Goal: Task Accomplishment & Management: Manage account settings

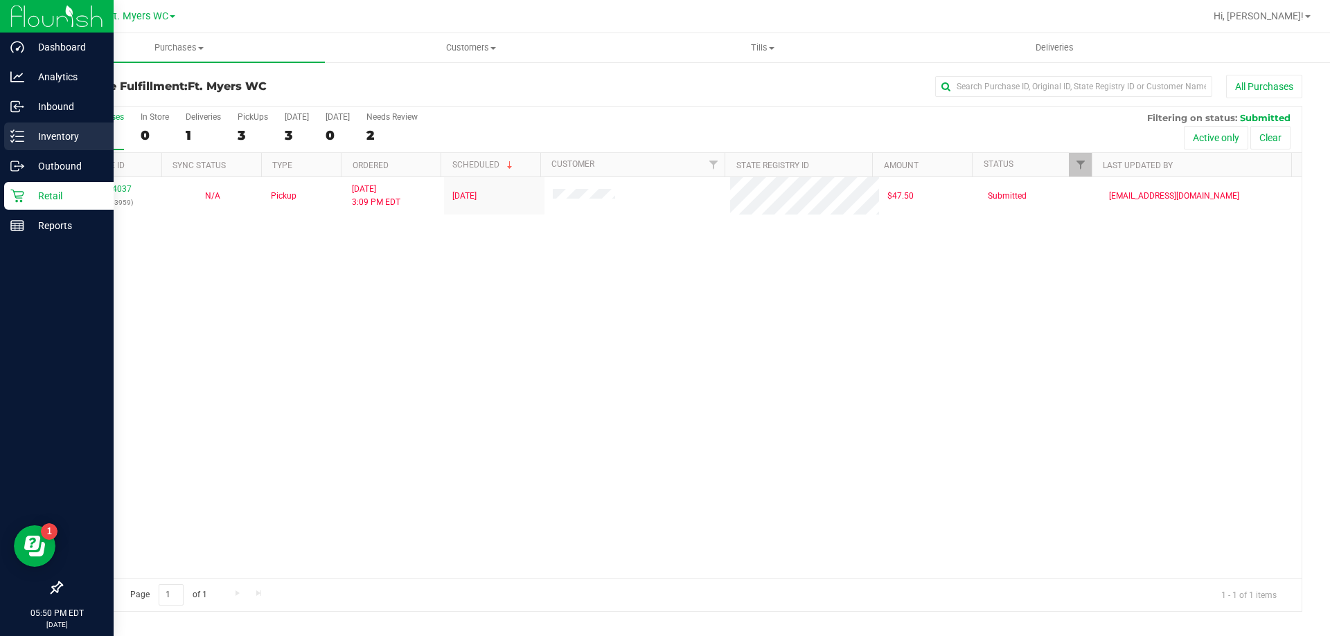
click at [23, 136] on icon at bounding box center [17, 136] width 14 height 14
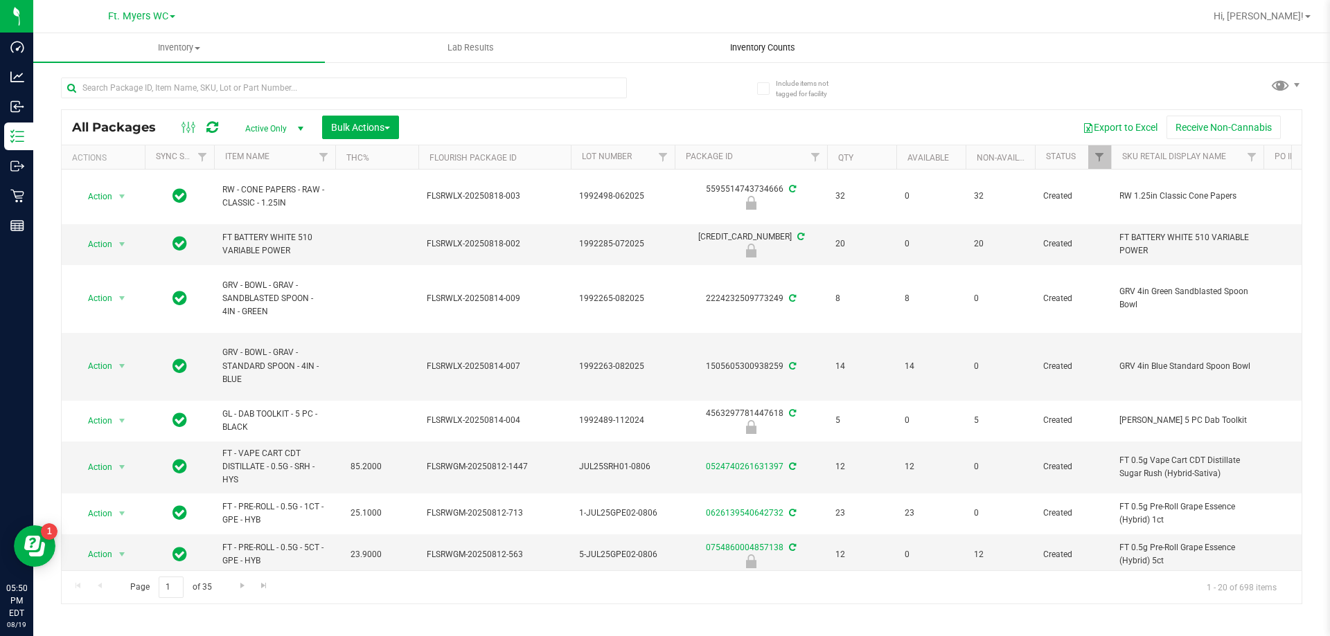
click at [794, 42] on span "Inventory Counts" at bounding box center [762, 48] width 102 height 12
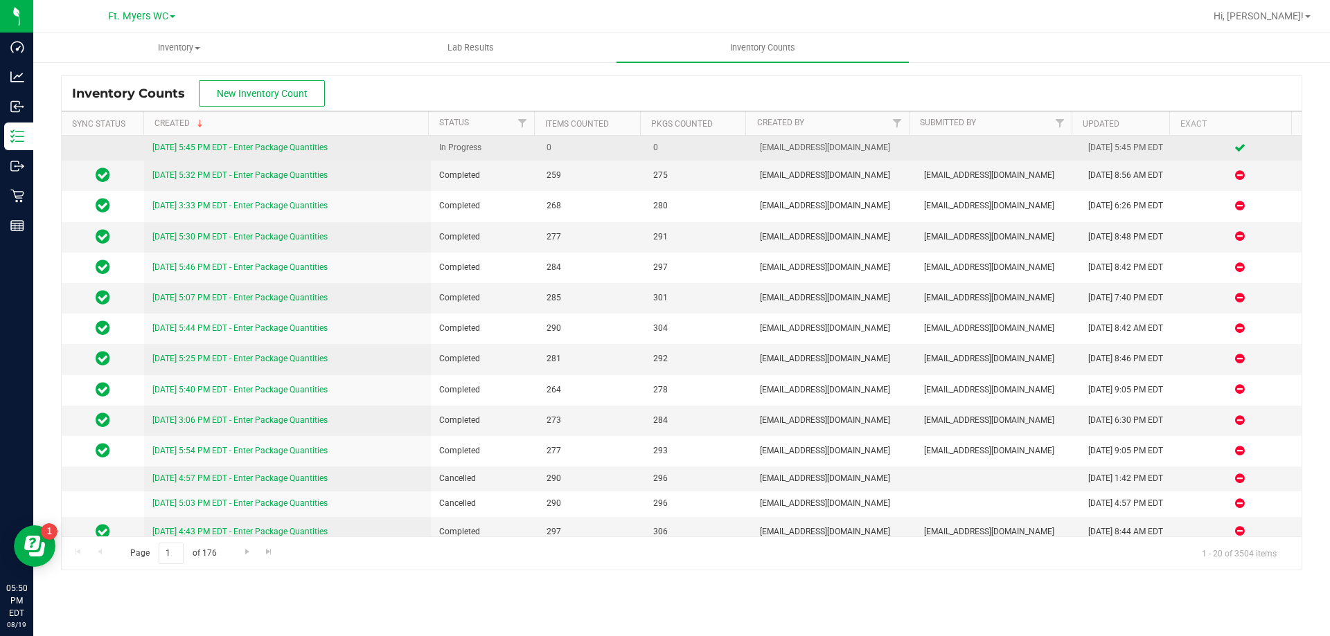
click at [264, 148] on link "8/19/25 5:45 PM EDT - Enter Package Quantities" at bounding box center [239, 148] width 175 height 10
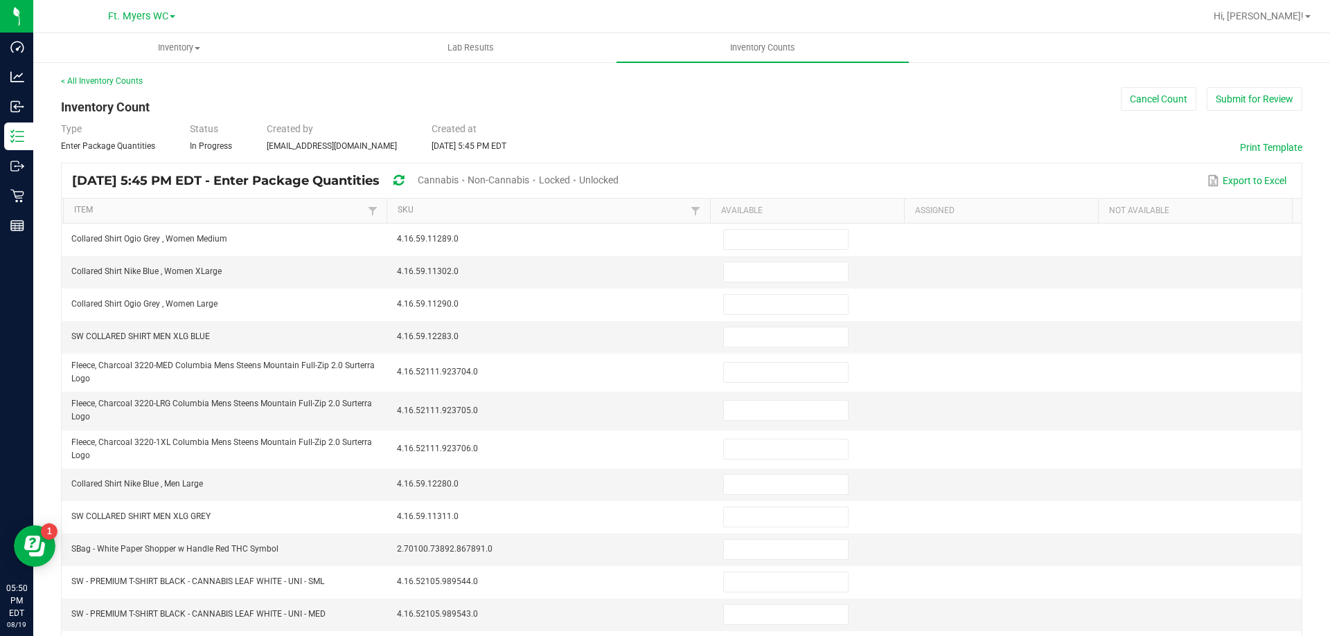
click at [618, 178] on span "Unlocked" at bounding box center [598, 180] width 39 height 11
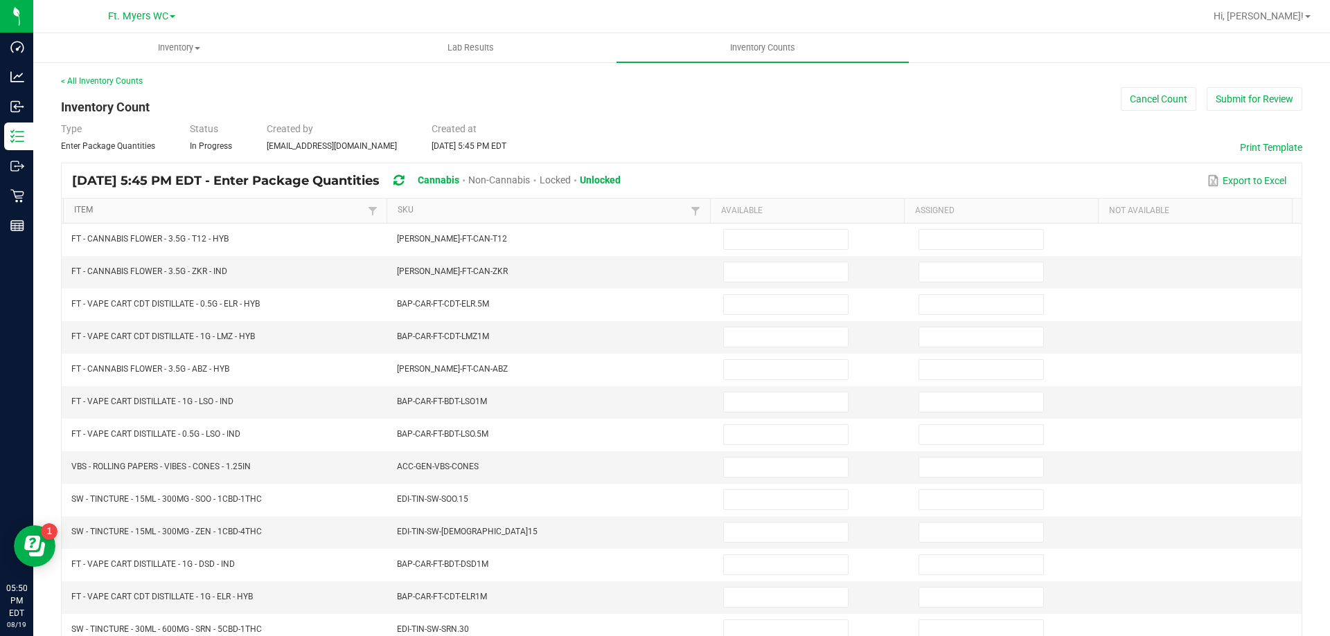
click at [259, 207] on link "Item" at bounding box center [218, 210] width 289 height 11
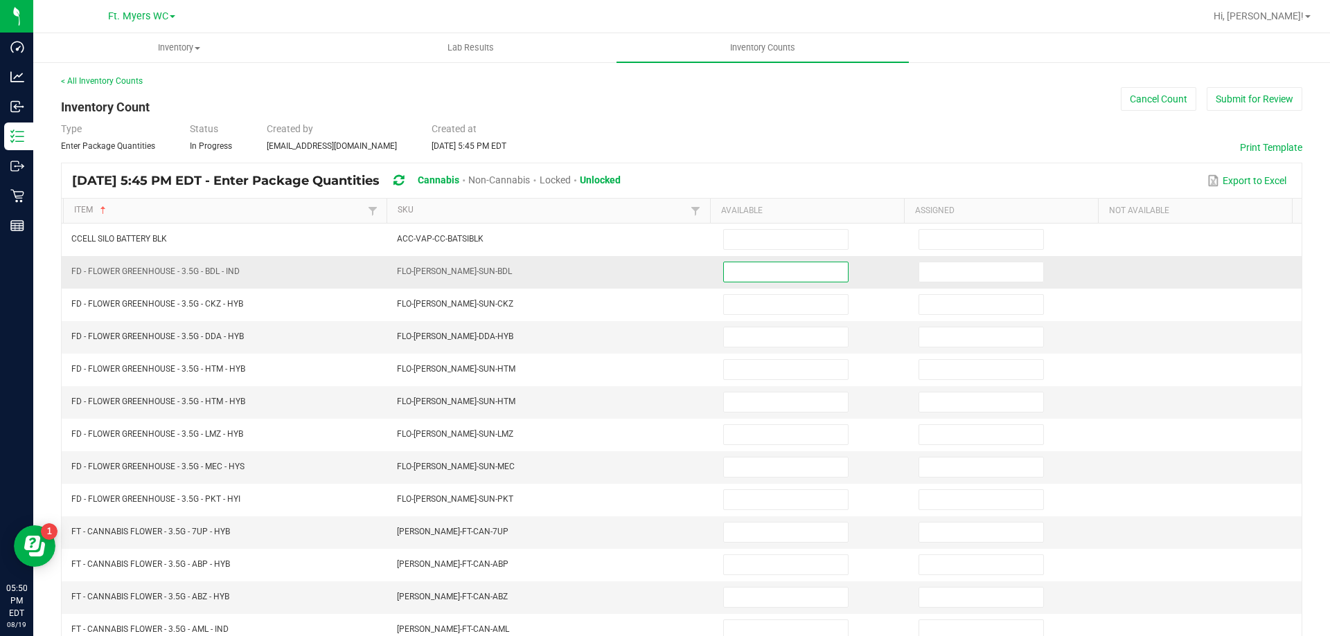
click at [800, 264] on input at bounding box center [786, 271] width 124 height 19
type input "10"
type input "0"
type input "1"
type input "0"
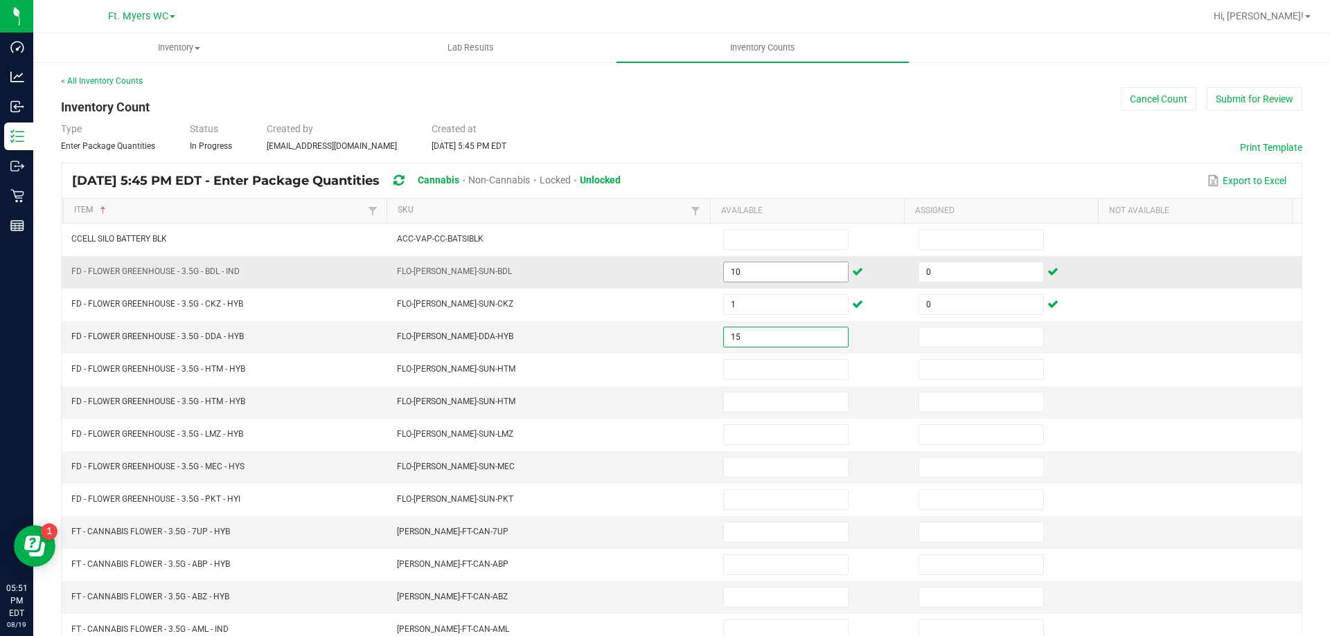
type input "15"
type input "0"
type input "16"
type input "0"
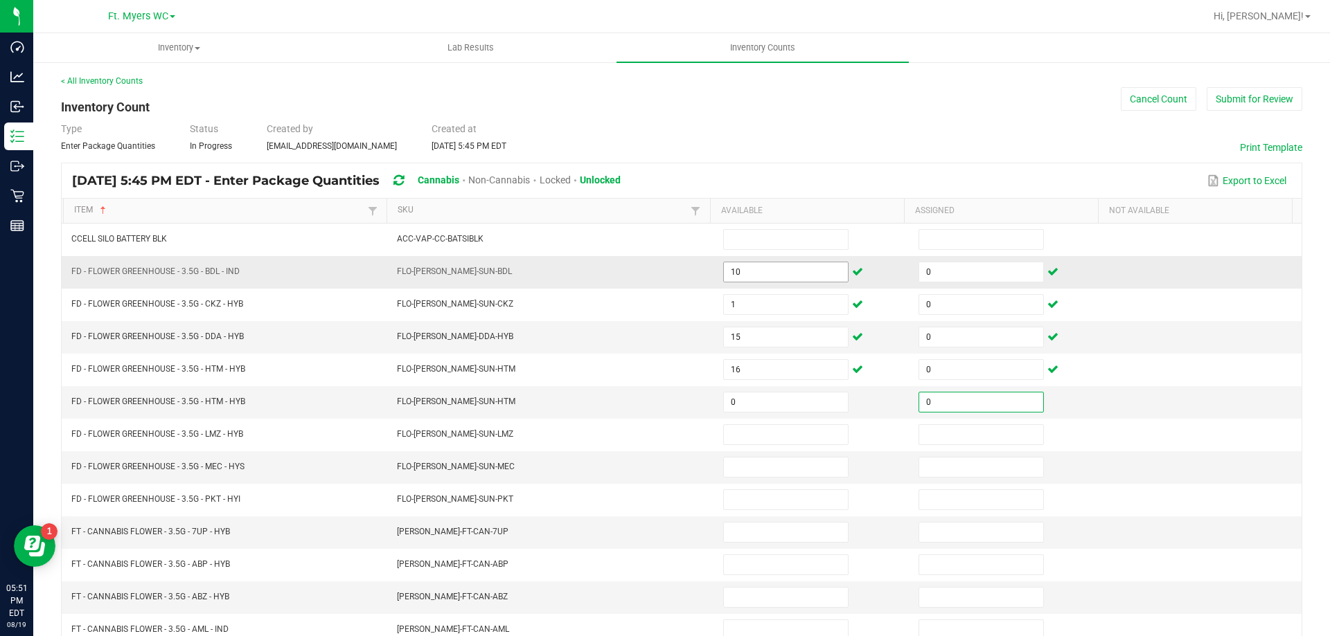
type input "0"
type input "8"
type input "0"
type input "17"
type input "0"
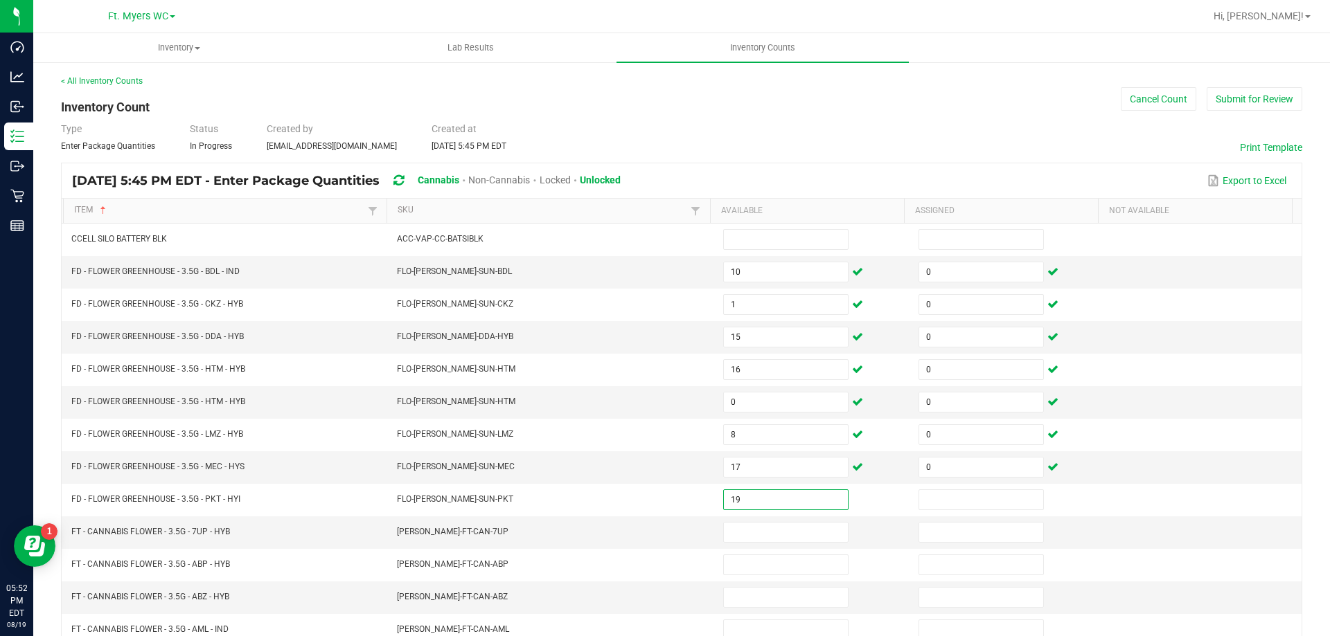
type input "19"
type input "0"
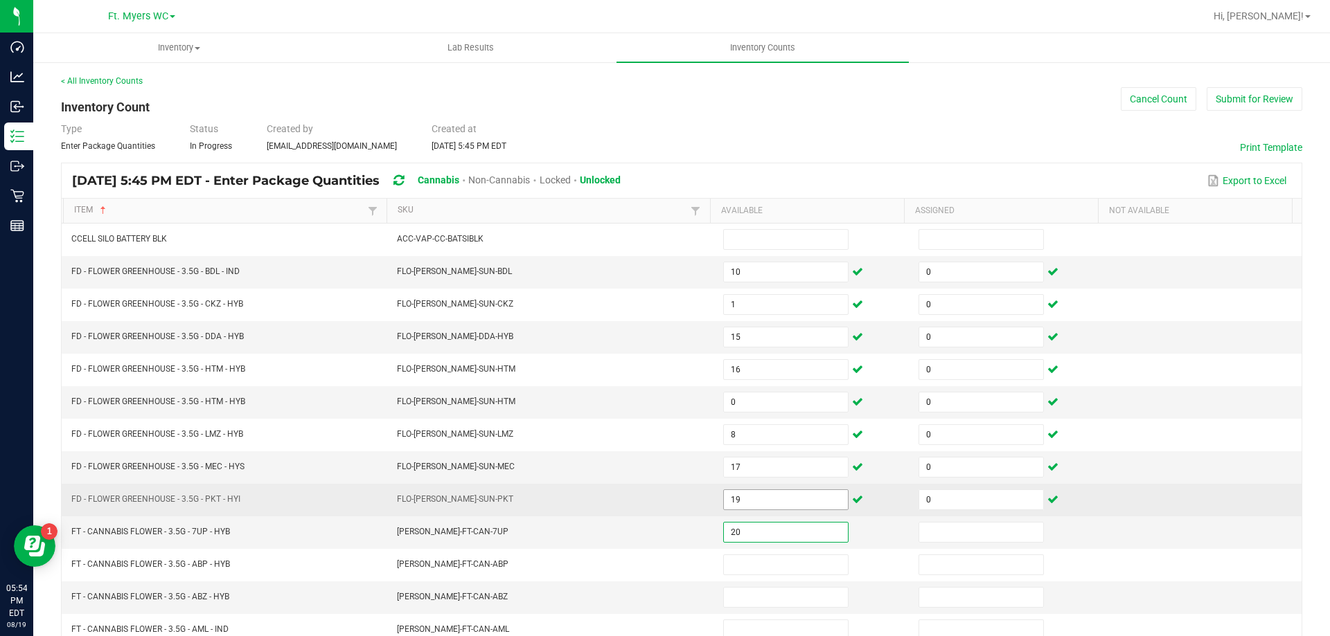
type input "20"
type input "0"
type input "2"
type input "0"
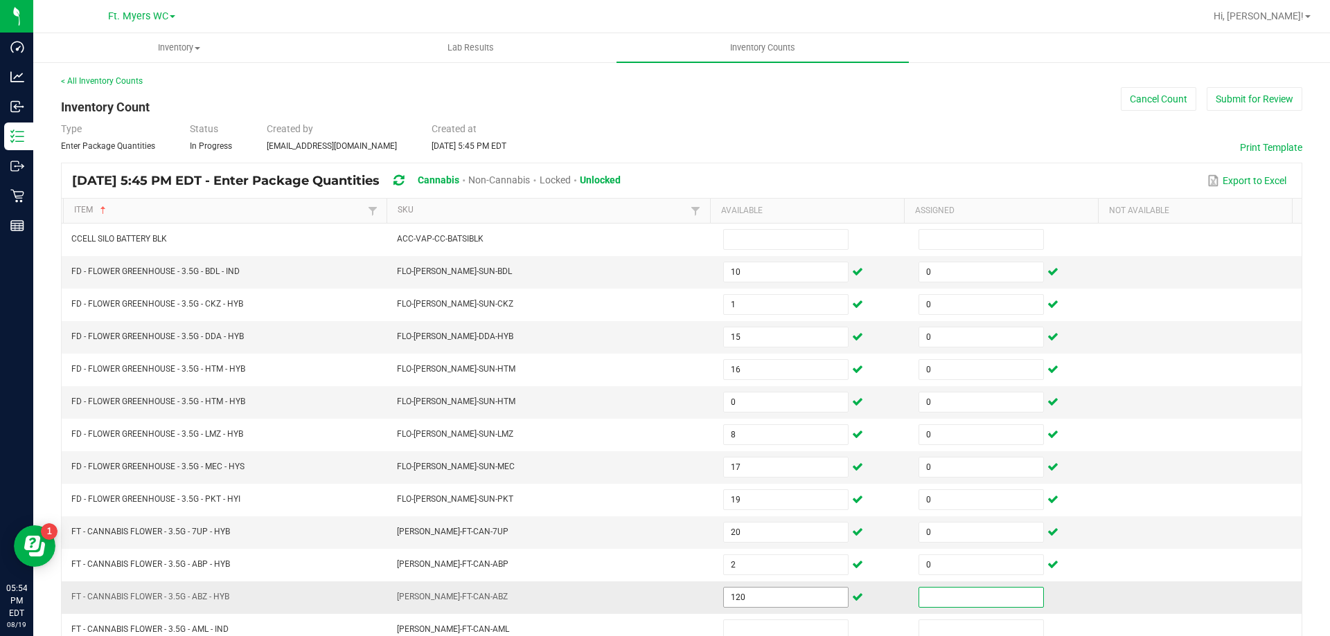
click at [784, 602] on input "120" at bounding box center [786, 597] width 124 height 19
type input "12"
type input "0"
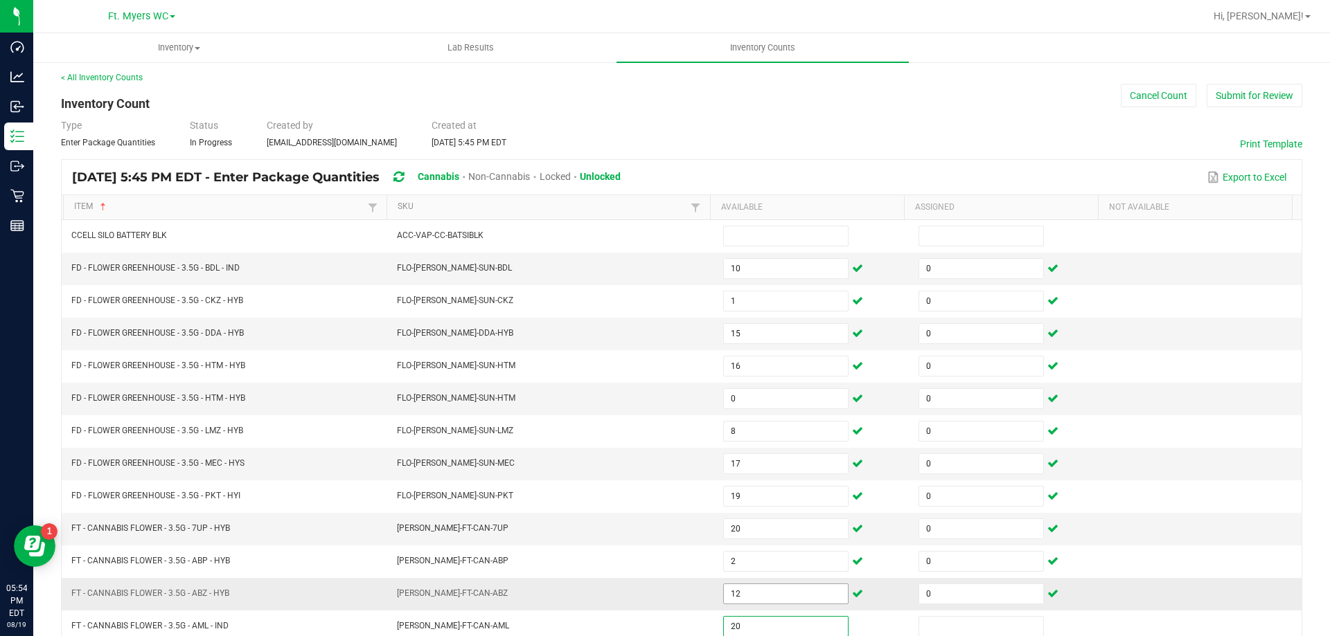
type input "20"
type input "0"
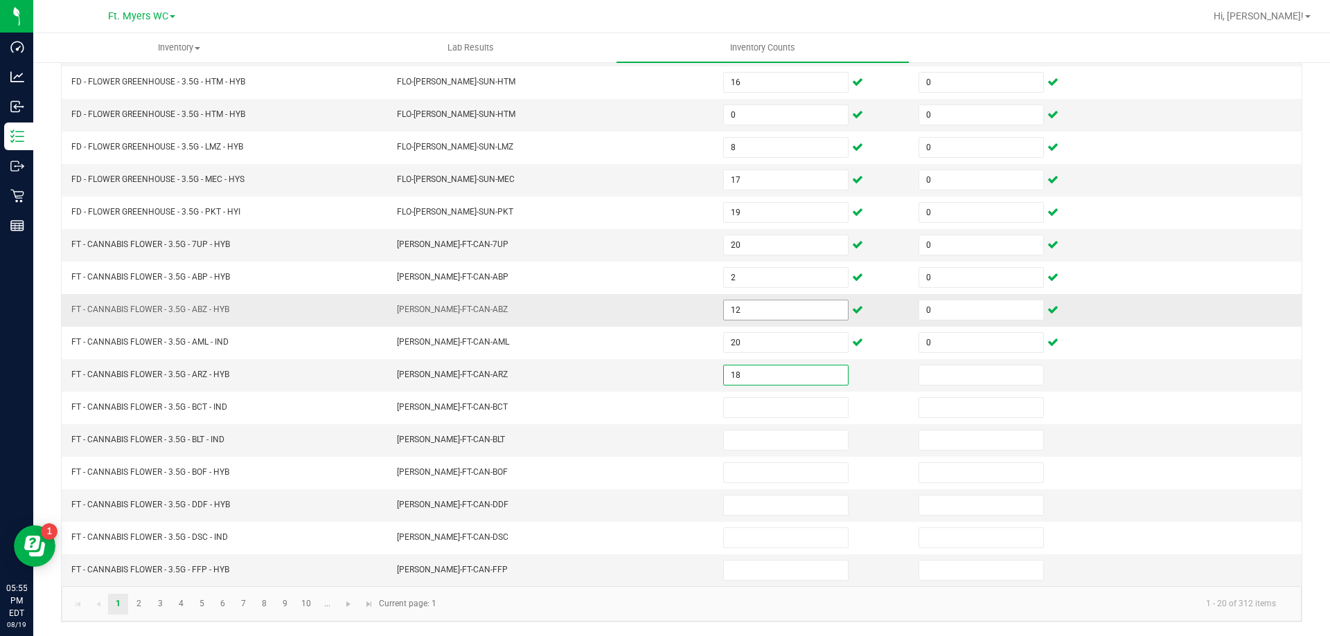
type input "18"
type input "0"
type input "2"
type input "0"
type input "17"
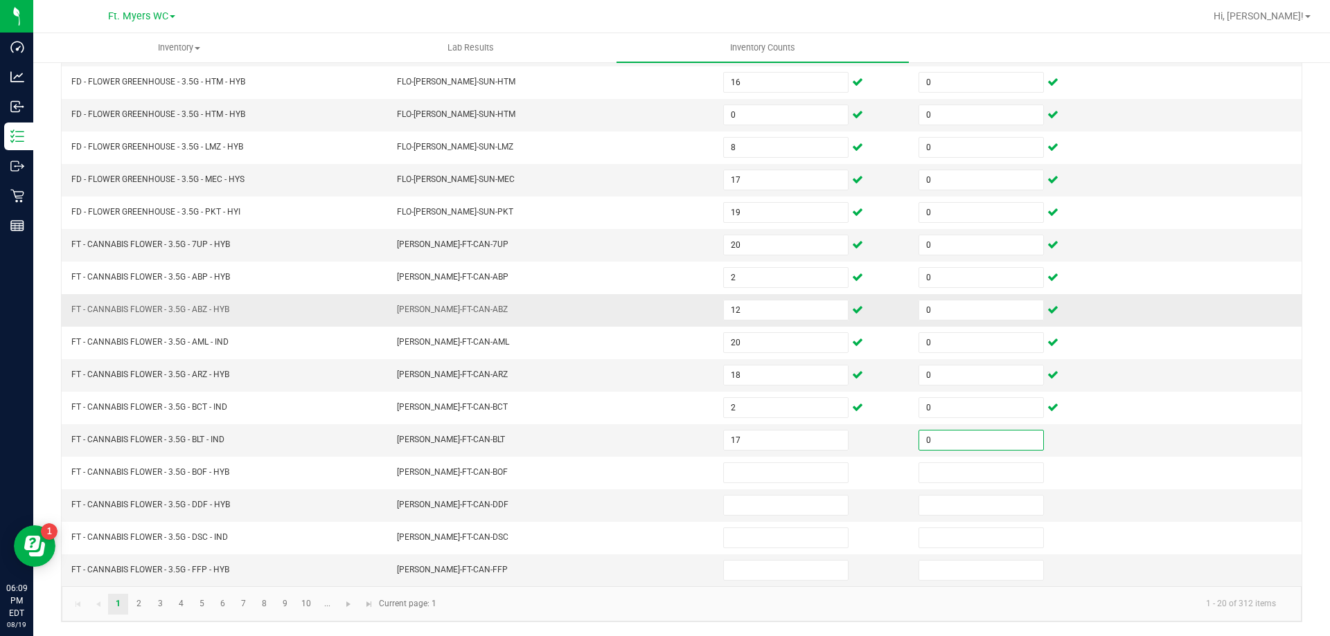
type input "0"
type input "17"
type input "0"
type input "20"
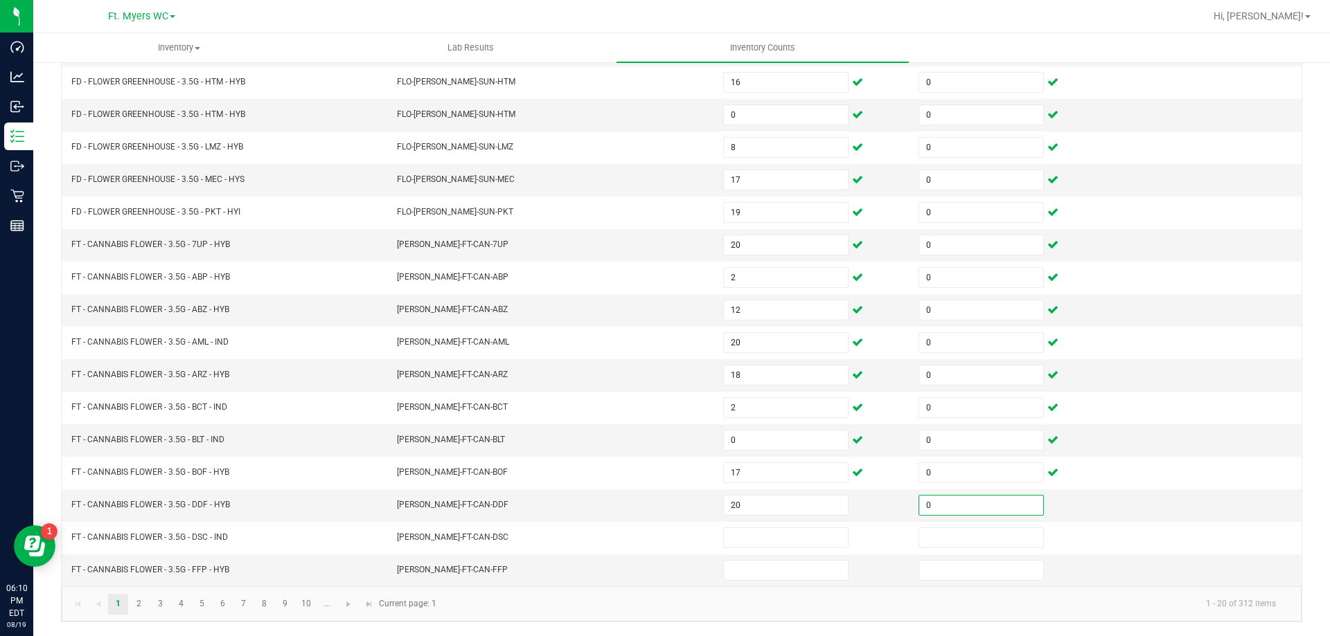
type input "0"
type input "5"
type input "0"
type input "18"
type input "0"
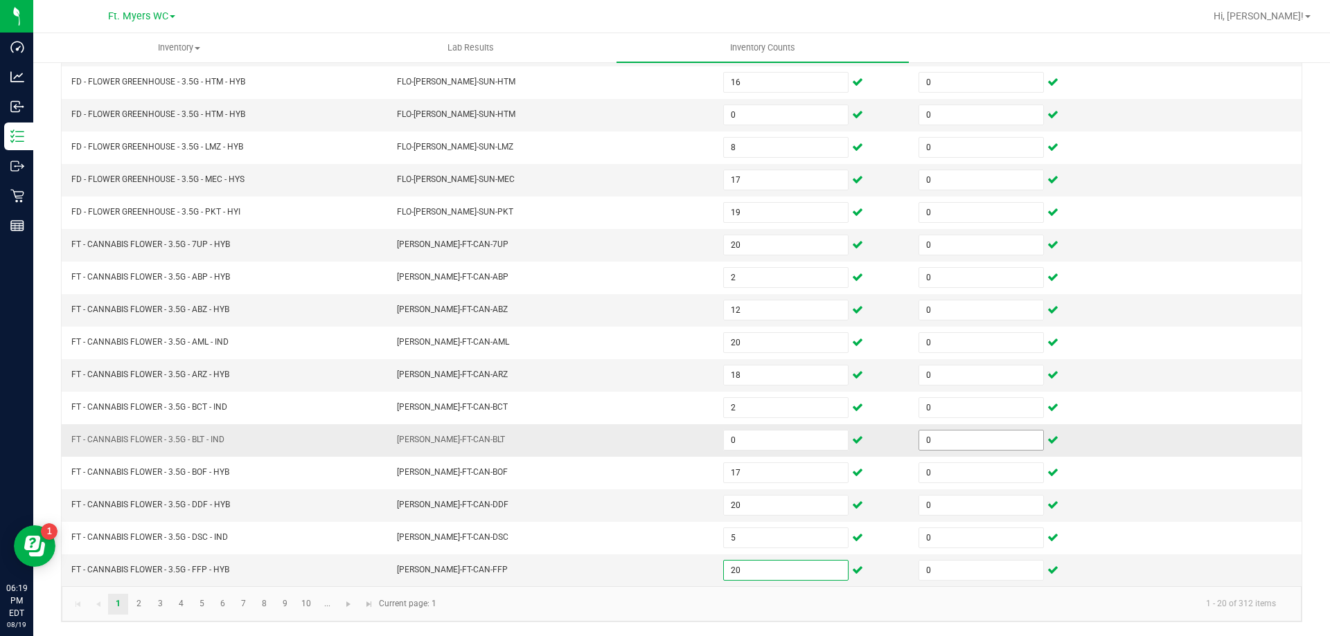
type input "20"
click at [141, 607] on link "2" at bounding box center [139, 604] width 20 height 21
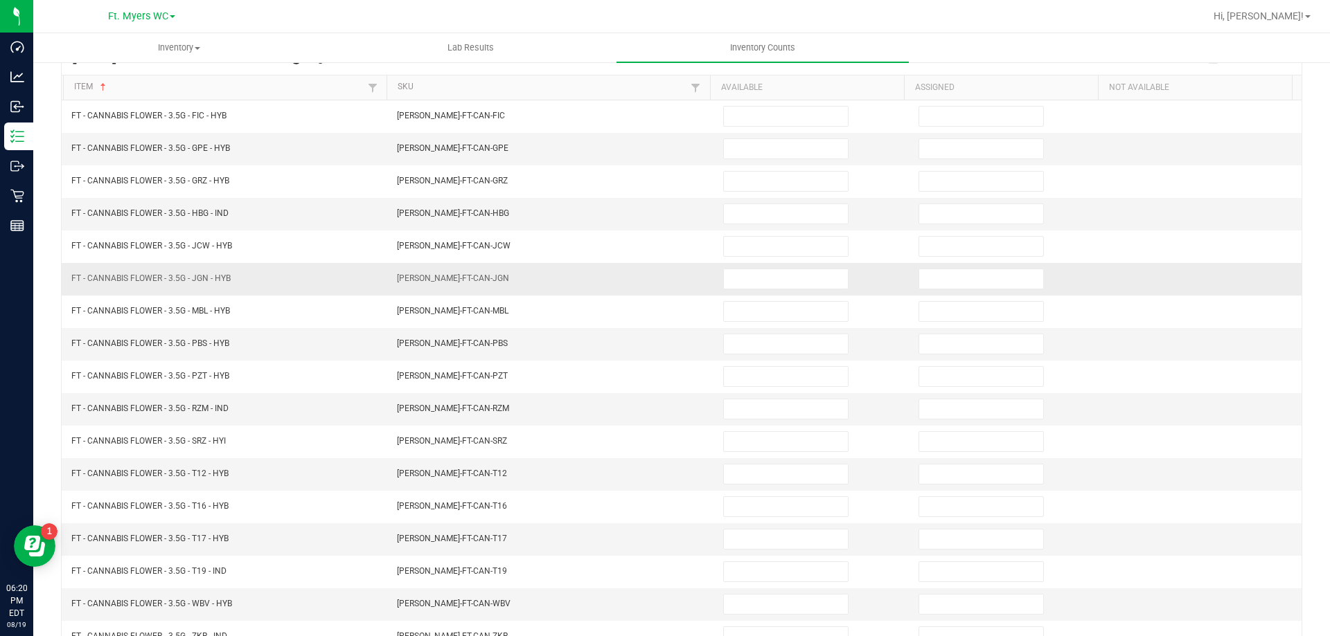
scroll to position [0, 0]
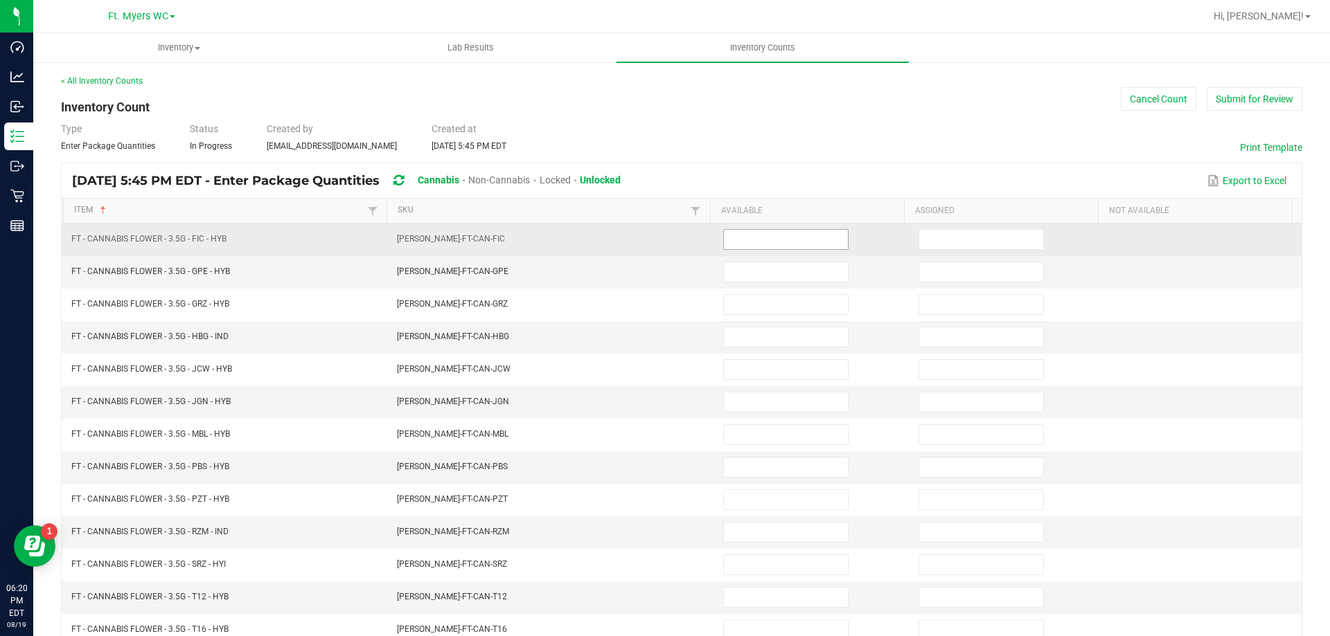
click at [724, 239] on input at bounding box center [786, 239] width 124 height 19
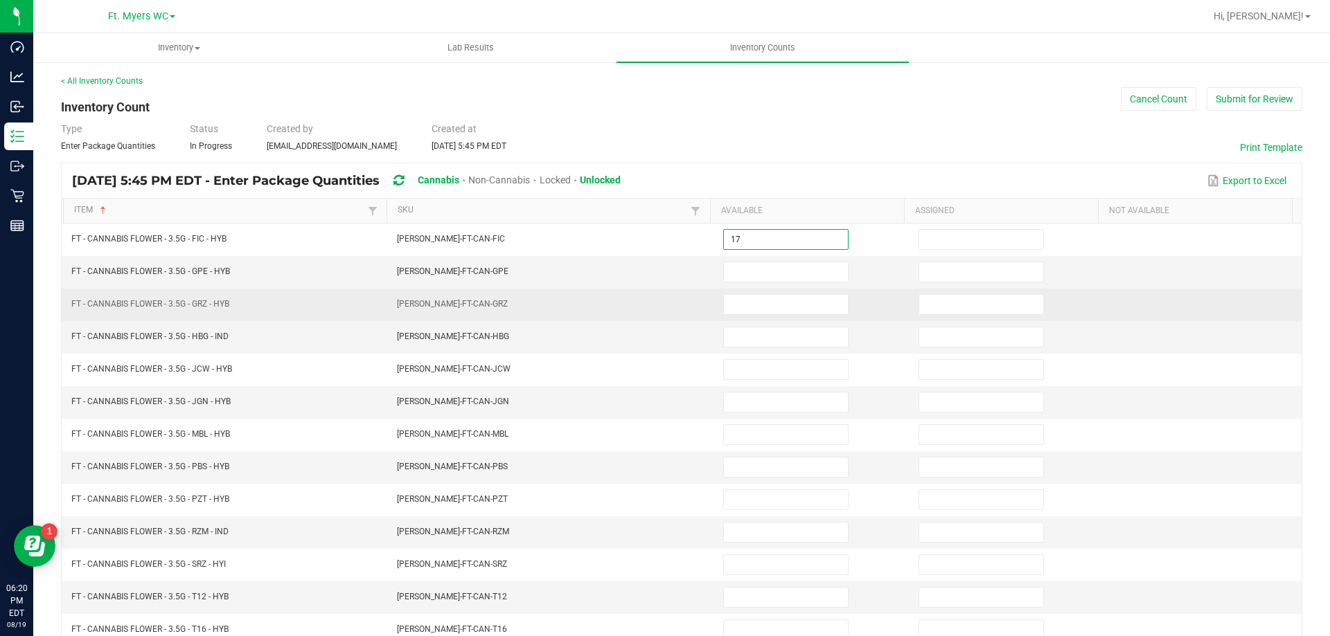
type input "17"
type input "0"
type input "2"
type input "0"
type input "1"
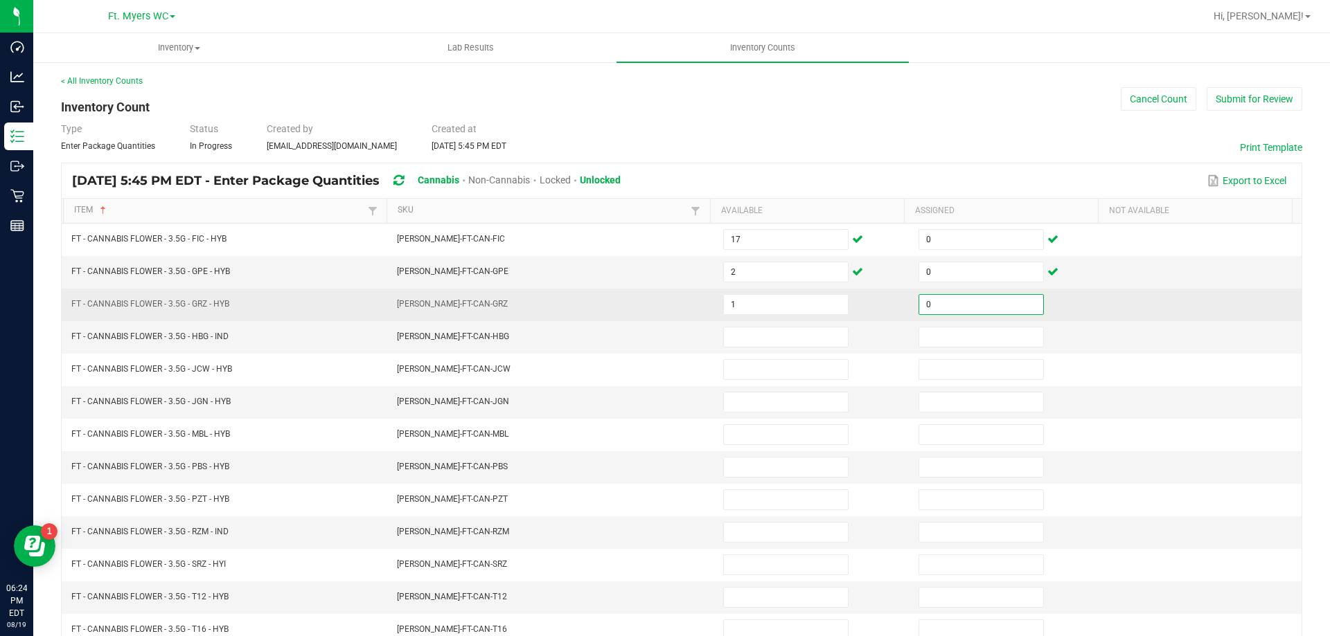
type input "0"
type input "7"
type input "0"
type input "11"
type input "0"
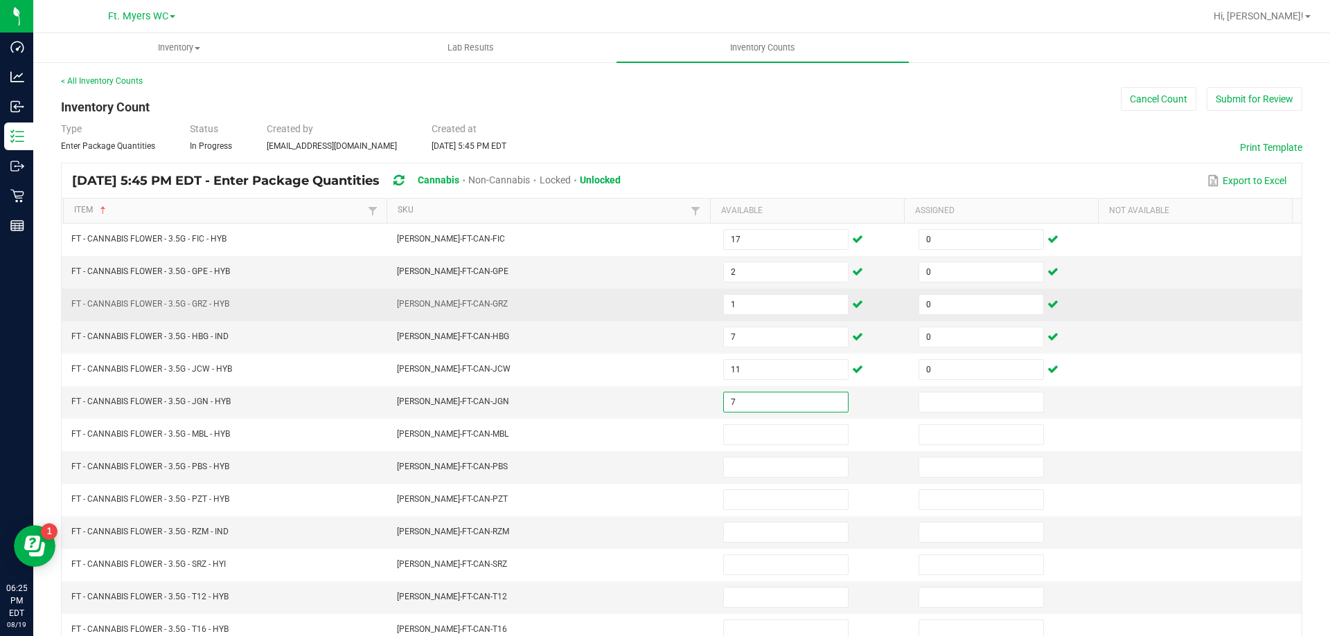
type input "7"
type input "0"
type input "12"
type input "0"
type input "16"
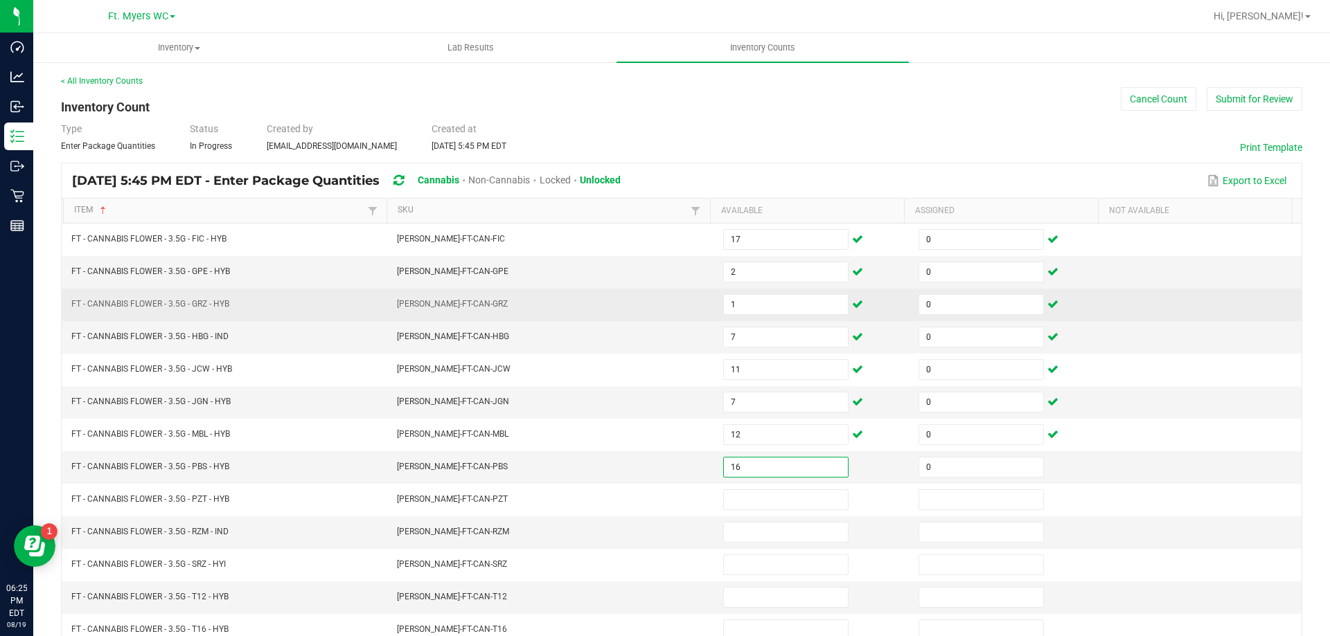
type input "0"
type input "16"
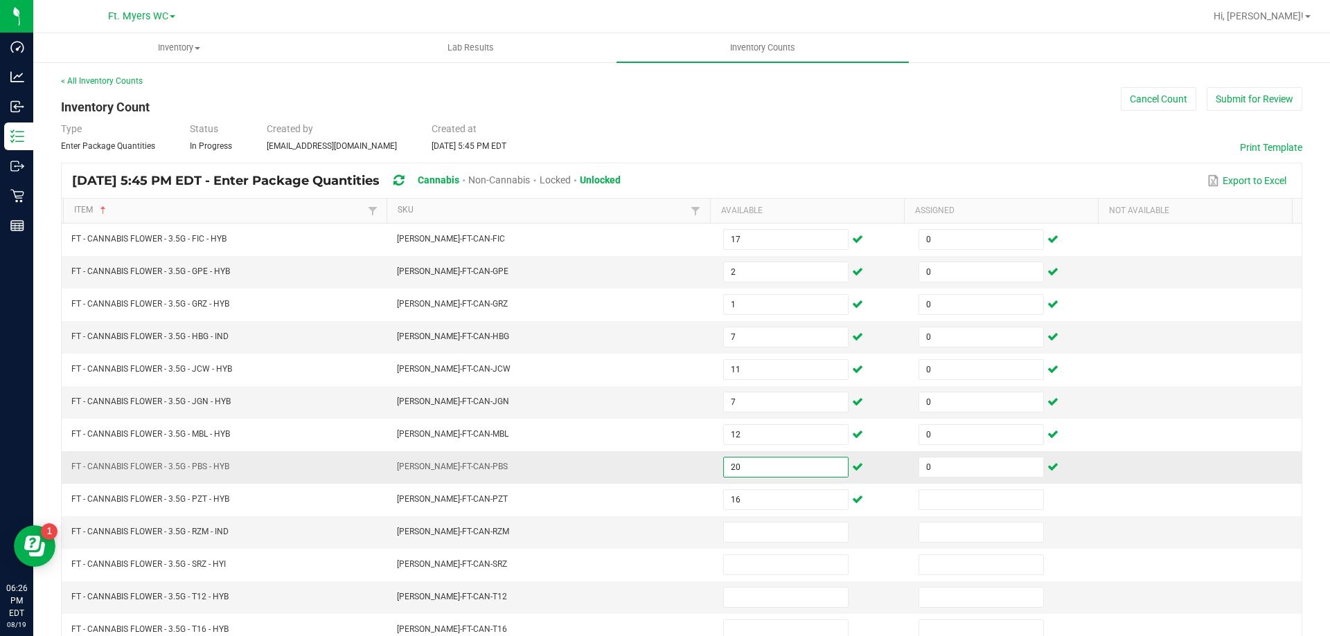
type input "20"
type input "0"
type input "4"
type input "0"
type input "9"
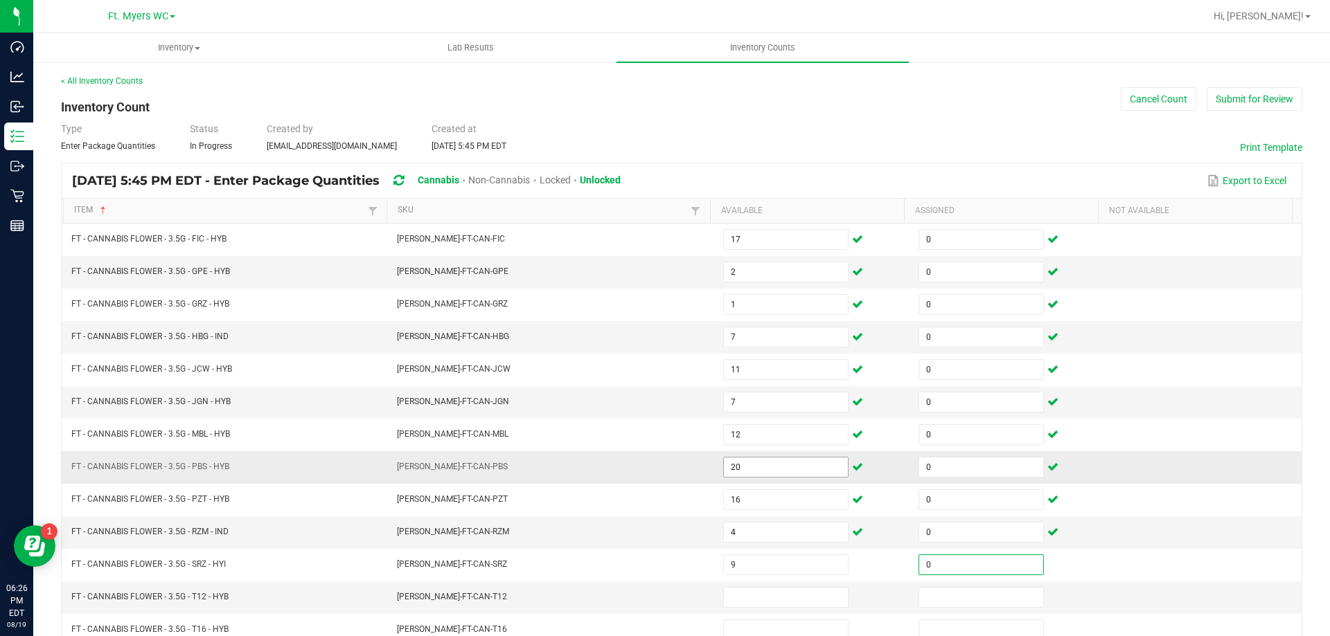
type input "0"
type input "19"
type input "0"
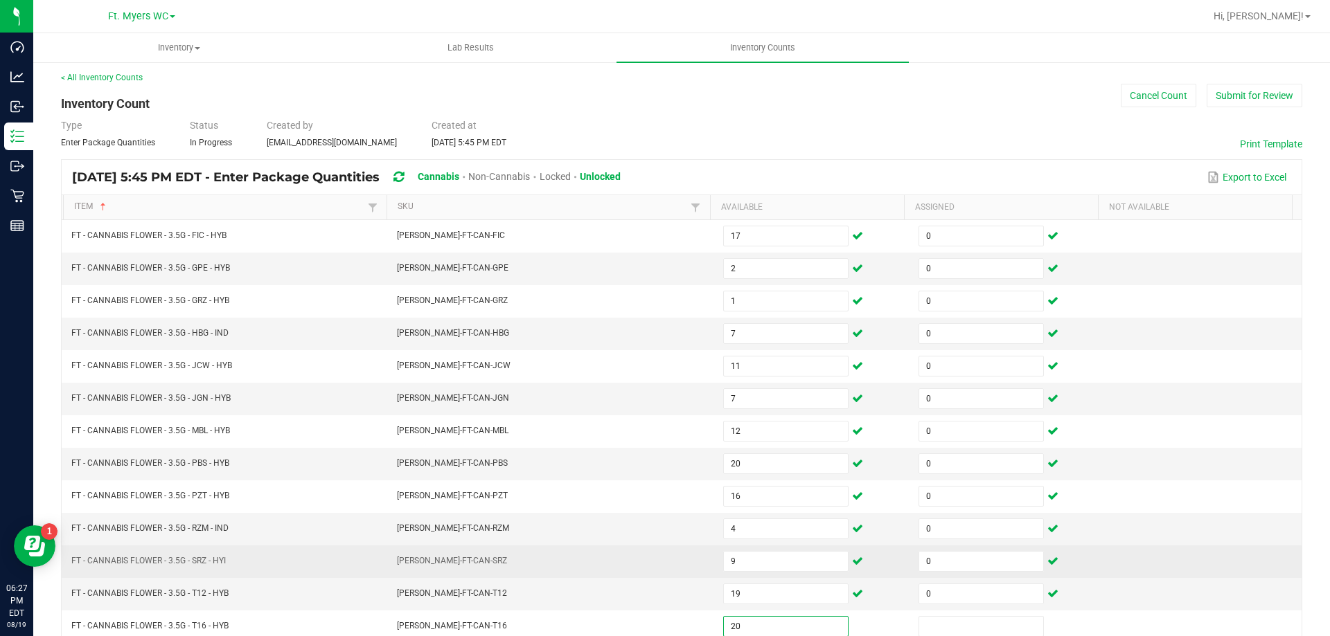
type input "20"
type input "0"
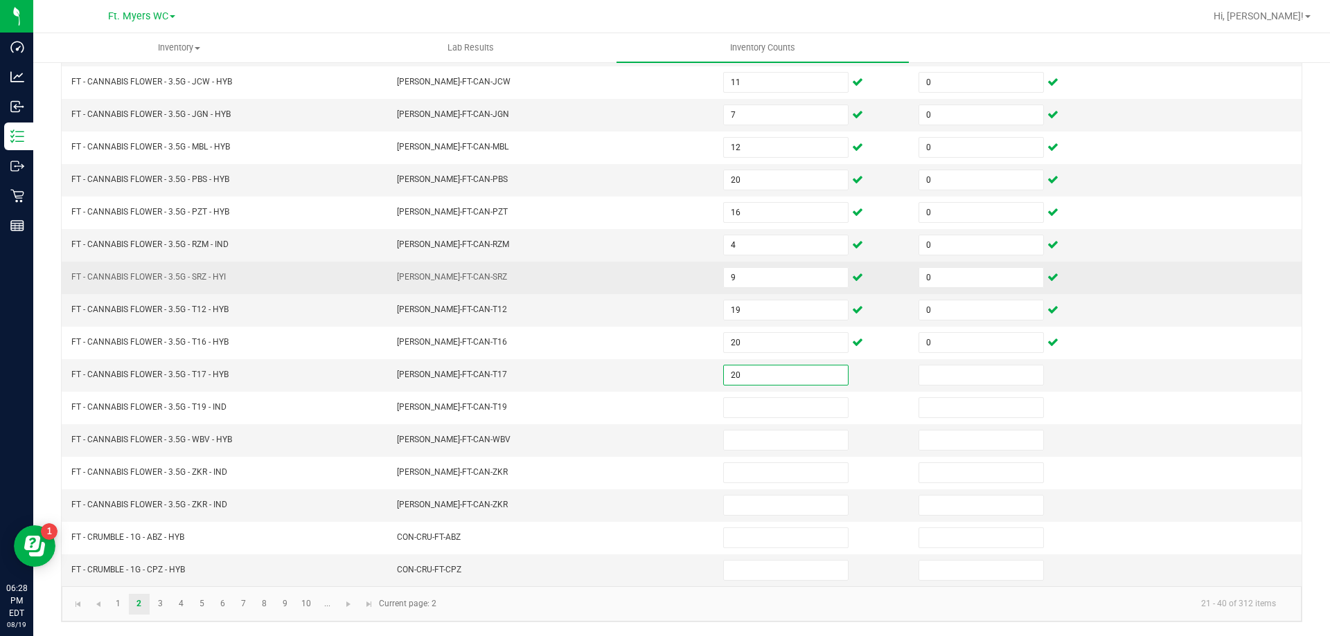
type input "20"
type input "0"
type input "19"
type input "0"
type input "20"
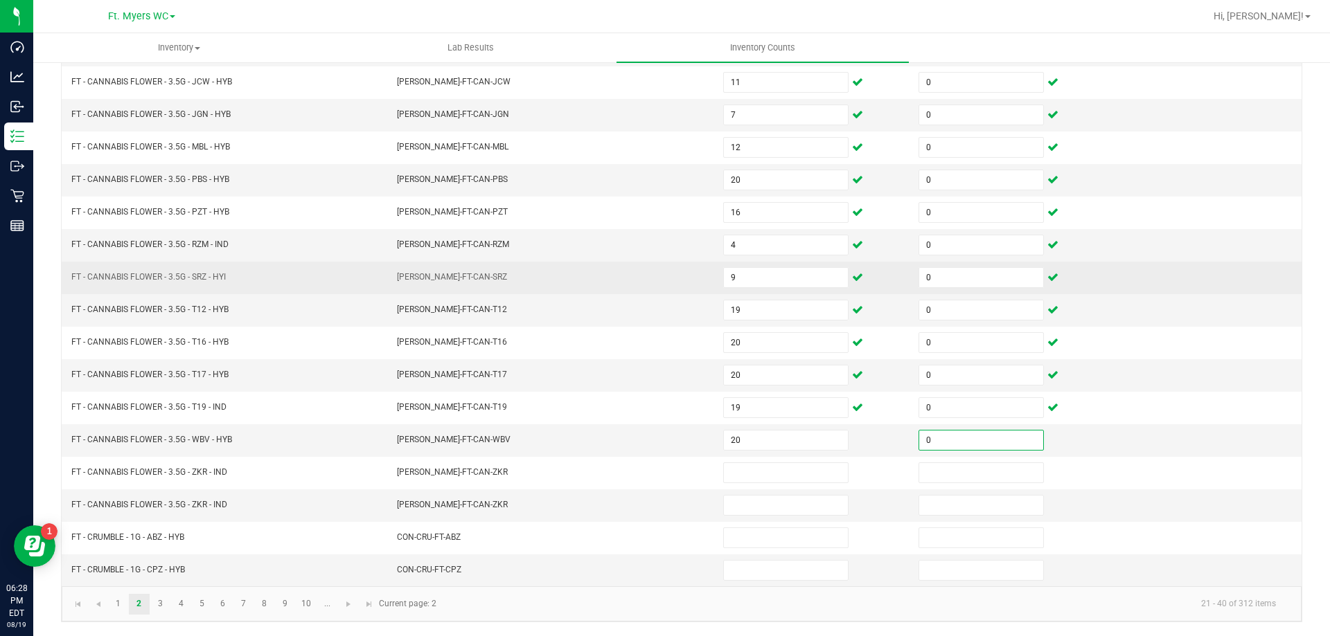
type input "0"
type input "10"
type input "0"
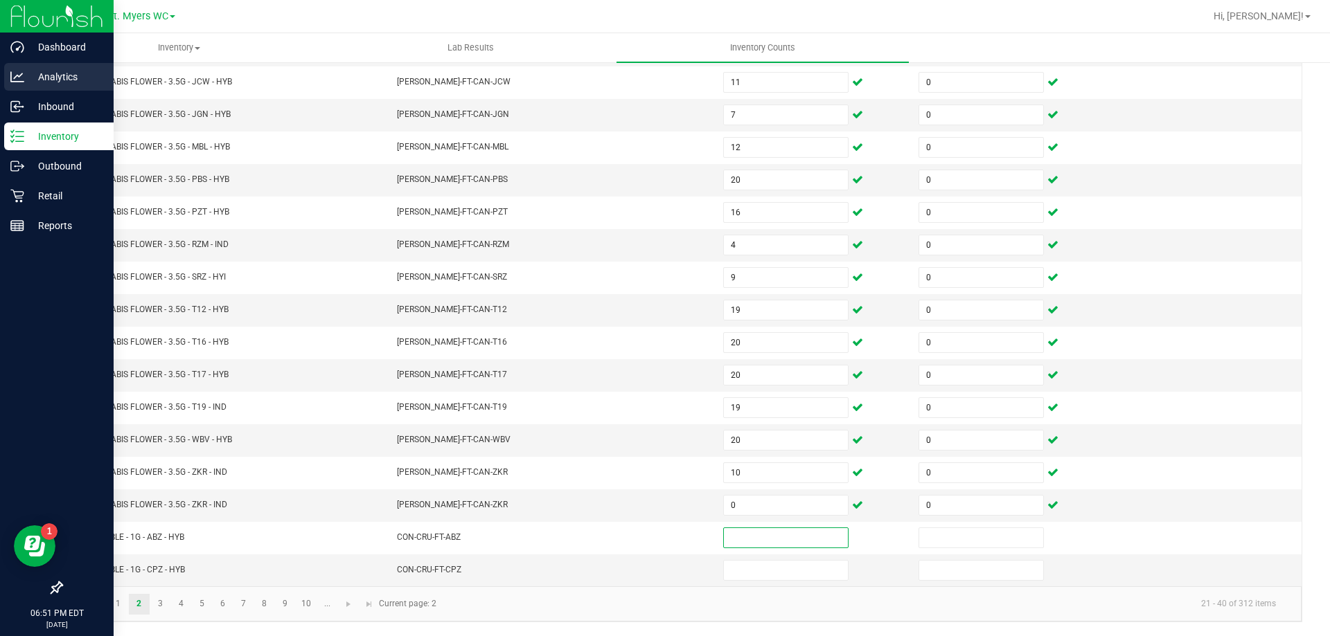
click at [21, 71] on icon at bounding box center [17, 77] width 14 height 14
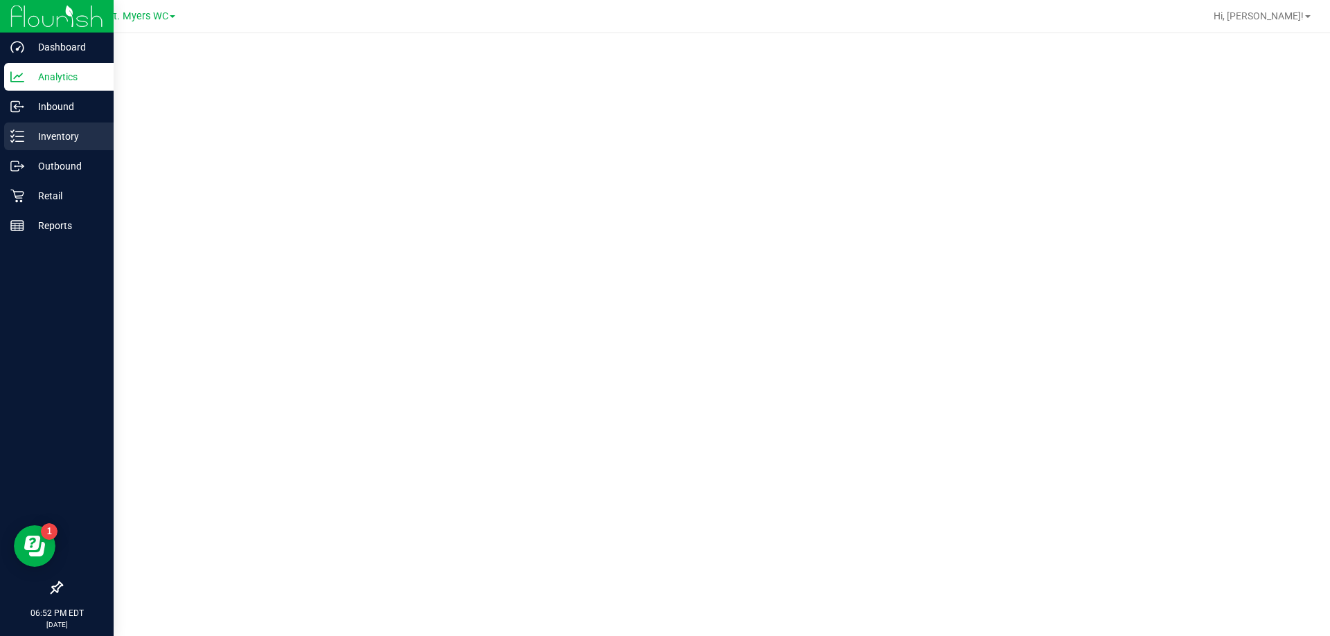
click at [57, 143] on p "Inventory" at bounding box center [65, 136] width 83 height 17
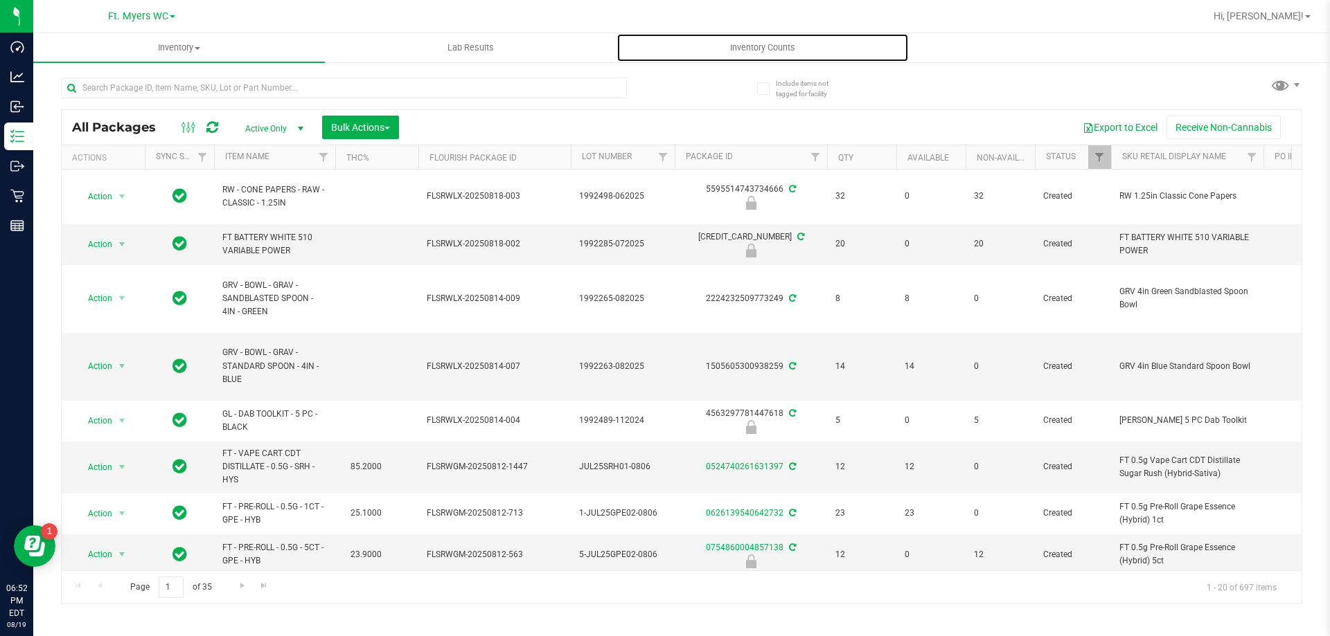
click at [780, 47] on span "Inventory Counts" at bounding box center [762, 48] width 102 height 12
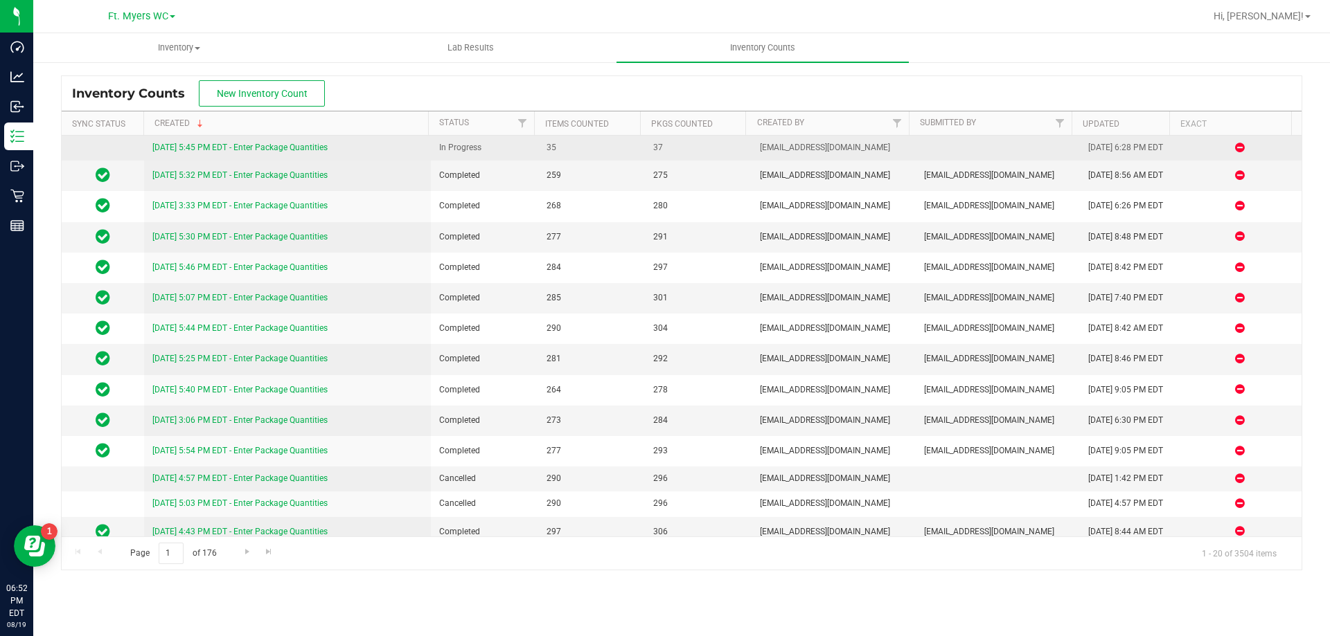
click at [328, 150] on link "8/19/25 5:45 PM EDT - Enter Package Quantities" at bounding box center [239, 148] width 175 height 10
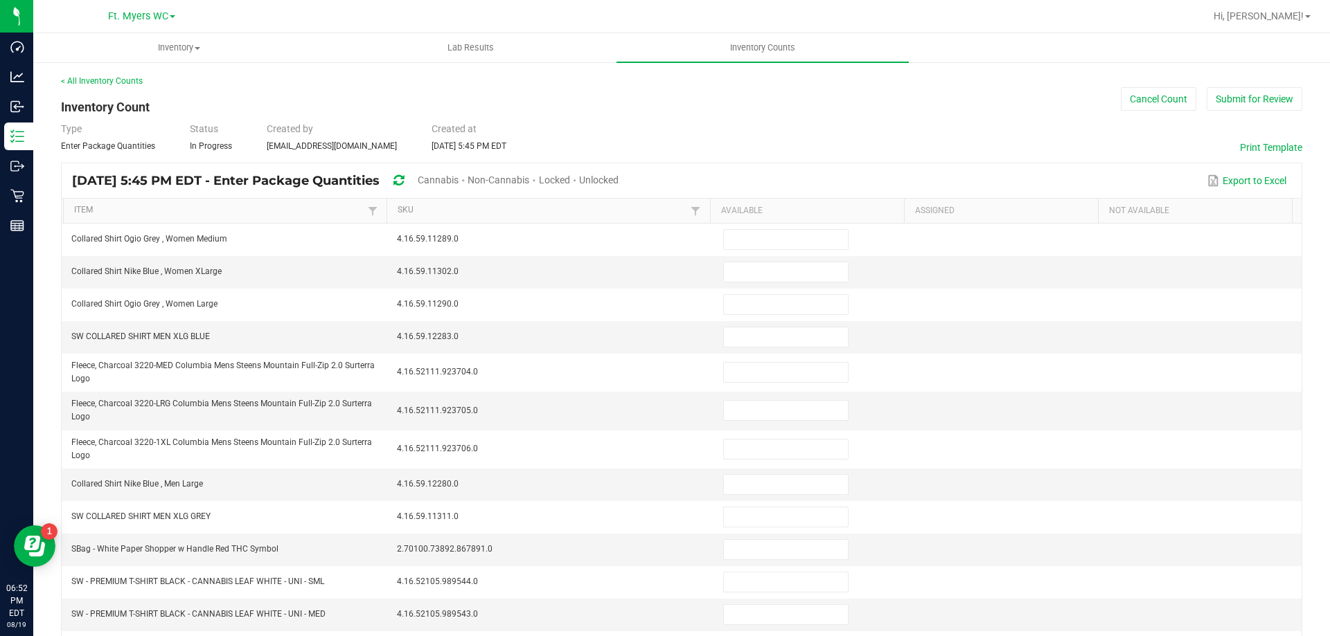
click at [618, 178] on span "Unlocked" at bounding box center [598, 180] width 39 height 11
type input "19"
type input "10"
type input "12"
type input "1"
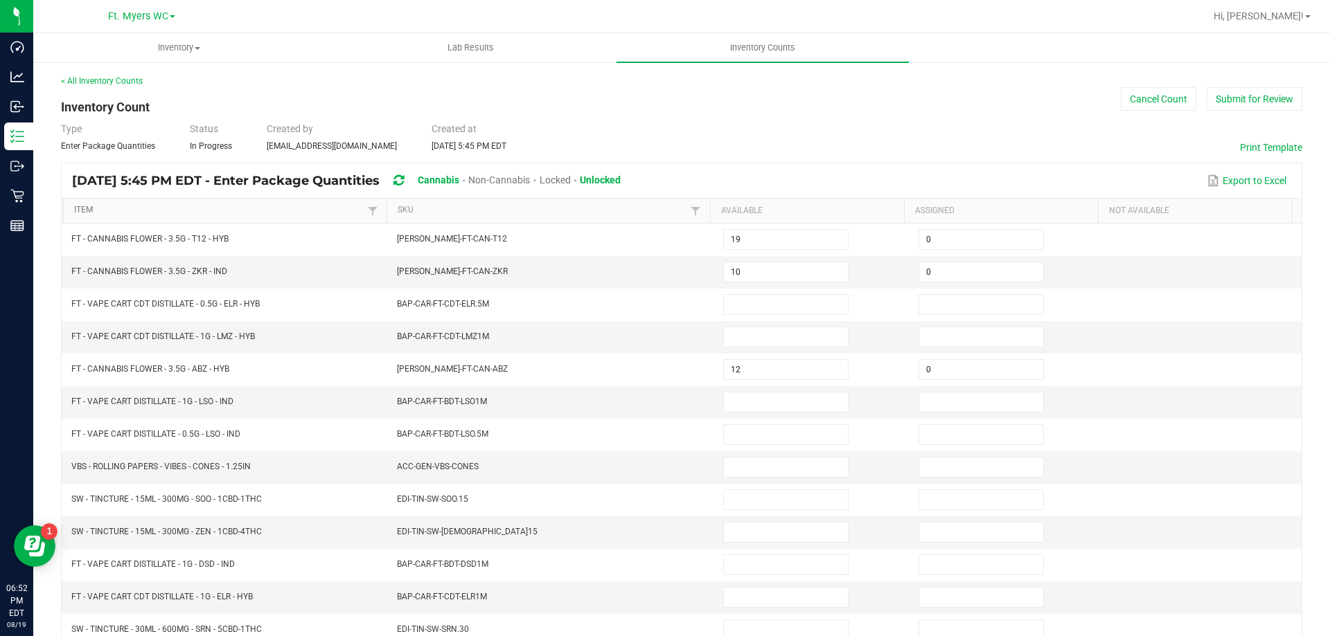
click at [311, 215] on link "Item" at bounding box center [218, 210] width 289 height 11
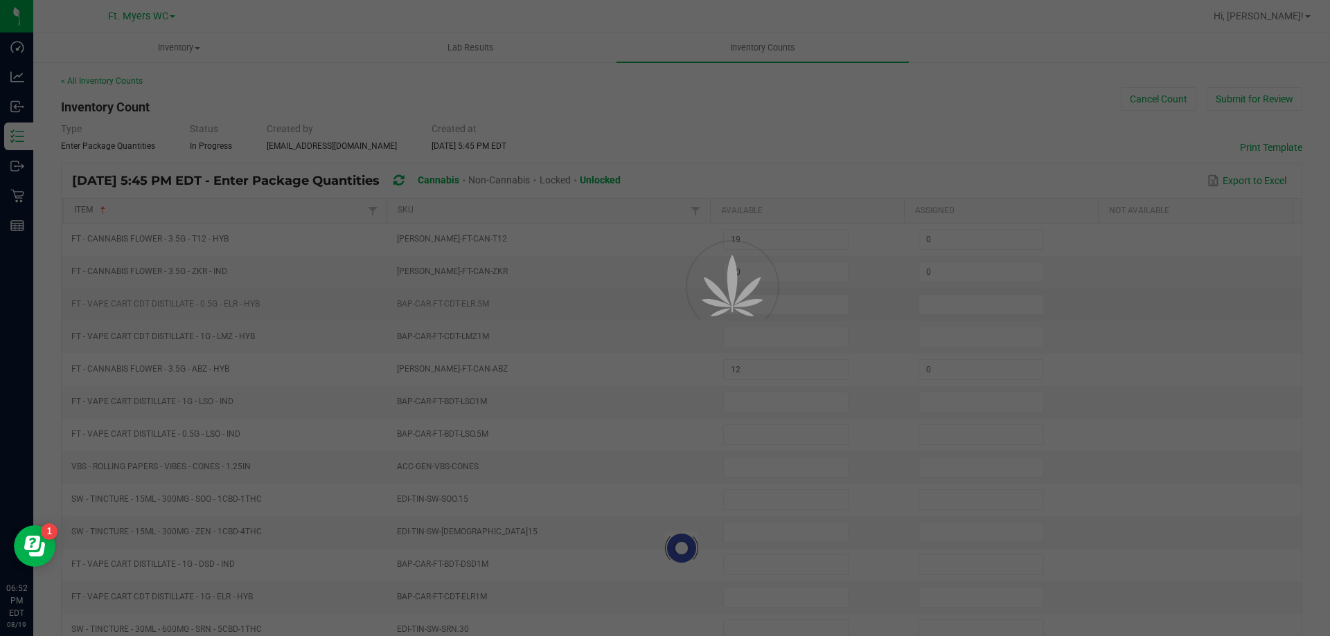
type input "1"
type input "15"
type input "16"
type input "0"
type input "8"
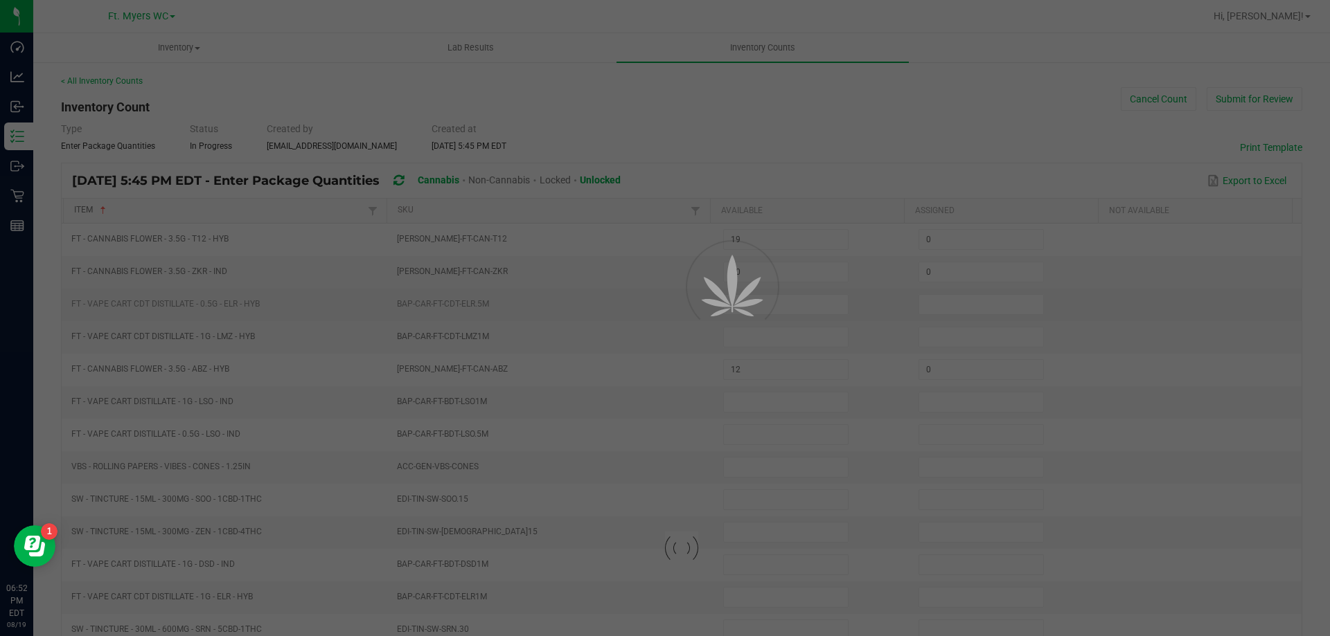
type input "17"
type input "19"
type input "20"
type input "2"
type input "12"
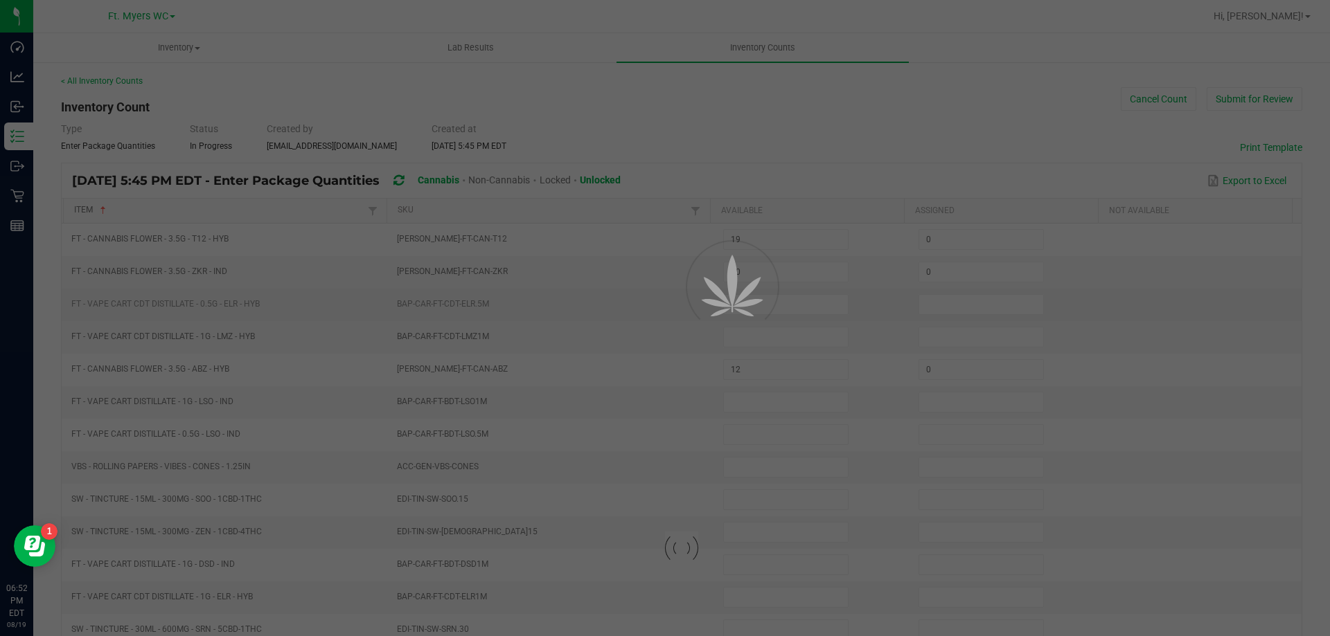
type input "20"
type input "18"
type input "2"
type input "0"
type input "17"
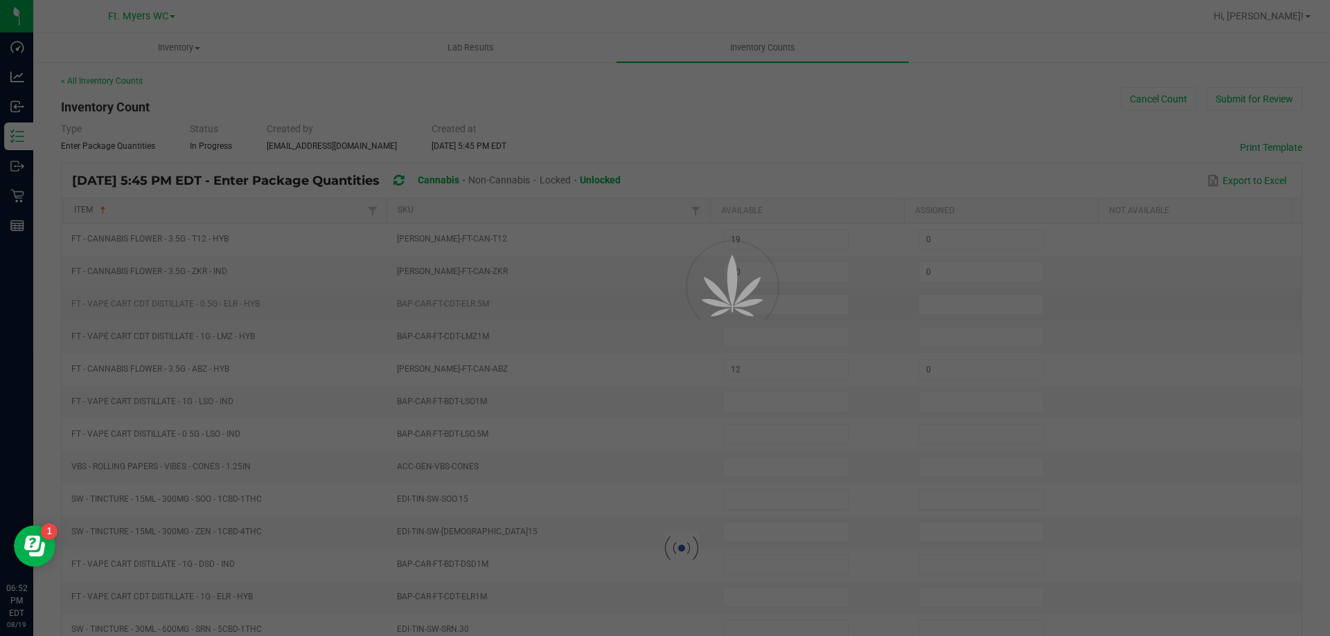
type input "20"
type input "5"
type input "20"
type input "0"
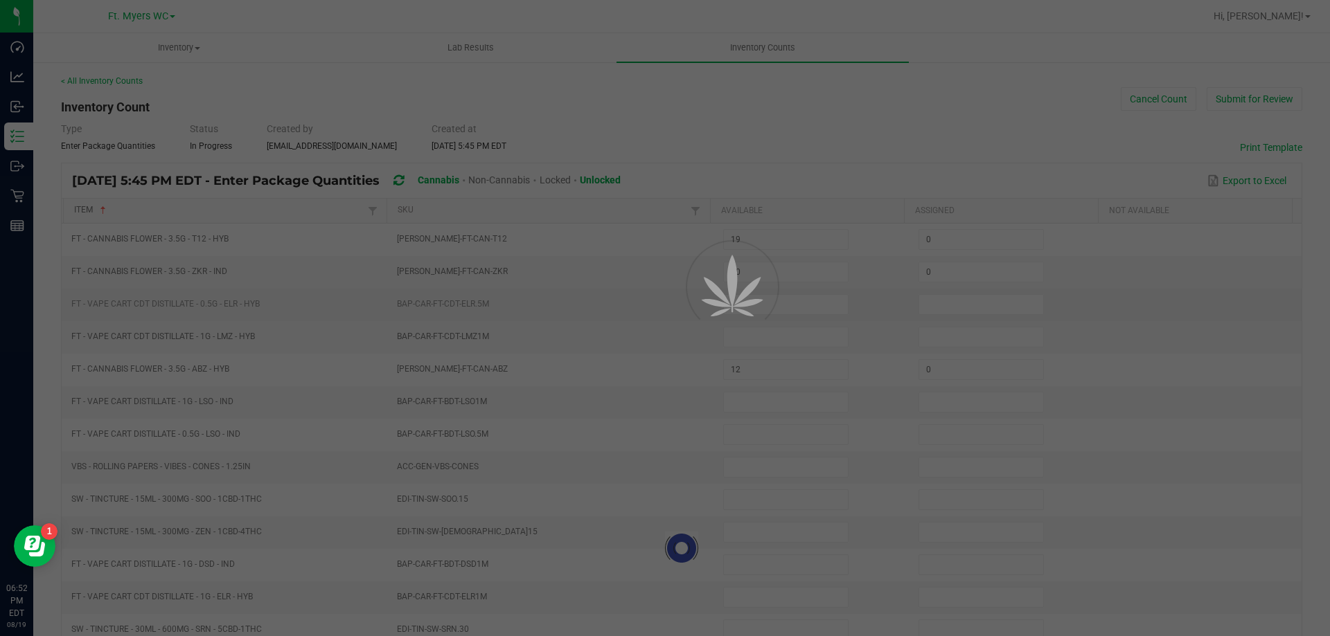
type input "0"
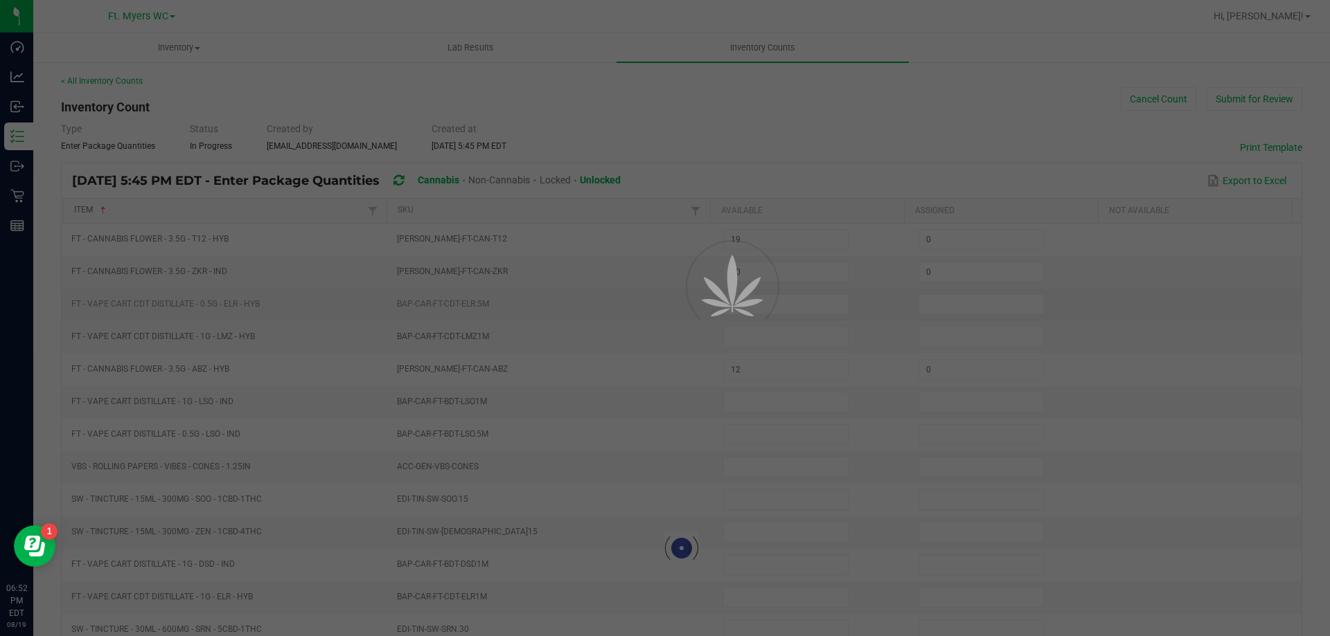
type input "0"
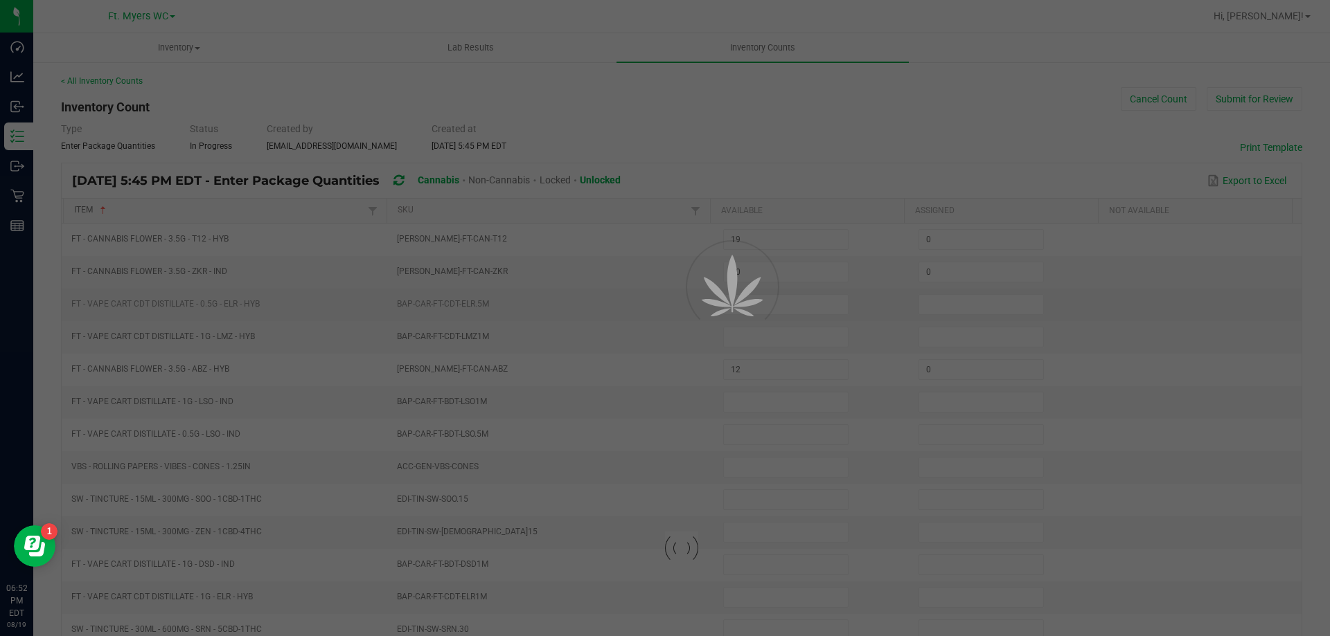
type input "0"
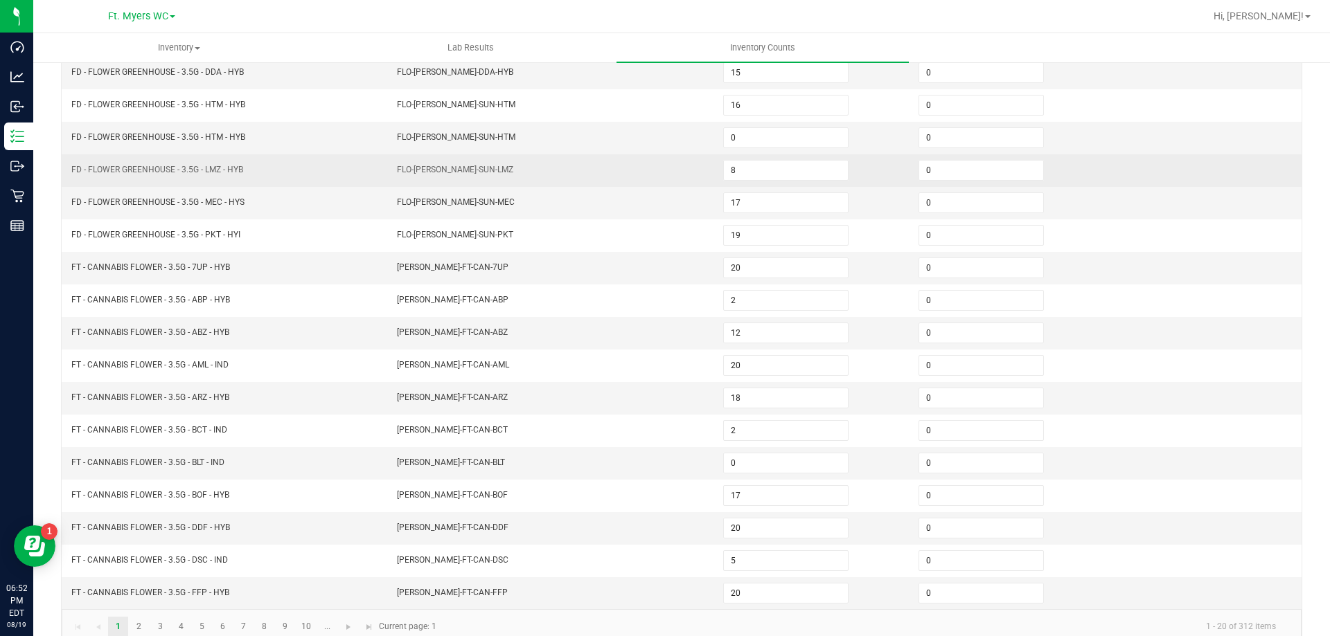
scroll to position [287, 0]
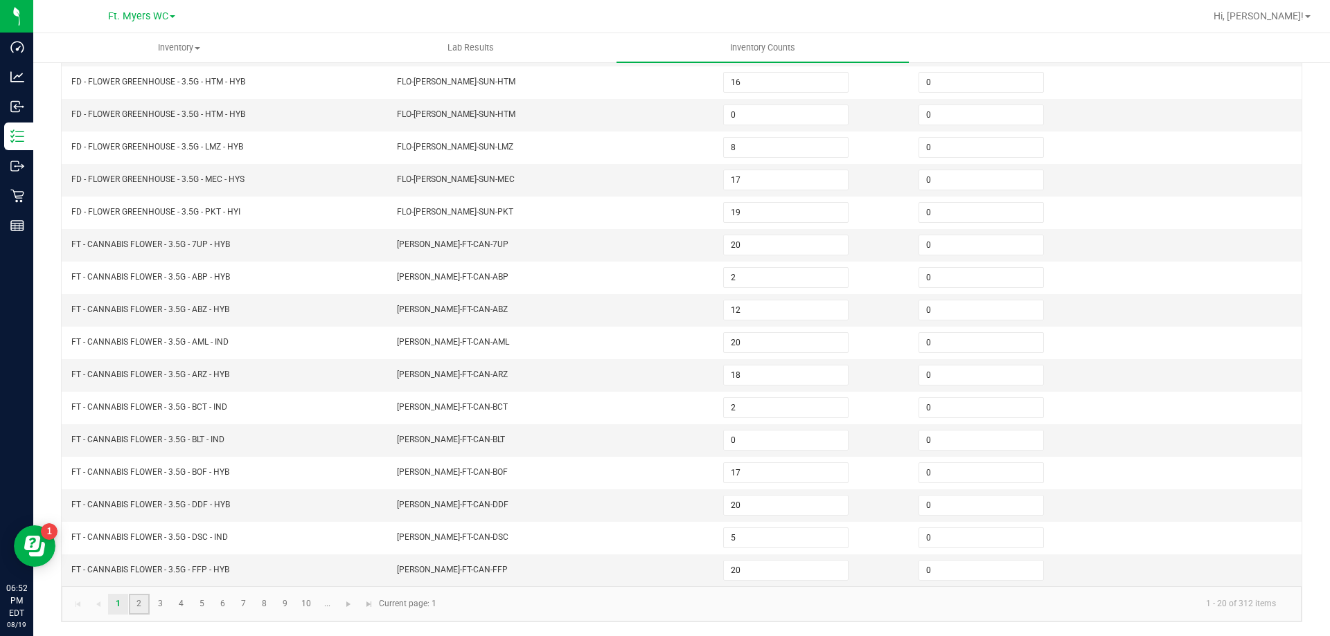
click at [132, 607] on link "2" at bounding box center [139, 604] width 20 height 21
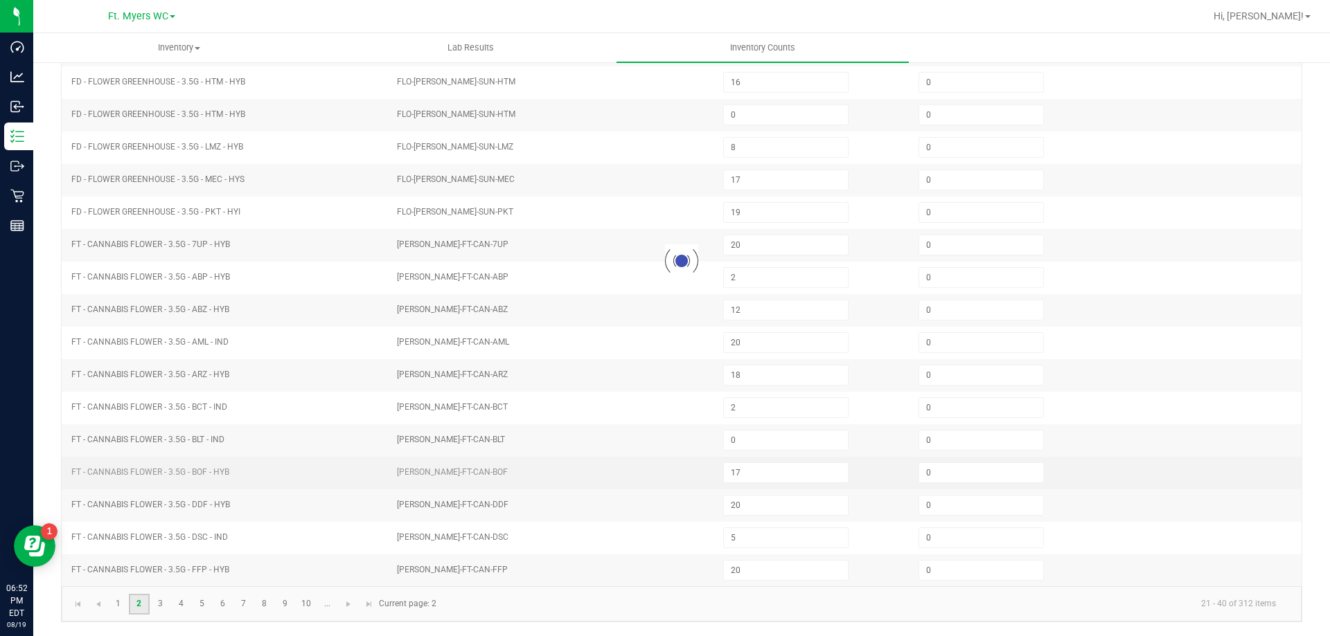
type input "17"
type input "2"
type input "7"
type input "11"
type input "7"
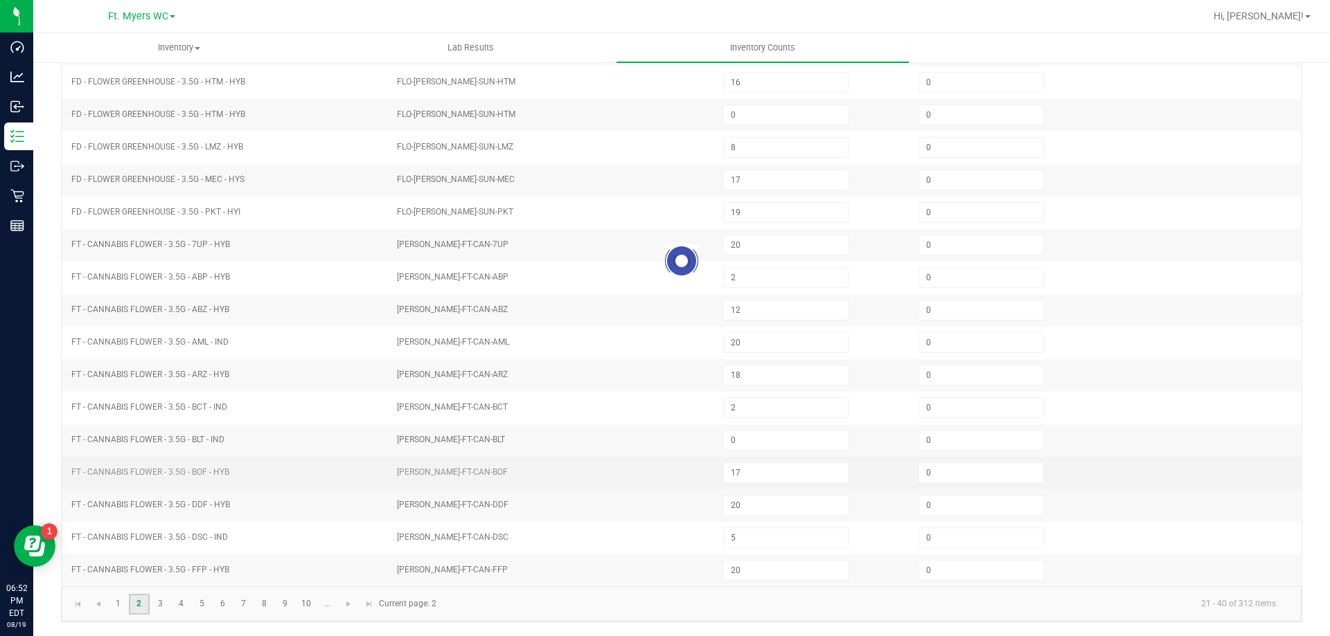
type input "12"
type input "20"
type input "16"
type input "4"
type input "9"
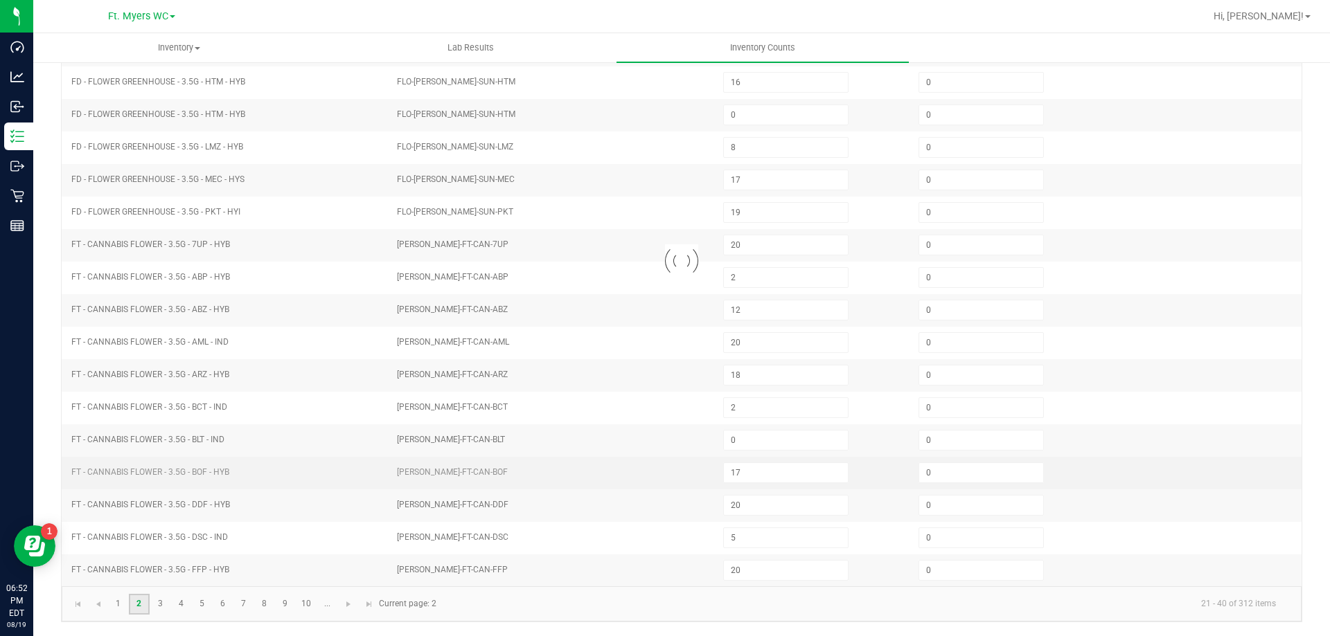
type input "19"
type input "20"
type input "19"
type input "20"
type input "10"
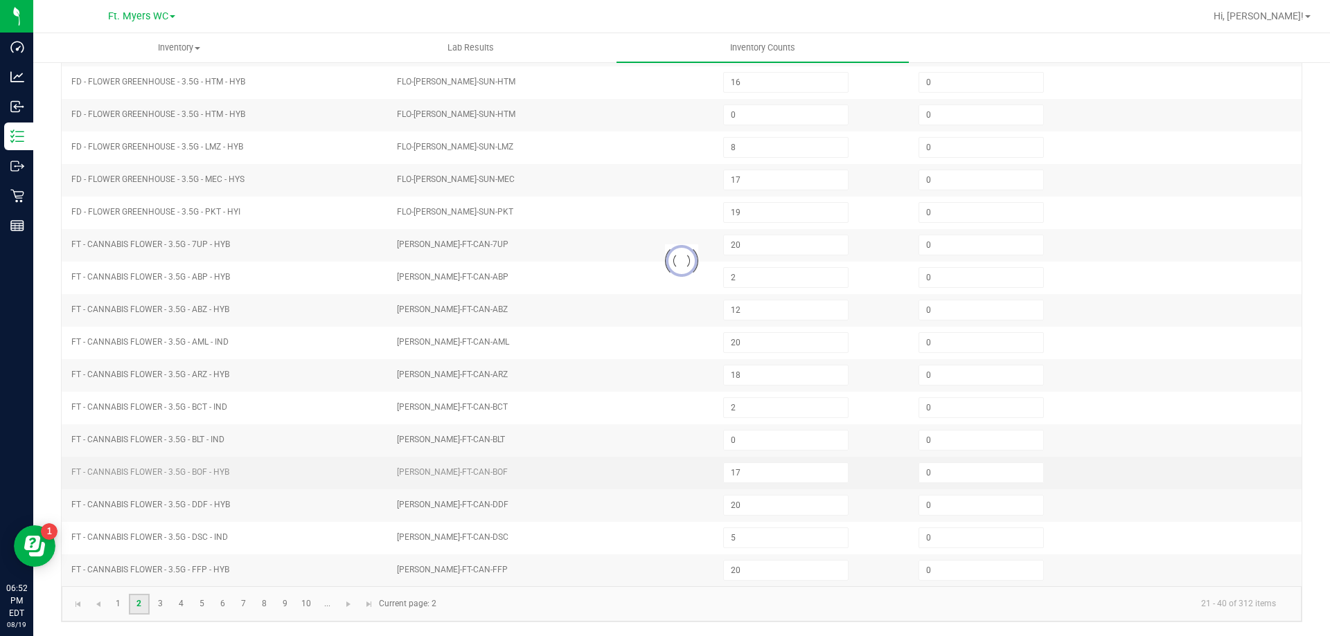
type input "0"
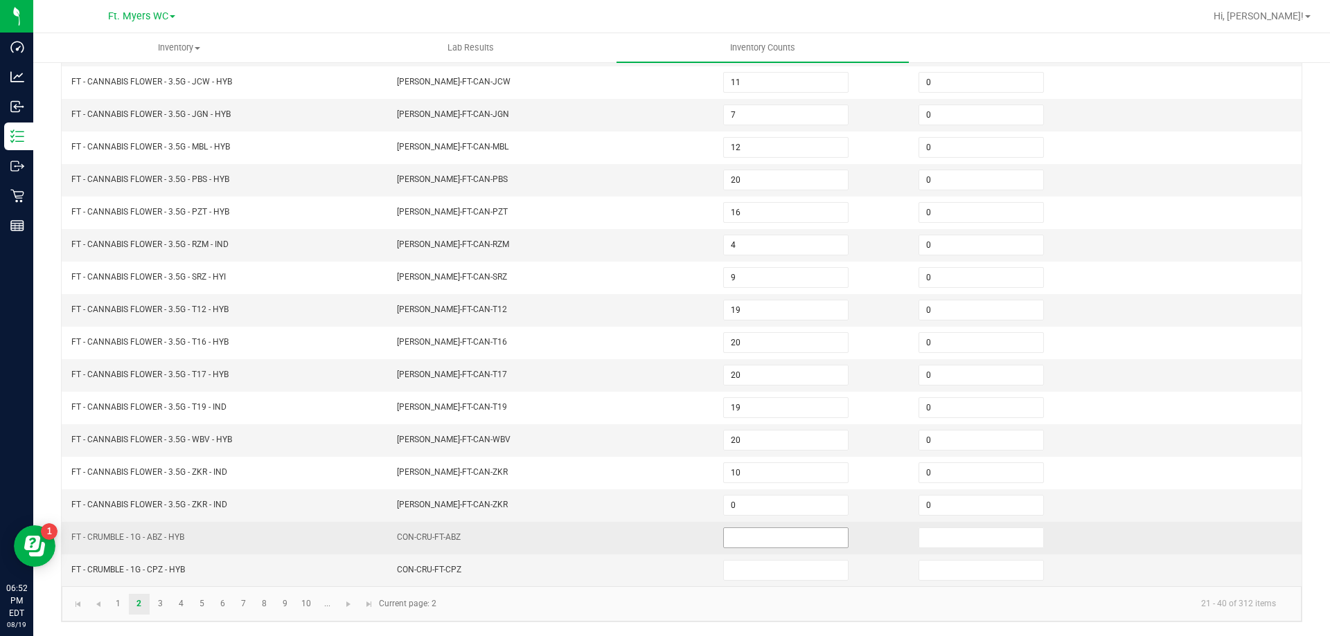
click at [812, 537] on input at bounding box center [786, 537] width 124 height 19
type input "2"
type input "0"
type input "1"
type input "0"
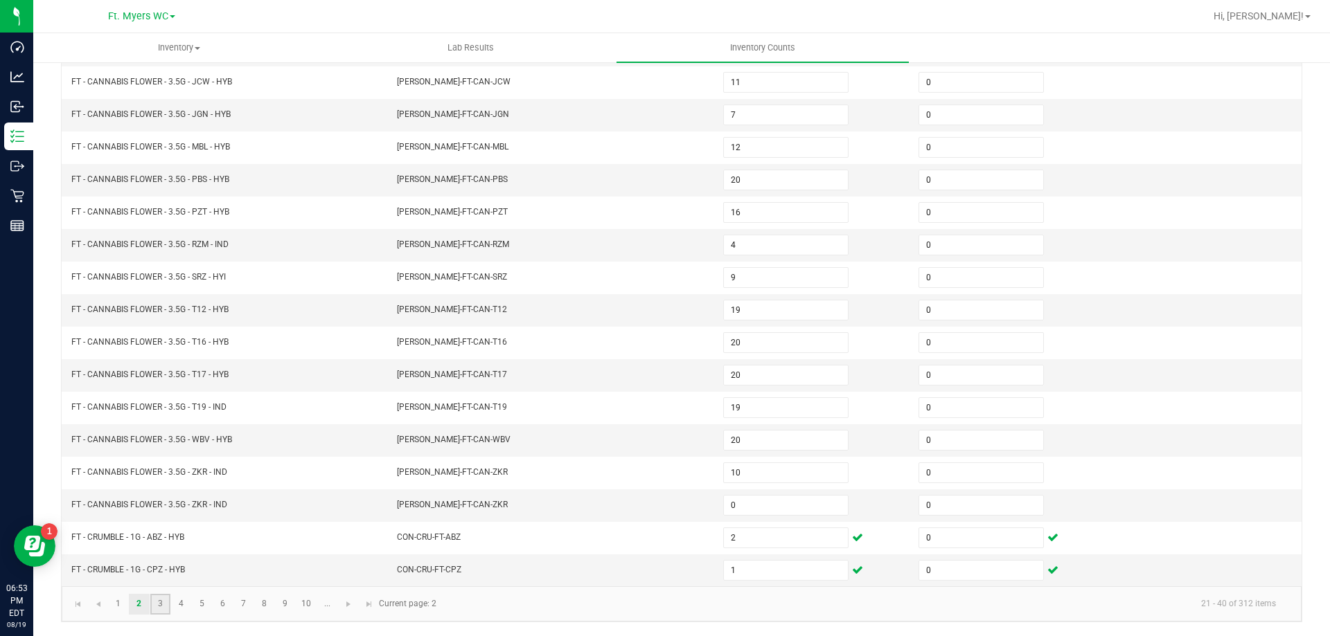
click at [159, 599] on link "3" at bounding box center [160, 604] width 20 height 21
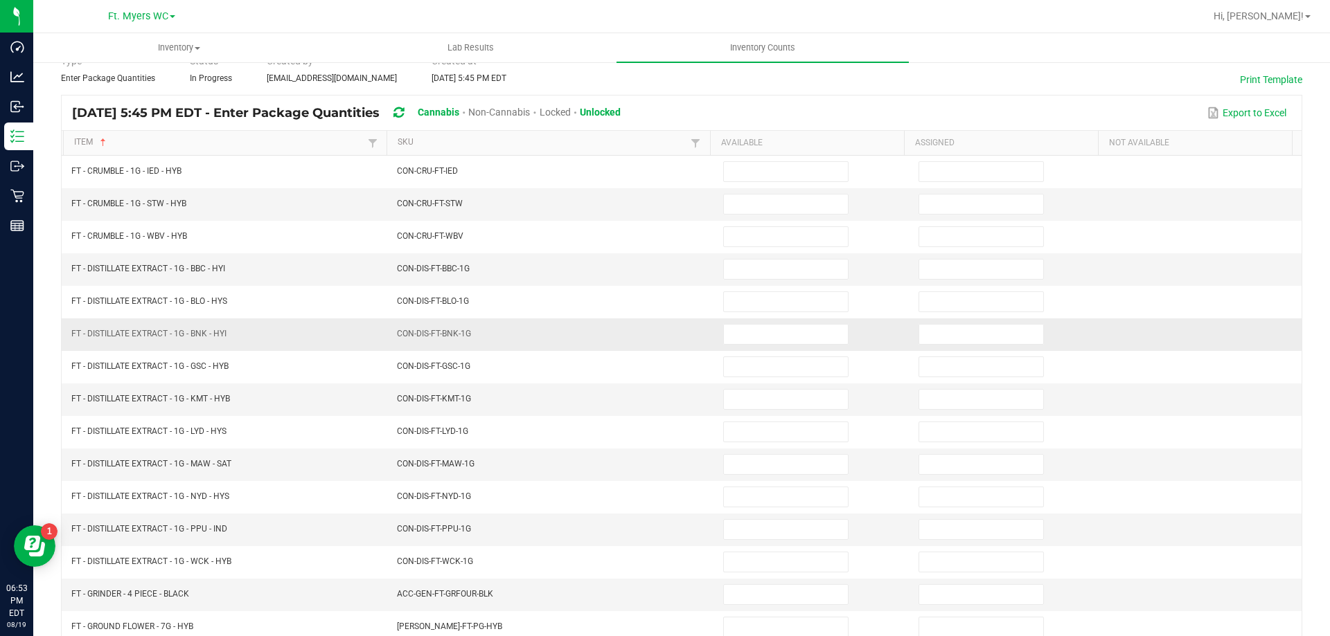
scroll to position [0, 0]
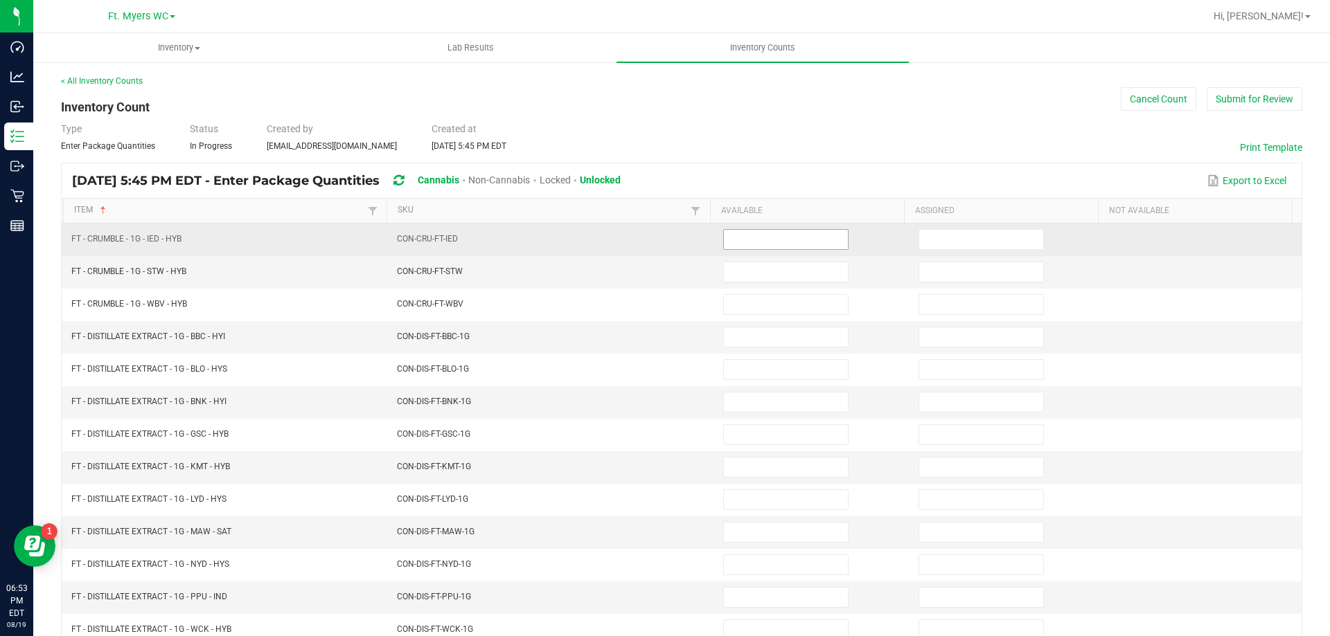
click at [724, 243] on input at bounding box center [786, 239] width 124 height 19
click at [985, 238] on input "1" at bounding box center [981, 239] width 124 height 19
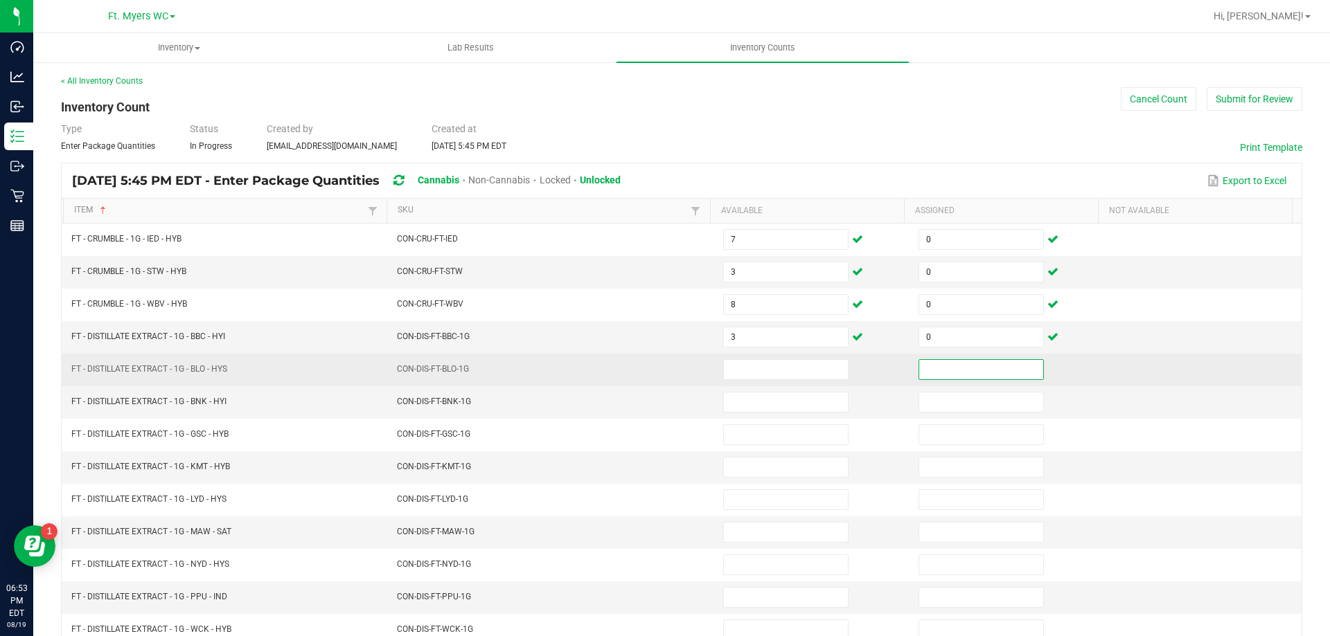
click at [785, 358] on td at bounding box center [812, 370] width 195 height 33
click at [801, 372] on input at bounding box center [786, 369] width 124 height 19
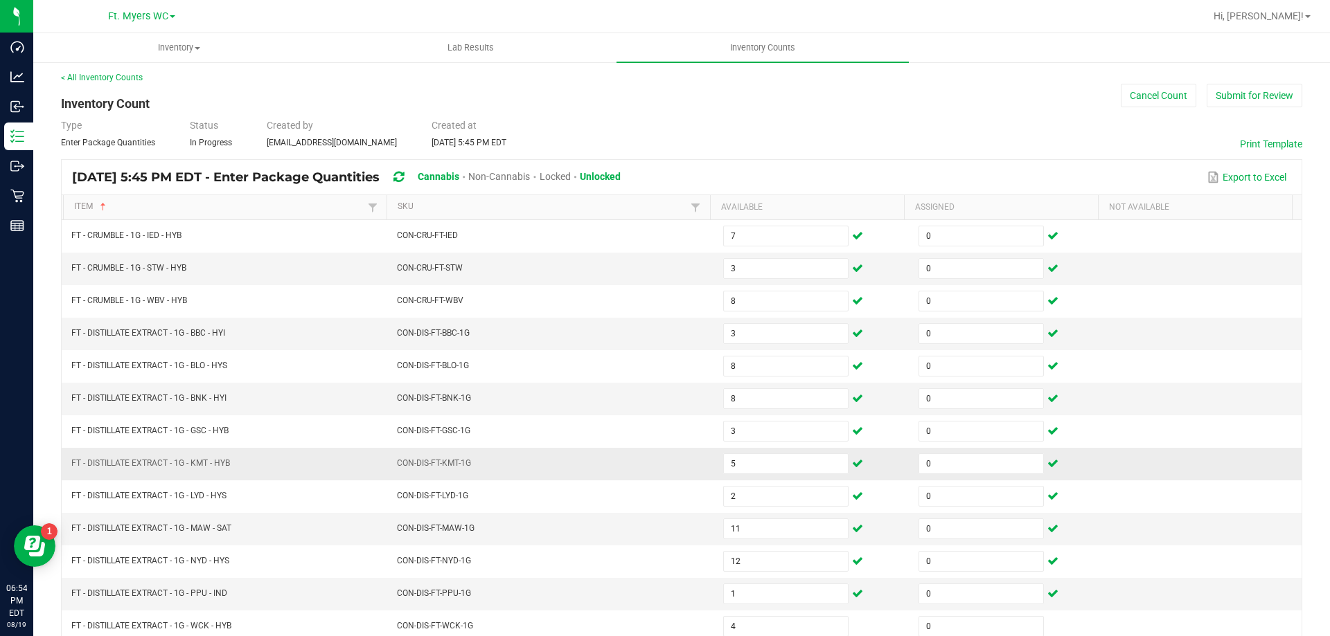
scroll to position [287, 0]
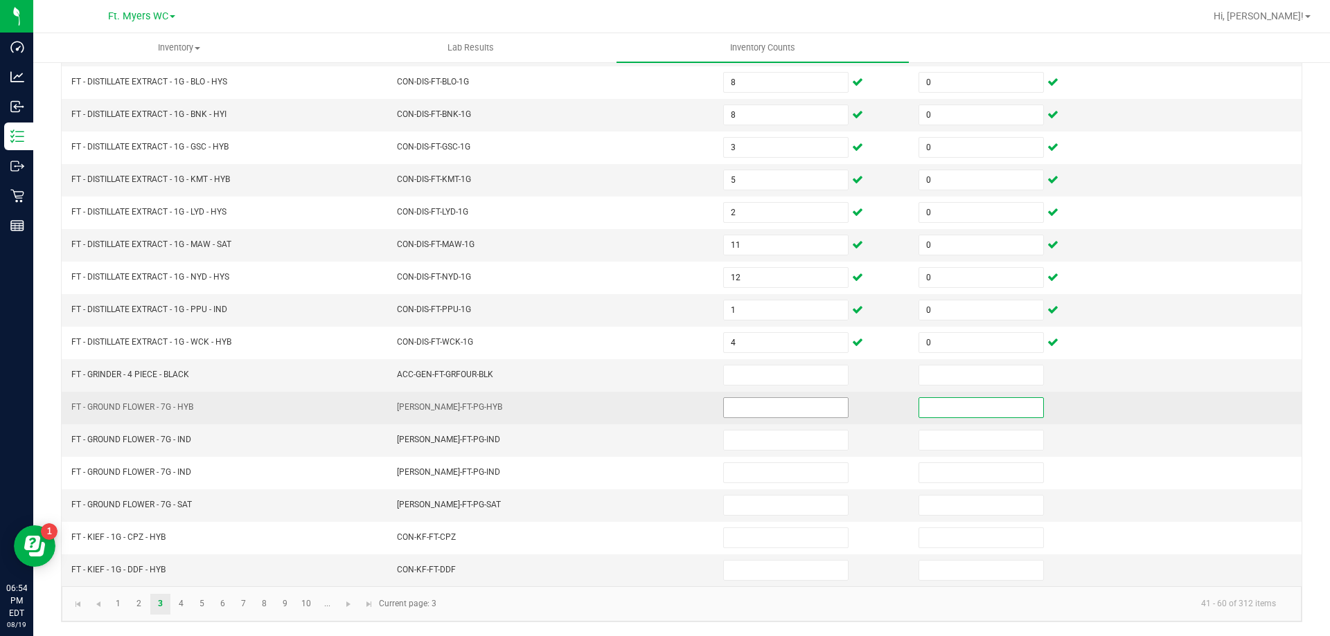
click at [793, 409] on input at bounding box center [786, 407] width 124 height 19
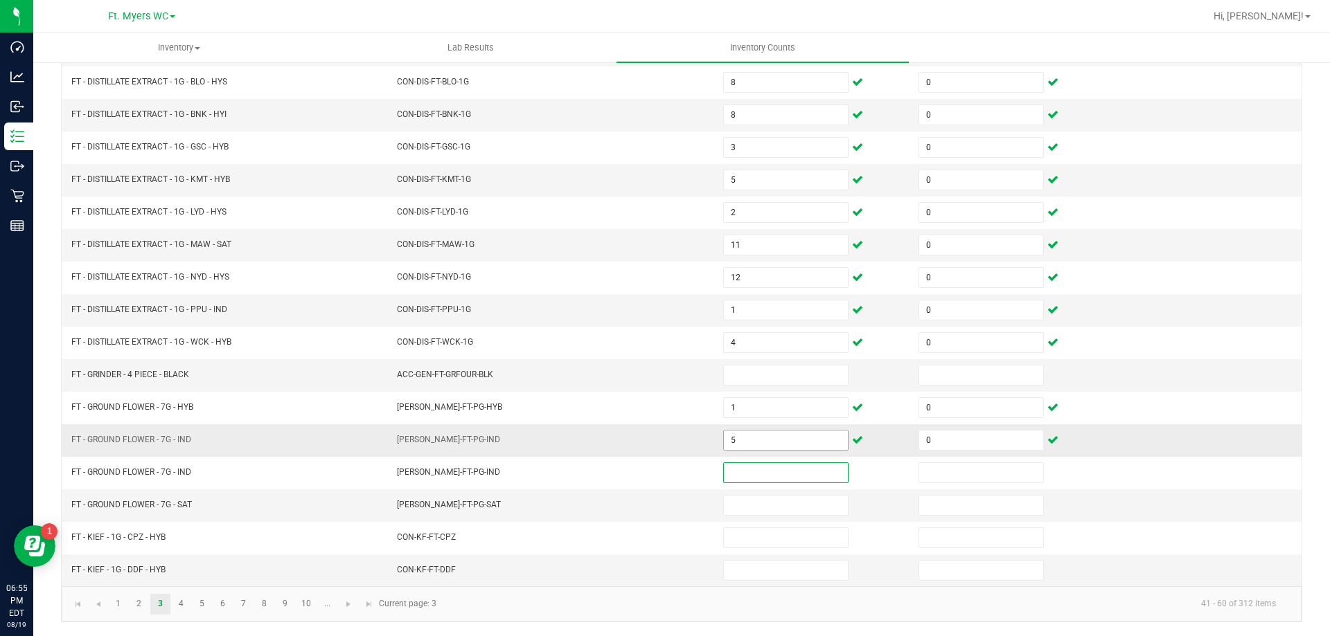
click at [823, 447] on input "5" at bounding box center [786, 440] width 124 height 19
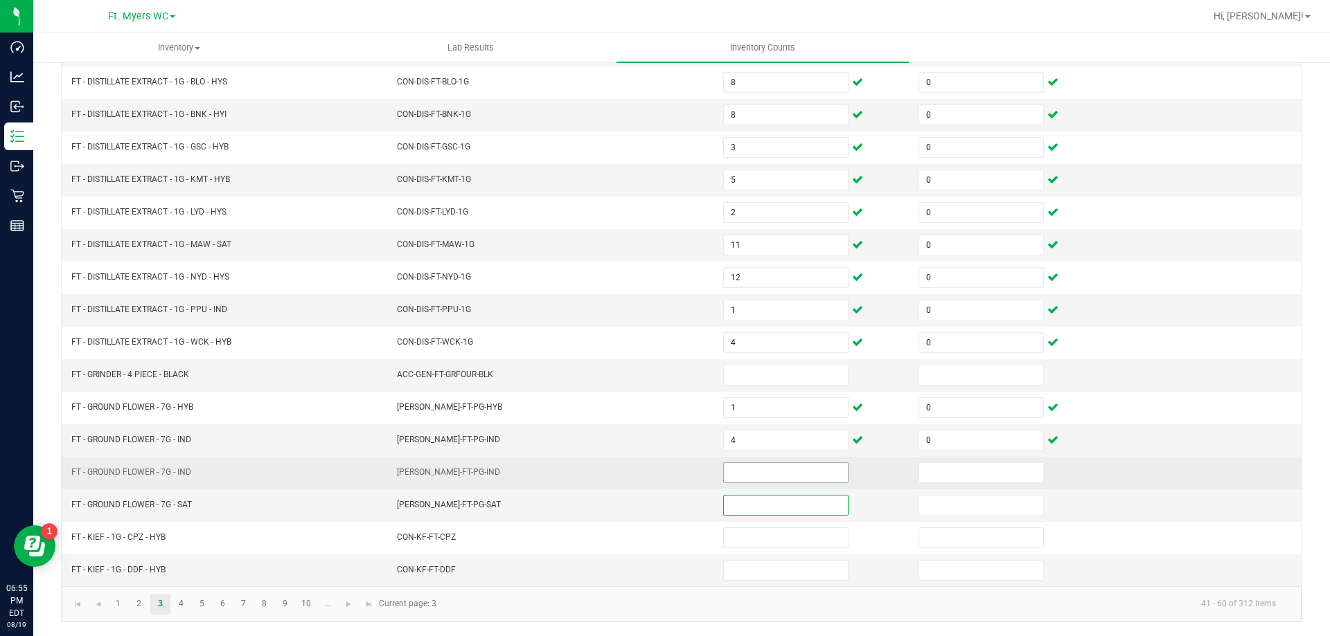
click at [808, 480] on input at bounding box center [786, 472] width 124 height 19
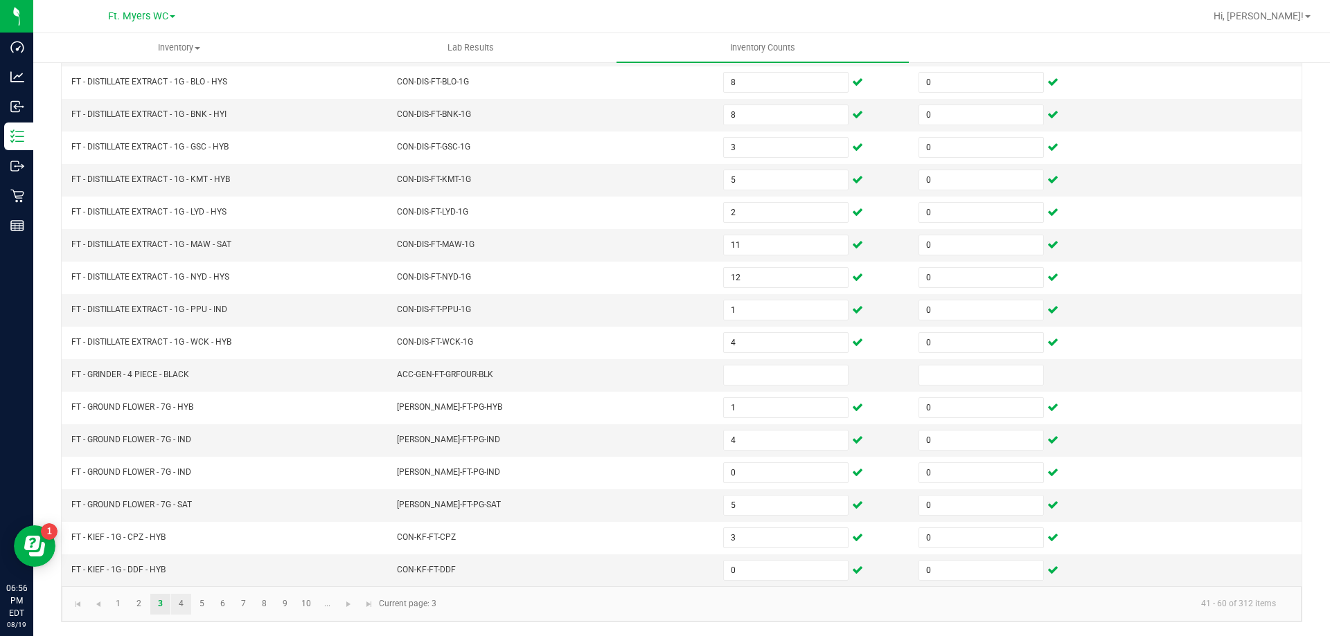
click at [175, 608] on link "4" at bounding box center [181, 604] width 20 height 21
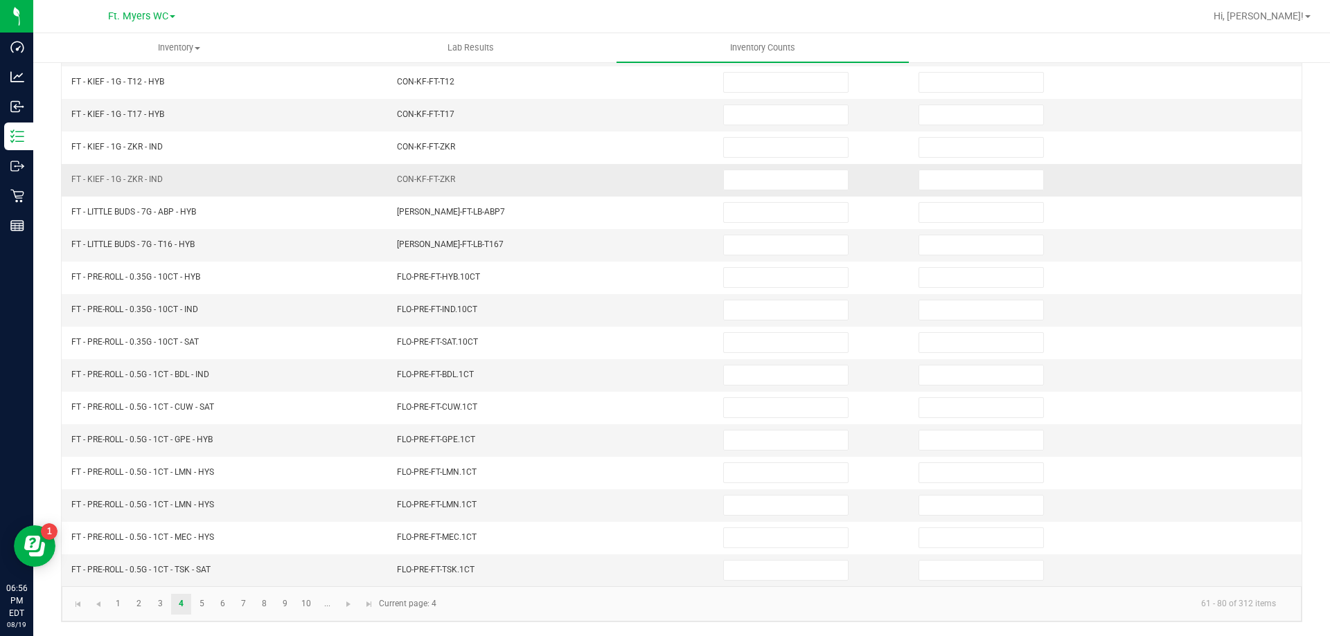
scroll to position [10, 0]
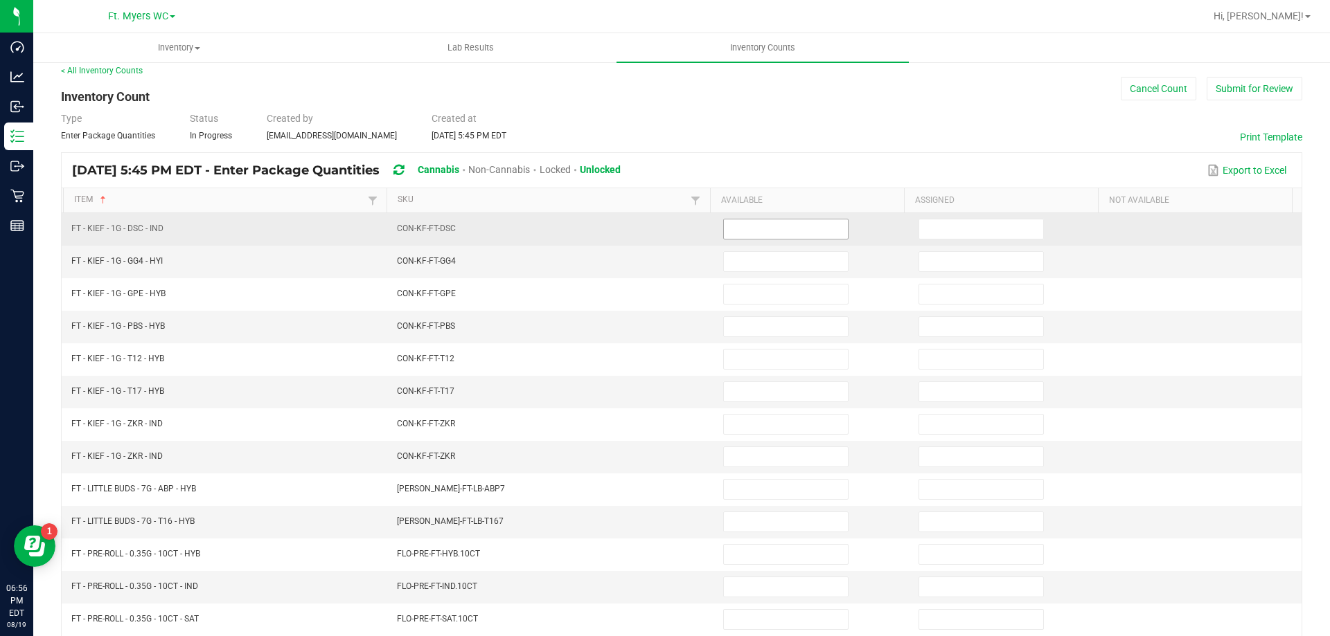
click at [738, 239] on span at bounding box center [785, 229] width 125 height 21
click at [762, 223] on input "0" at bounding box center [786, 229] width 124 height 19
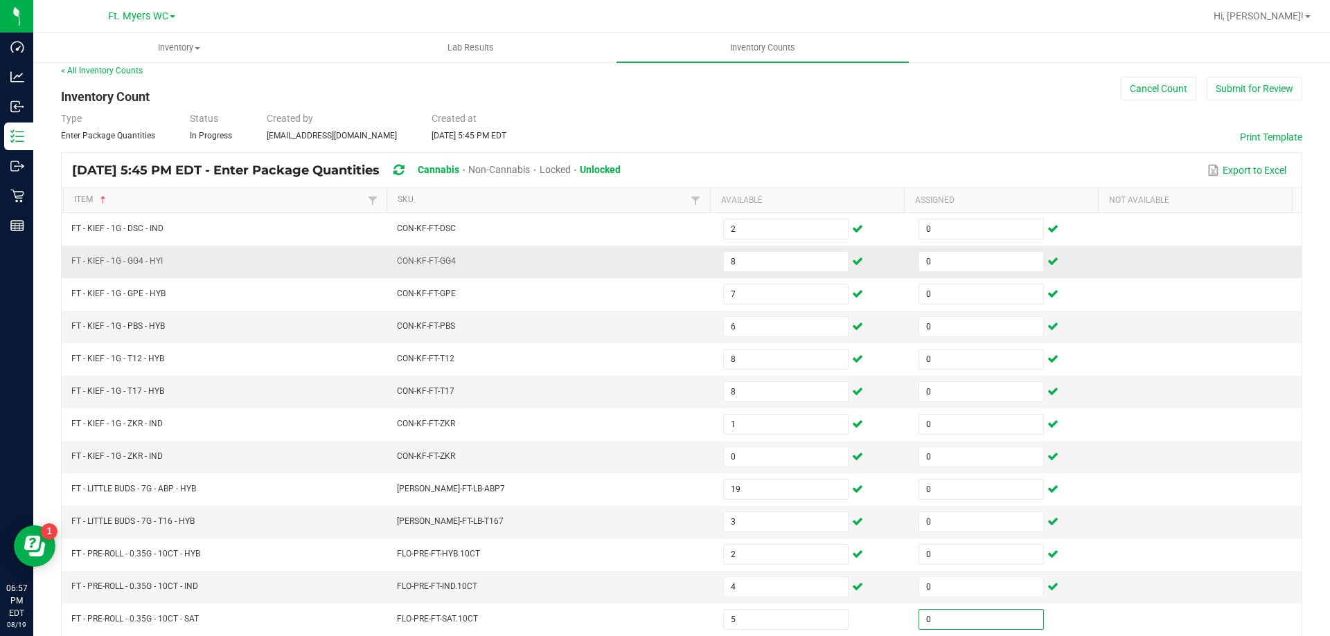
scroll to position [287, 0]
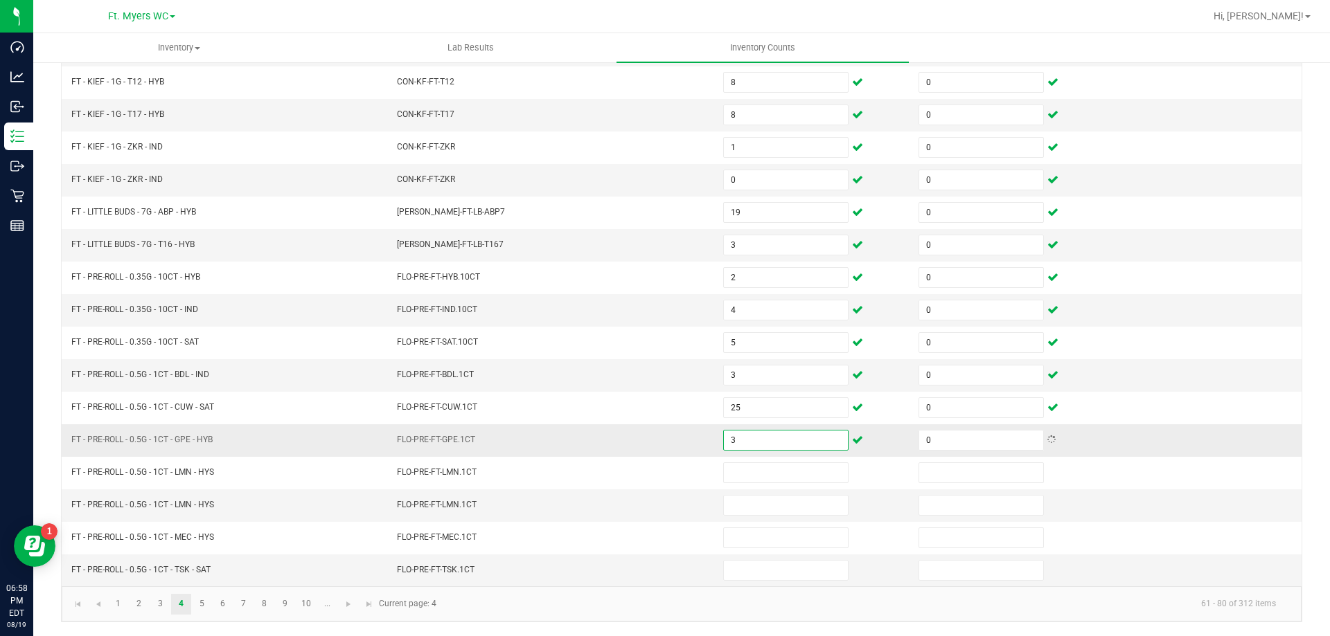
click at [753, 441] on input "3" at bounding box center [786, 440] width 124 height 19
click at [206, 609] on link "5" at bounding box center [202, 604] width 20 height 21
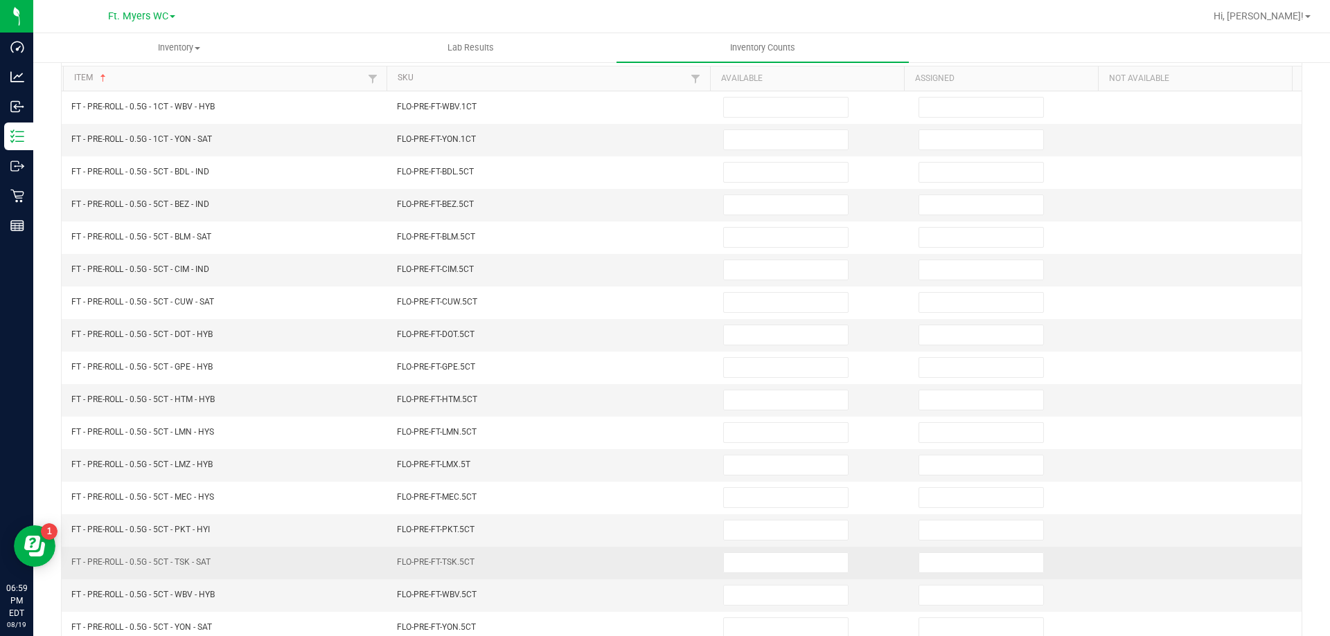
scroll to position [0, 0]
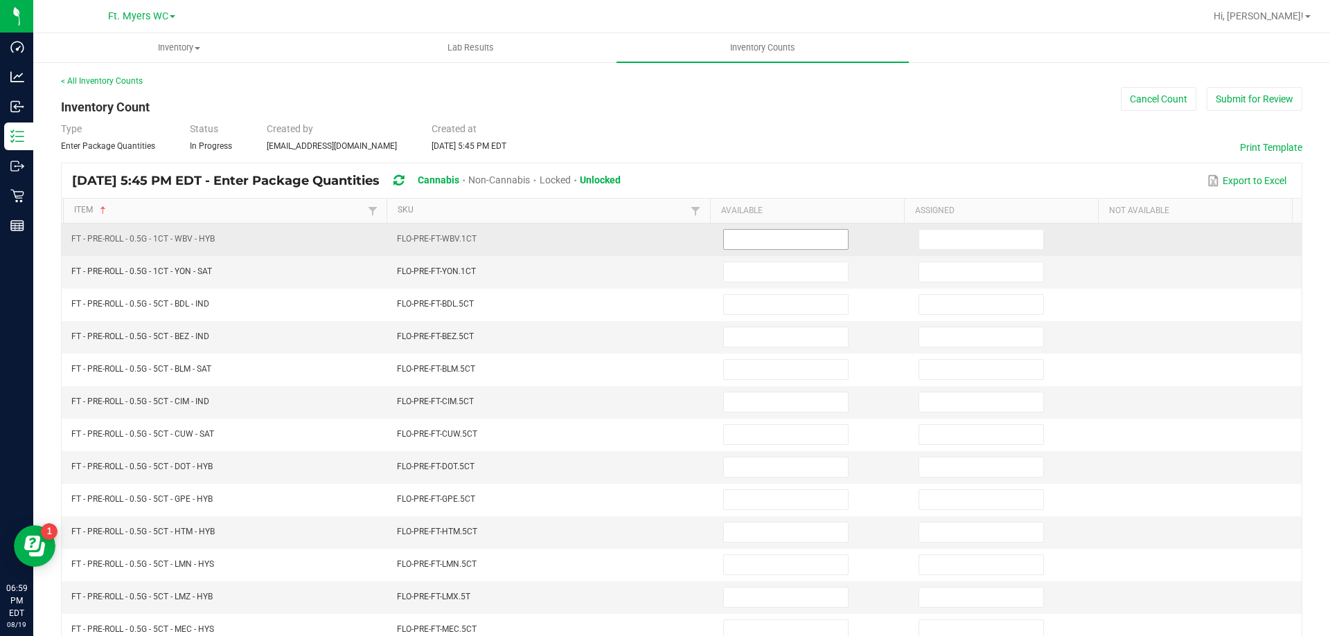
click at [740, 233] on input at bounding box center [786, 239] width 124 height 19
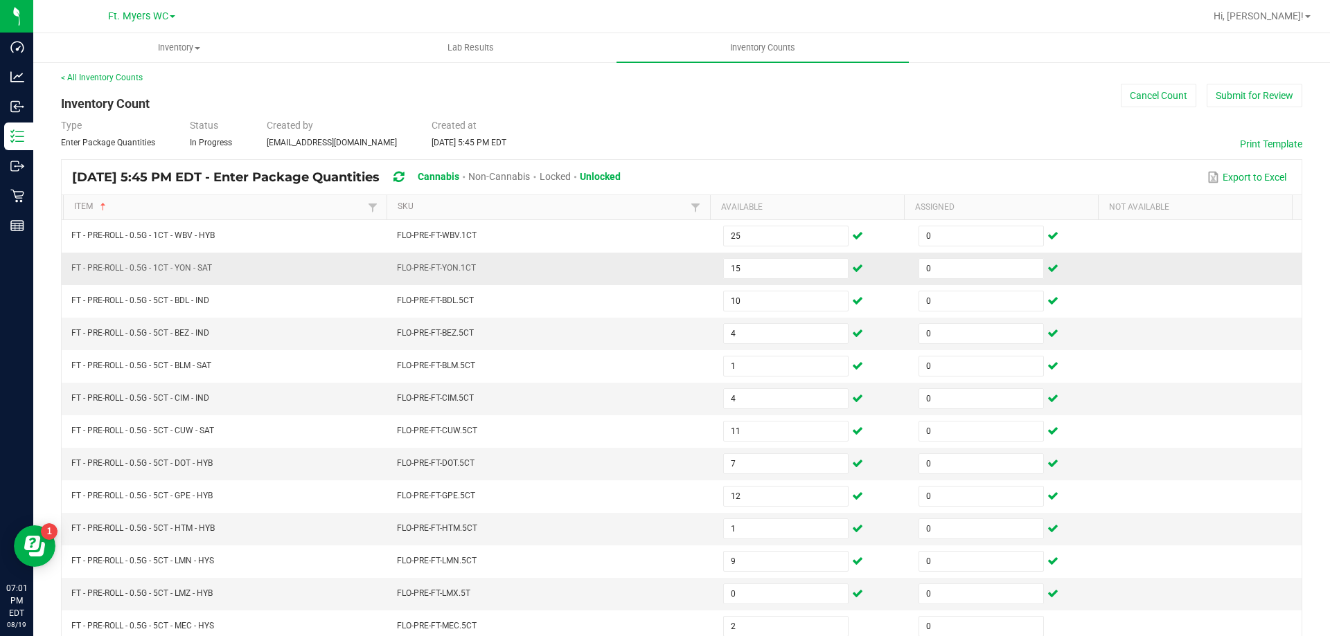
scroll to position [287, 0]
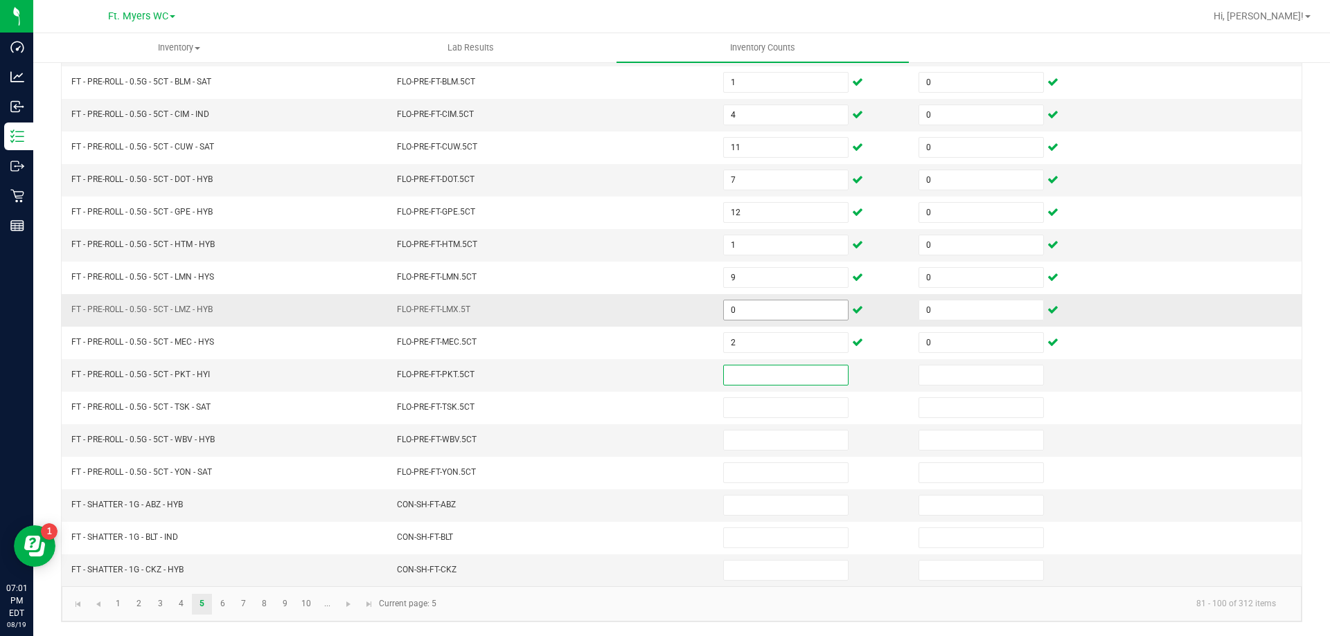
click at [778, 313] on input "0" at bounding box center [786, 310] width 124 height 19
click at [231, 605] on link "6" at bounding box center [223, 604] width 20 height 21
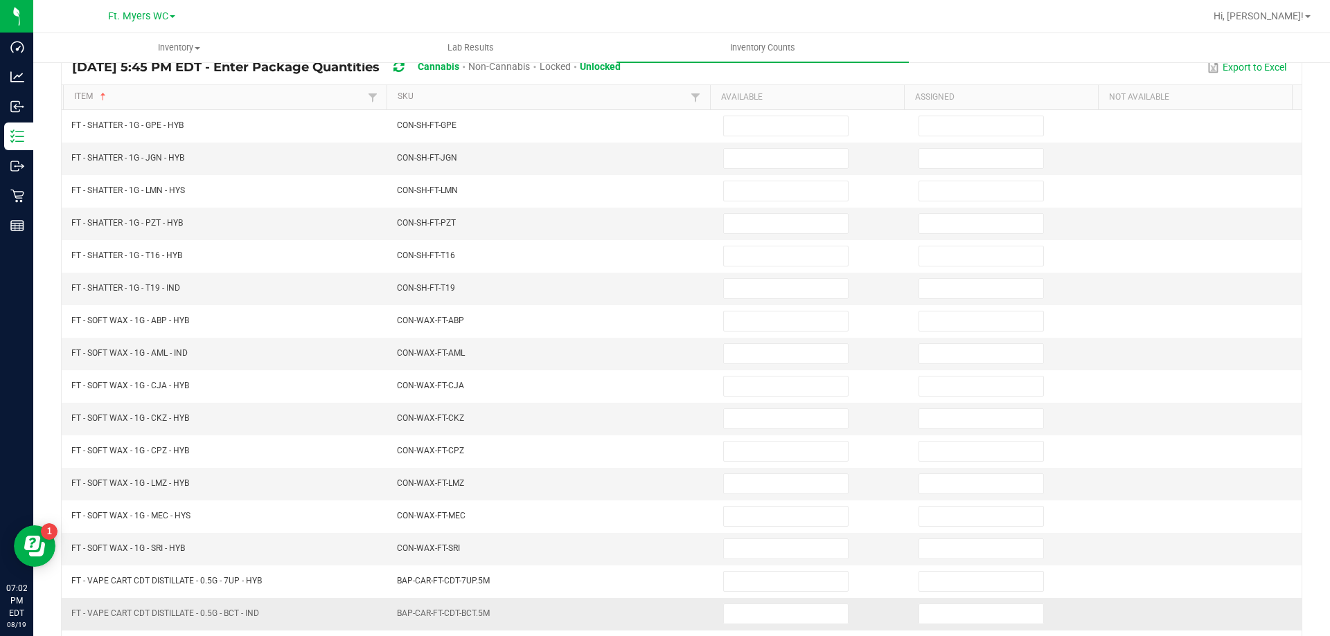
scroll to position [0, 0]
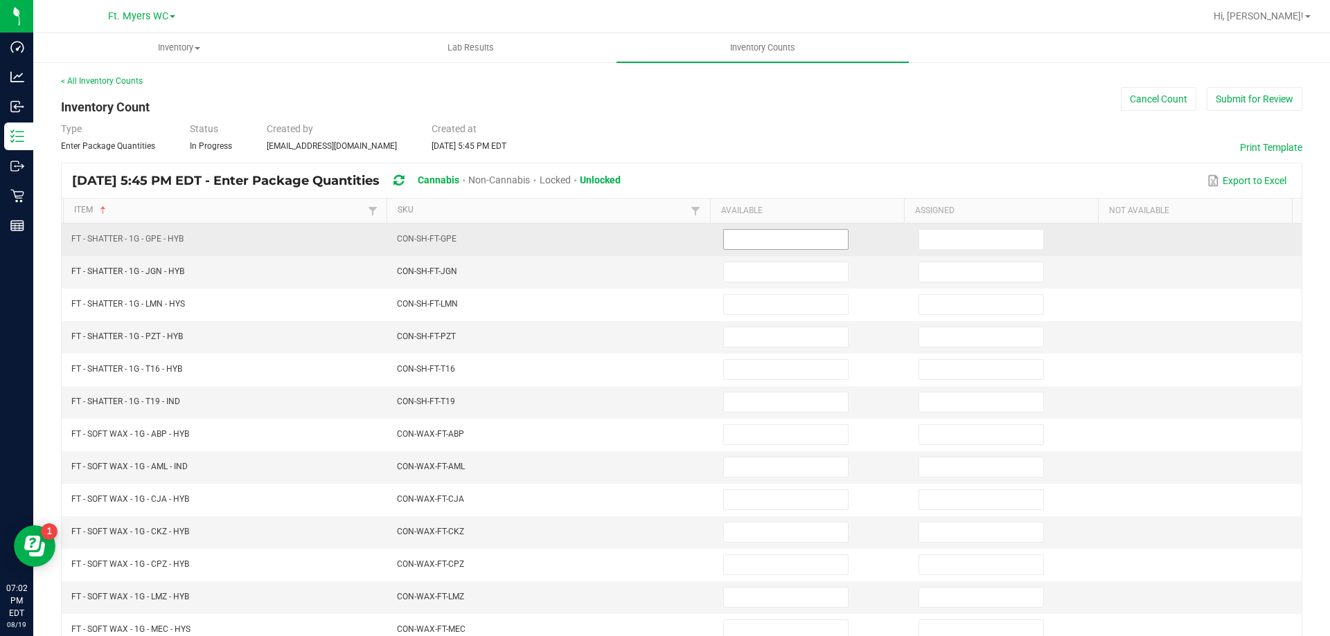
click at [760, 234] on input at bounding box center [786, 239] width 124 height 19
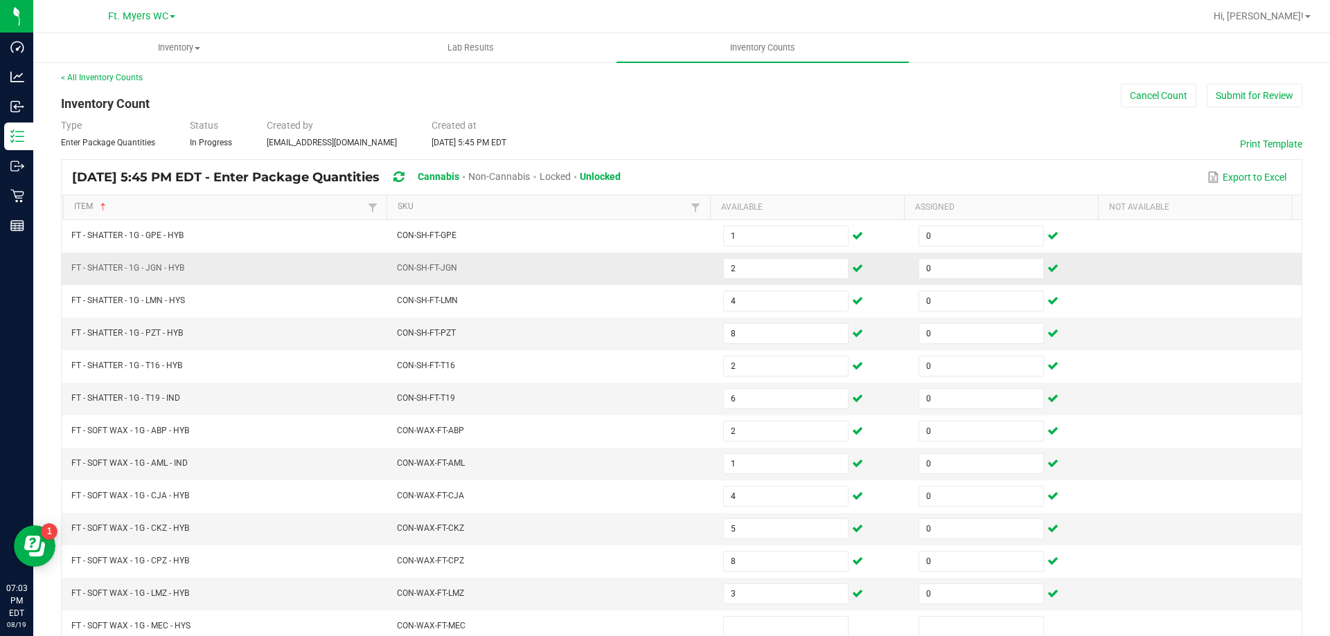
scroll to position [287, 0]
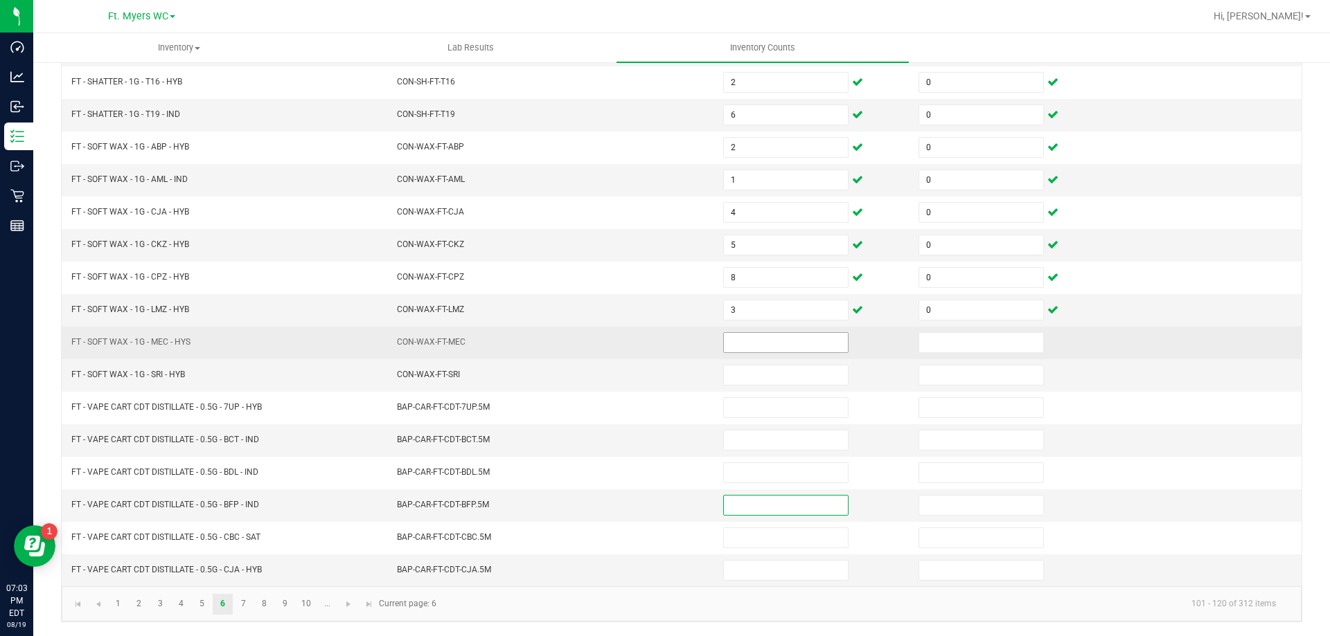
click at [772, 338] on input at bounding box center [786, 342] width 124 height 19
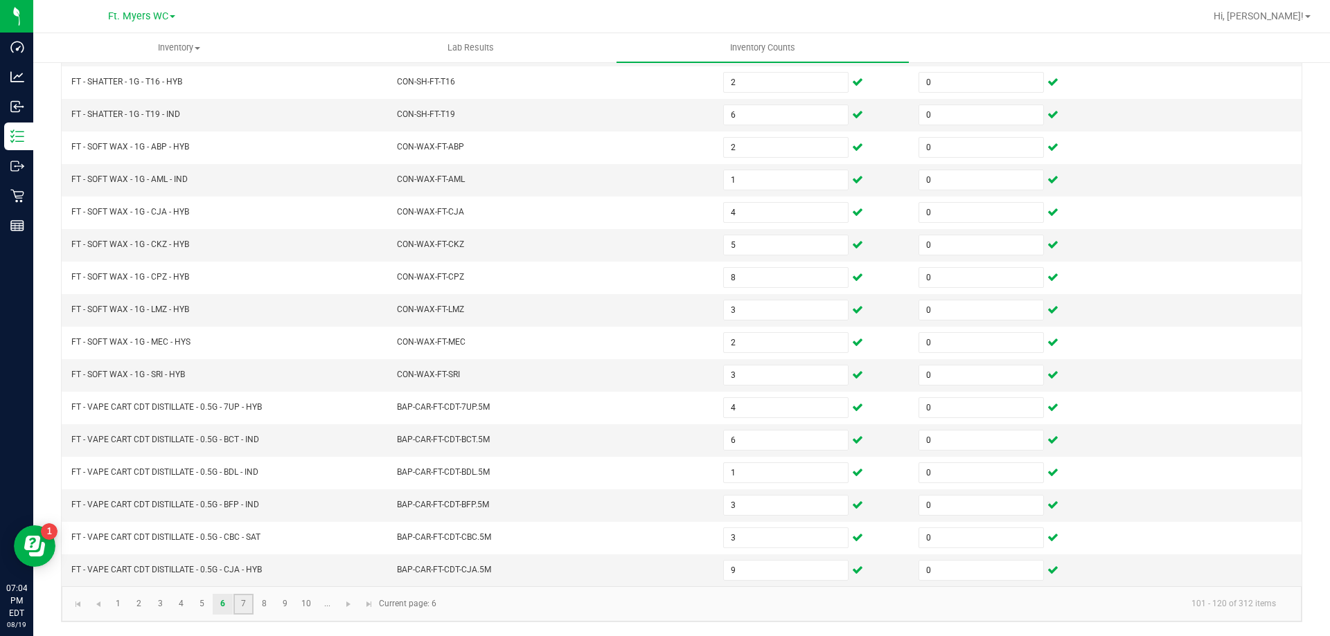
click at [242, 607] on link "7" at bounding box center [243, 604] width 20 height 21
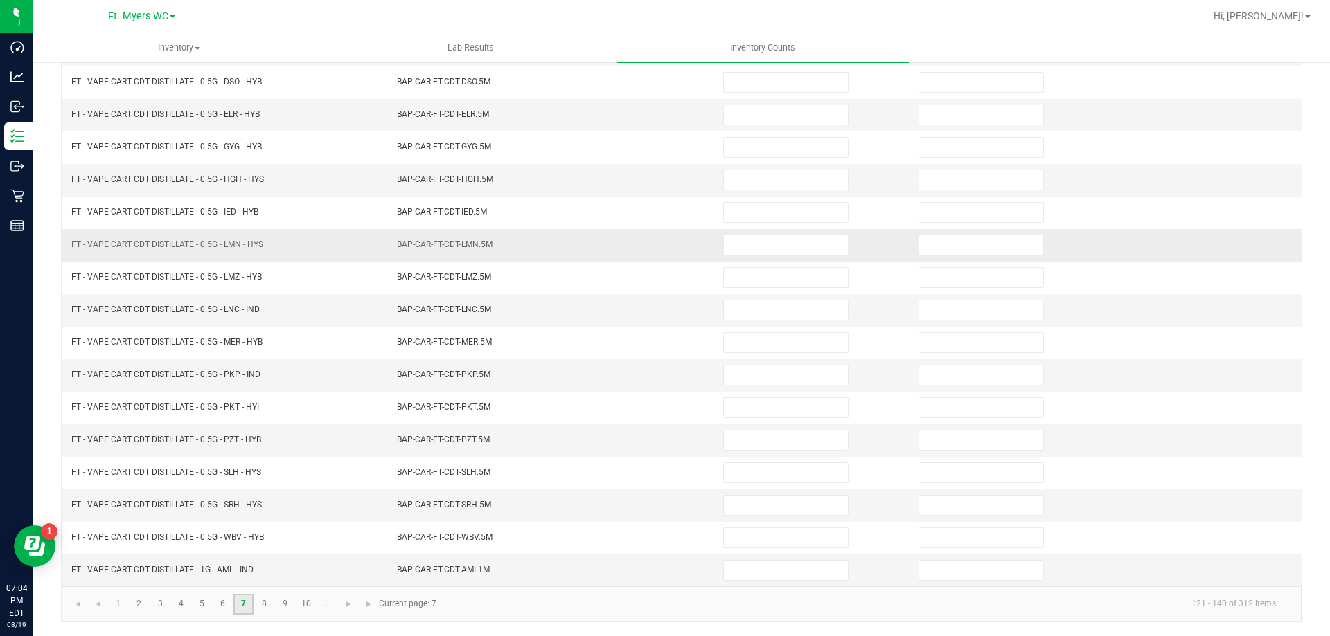
scroll to position [0, 0]
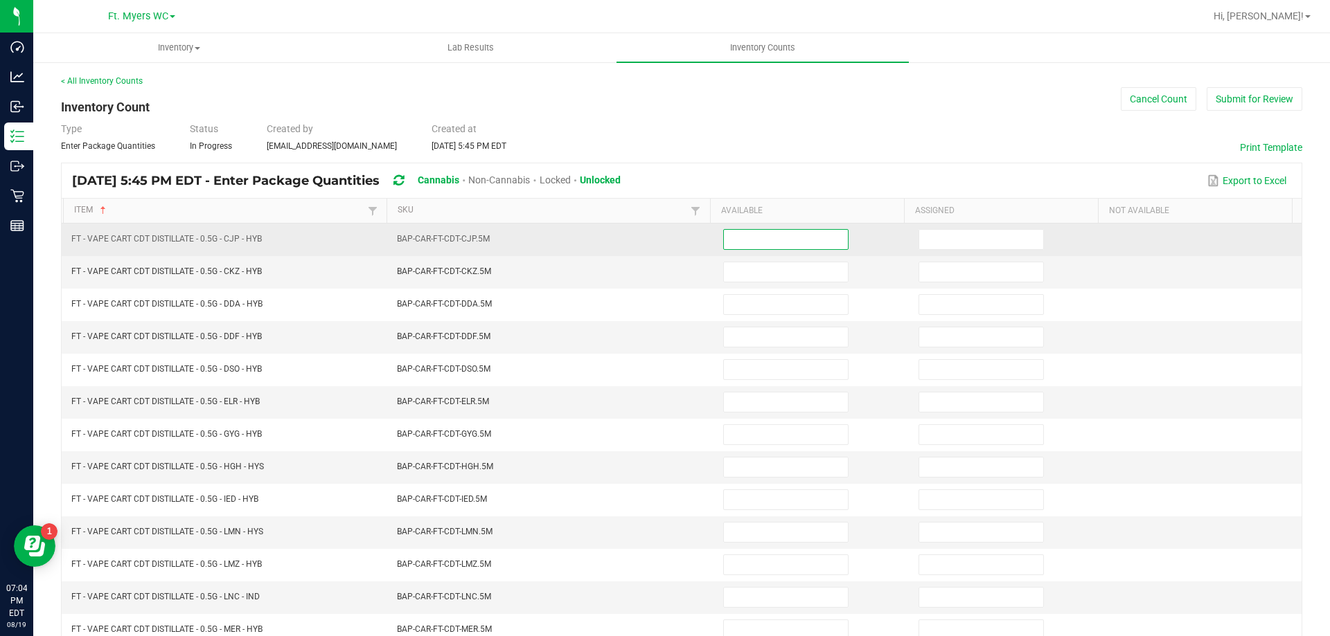
click at [728, 237] on input at bounding box center [786, 239] width 124 height 19
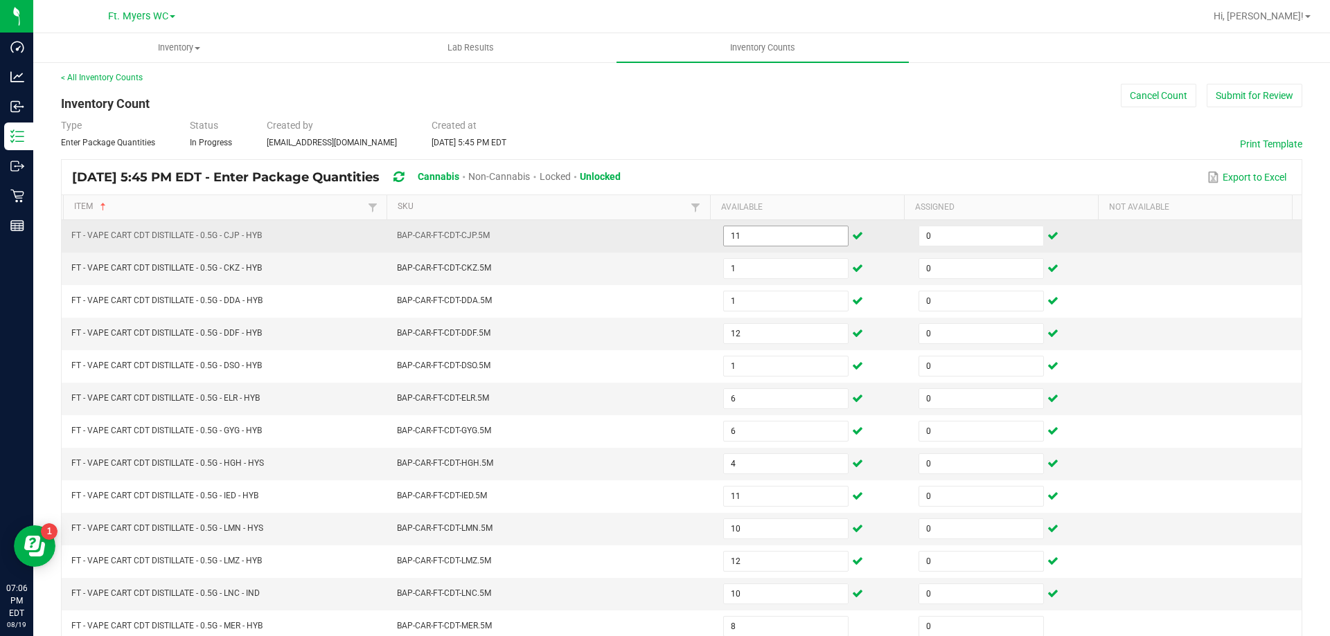
scroll to position [287, 0]
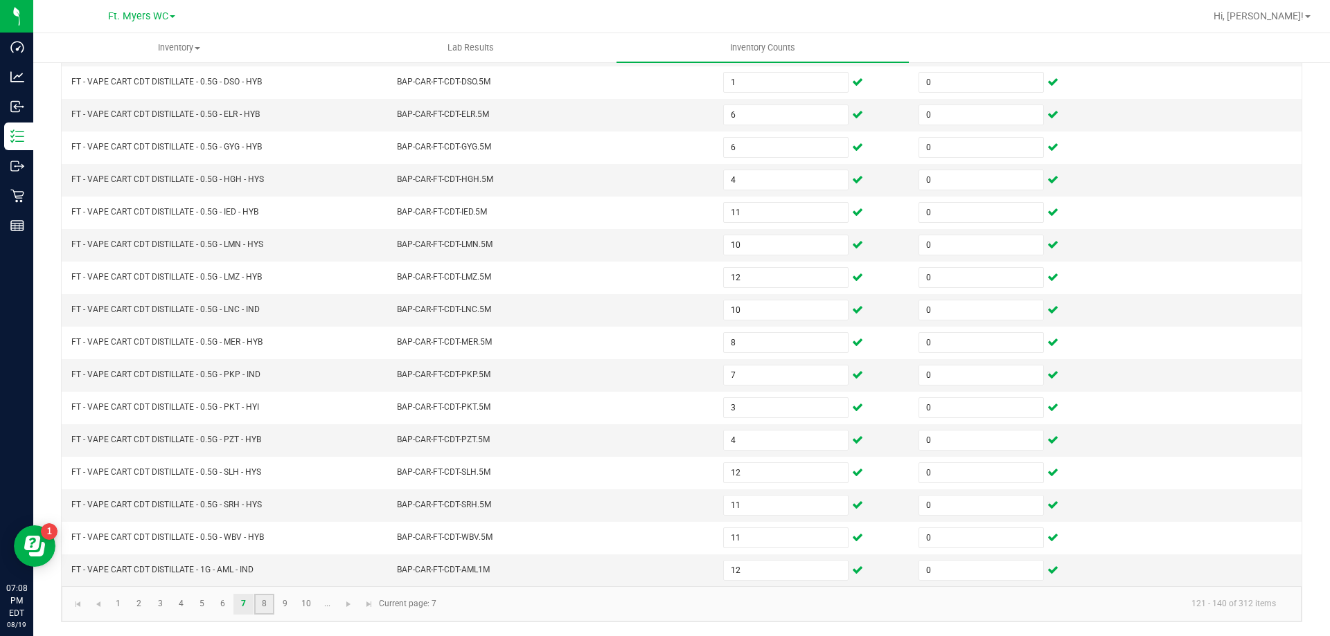
click at [258, 597] on link "8" at bounding box center [264, 604] width 20 height 21
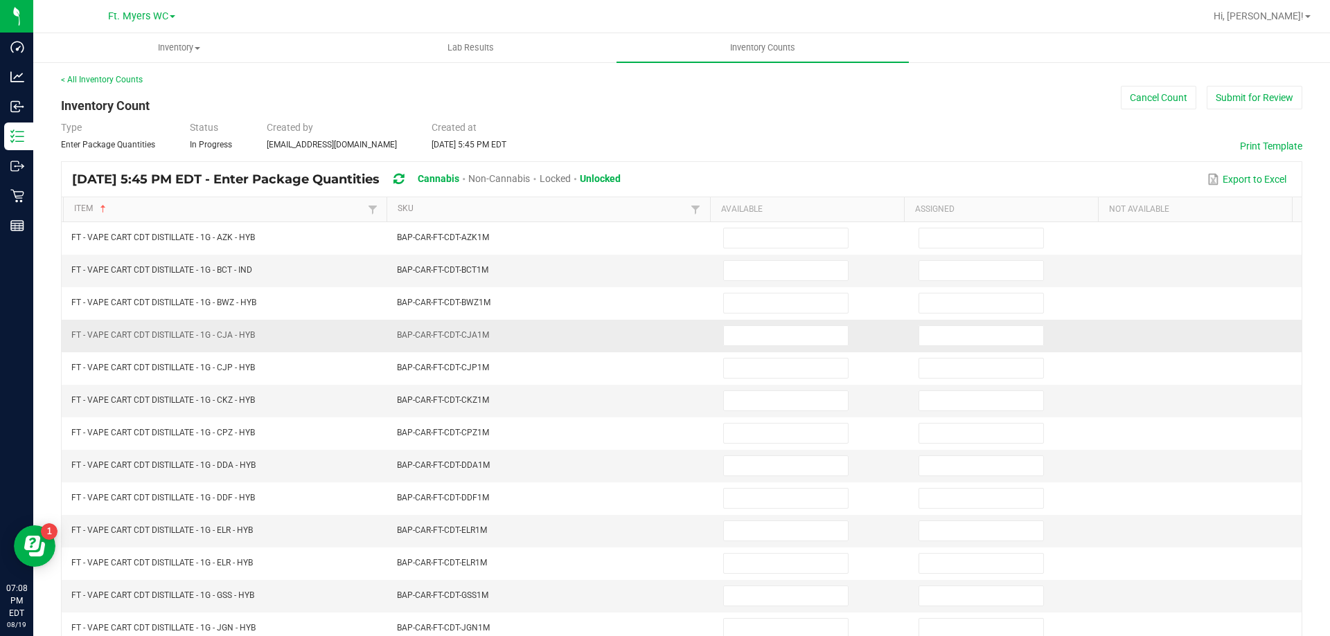
scroll to position [0, 0]
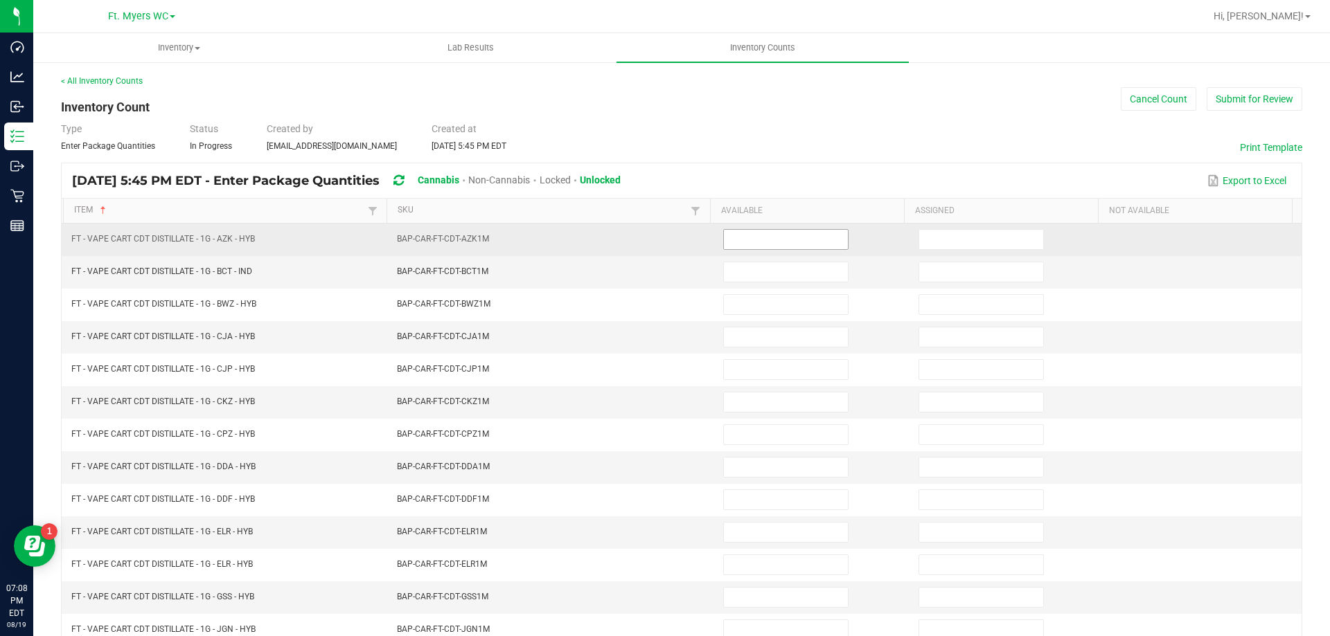
click at [778, 242] on input at bounding box center [786, 239] width 124 height 19
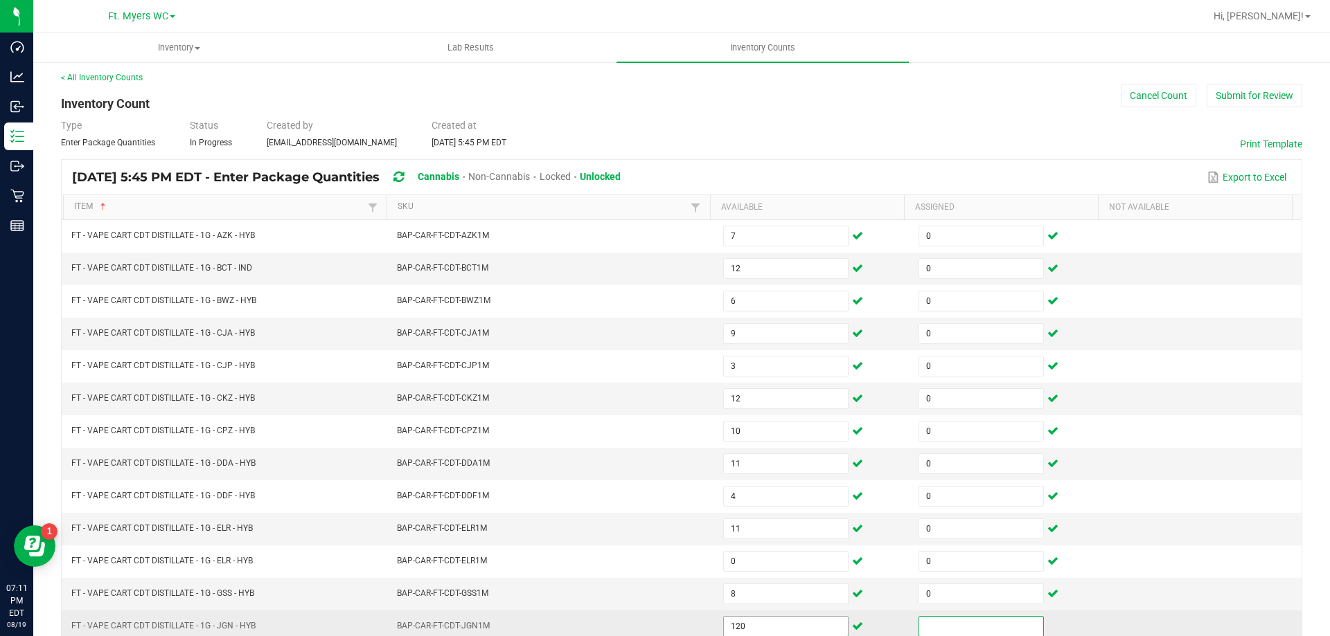
click at [753, 620] on input "120" at bounding box center [786, 626] width 124 height 19
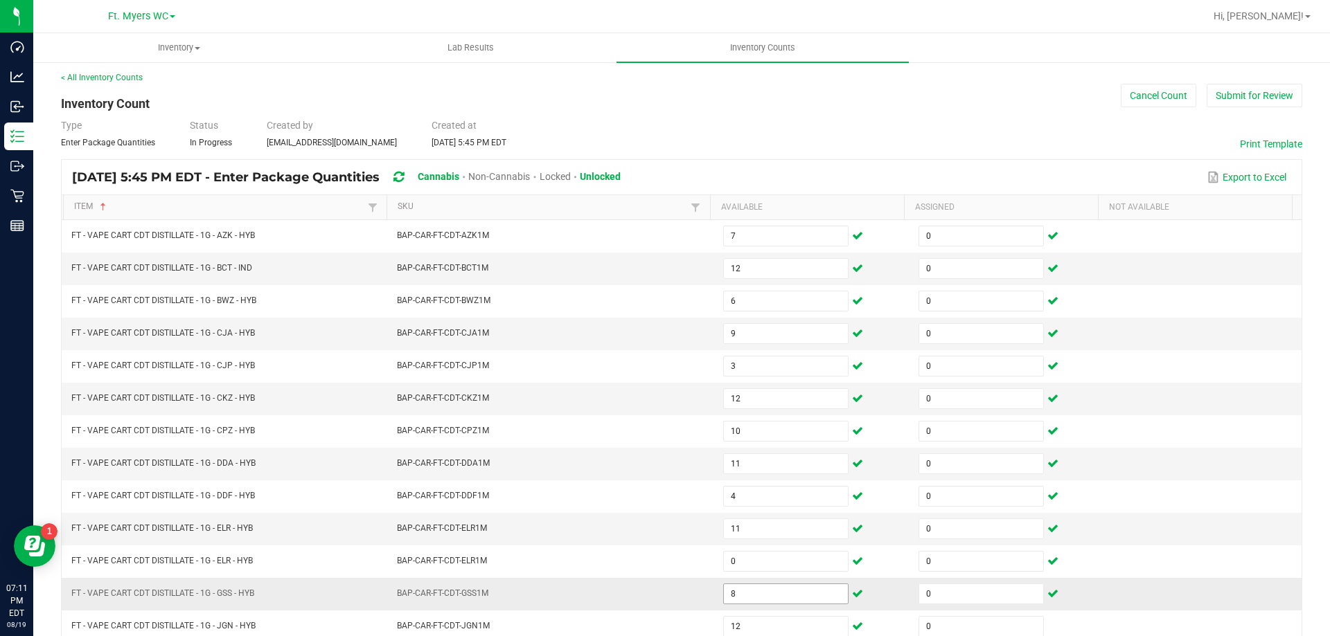
scroll to position [287, 0]
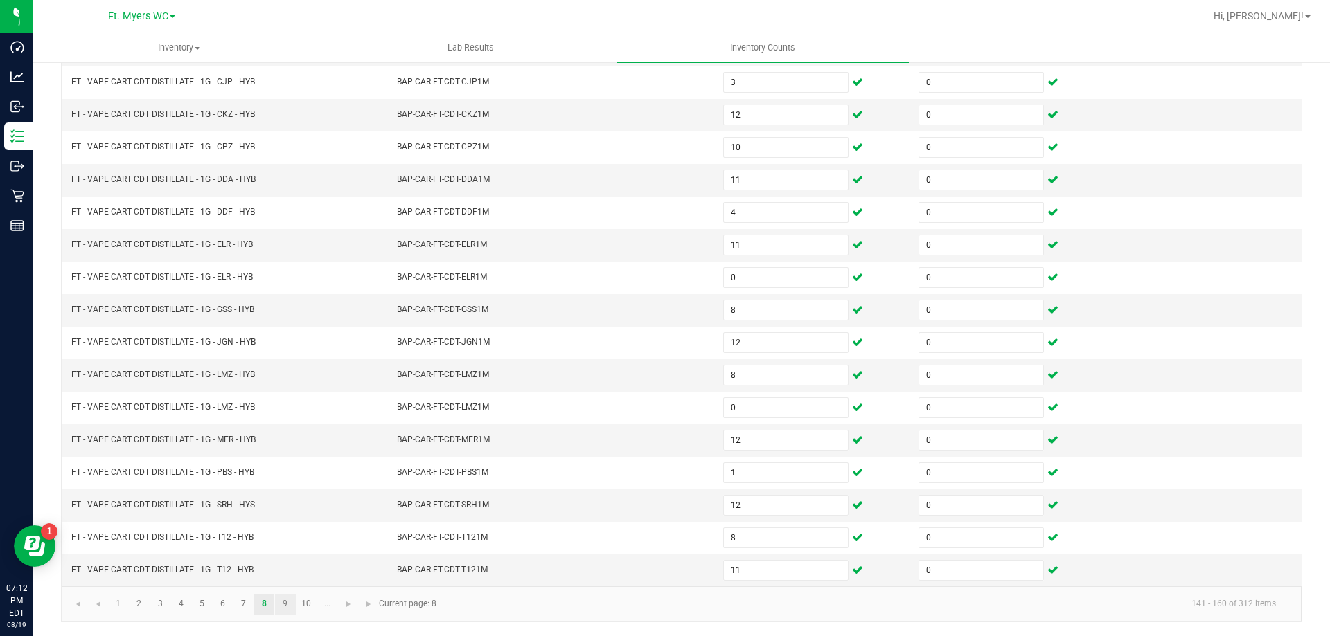
click at [282, 602] on link "9" at bounding box center [285, 604] width 20 height 21
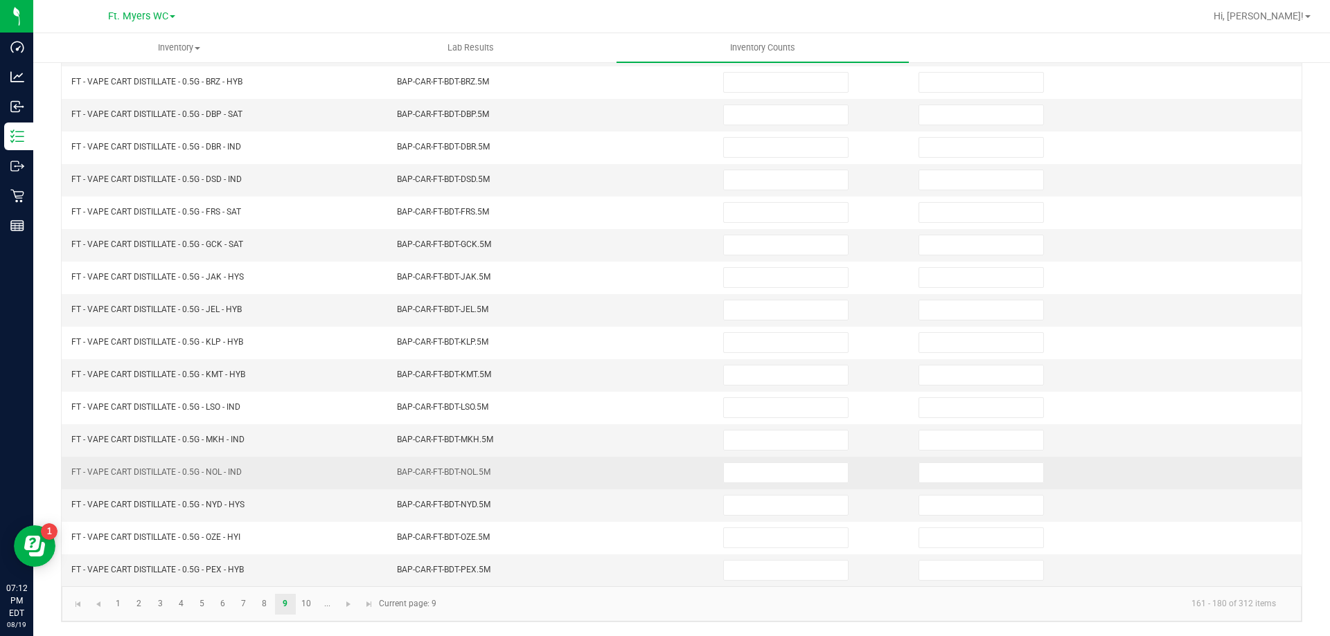
scroll to position [0, 0]
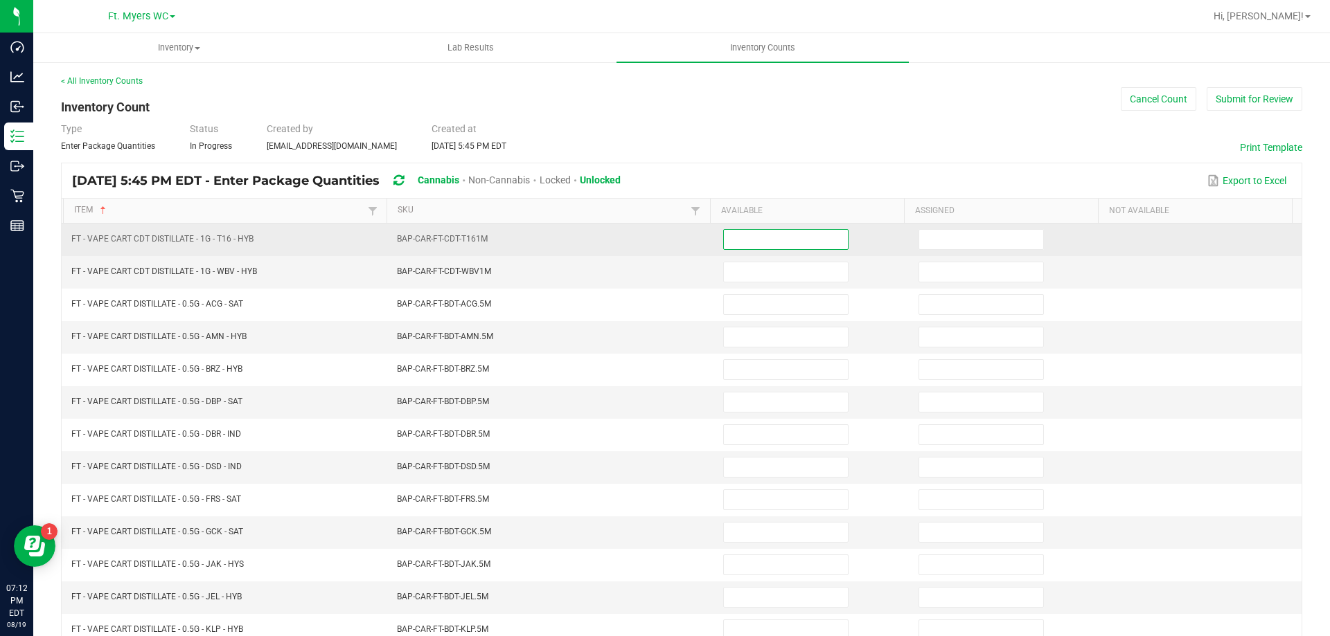
click at [788, 238] on input at bounding box center [786, 239] width 124 height 19
click at [788, 238] on input "11" at bounding box center [786, 239] width 124 height 19
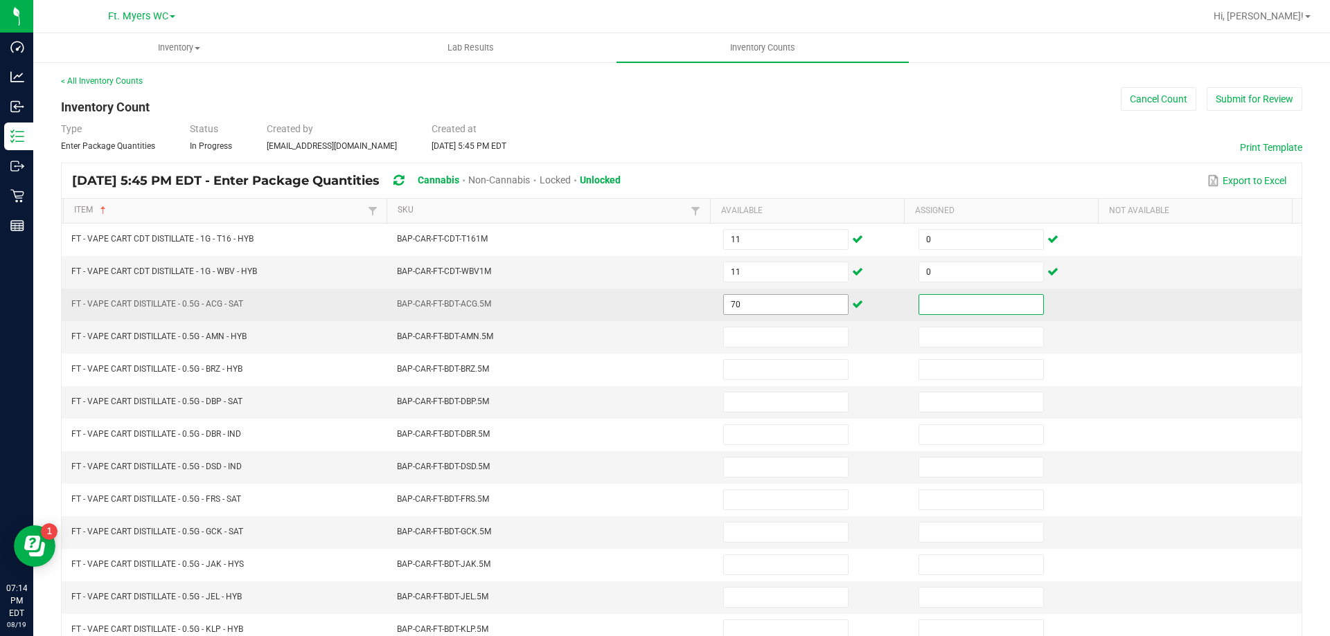
click at [788, 296] on input "70" at bounding box center [786, 304] width 124 height 19
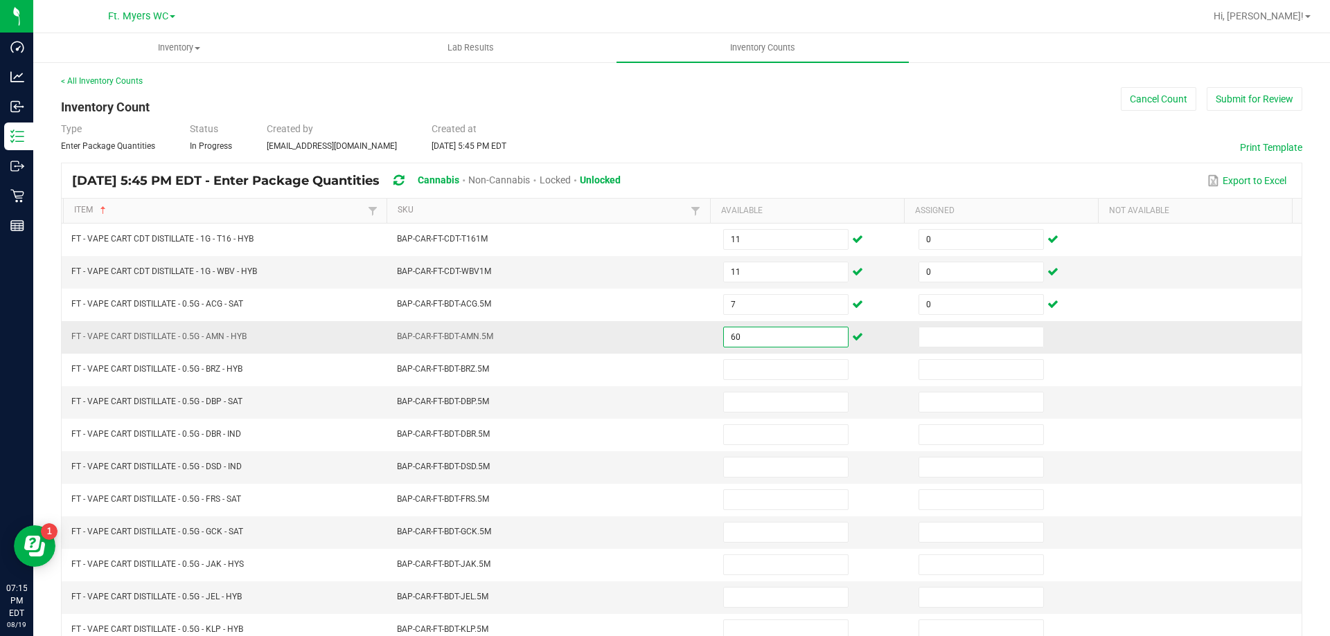
click at [771, 335] on input "60" at bounding box center [786, 337] width 124 height 19
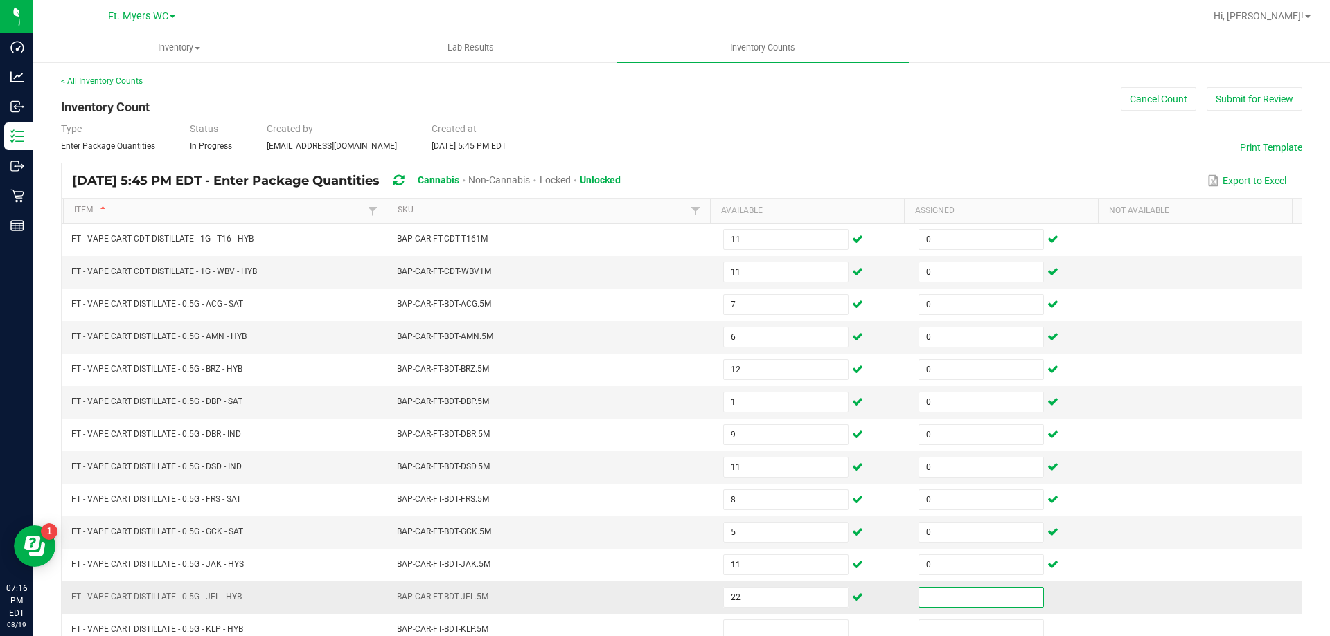
click at [771, 585] on td "22" at bounding box center [812, 598] width 195 height 33
click at [771, 596] on input "22" at bounding box center [786, 597] width 124 height 19
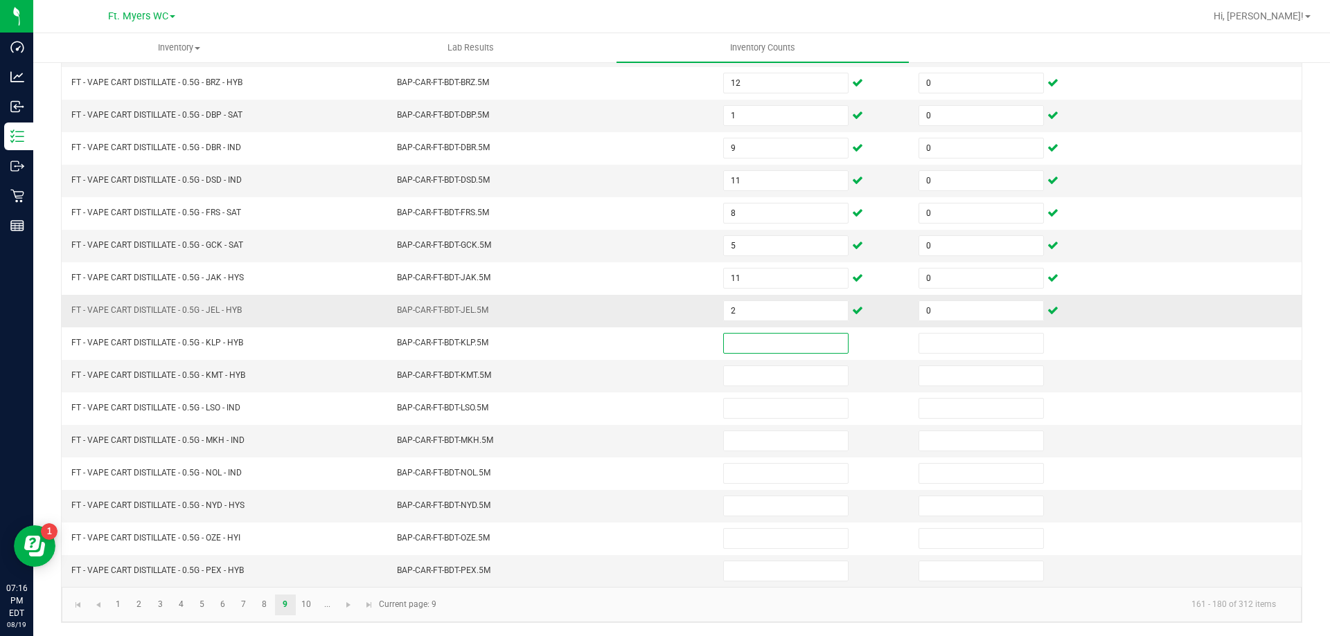
scroll to position [287, 0]
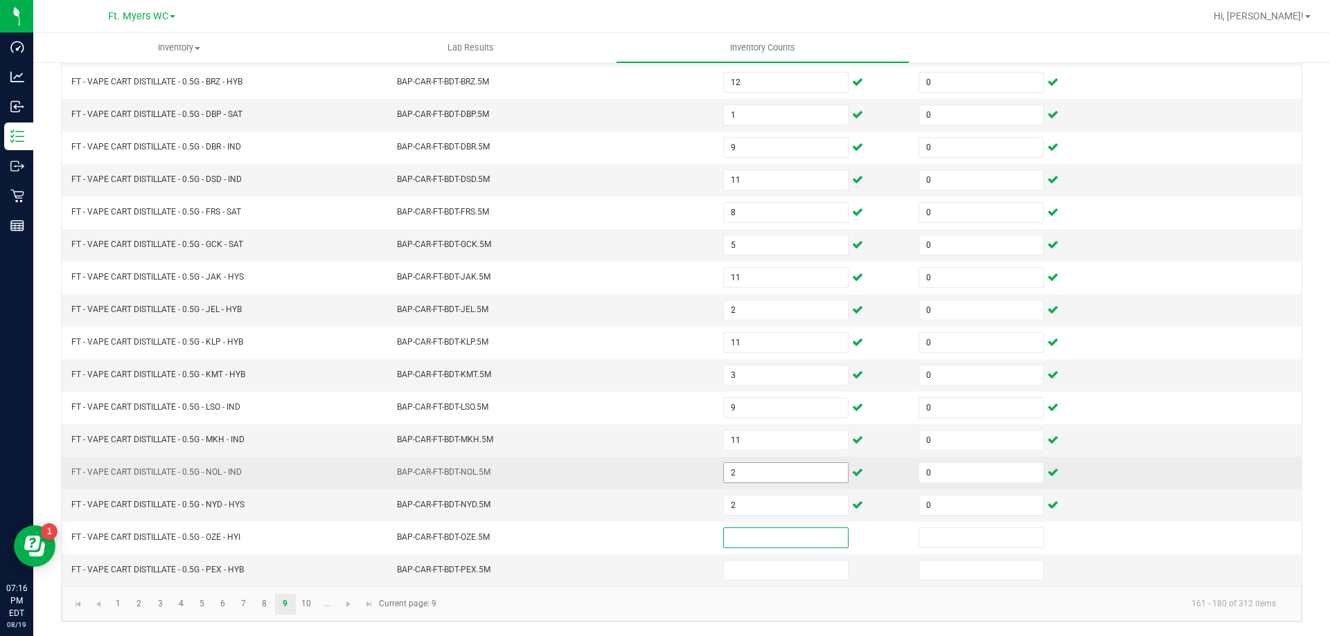
click at [760, 469] on input "2" at bounding box center [786, 472] width 124 height 19
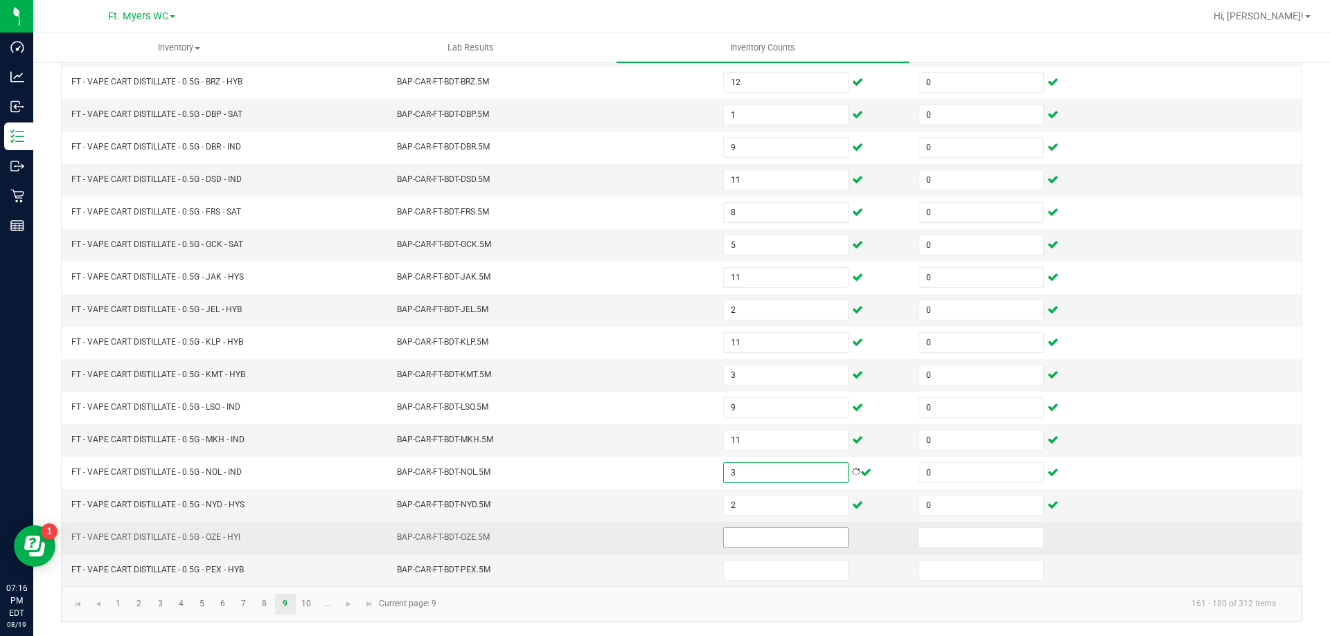
click at [763, 537] on input at bounding box center [786, 537] width 124 height 19
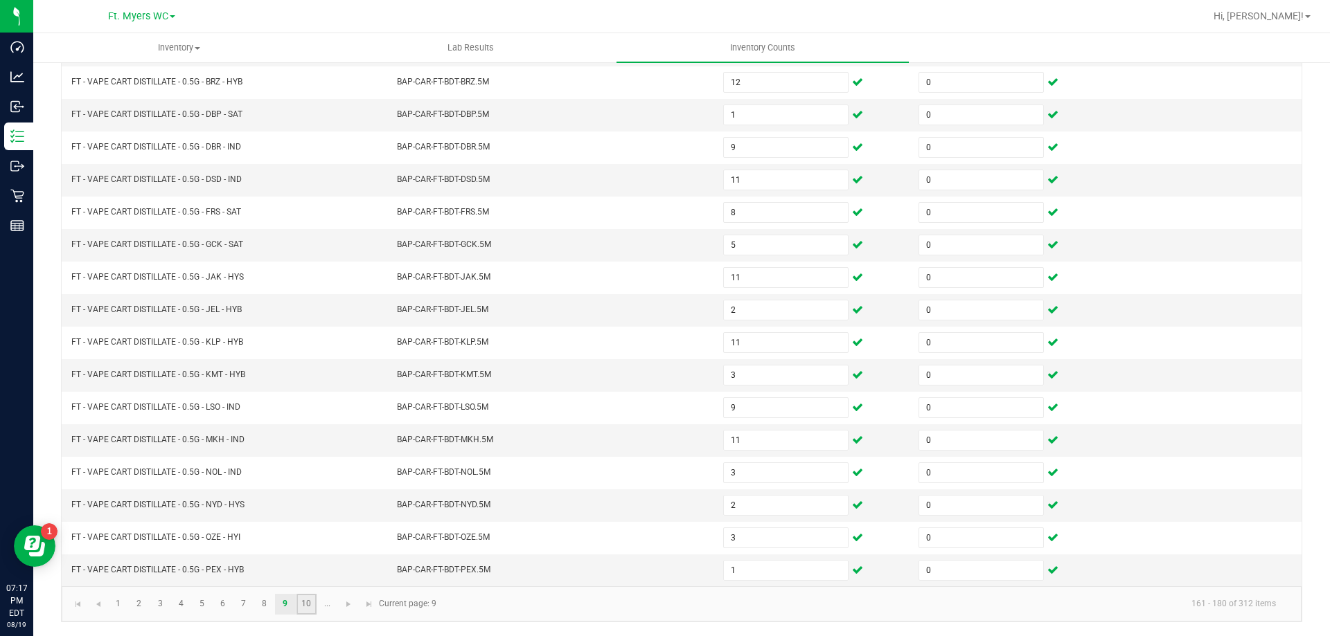
click at [310, 600] on link "10" at bounding box center [306, 604] width 20 height 21
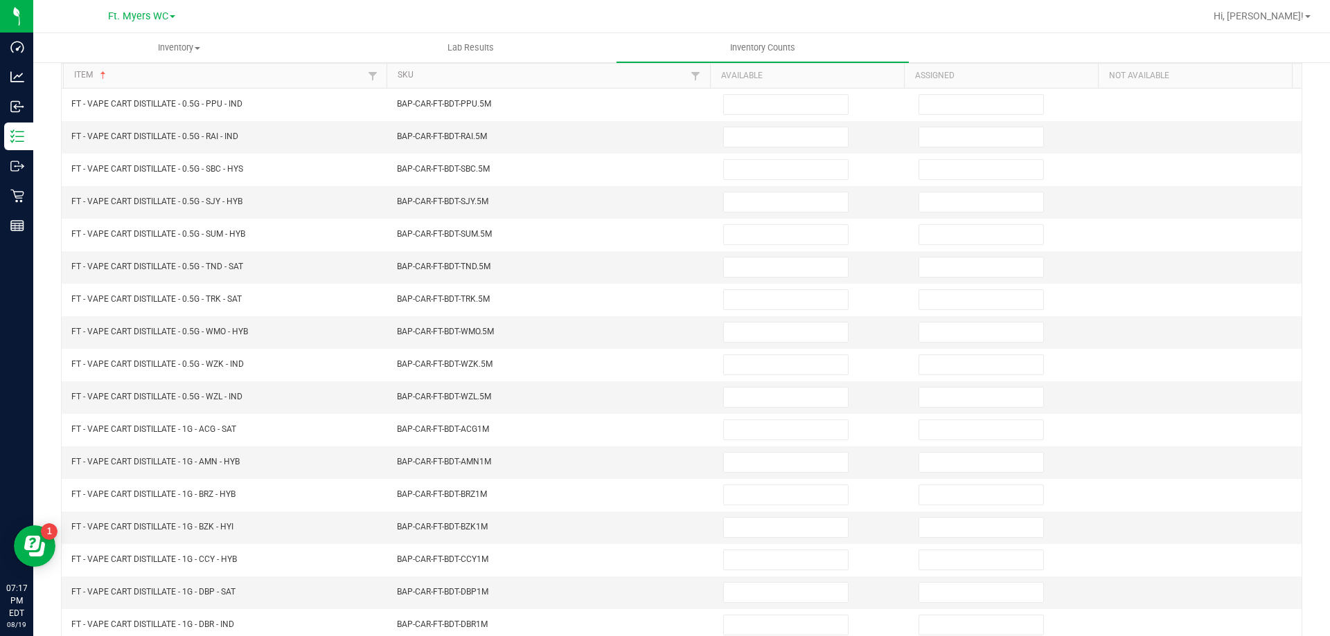
scroll to position [0, 0]
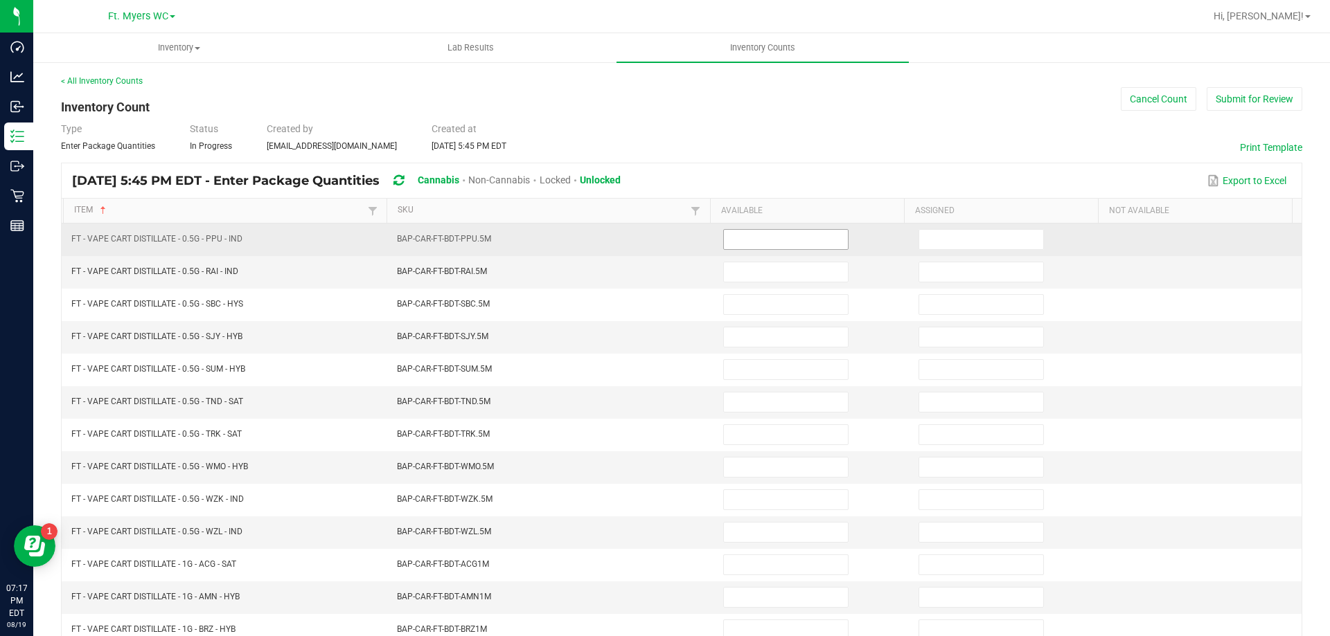
click at [823, 238] on input at bounding box center [786, 239] width 124 height 19
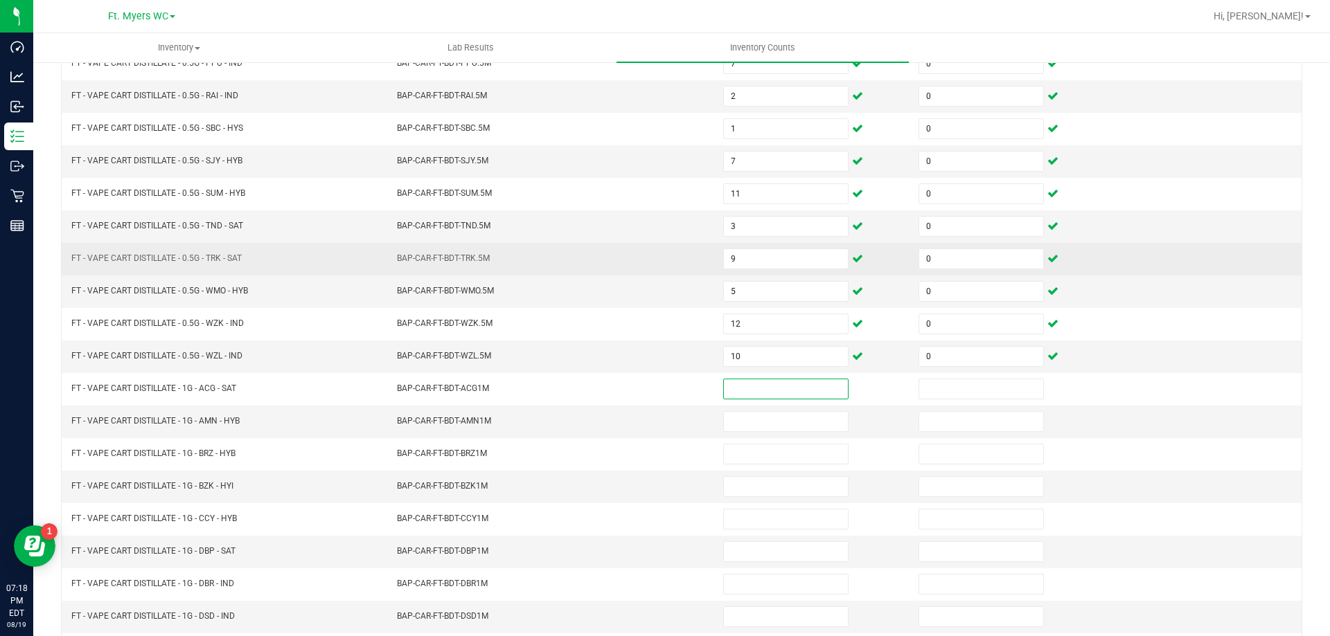
scroll to position [287, 0]
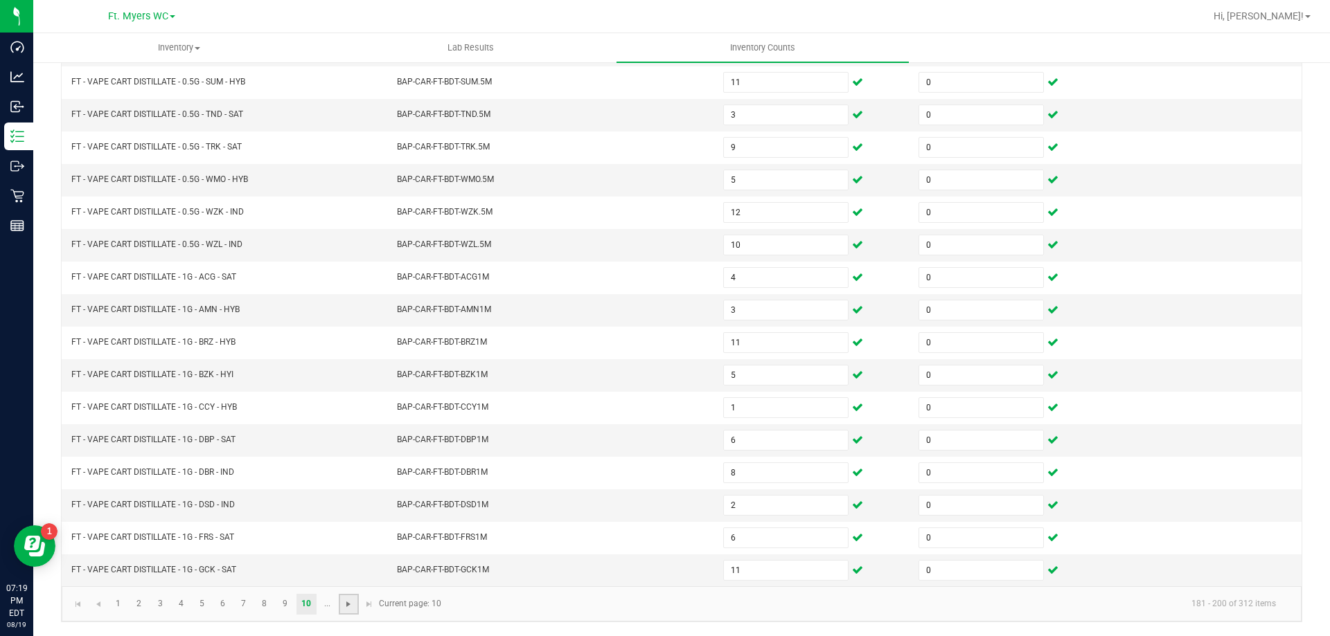
click at [348, 601] on span "Go to the next page" at bounding box center [348, 604] width 11 height 11
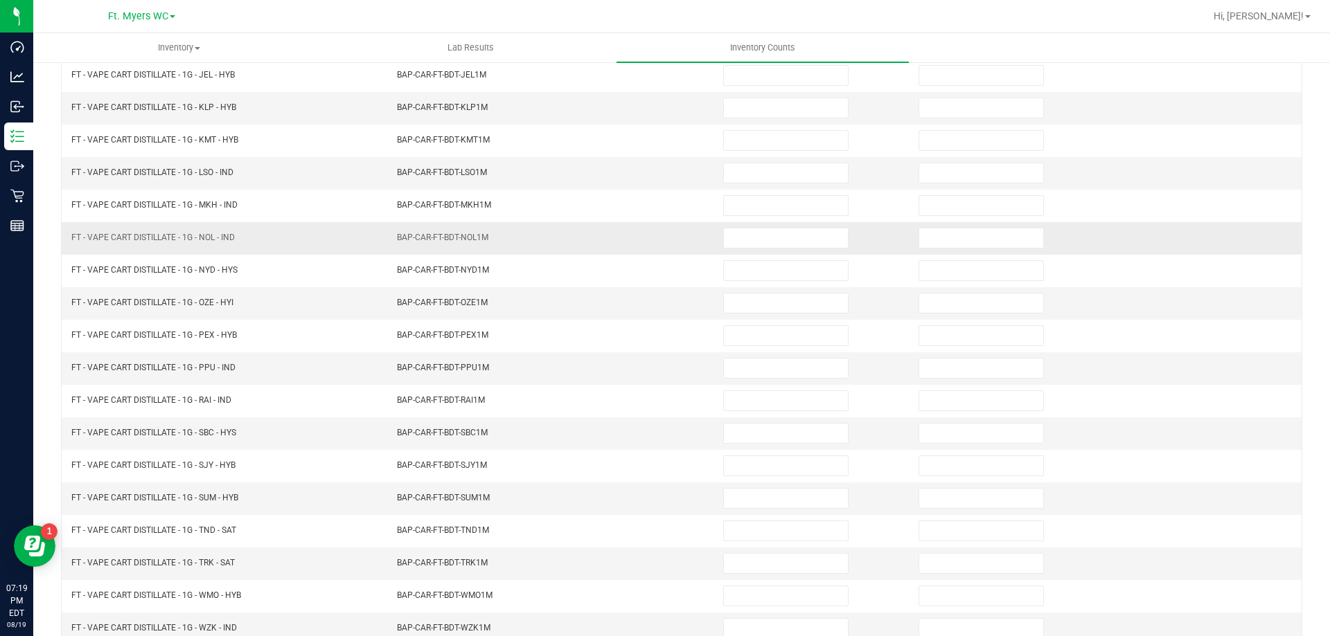
scroll to position [0, 0]
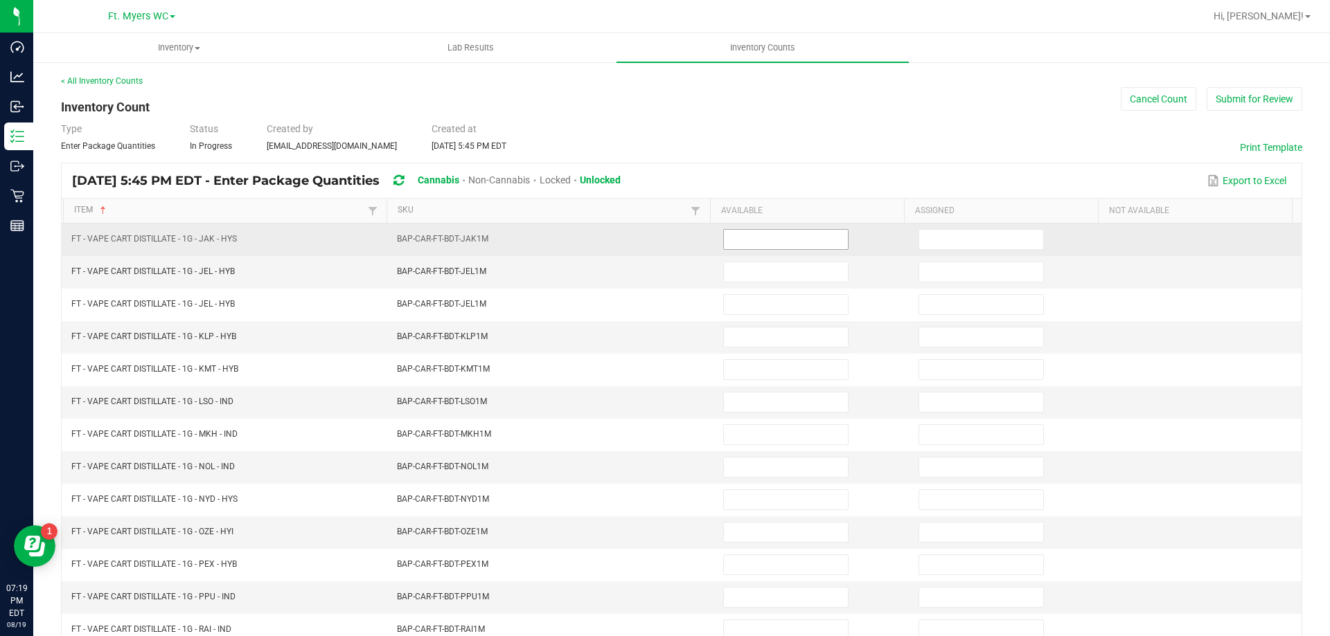
click at [735, 244] on input at bounding box center [786, 239] width 124 height 19
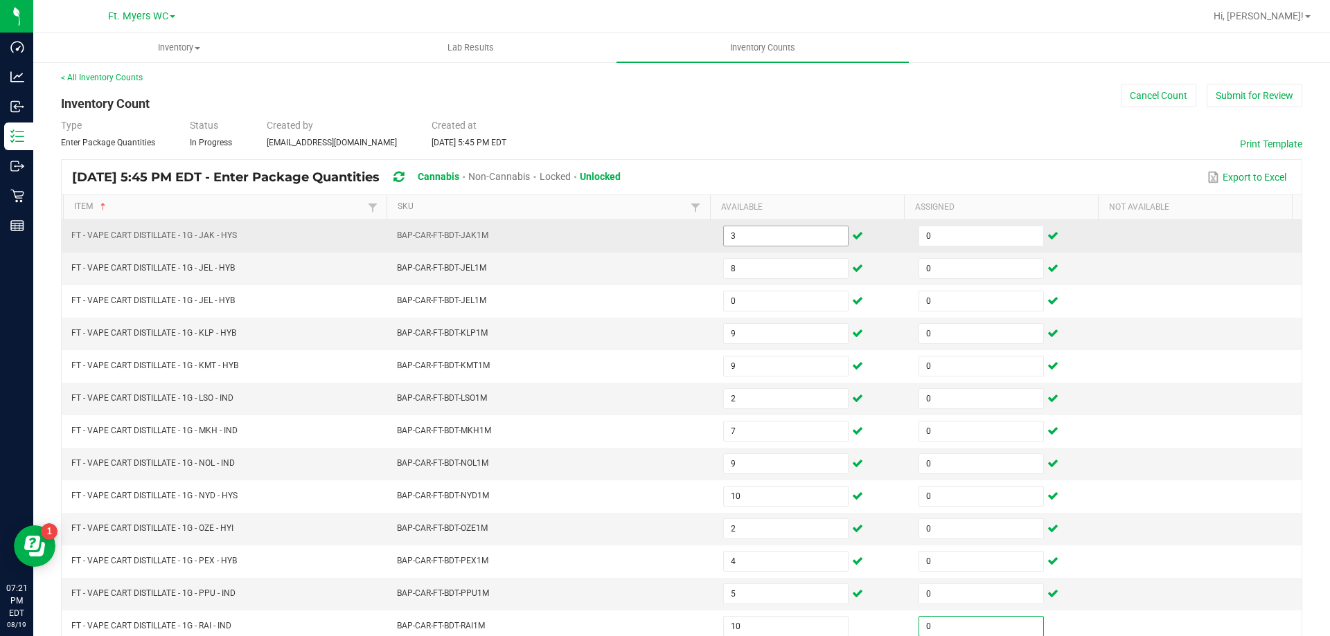
scroll to position [287, 0]
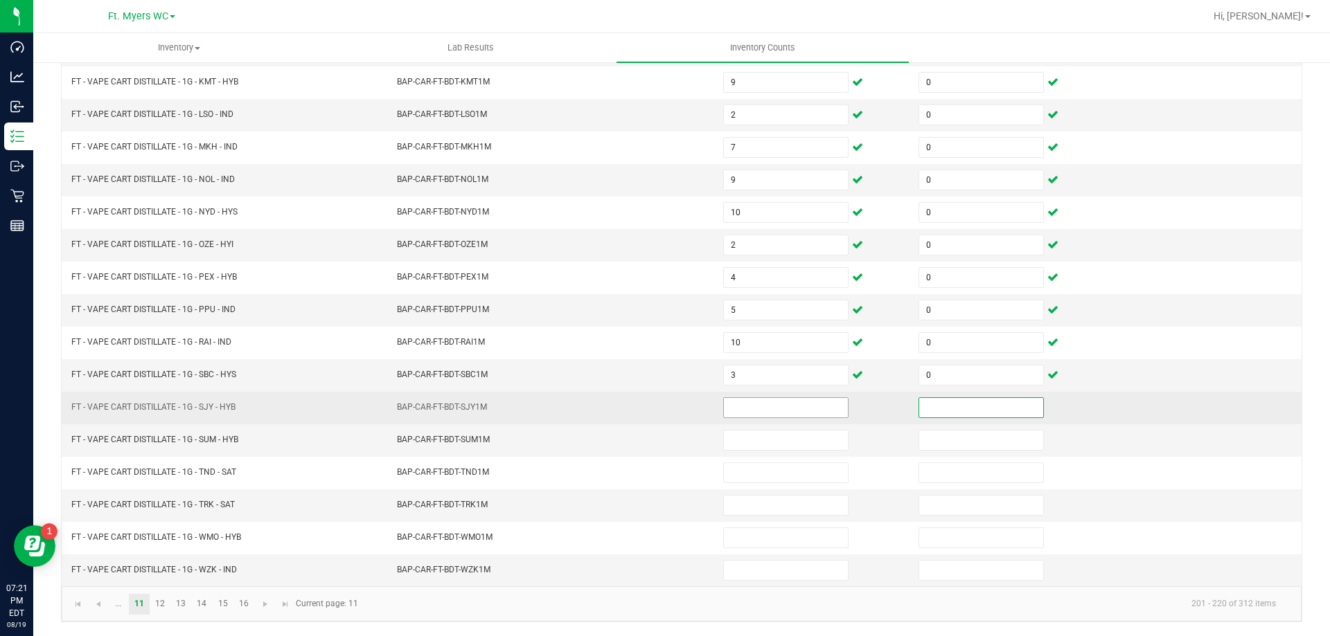
click at [759, 410] on input at bounding box center [786, 407] width 124 height 19
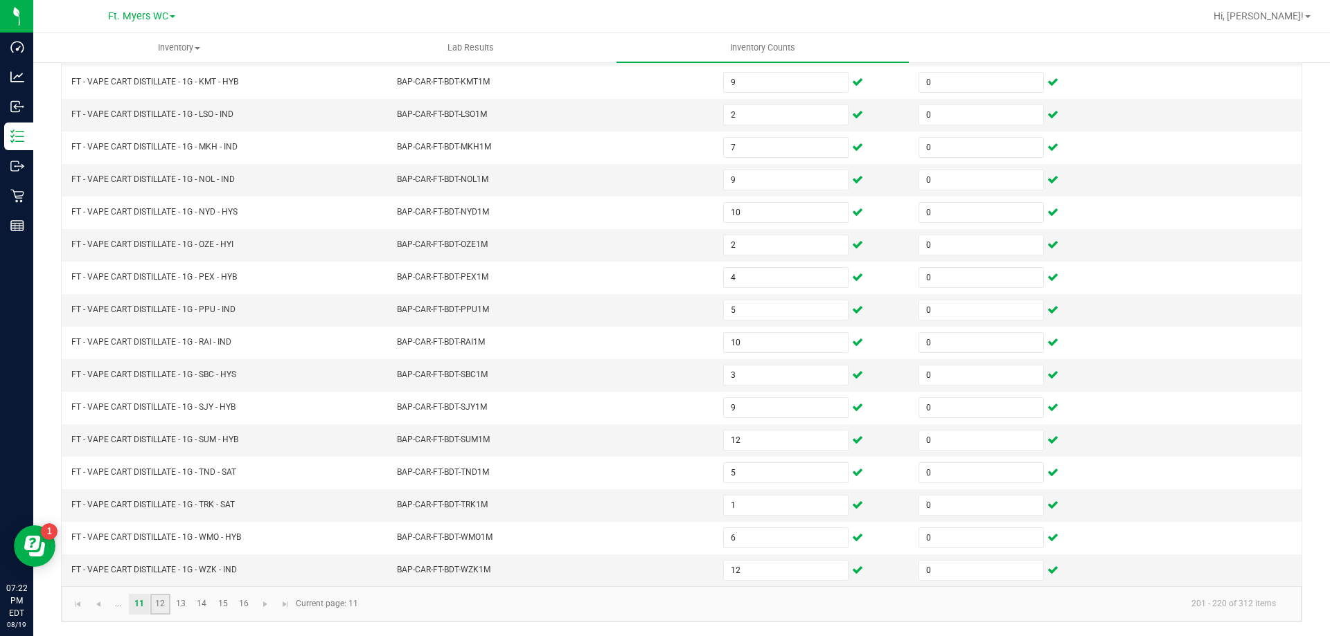
click at [161, 605] on link "12" at bounding box center [160, 604] width 20 height 21
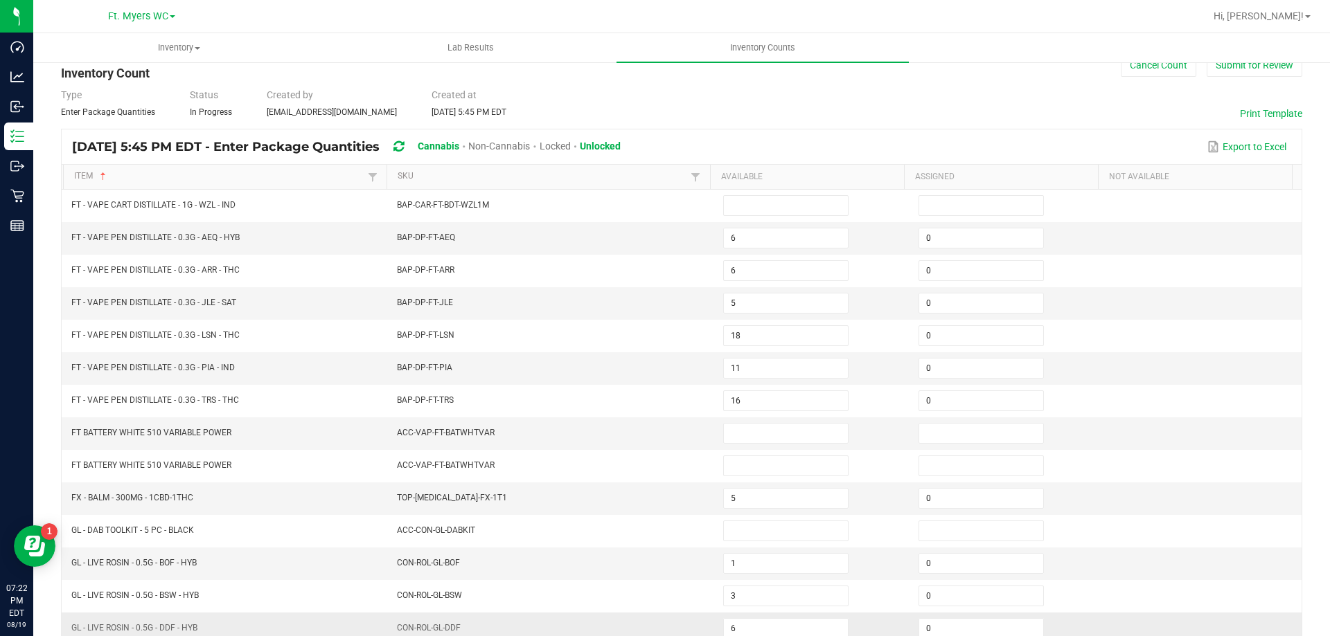
scroll to position [0, 0]
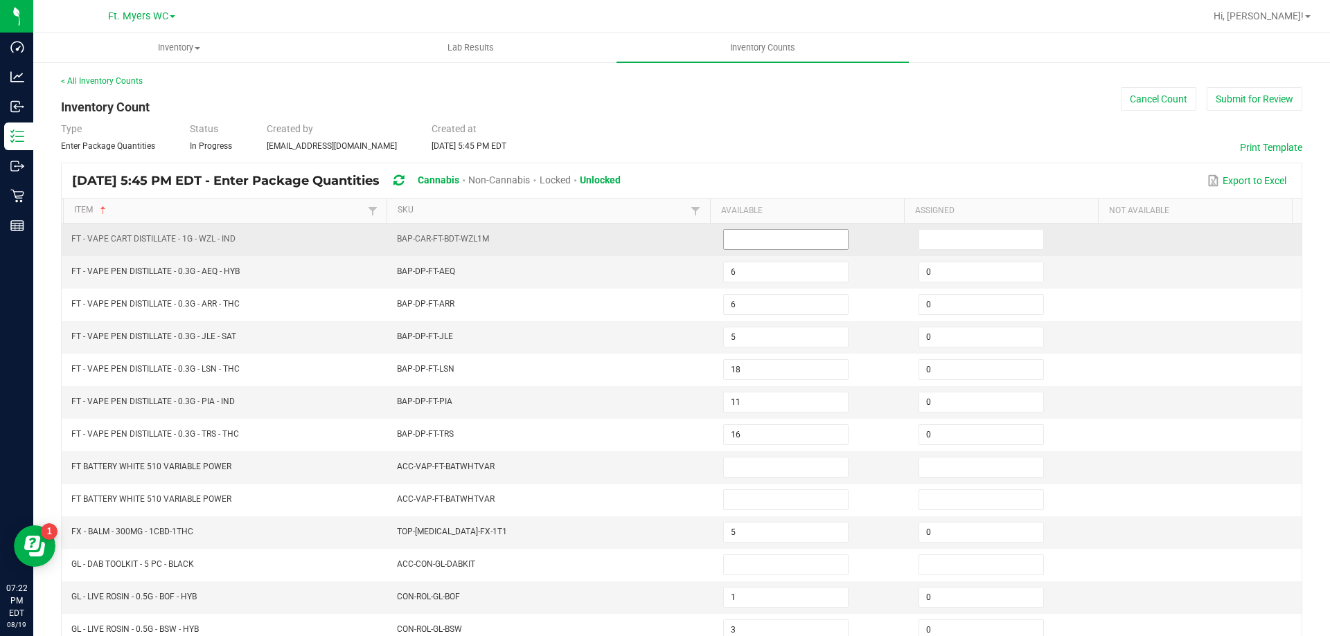
click at [753, 236] on input at bounding box center [786, 239] width 124 height 19
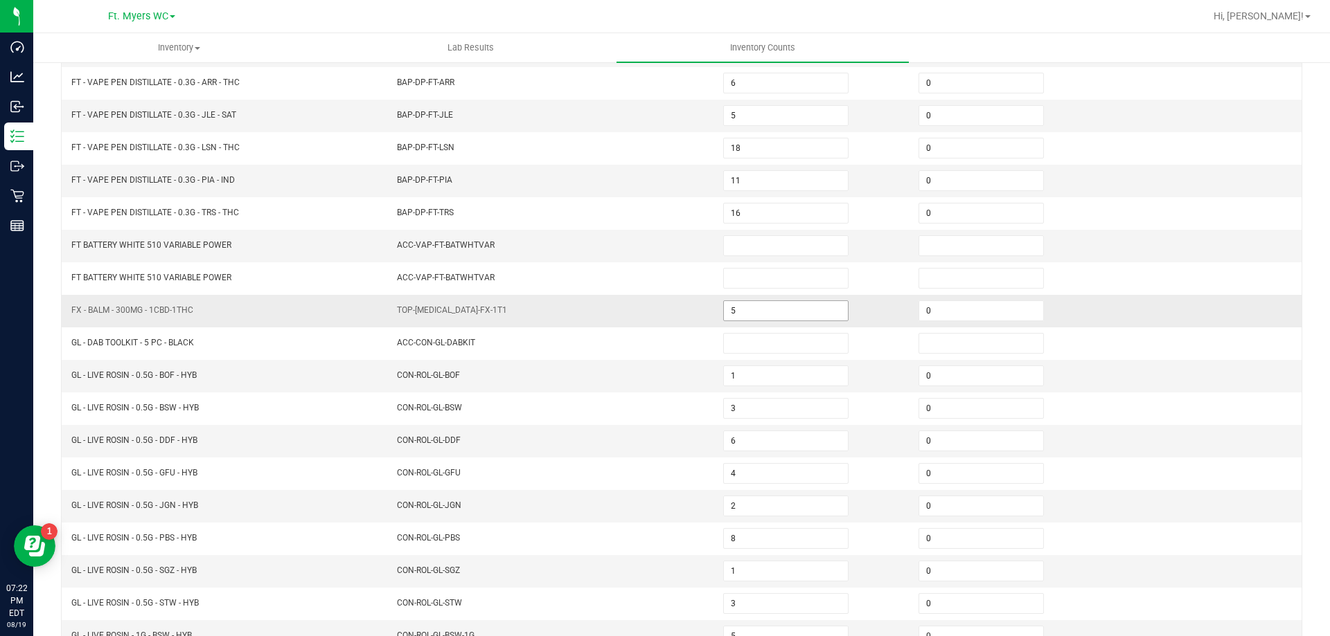
scroll to position [287, 0]
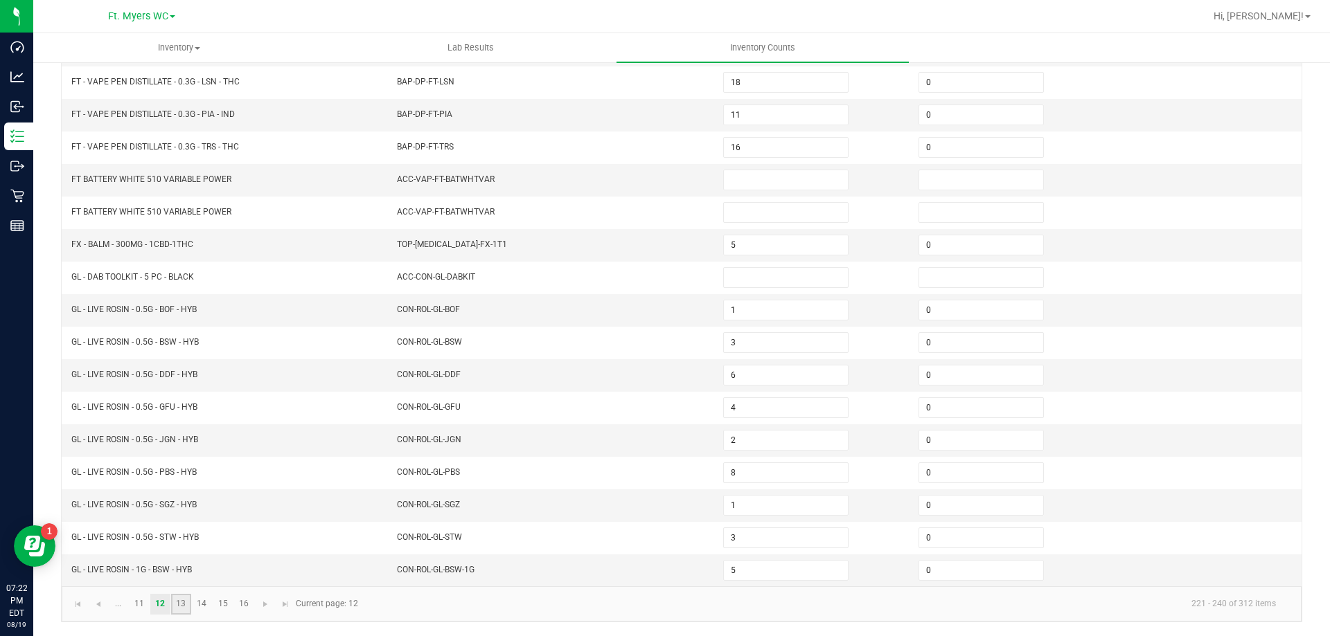
click at [185, 608] on link "13" at bounding box center [181, 604] width 20 height 21
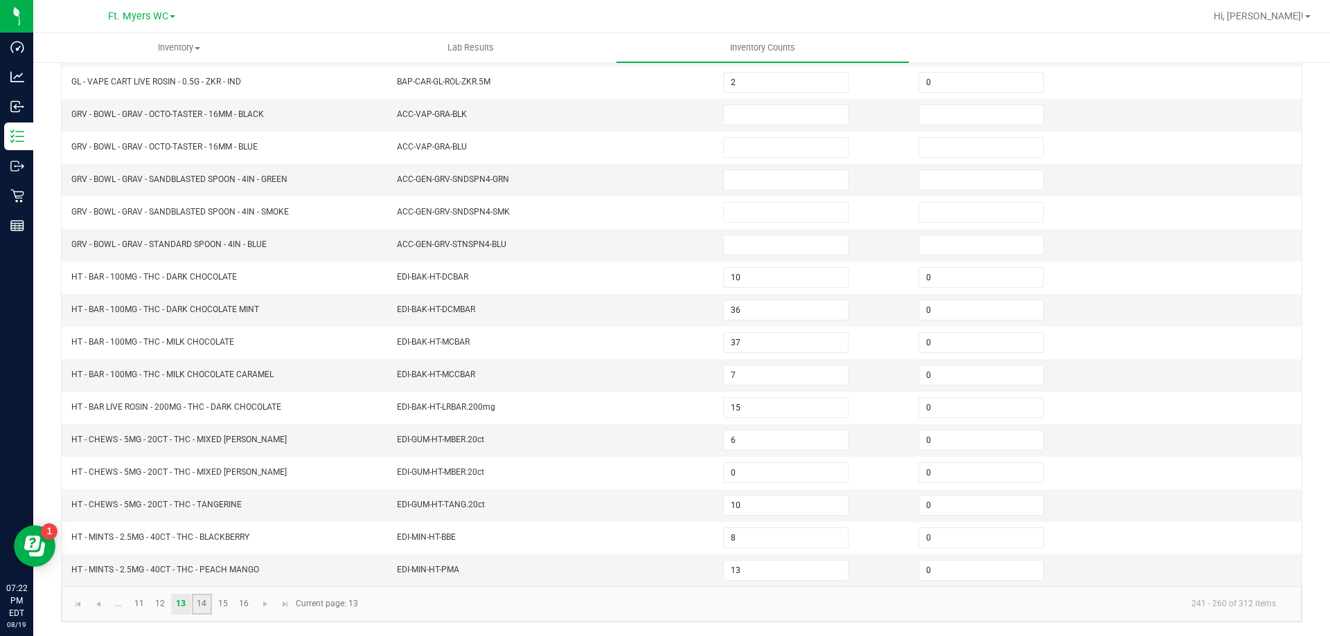
click at [195, 607] on link "14" at bounding box center [202, 604] width 20 height 21
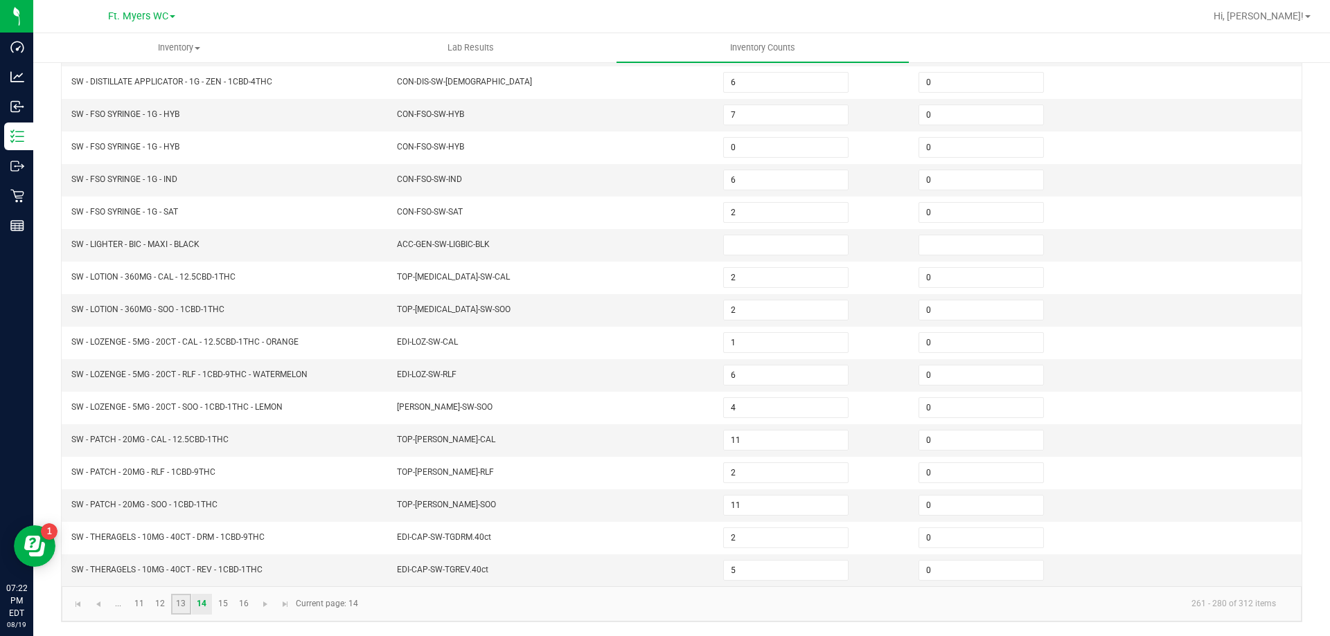
click at [185, 607] on link "13" at bounding box center [181, 604] width 20 height 21
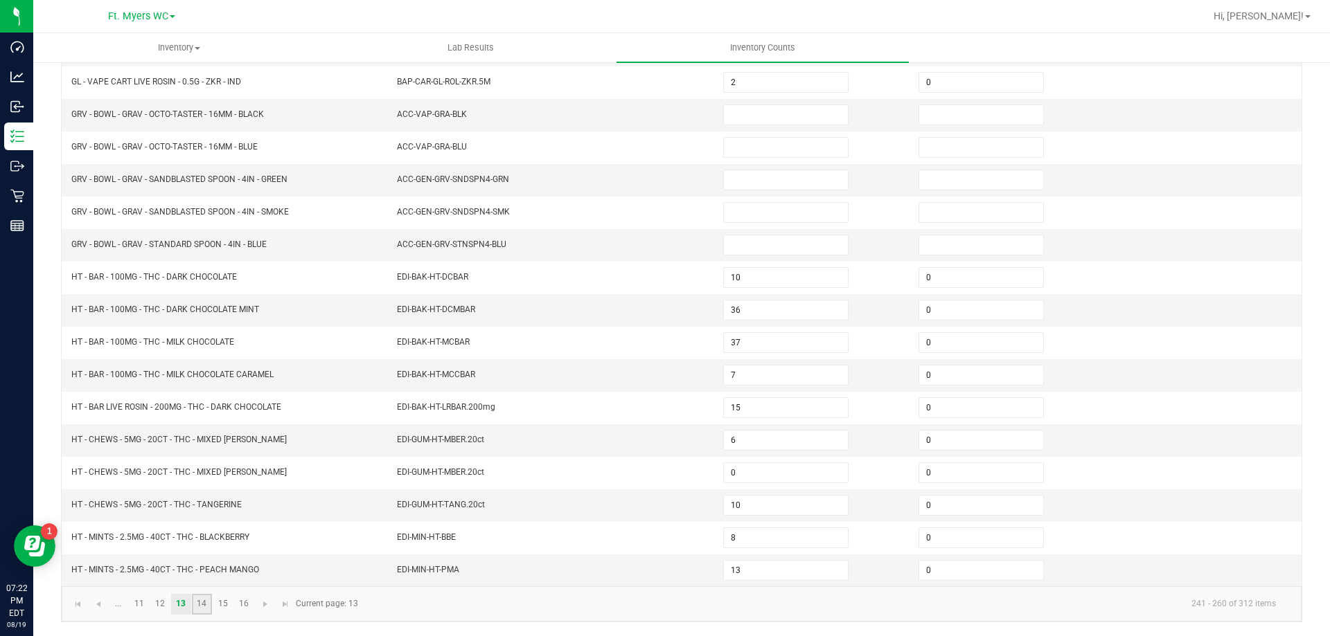
click at [200, 604] on link "14" at bounding box center [202, 604] width 20 height 21
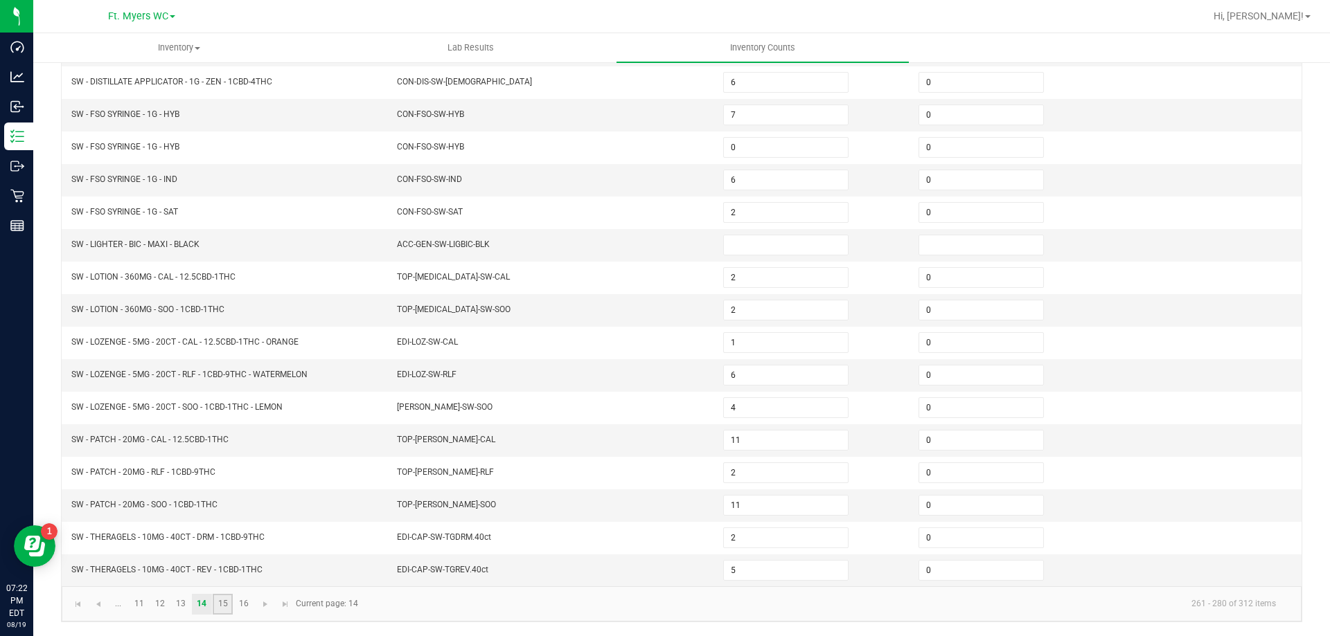
click at [229, 603] on link "15" at bounding box center [223, 604] width 20 height 21
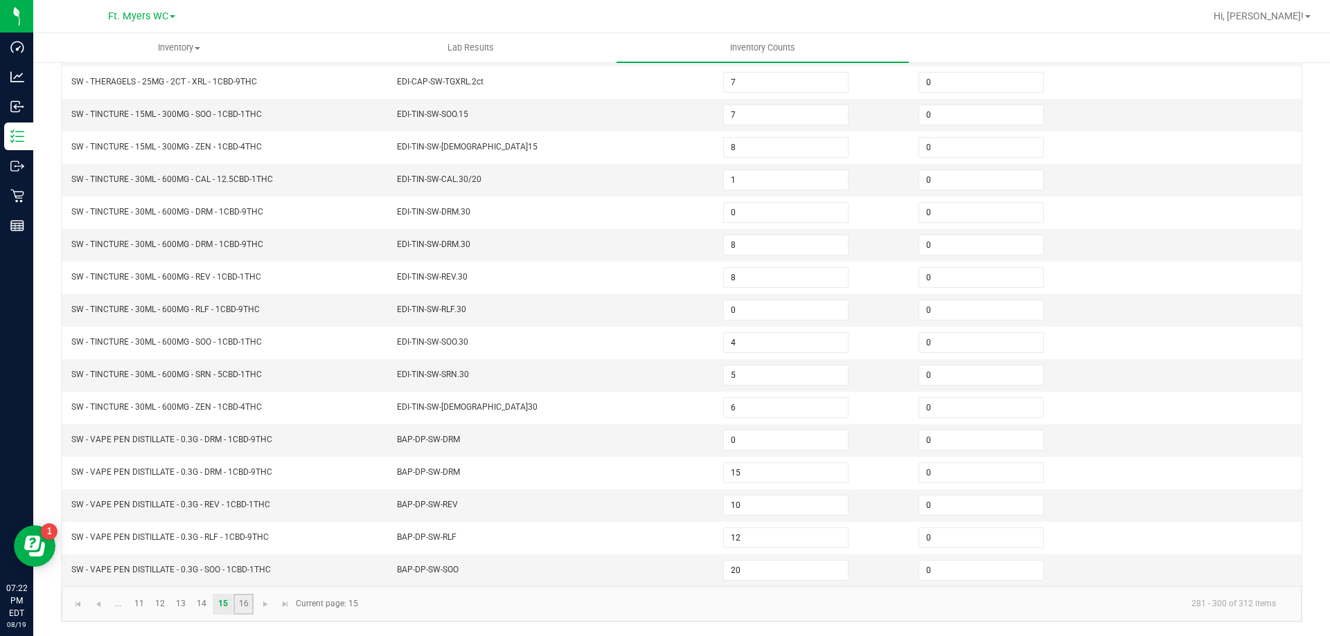
click at [247, 601] on link "16" at bounding box center [243, 604] width 20 height 21
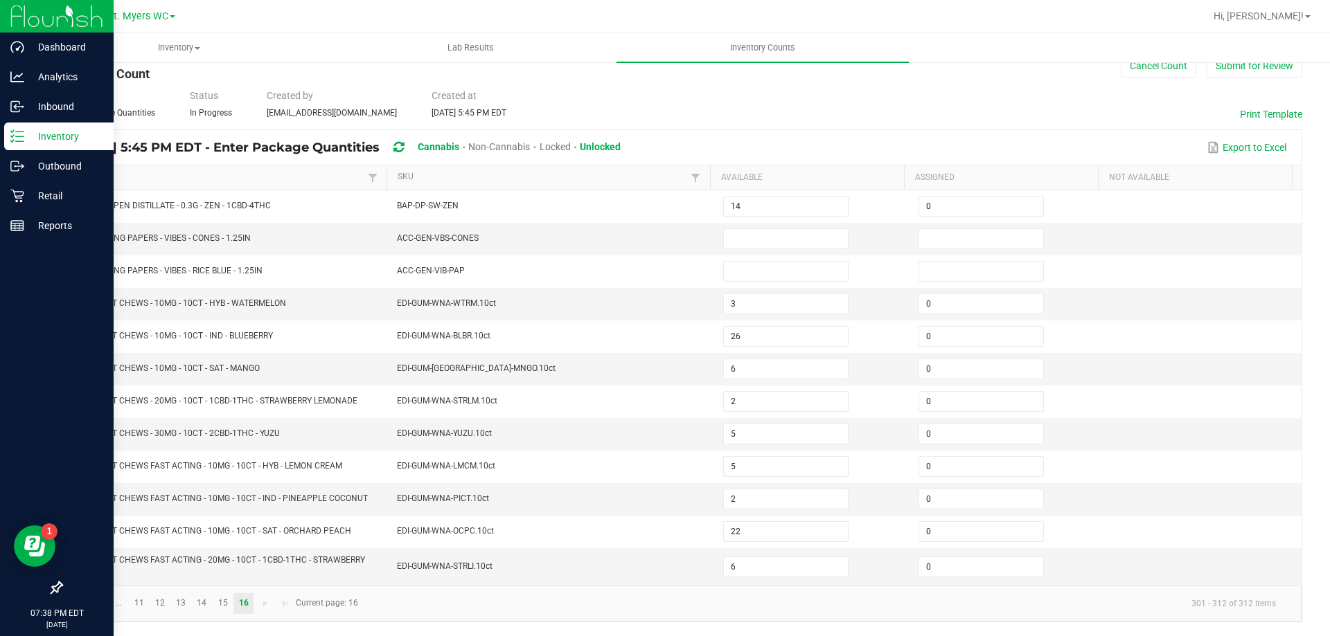
click at [30, 147] on div "Inventory" at bounding box center [58, 137] width 109 height 28
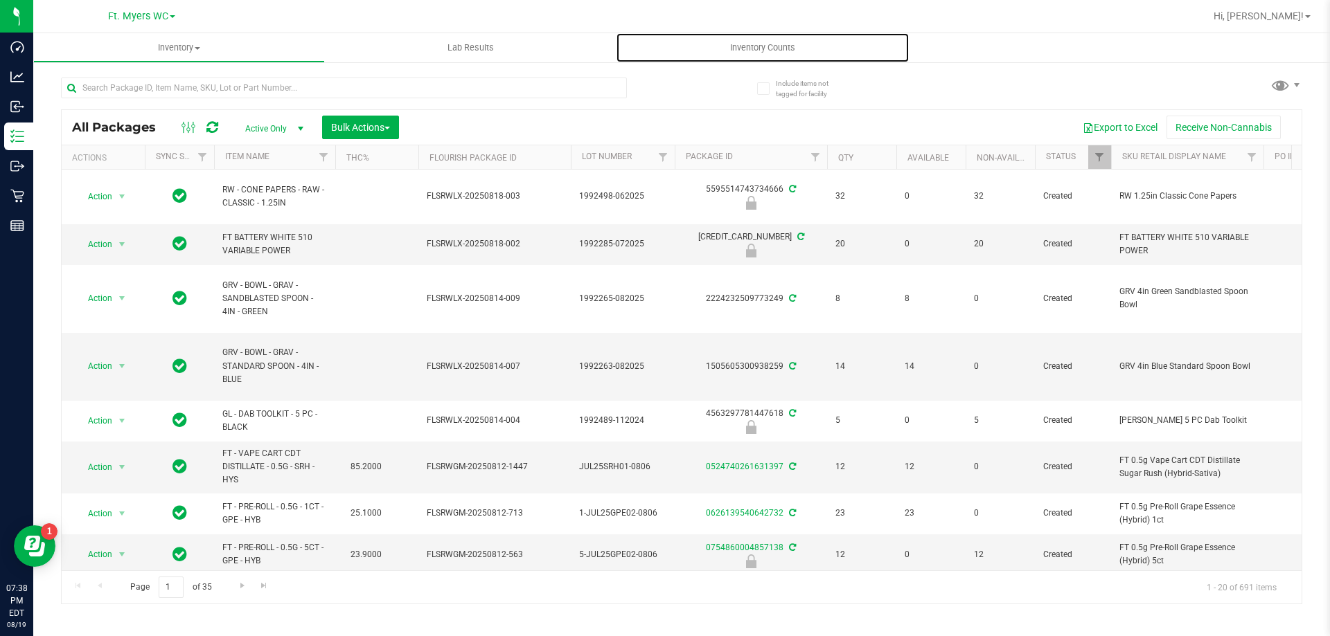
click at [749, 46] on span "Inventory Counts" at bounding box center [762, 48] width 102 height 12
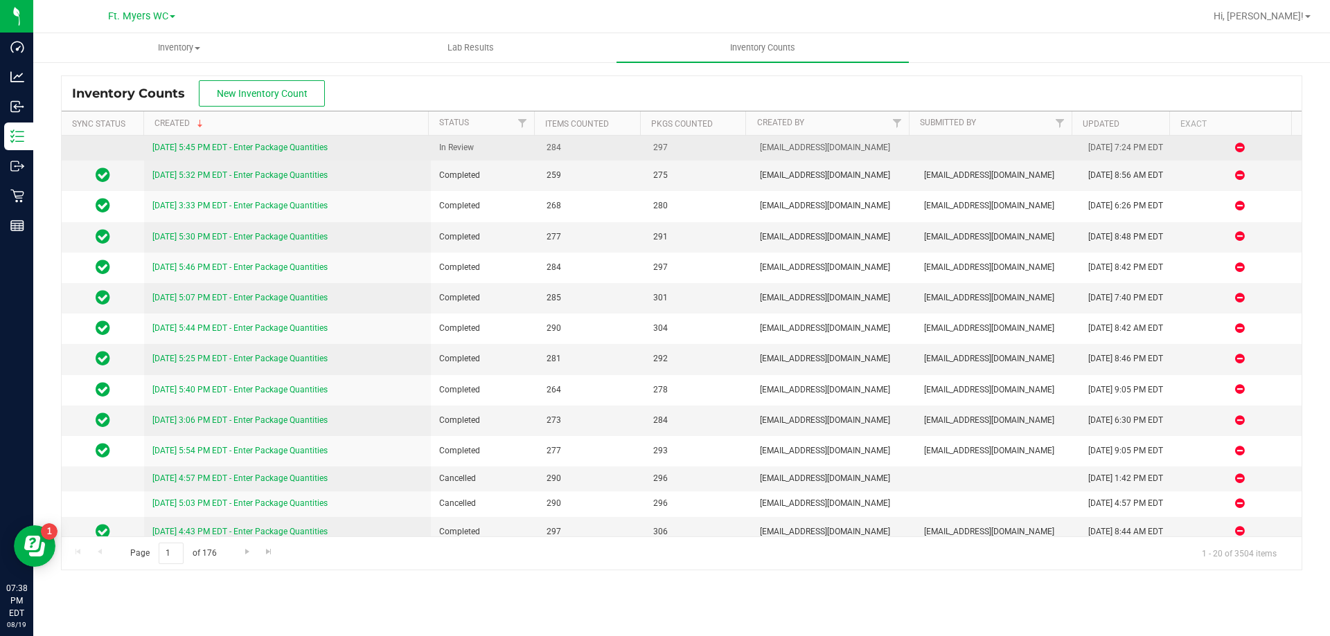
click at [224, 148] on link "8/19/25 5:45 PM EDT - Enter Package Quantities" at bounding box center [239, 148] width 175 height 10
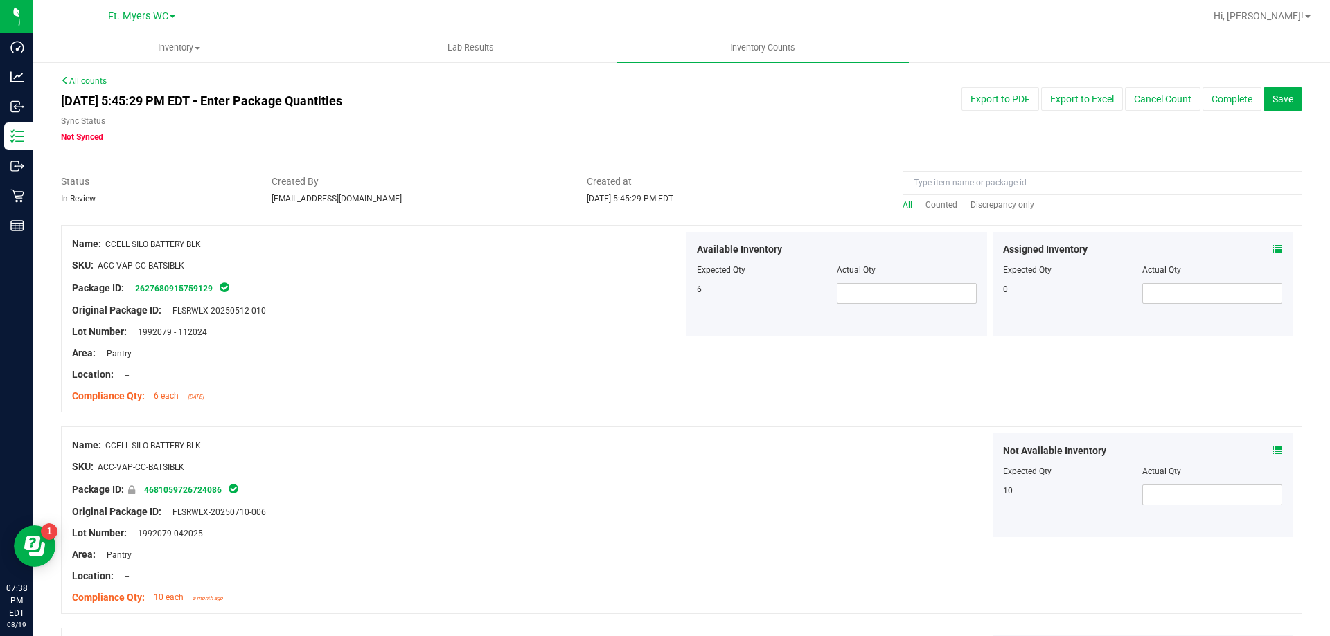
click at [994, 206] on span "Discrepancy only" at bounding box center [1002, 205] width 64 height 10
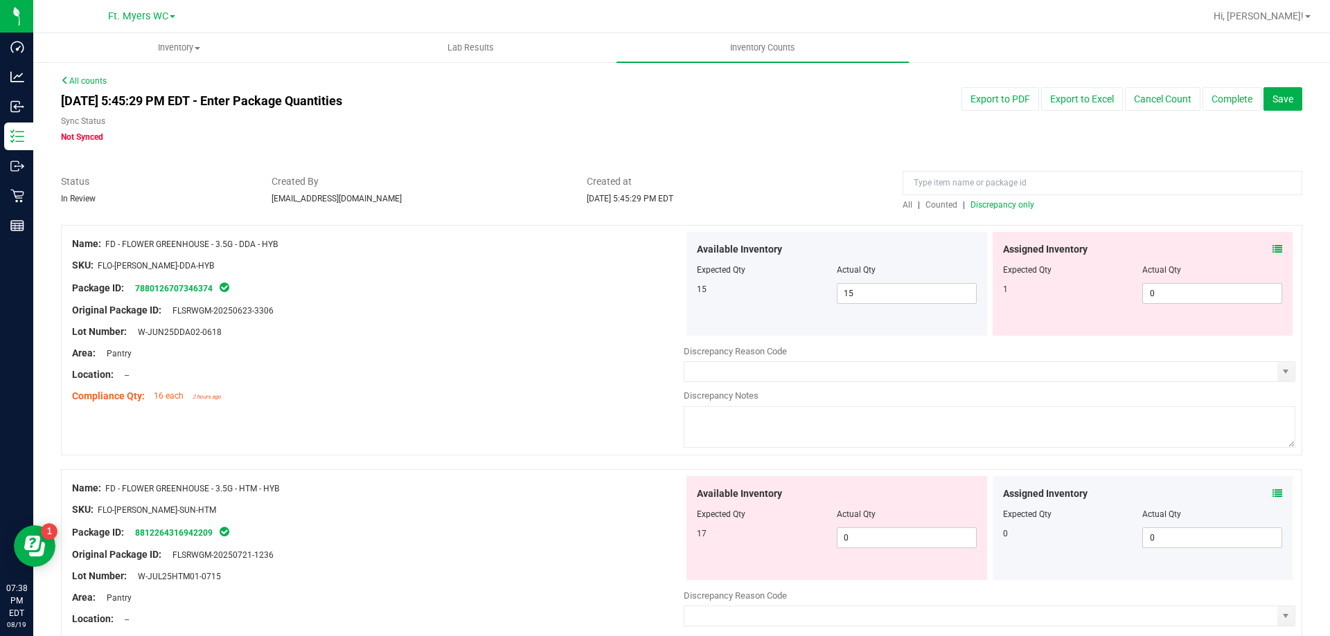
click at [1273, 243] on div "Assigned Inventory Expected Qty Actual Qty 1 0 0" at bounding box center [1142, 284] width 301 height 104
click at [1272, 252] on icon at bounding box center [1277, 249] width 10 height 10
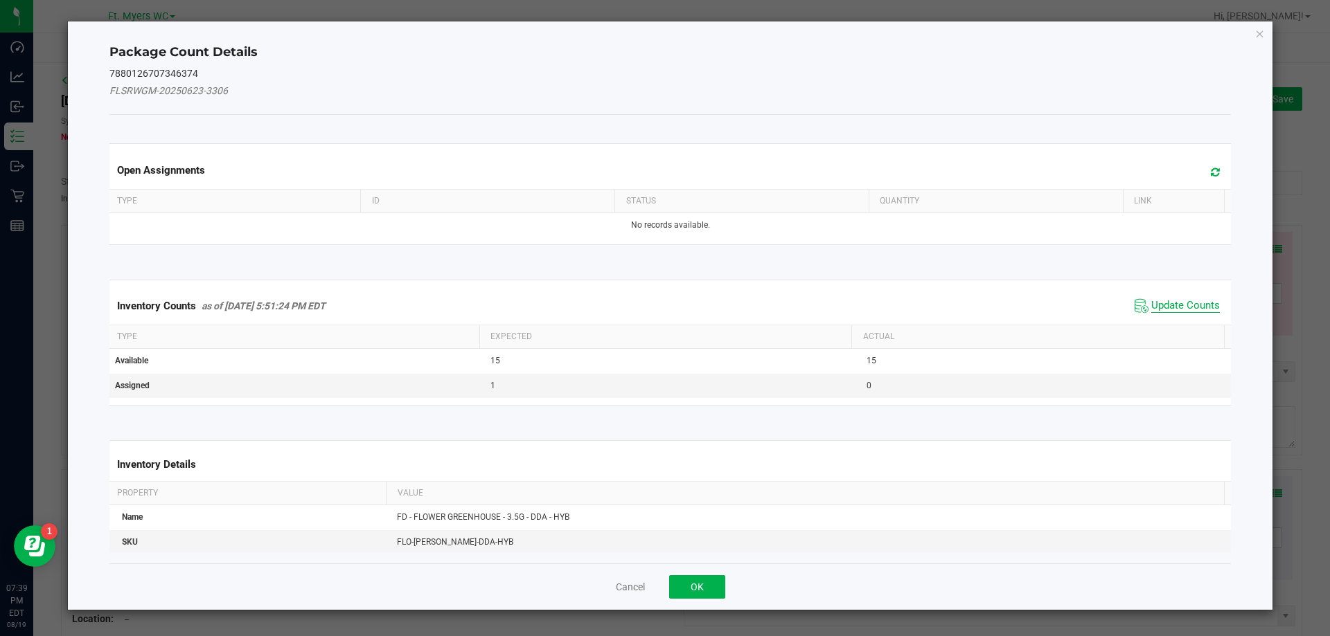
click at [1174, 306] on span "Update Counts" at bounding box center [1185, 306] width 69 height 14
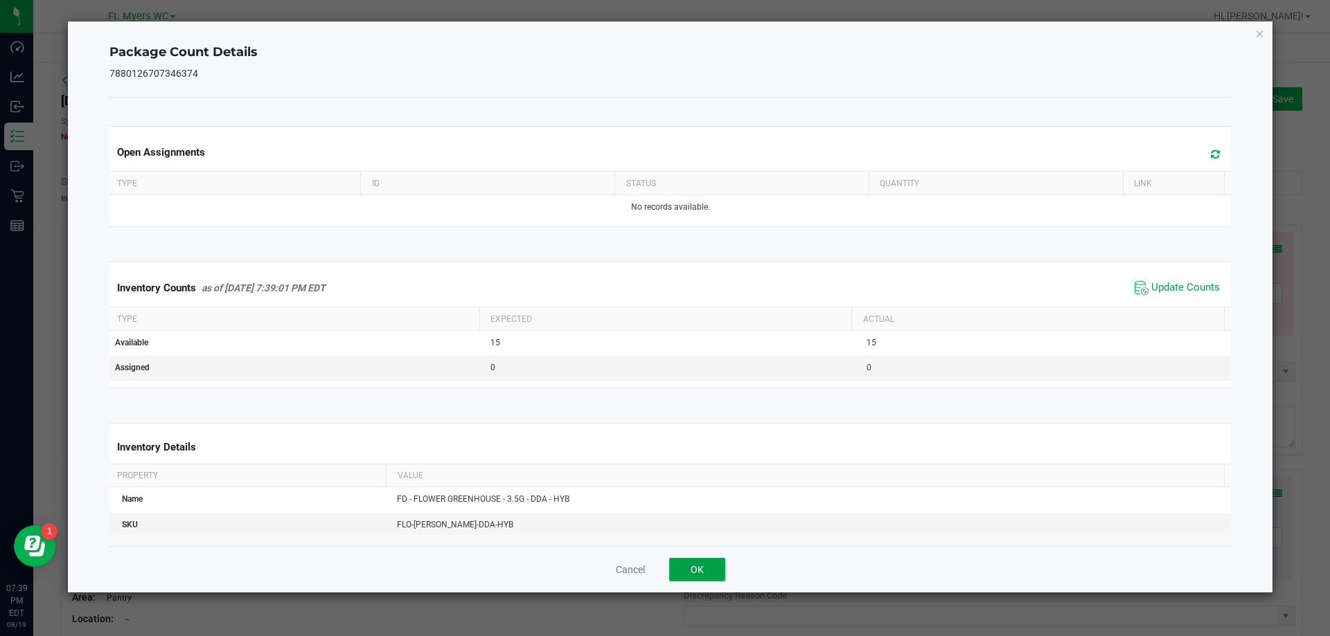
click at [704, 571] on button "OK" at bounding box center [697, 570] width 56 height 24
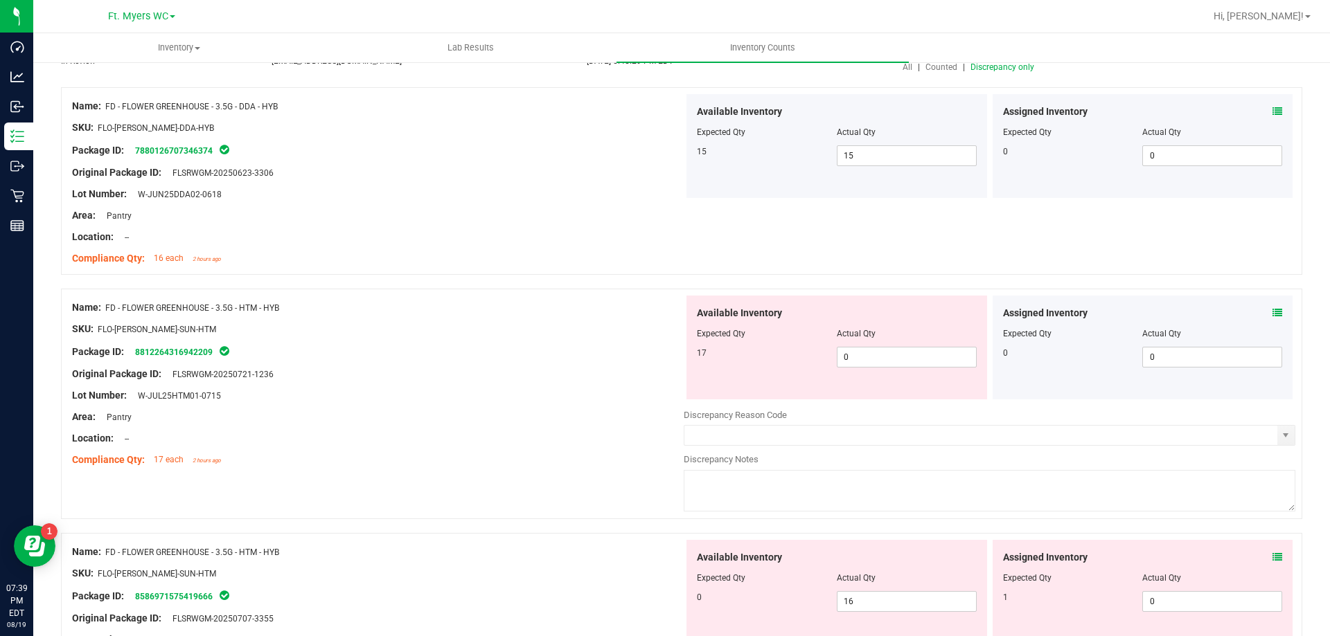
scroll to position [138, 0]
click at [895, 366] on span "0 0" at bounding box center [907, 356] width 140 height 21
click at [900, 359] on span "0 0" at bounding box center [907, 356] width 140 height 21
click at [900, 359] on input "0" at bounding box center [906, 356] width 138 height 19
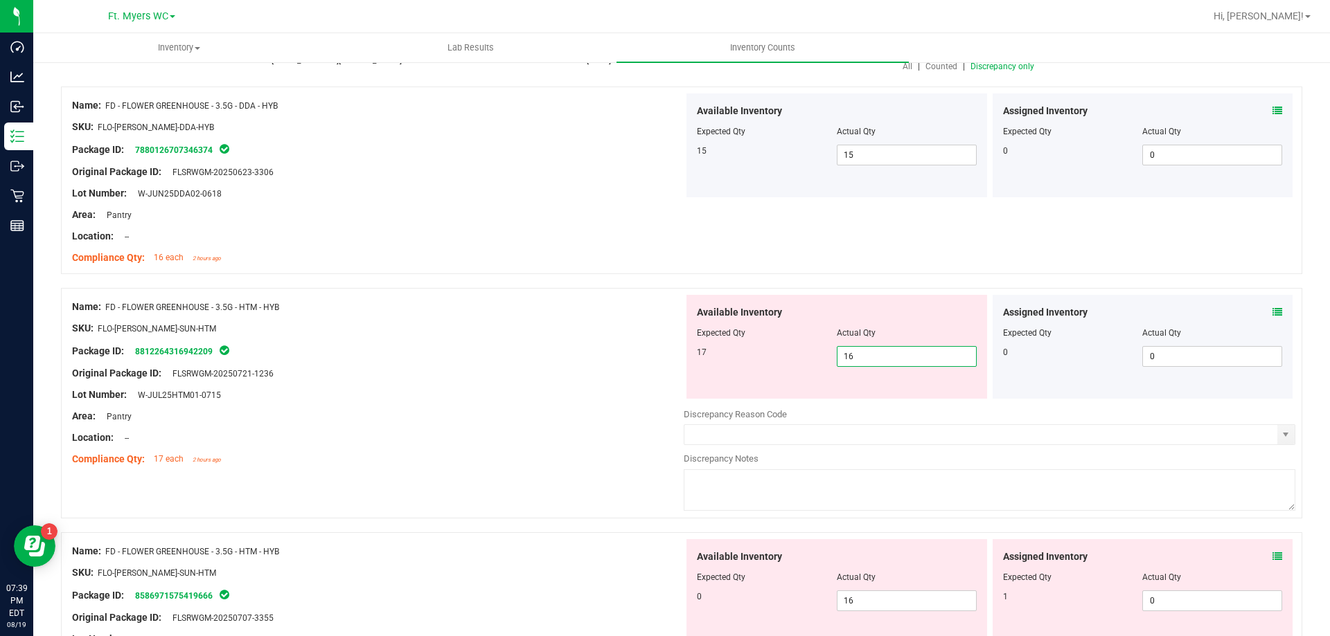
click at [1272, 307] on icon at bounding box center [1277, 312] width 10 height 10
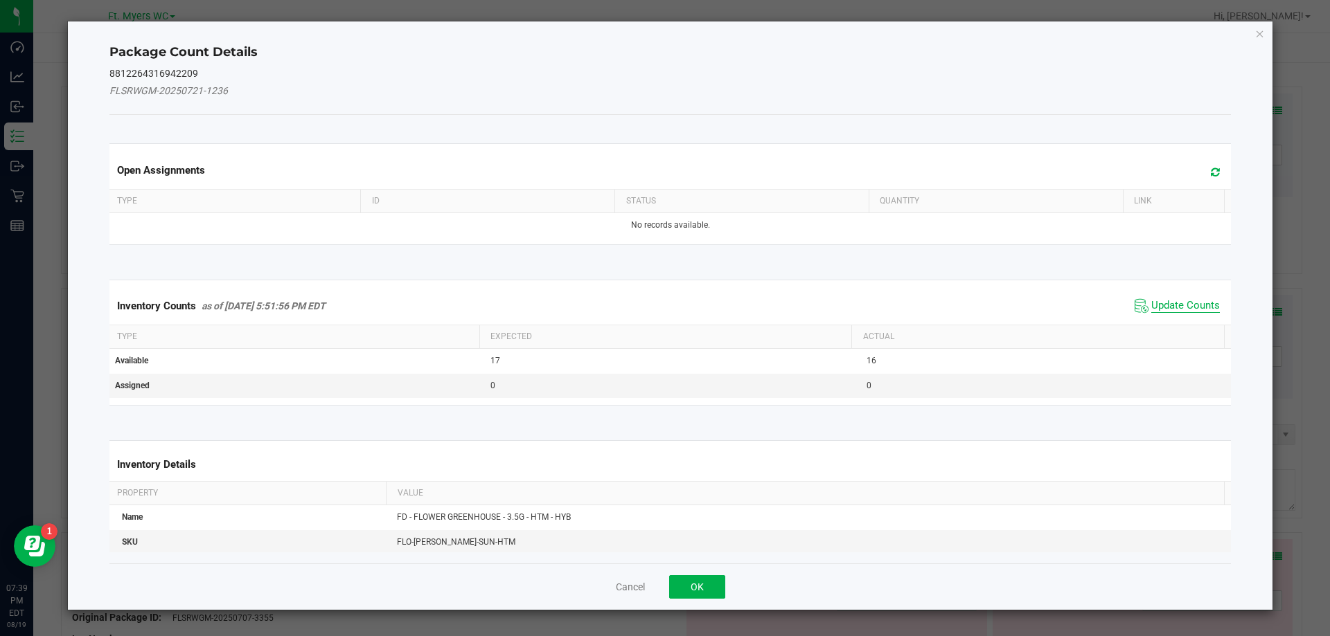
click at [1188, 306] on span "Update Counts" at bounding box center [1185, 306] width 69 height 14
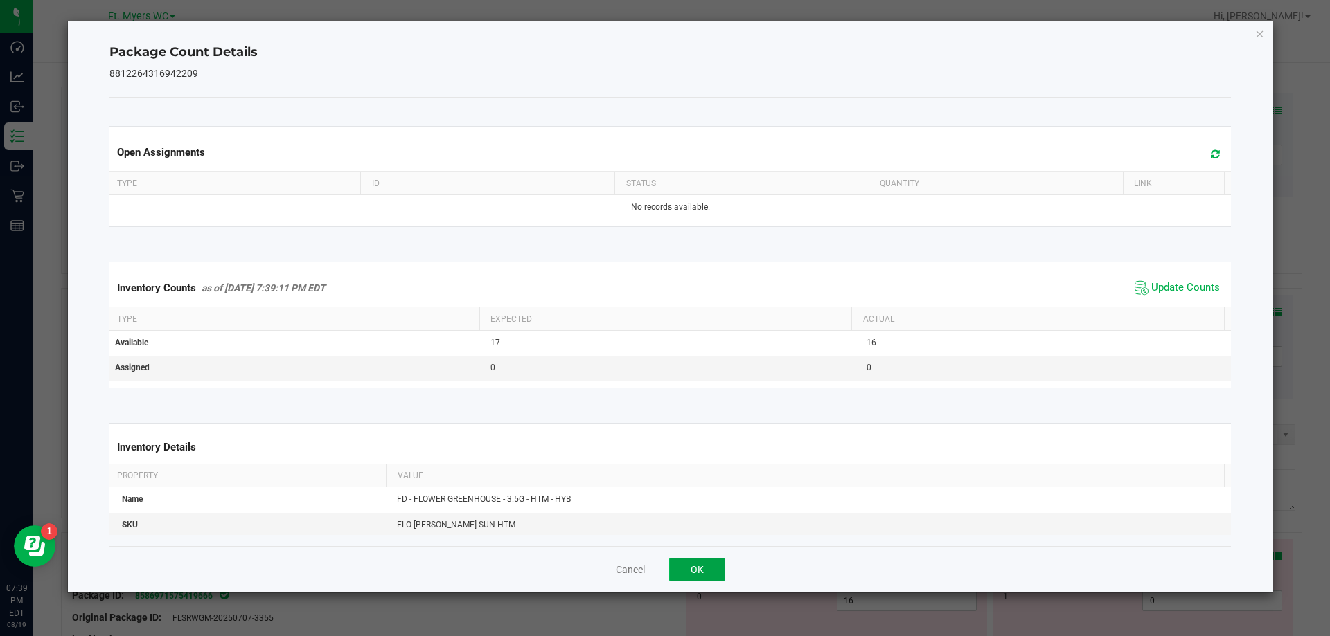
click at [696, 566] on button "OK" at bounding box center [697, 570] width 56 height 24
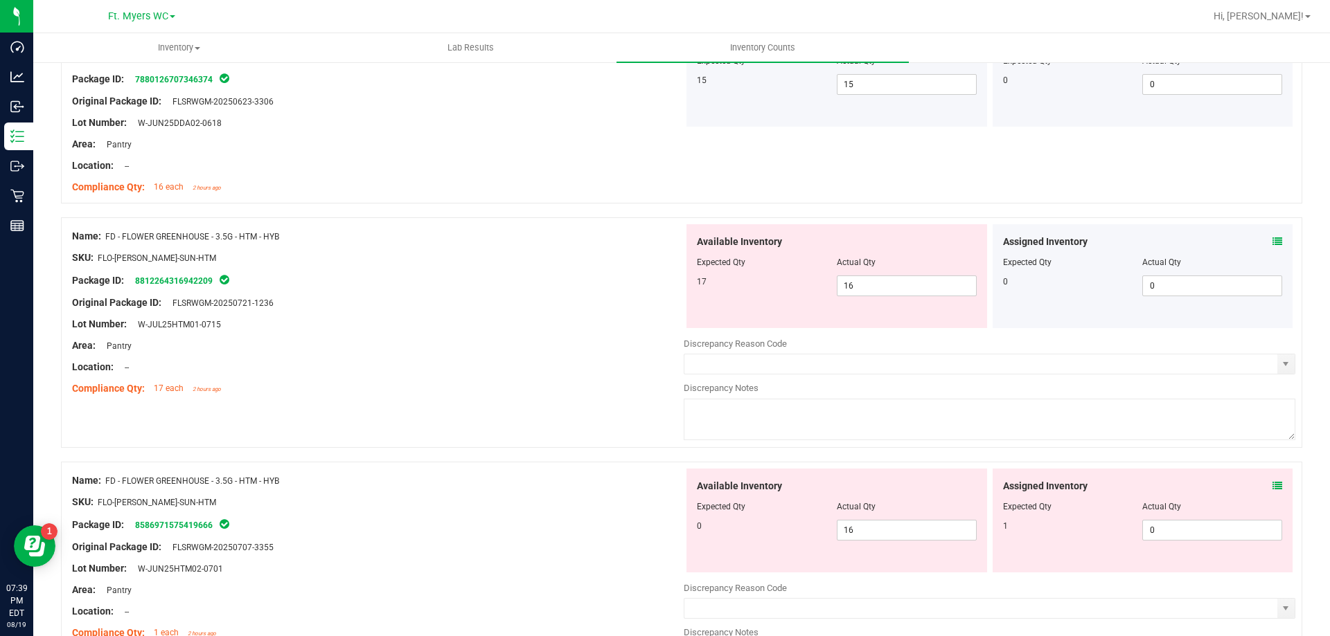
scroll to position [277, 0]
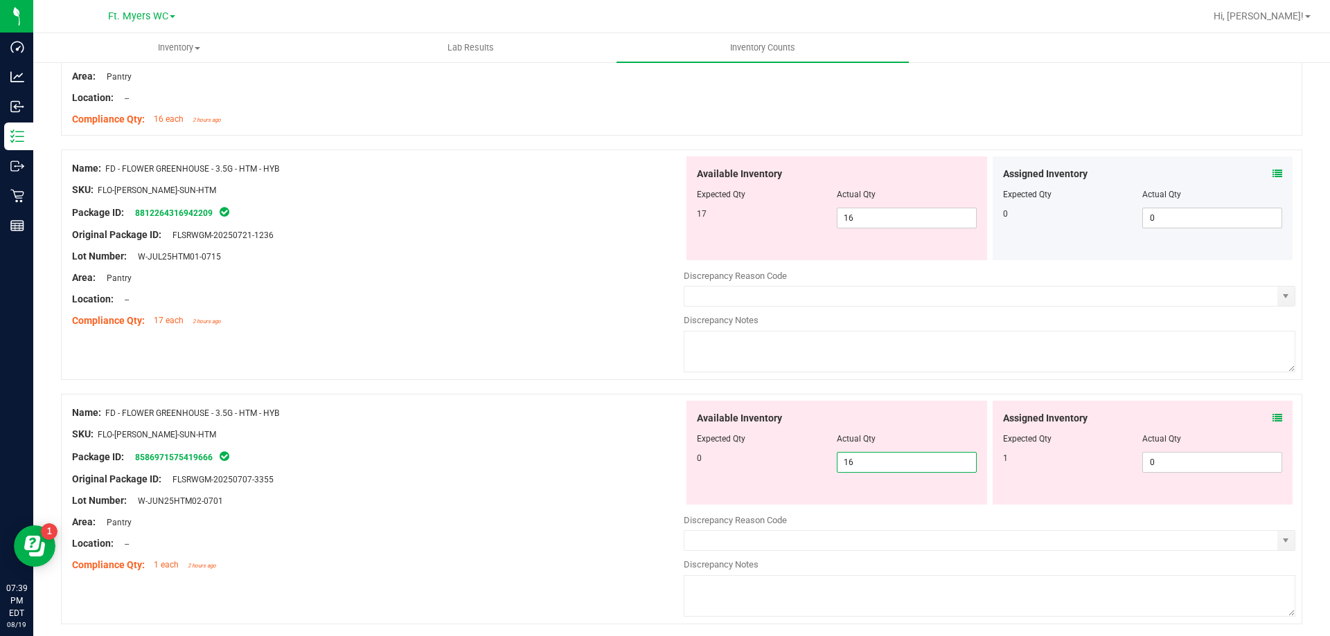
drag, startPoint x: 875, startPoint y: 456, endPoint x: 681, endPoint y: 465, distance: 194.1
click at [686, 465] on div "Available Inventory Expected Qty Actual Qty 0 16 16" at bounding box center [836, 453] width 301 height 104
click at [888, 213] on span "16 16" at bounding box center [907, 218] width 140 height 21
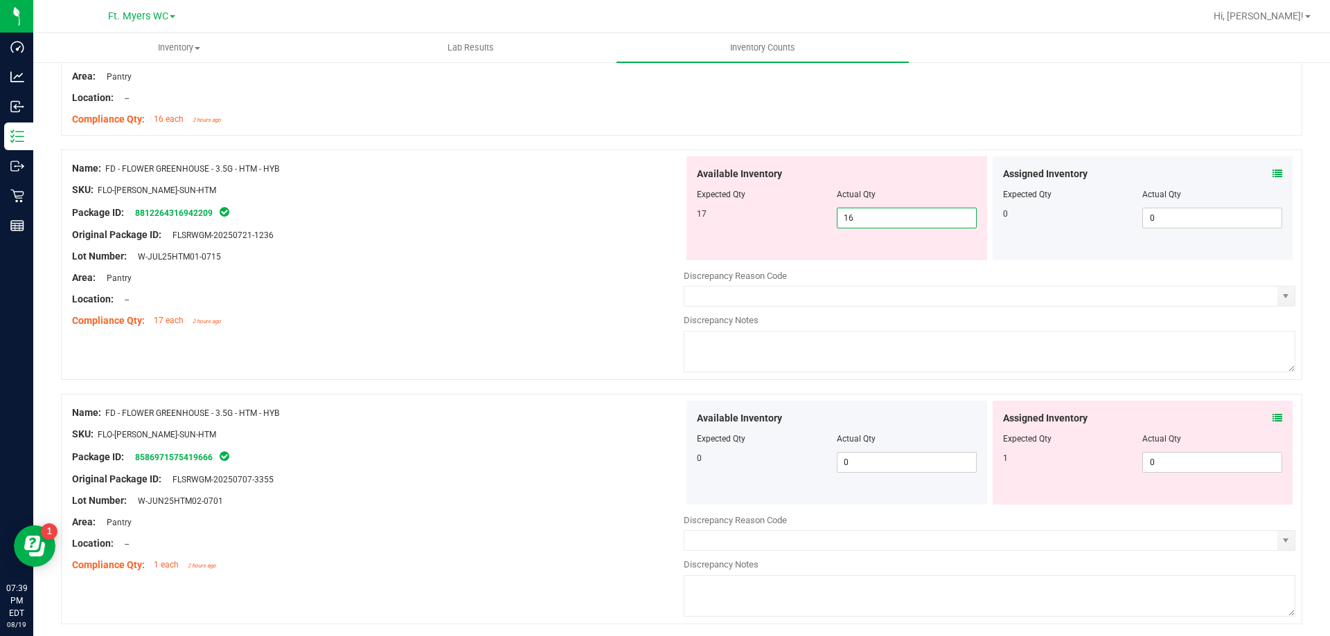
click at [888, 213] on input "16" at bounding box center [906, 217] width 138 height 19
click at [553, 300] on div "Location: --" at bounding box center [377, 299] width 611 height 15
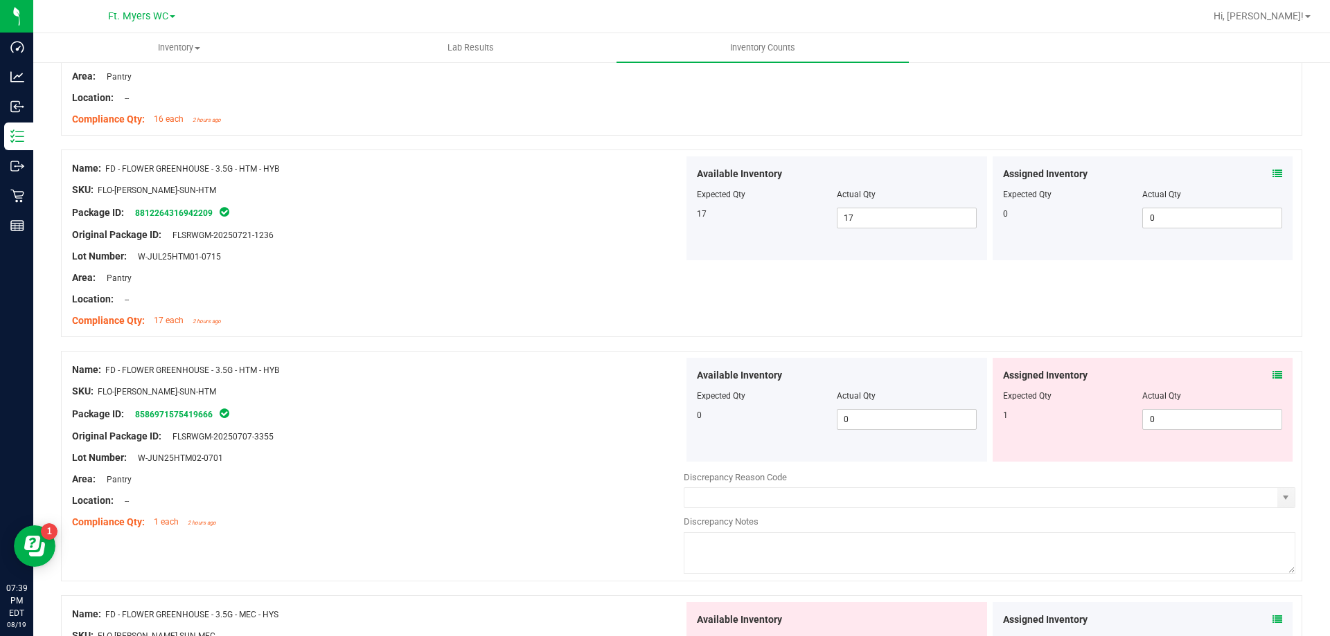
click at [1272, 379] on icon at bounding box center [1277, 375] width 10 height 10
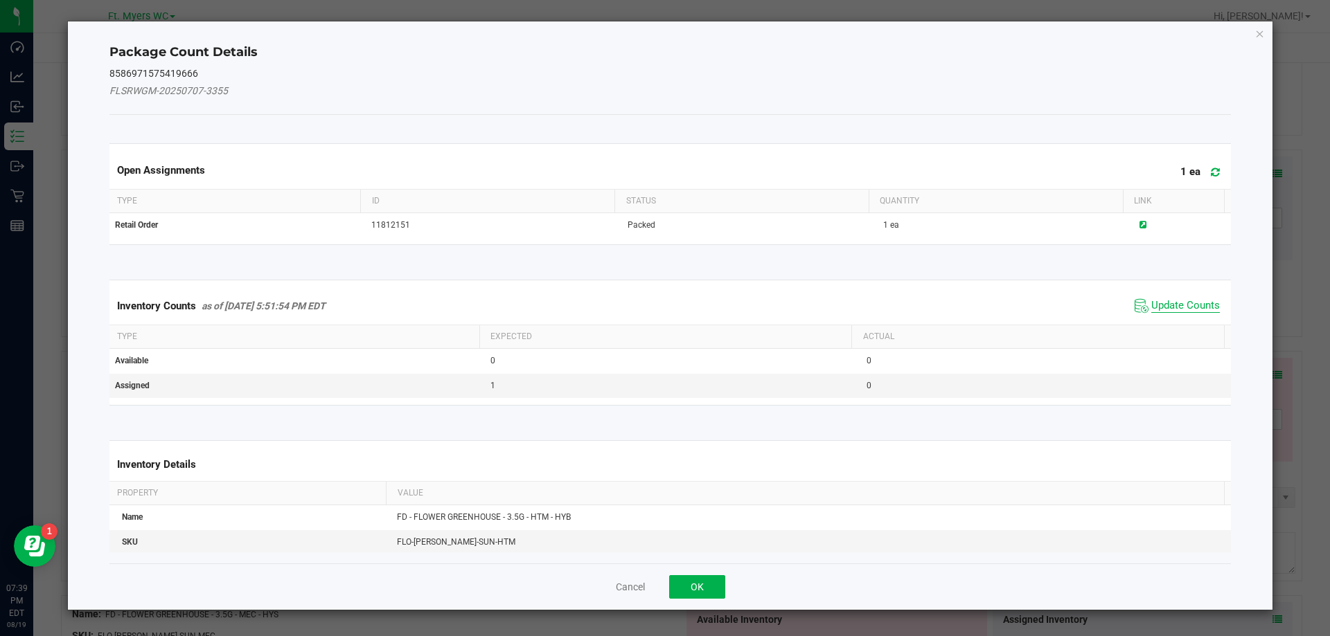
click at [1165, 301] on span "Update Counts" at bounding box center [1185, 306] width 69 height 14
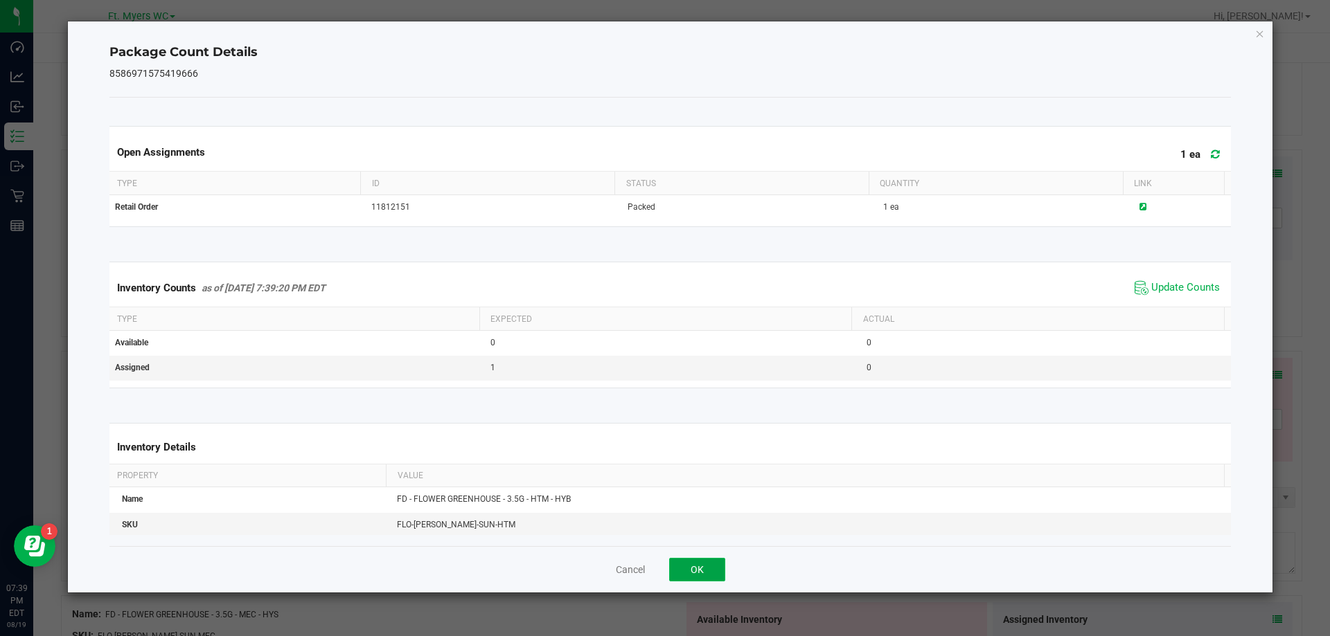
click at [677, 562] on button "OK" at bounding box center [697, 570] width 56 height 24
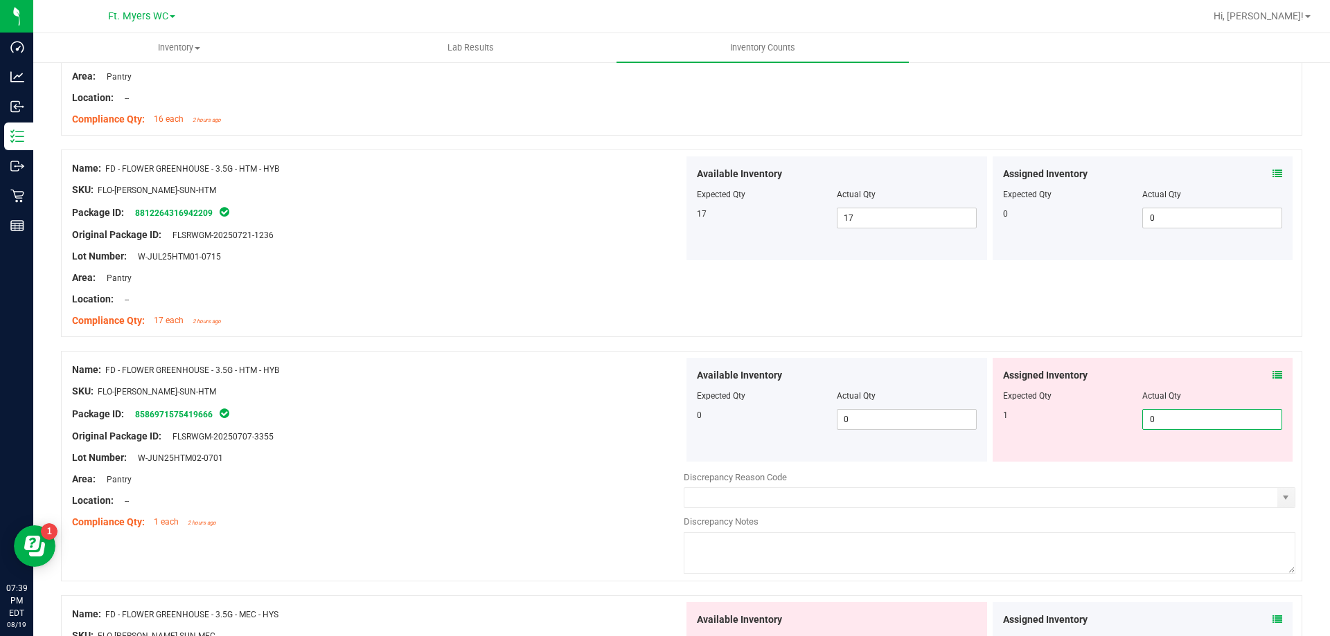
click at [1157, 418] on span "0 0" at bounding box center [1212, 419] width 140 height 21
click at [1157, 418] on input "0" at bounding box center [1212, 419] width 138 height 19
click at [469, 260] on div "Lot Number: W-JUL25HTM01-0715" at bounding box center [377, 256] width 611 height 15
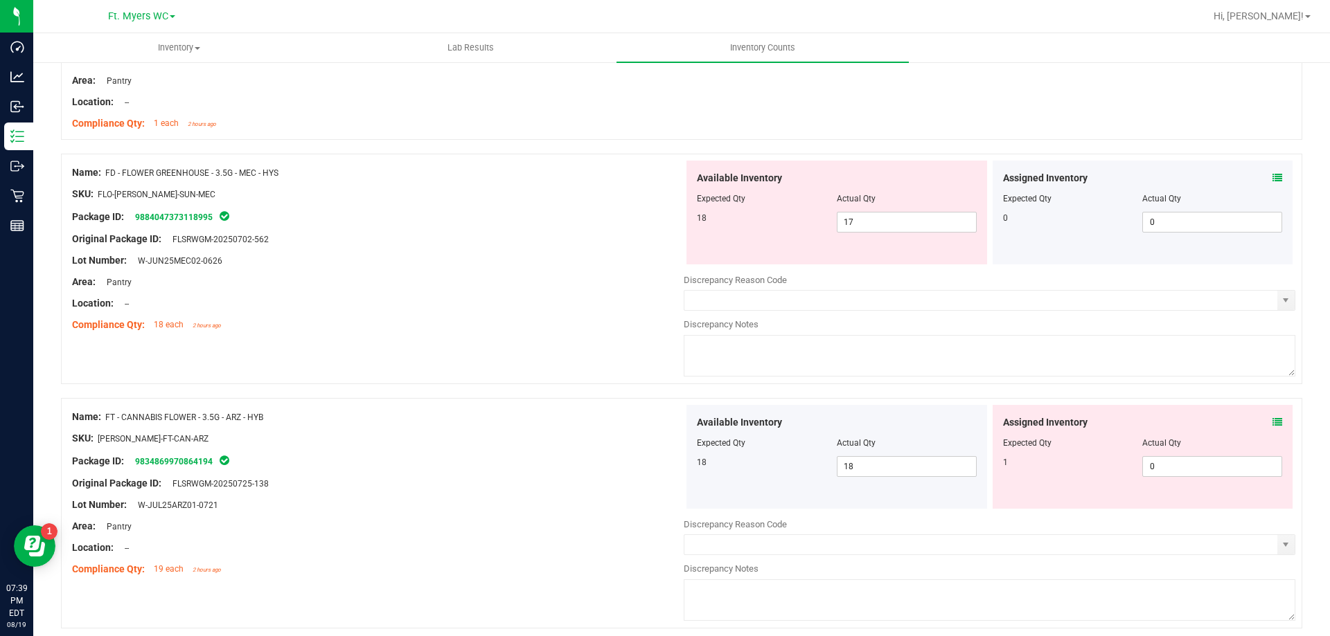
scroll to position [692, 0]
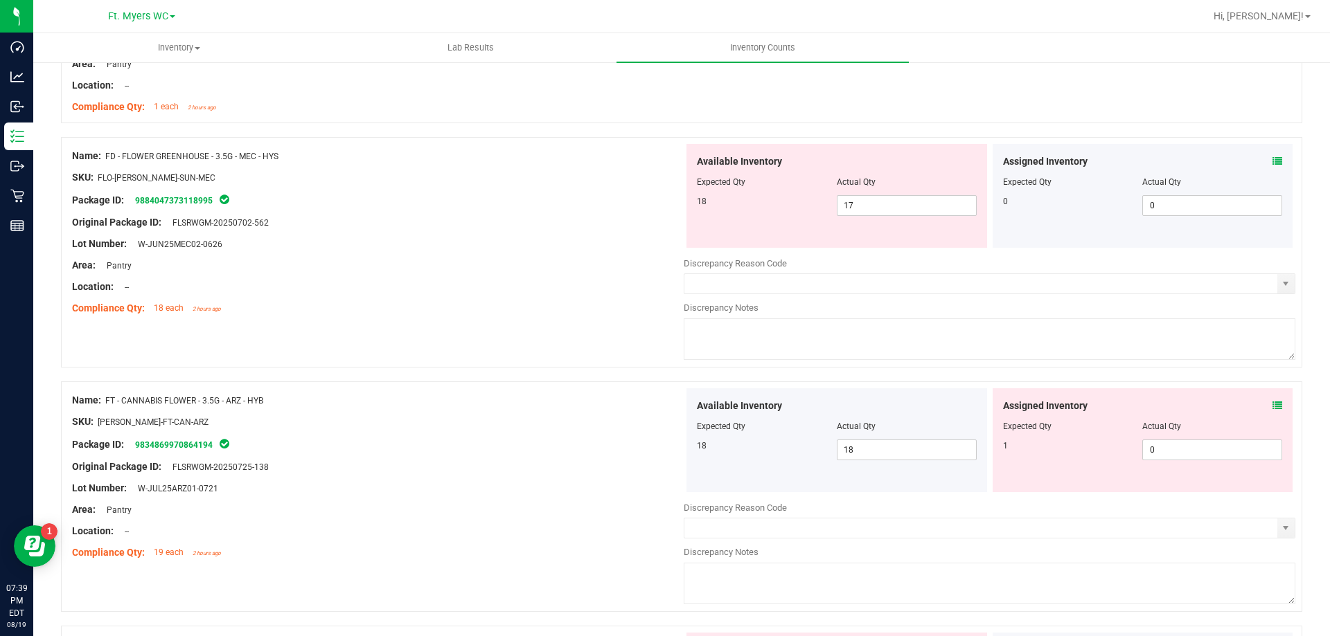
click at [1272, 163] on icon at bounding box center [1277, 162] width 10 height 10
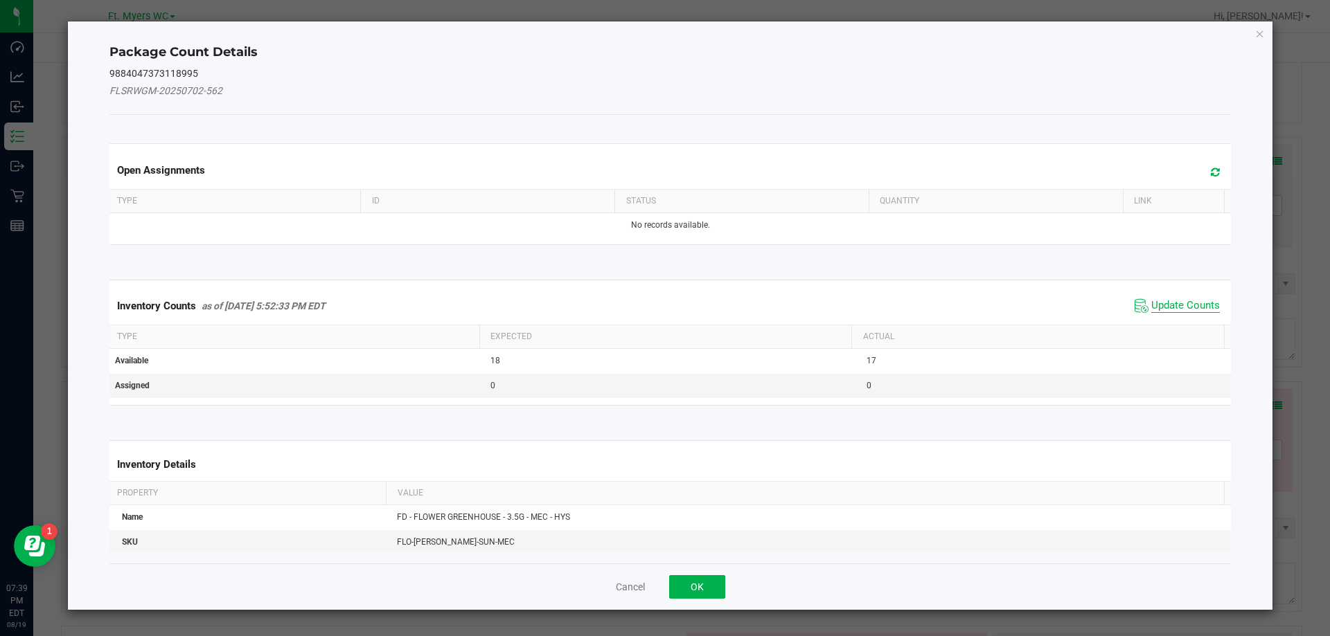
click at [1174, 310] on span "Update Counts" at bounding box center [1185, 306] width 69 height 14
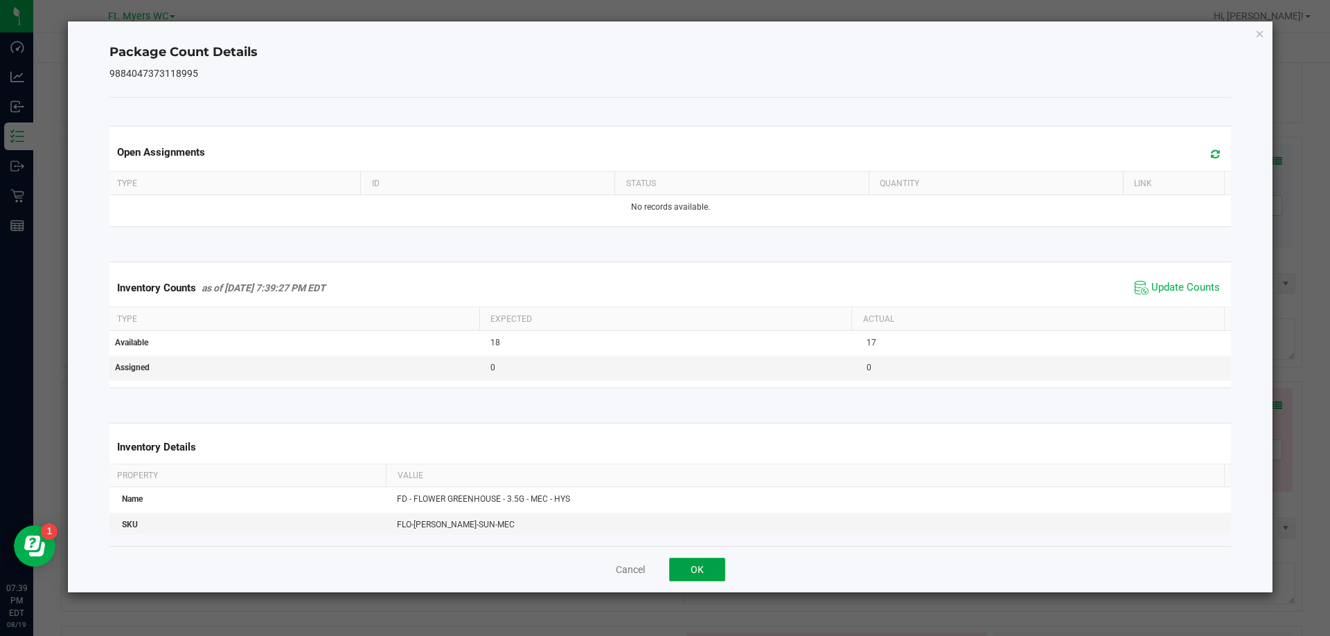
click at [715, 574] on button "OK" at bounding box center [697, 570] width 56 height 24
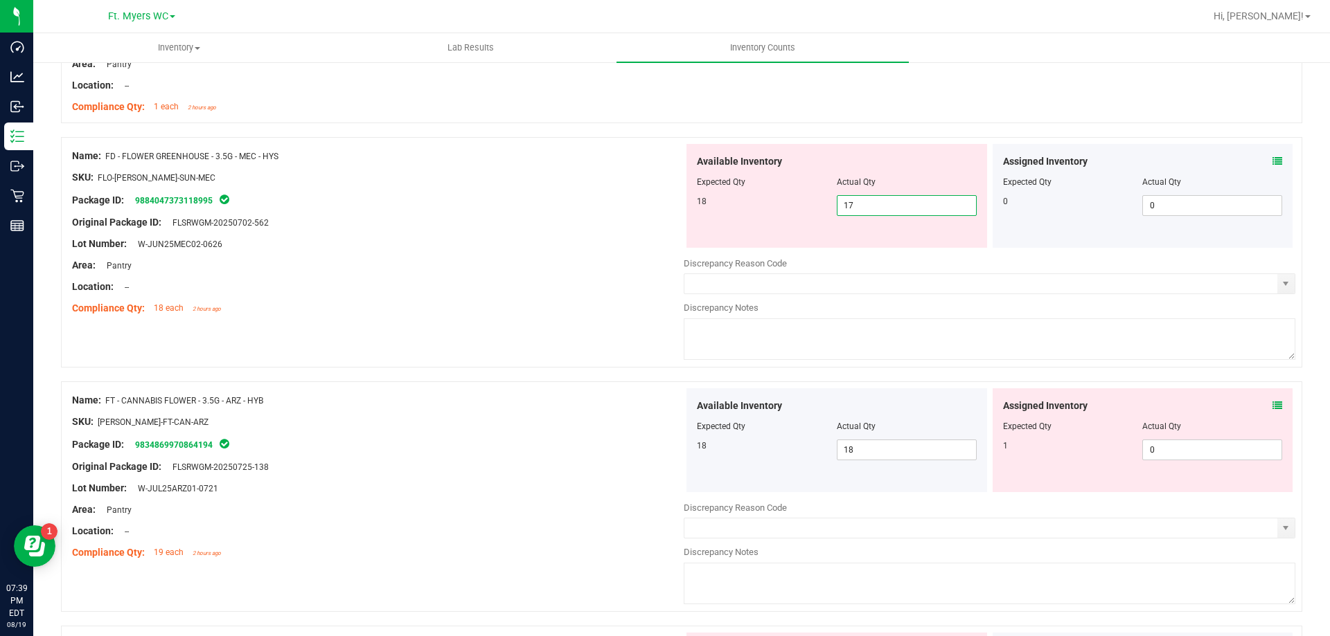
click at [870, 202] on span "17 17" at bounding box center [907, 205] width 140 height 21
click at [870, 202] on input "17" at bounding box center [906, 205] width 138 height 19
click at [386, 248] on div "Lot Number: W-JUN25MEC02-0626" at bounding box center [377, 244] width 611 height 15
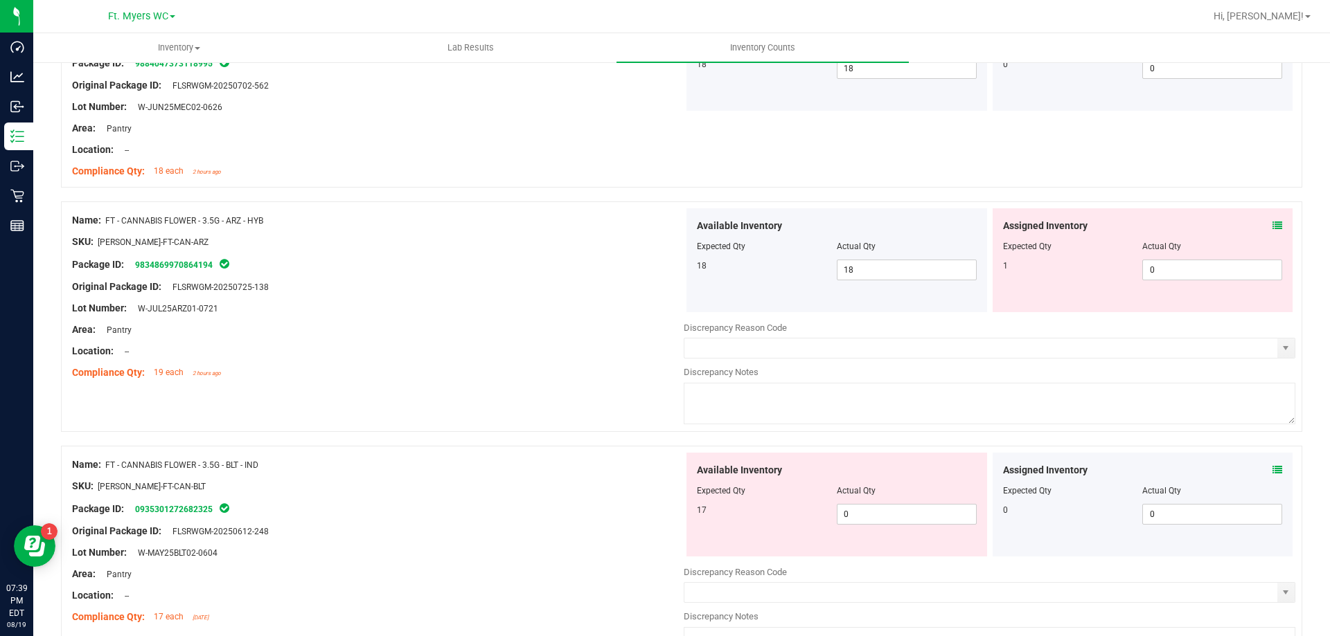
scroll to position [831, 0]
click at [1272, 226] on icon at bounding box center [1277, 225] width 10 height 10
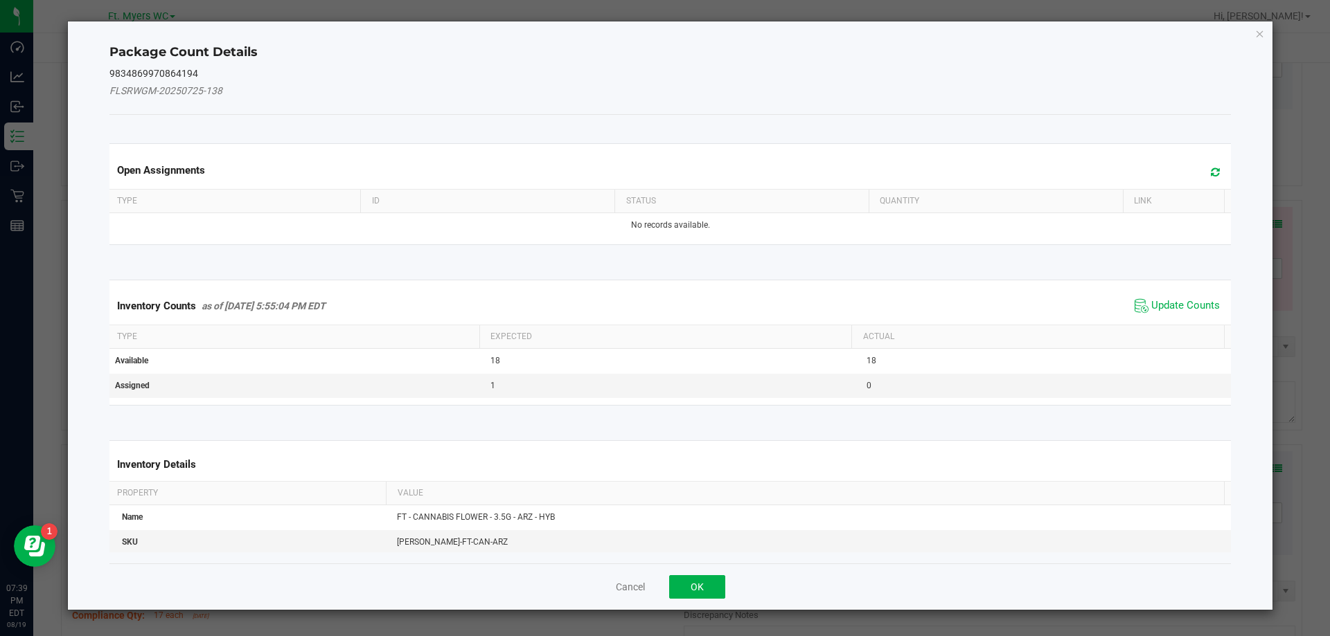
click at [1200, 298] on span "Update Counts" at bounding box center [1177, 306] width 92 height 21
click at [1198, 305] on div "Inventory Counts as of Aug 19, 2025 5:55:04 PM EDT Update Counts" at bounding box center [670, 305] width 1127 height 36
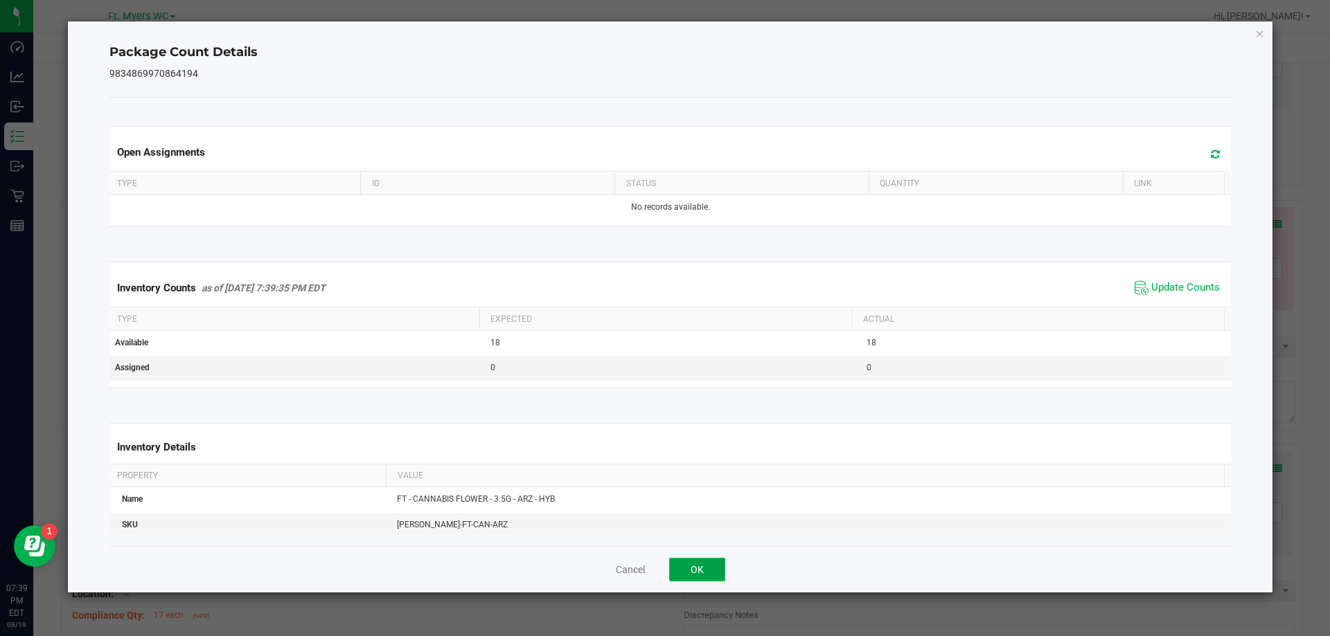
click at [699, 575] on button "OK" at bounding box center [697, 570] width 56 height 24
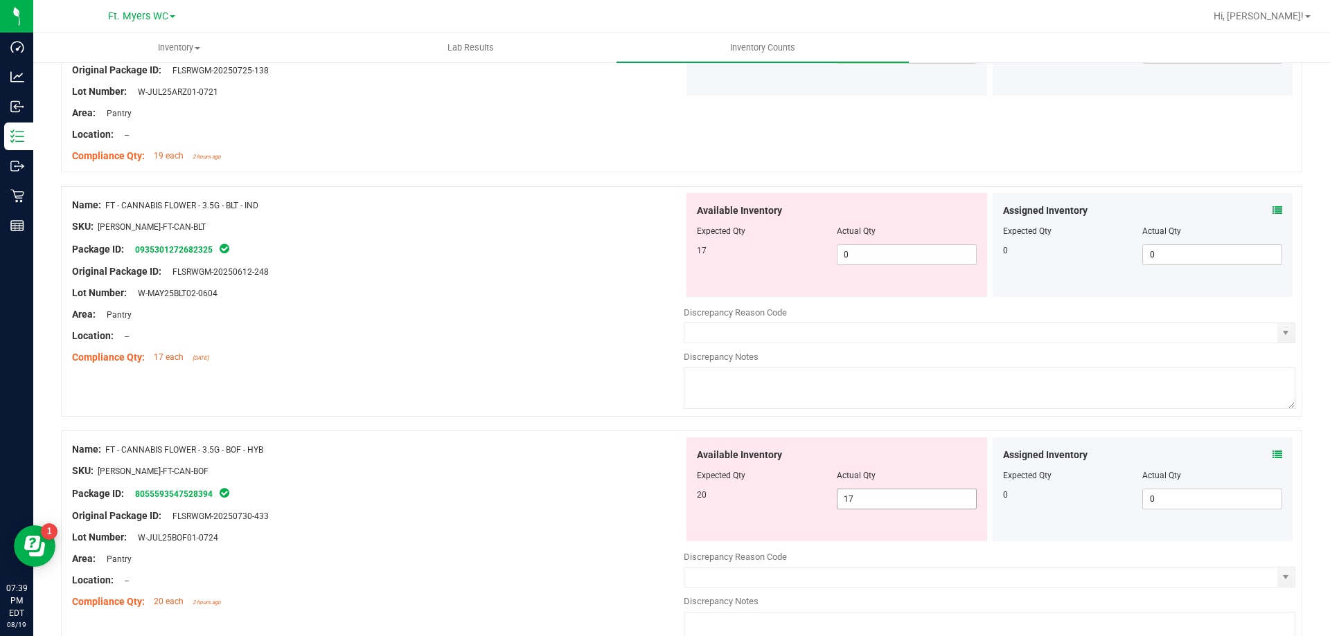
scroll to position [969, 0]
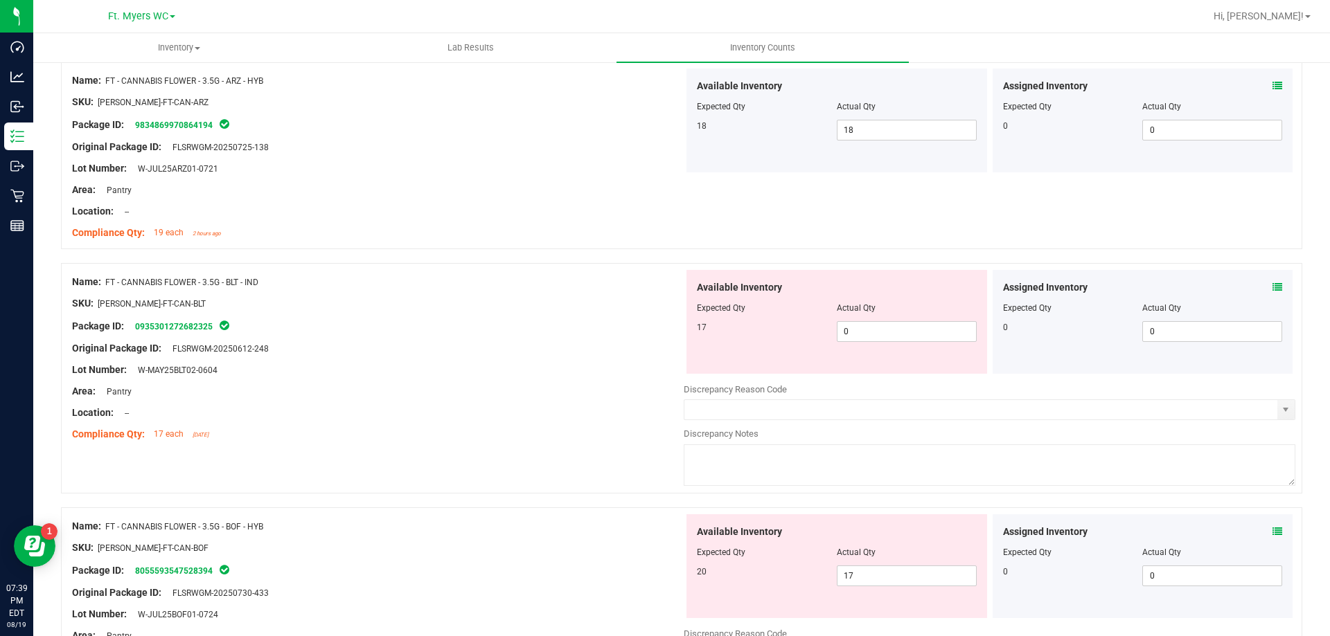
click at [1272, 287] on icon at bounding box center [1277, 288] width 10 height 10
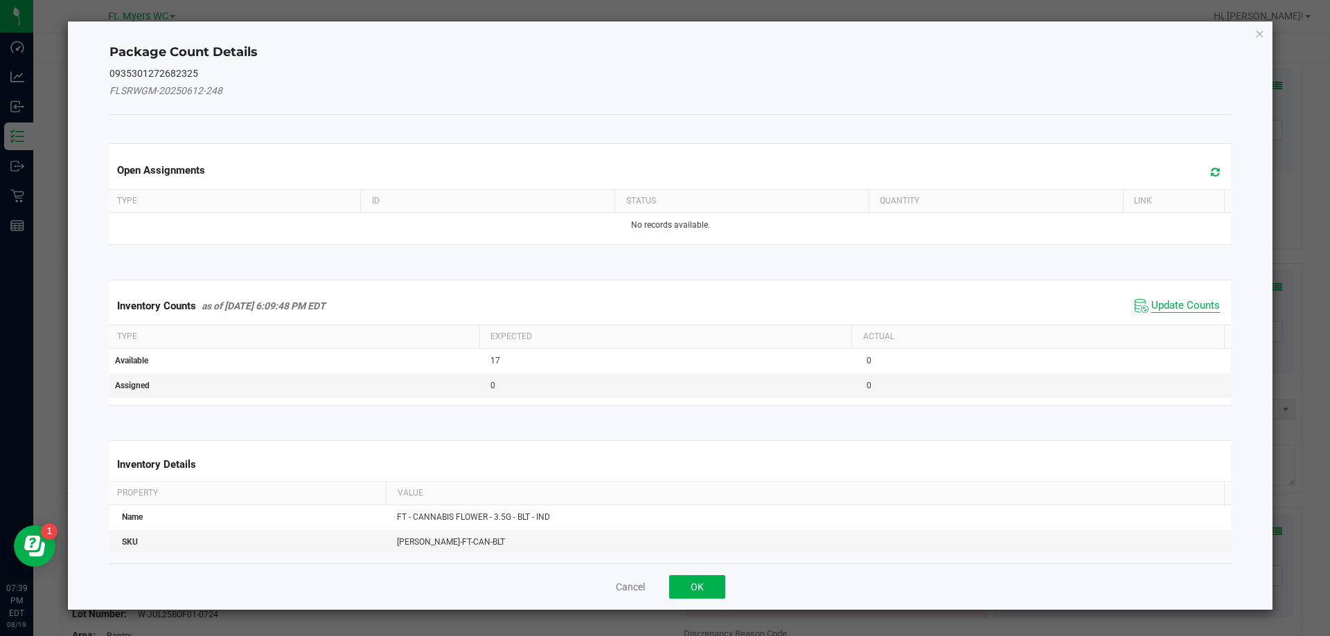
click at [1170, 305] on span "Update Counts" at bounding box center [1185, 306] width 69 height 14
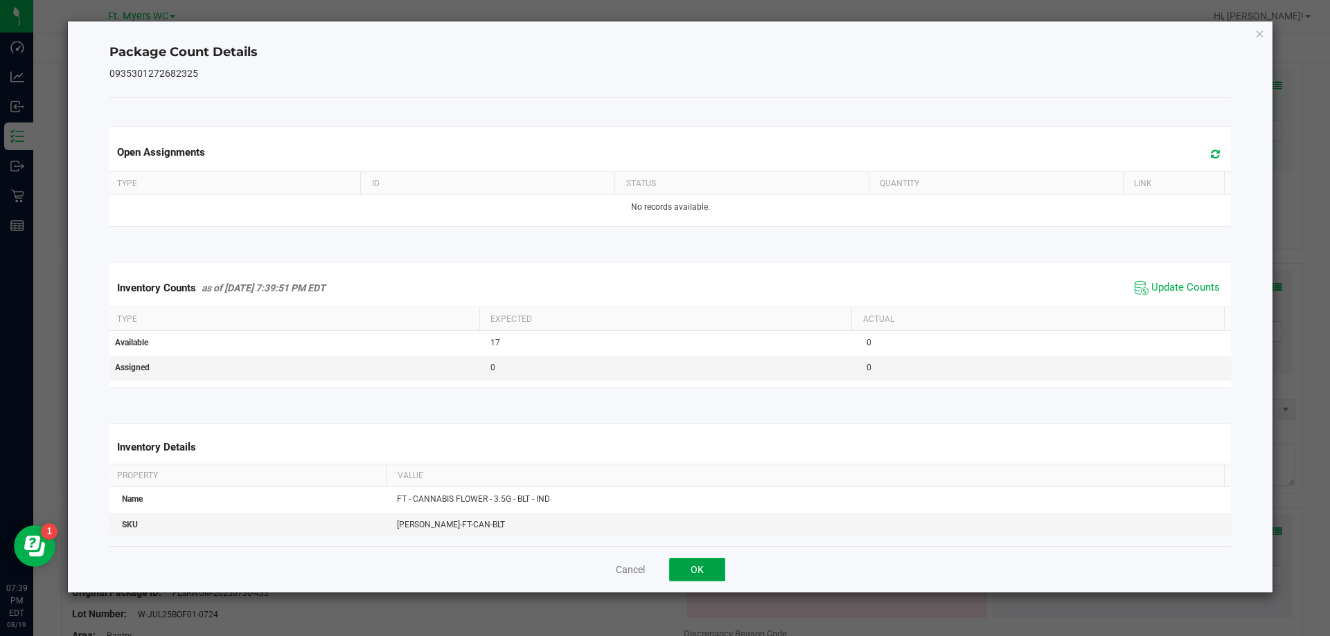
click at [692, 561] on button "OK" at bounding box center [697, 570] width 56 height 24
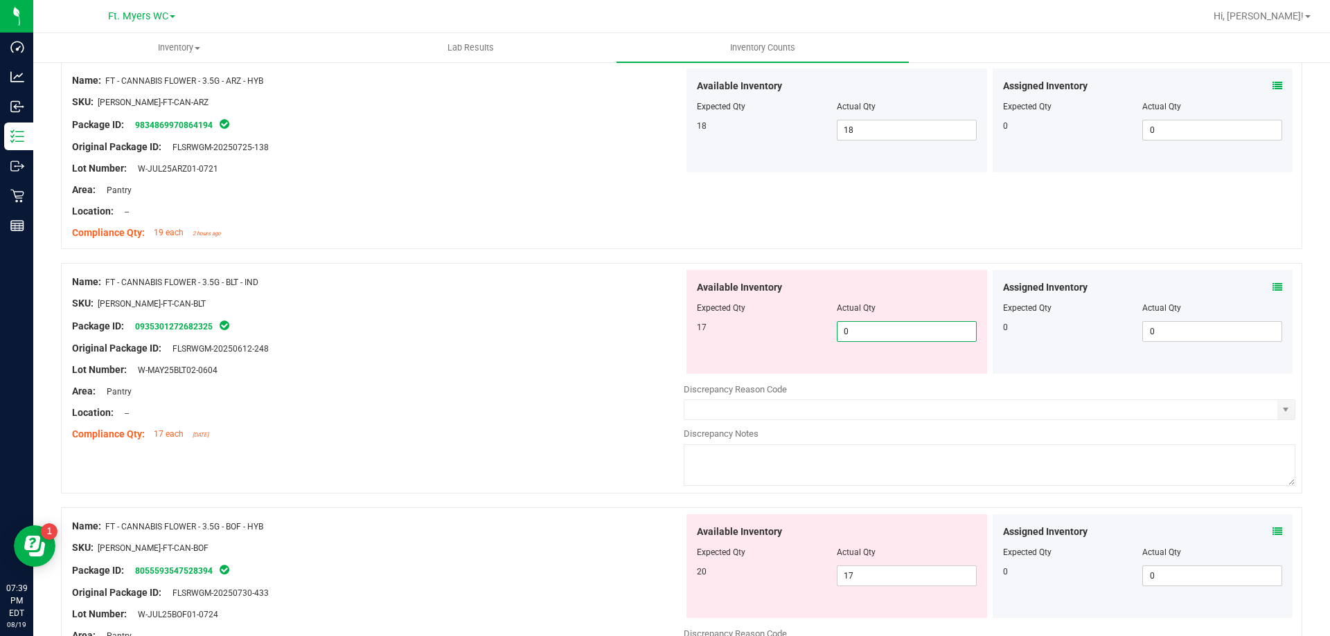
click at [852, 323] on span "0 0" at bounding box center [907, 331] width 140 height 21
click at [852, 323] on input "0" at bounding box center [906, 331] width 138 height 19
click at [507, 326] on div "Package ID: 0935301272682325" at bounding box center [377, 326] width 611 height 17
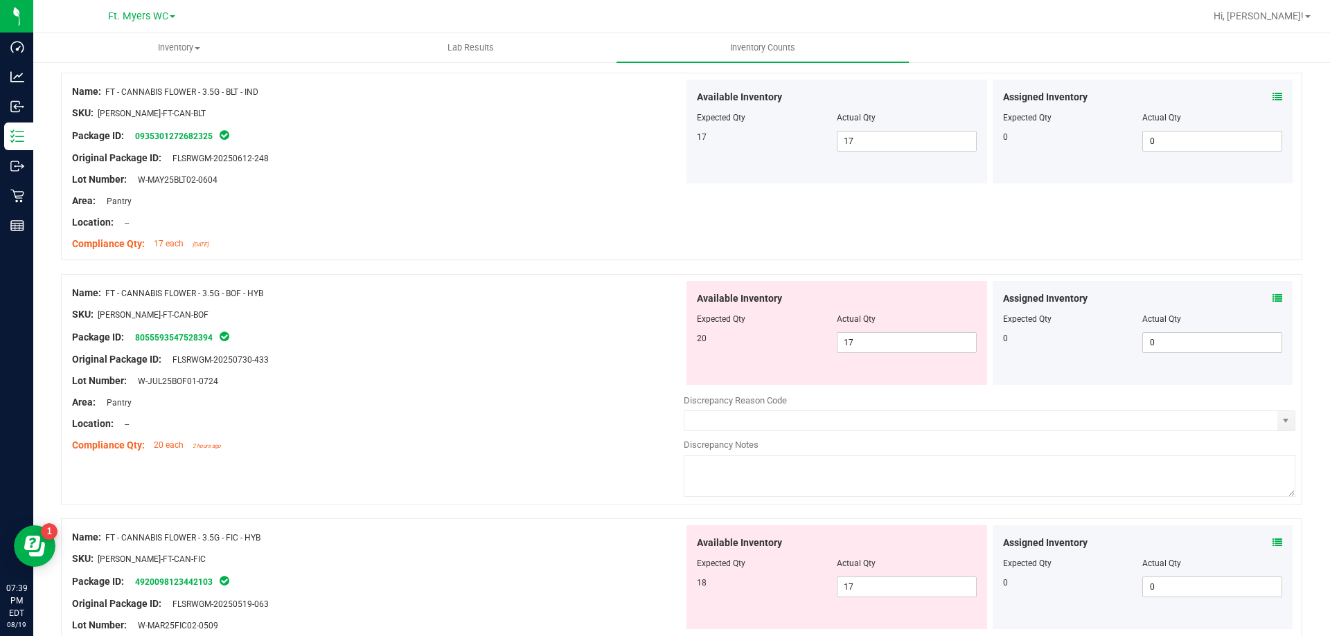
scroll to position [1177, 0]
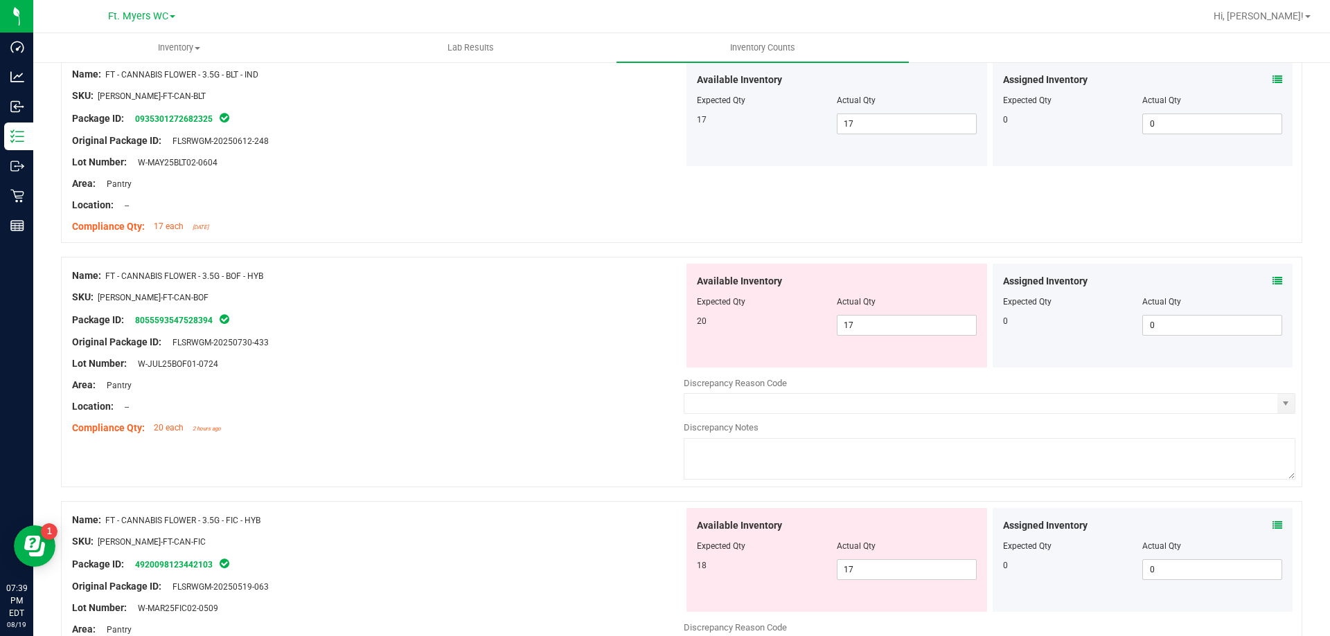
click at [1272, 280] on icon at bounding box center [1277, 281] width 10 height 10
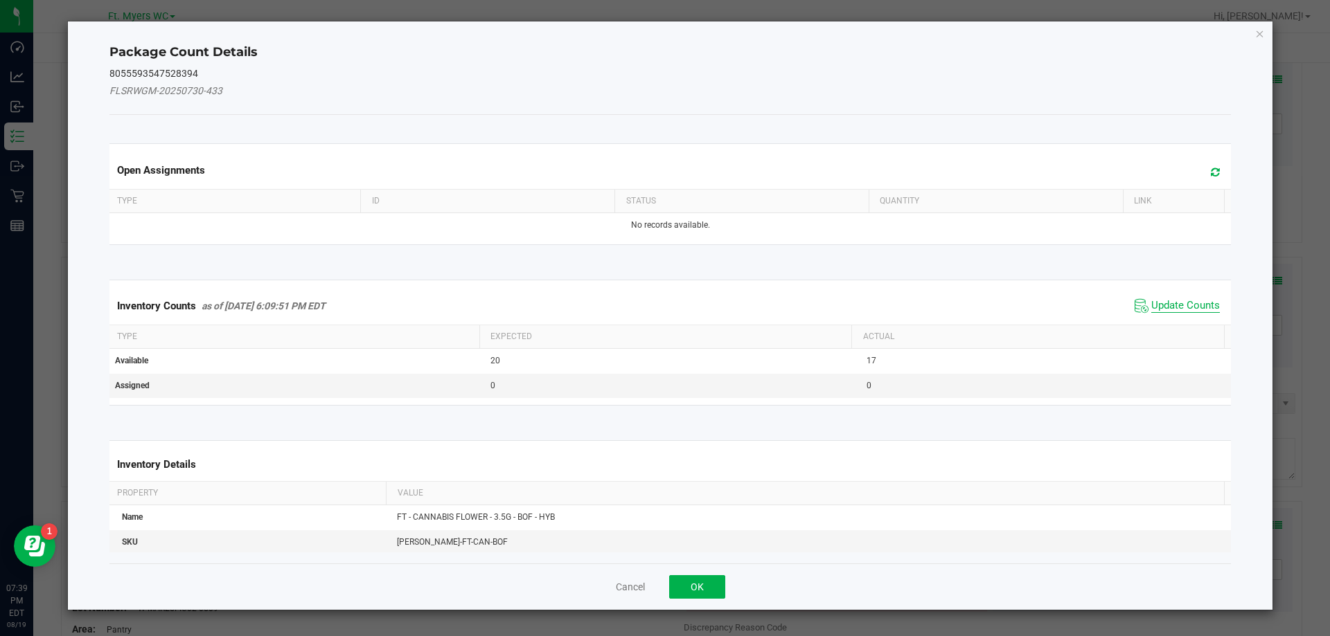
click at [1201, 303] on span "Update Counts" at bounding box center [1185, 306] width 69 height 14
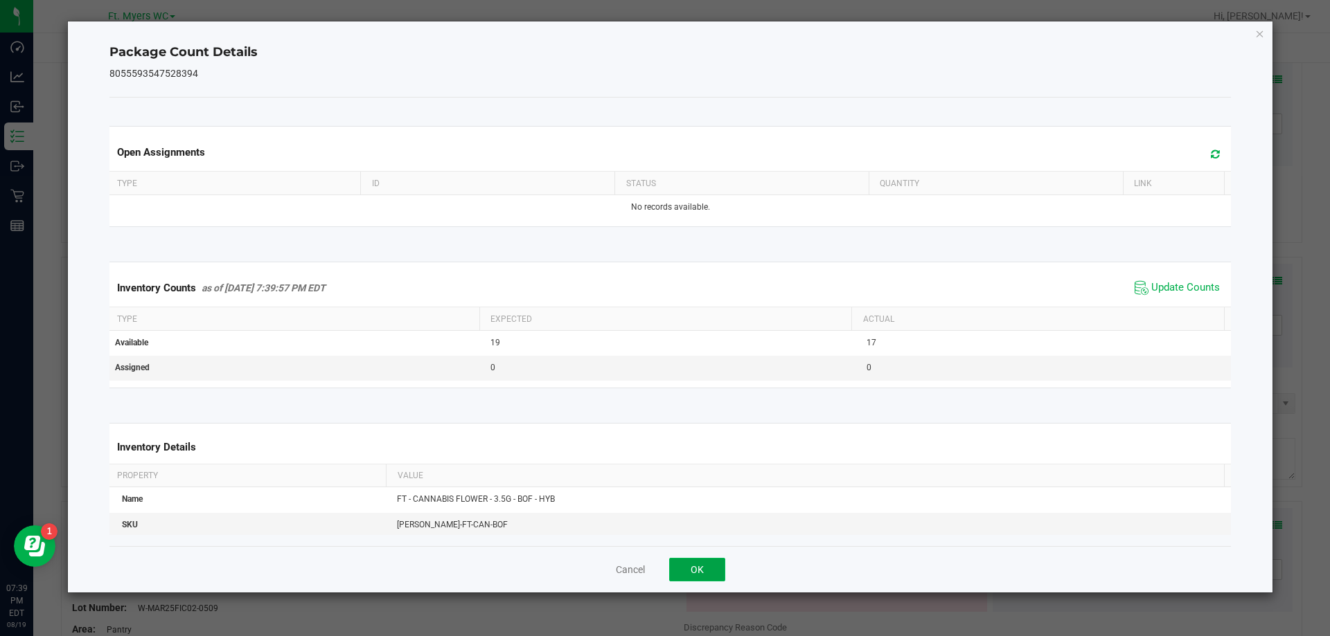
click at [699, 566] on button "OK" at bounding box center [697, 570] width 56 height 24
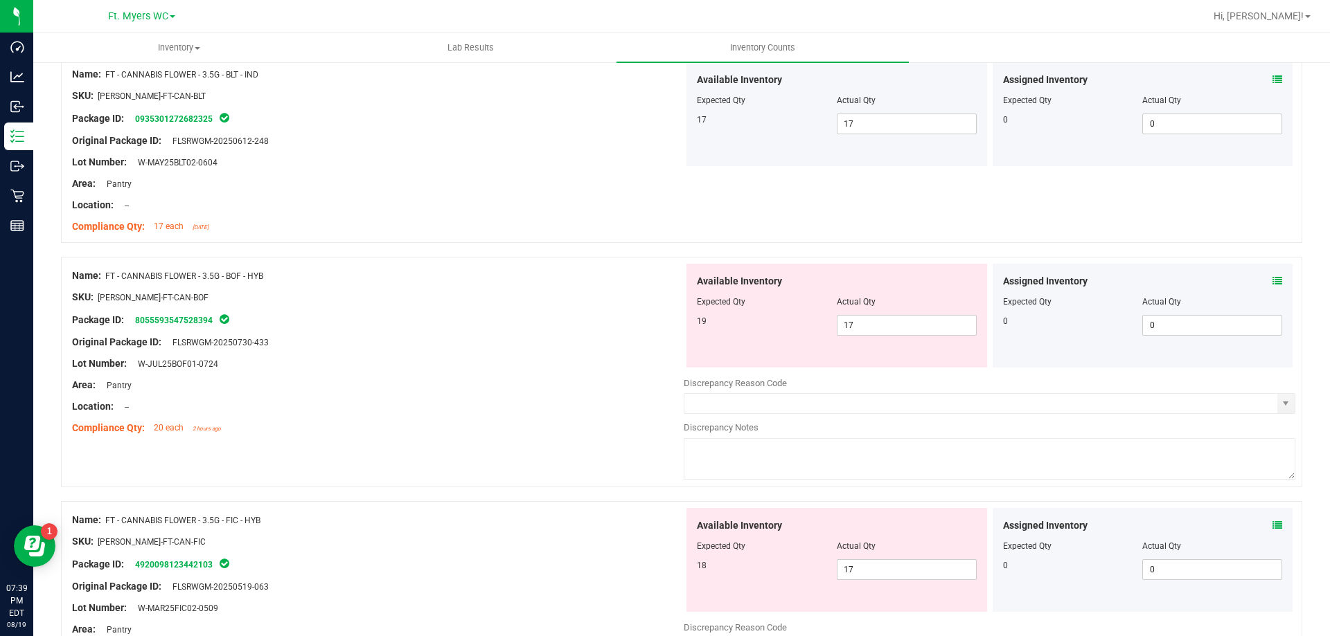
click at [855, 339] on div "Available Inventory Expected Qty Actual Qty 19 17 17" at bounding box center [836, 316] width 301 height 104
click at [877, 325] on span "17 17" at bounding box center [907, 325] width 140 height 21
click at [877, 325] on input "17" at bounding box center [906, 325] width 138 height 19
click at [528, 337] on div "Original Package ID: FLSRWGM-20250730-433" at bounding box center [377, 342] width 611 height 15
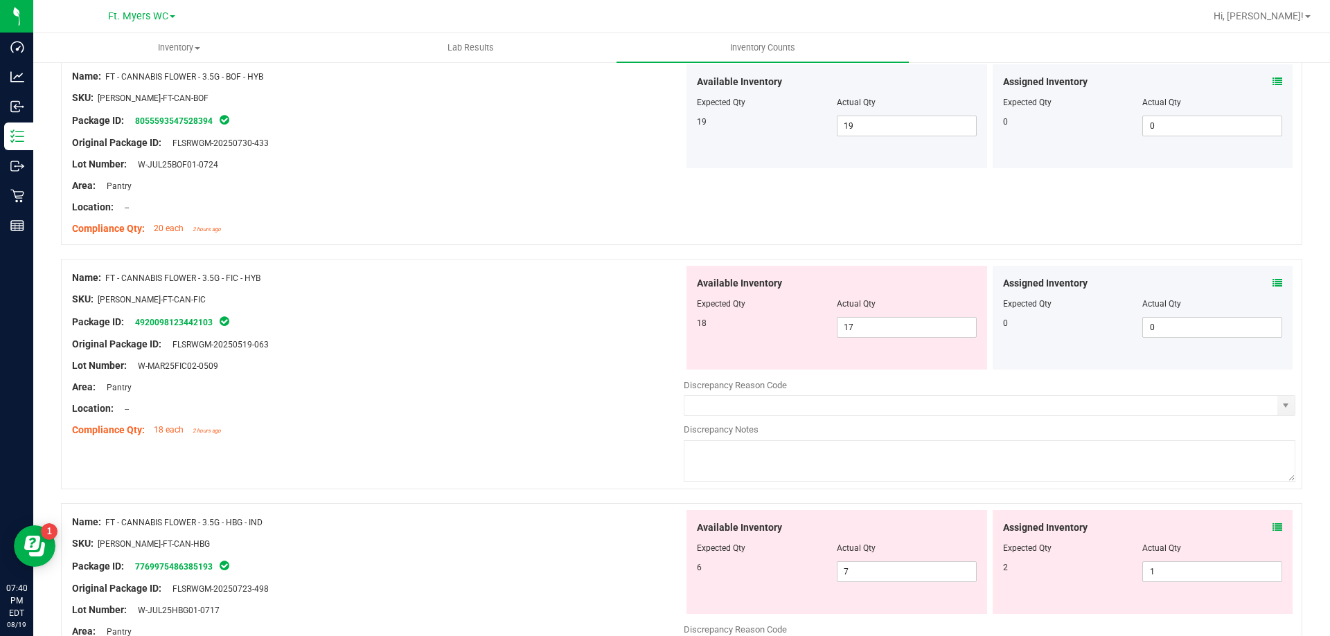
scroll to position [1385, 0]
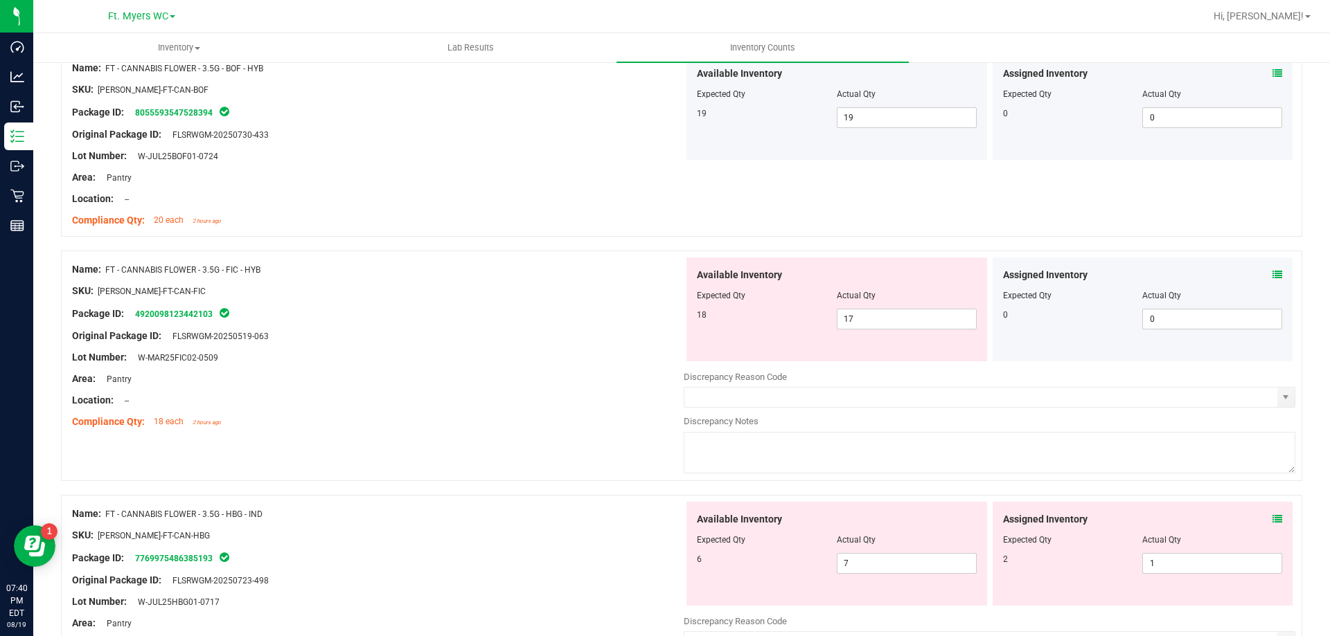
click at [1272, 275] on icon at bounding box center [1277, 275] width 10 height 10
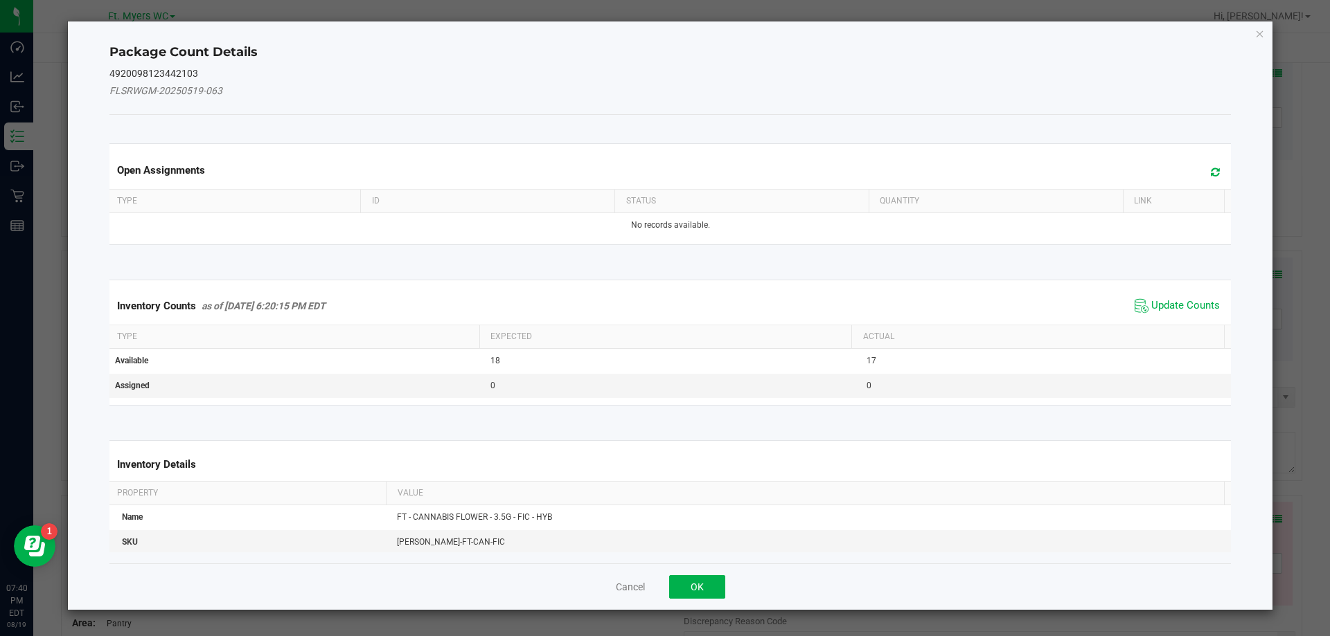
click at [1182, 293] on div "Inventory Counts as of Aug 19, 2025 6:20:15 PM EDT Update Counts" at bounding box center [670, 305] width 1127 height 37
click at [1181, 310] on span "Update Counts" at bounding box center [1185, 306] width 69 height 14
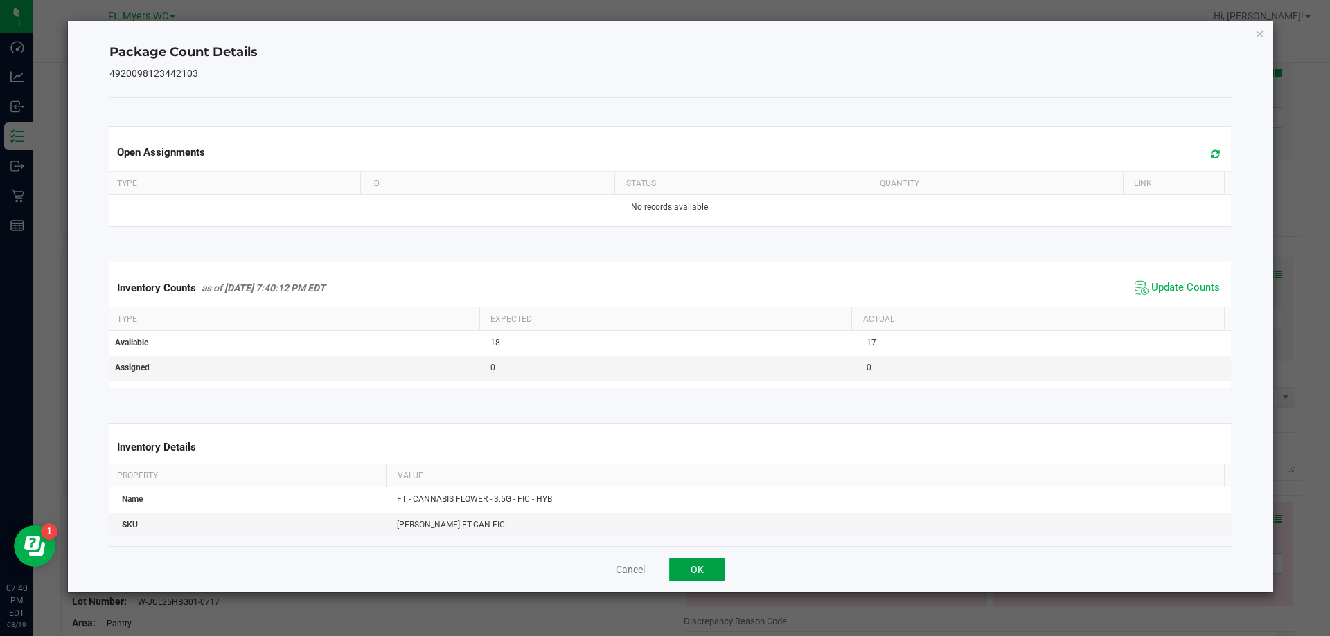
click at [709, 566] on button "OK" at bounding box center [697, 570] width 56 height 24
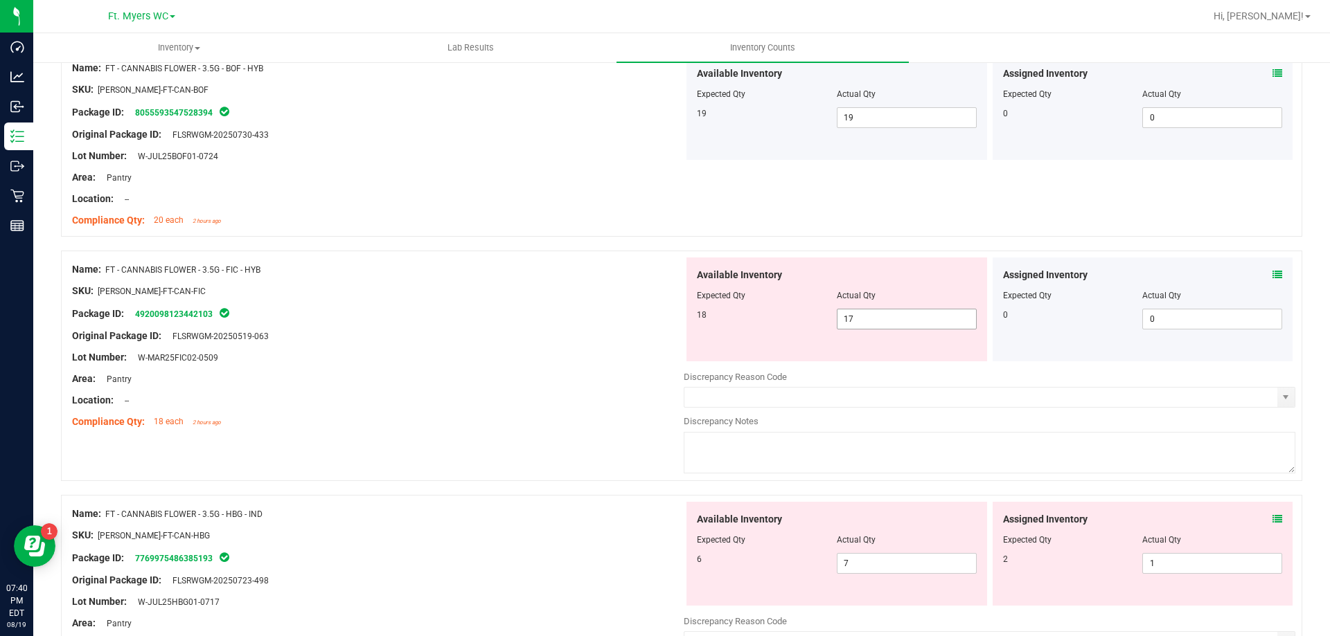
click at [846, 323] on span "17 17" at bounding box center [907, 319] width 140 height 21
click at [846, 323] on input "17" at bounding box center [906, 319] width 138 height 19
click at [598, 275] on div "Name: FT - CANNABIS FLOWER - 3.5G - FIC - HYB" at bounding box center [377, 269] width 611 height 15
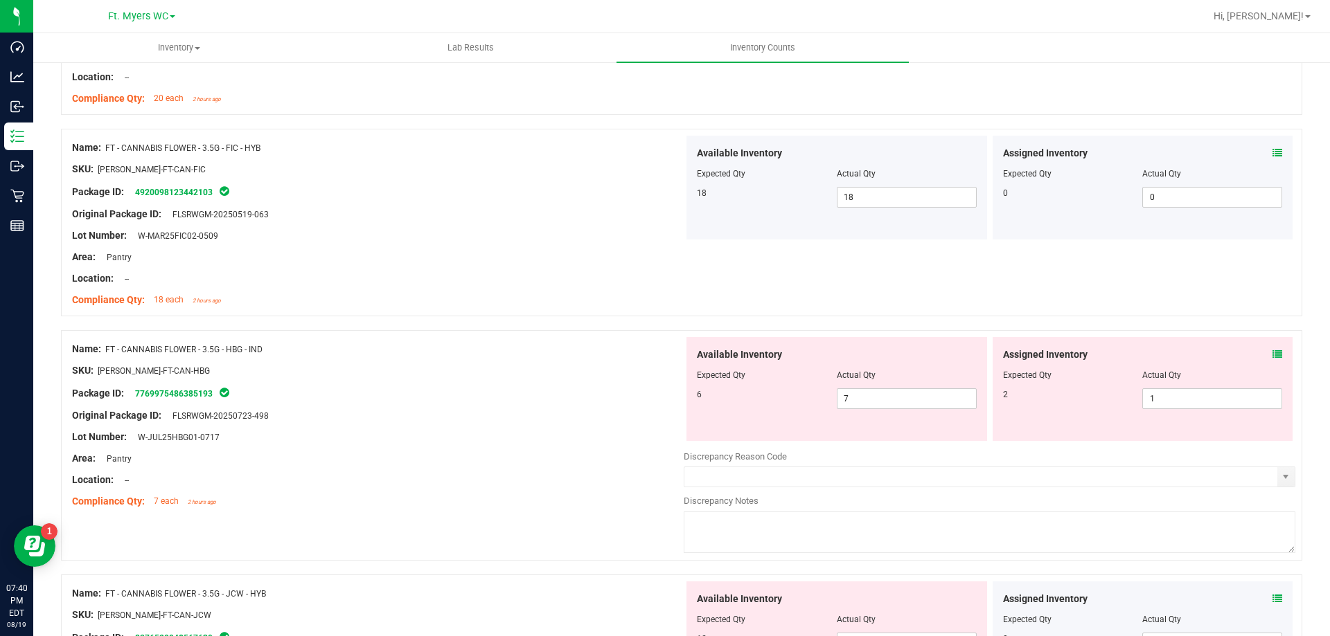
scroll to position [1523, 0]
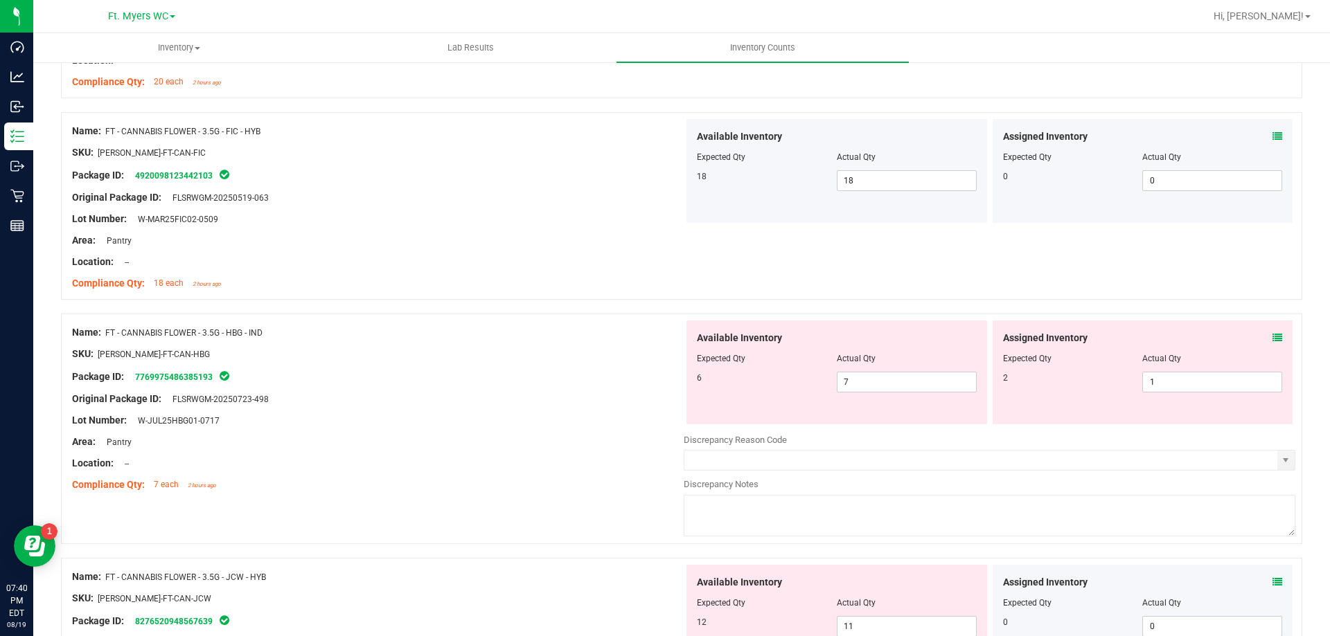
click at [1272, 336] on icon at bounding box center [1277, 338] width 10 height 10
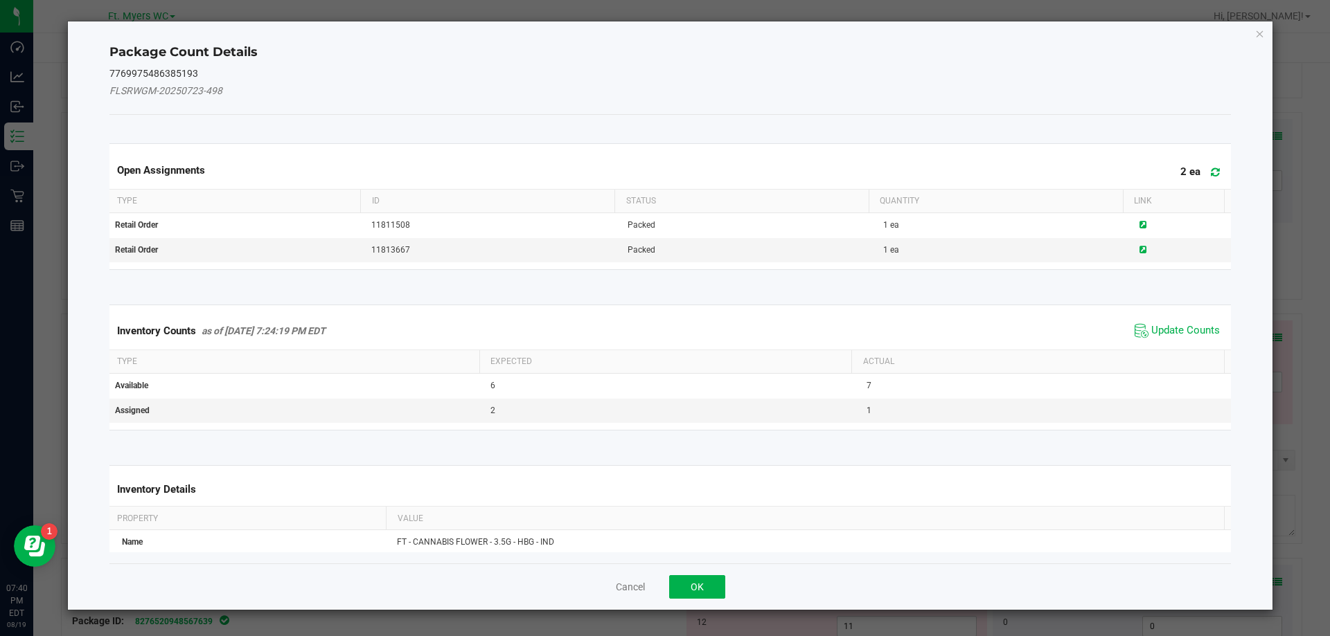
click at [1157, 345] on div "Inventory Counts as of Aug 19, 2025 7:24:19 PM EDT Update Counts" at bounding box center [670, 330] width 1127 height 37
click at [625, 583] on button "Cancel" at bounding box center [630, 587] width 29 height 14
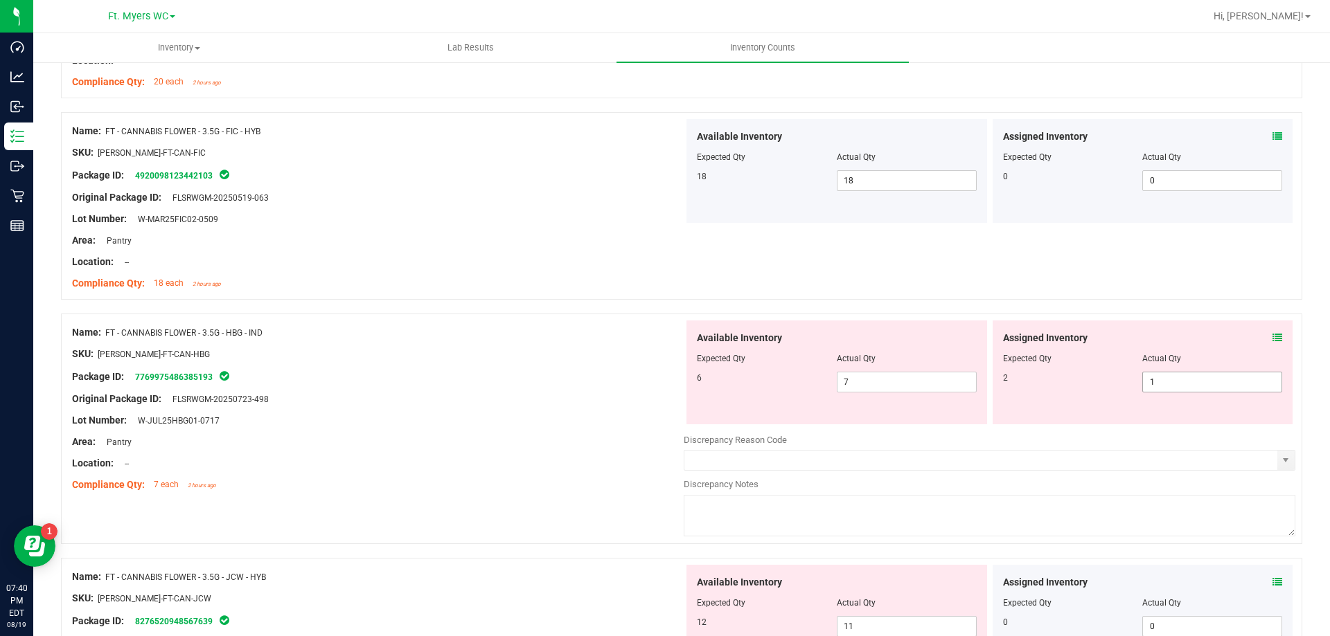
click at [1219, 384] on span "1 1" at bounding box center [1212, 382] width 140 height 21
click at [1219, 384] on input "1" at bounding box center [1212, 382] width 138 height 19
click at [892, 386] on span "7 7" at bounding box center [907, 382] width 140 height 21
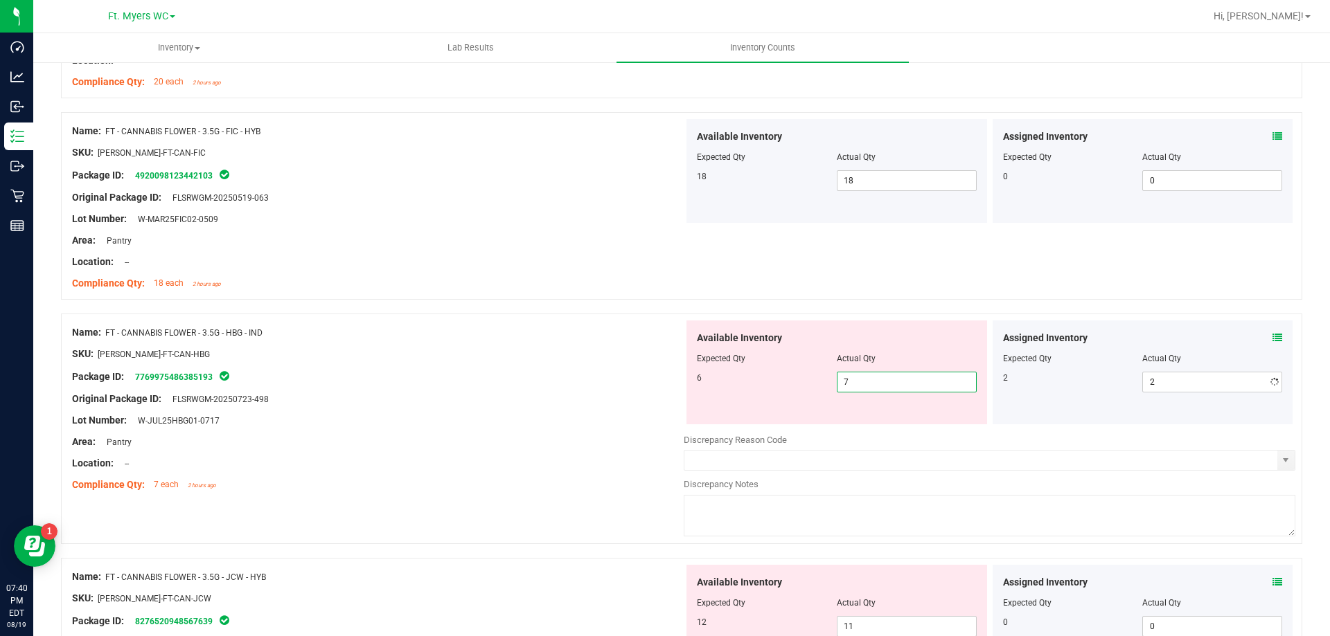
click at [892, 386] on input "7" at bounding box center [906, 382] width 138 height 19
click at [508, 367] on div at bounding box center [377, 364] width 611 height 7
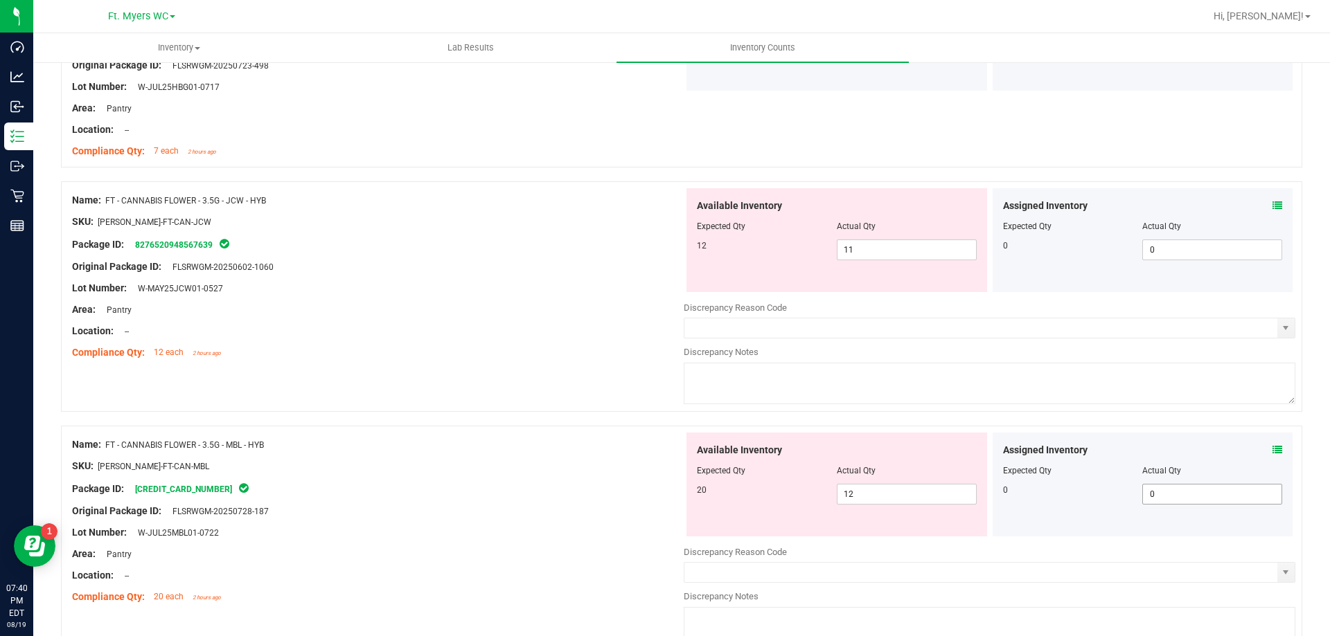
scroll to position [1870, 0]
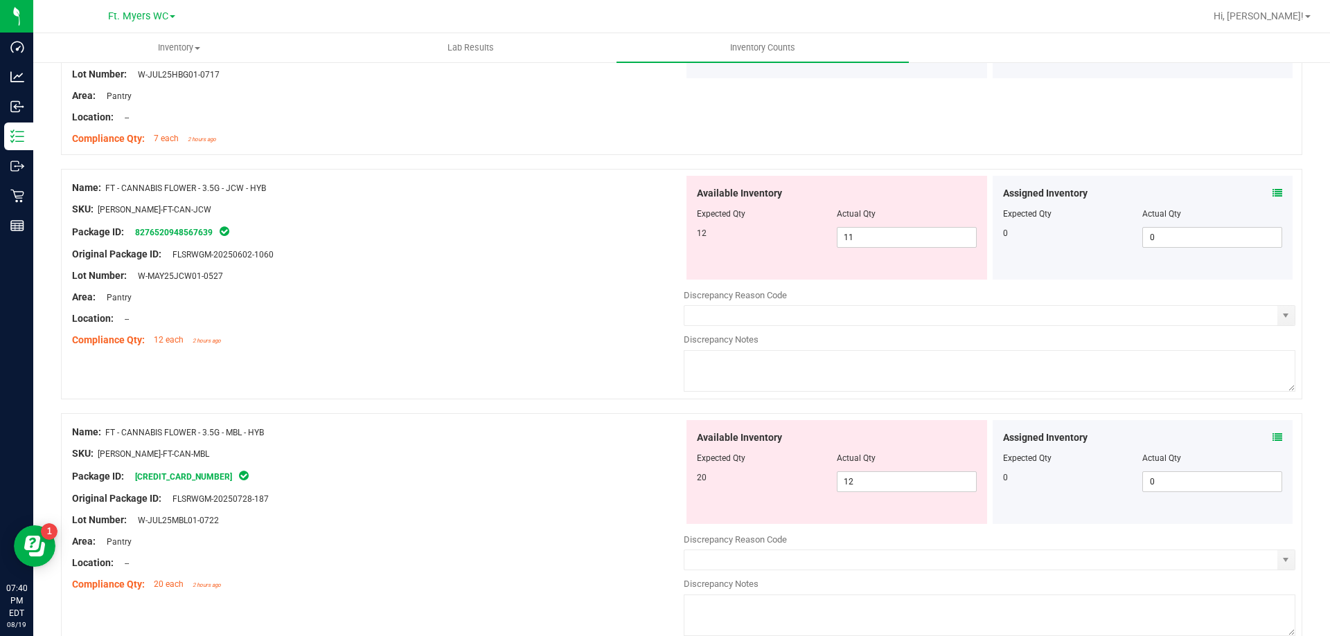
click at [1272, 193] on icon at bounding box center [1277, 193] width 10 height 10
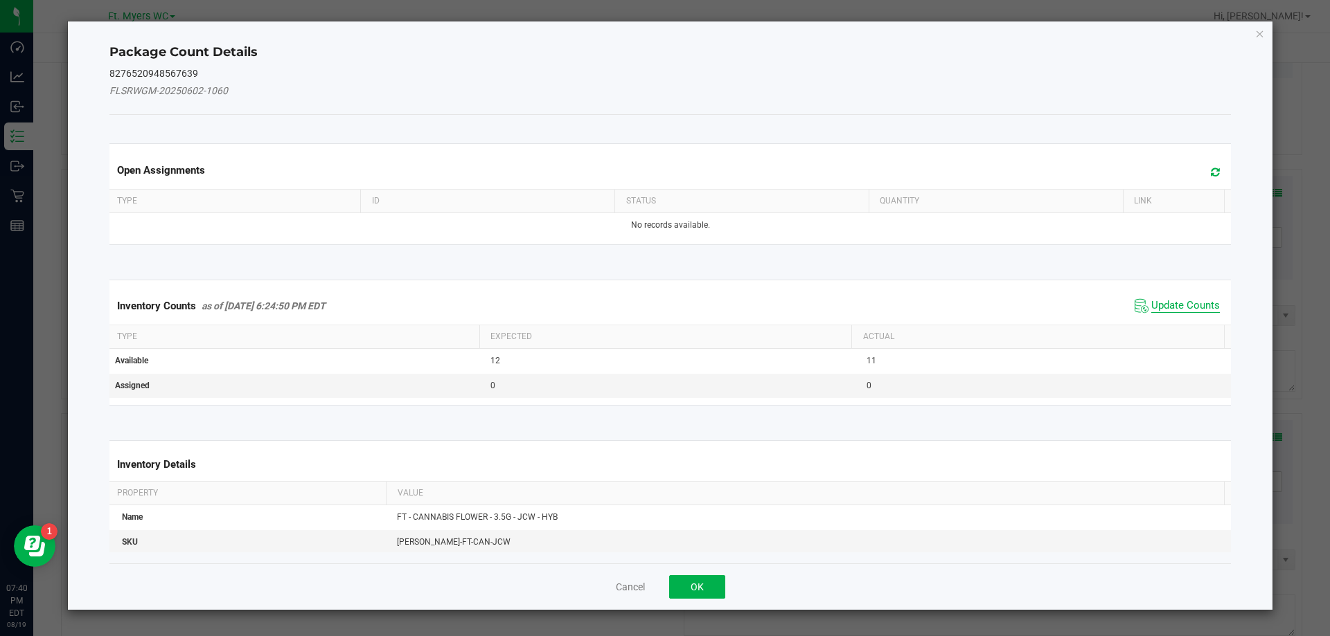
click at [1181, 306] on span "Update Counts" at bounding box center [1185, 306] width 69 height 14
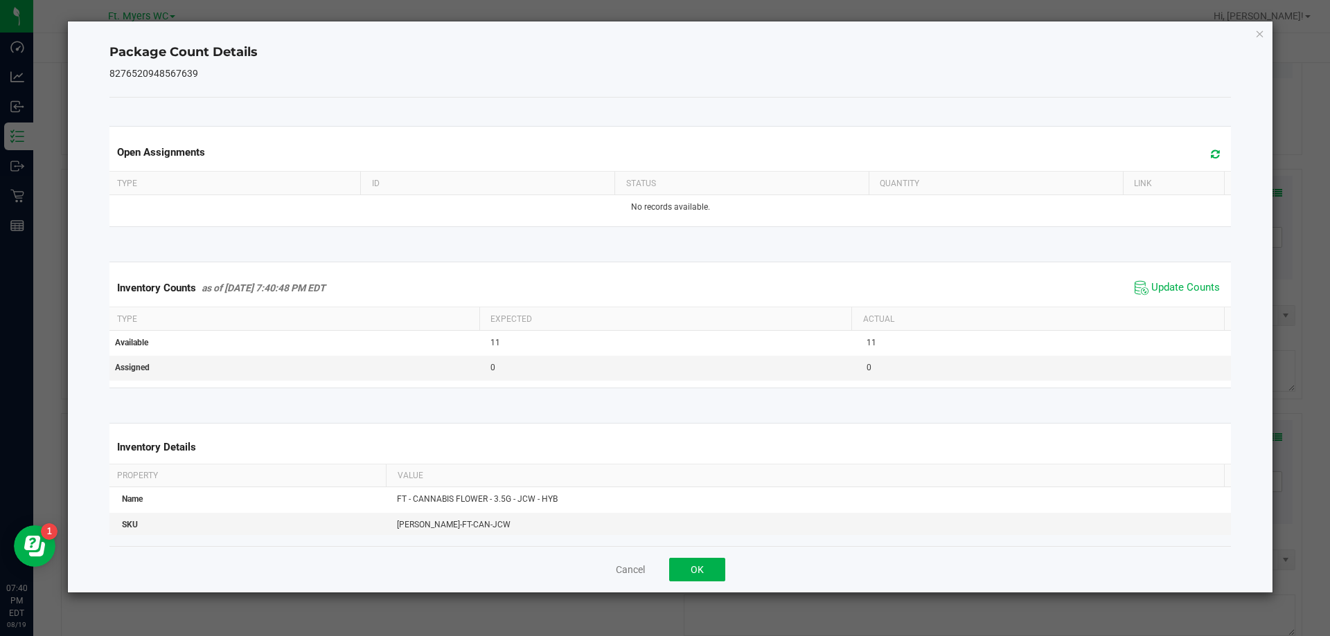
click at [715, 589] on div "Cancel OK" at bounding box center [670, 569] width 1122 height 46
click at [715, 581] on button "OK" at bounding box center [697, 570] width 56 height 24
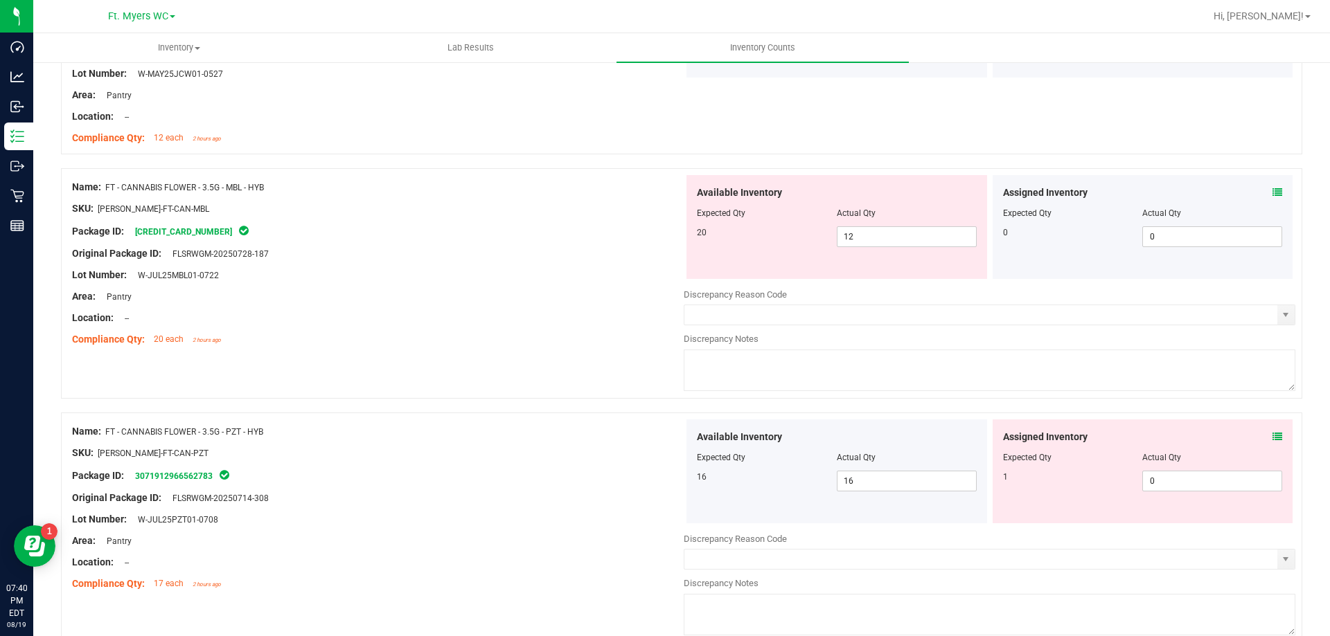
scroll to position [2077, 0]
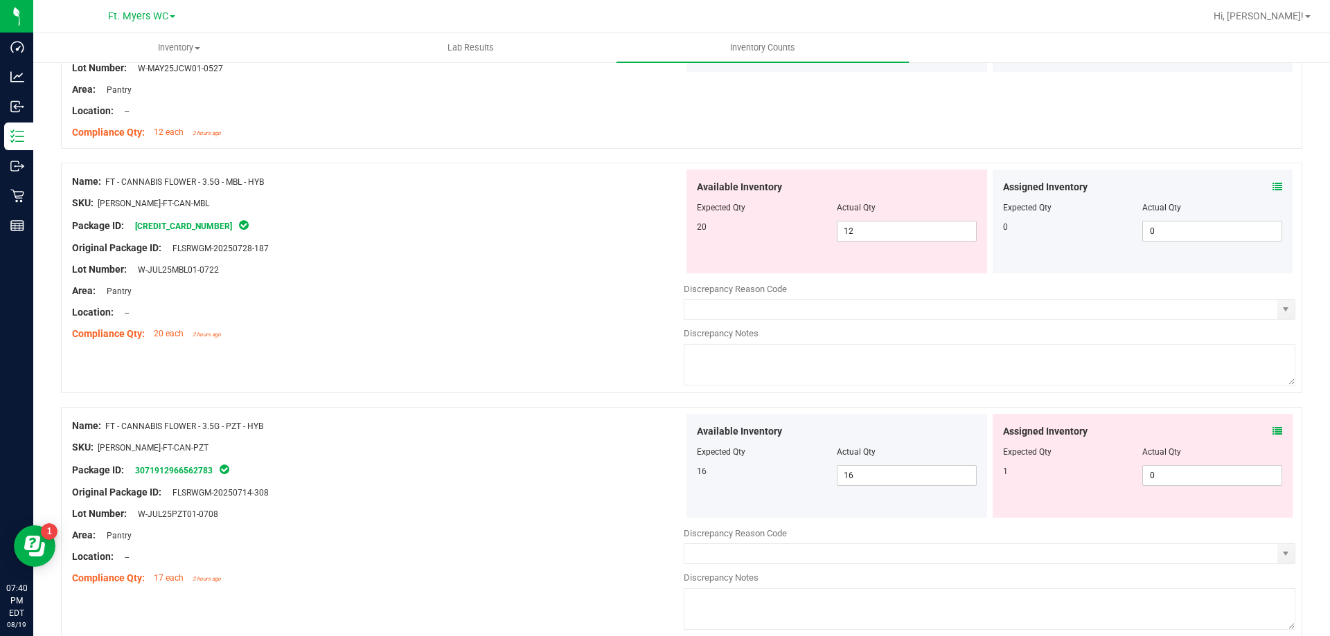
click at [1272, 187] on icon at bounding box center [1277, 187] width 10 height 10
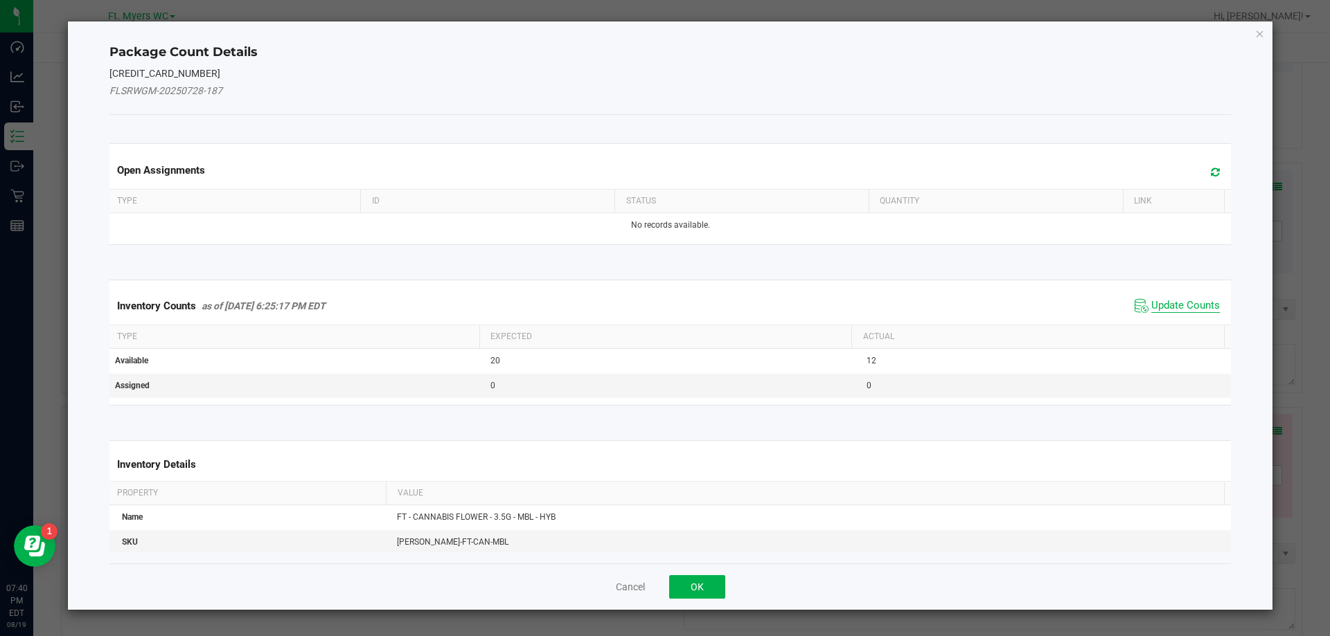
click at [1183, 307] on span "Update Counts" at bounding box center [1185, 306] width 69 height 14
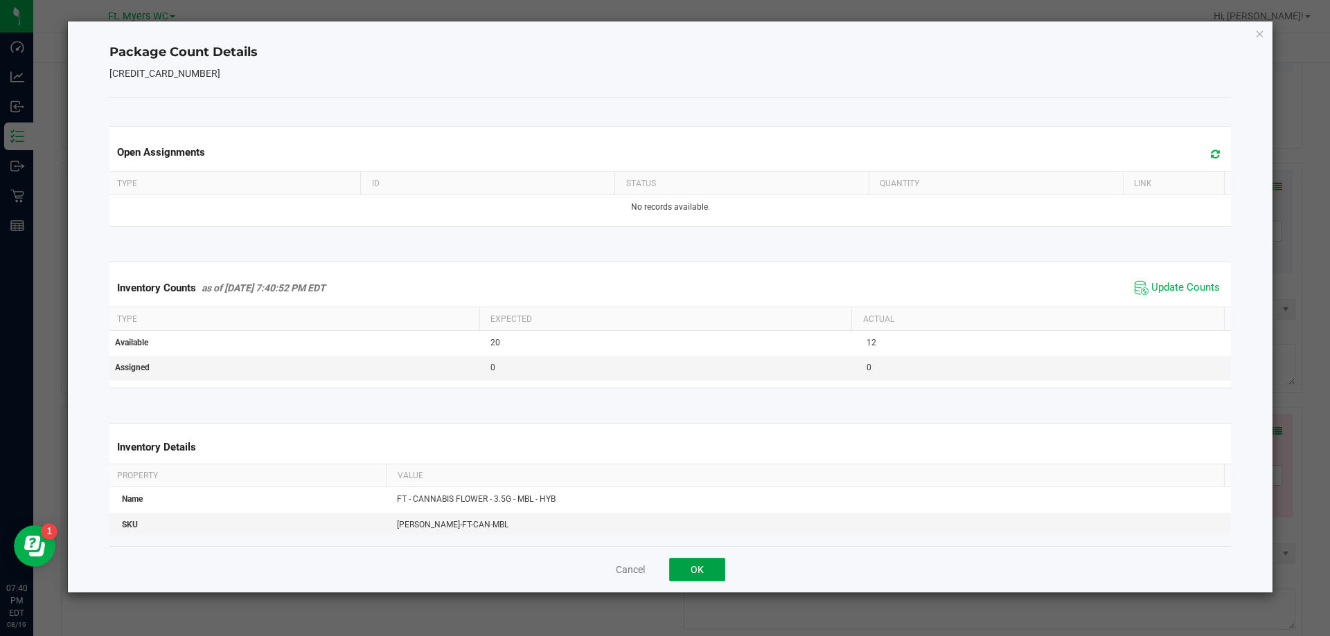
click at [713, 561] on button "OK" at bounding box center [697, 570] width 56 height 24
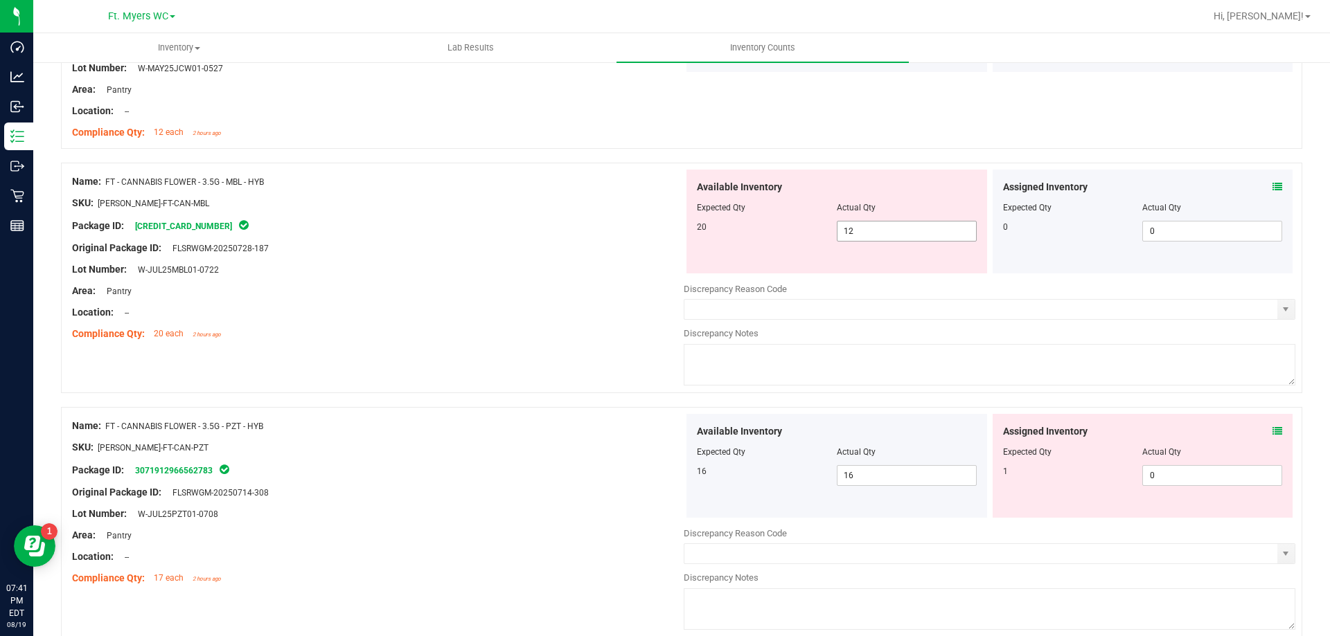
click at [879, 238] on span "12 12" at bounding box center [907, 231] width 140 height 21
click at [0, 0] on input "12" at bounding box center [0, 0] width 0 height 0
click at [493, 350] on div "Name: FT - CANNABIS FLOWER - 3.5G - MBL - HYB SKU: FLO-BUD-FT-CAN-MBL Package I…" at bounding box center [681, 285] width 1241 height 244
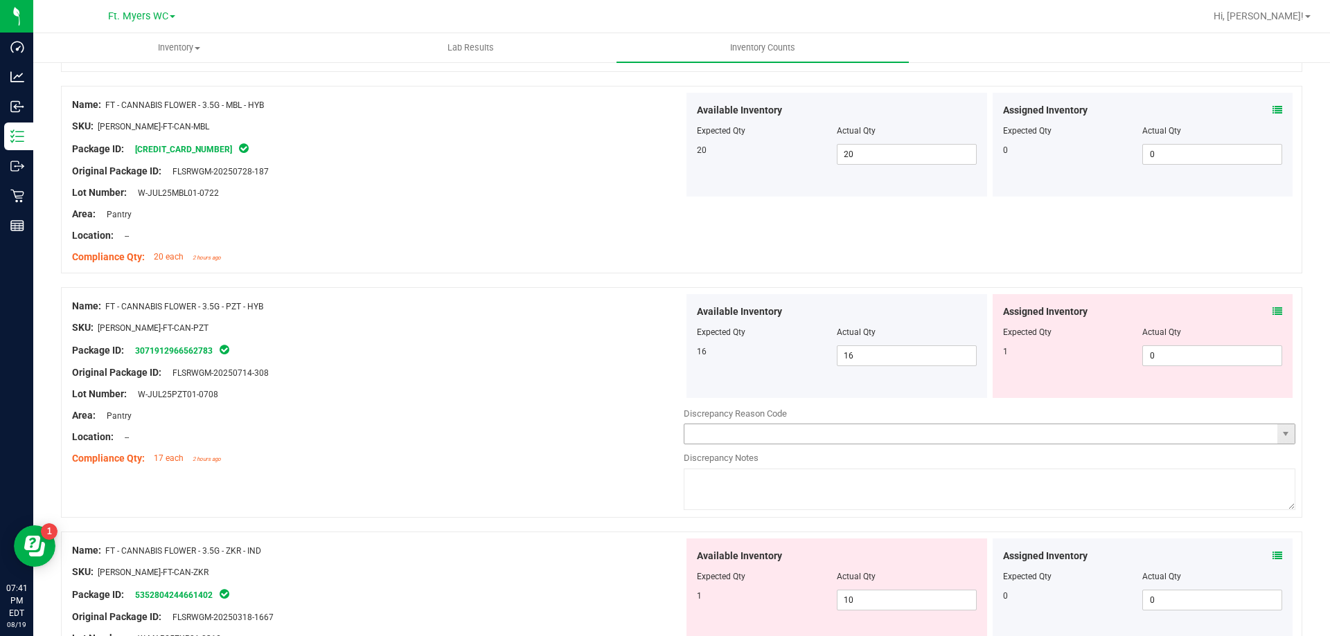
scroll to position [2354, 0]
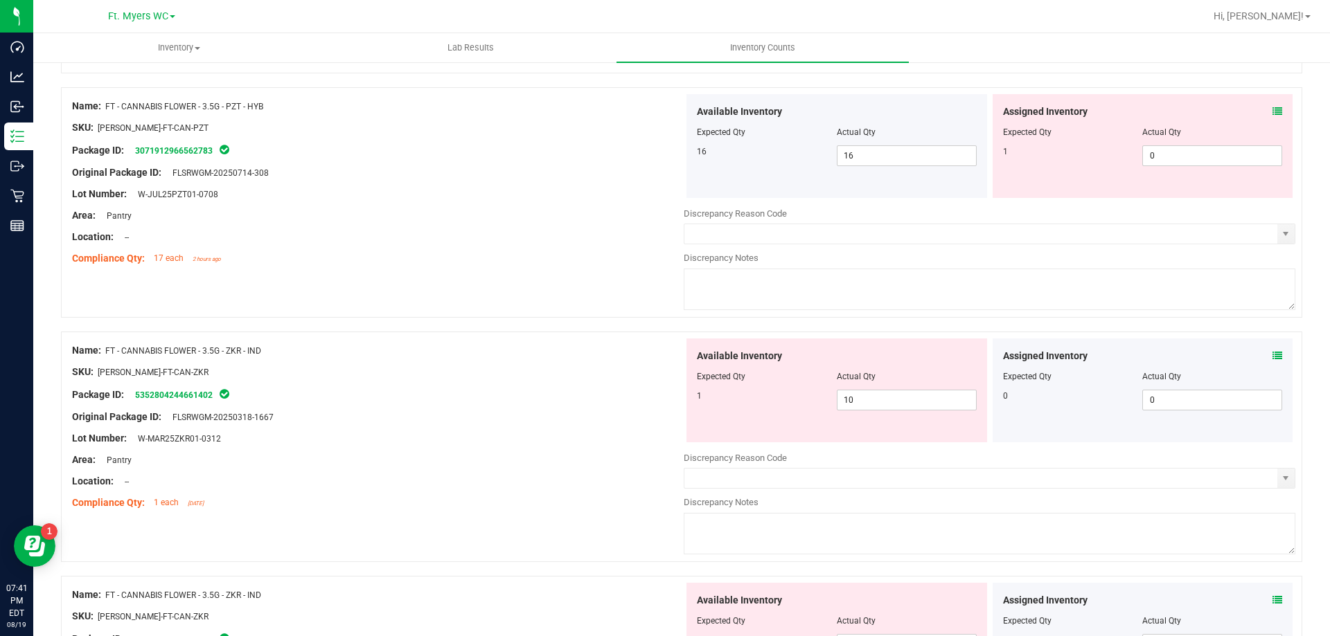
click at [1271, 103] on div "Assigned Inventory Expected Qty Actual Qty 1 0 0" at bounding box center [1142, 146] width 301 height 104
click at [1272, 111] on icon at bounding box center [1277, 112] width 10 height 10
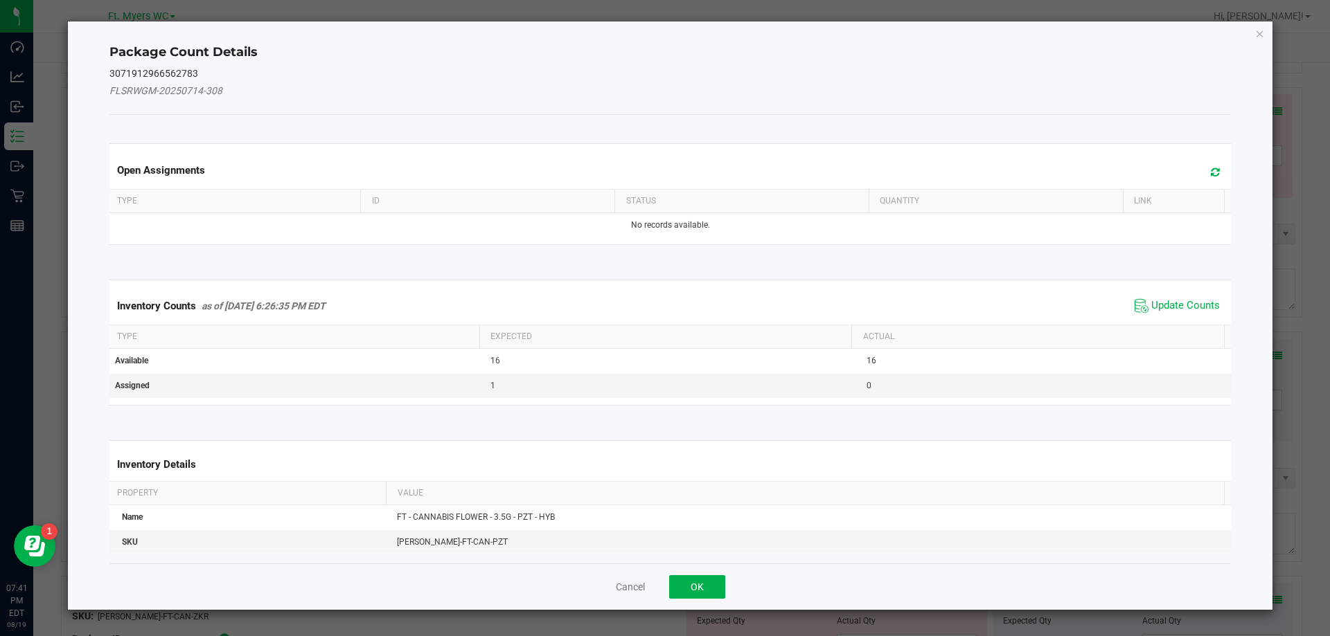
click at [1154, 297] on span "Update Counts" at bounding box center [1177, 306] width 92 height 21
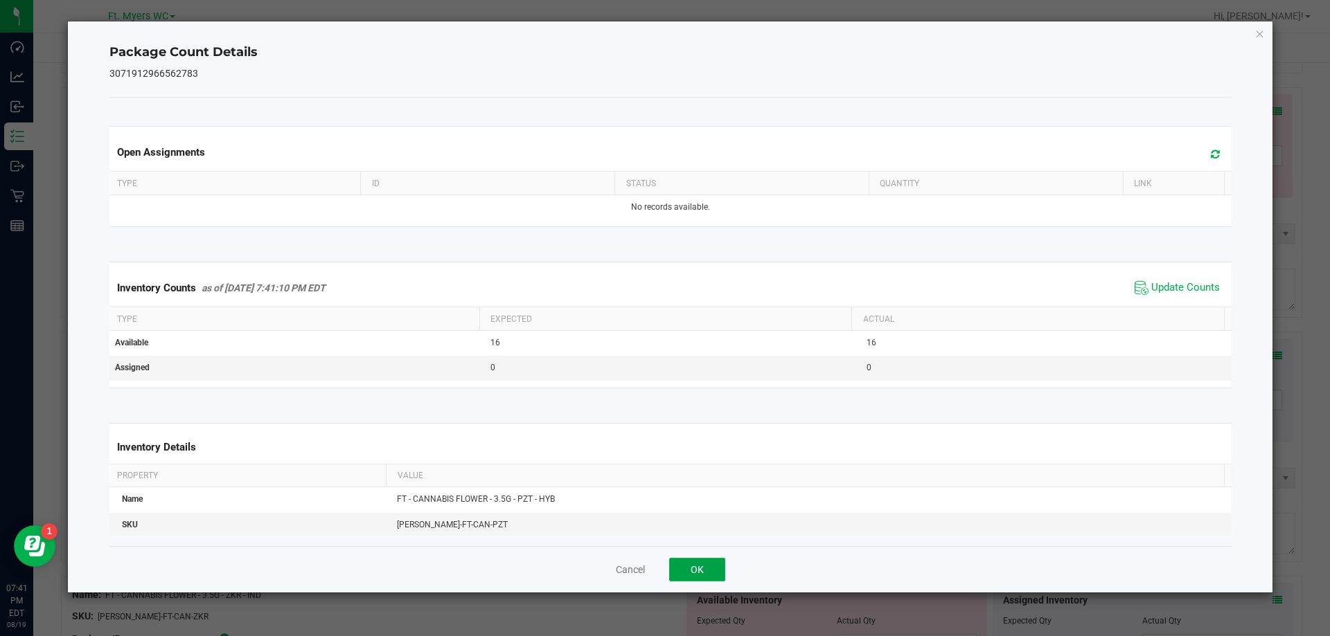
click at [702, 562] on button "OK" at bounding box center [697, 570] width 56 height 24
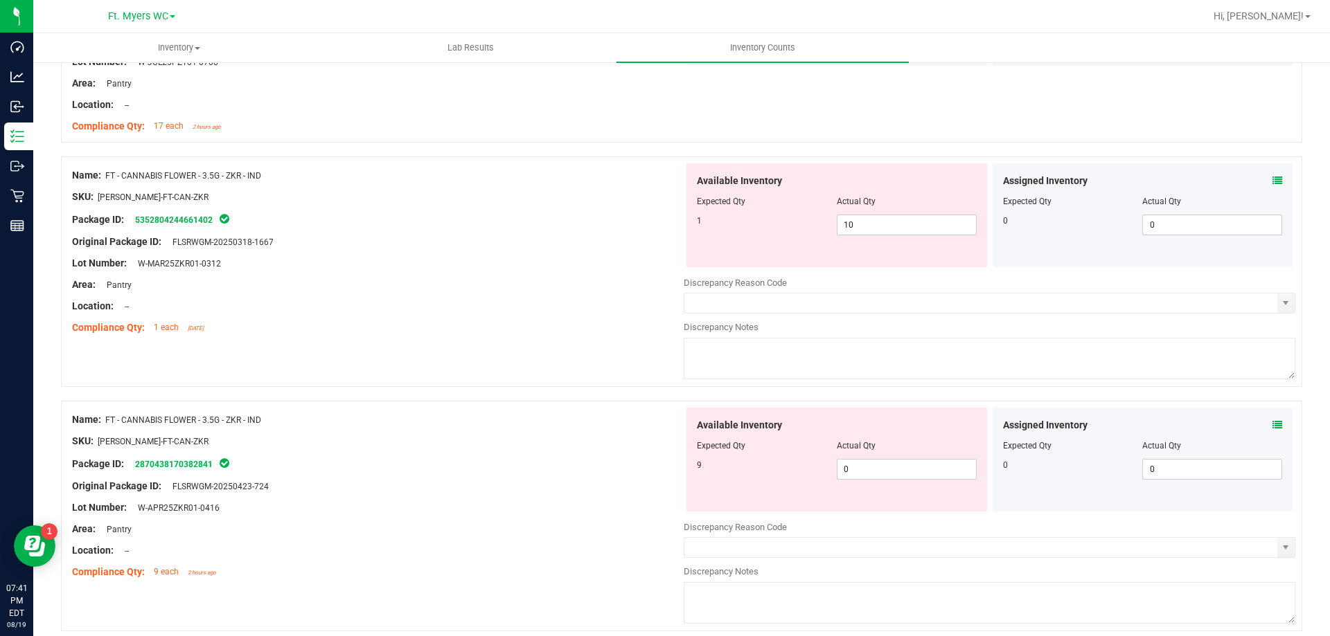
scroll to position [2493, 0]
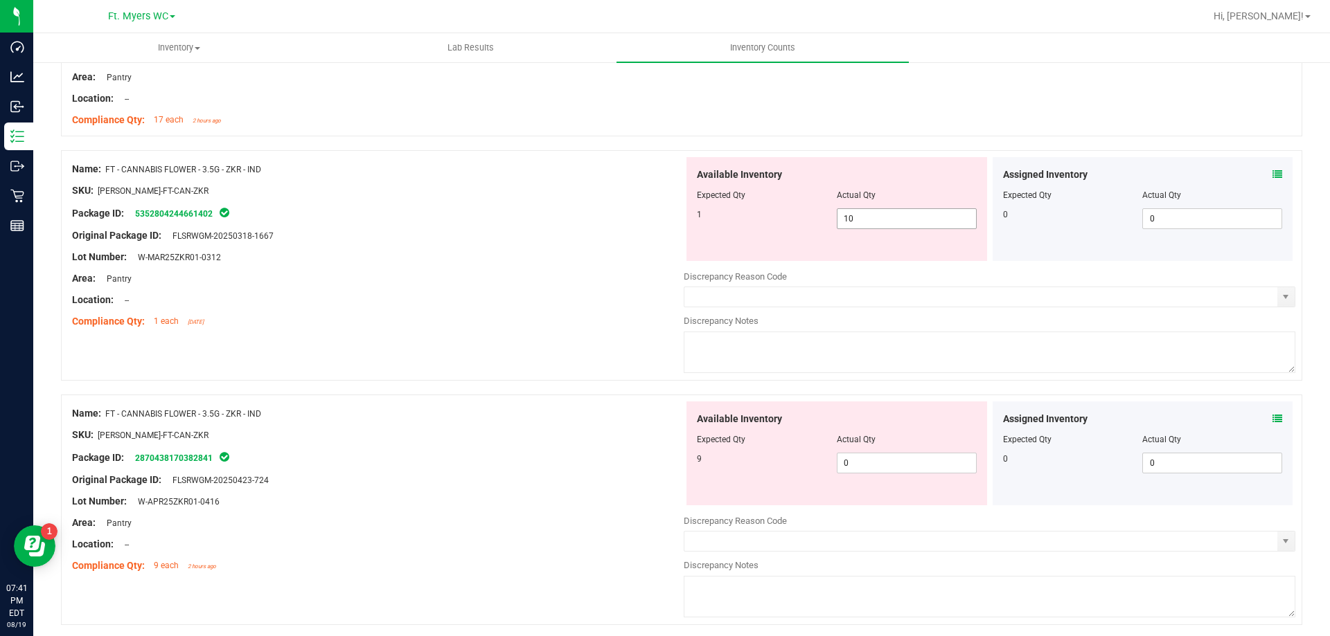
click at [949, 211] on span "10 10" at bounding box center [907, 218] width 140 height 21
click at [949, 211] on input "10" at bounding box center [906, 218] width 138 height 19
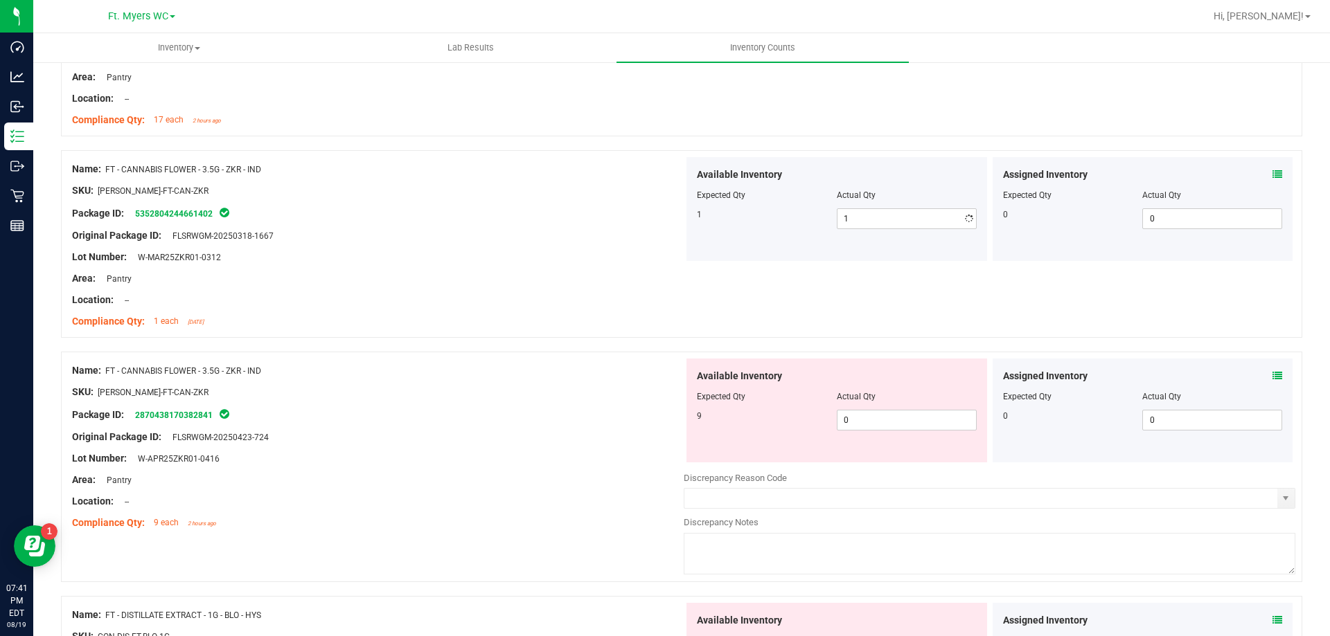
click at [869, 448] on div "Available Inventory Expected Qty Actual Qty 9 0 0" at bounding box center [836, 411] width 301 height 104
click at [869, 425] on span "0 0" at bounding box center [907, 420] width 140 height 21
click at [0, 0] on input "0" at bounding box center [0, 0] width 0 height 0
click at [546, 288] on div at bounding box center [377, 289] width 611 height 7
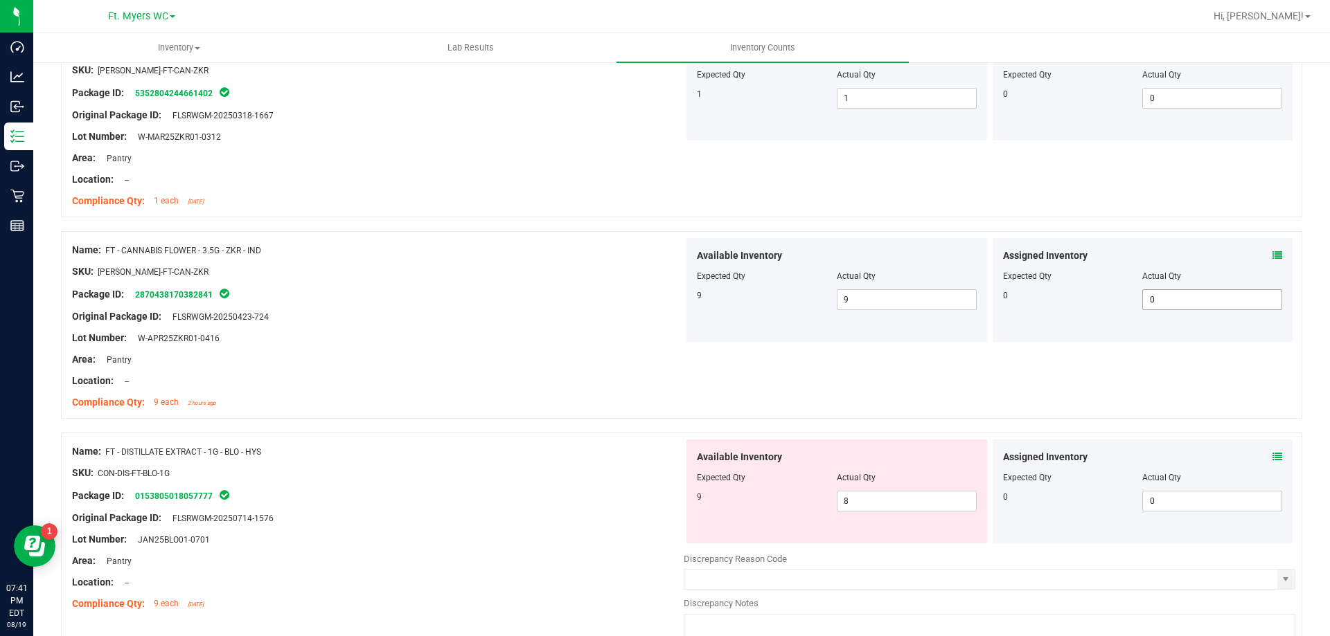
scroll to position [2631, 0]
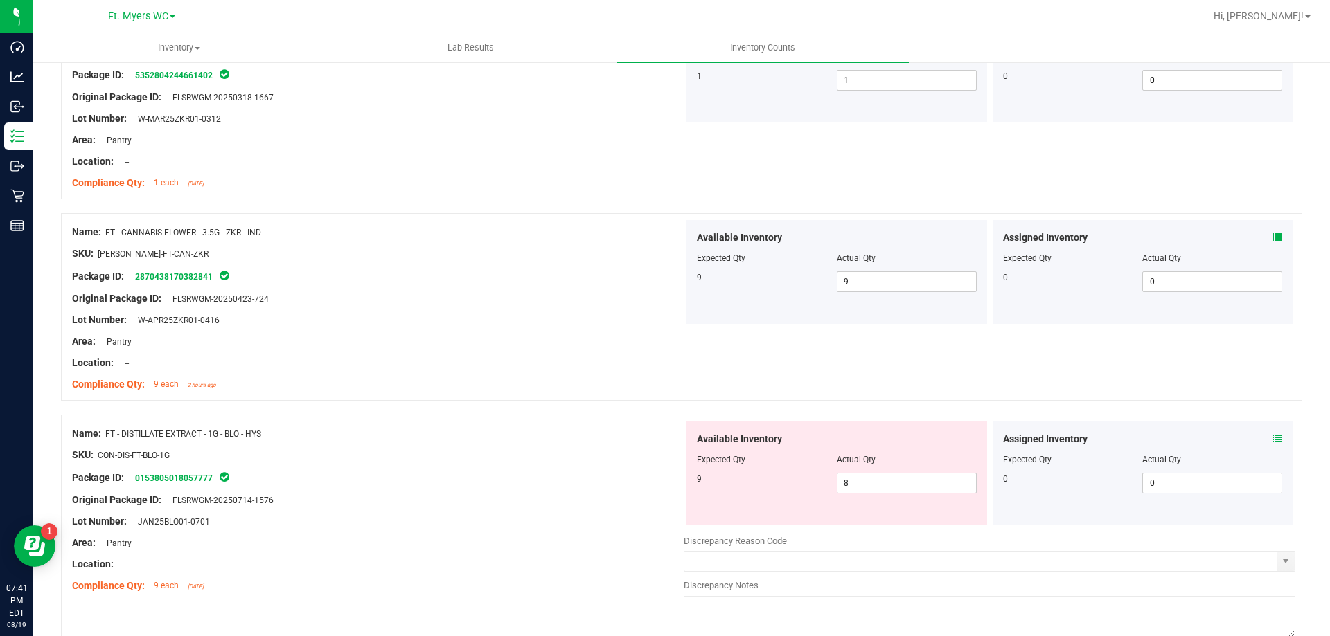
click at [1272, 439] on icon at bounding box center [1277, 439] width 10 height 10
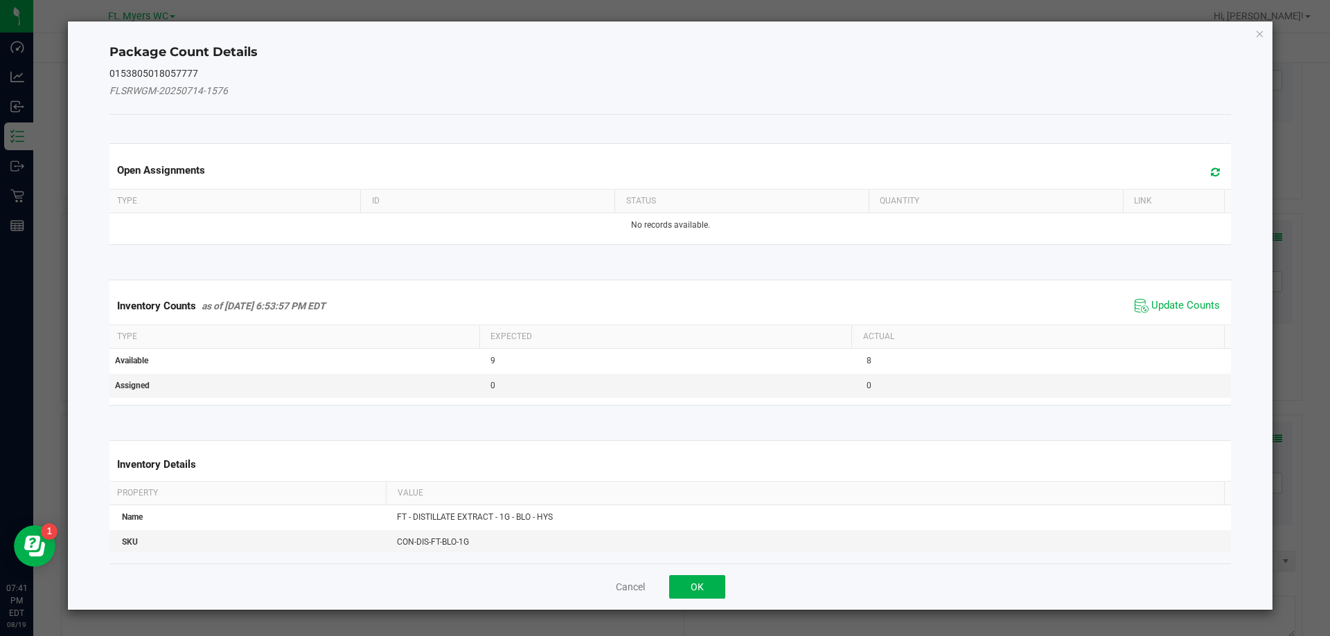
click at [1181, 317] on div "Inventory Counts as of Aug 19, 2025 6:53:57 PM EDT Update Counts" at bounding box center [670, 305] width 1127 height 37
click at [704, 582] on button "OK" at bounding box center [697, 587] width 56 height 24
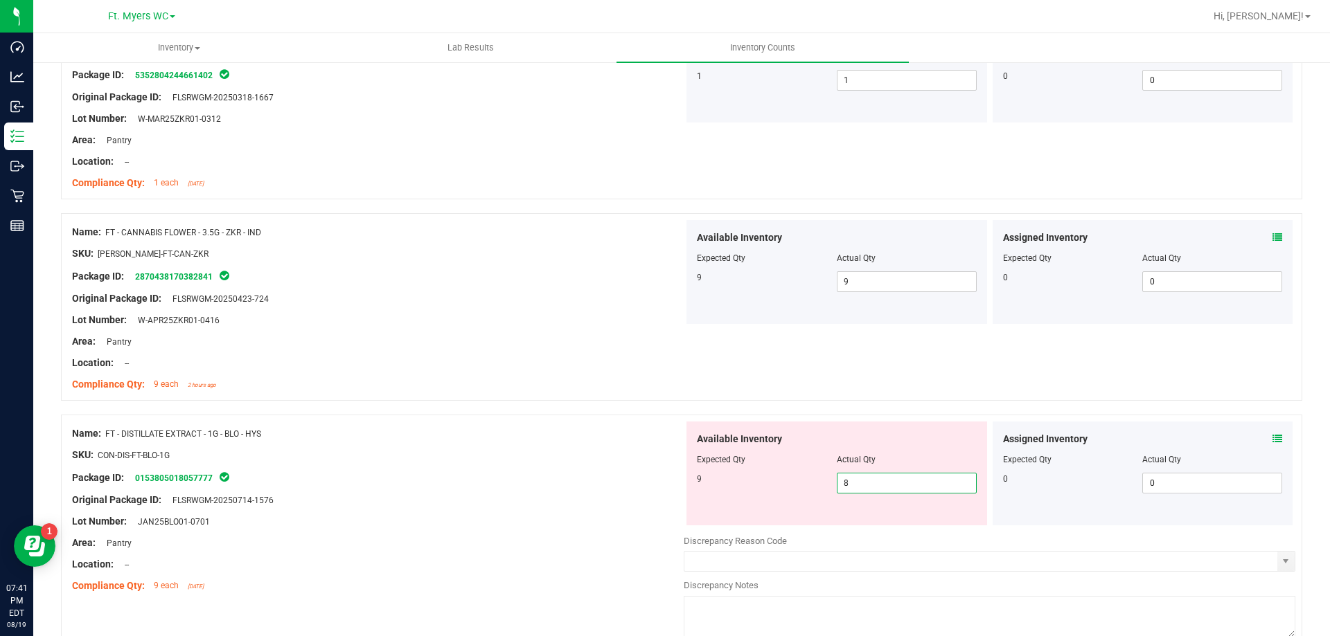
click at [853, 476] on span "8 8" at bounding box center [907, 483] width 140 height 21
click at [853, 476] on input "8" at bounding box center [906, 483] width 138 height 19
click at [637, 362] on div "Location: --" at bounding box center [377, 363] width 611 height 15
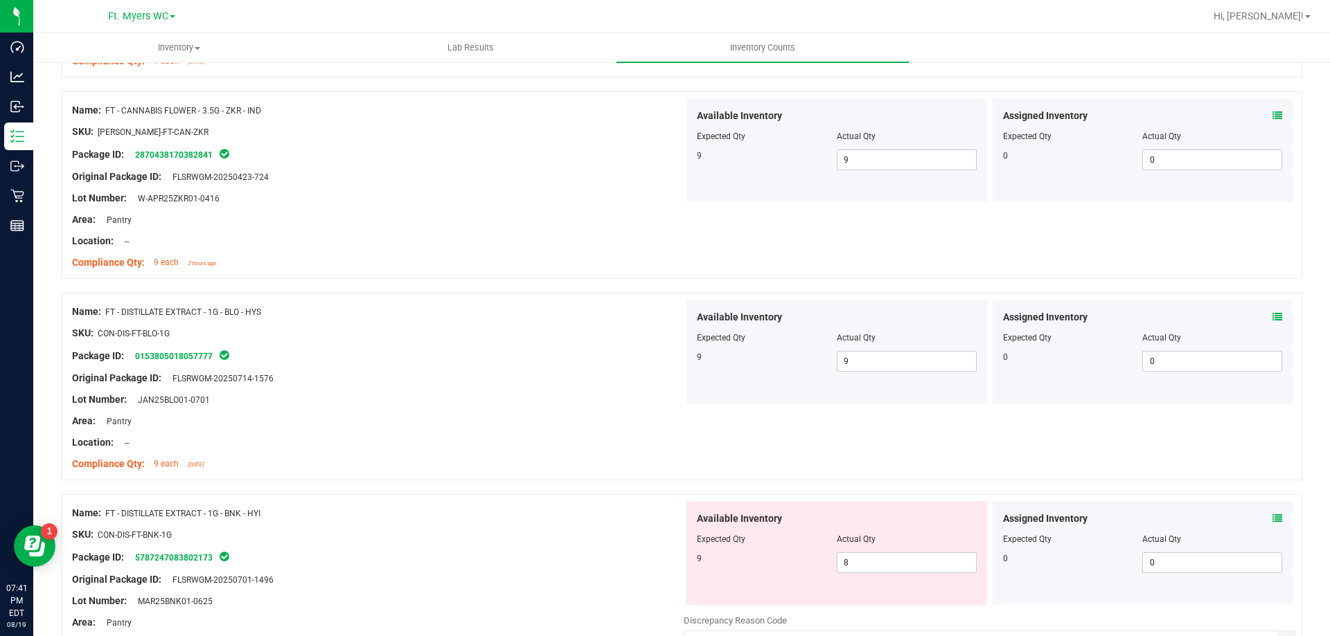
scroll to position [2978, 0]
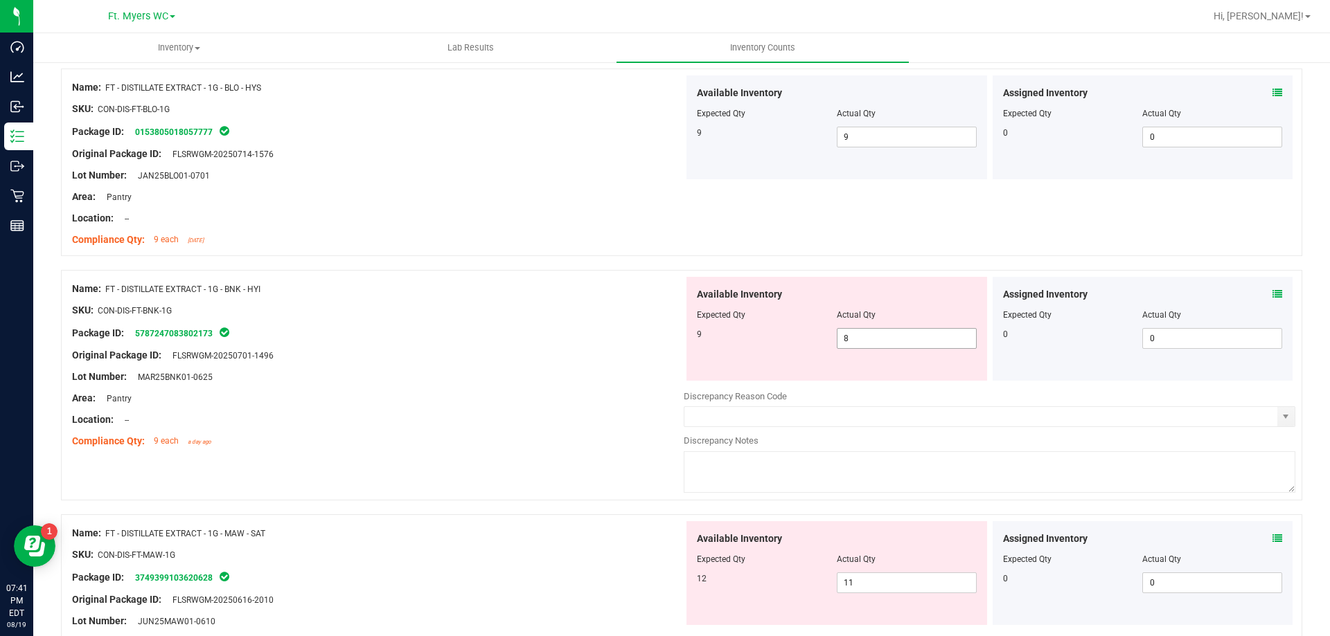
click at [941, 335] on span "8 8" at bounding box center [907, 338] width 140 height 21
click at [0, 0] on input "8" at bounding box center [0, 0] width 0 height 0
click at [1272, 295] on div "Assigned Inventory Expected Qty Actual Qty 0 0 0" at bounding box center [1142, 329] width 301 height 104
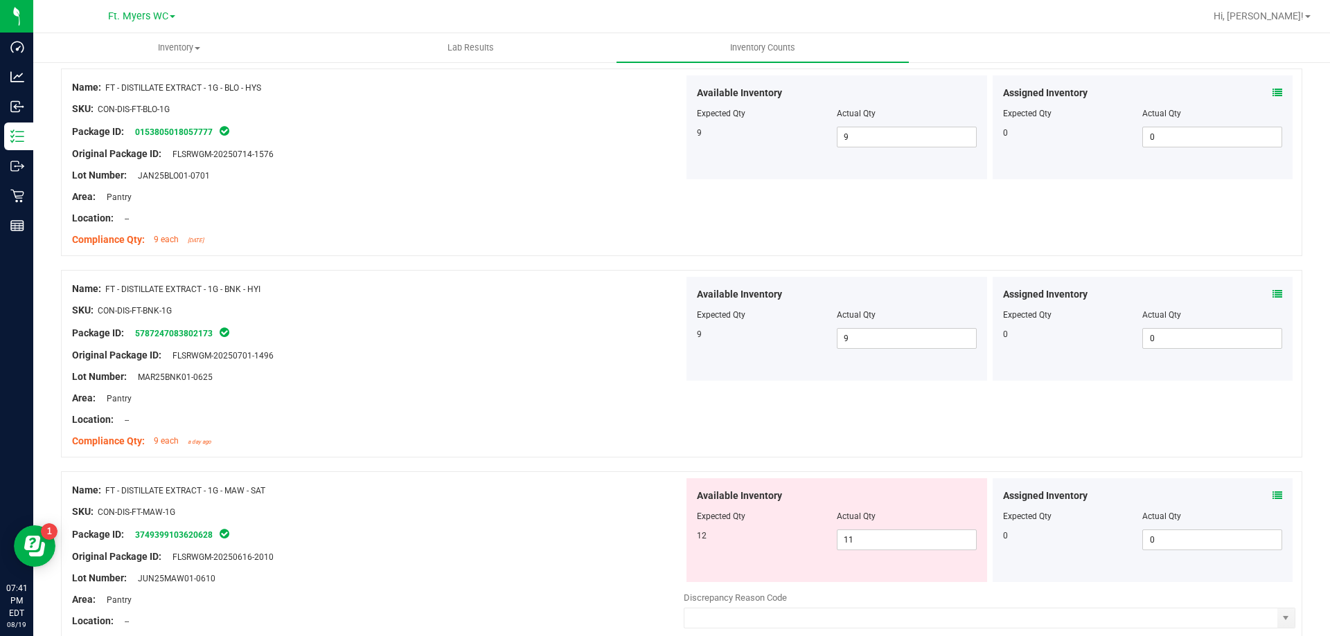
click at [1272, 296] on icon at bounding box center [1277, 294] width 10 height 10
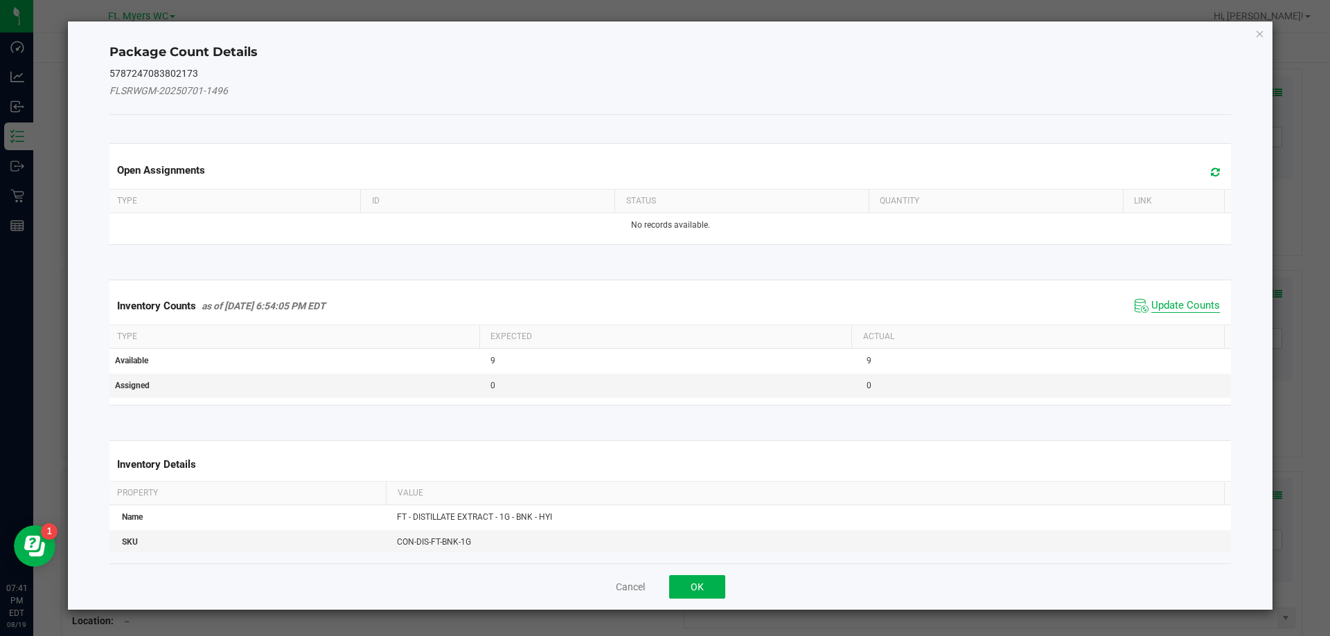
click at [1187, 302] on span "Update Counts" at bounding box center [1185, 306] width 69 height 14
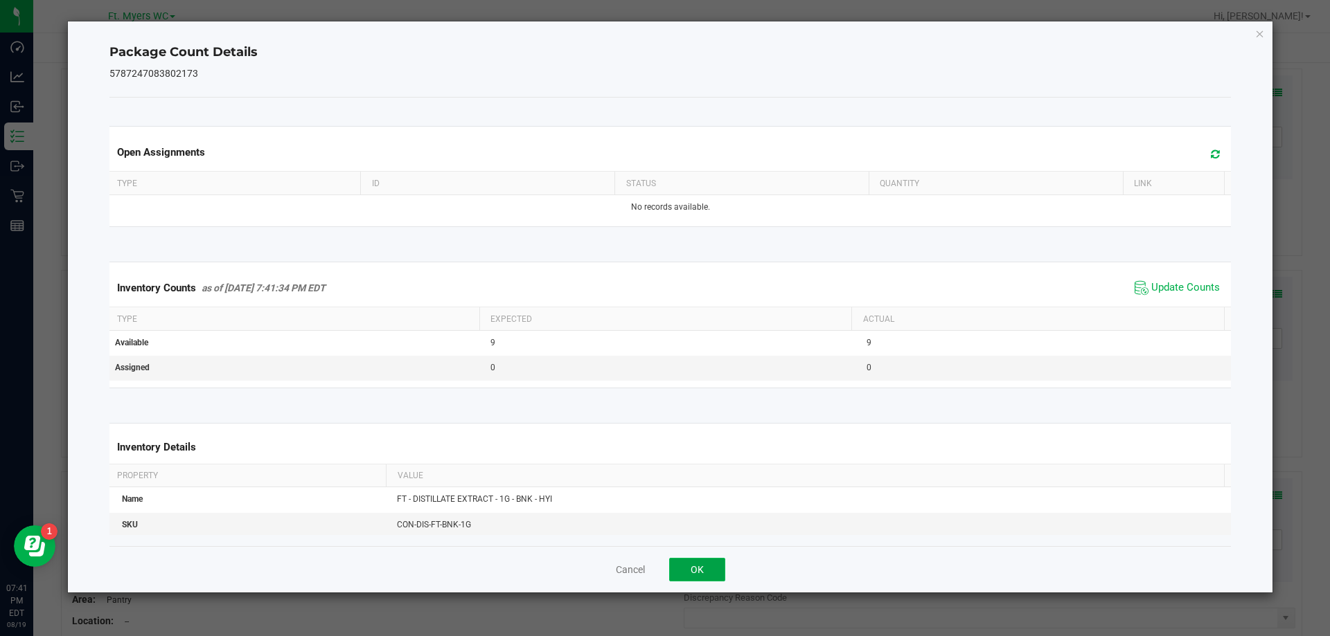
click at [714, 575] on button "OK" at bounding box center [697, 570] width 56 height 24
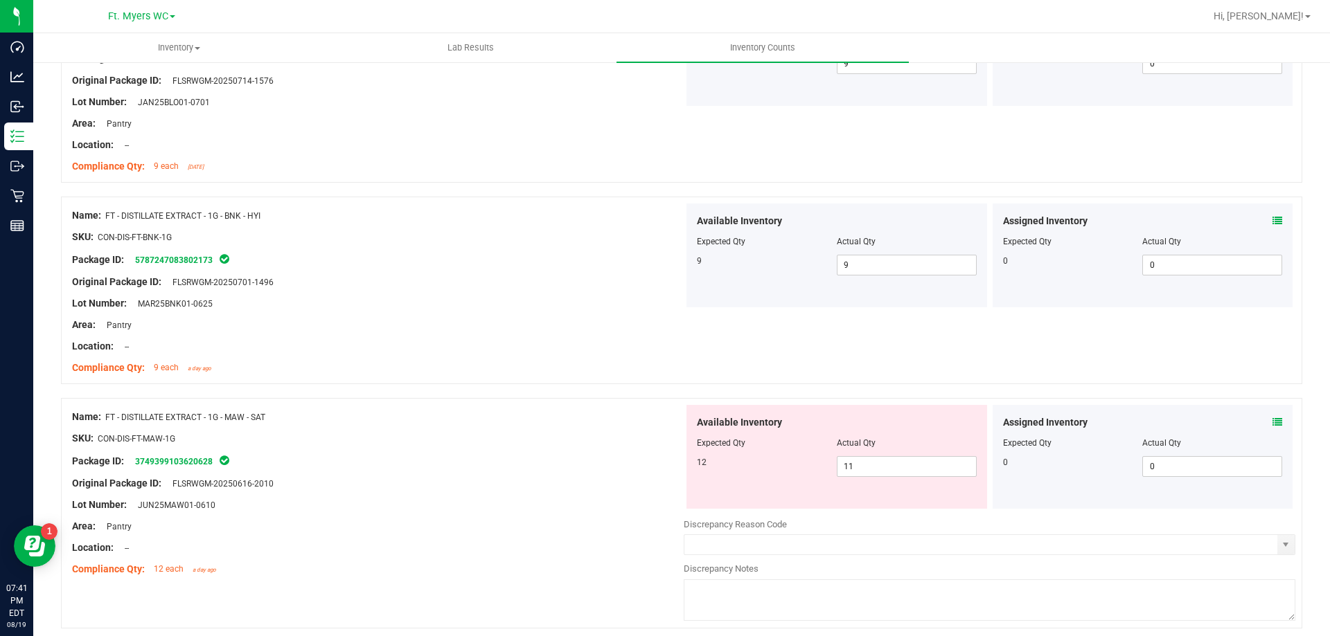
scroll to position [3185, 0]
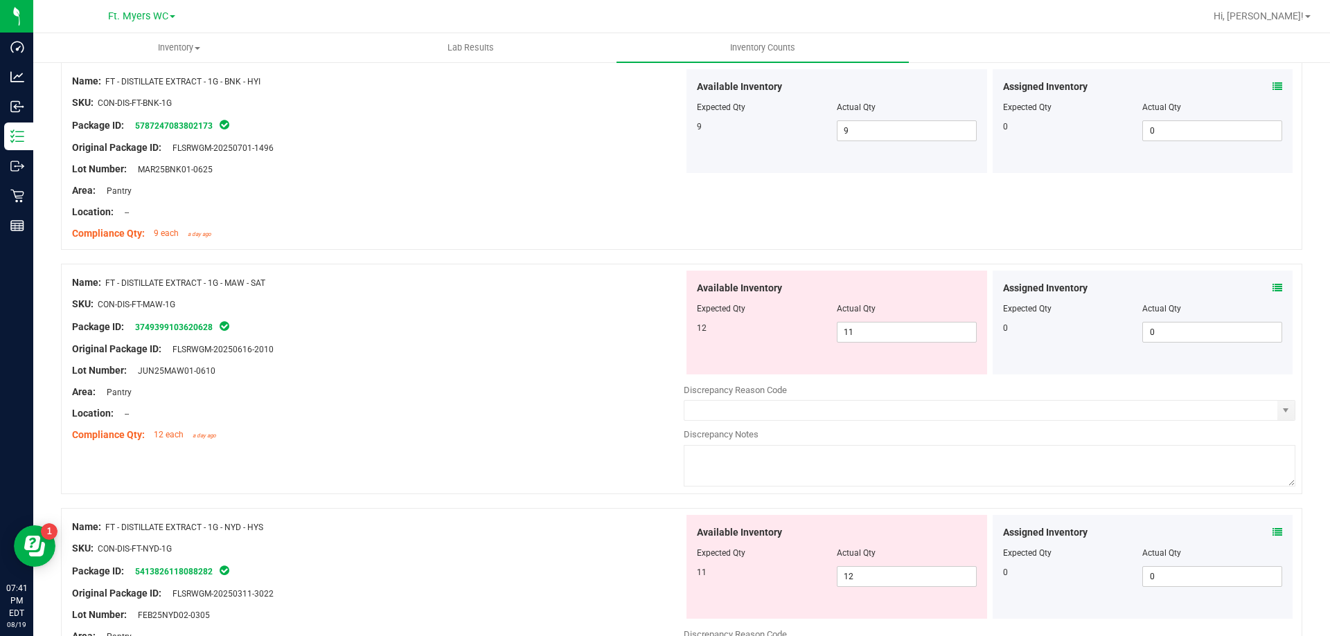
click at [1272, 288] on icon at bounding box center [1277, 288] width 10 height 10
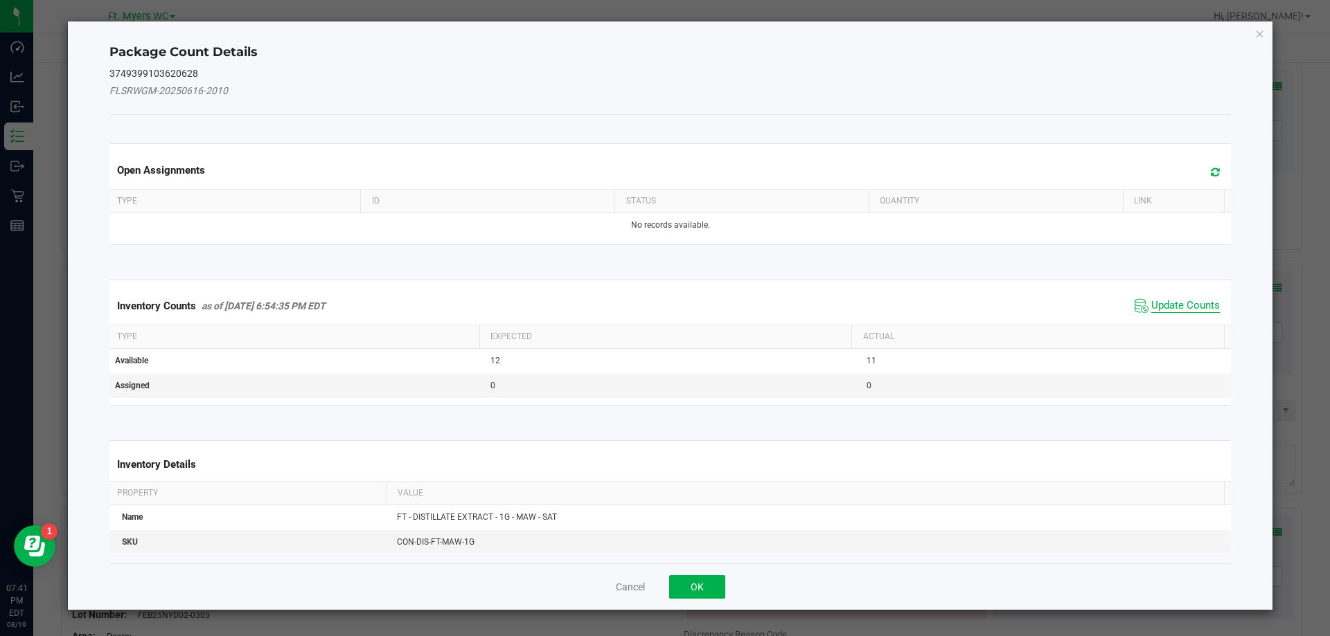
click at [1151, 301] on span "Update Counts" at bounding box center [1185, 306] width 69 height 14
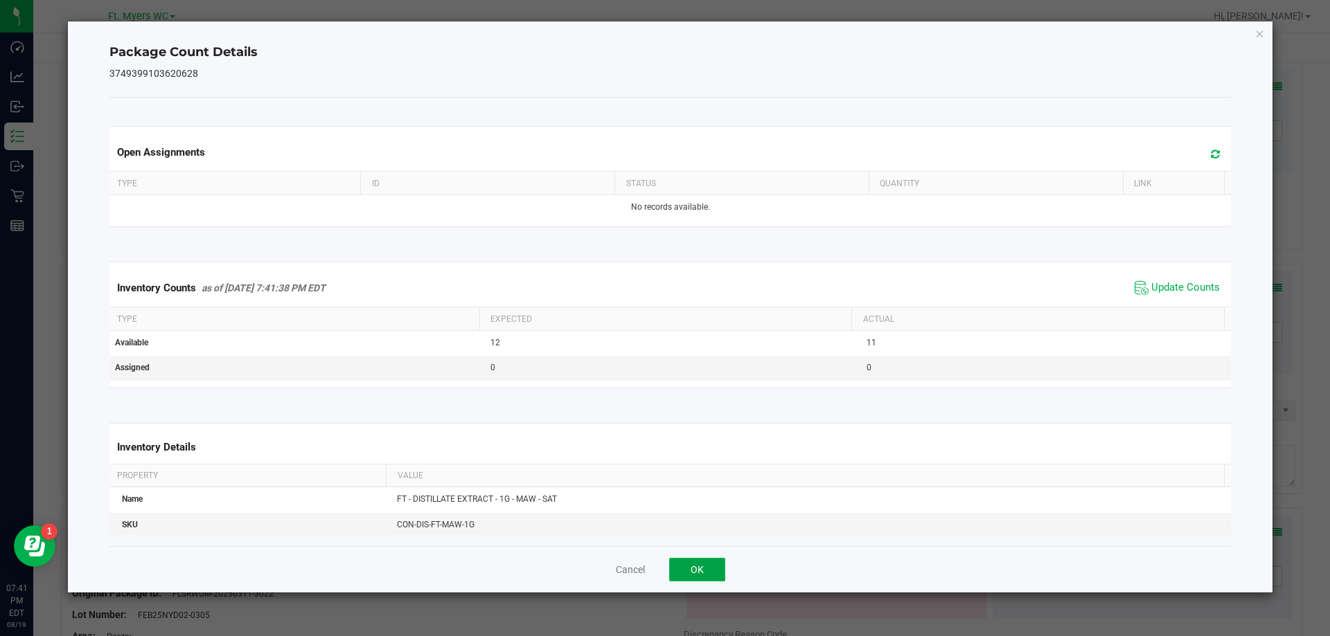
click at [713, 571] on button "OK" at bounding box center [697, 570] width 56 height 24
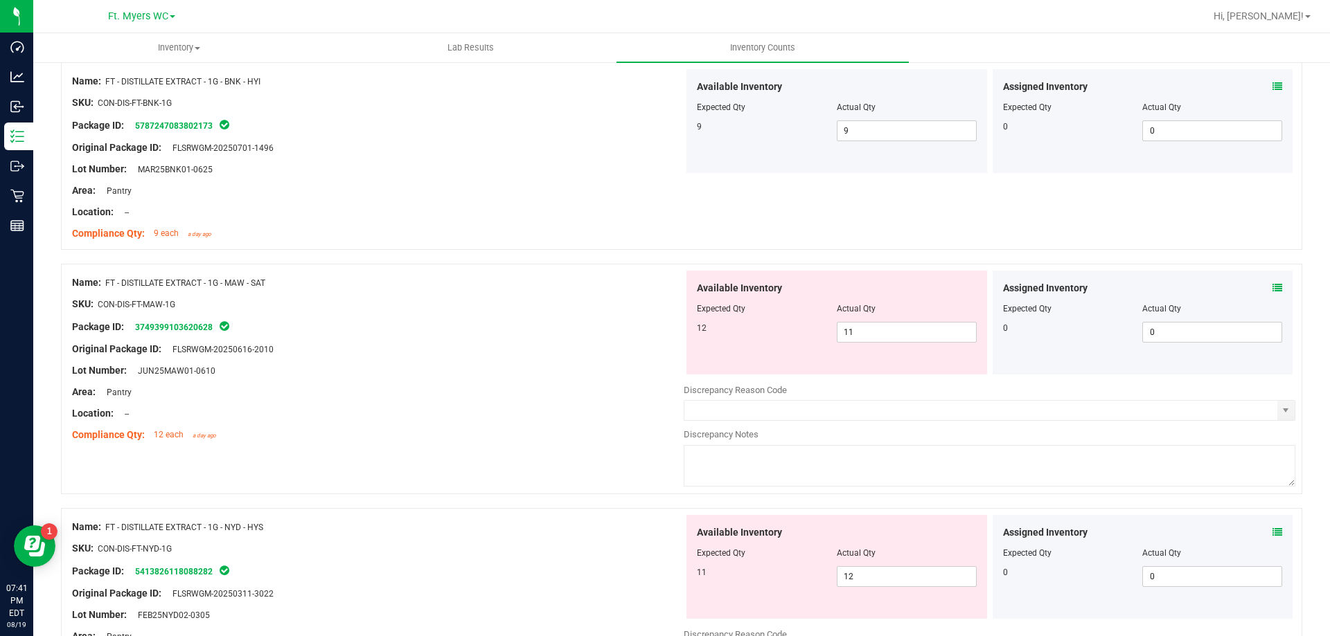
click at [900, 343] on div "Available Inventory Expected Qty Actual Qty 12 11 11" at bounding box center [836, 323] width 301 height 104
click at [900, 335] on span "11 11" at bounding box center [907, 332] width 140 height 21
click at [900, 335] on input "11" at bounding box center [906, 332] width 138 height 19
click at [537, 327] on div "Package ID: 3749399103620628" at bounding box center [377, 327] width 611 height 17
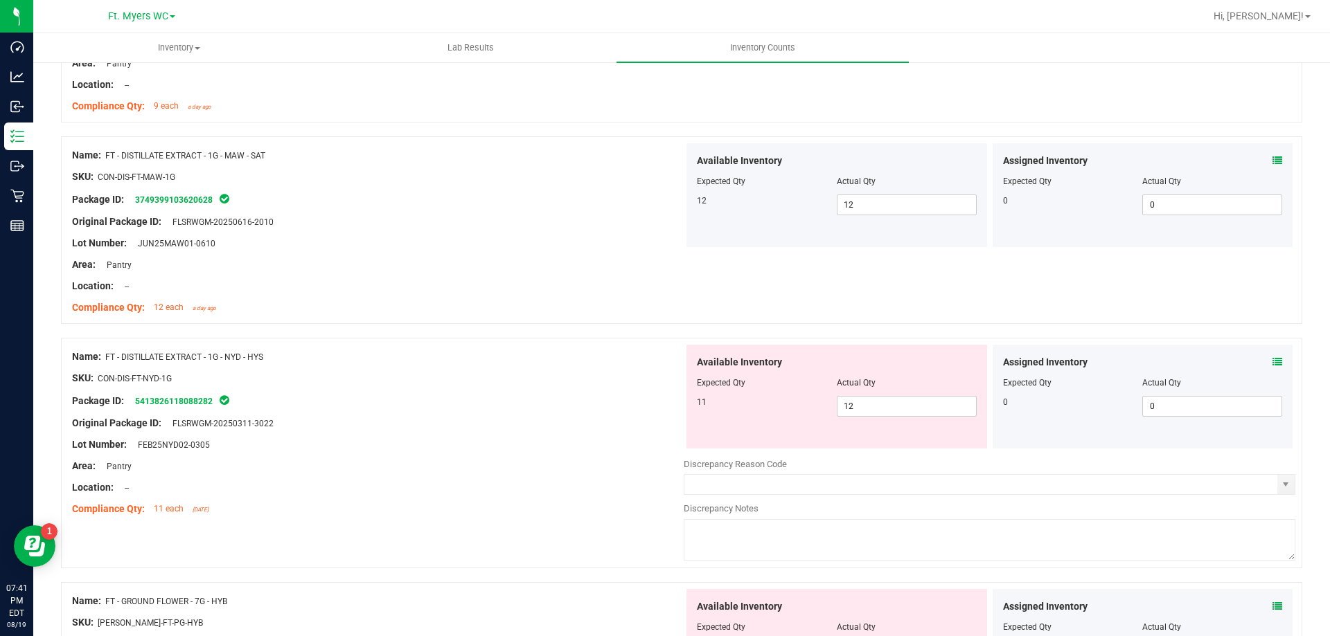
scroll to position [3324, 0]
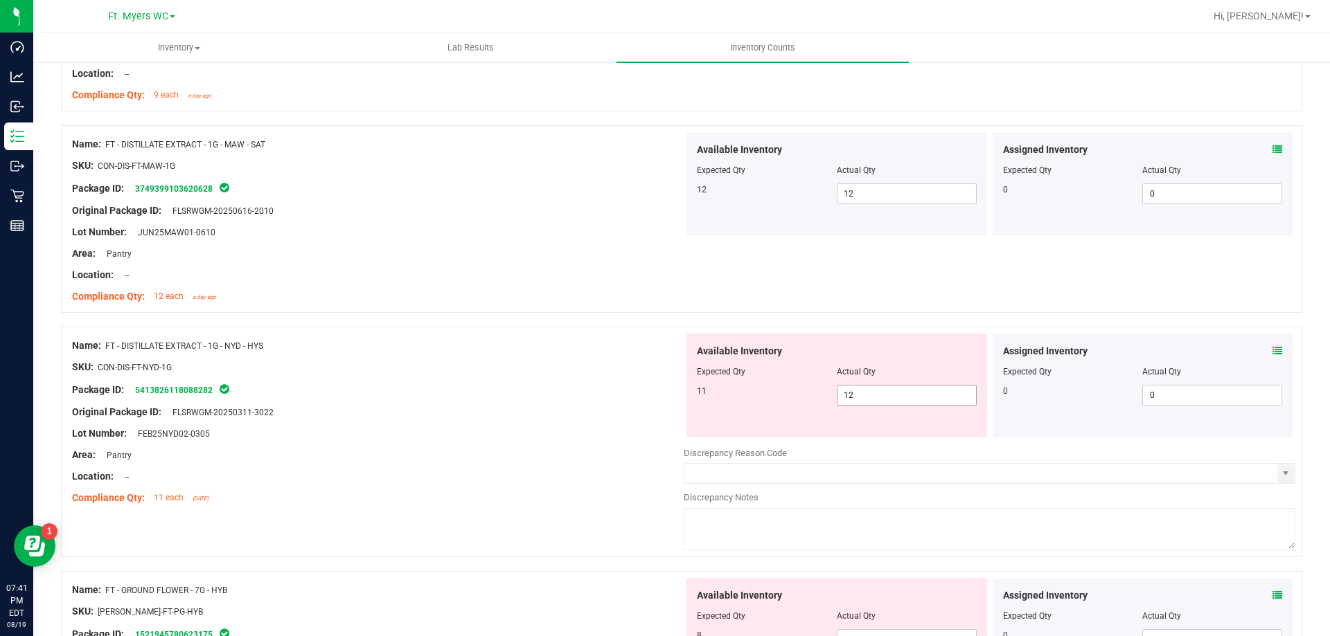
click at [904, 398] on span "12 12" at bounding box center [907, 395] width 140 height 21
click at [904, 398] on input "12" at bounding box center [906, 395] width 138 height 19
click at [481, 339] on div "Name: FT - DISTILLATE EXTRACT - 1G - NYD - HYS" at bounding box center [377, 346] width 611 height 15
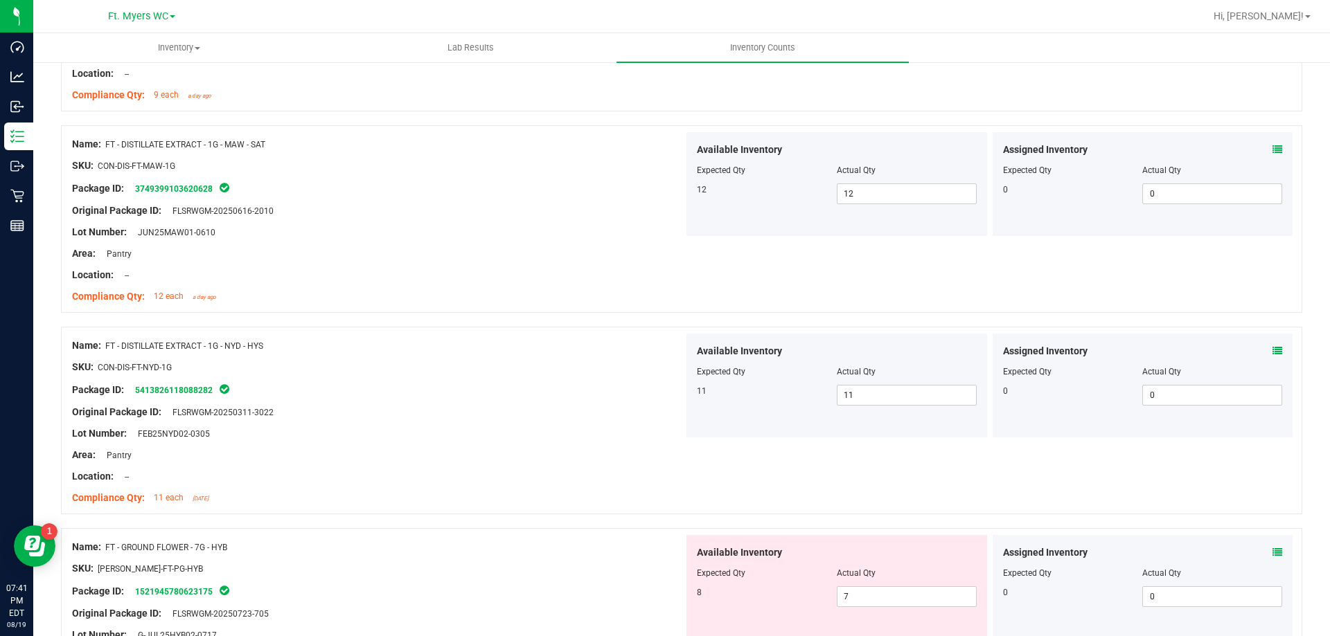
click at [1272, 350] on icon at bounding box center [1277, 351] width 10 height 10
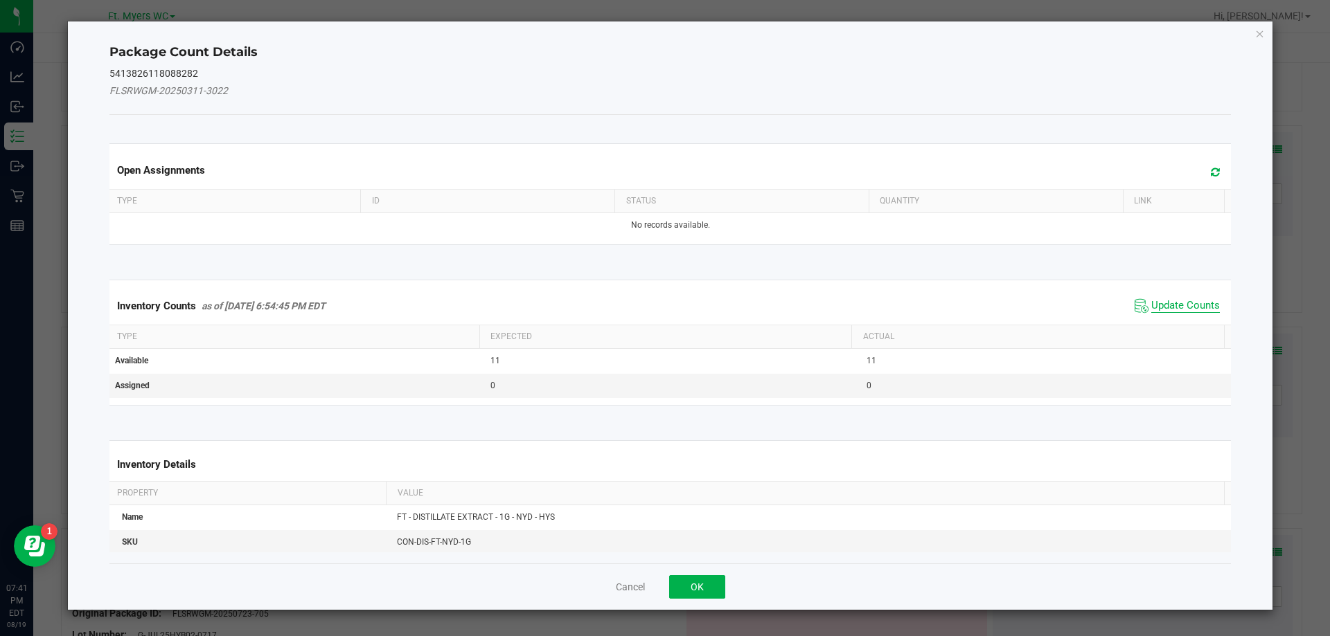
click at [1179, 303] on span "Update Counts" at bounding box center [1185, 306] width 69 height 14
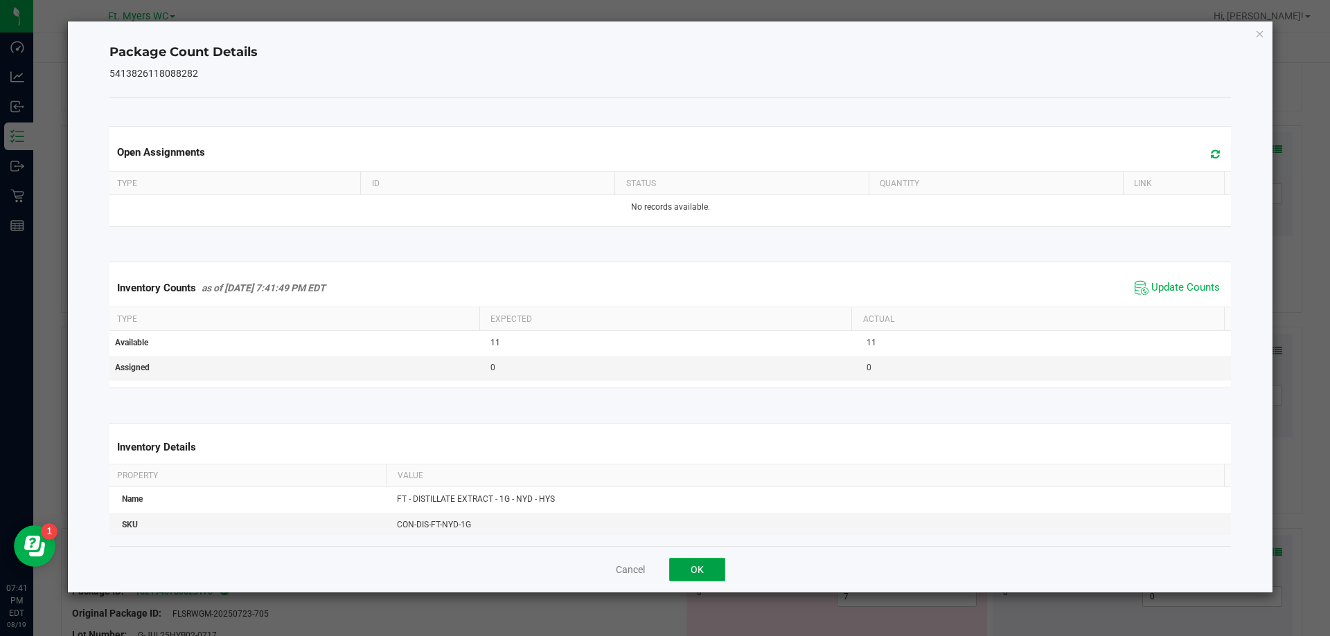
click at [698, 566] on button "OK" at bounding box center [697, 570] width 56 height 24
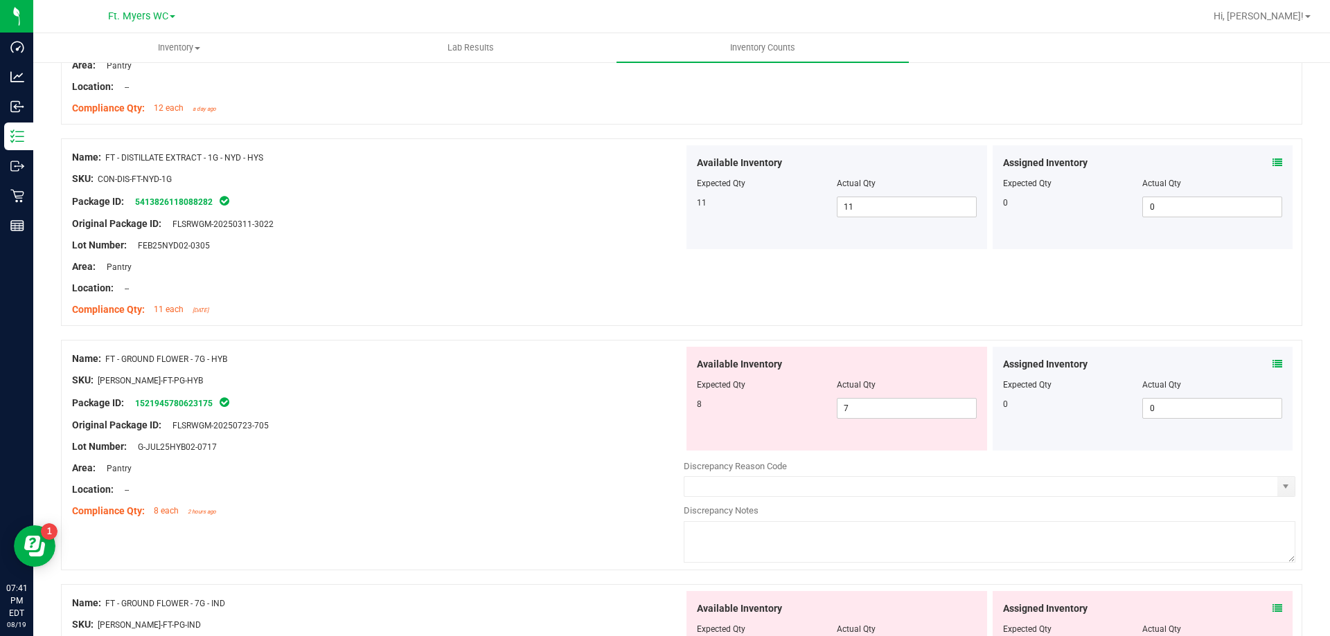
scroll to position [3532, 0]
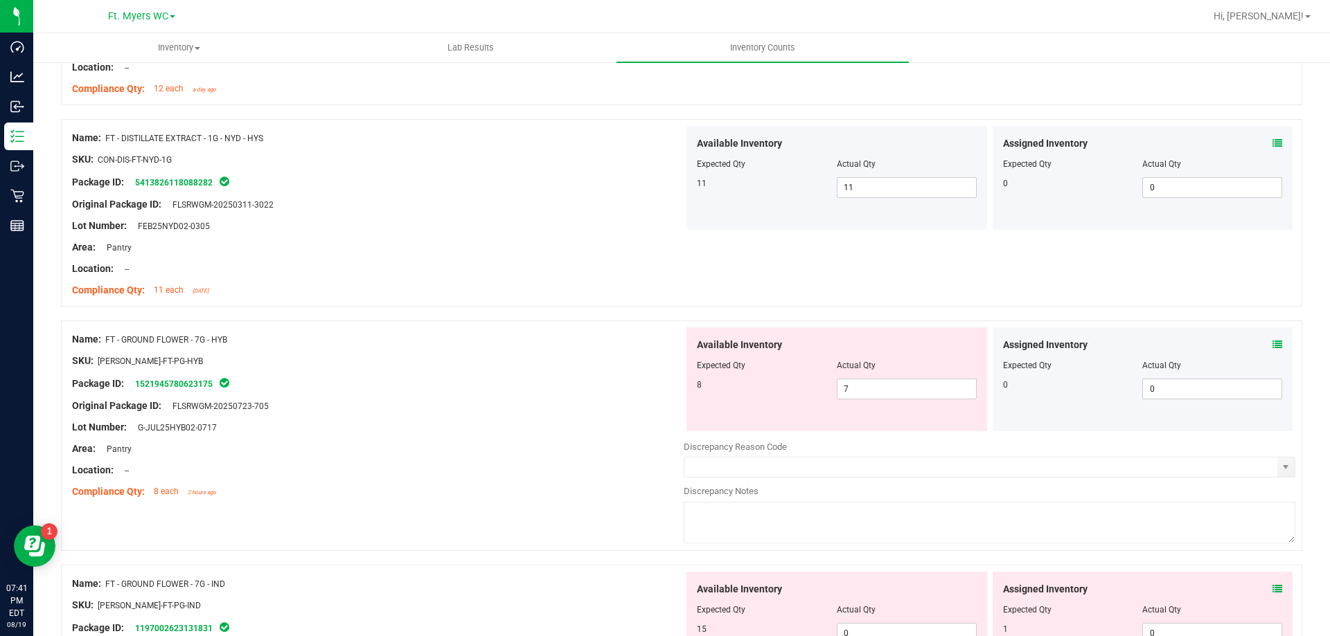
click at [1272, 344] on icon at bounding box center [1277, 345] width 10 height 10
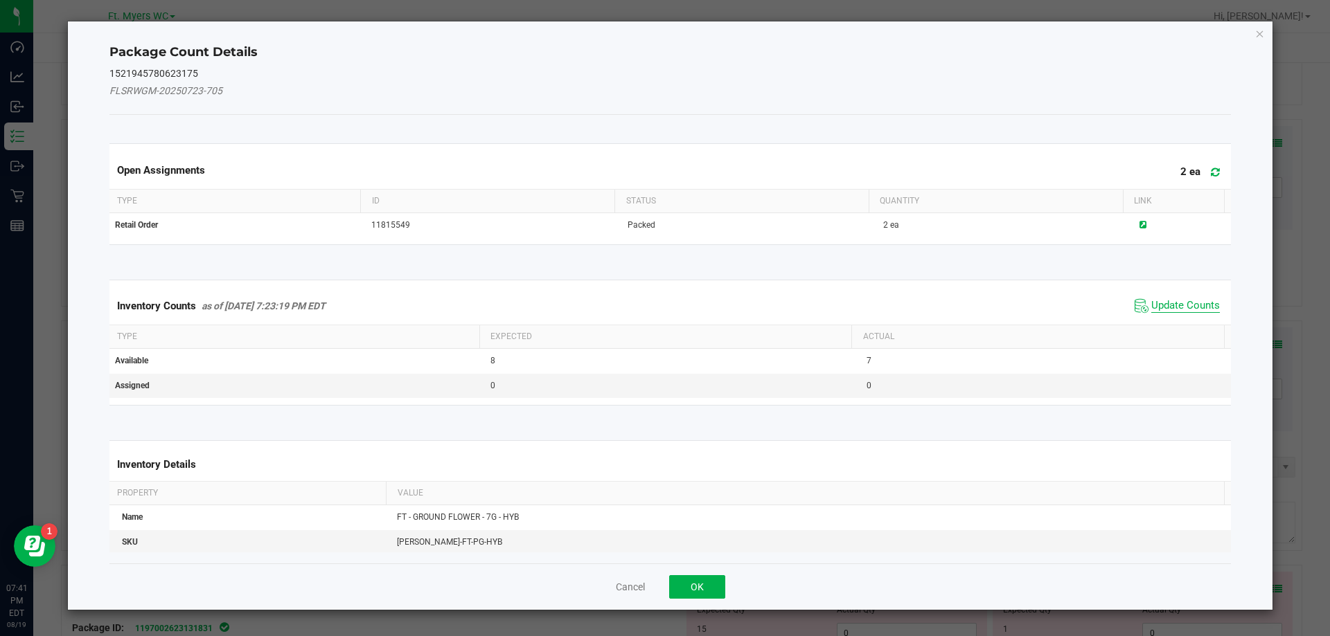
click at [1167, 310] on span "Update Counts" at bounding box center [1185, 306] width 69 height 14
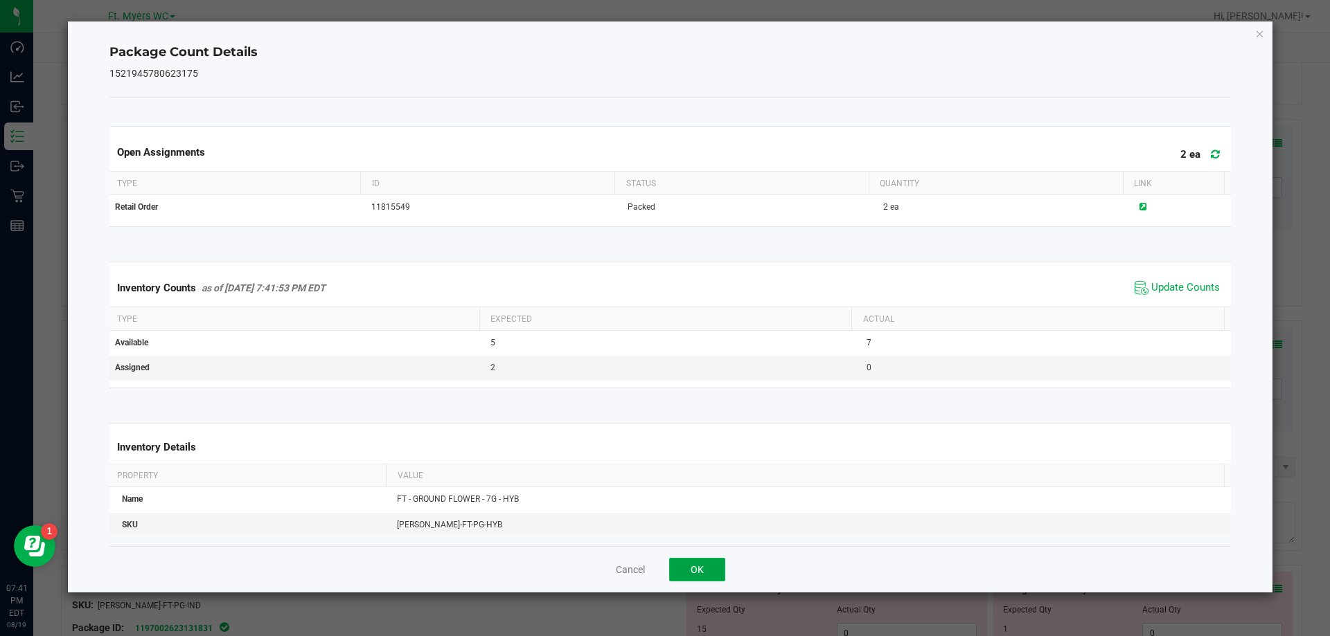
click at [697, 571] on button "OK" at bounding box center [697, 570] width 56 height 24
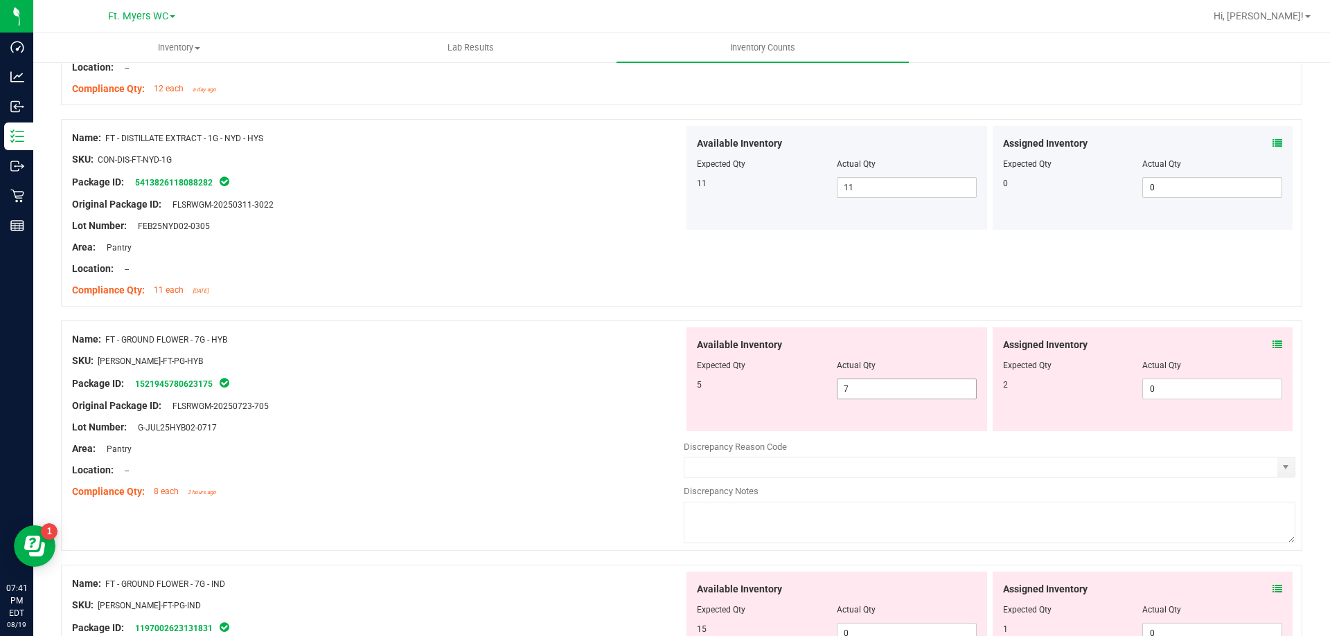
click at [866, 382] on span "7 7" at bounding box center [907, 389] width 140 height 21
click at [866, 382] on input "7" at bounding box center [906, 388] width 138 height 19
click at [1157, 385] on span "0 0" at bounding box center [1212, 389] width 140 height 21
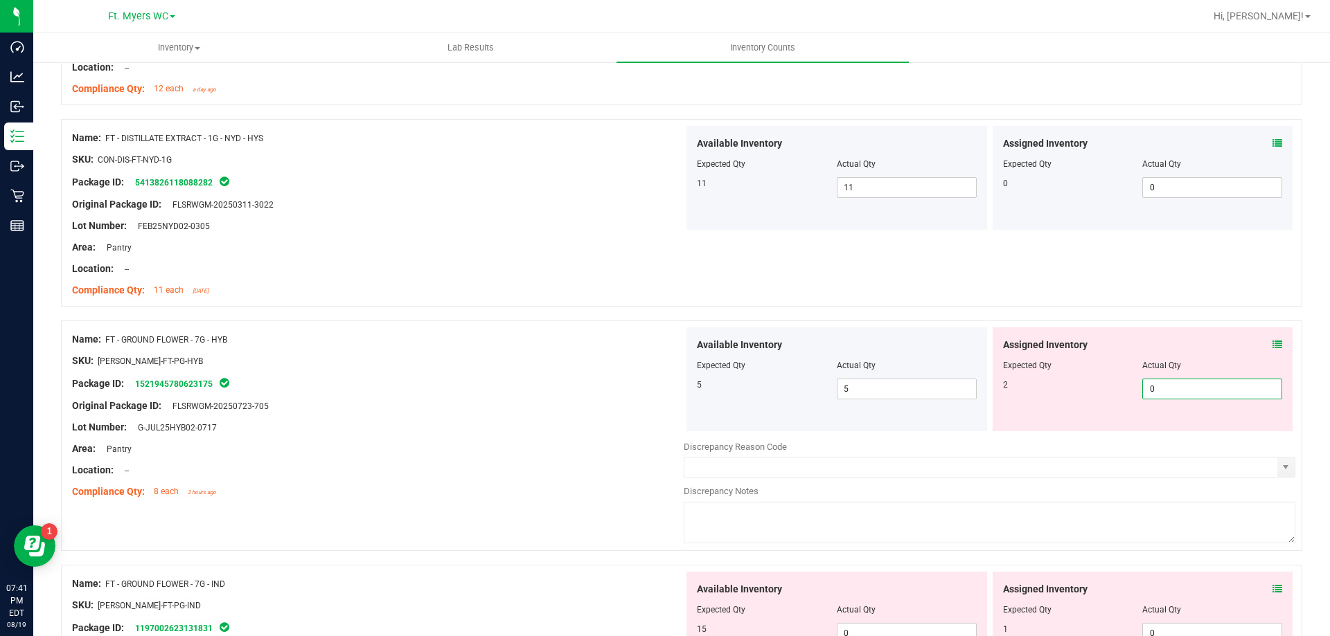
click at [1157, 385] on input "0" at bounding box center [1212, 388] width 138 height 19
click at [447, 412] on div "Original Package ID: FLSRWGM-20250723-705" at bounding box center [377, 406] width 611 height 15
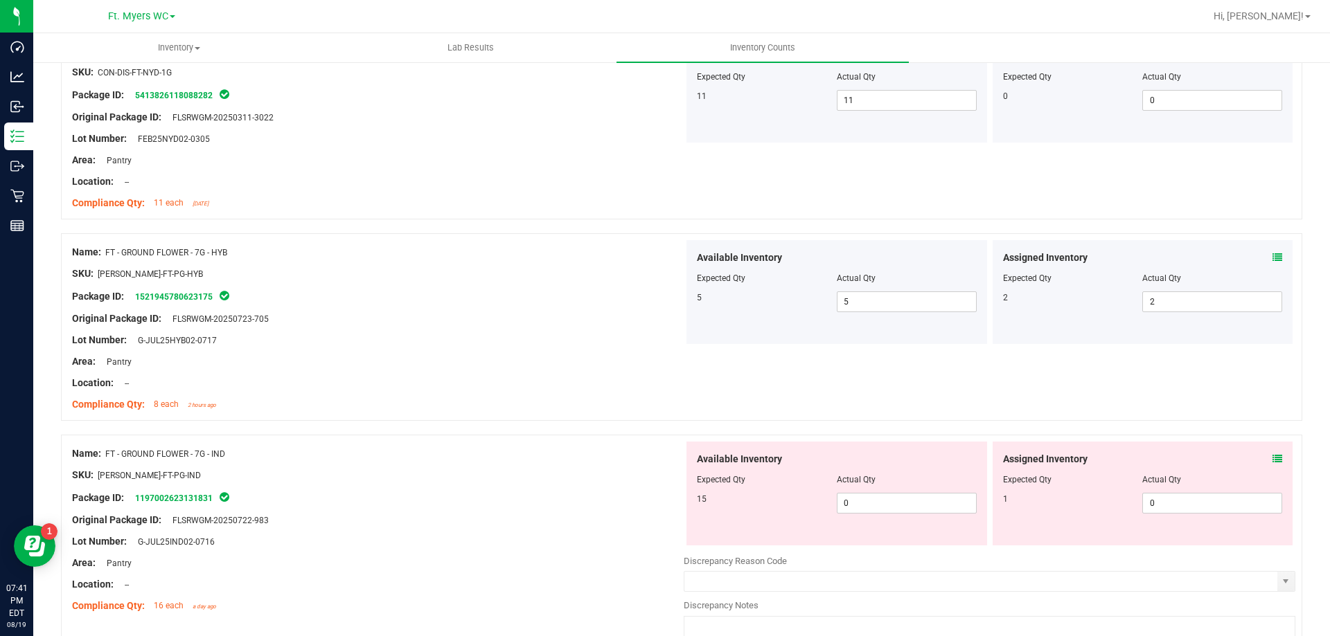
scroll to position [3709, 0]
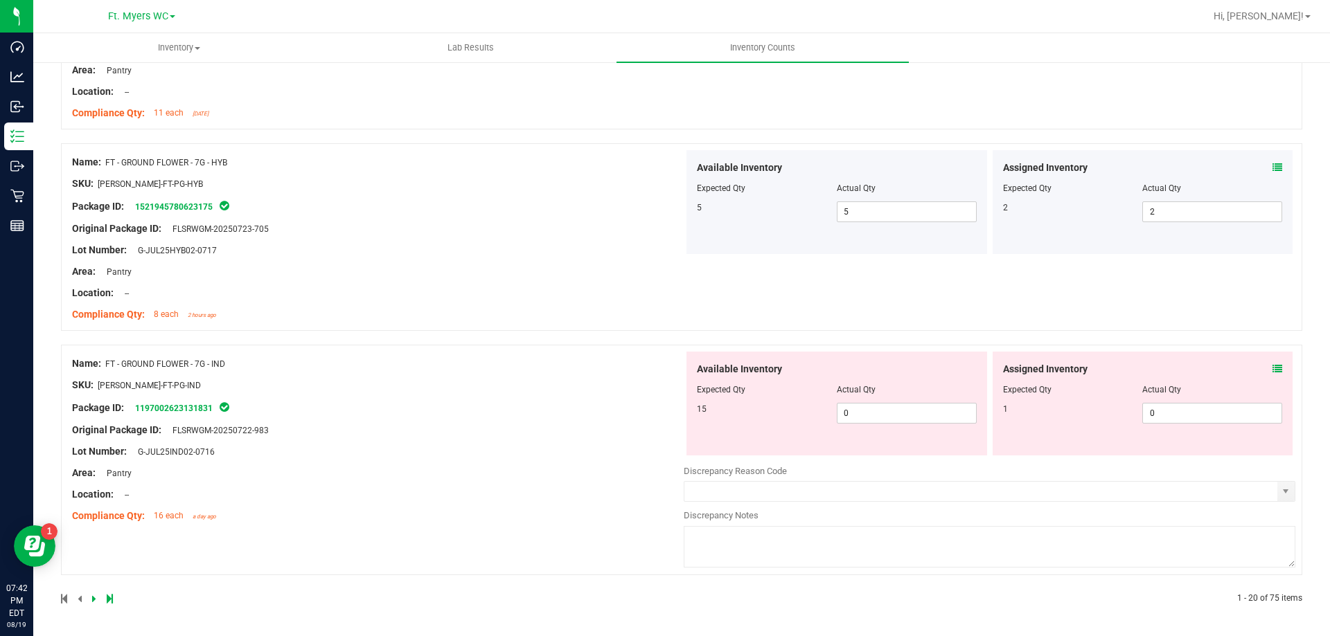
click at [1272, 368] on icon at bounding box center [1277, 369] width 10 height 10
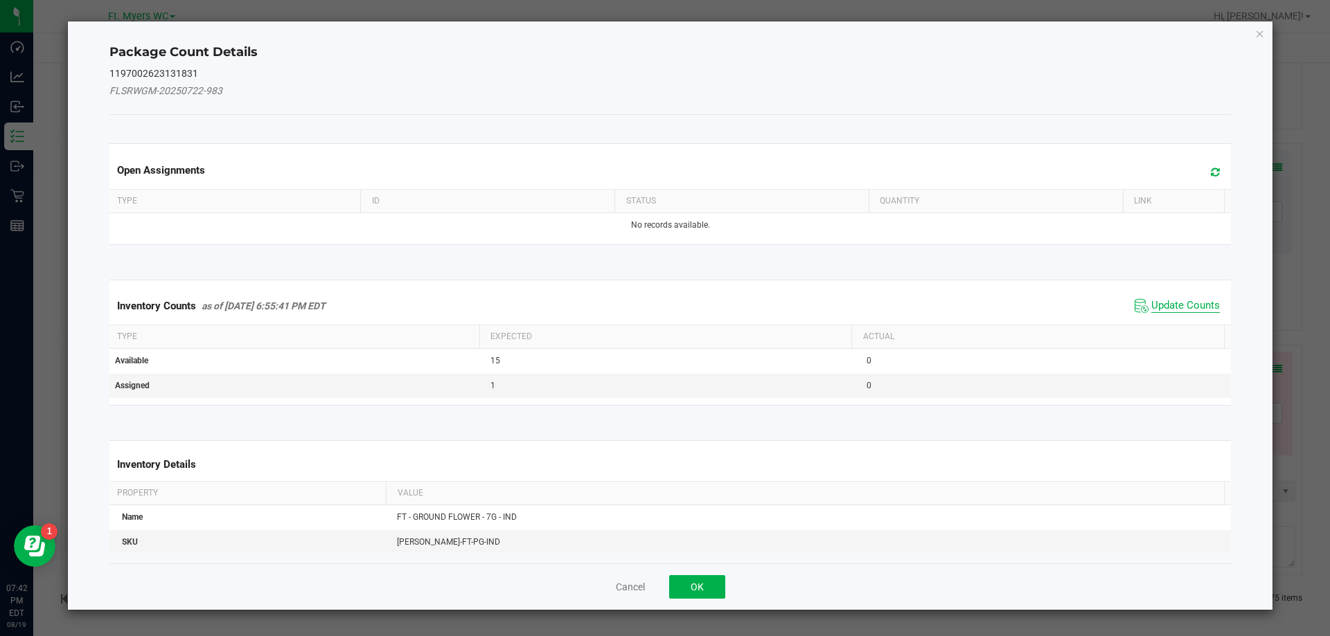
click at [1160, 305] on span "Update Counts" at bounding box center [1185, 306] width 69 height 14
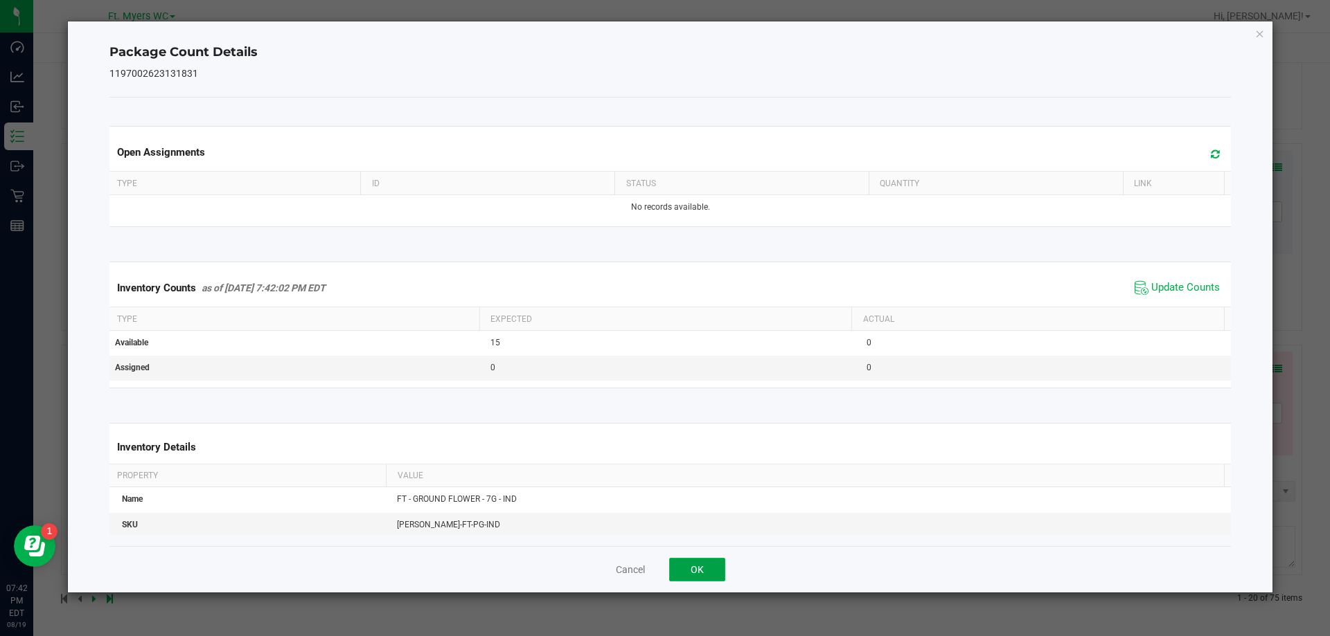
click at [711, 566] on button "OK" at bounding box center [697, 570] width 56 height 24
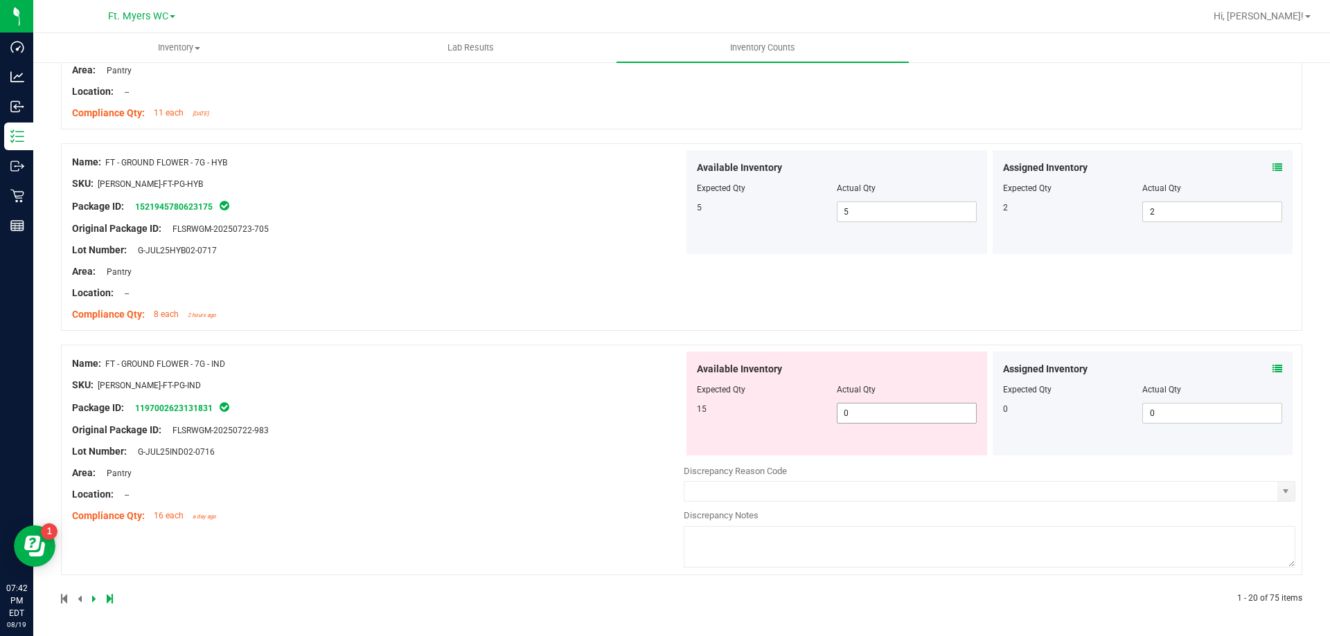
click at [907, 409] on span "0 0" at bounding box center [907, 413] width 140 height 21
click at [907, 409] on input "0" at bounding box center [906, 413] width 138 height 19
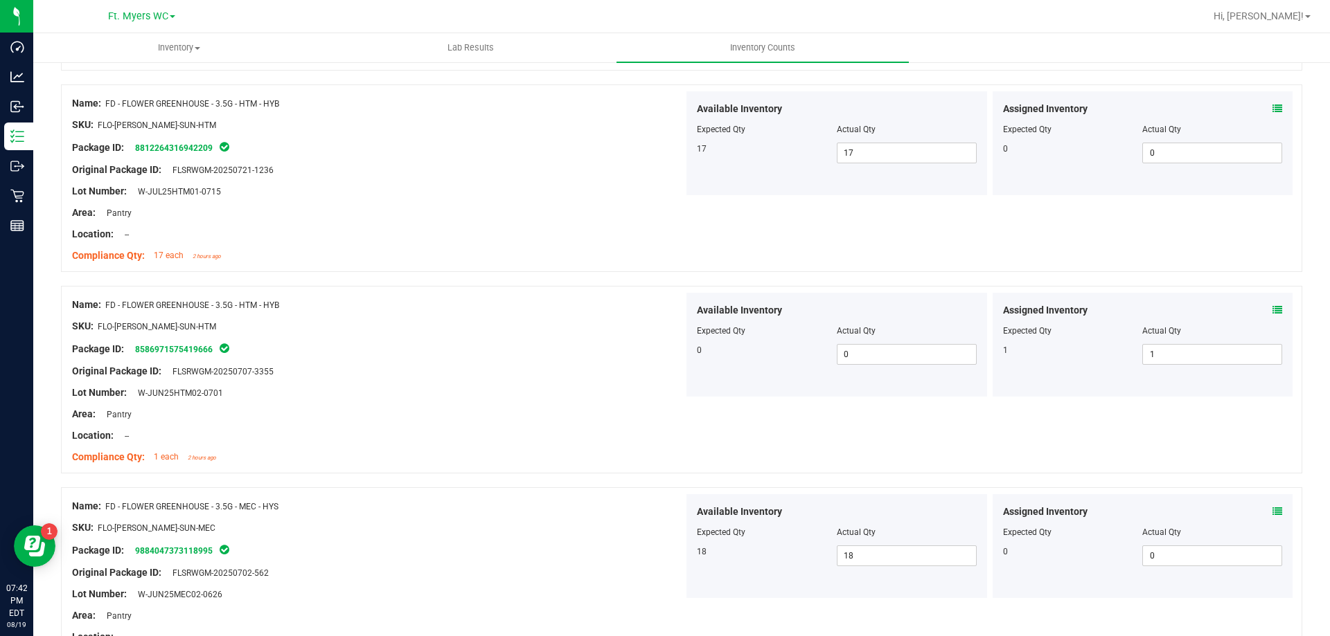
scroll to position [0, 0]
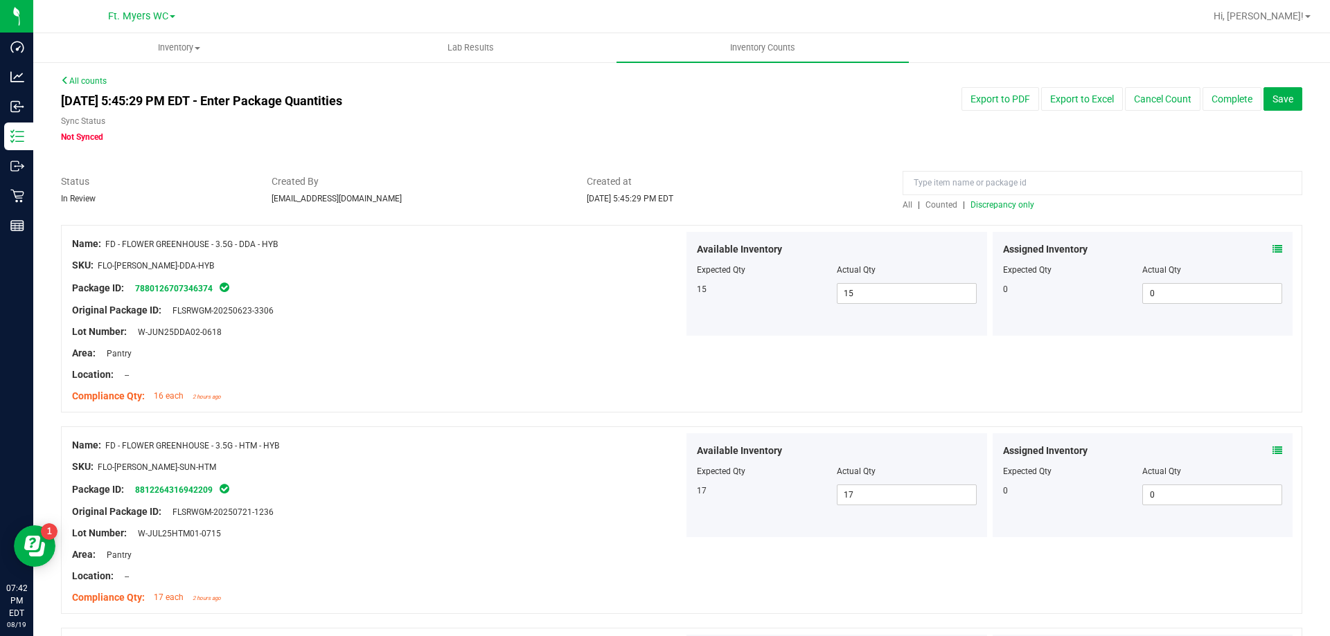
click at [990, 206] on span "Discrepancy only" at bounding box center [1002, 205] width 64 height 10
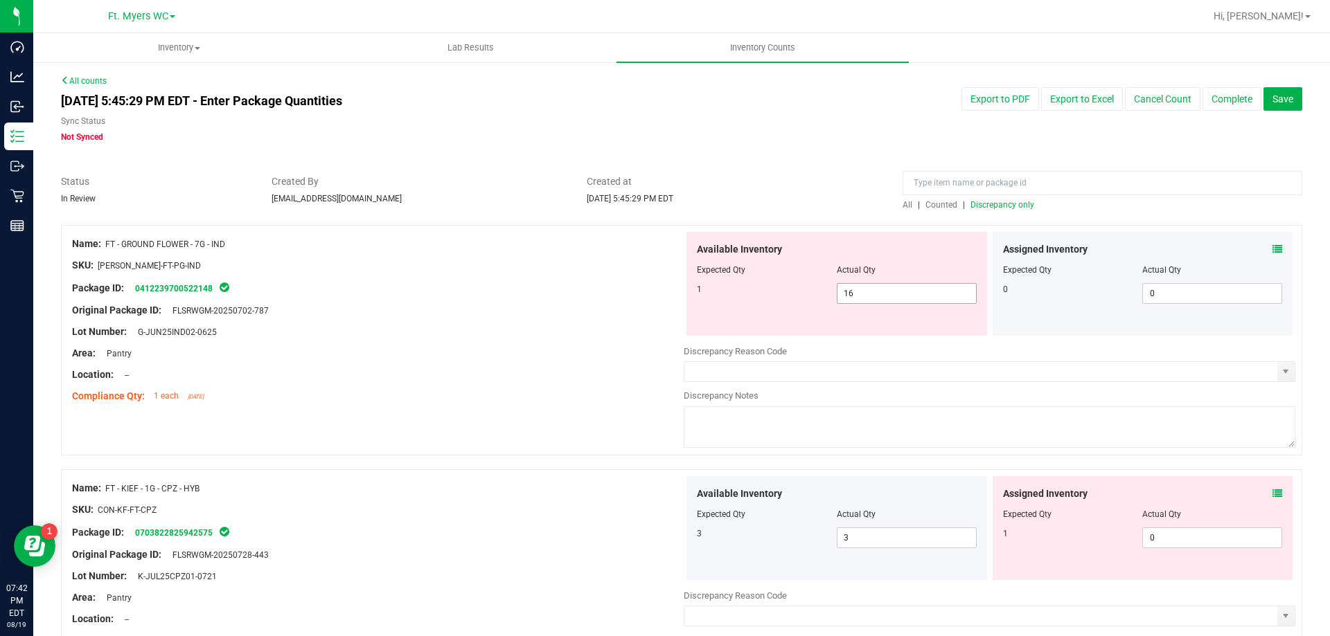
click at [918, 296] on span "16 16" at bounding box center [907, 293] width 140 height 21
click at [918, 296] on input "16" at bounding box center [906, 293] width 138 height 19
click at [369, 343] on div at bounding box center [377, 342] width 611 height 7
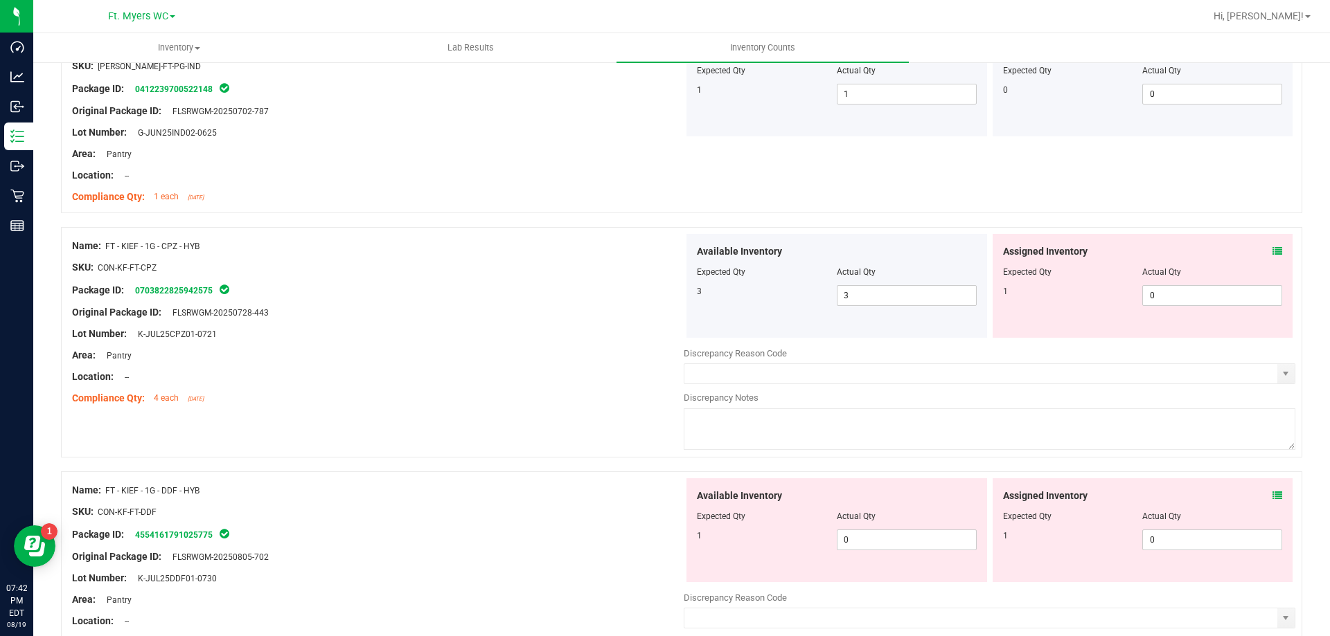
scroll to position [208, 0]
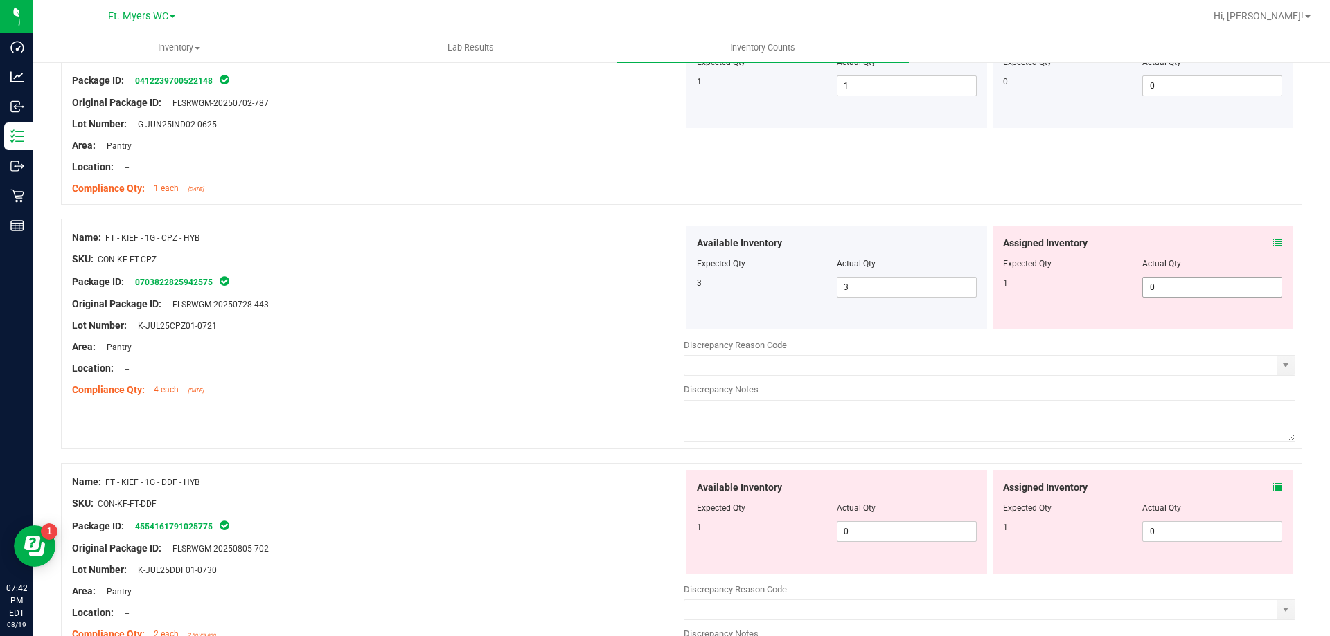
click at [1197, 294] on span "0 0" at bounding box center [1212, 287] width 140 height 21
click at [1197, 294] on input "0" at bounding box center [1212, 287] width 138 height 19
click at [1272, 245] on icon at bounding box center [1277, 243] width 10 height 10
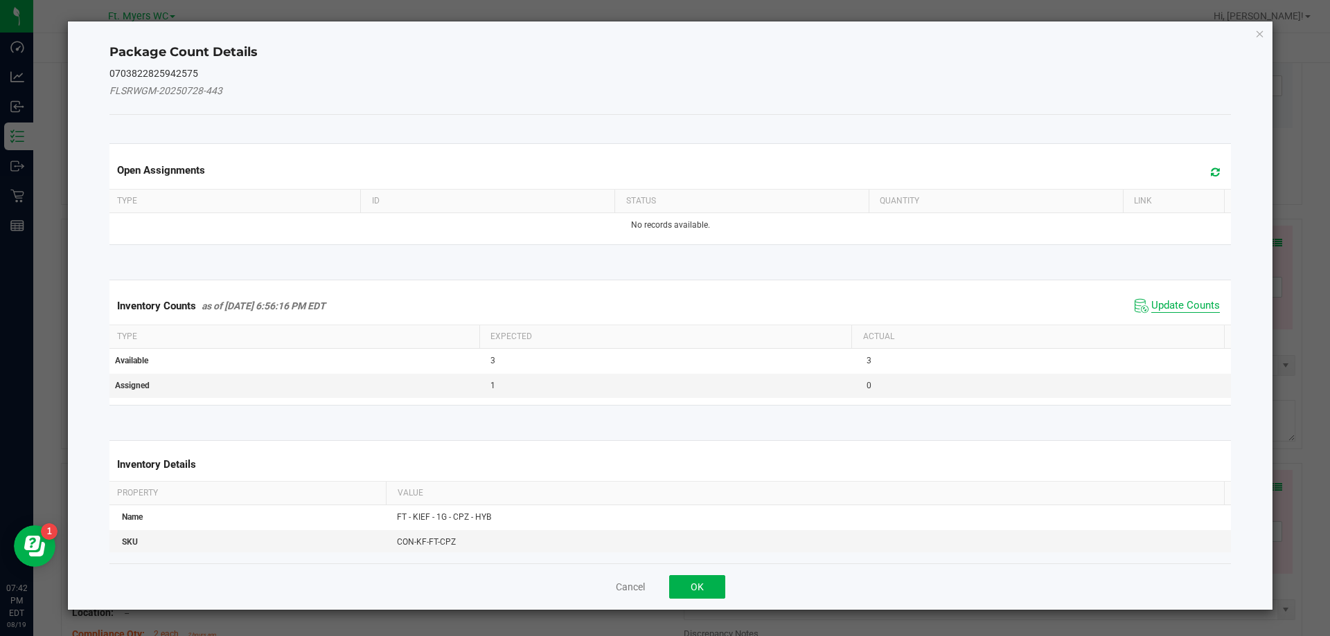
click at [1165, 307] on span "Update Counts" at bounding box center [1185, 306] width 69 height 14
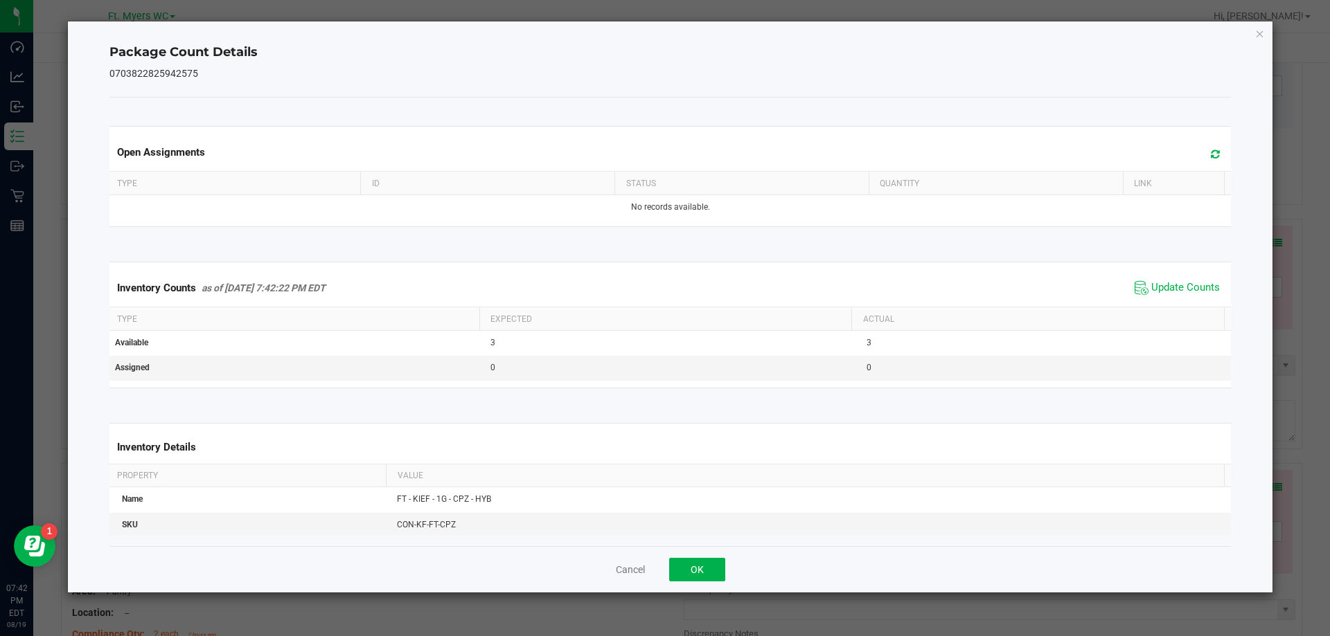
click at [667, 570] on div "Cancel OK" at bounding box center [670, 569] width 1122 height 46
click at [699, 566] on button "OK" at bounding box center [697, 570] width 56 height 24
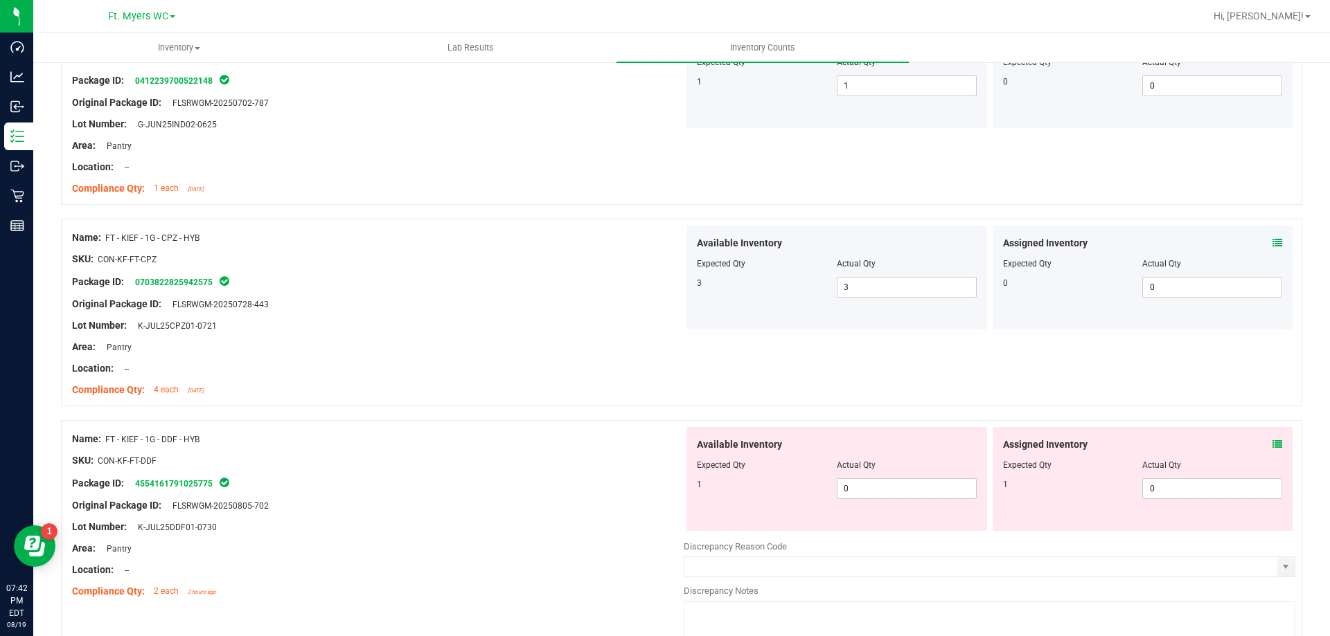
click at [1272, 446] on icon at bounding box center [1277, 445] width 10 height 10
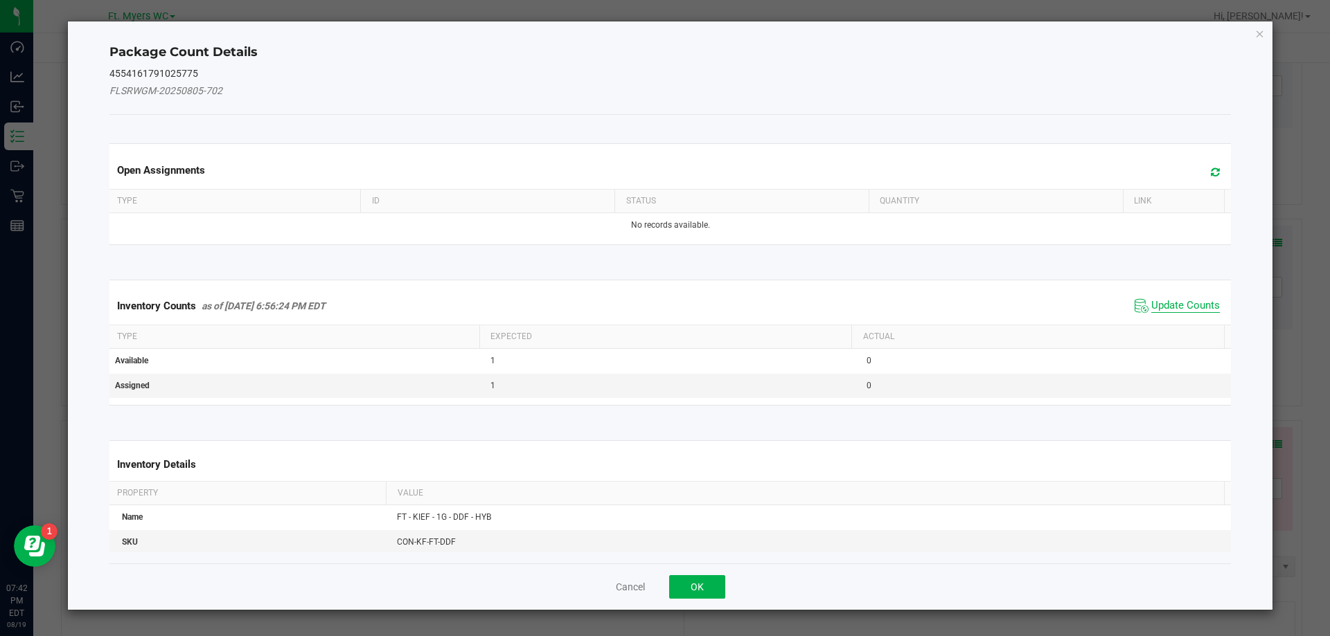
click at [1151, 312] on span "Update Counts" at bounding box center [1185, 306] width 69 height 14
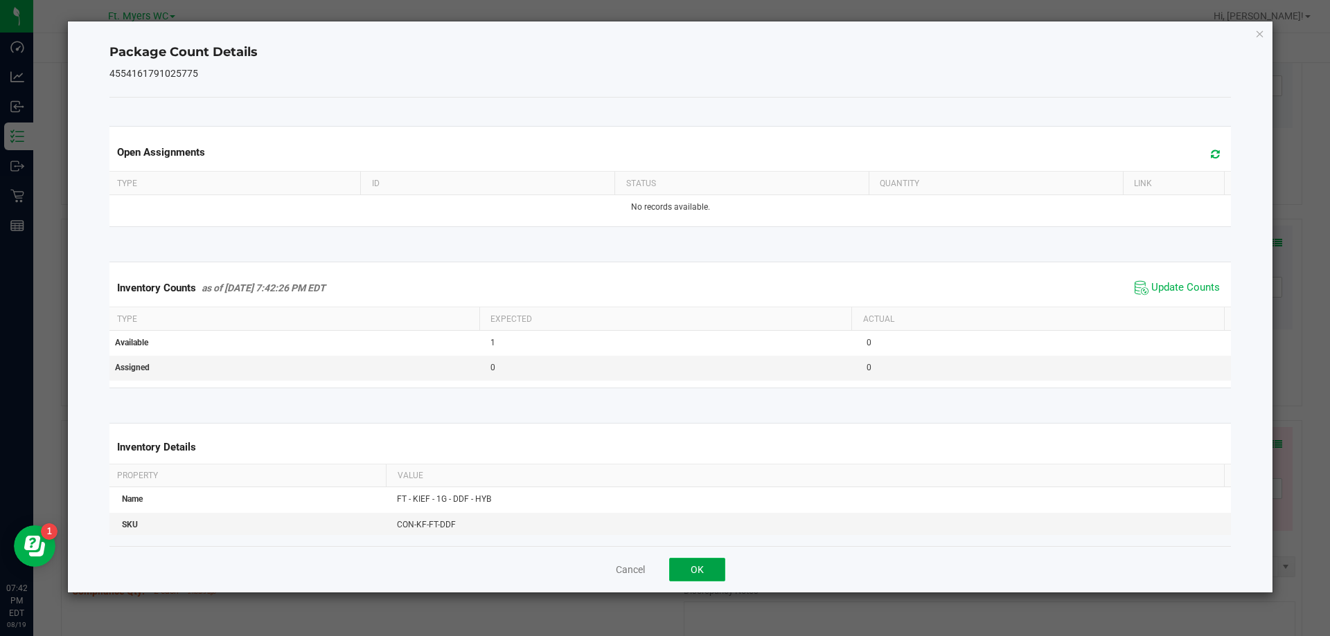
click at [705, 569] on button "OK" at bounding box center [697, 570] width 56 height 24
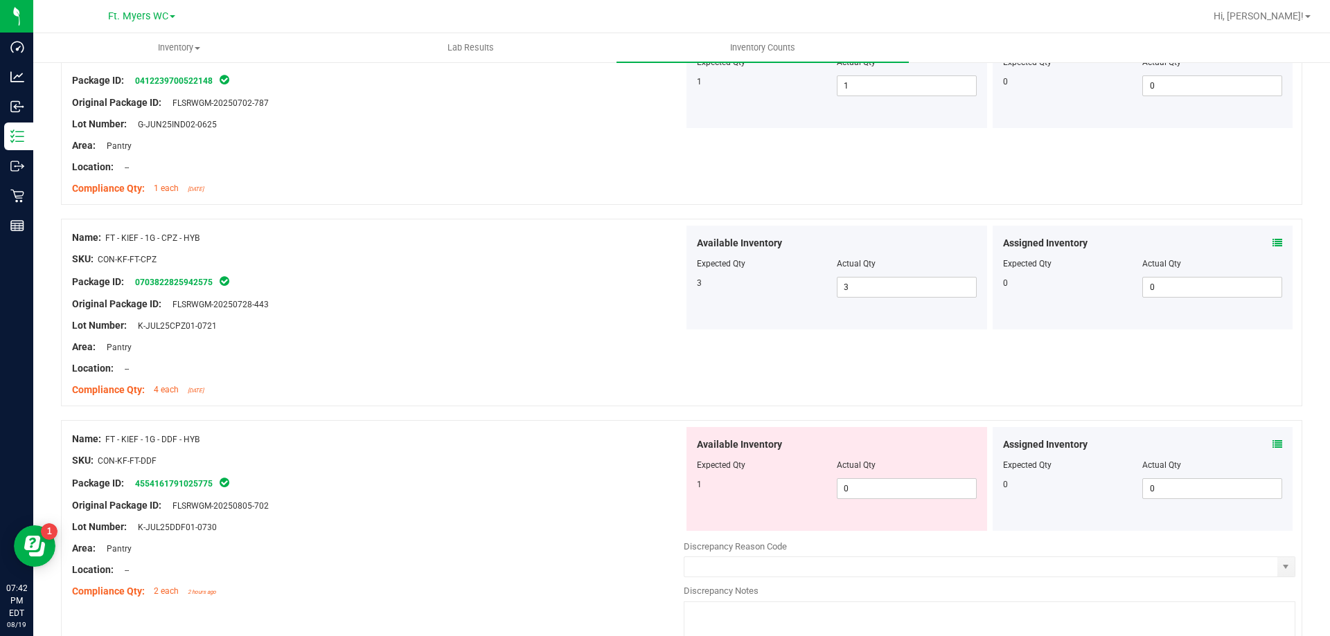
click at [884, 475] on div at bounding box center [837, 475] width 280 height 7
click at [883, 490] on span "0 0" at bounding box center [907, 489] width 140 height 21
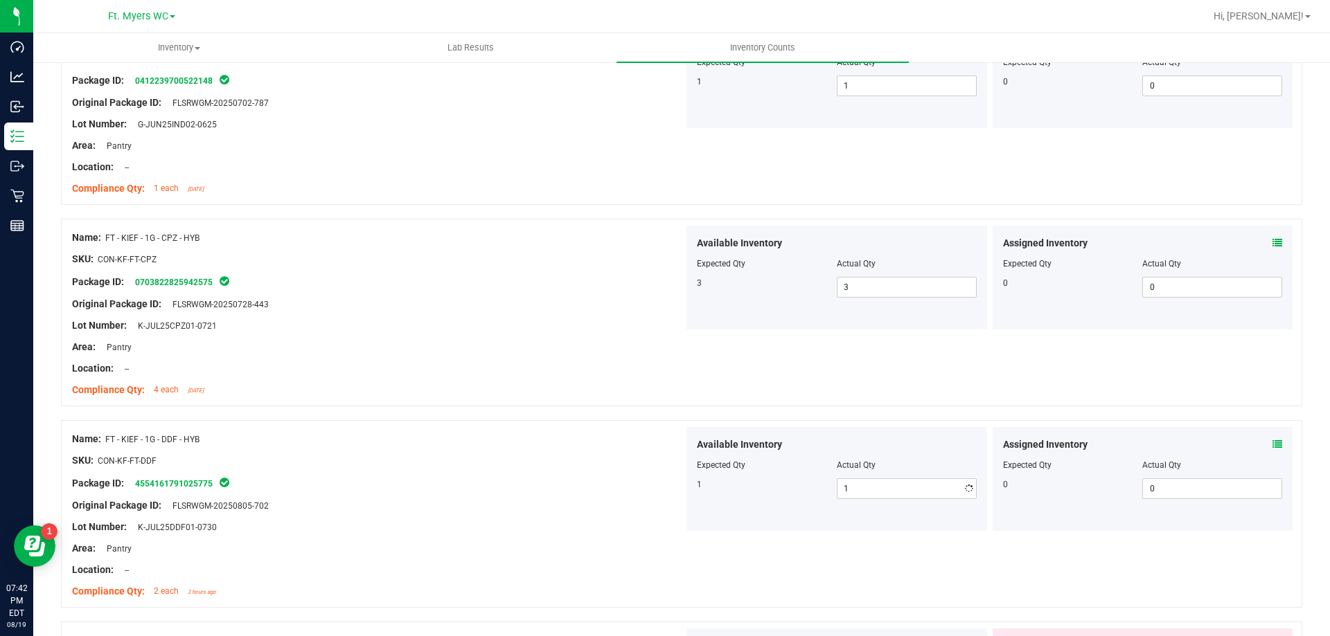
click at [516, 490] on div "Package ID: 4554161791025775" at bounding box center [377, 483] width 611 height 17
click at [846, 480] on span "1 1" at bounding box center [907, 489] width 140 height 21
click at [633, 494] on div at bounding box center [377, 495] width 611 height 7
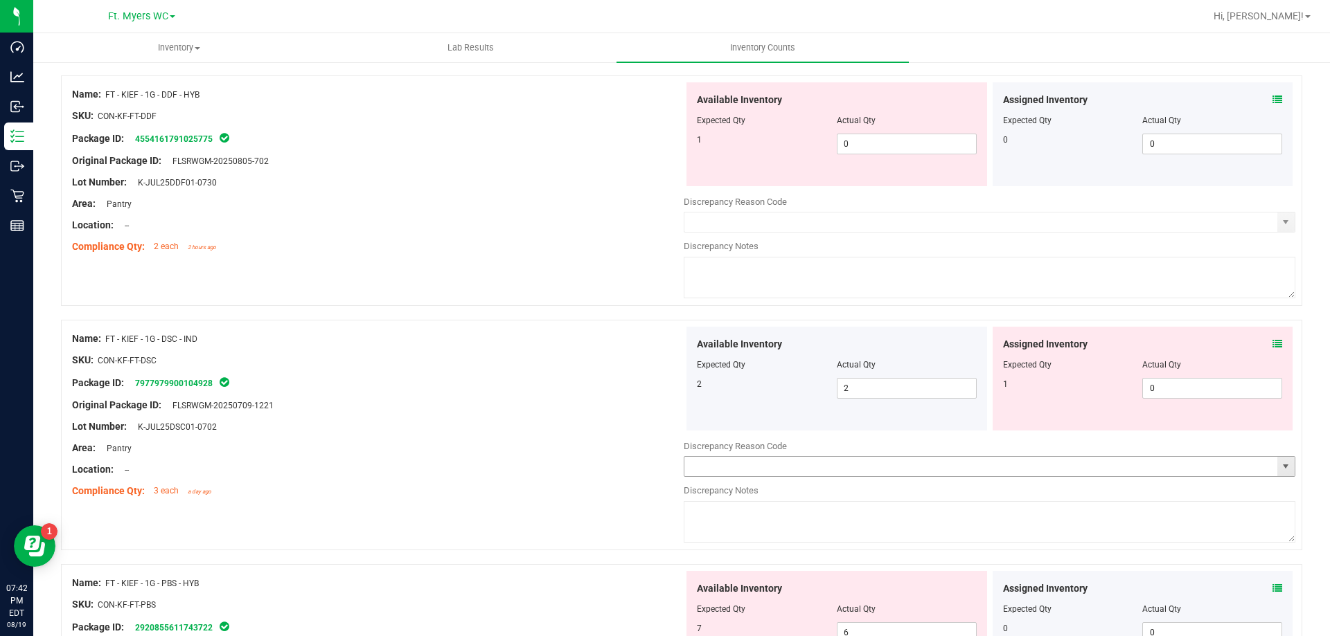
scroll to position [554, 0]
click at [1259, 345] on div "Assigned Inventory" at bounding box center [1143, 343] width 280 height 15
click at [1272, 343] on icon at bounding box center [1277, 343] width 10 height 10
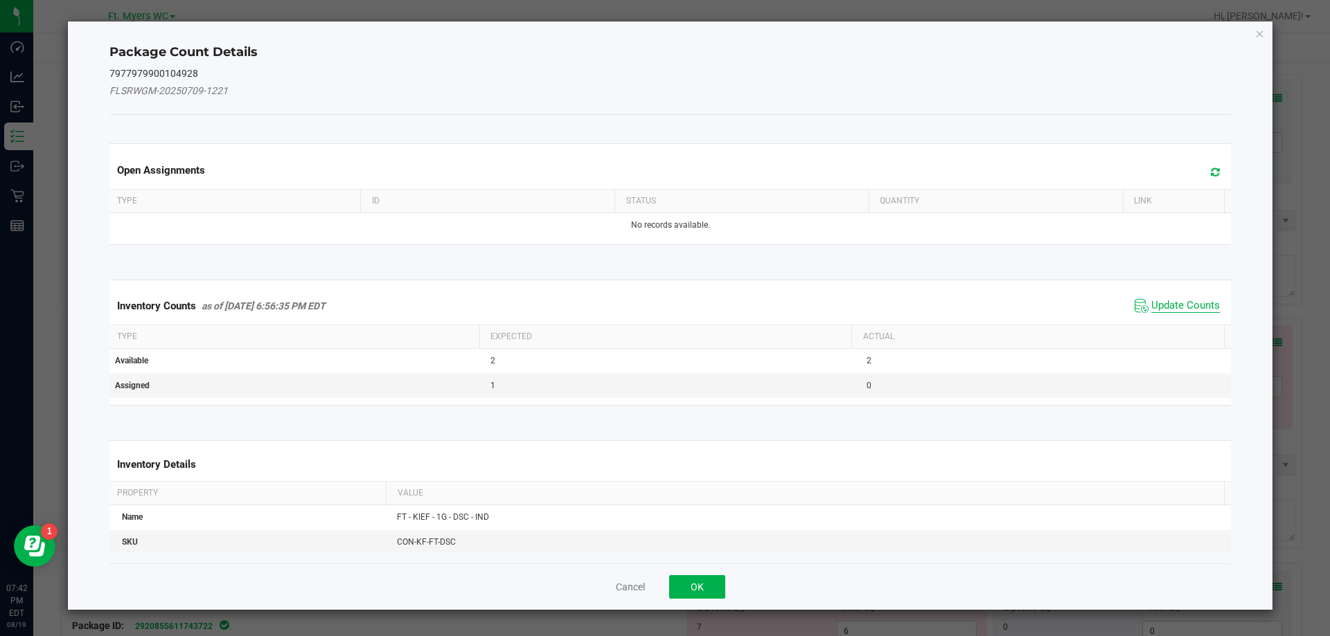
click at [1174, 312] on span "Update Counts" at bounding box center [1185, 306] width 69 height 14
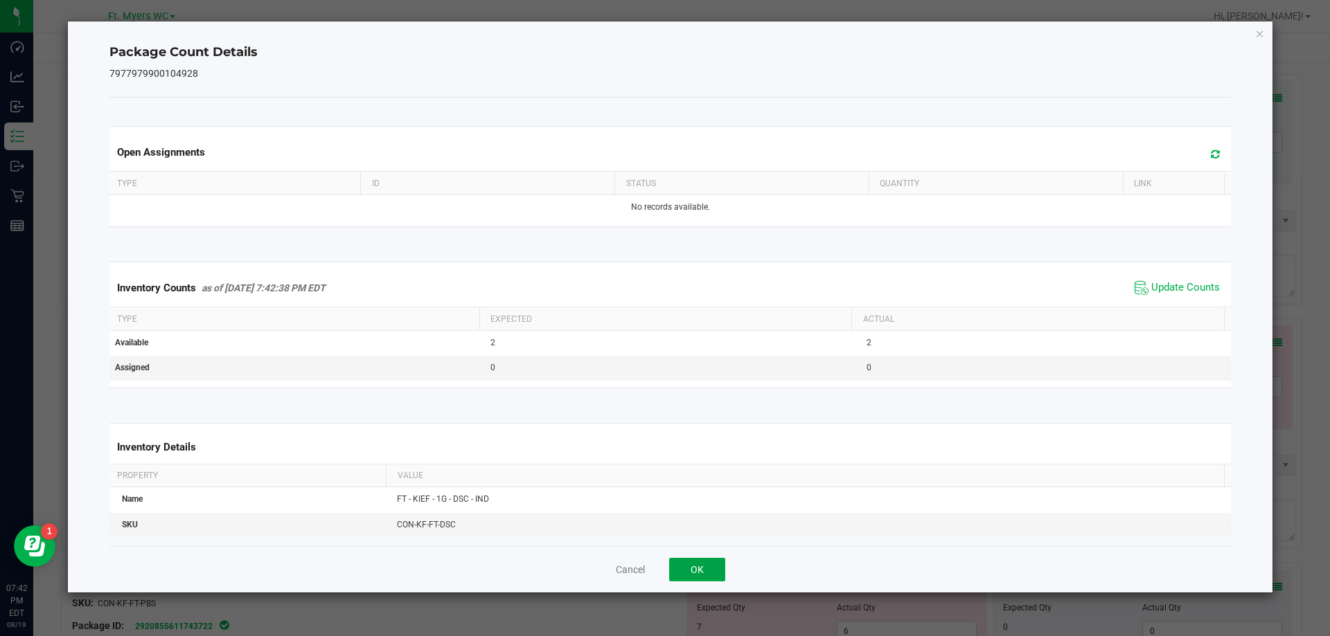
click at [704, 575] on button "OK" at bounding box center [697, 570] width 56 height 24
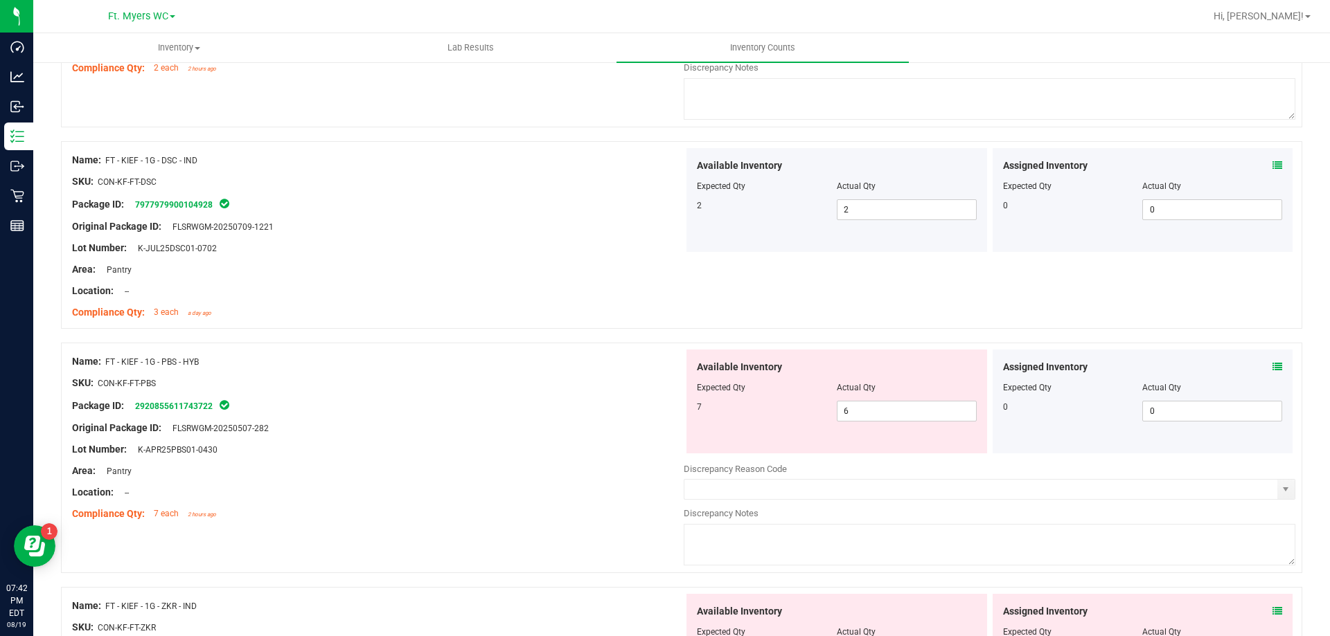
scroll to position [762, 0]
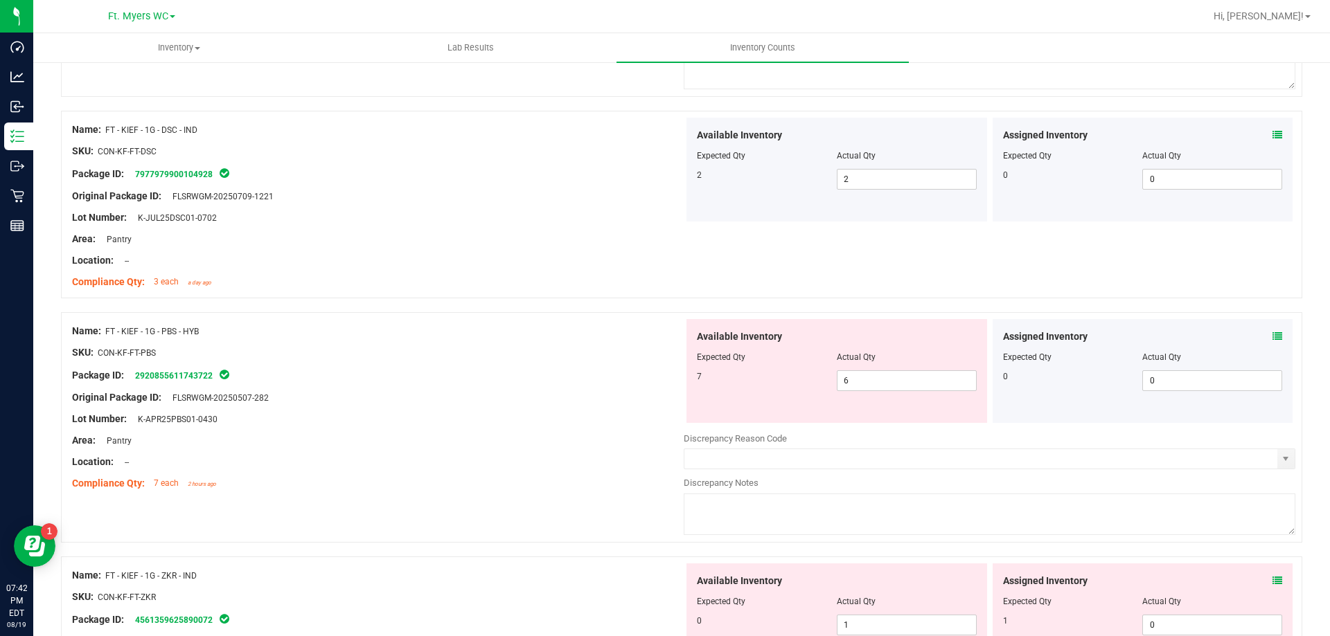
click at [1272, 339] on icon at bounding box center [1277, 337] width 10 height 10
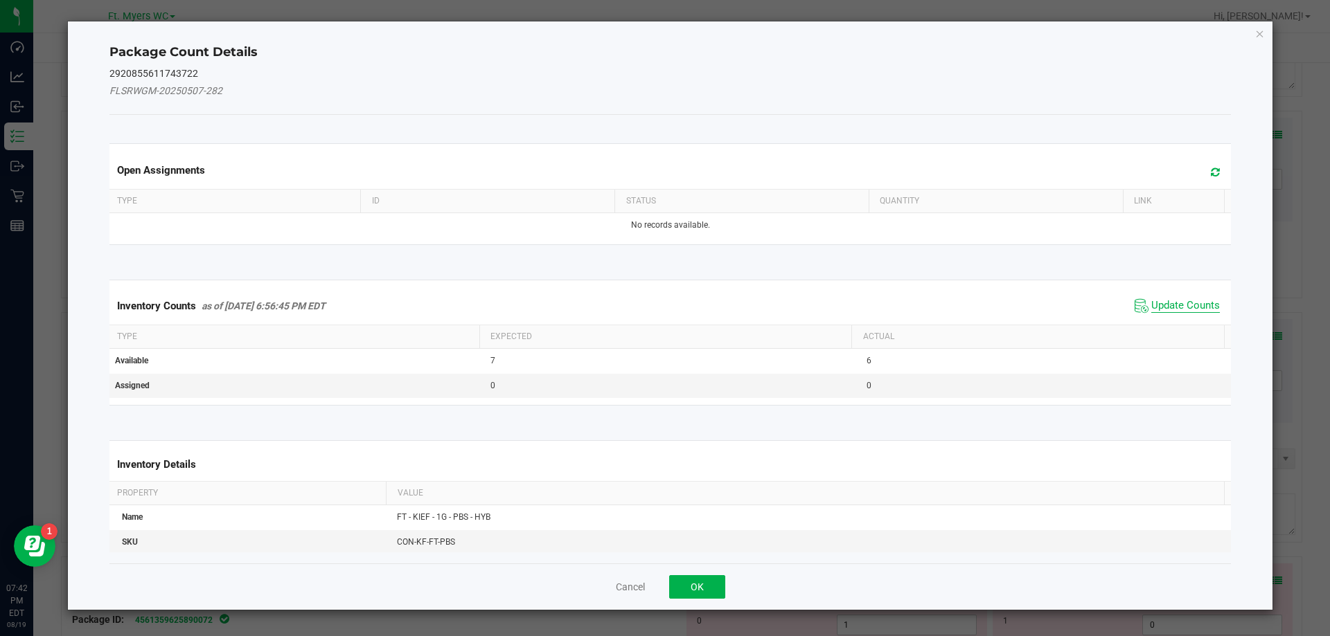
click at [1170, 310] on span "Update Counts" at bounding box center [1185, 306] width 69 height 14
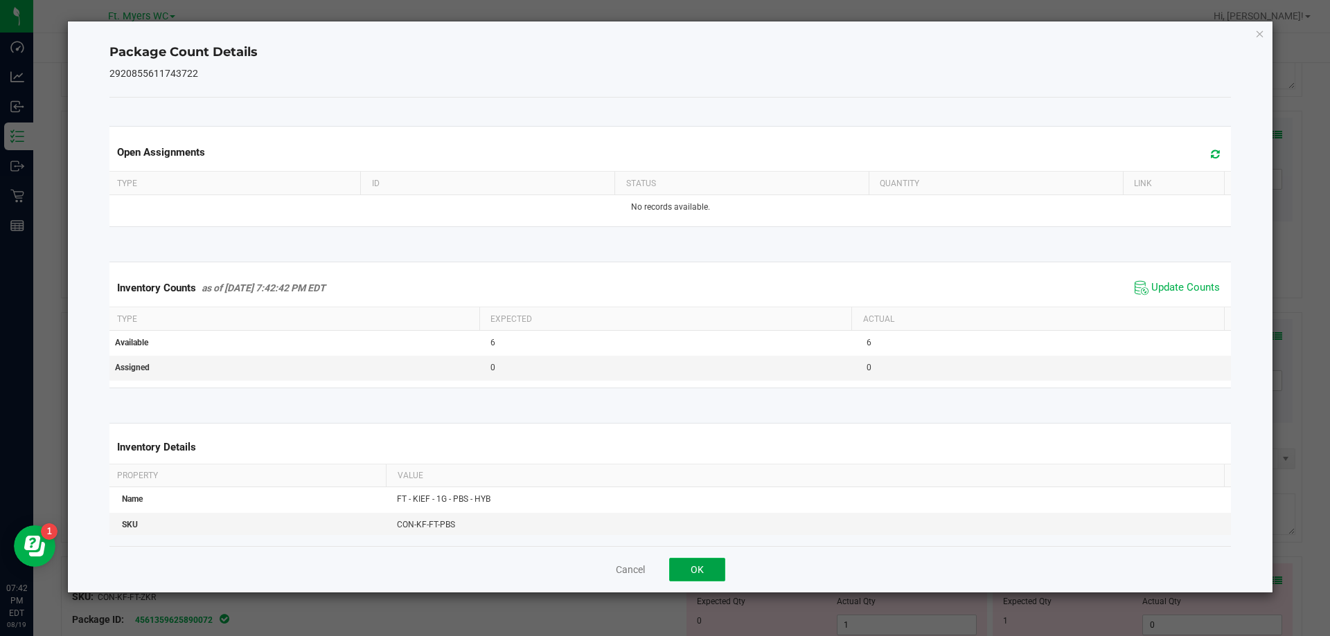
click at [713, 561] on button "OK" at bounding box center [697, 570] width 56 height 24
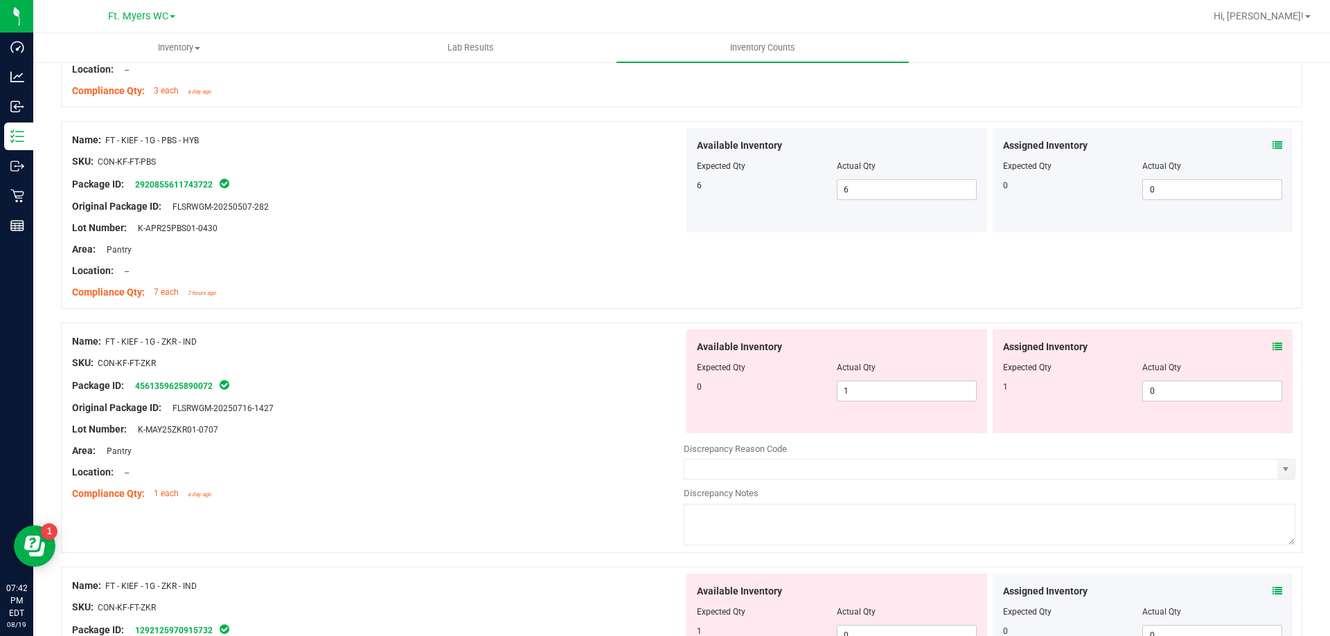
scroll to position [969, 0]
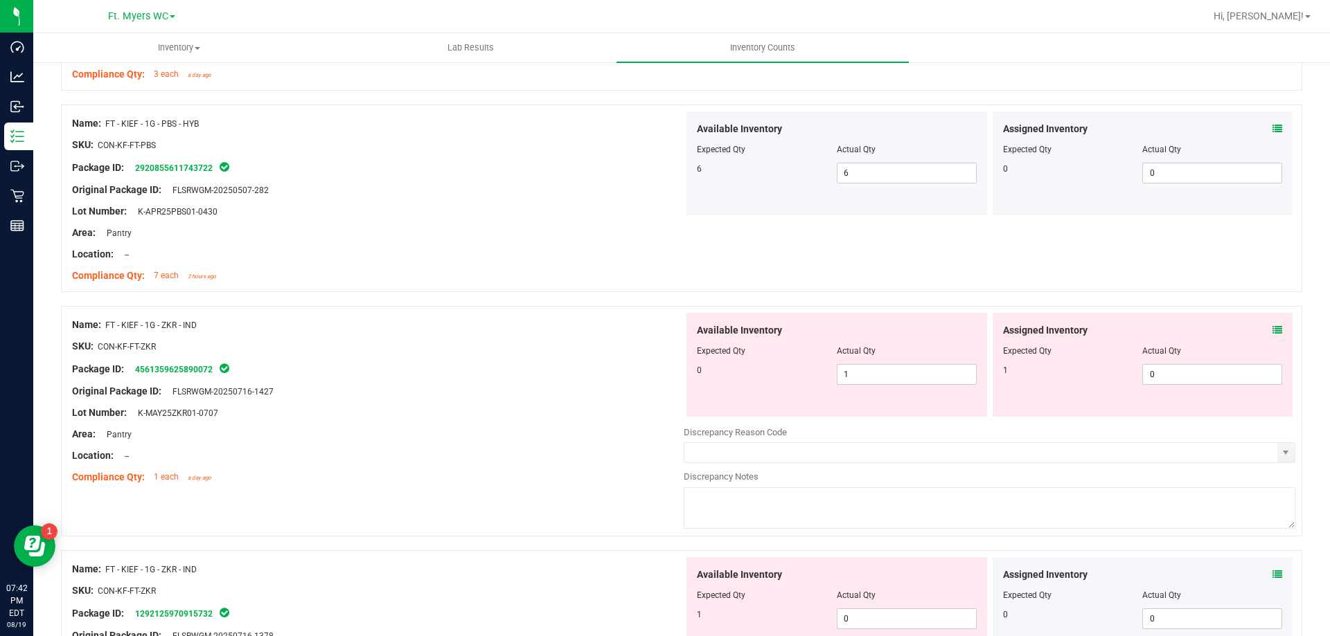
click at [1272, 332] on icon at bounding box center [1277, 330] width 10 height 10
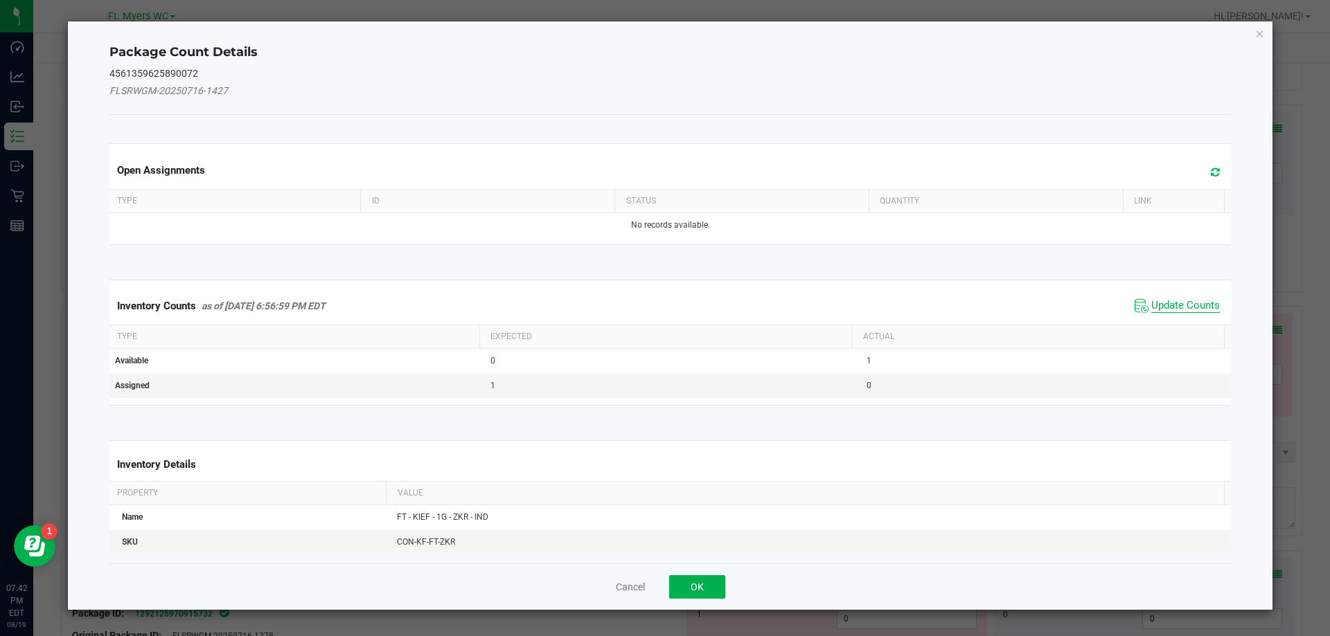
click at [1195, 310] on span "Update Counts" at bounding box center [1185, 306] width 69 height 14
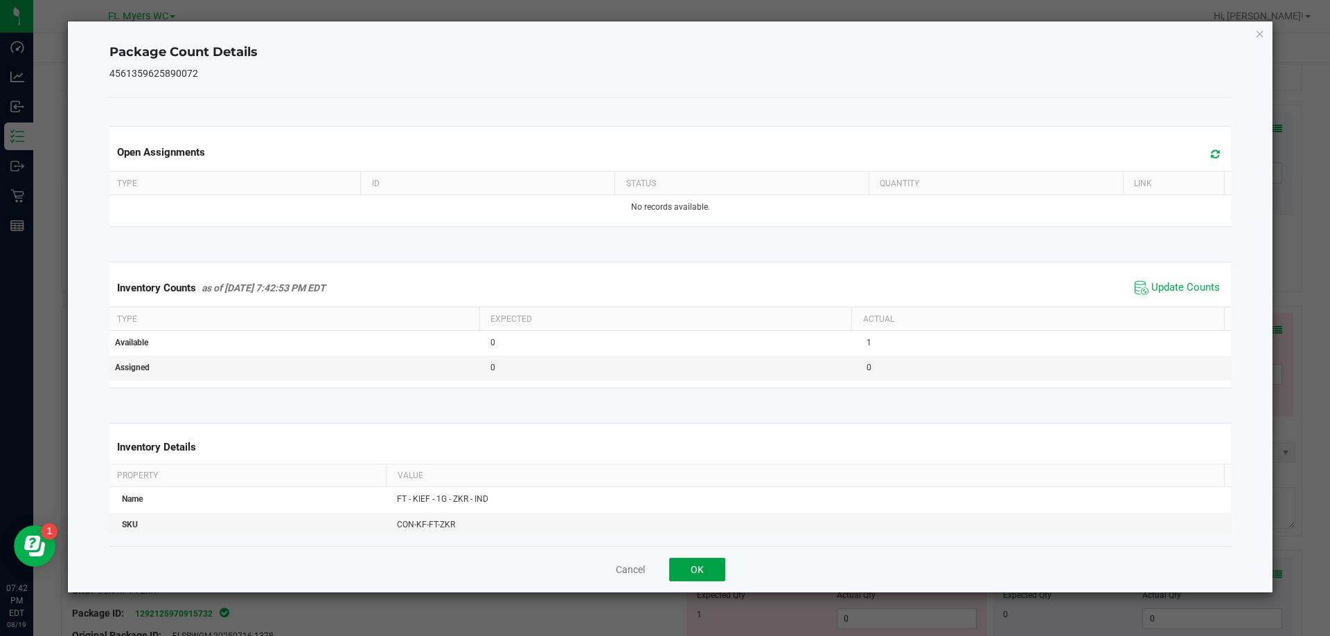
click at [679, 569] on button "OK" at bounding box center [697, 570] width 56 height 24
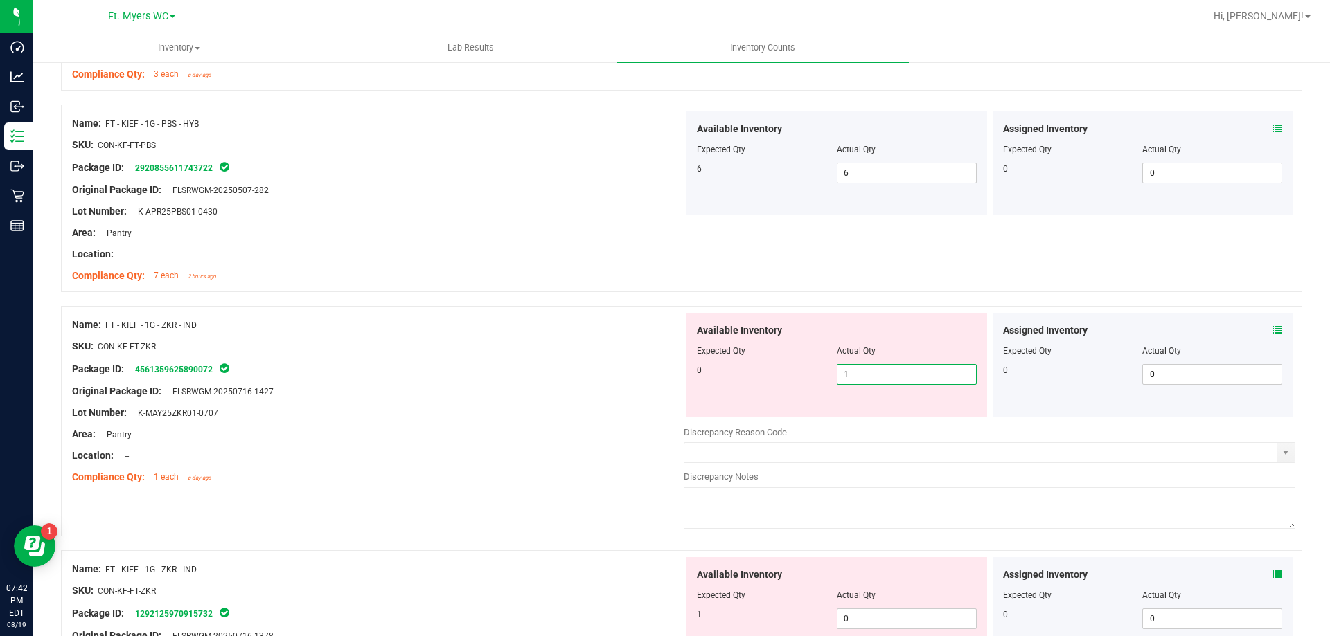
click at [943, 368] on span "1 1" at bounding box center [907, 374] width 140 height 21
click at [943, 368] on input "1" at bounding box center [906, 374] width 138 height 19
click at [543, 273] on div "Compliance Qty: 7 each 2 hours ago" at bounding box center [377, 276] width 611 height 15
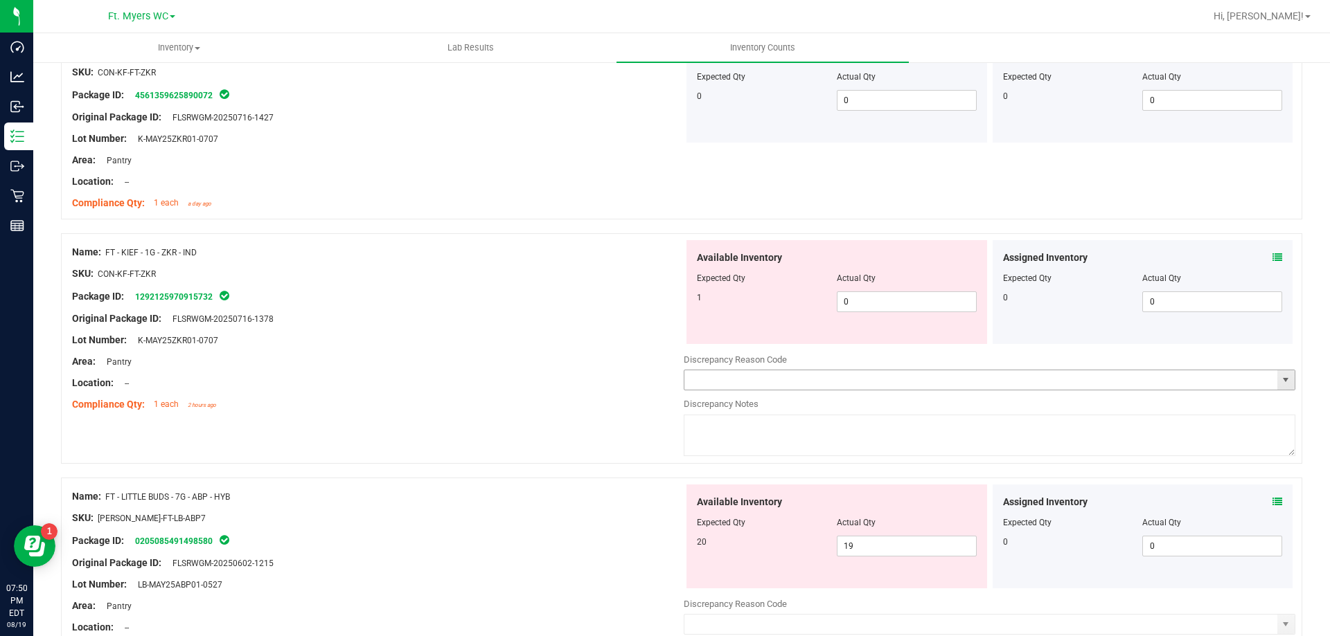
scroll to position [1316, 0]
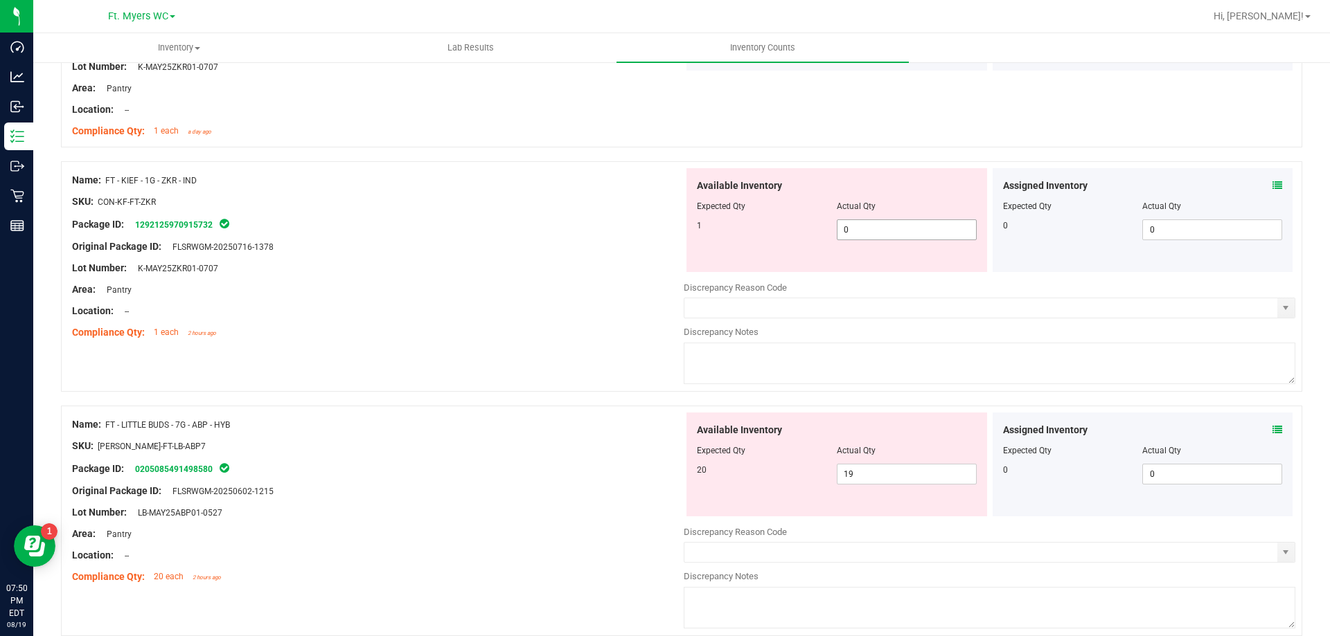
click at [918, 232] on span "0 0" at bounding box center [907, 230] width 140 height 21
click at [1272, 186] on icon at bounding box center [1277, 186] width 10 height 10
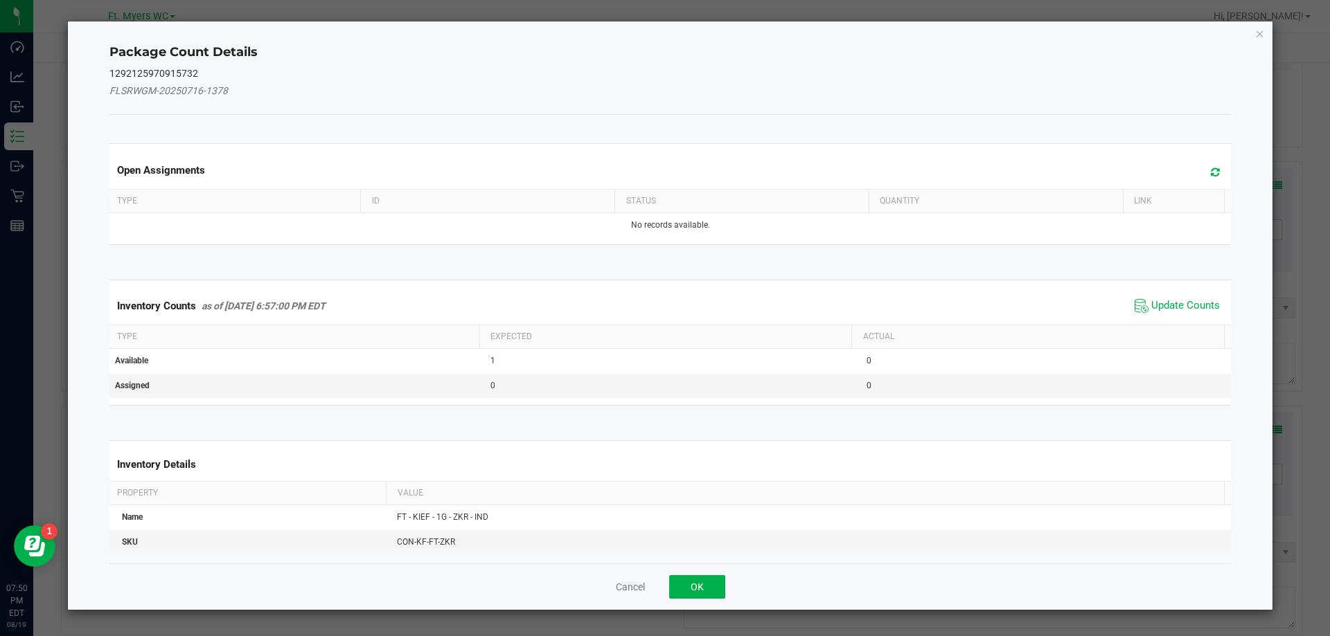
click at [1164, 296] on span "Update Counts" at bounding box center [1177, 306] width 92 height 21
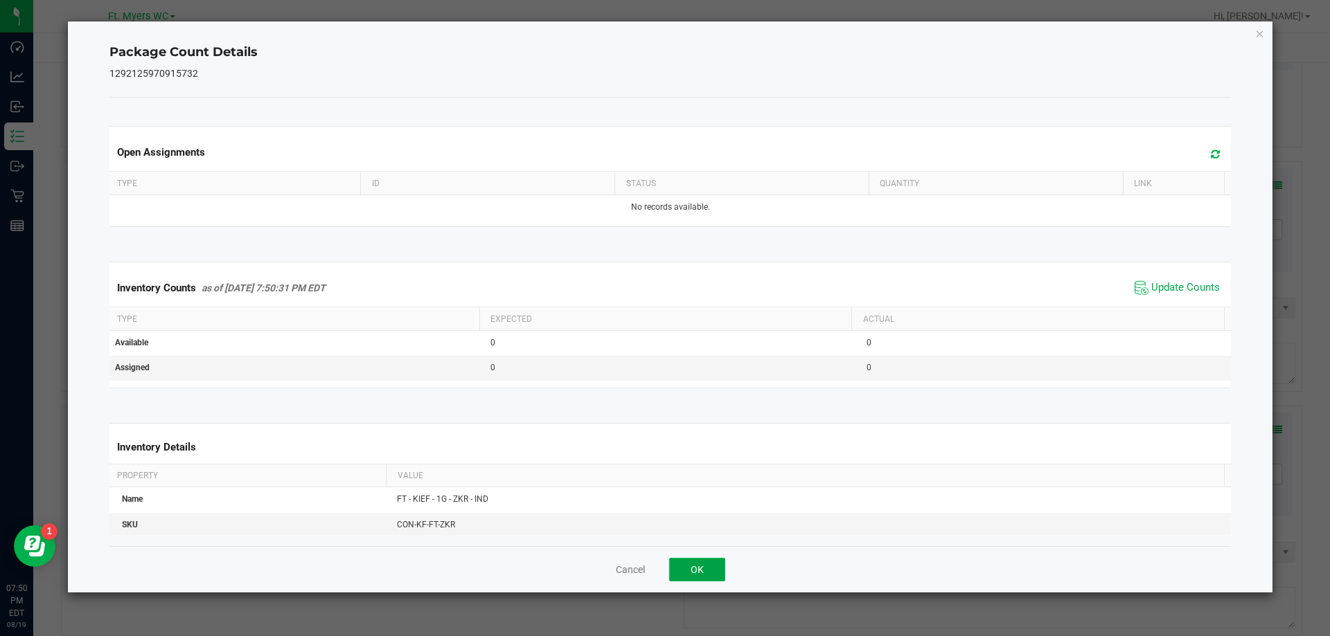
click at [676, 569] on button "OK" at bounding box center [697, 570] width 56 height 24
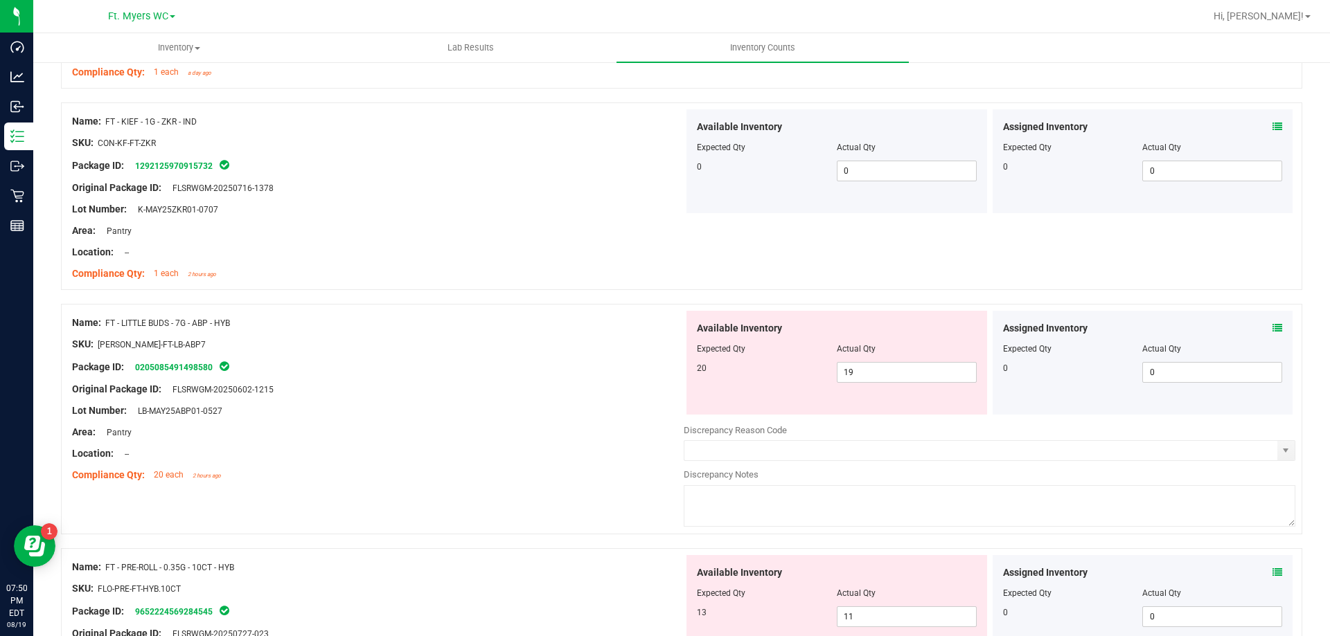
scroll to position [1454, 0]
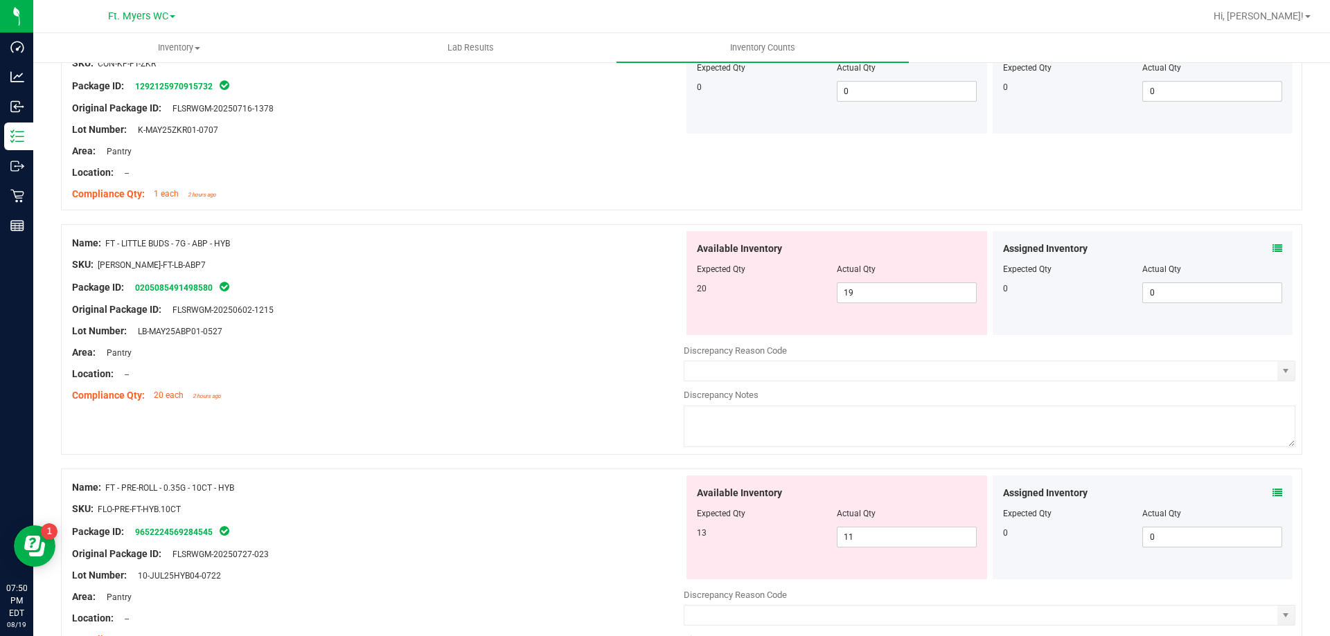
click at [1272, 248] on icon at bounding box center [1277, 249] width 10 height 10
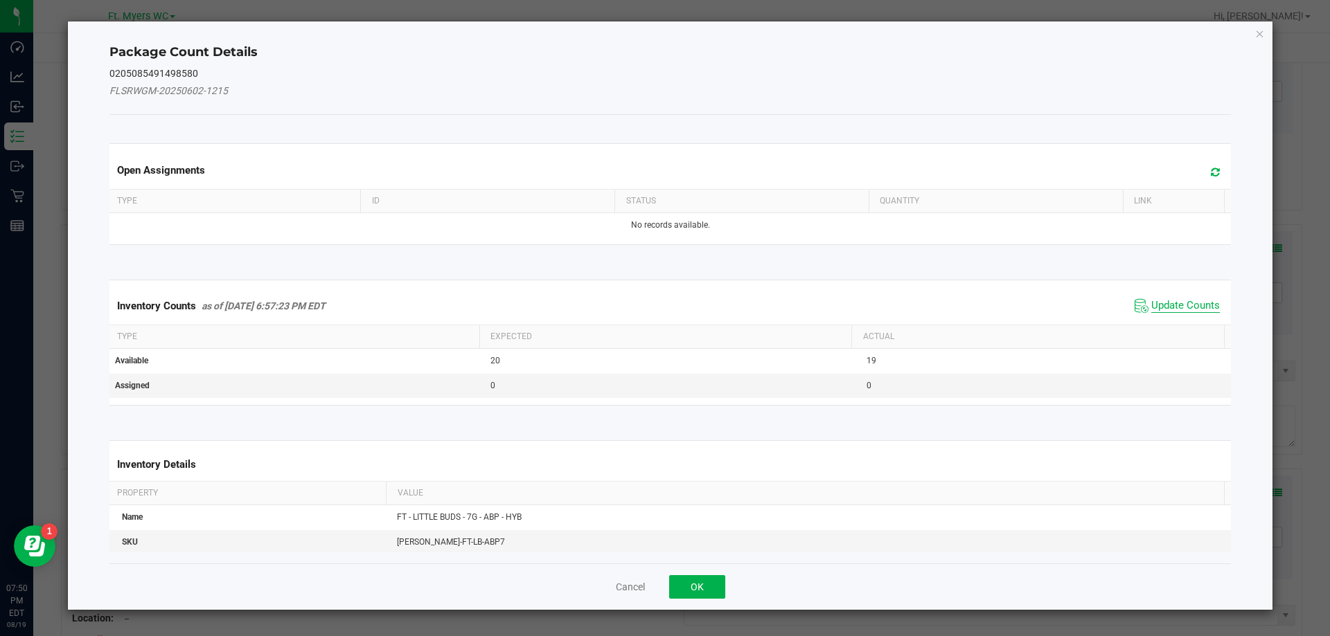
click at [1156, 307] on span "Update Counts" at bounding box center [1185, 306] width 69 height 14
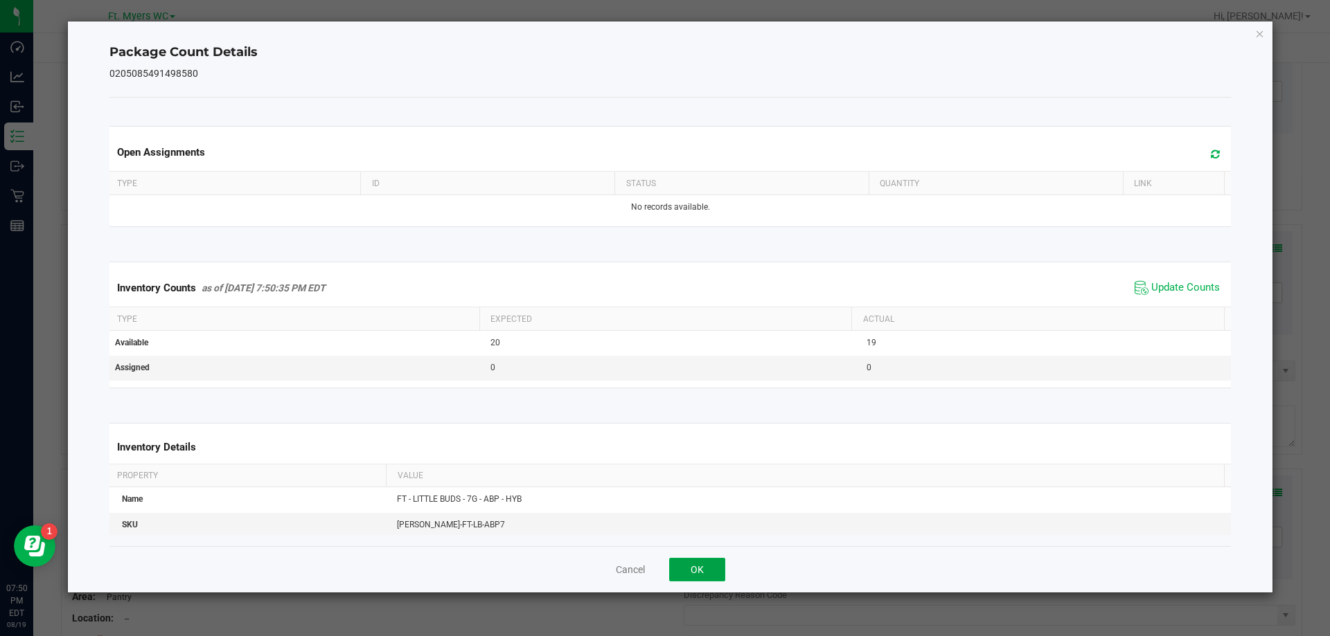
click at [709, 565] on button "OK" at bounding box center [697, 570] width 56 height 24
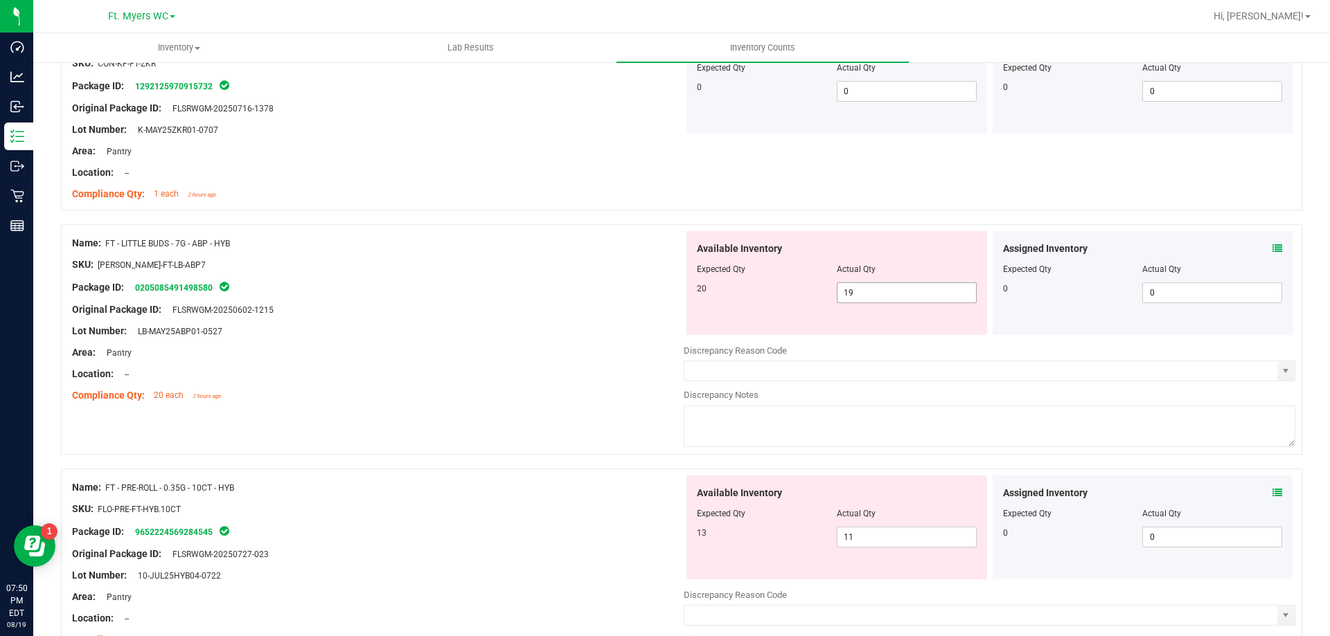
click at [931, 300] on span "19 19" at bounding box center [907, 293] width 140 height 21
click at [931, 300] on input "19" at bounding box center [906, 292] width 138 height 19
click at [508, 249] on div "Name: FT - LITTLE BUDS - 7G - ABP - HYB" at bounding box center [377, 243] width 611 height 15
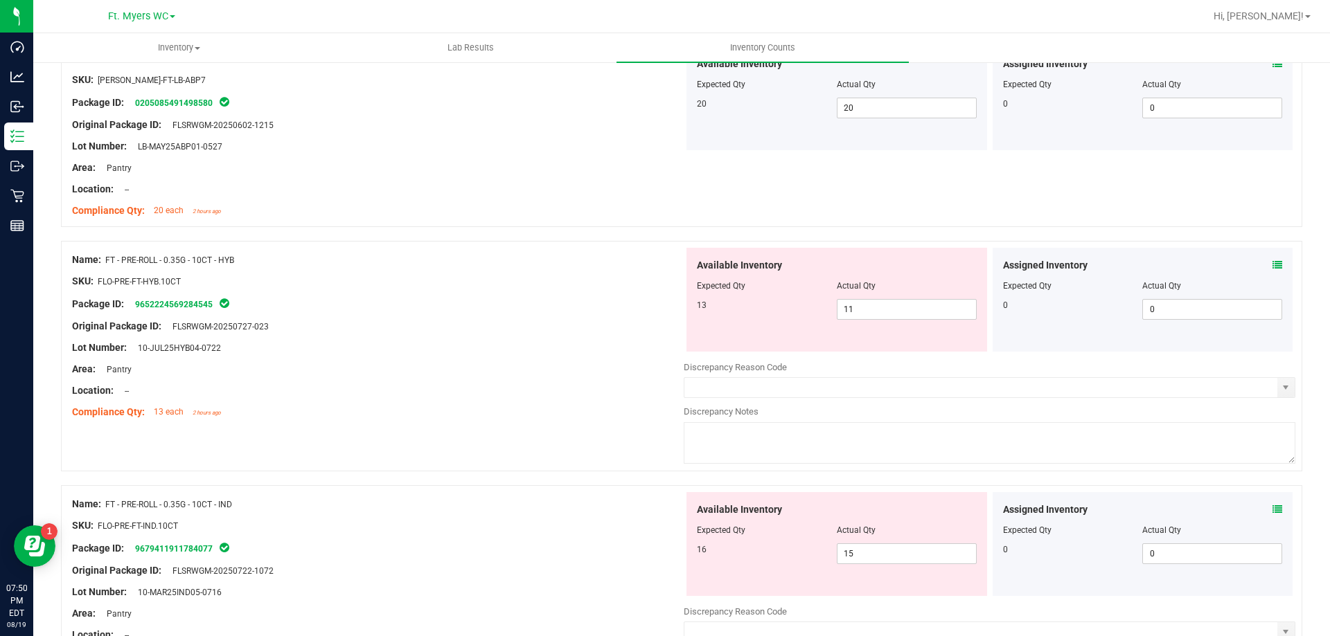
scroll to position [1662, 0]
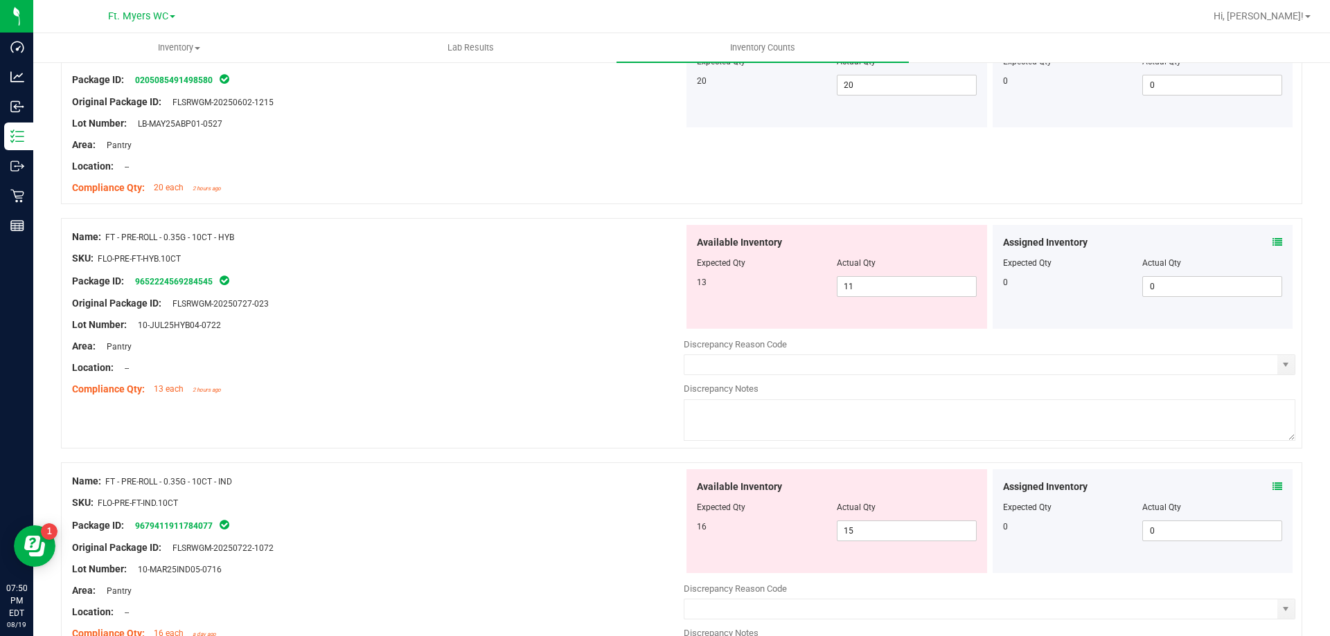
click at [1272, 242] on icon at bounding box center [1277, 243] width 10 height 10
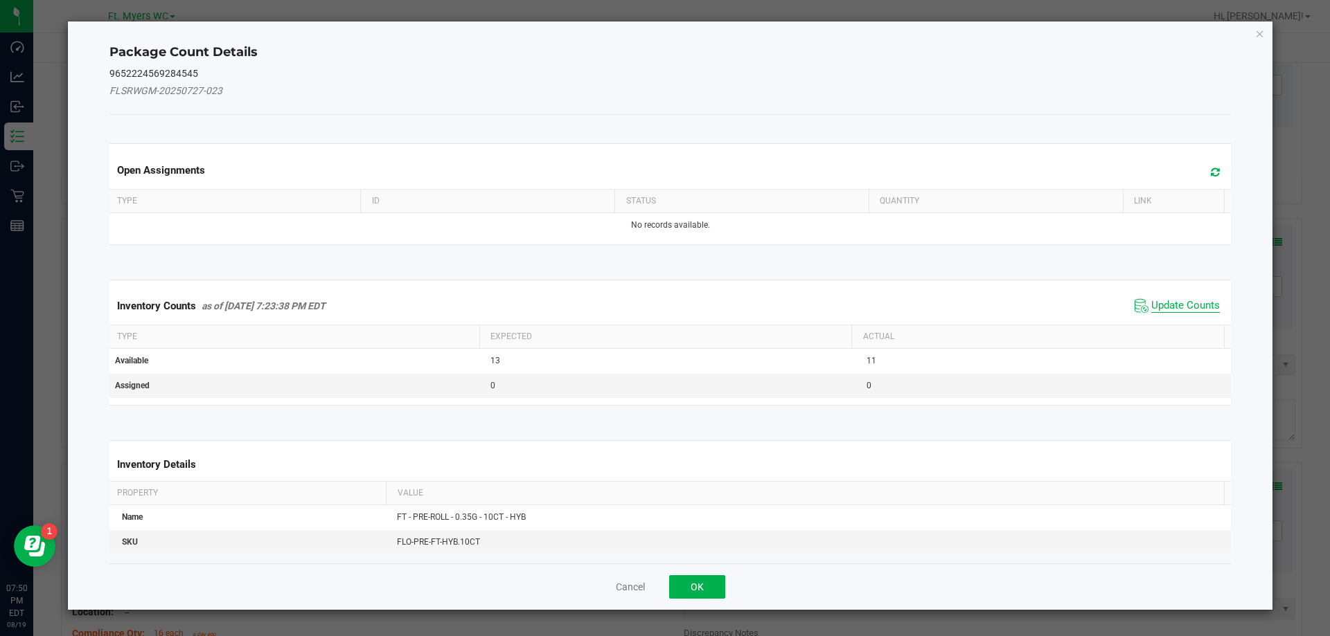
click at [1186, 310] on span "Update Counts" at bounding box center [1185, 306] width 69 height 14
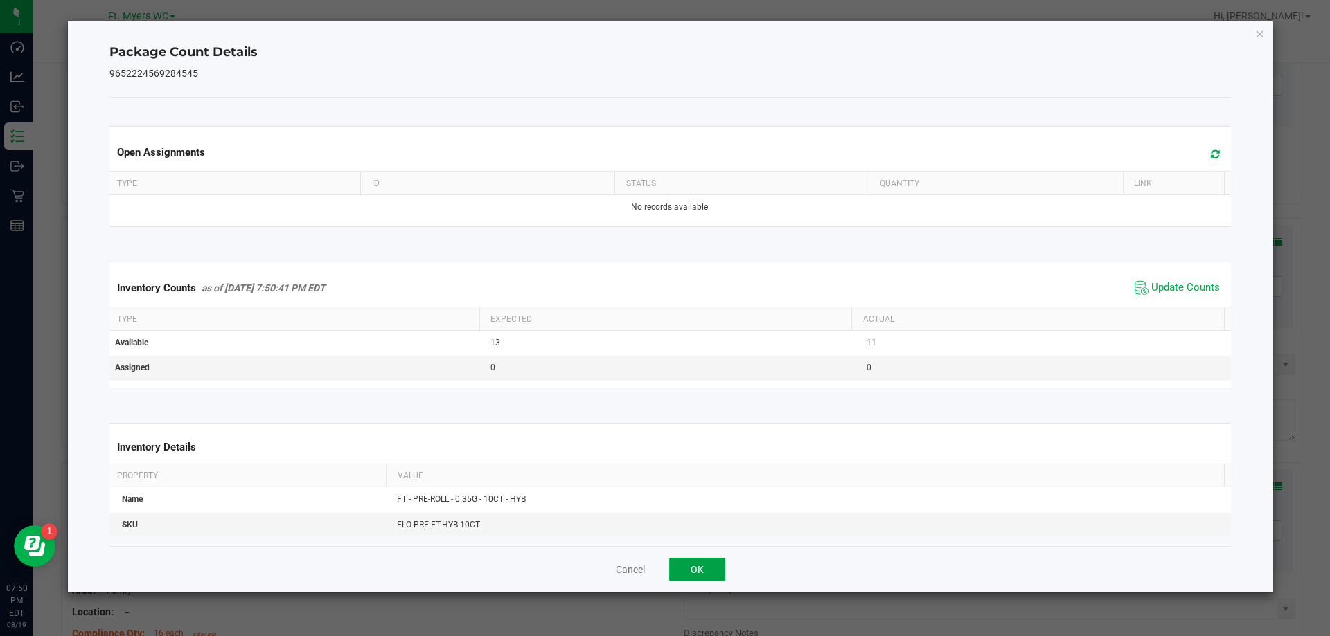
click at [709, 569] on button "OK" at bounding box center [697, 570] width 56 height 24
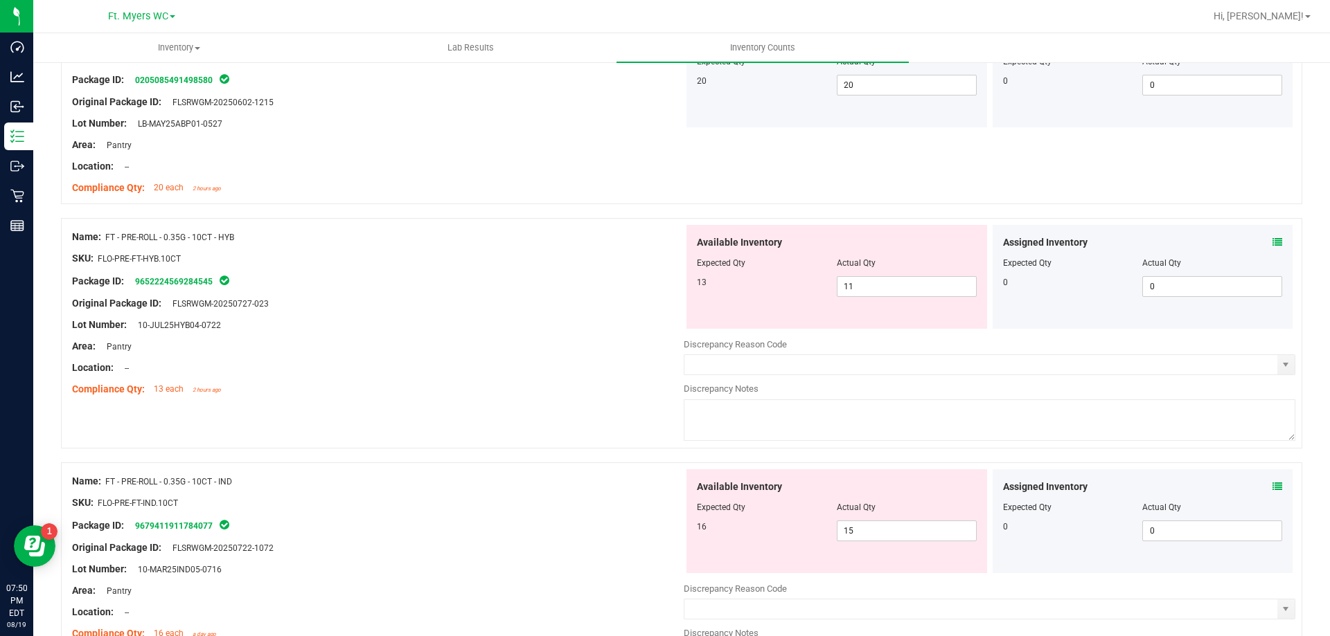
click at [709, 569] on div "Available Inventory Expected Qty Actual Qty 16 15 15" at bounding box center [836, 522] width 301 height 104
click at [916, 285] on span "11 11" at bounding box center [907, 286] width 140 height 21
click at [916, 285] on input "11" at bounding box center [906, 286] width 138 height 19
click at [555, 324] on div "Lot Number: 10-JUL25HYB04-0722" at bounding box center [377, 325] width 611 height 15
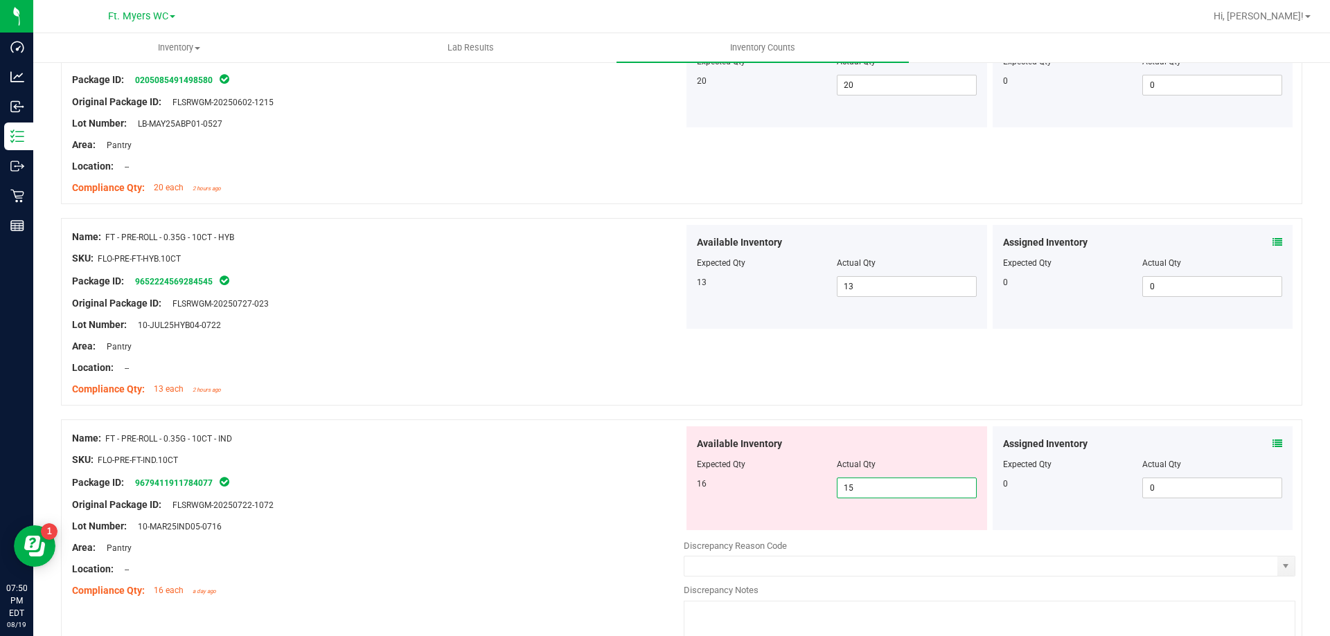
click at [851, 497] on span "15 15" at bounding box center [907, 488] width 140 height 21
click at [851, 497] on input "15" at bounding box center [906, 488] width 138 height 19
click at [600, 458] on div "SKU: FLO-PRE-FT-IND.10CT" at bounding box center [377, 460] width 611 height 15
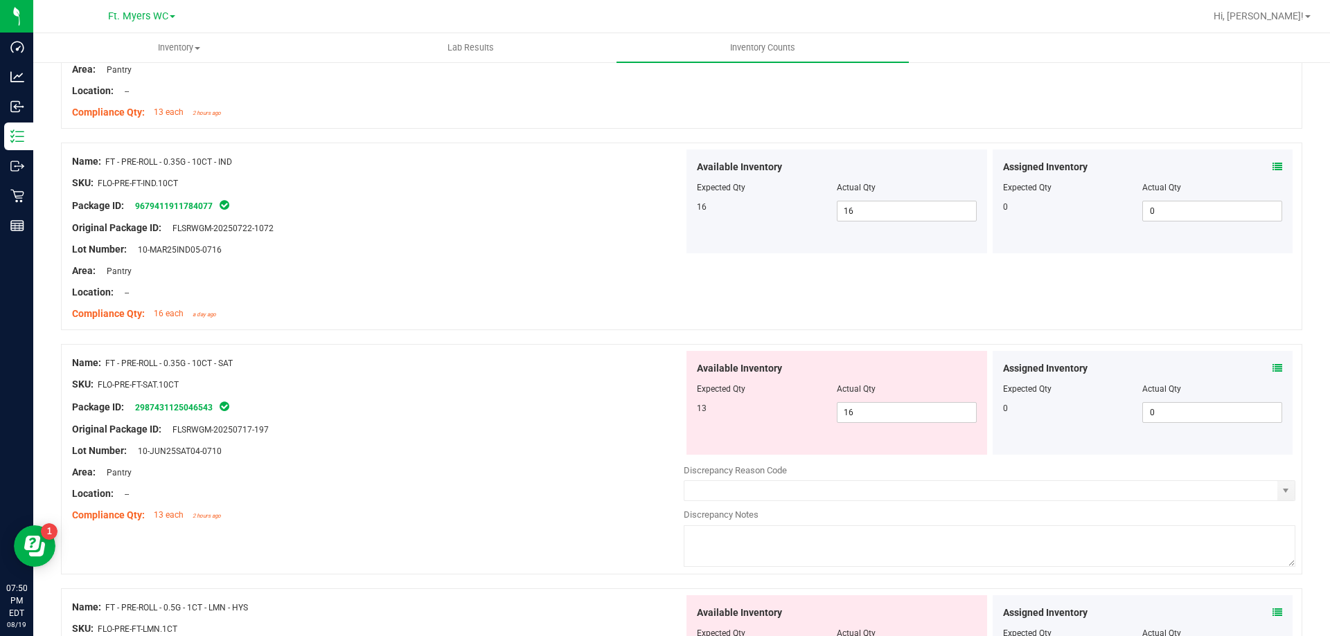
scroll to position [2008, 0]
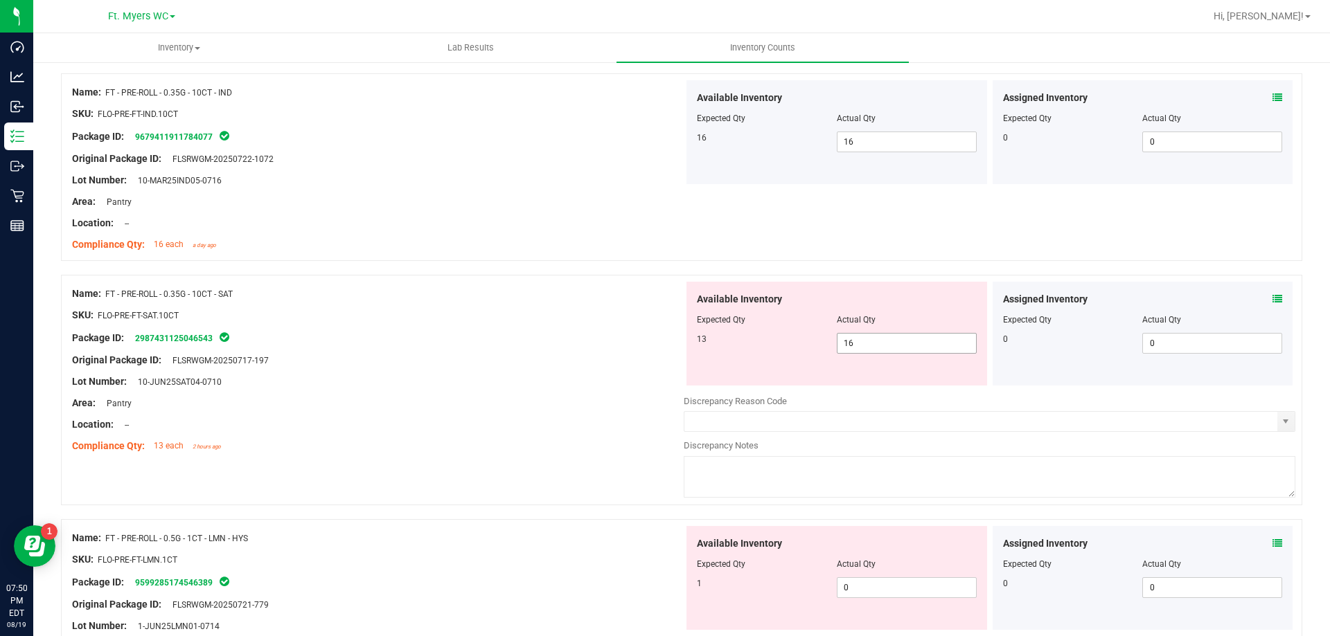
click at [877, 346] on span "16 16" at bounding box center [907, 343] width 140 height 21
click at [877, 346] on input "16" at bounding box center [906, 343] width 138 height 19
click at [628, 400] on div "Area: Pantry" at bounding box center [377, 403] width 611 height 15
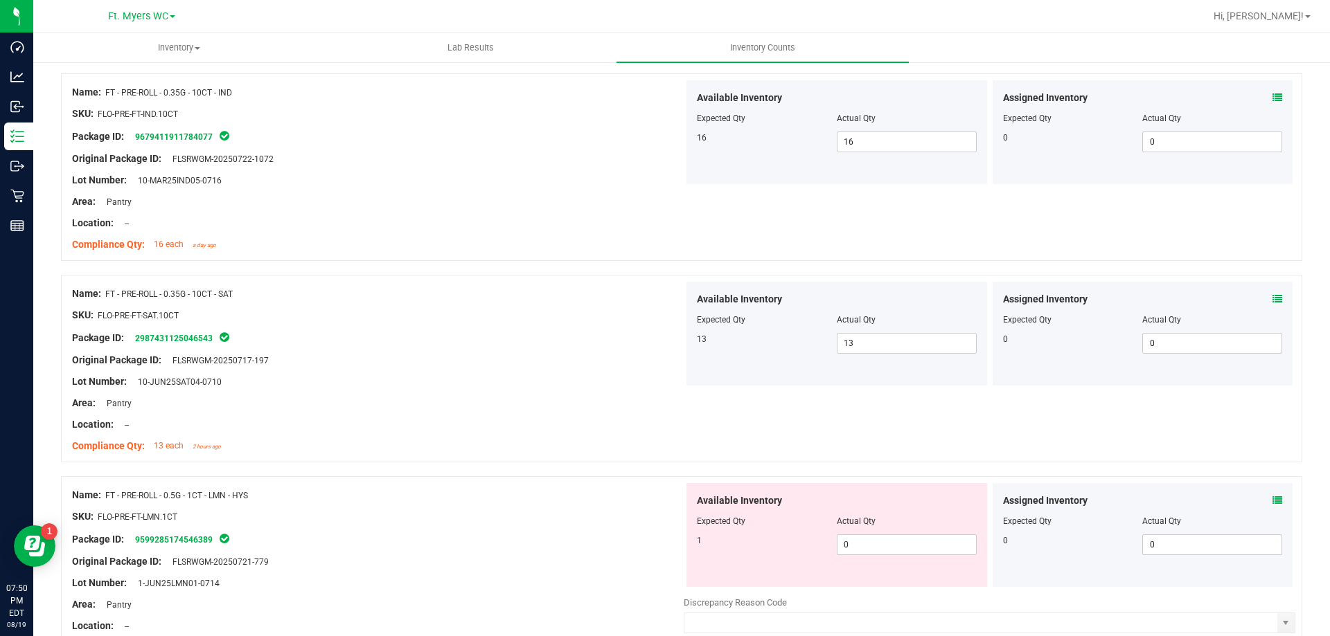
scroll to position [2077, 0]
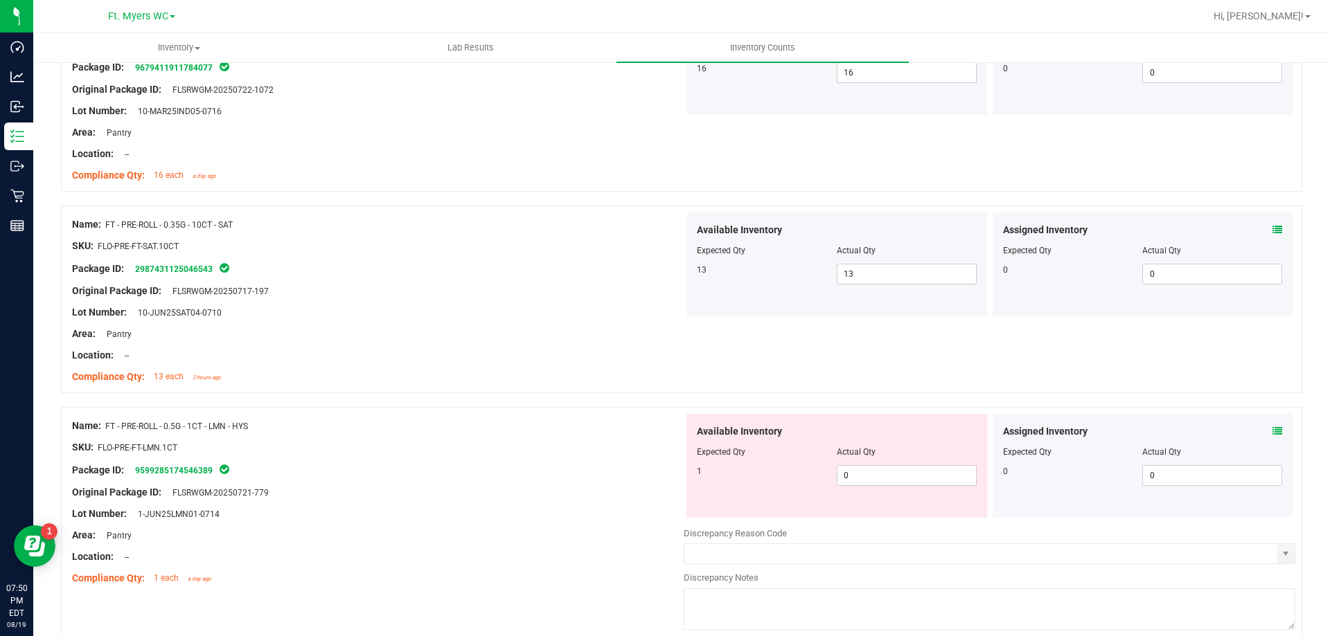
click at [1276, 427] on div "Assigned Inventory Expected Qty Actual Qty 0 0 0" at bounding box center [1142, 466] width 301 height 104
click at [1272, 431] on icon at bounding box center [1277, 432] width 10 height 10
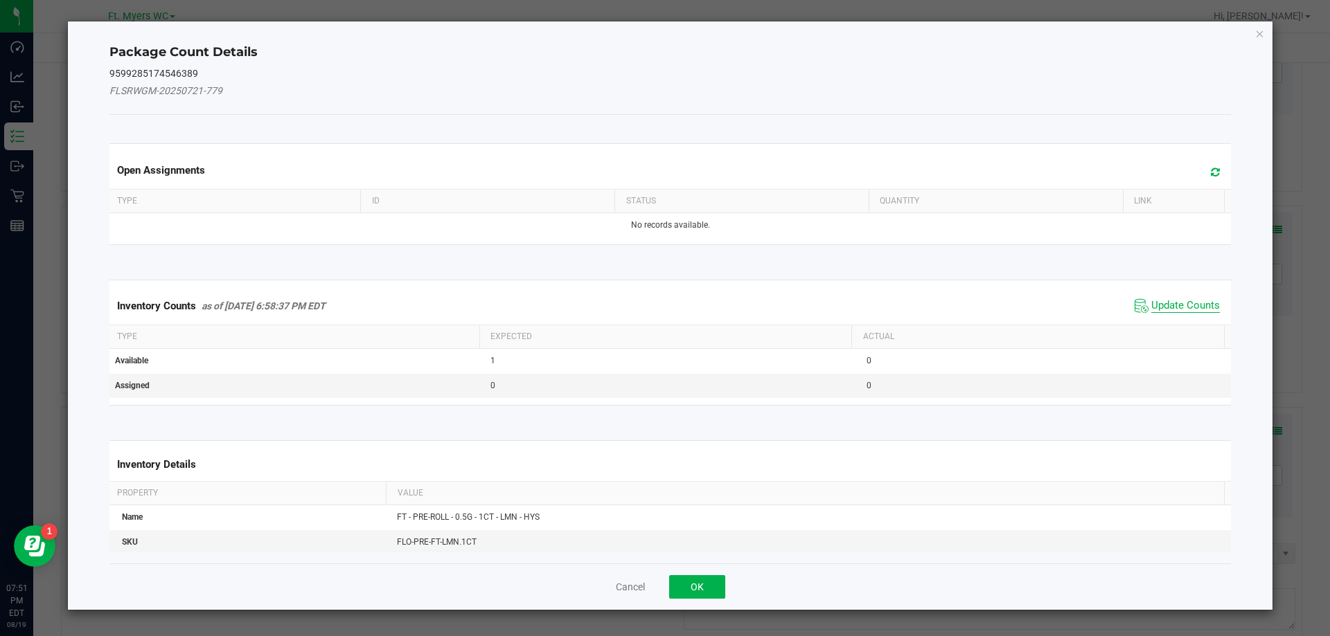
click at [1159, 311] on span "Update Counts" at bounding box center [1185, 306] width 69 height 14
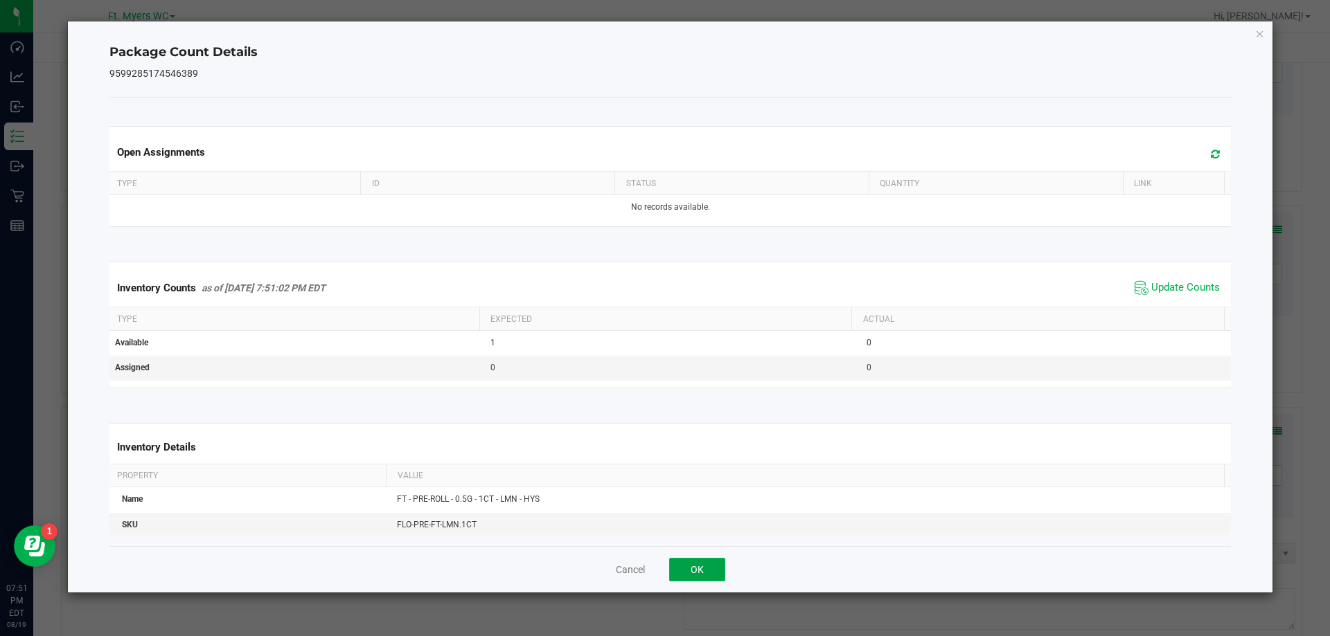
click at [707, 572] on button "OK" at bounding box center [697, 570] width 56 height 24
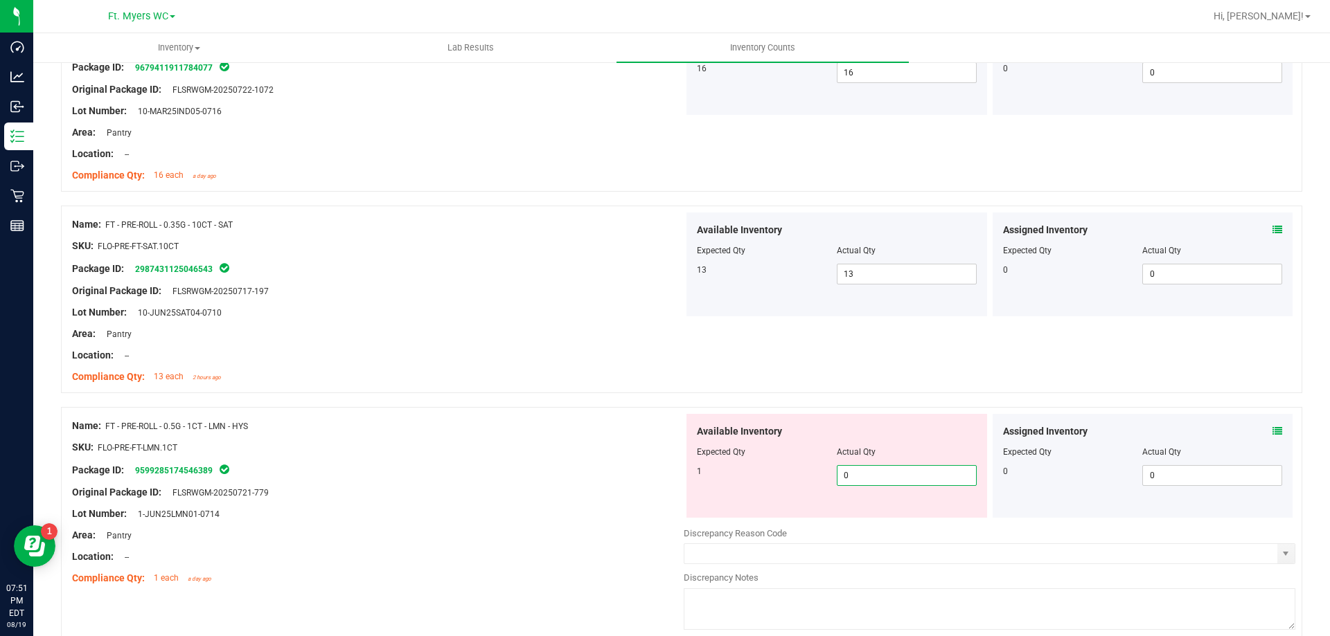
click at [891, 474] on span "0 0" at bounding box center [907, 475] width 140 height 21
click at [669, 480] on div at bounding box center [377, 482] width 611 height 7
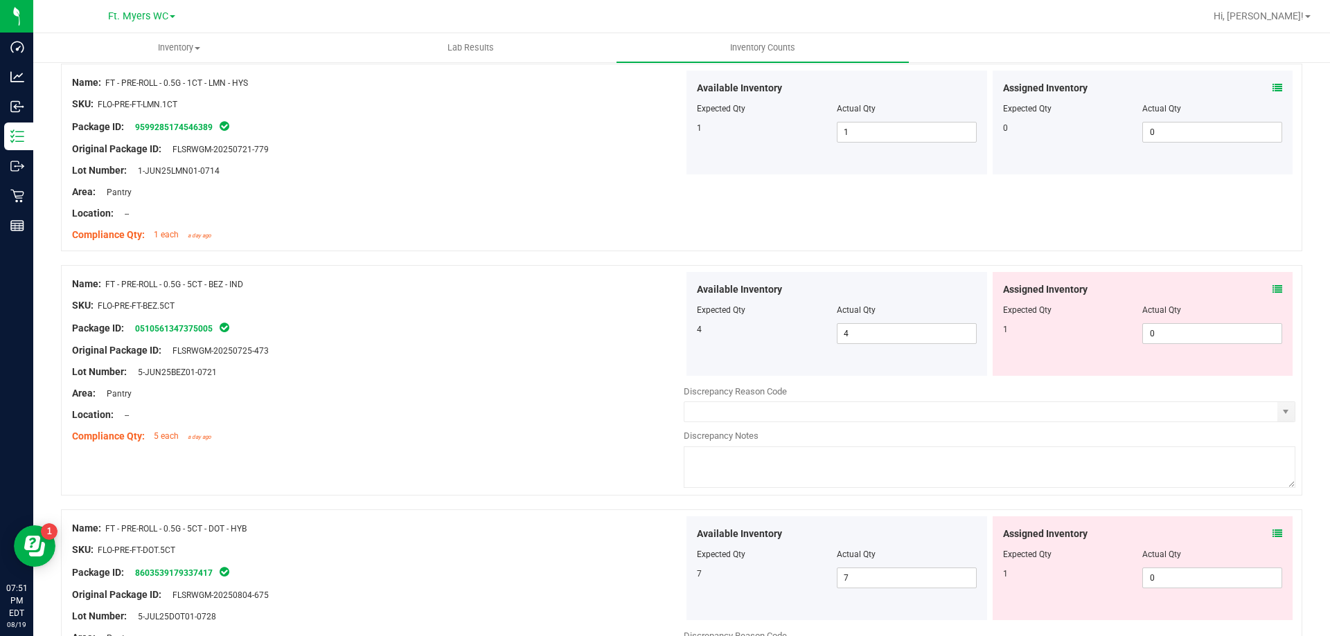
scroll to position [2424, 0]
click at [1272, 286] on icon at bounding box center [1277, 287] width 10 height 10
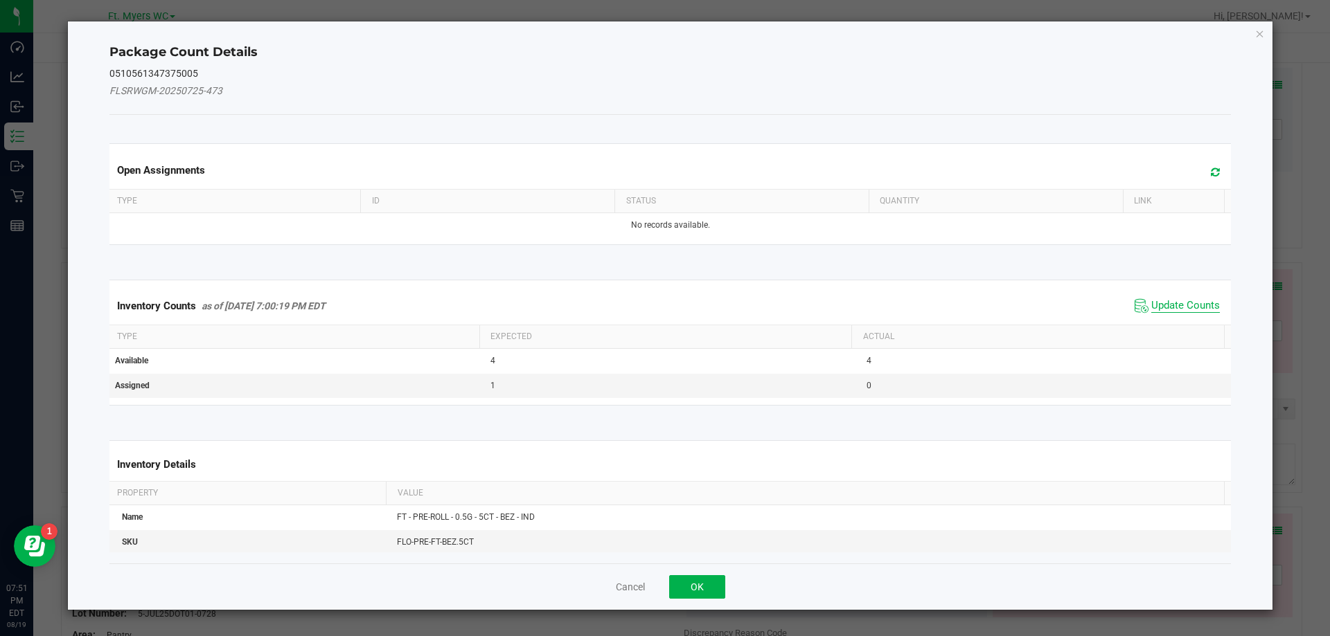
click at [1198, 299] on span "Update Counts" at bounding box center [1185, 306] width 69 height 14
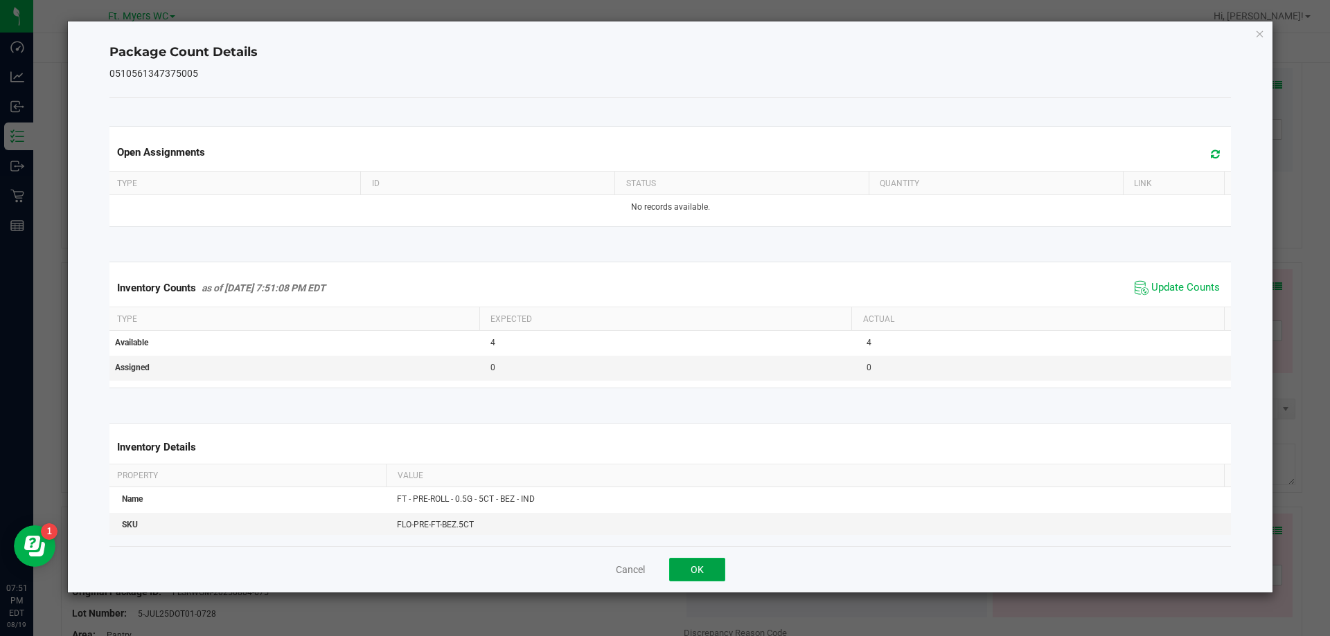
click at [709, 569] on button "OK" at bounding box center [697, 570] width 56 height 24
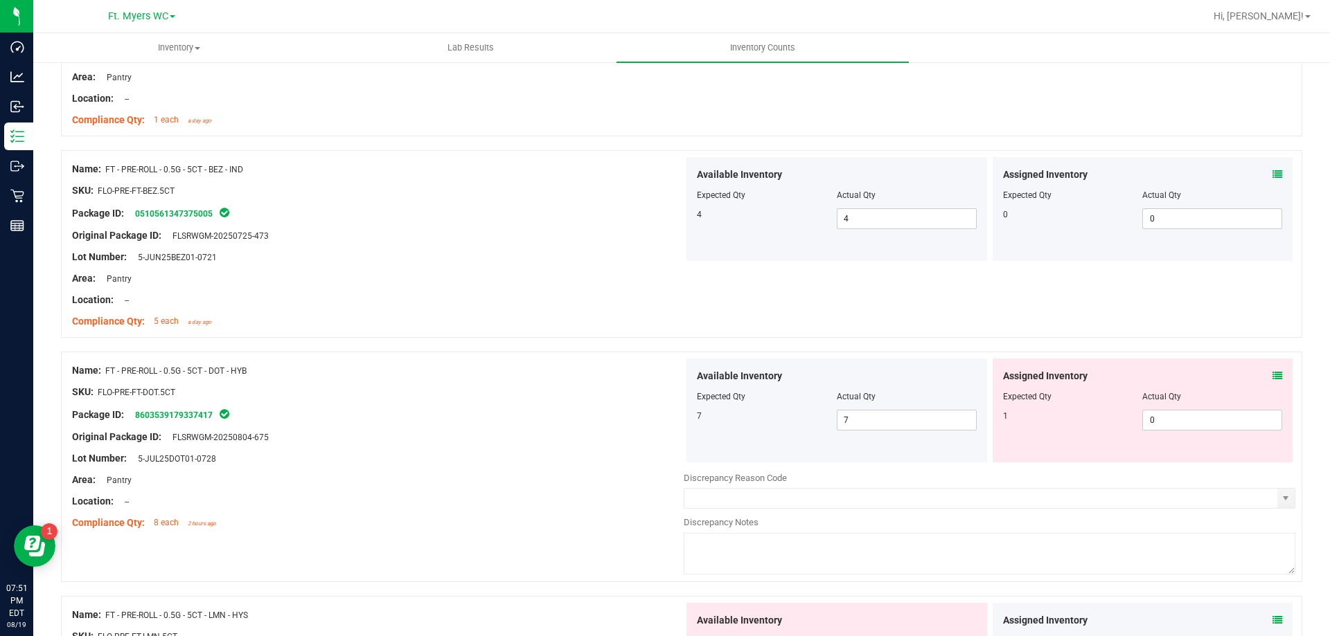
scroll to position [2562, 0]
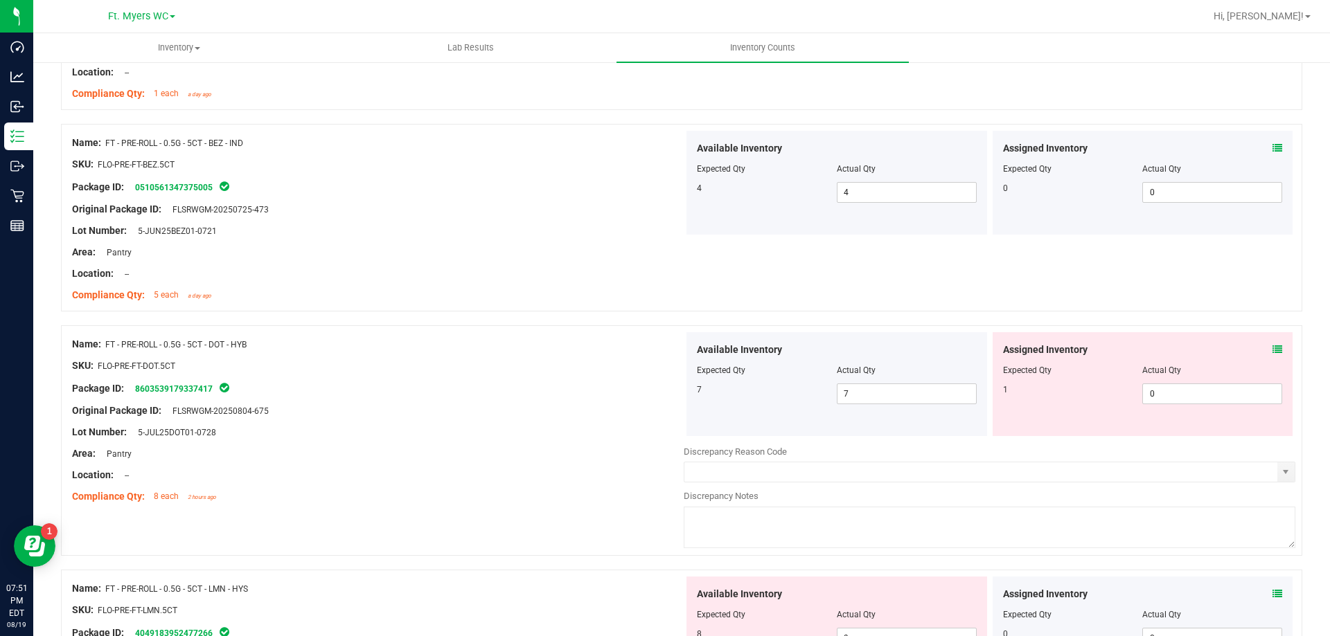
click at [1272, 347] on icon at bounding box center [1277, 350] width 10 height 10
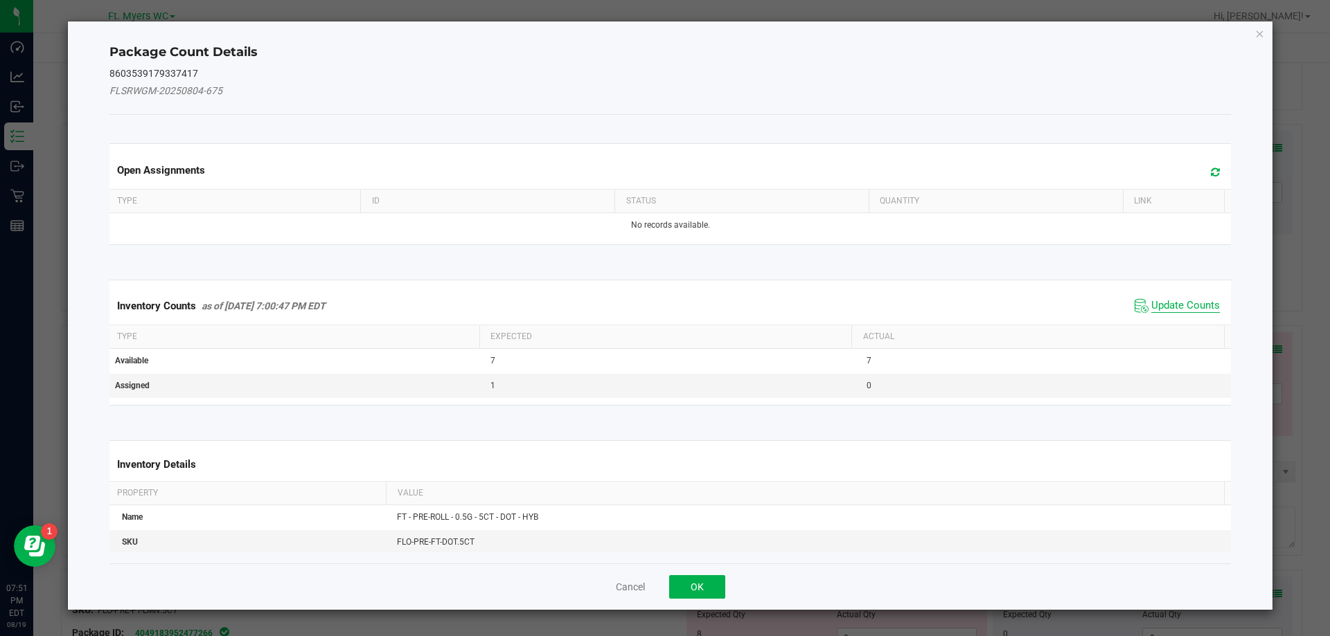
click at [1165, 312] on span "Update Counts" at bounding box center [1185, 306] width 69 height 14
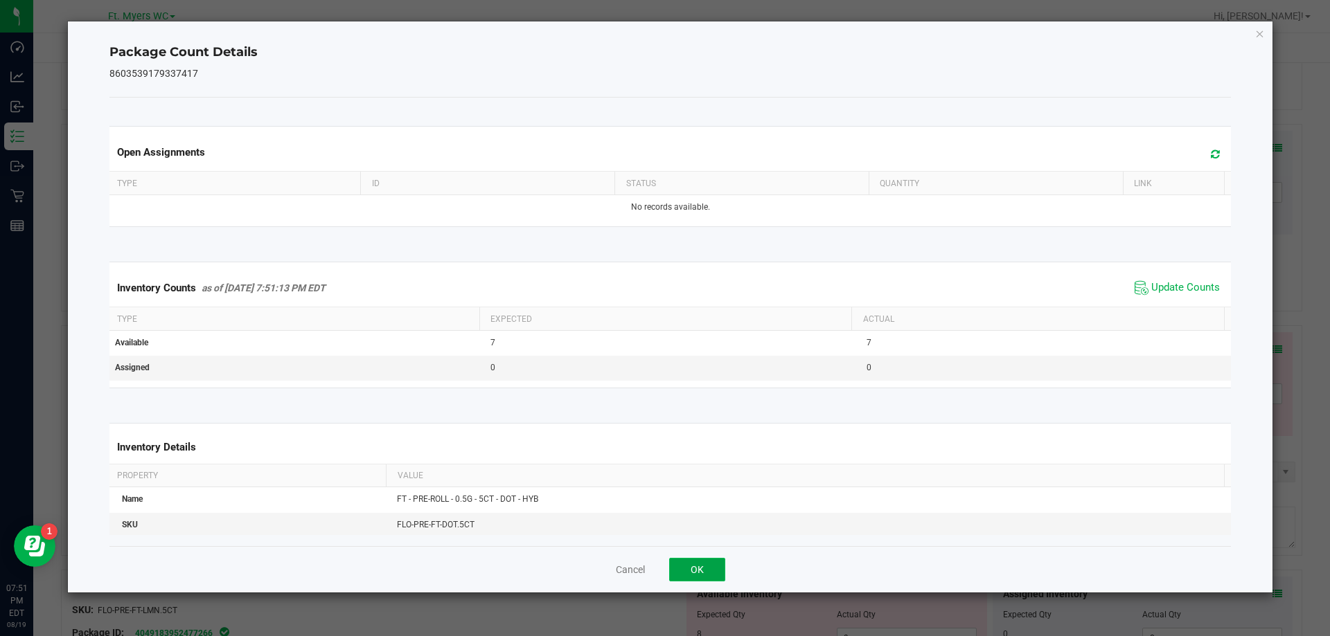
click at [704, 562] on button "OK" at bounding box center [697, 570] width 56 height 24
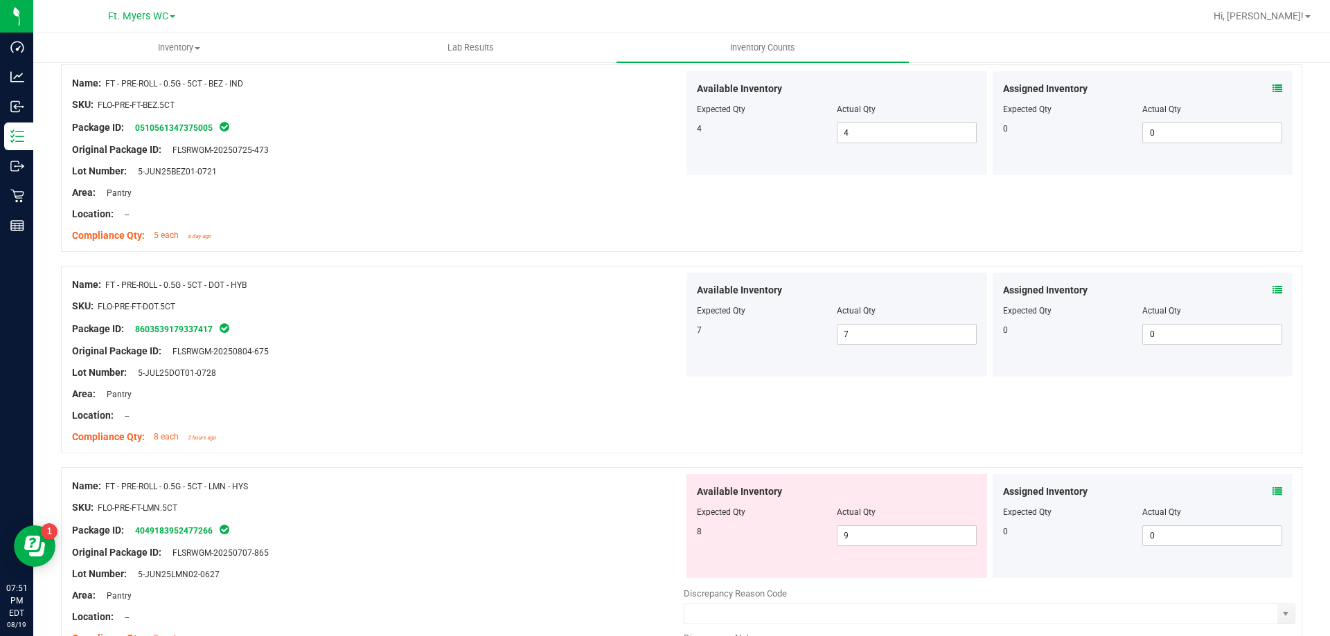
scroll to position [2770, 0]
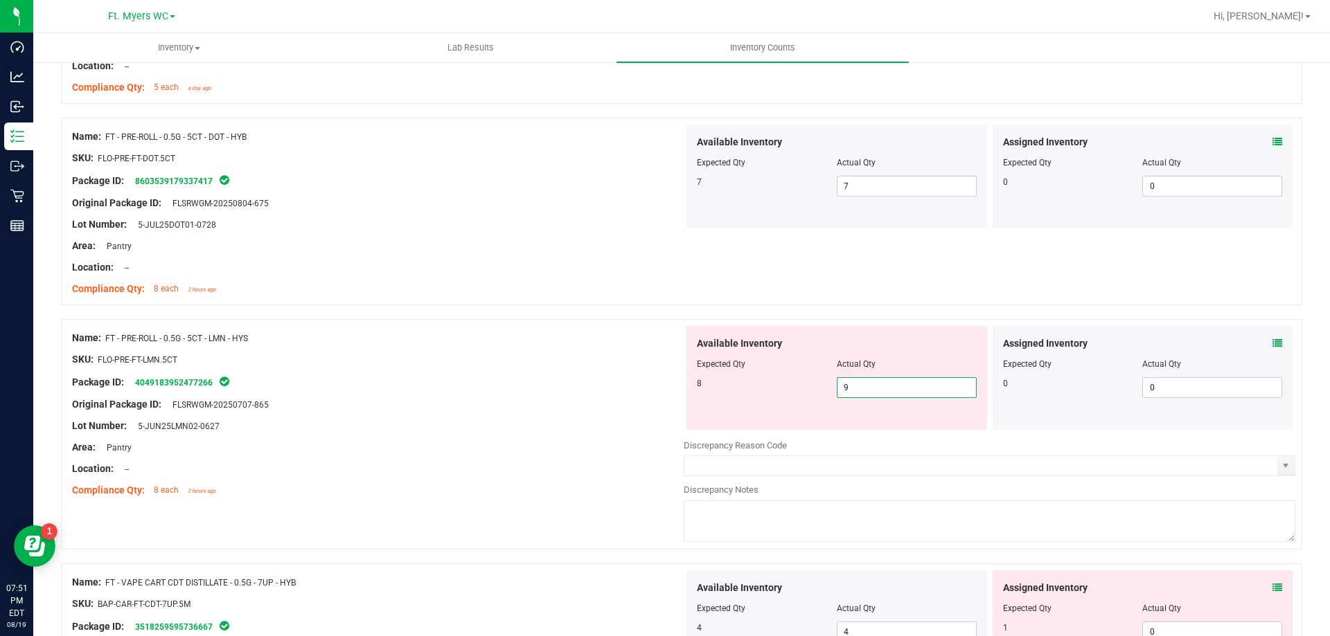
click at [915, 379] on span "9 9" at bounding box center [907, 387] width 140 height 21
click at [915, 379] on input "9" at bounding box center [906, 387] width 138 height 19
click at [571, 395] on div at bounding box center [377, 394] width 611 height 7
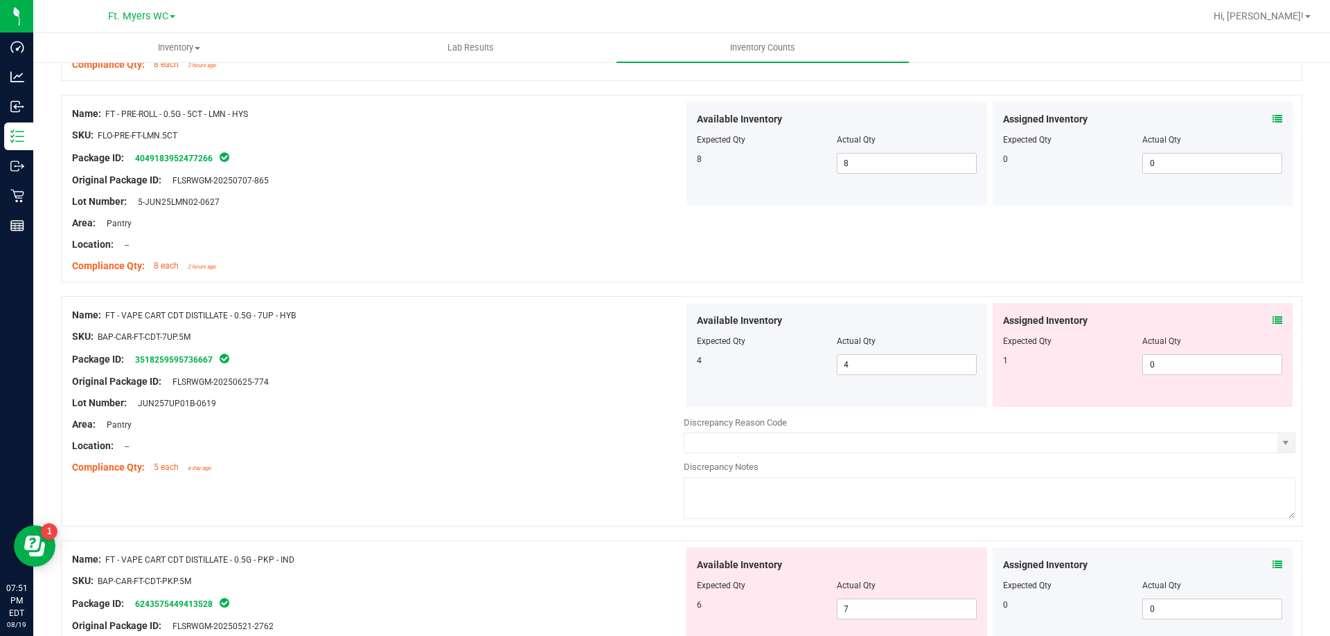
scroll to position [3047, 0]
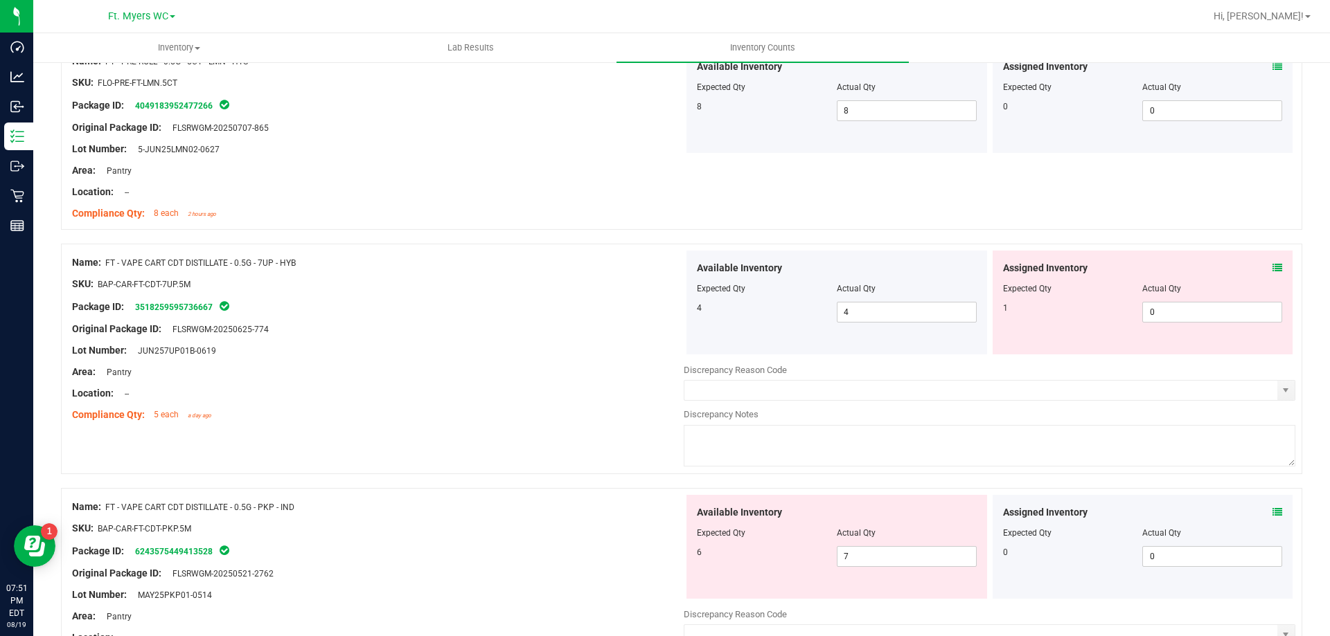
click at [1272, 269] on icon at bounding box center [1277, 268] width 10 height 10
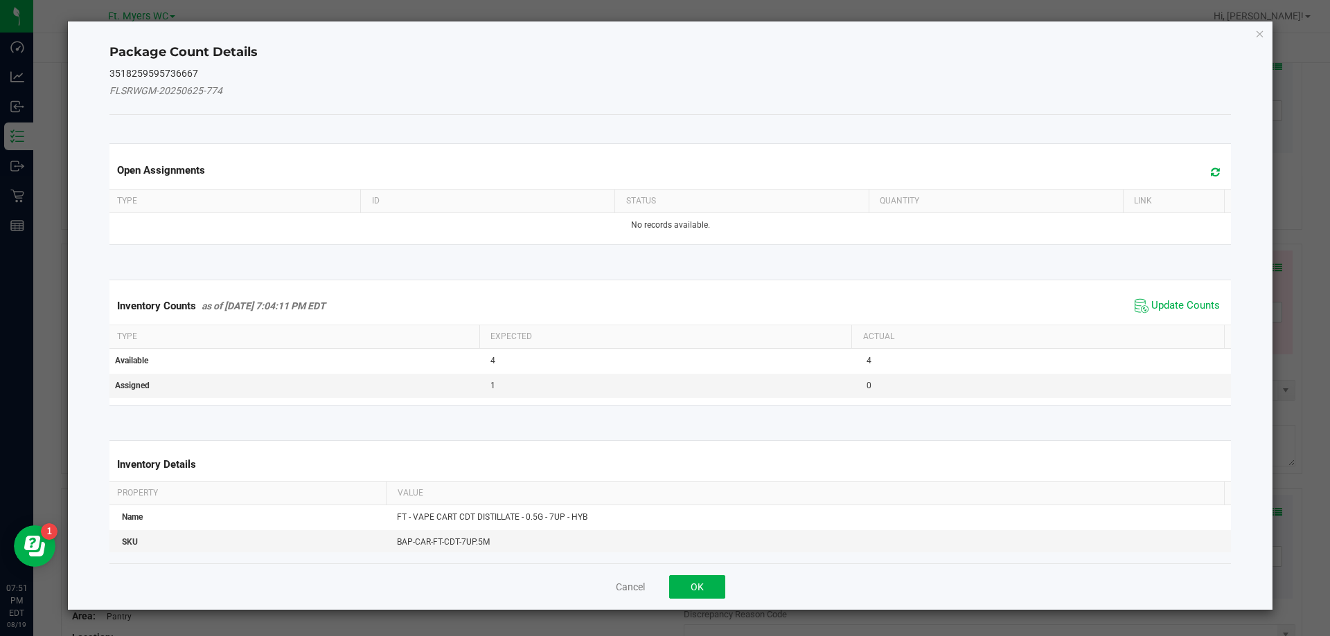
click at [1163, 315] on span "Update Counts" at bounding box center [1177, 306] width 92 height 21
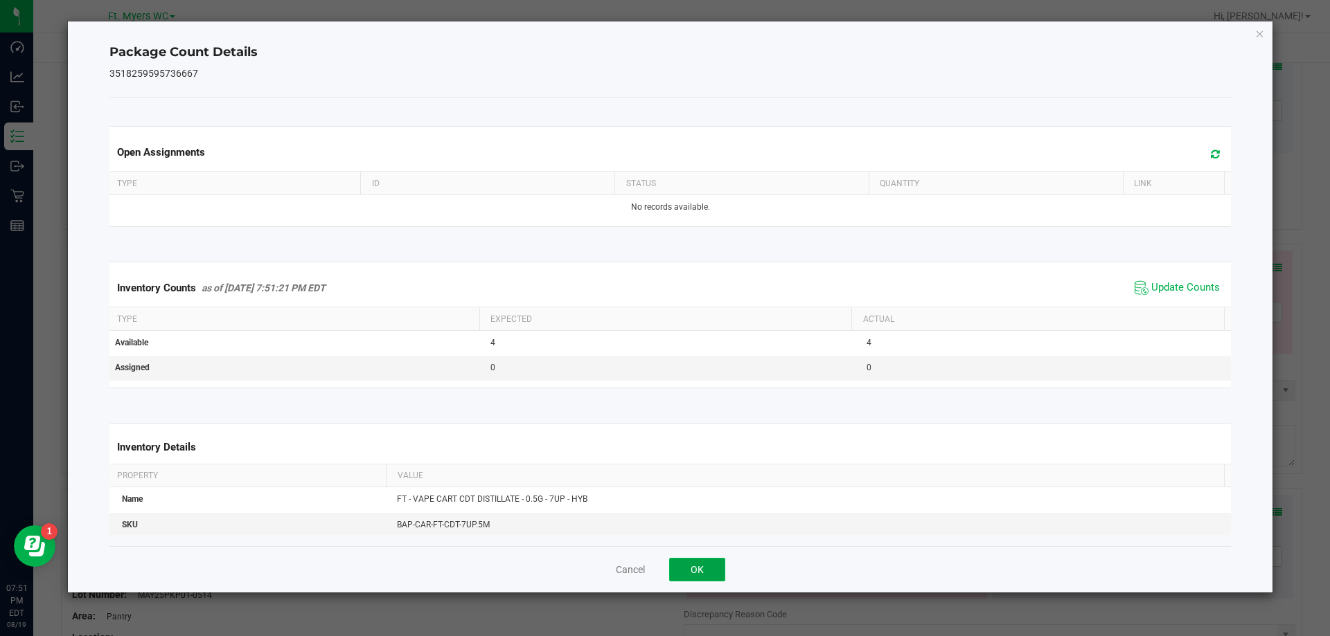
click at [704, 560] on button "OK" at bounding box center [697, 570] width 56 height 24
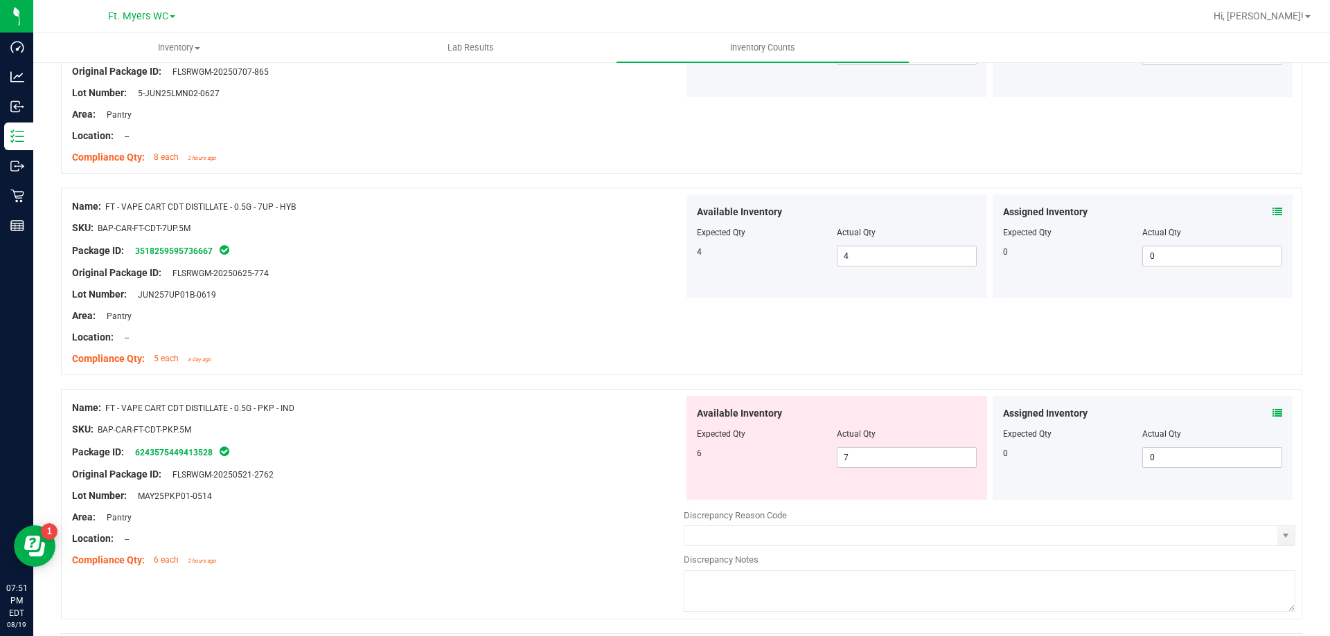
scroll to position [3185, 0]
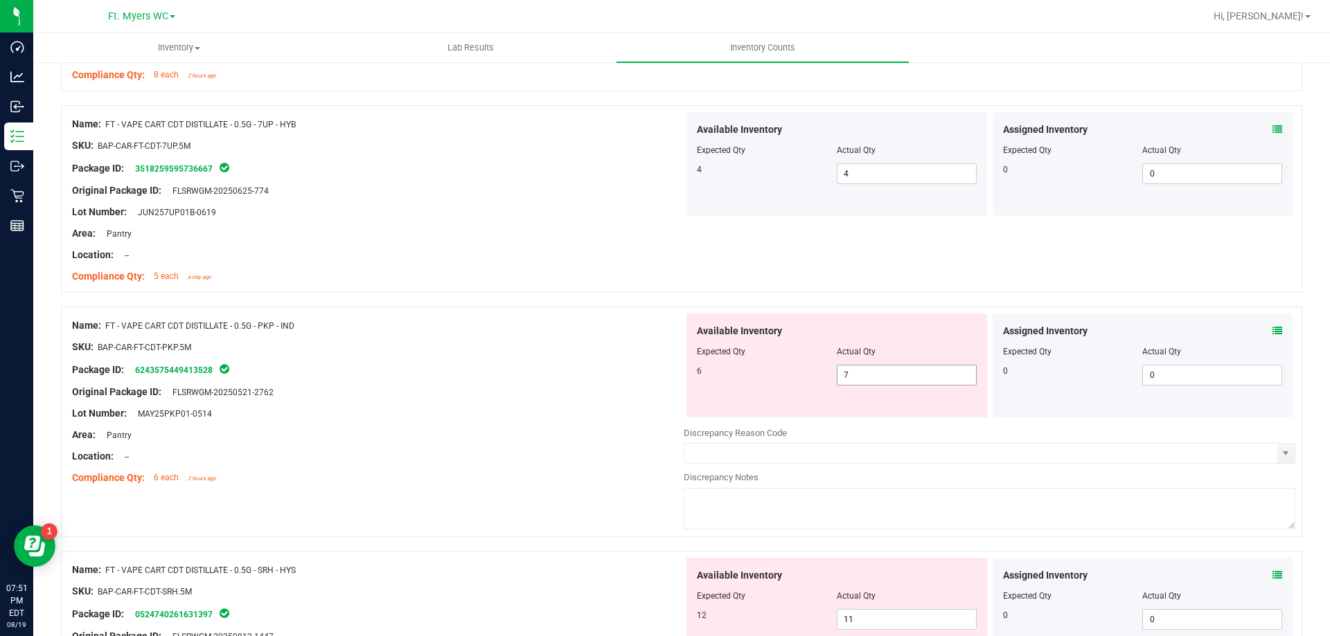
click at [915, 379] on span "7 7" at bounding box center [907, 375] width 140 height 21
click at [915, 379] on input "7" at bounding box center [906, 375] width 138 height 19
click at [589, 355] on div at bounding box center [377, 358] width 611 height 7
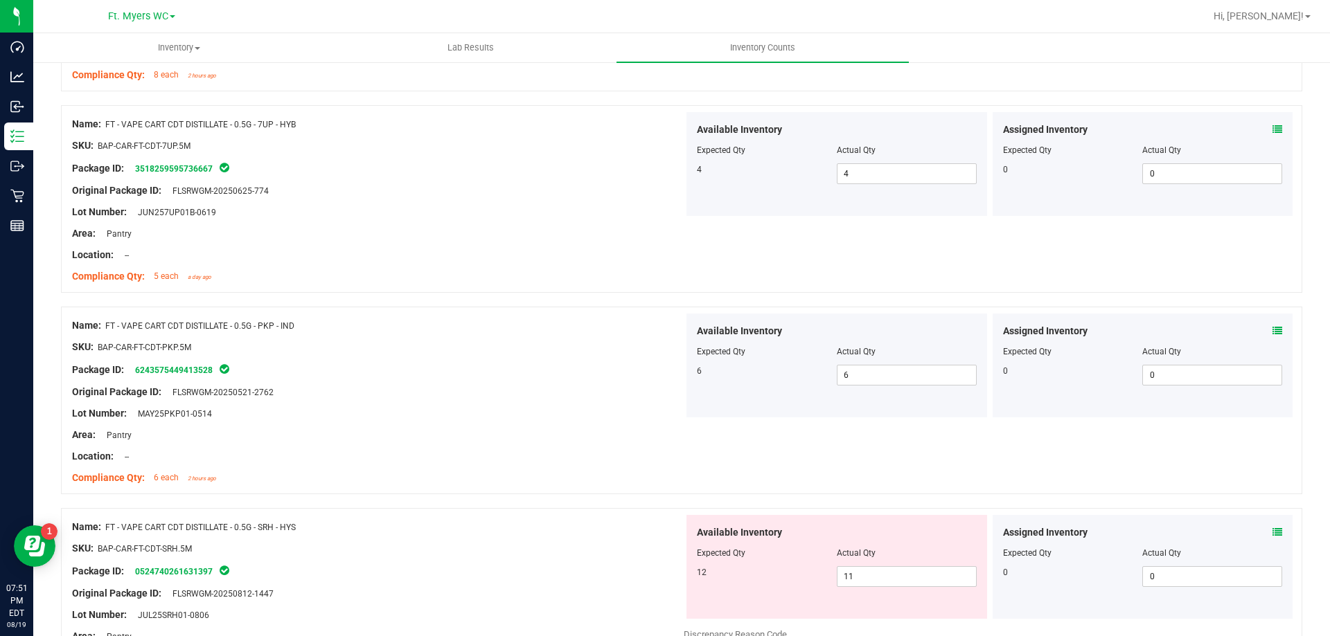
click at [1272, 326] on icon at bounding box center [1277, 331] width 10 height 10
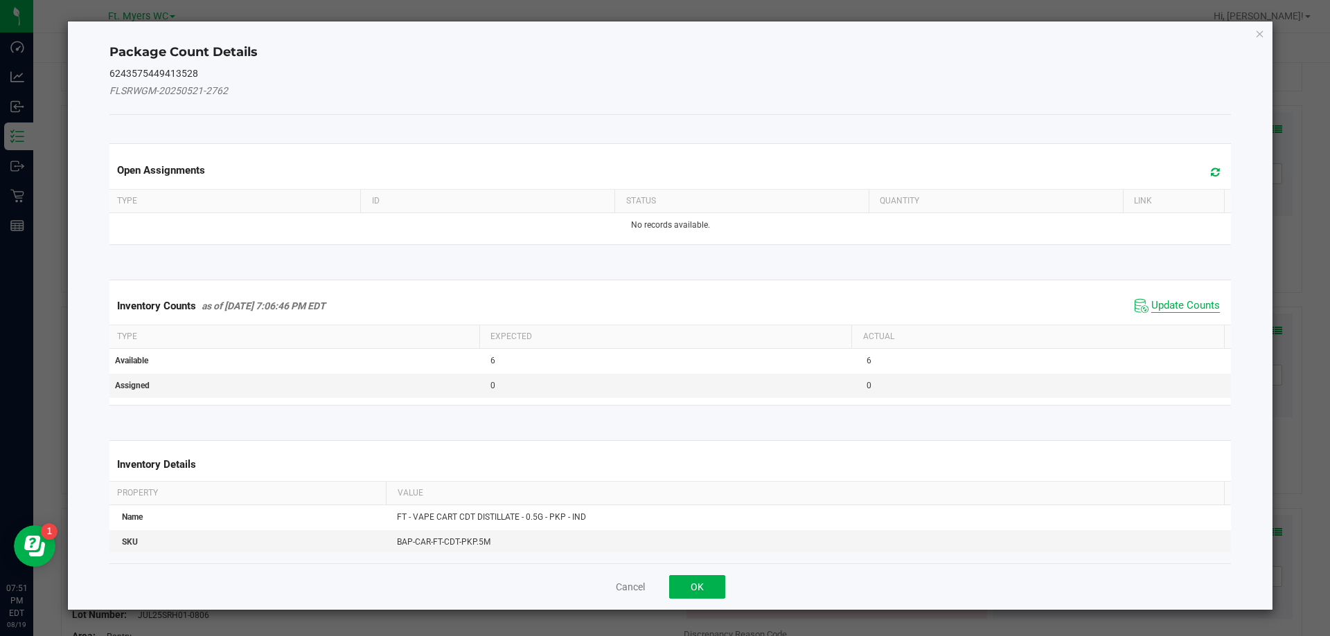
click at [1183, 310] on span "Update Counts" at bounding box center [1185, 306] width 69 height 14
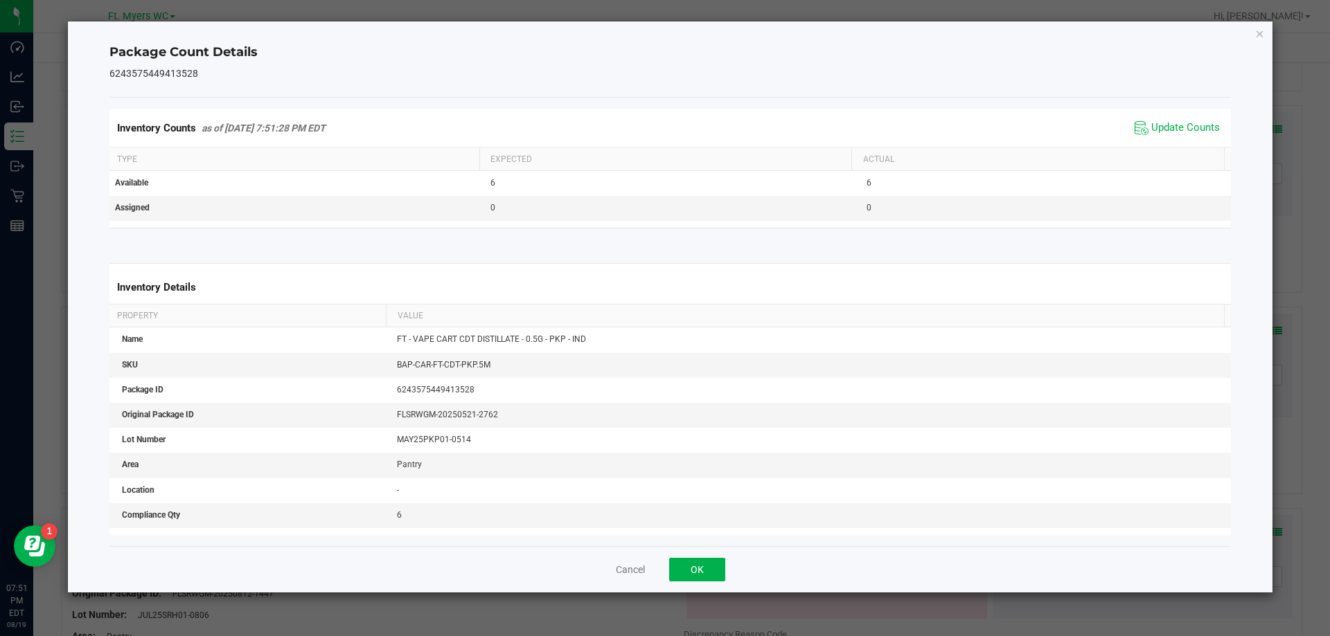
scroll to position [213, 0]
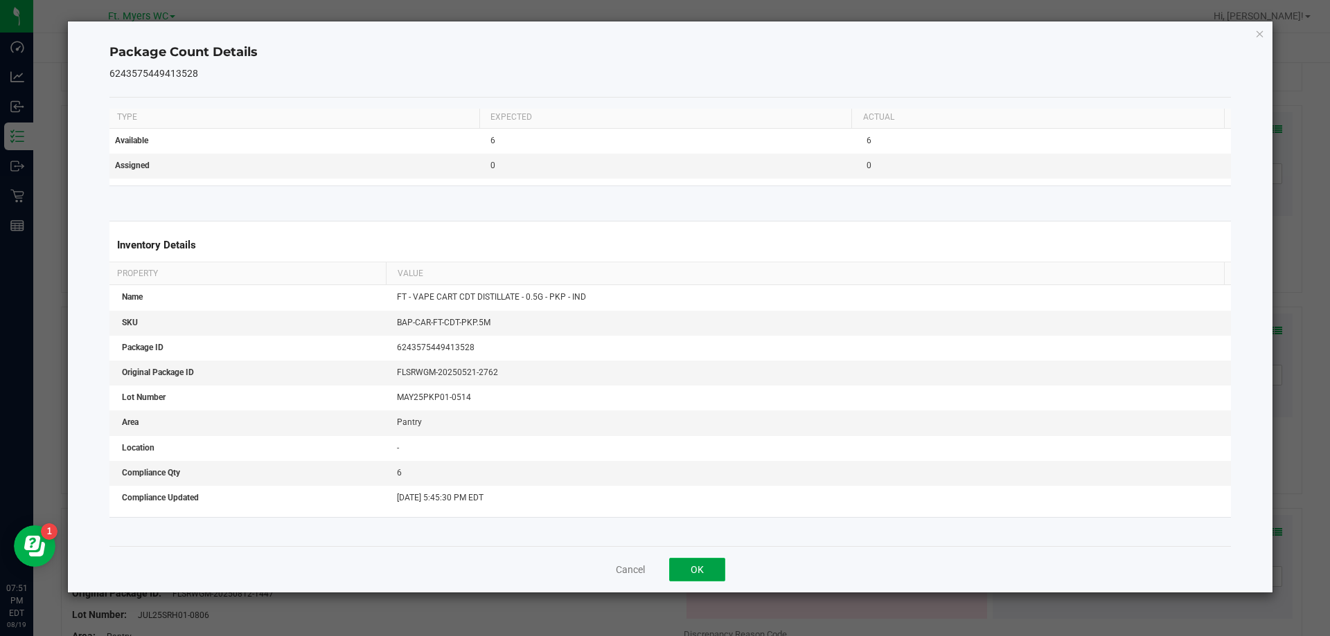
click at [701, 570] on button "OK" at bounding box center [697, 570] width 56 height 24
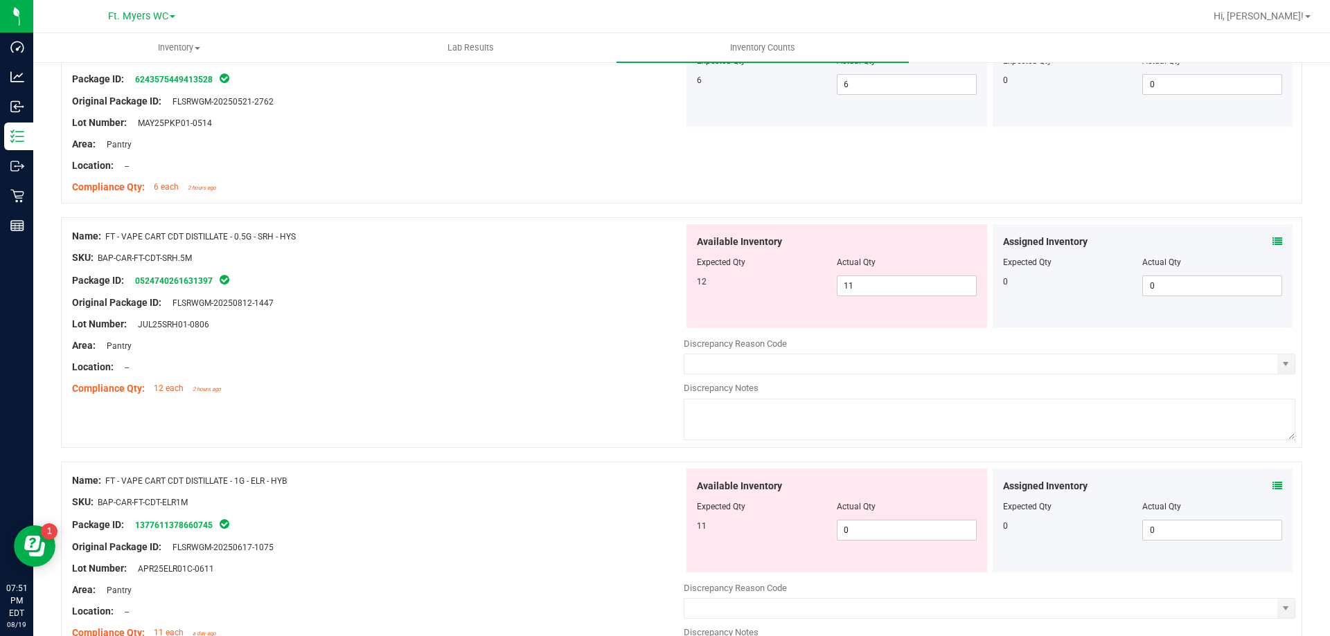
scroll to position [3532, 0]
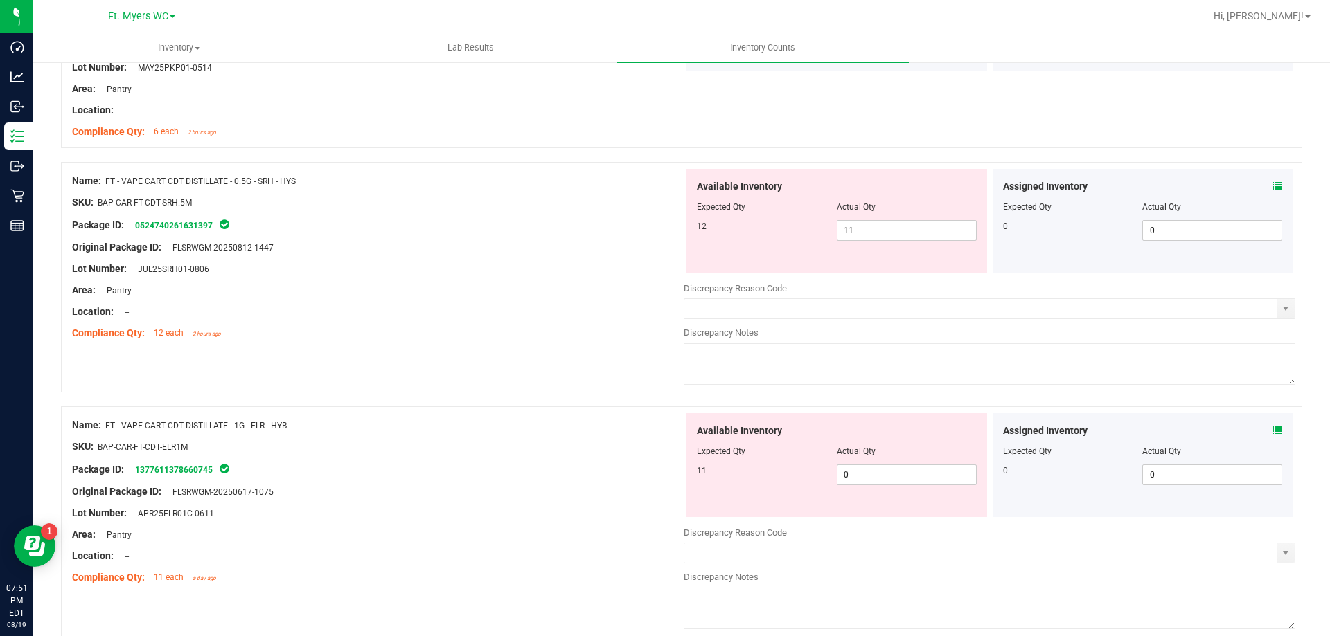
click at [1272, 186] on icon at bounding box center [1277, 186] width 10 height 10
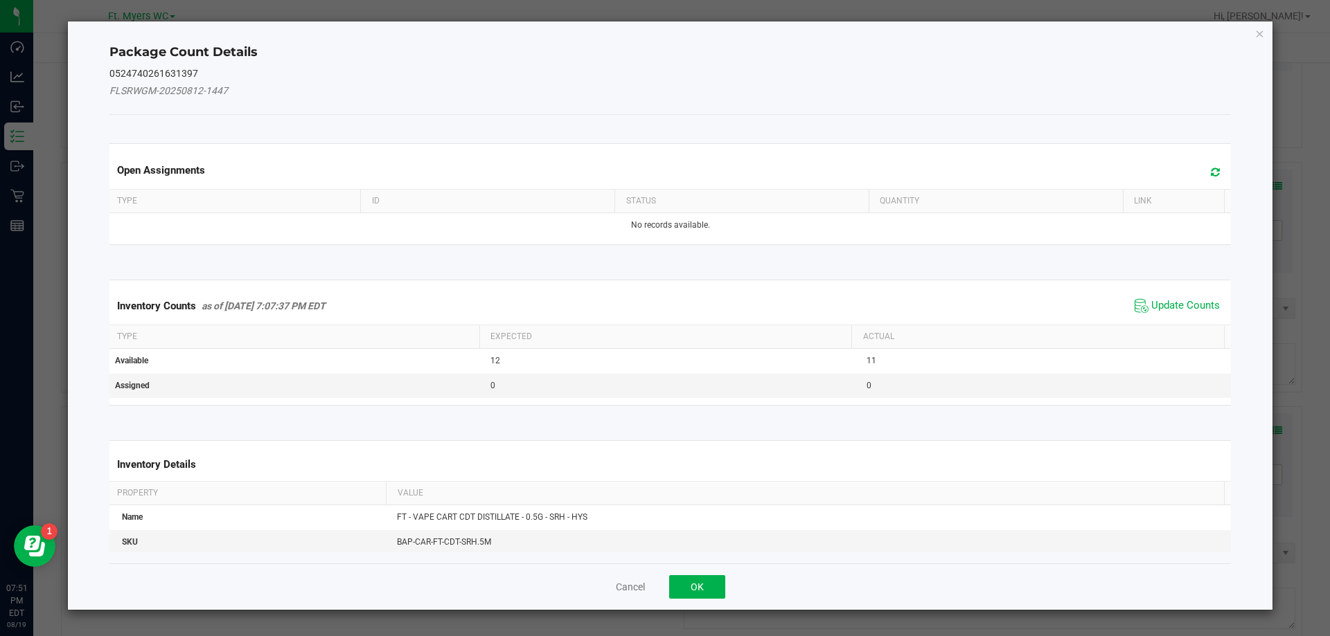
click at [1169, 293] on div "Inventory Counts as of Aug 19, 2025 7:07:37 PM EDT Update Counts" at bounding box center [670, 305] width 1127 height 37
click at [1169, 294] on div "Inventory Counts as of Aug 19, 2025 7:07:37 PM EDT Update Counts" at bounding box center [670, 305] width 1127 height 37
click at [1163, 307] on span "Update Counts" at bounding box center [1185, 306] width 69 height 14
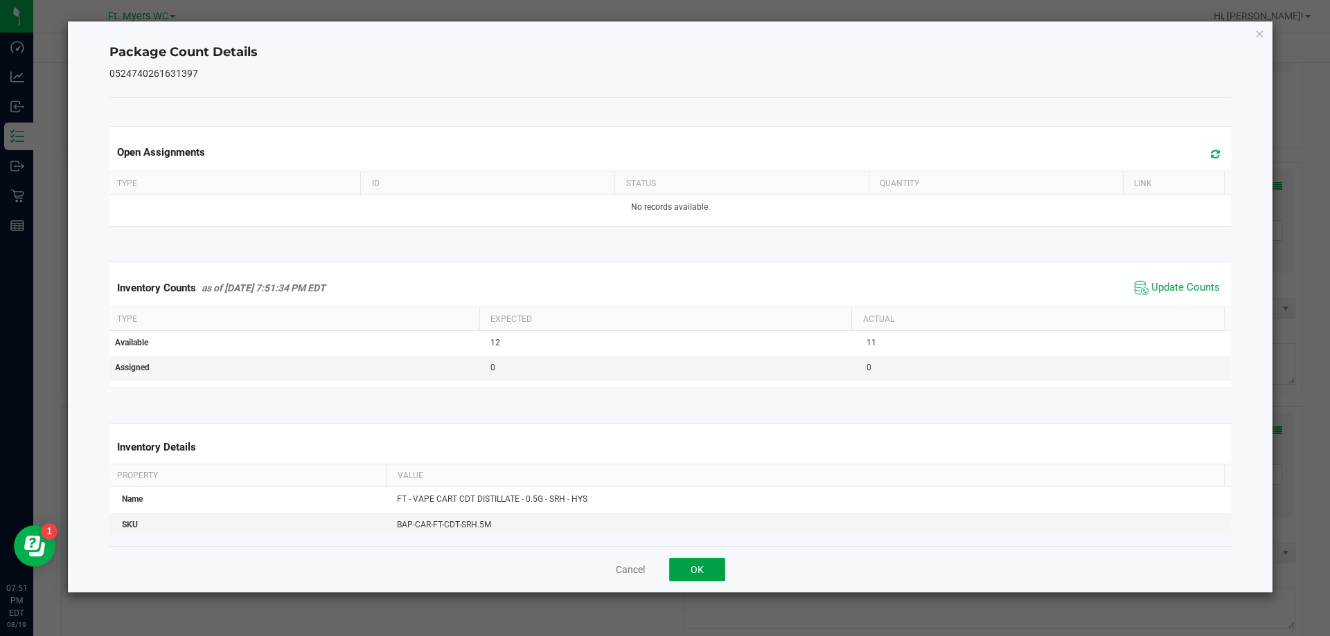
click at [689, 562] on button "OK" at bounding box center [697, 570] width 56 height 24
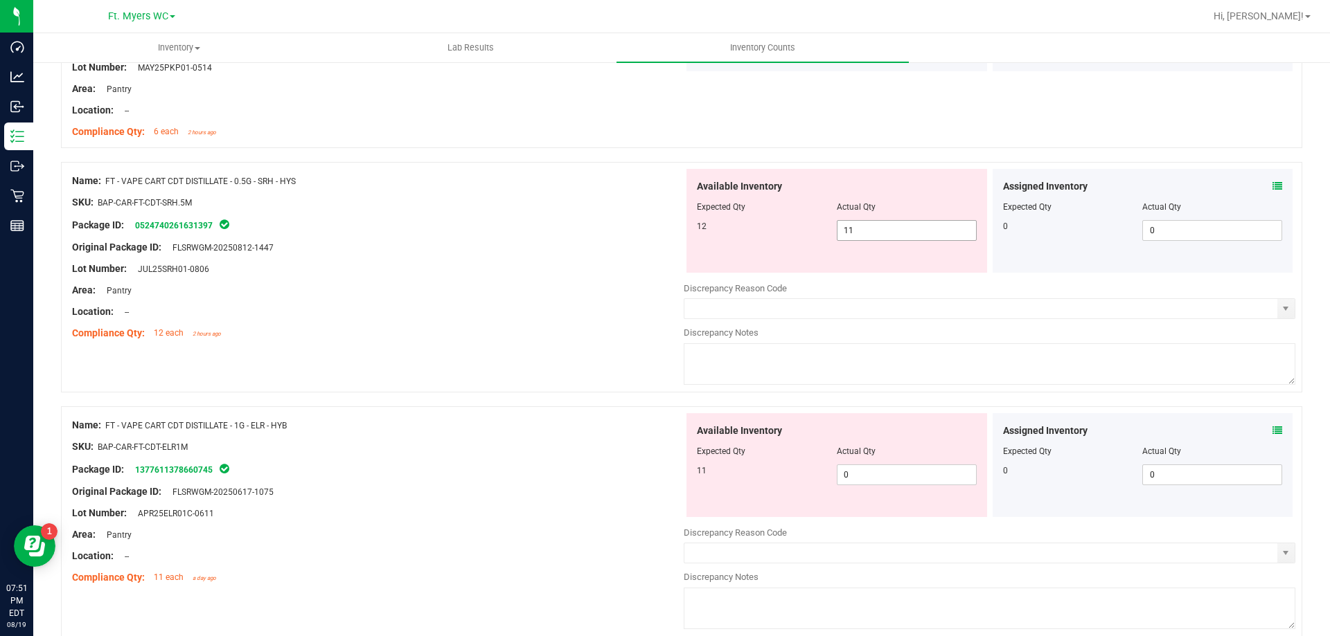
click at [858, 234] on span "11 11" at bounding box center [907, 230] width 140 height 21
click at [858, 234] on input "11" at bounding box center [906, 230] width 138 height 19
click at [438, 256] on div at bounding box center [377, 258] width 611 height 7
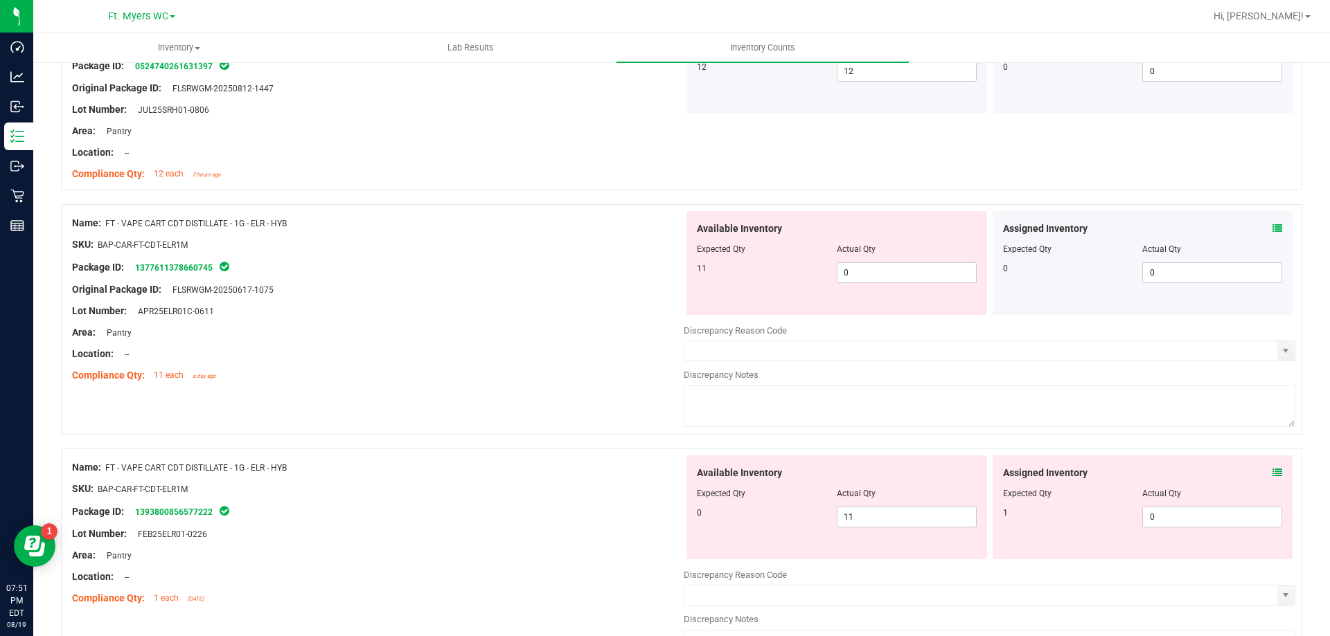
scroll to position [3739, 0]
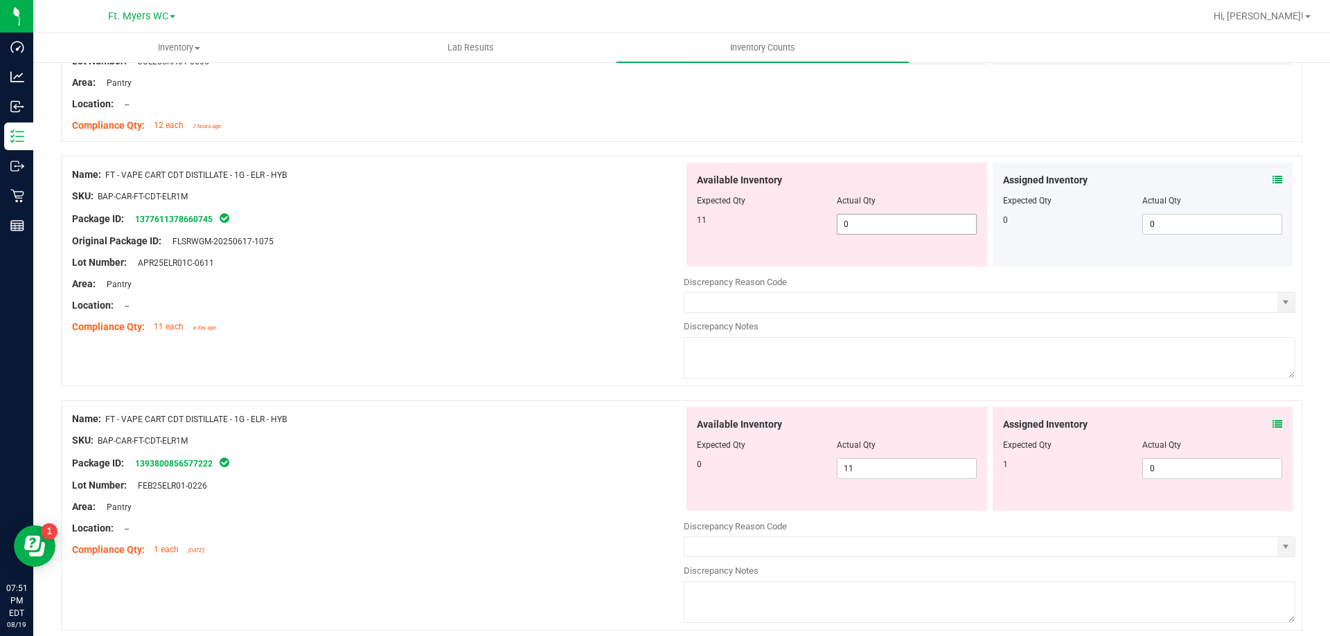
click at [903, 218] on span "0 0" at bounding box center [907, 224] width 140 height 21
click at [903, 218] on input "0" at bounding box center [906, 224] width 138 height 19
click at [940, 464] on div "Available Inventory Expected Qty Actual Qty 0 11 11" at bounding box center [836, 459] width 301 height 104
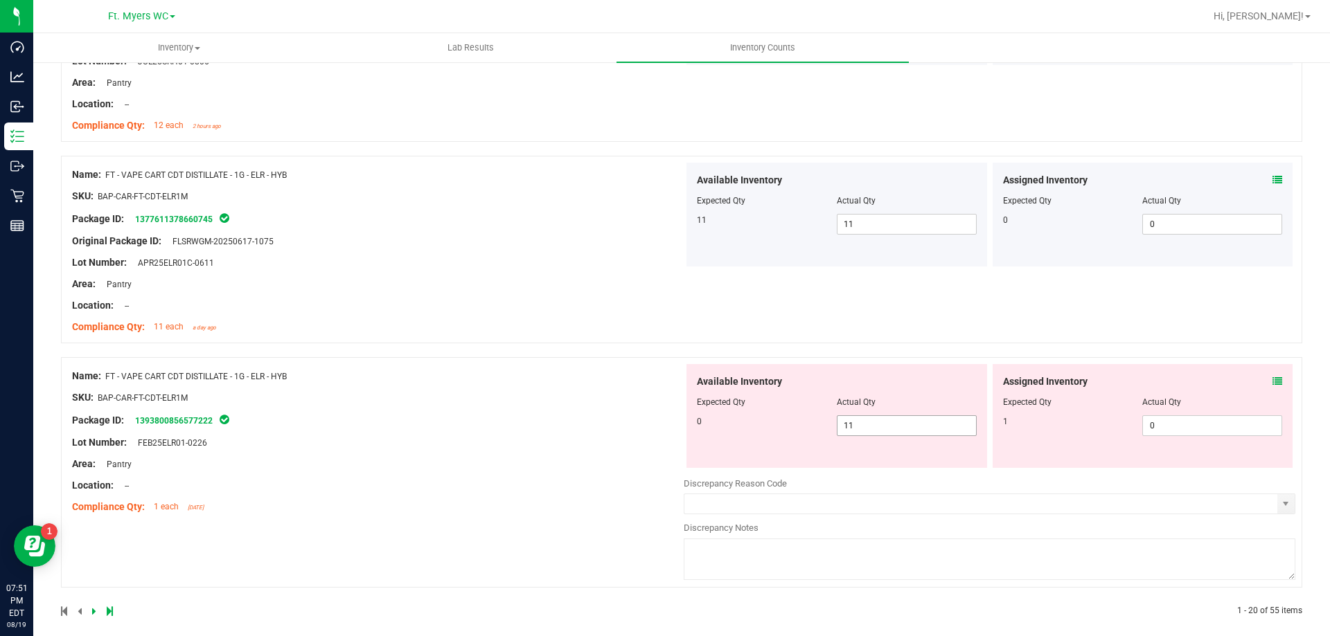
click at [940, 464] on div "Available Inventory Expected Qty Actual Qty 0 11 11" at bounding box center [836, 416] width 301 height 104
click at [906, 423] on span "11 11" at bounding box center [907, 425] width 140 height 21
click at [906, 423] on input "11" at bounding box center [906, 425] width 138 height 19
click at [1272, 384] on icon at bounding box center [1277, 382] width 10 height 10
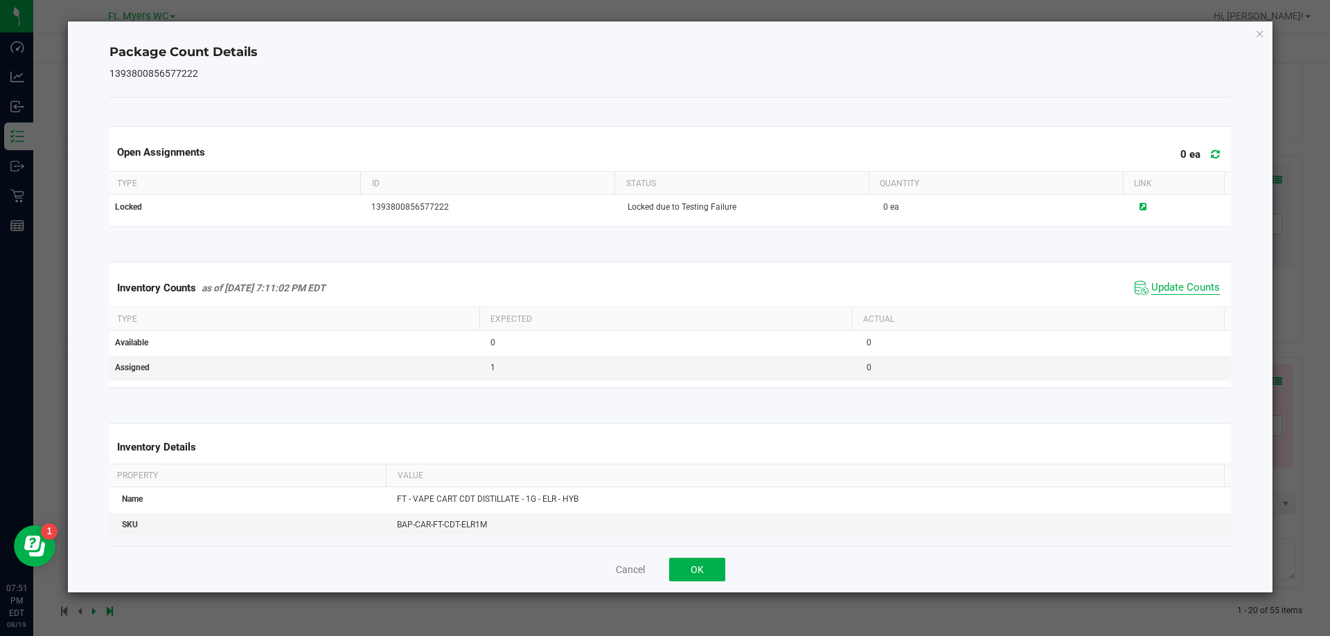
click at [1174, 290] on span "Update Counts" at bounding box center [1185, 288] width 69 height 14
click at [678, 573] on button "OK" at bounding box center [697, 570] width 56 height 24
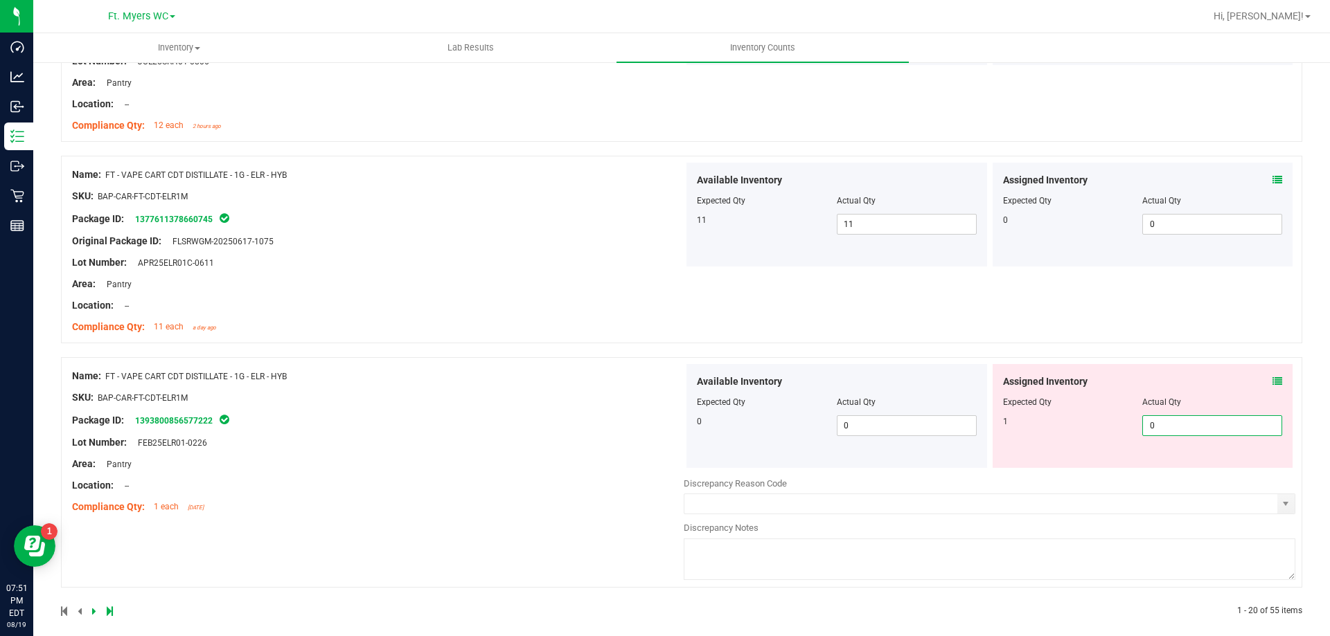
click at [1174, 425] on span "0 0" at bounding box center [1212, 425] width 140 height 21
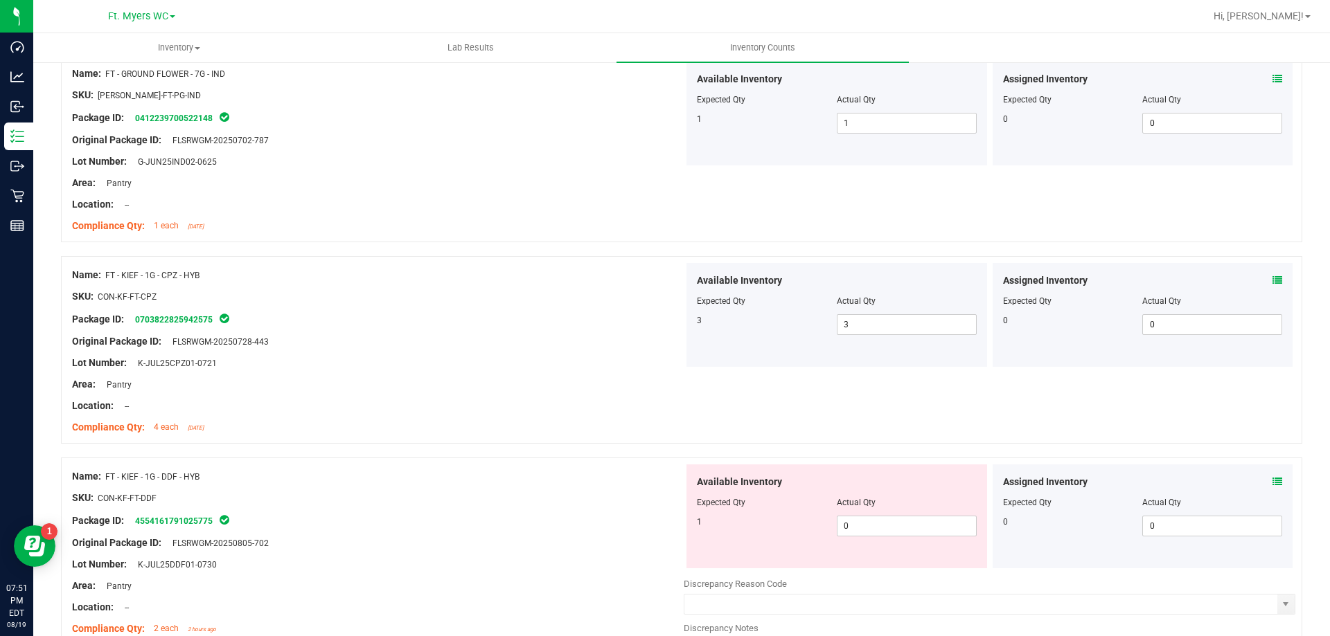
scroll to position [0, 0]
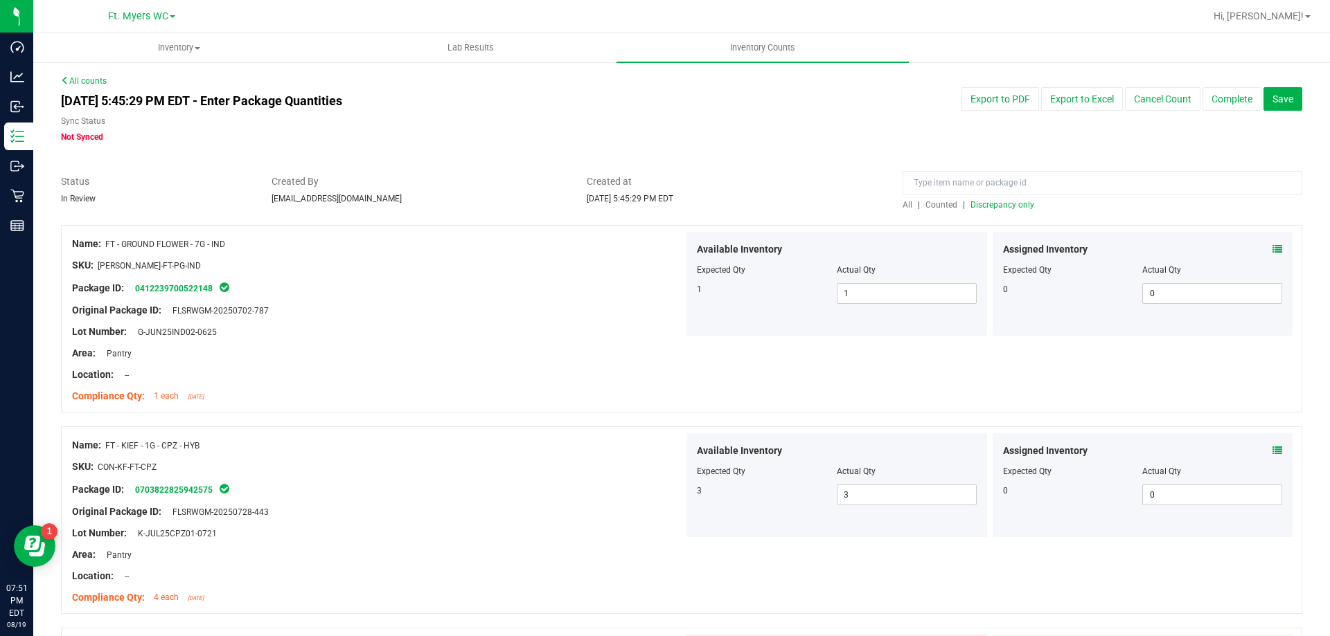
click at [1002, 204] on span "Discrepancy only" at bounding box center [1002, 205] width 64 height 10
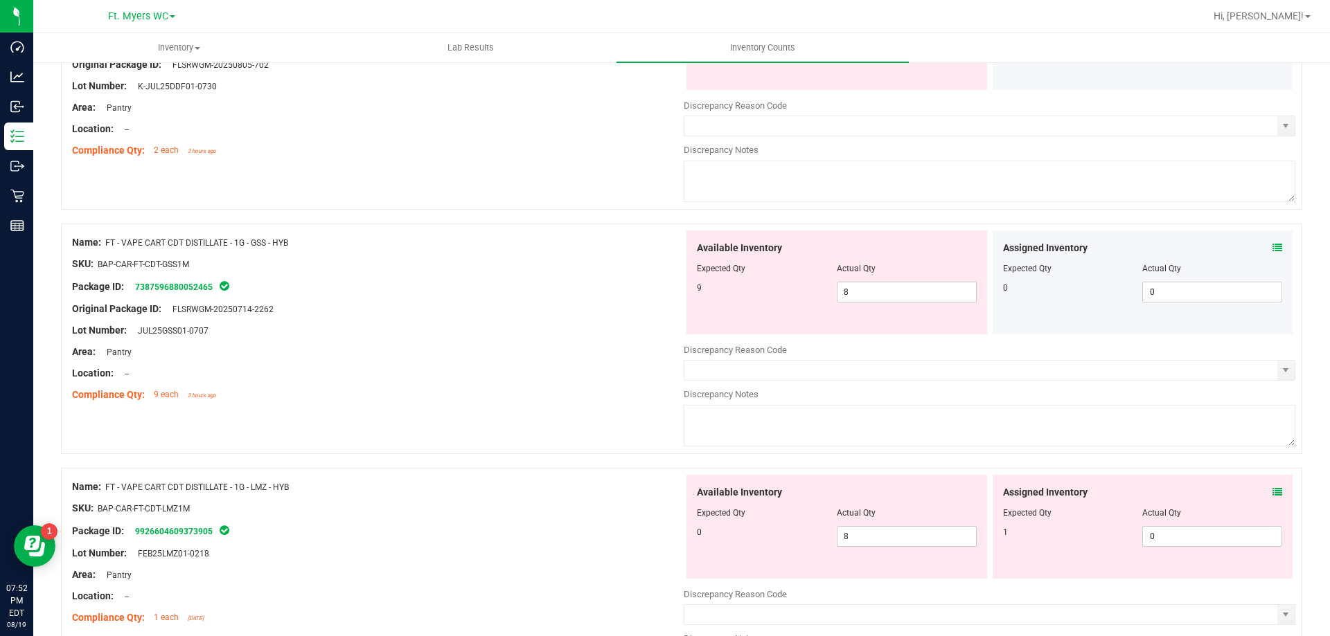
scroll to position [277, 0]
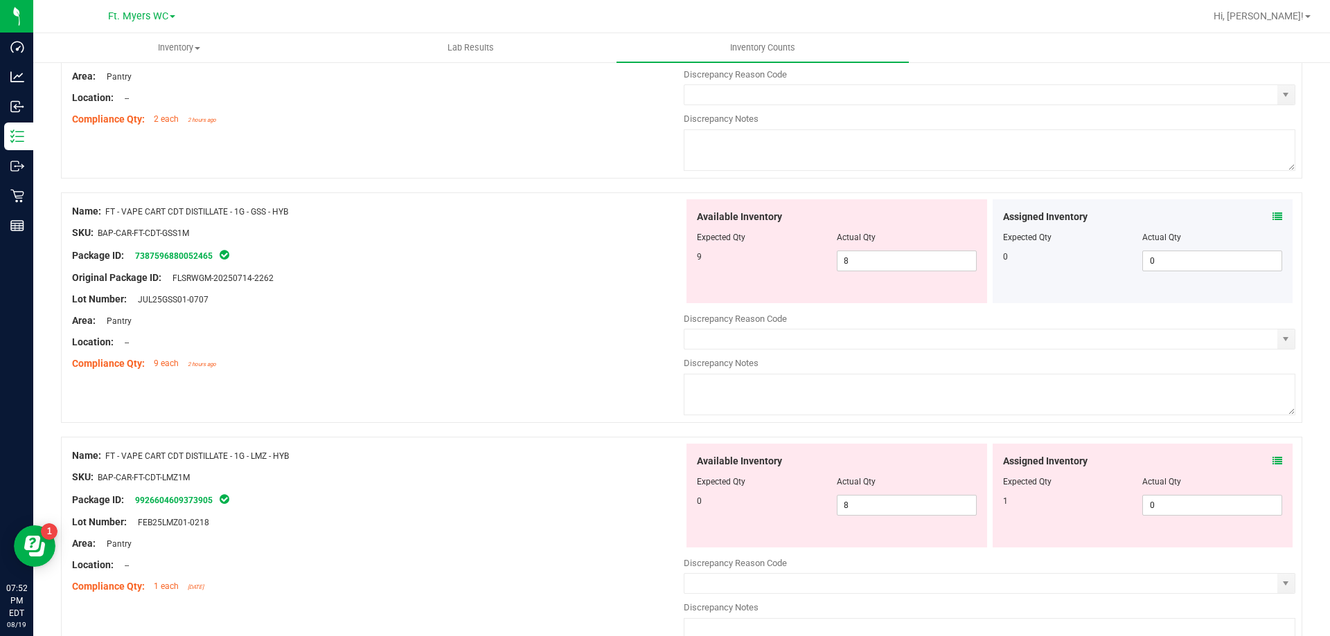
click at [1272, 212] on icon at bounding box center [1277, 217] width 10 height 10
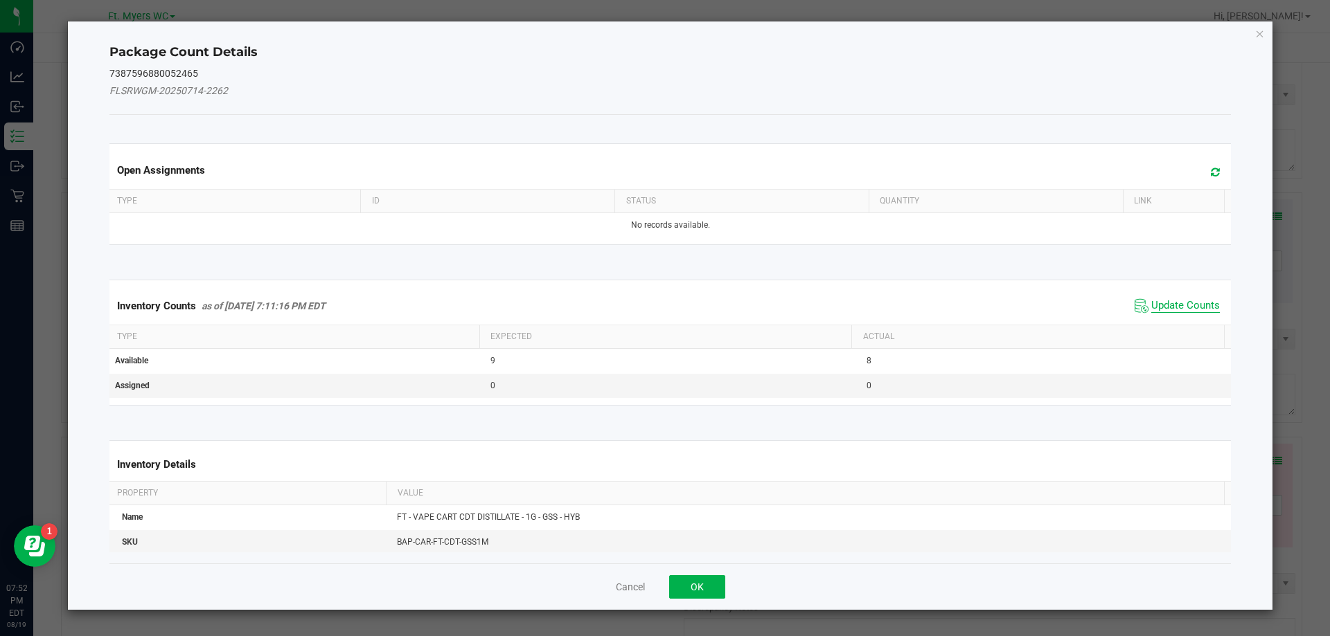
click at [1173, 299] on span "Update Counts" at bounding box center [1185, 306] width 69 height 14
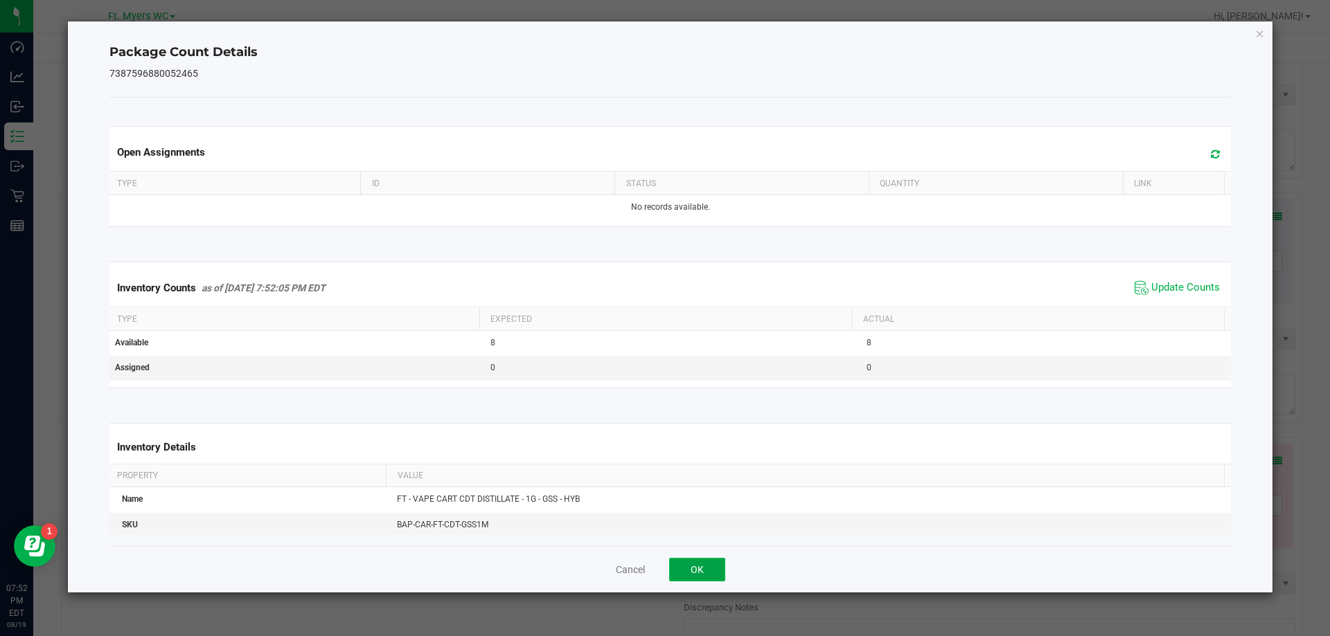
click at [717, 560] on button "OK" at bounding box center [697, 570] width 56 height 24
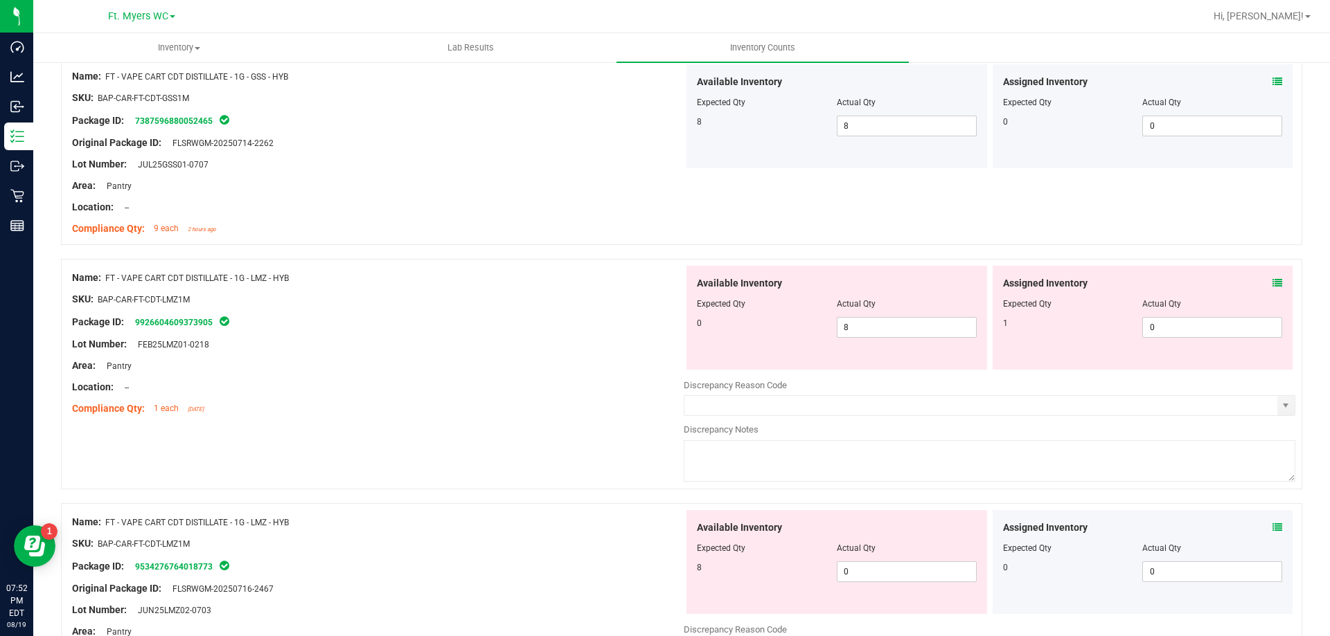
scroll to position [415, 0]
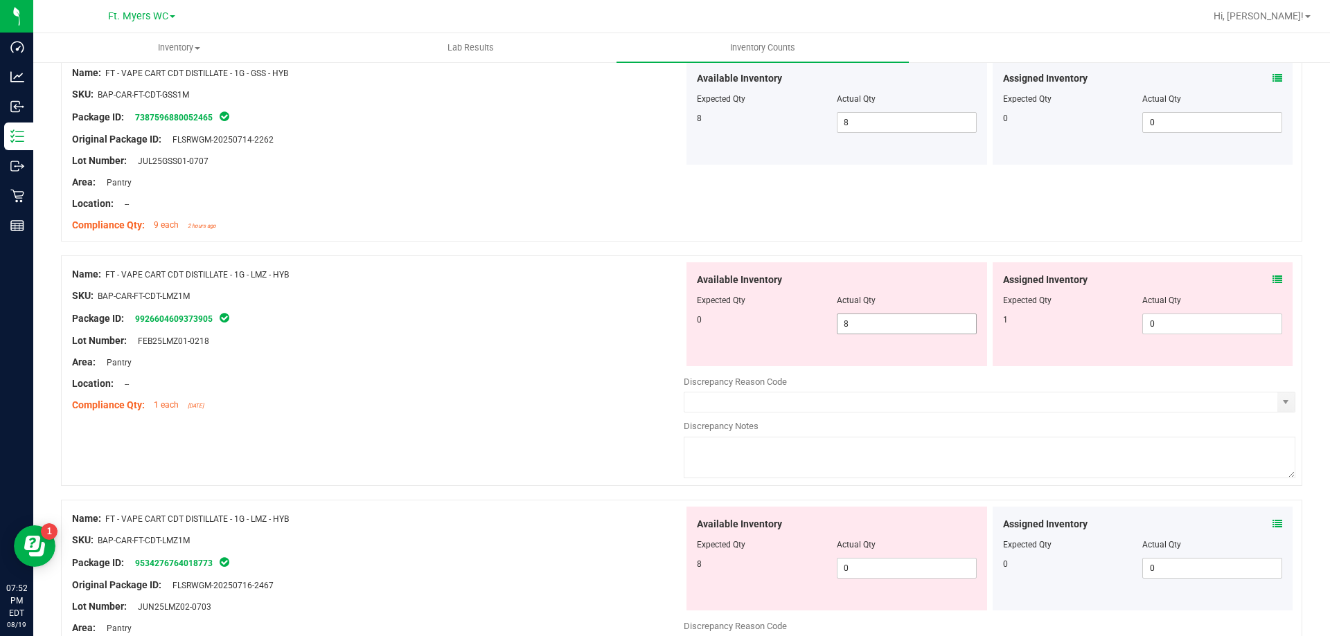
click at [922, 327] on span "8 8" at bounding box center [907, 324] width 140 height 21
click at [922, 327] on input "8" at bounding box center [906, 323] width 138 height 19
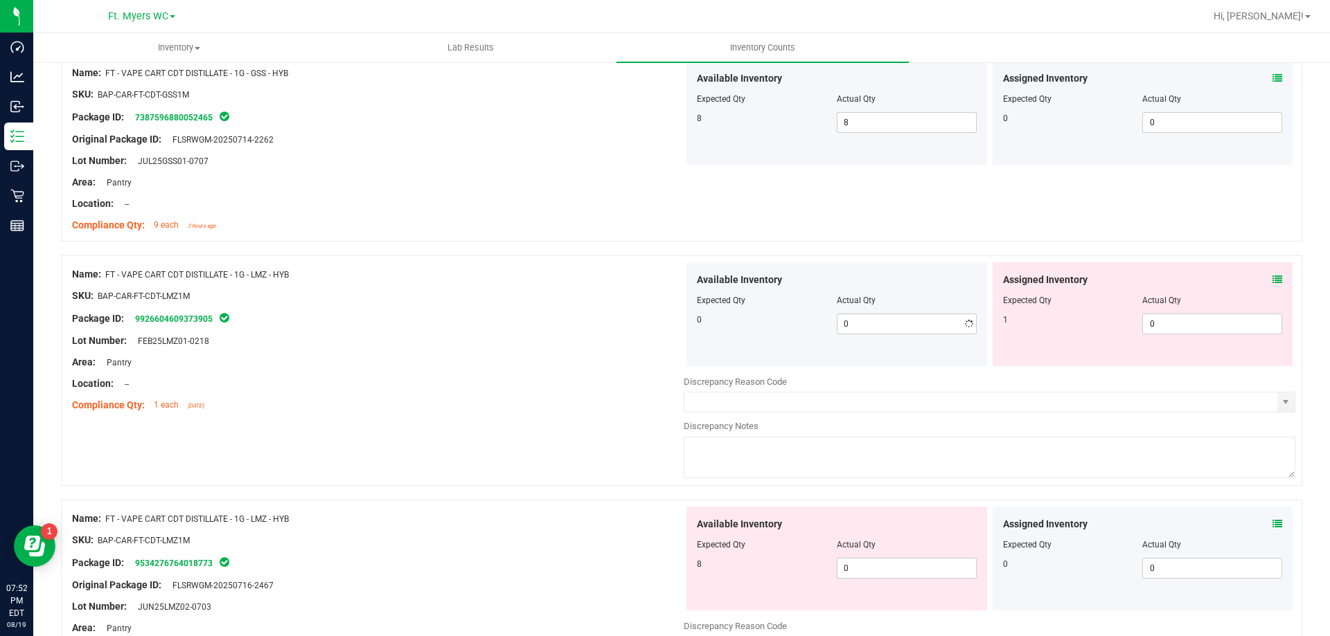
click at [1272, 280] on icon at bounding box center [1277, 280] width 10 height 10
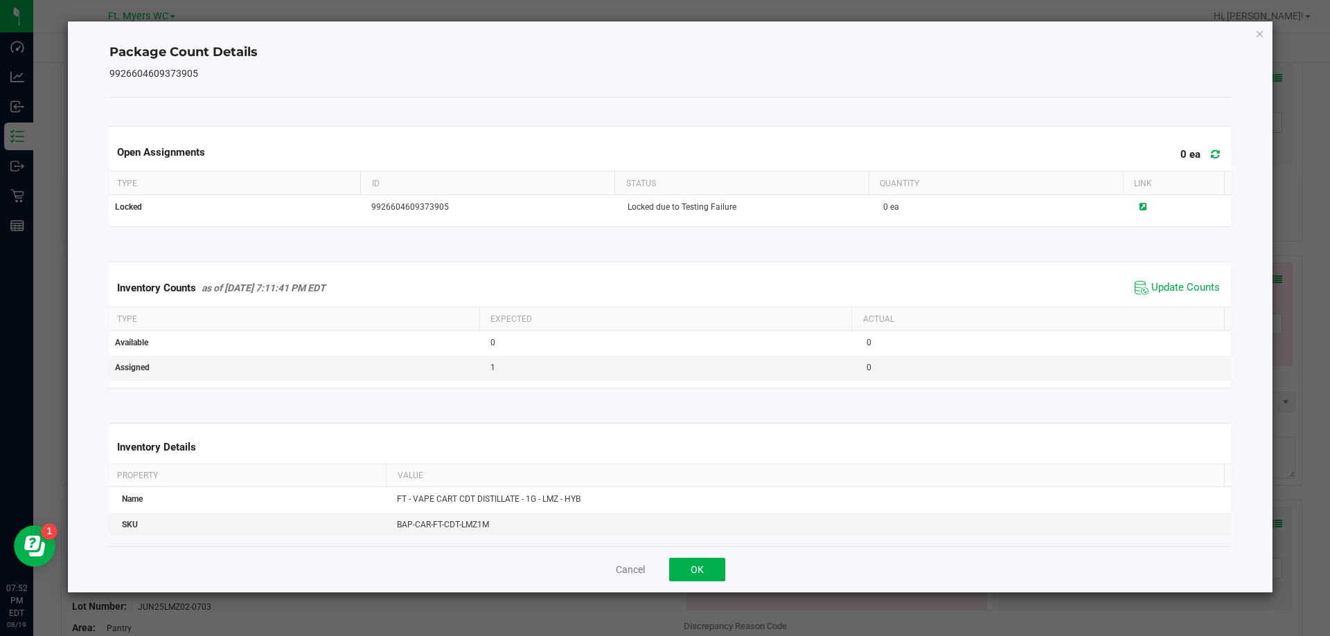
click at [1178, 277] on div "Inventory Counts as of Aug 19, 2025 7:11:41 PM EDT Update Counts" at bounding box center [670, 287] width 1127 height 37
click at [1160, 285] on span "Update Counts" at bounding box center [1185, 288] width 69 height 14
click at [706, 579] on button "OK" at bounding box center [697, 570] width 56 height 24
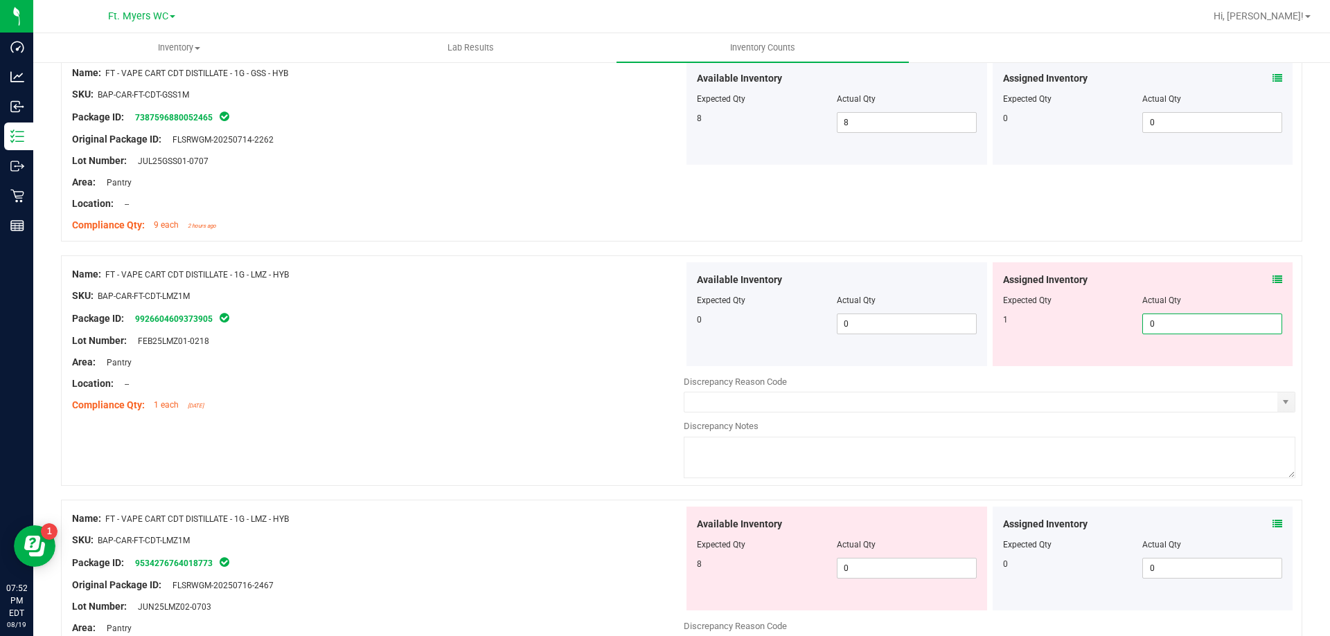
click at [1143, 325] on span "0 0" at bounding box center [1212, 324] width 140 height 21
click at [1143, 325] on input "0" at bounding box center [1212, 323] width 138 height 19
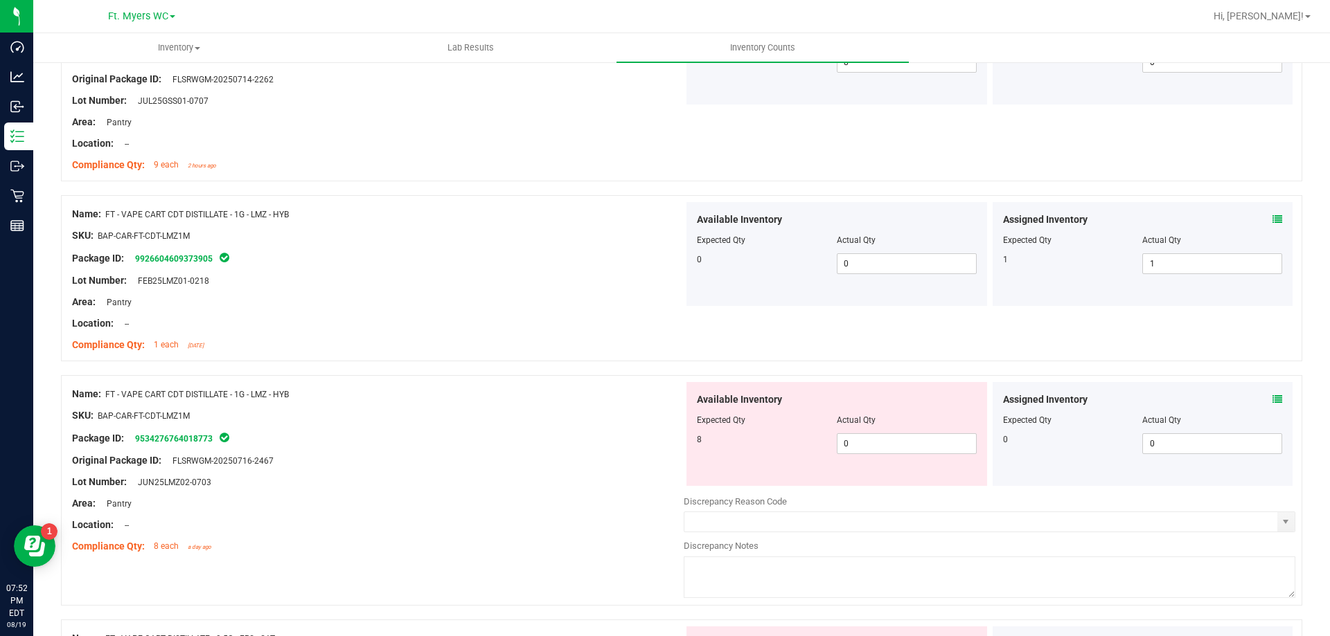
scroll to position [554, 0]
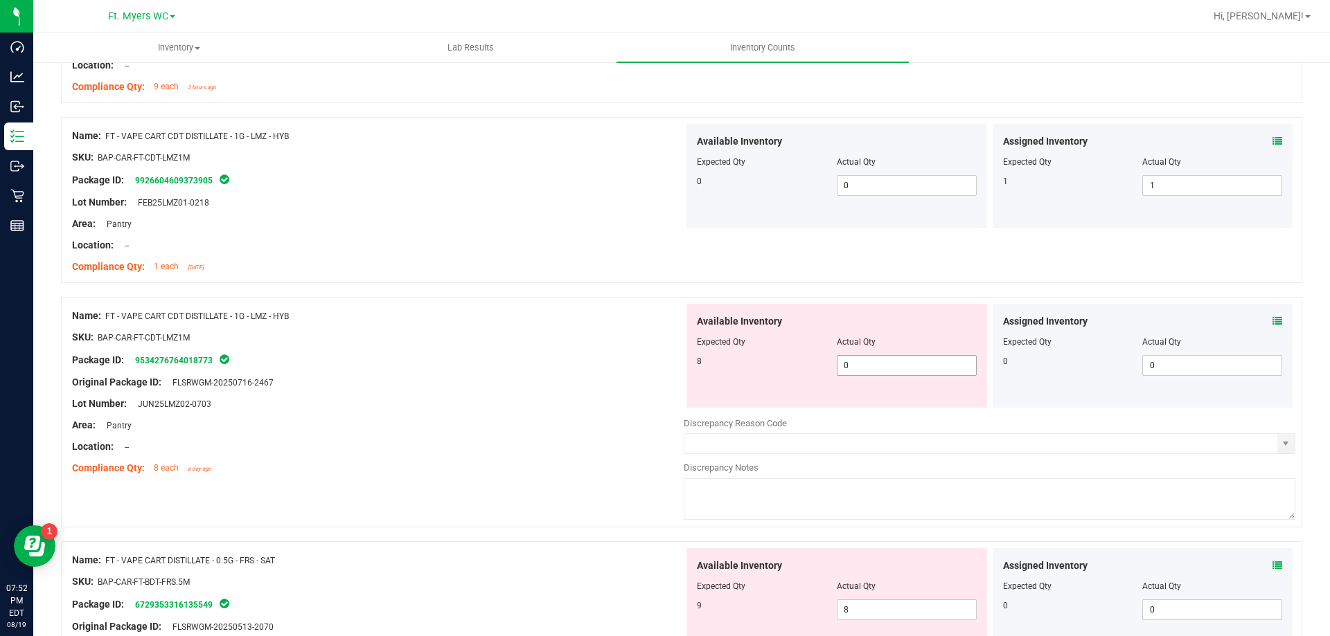
click at [936, 356] on span "0 0" at bounding box center [907, 365] width 140 height 21
click at [922, 371] on input "0" at bounding box center [906, 365] width 138 height 19
click at [535, 410] on div "Lot Number: JUN25LMZ02-0703" at bounding box center [377, 404] width 611 height 15
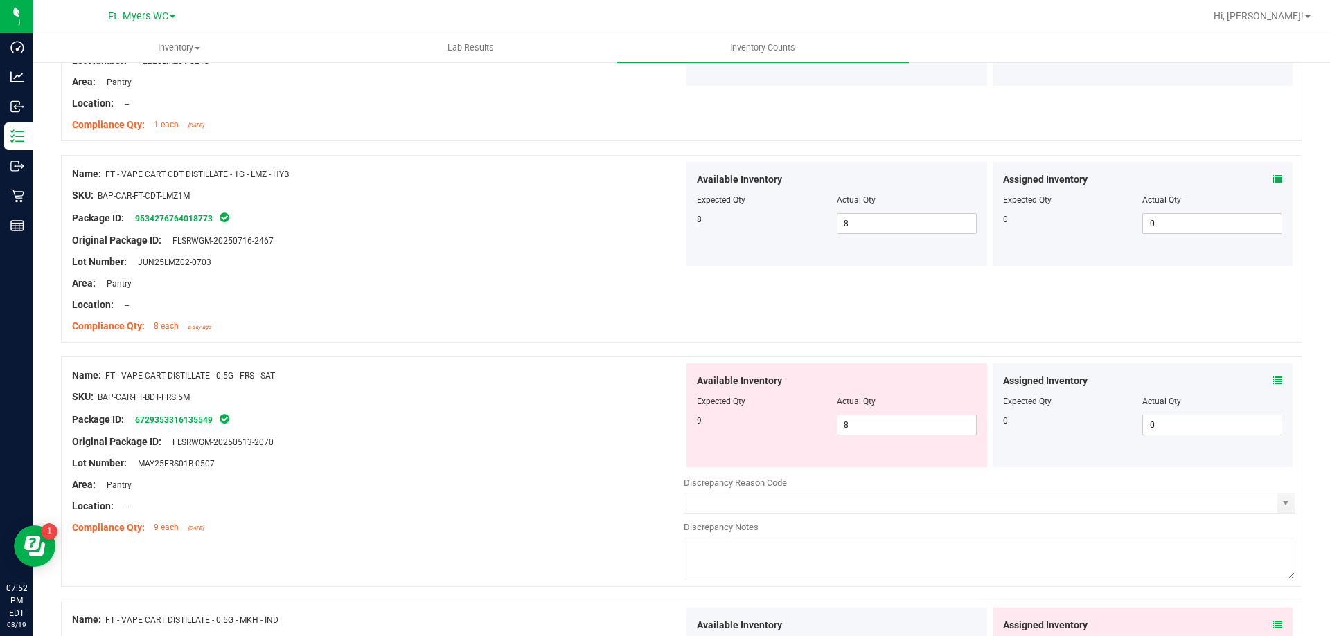
scroll to position [831, 0]
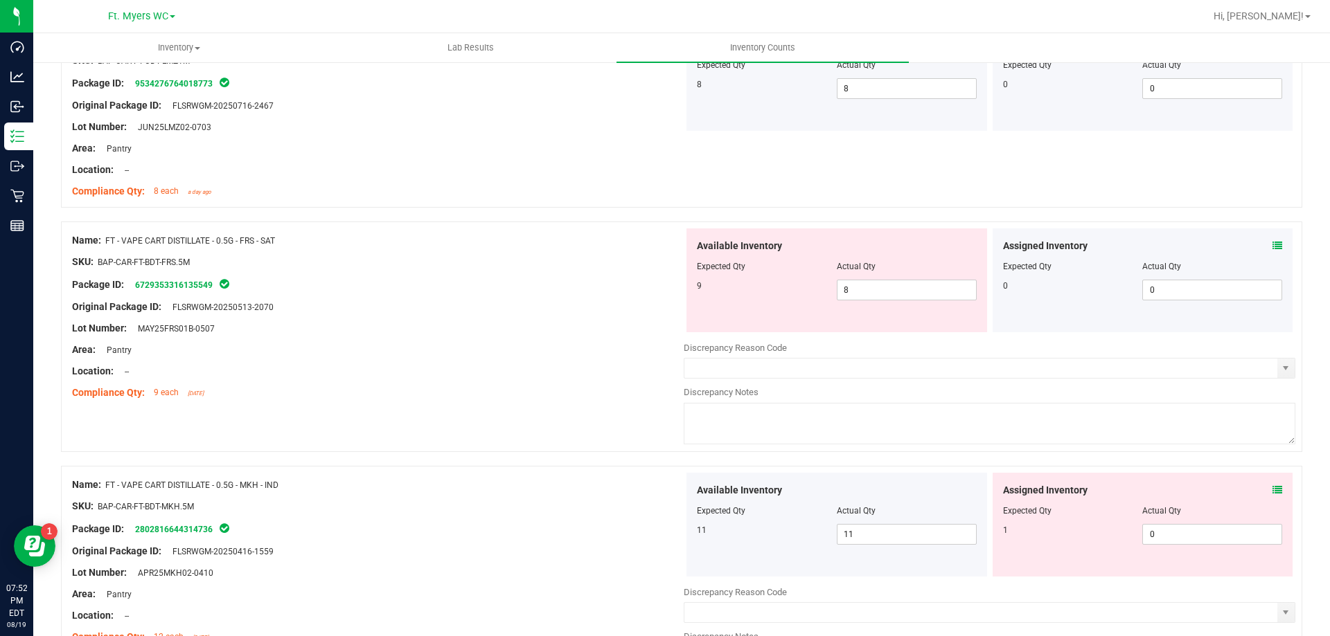
click at [1272, 244] on icon at bounding box center [1277, 246] width 10 height 10
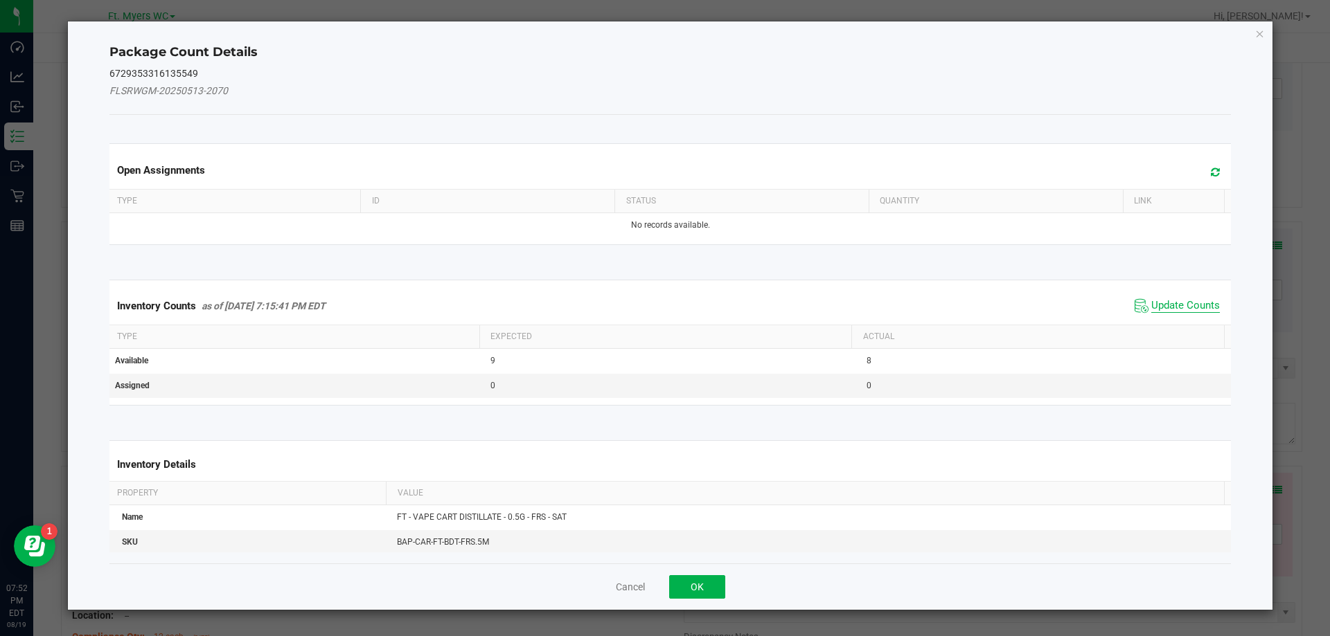
click at [1170, 308] on span "Update Counts" at bounding box center [1185, 306] width 69 height 14
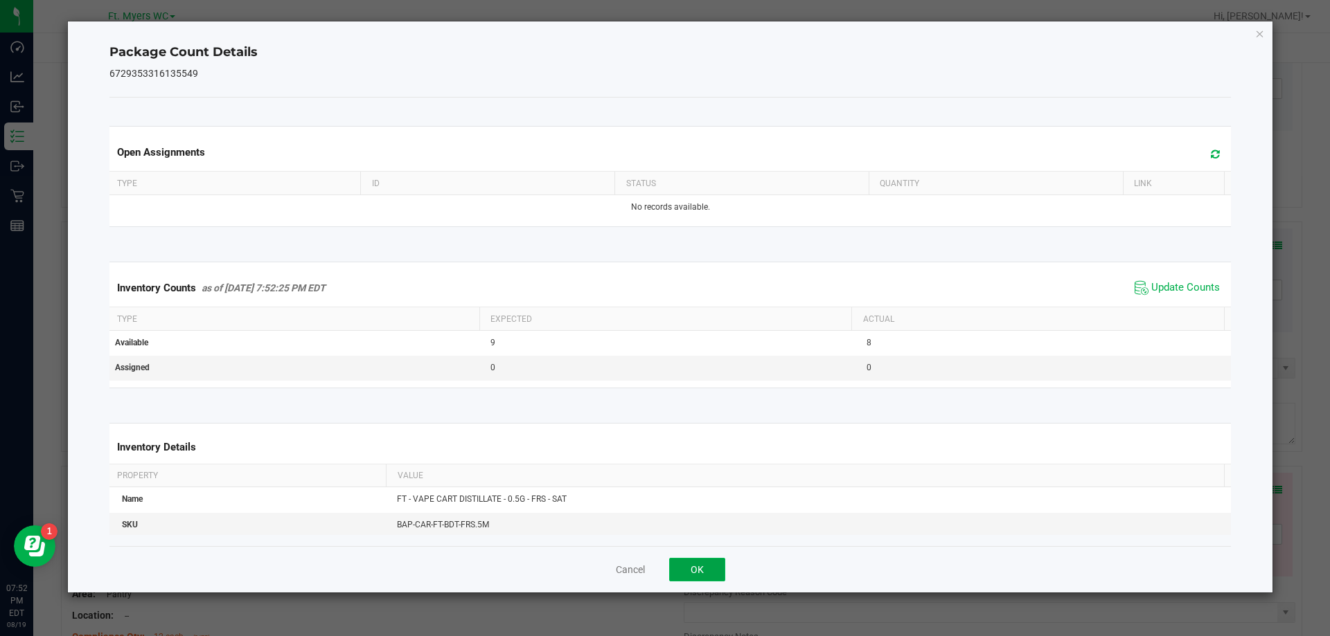
click at [703, 560] on button "OK" at bounding box center [697, 570] width 56 height 24
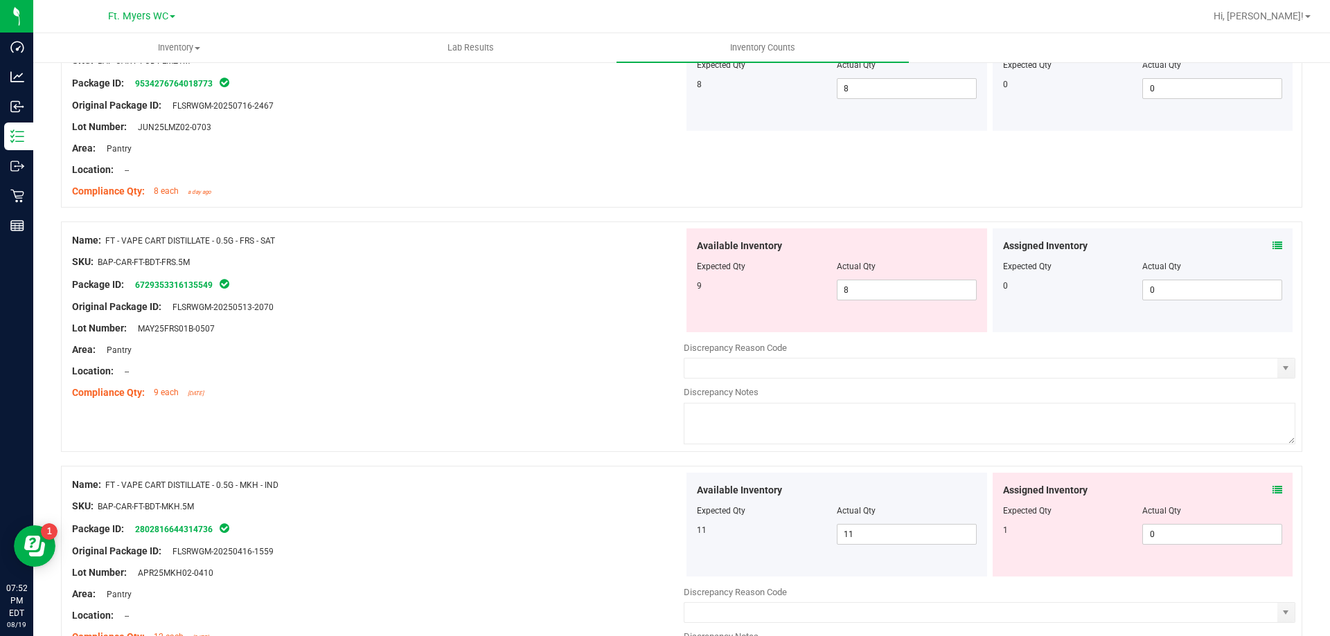
click at [884, 276] on div at bounding box center [837, 276] width 280 height 7
click at [874, 296] on span "8 8" at bounding box center [907, 290] width 140 height 21
click at [874, 296] on input "8" at bounding box center [906, 289] width 138 height 19
click at [542, 278] on div "Package ID: 6729353316135549" at bounding box center [377, 284] width 611 height 17
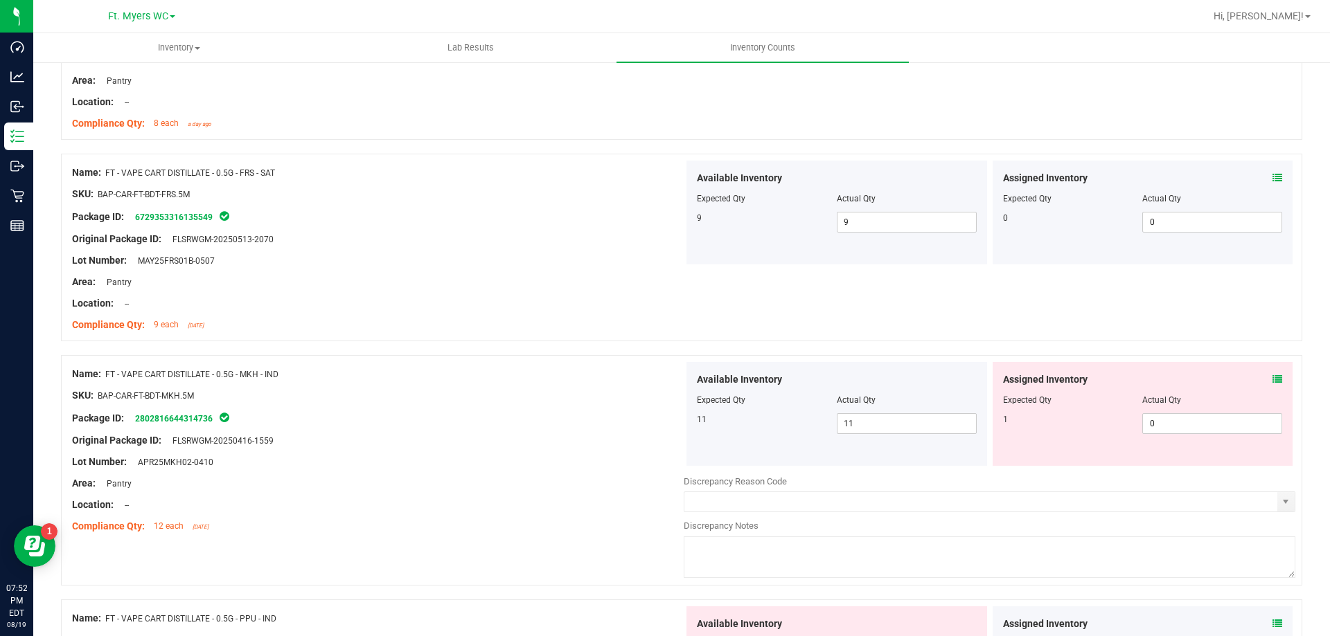
scroll to position [1039, 0]
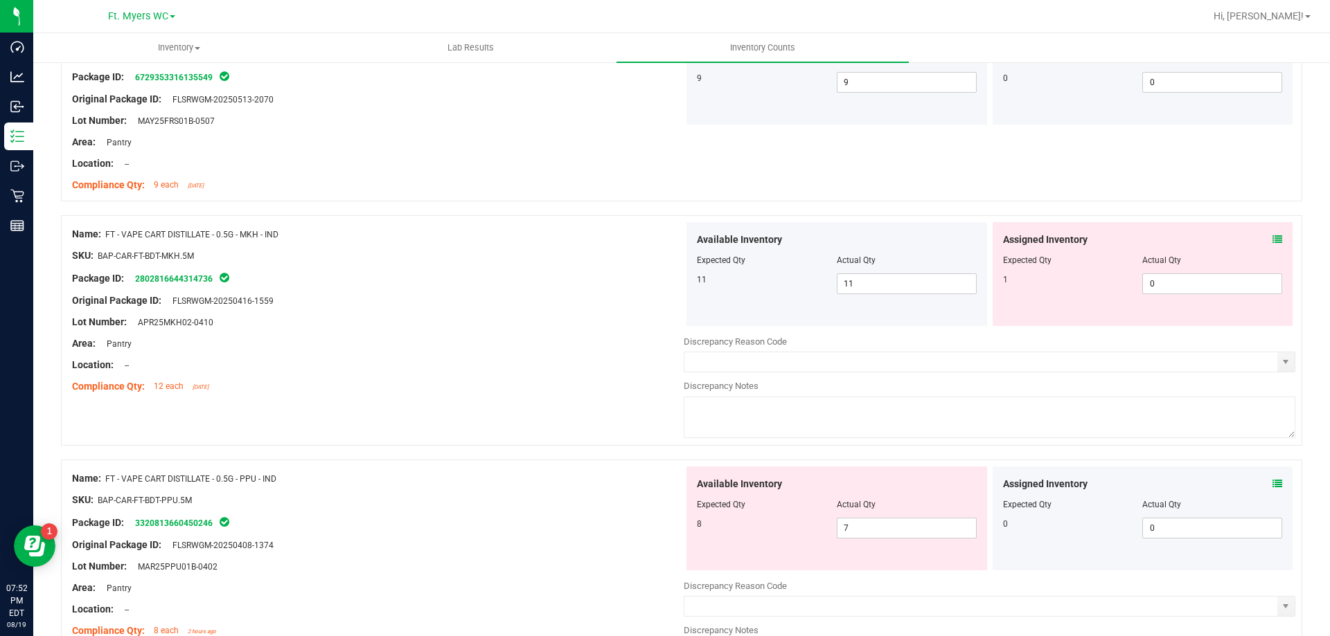
click at [1272, 240] on icon at bounding box center [1277, 240] width 10 height 10
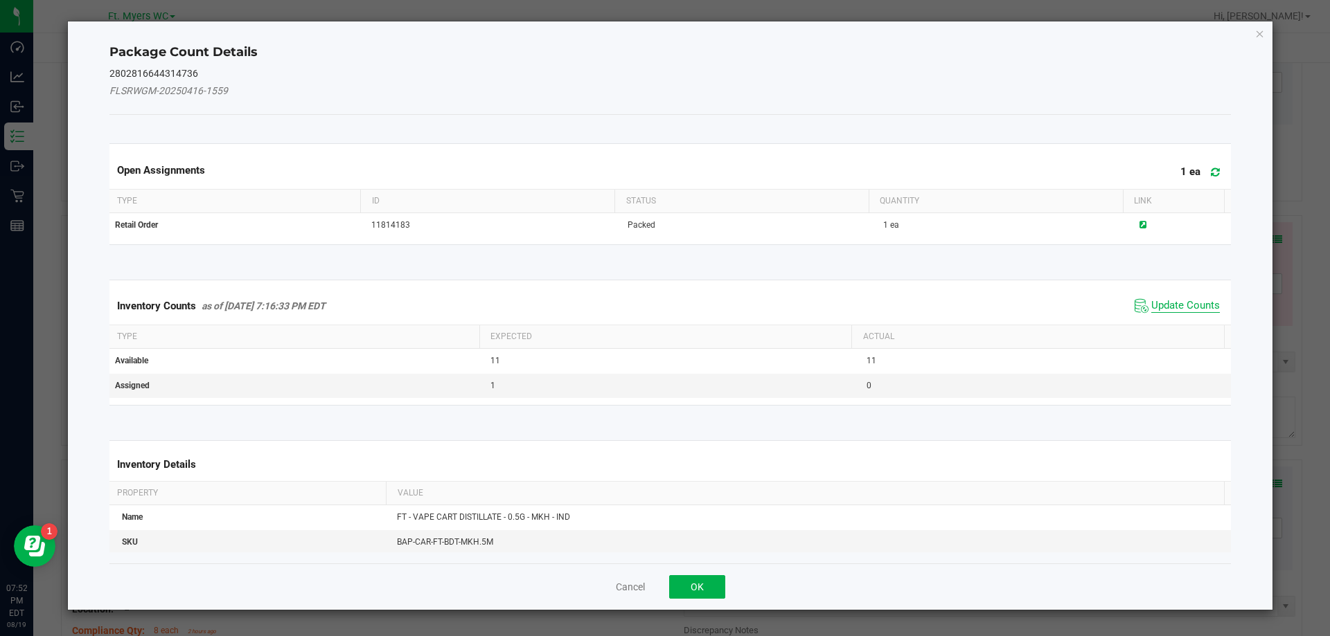
click at [1189, 308] on span "Update Counts" at bounding box center [1185, 306] width 69 height 14
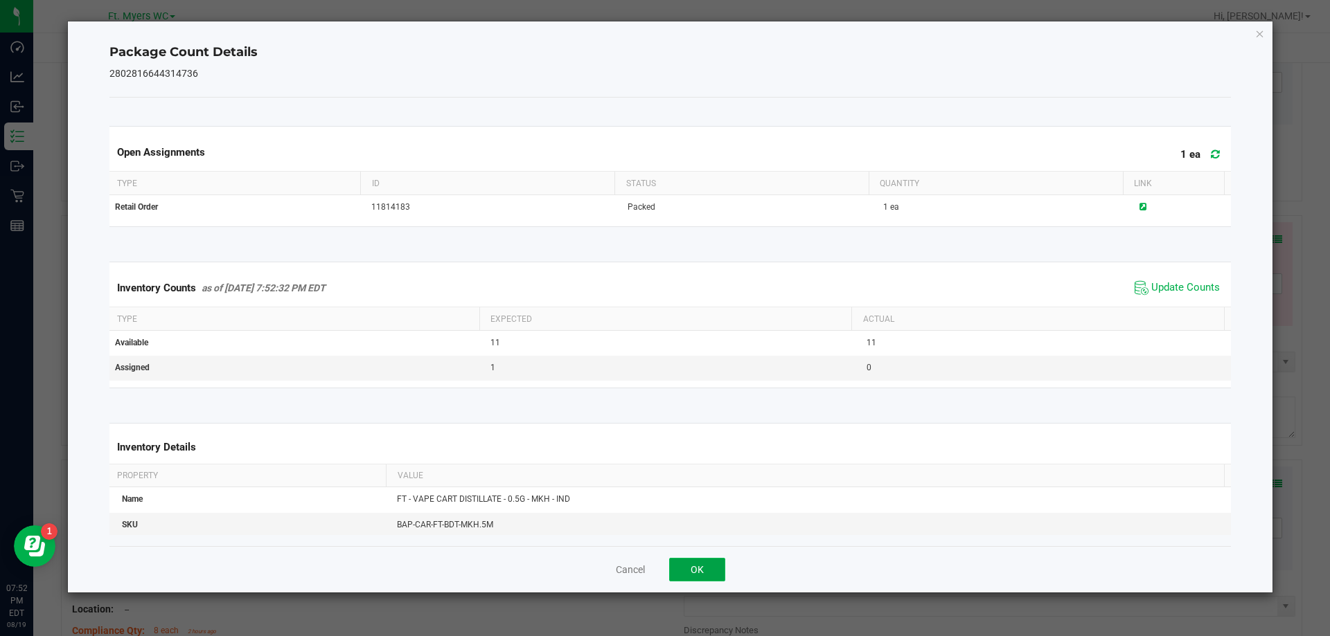
click at [706, 565] on button "OK" at bounding box center [697, 570] width 56 height 24
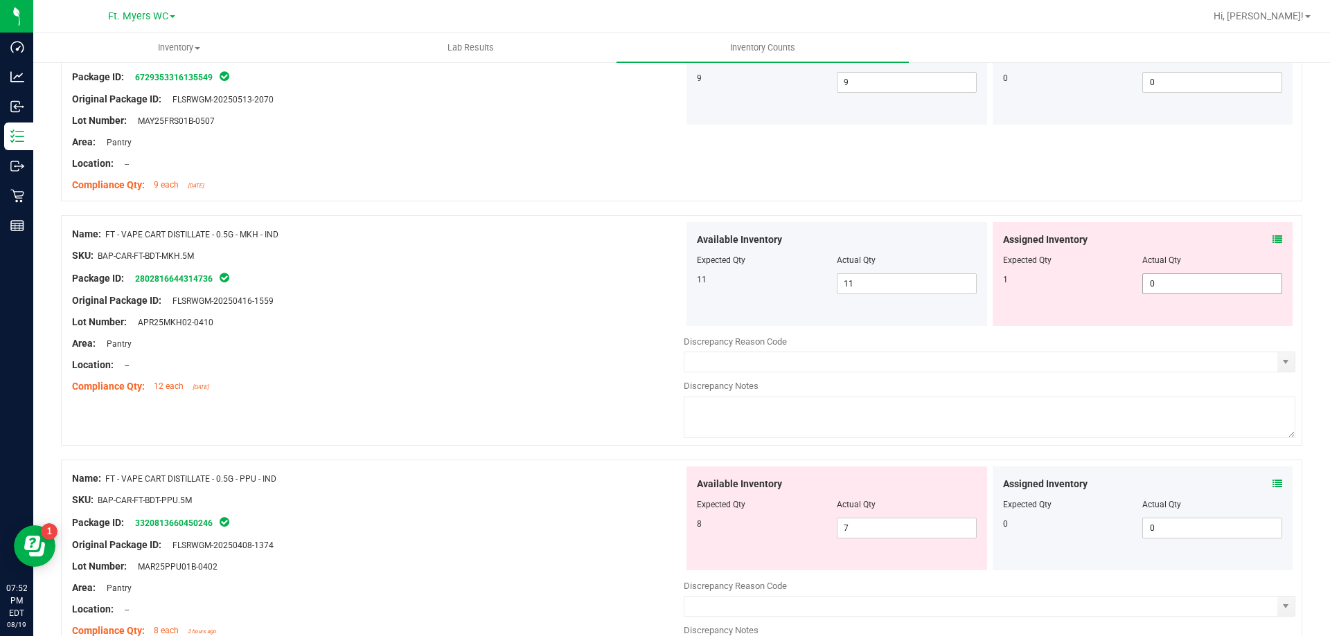
click at [1165, 283] on span "0 0" at bounding box center [1212, 284] width 140 height 21
click at [1165, 283] on input "0" at bounding box center [1212, 283] width 138 height 19
click at [608, 460] on div "Name: FT - VAPE CART DISTILLATE - 0.5G - PPU - IND SKU: BAP-CAR-FT-BDT-PPU.5M P…" at bounding box center [681, 575] width 1241 height 231
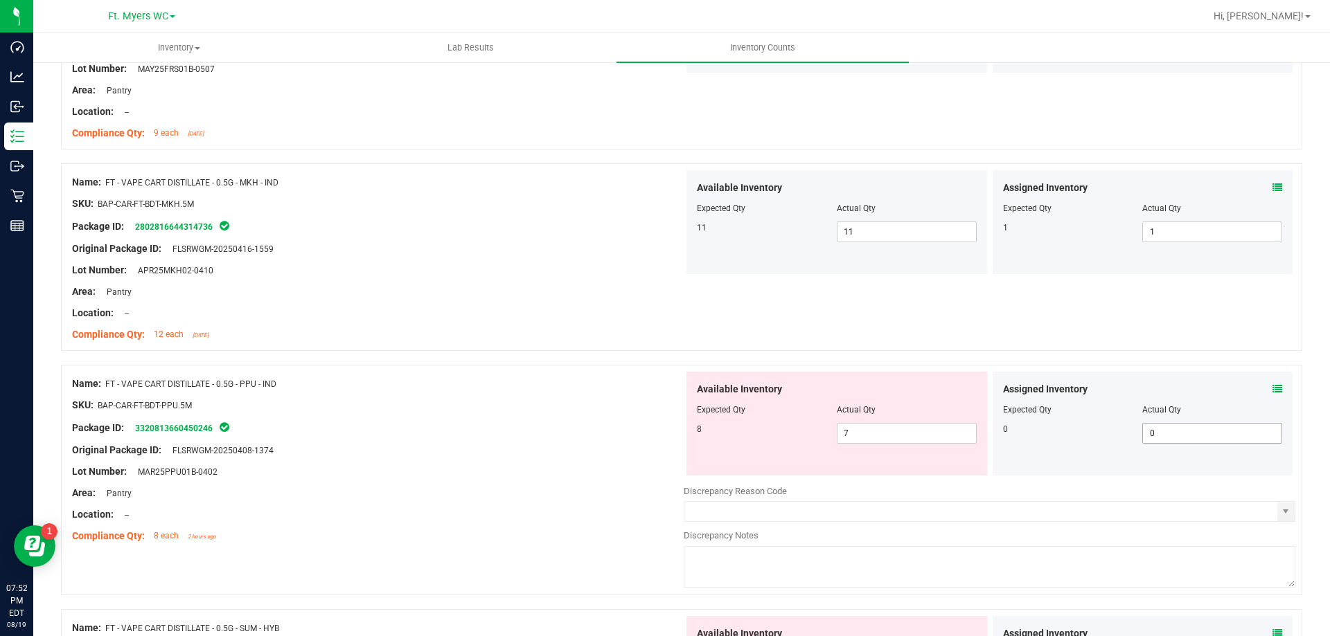
scroll to position [1316, 0]
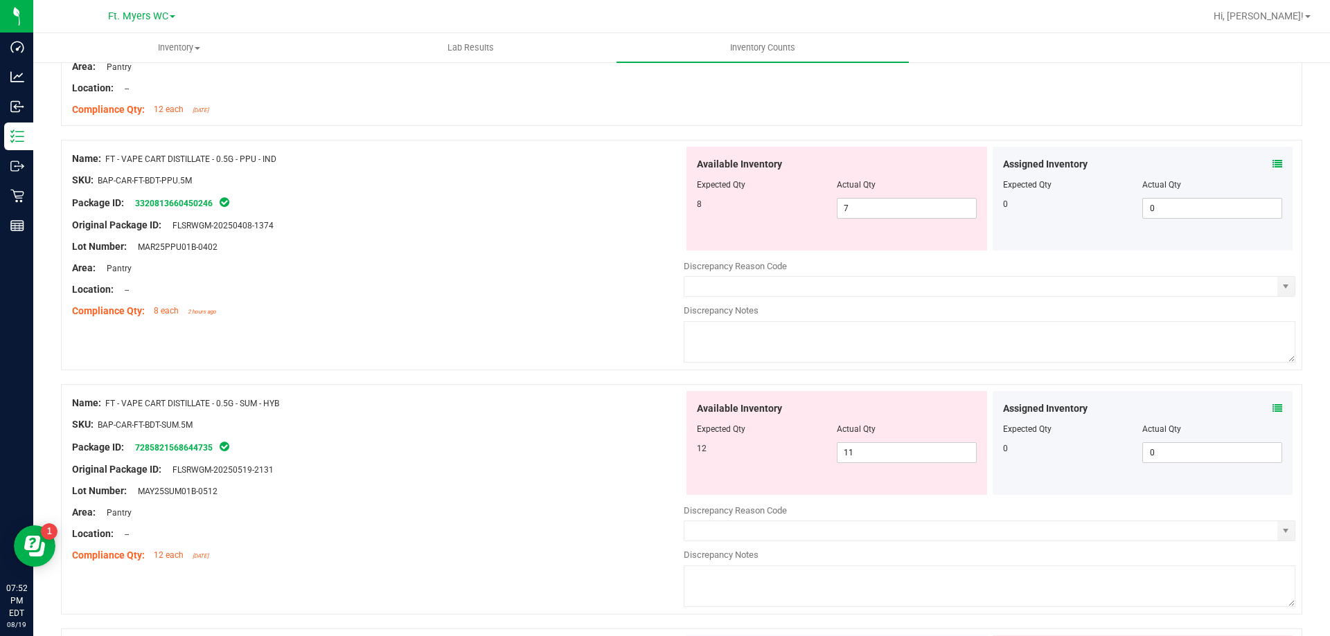
click at [1260, 164] on div "Assigned Inventory" at bounding box center [1143, 164] width 280 height 15
click at [1272, 165] on icon at bounding box center [1277, 164] width 10 height 10
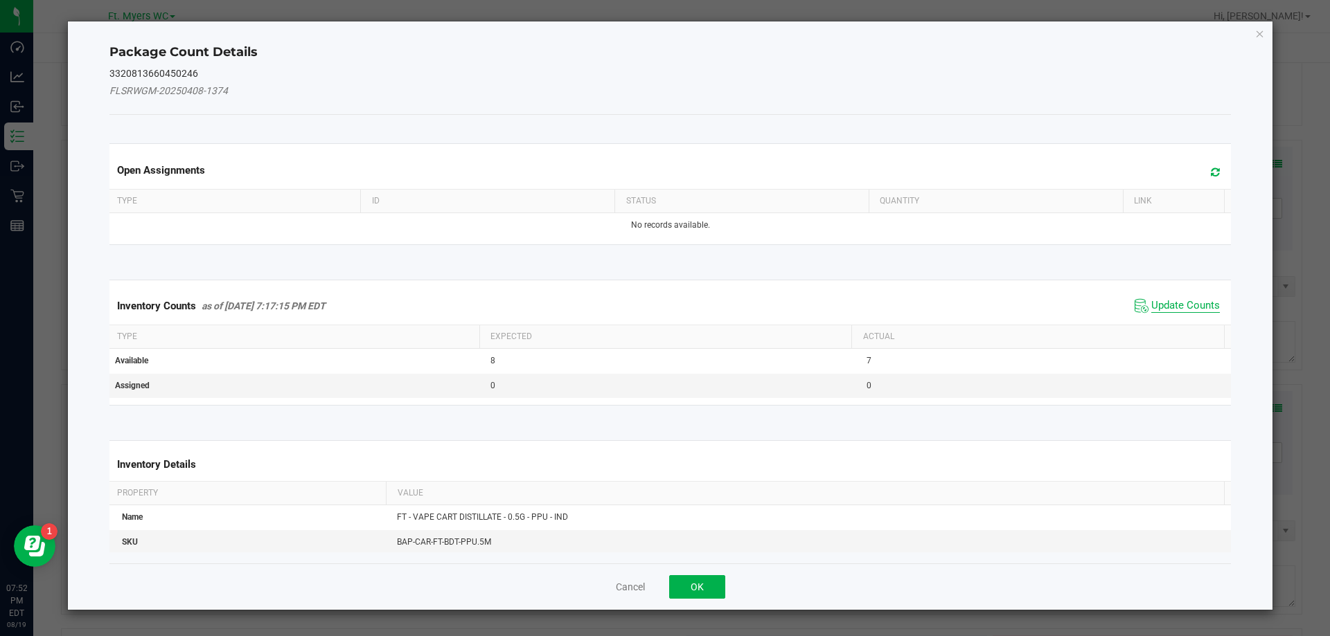
click at [1164, 310] on span "Update Counts" at bounding box center [1185, 306] width 69 height 14
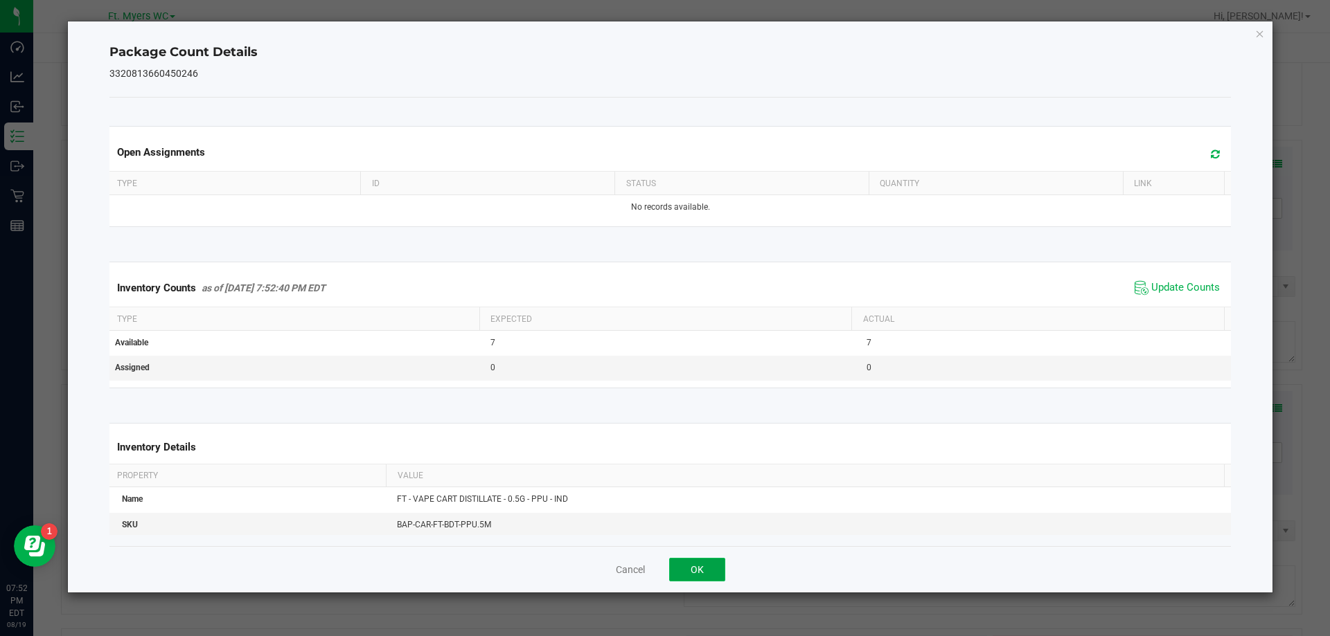
click at [699, 565] on button "OK" at bounding box center [697, 570] width 56 height 24
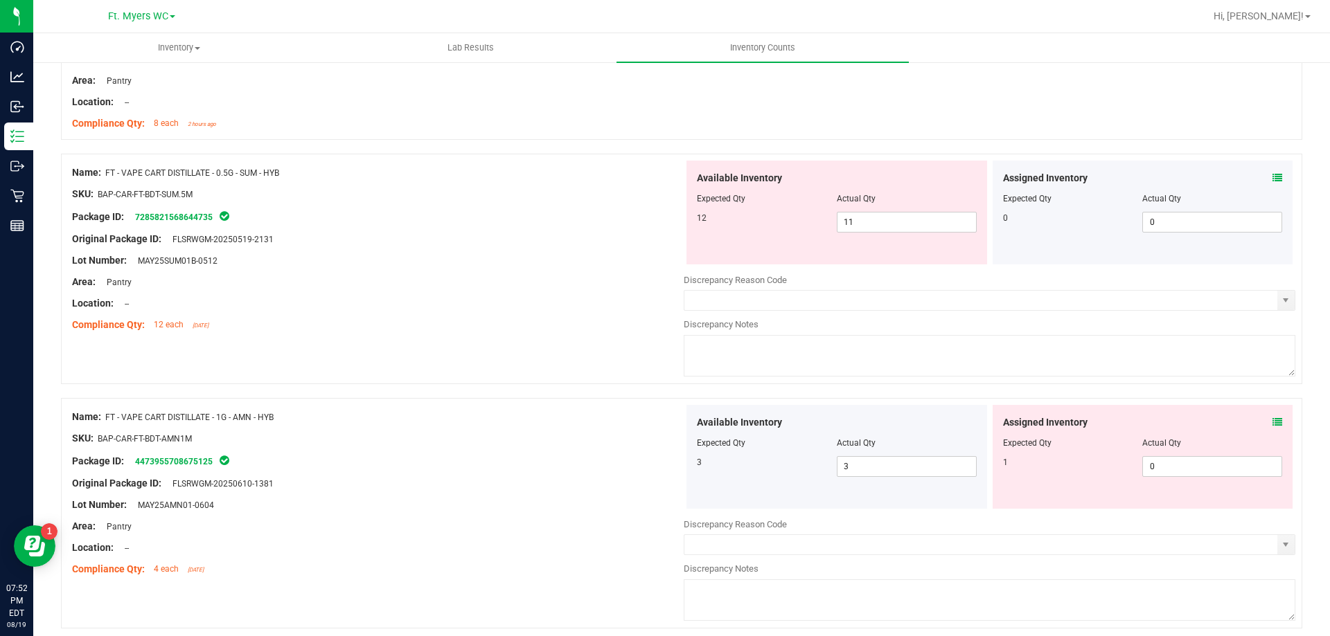
scroll to position [1523, 0]
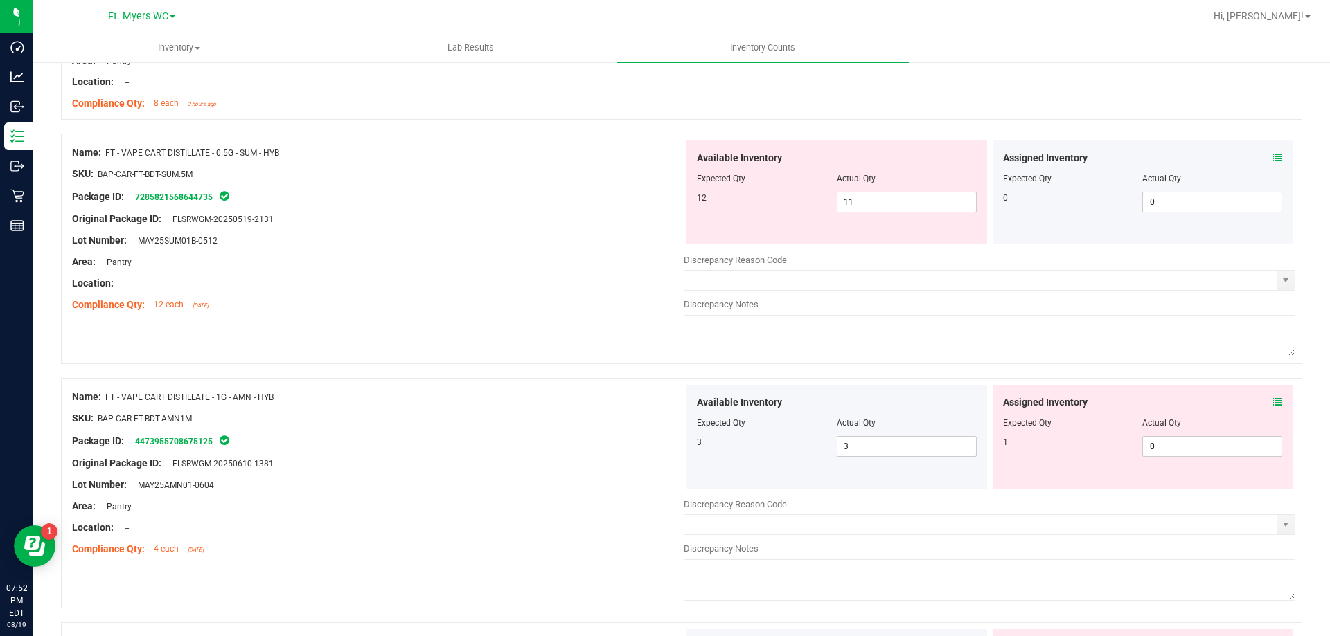
click at [1272, 162] on icon at bounding box center [1277, 158] width 10 height 10
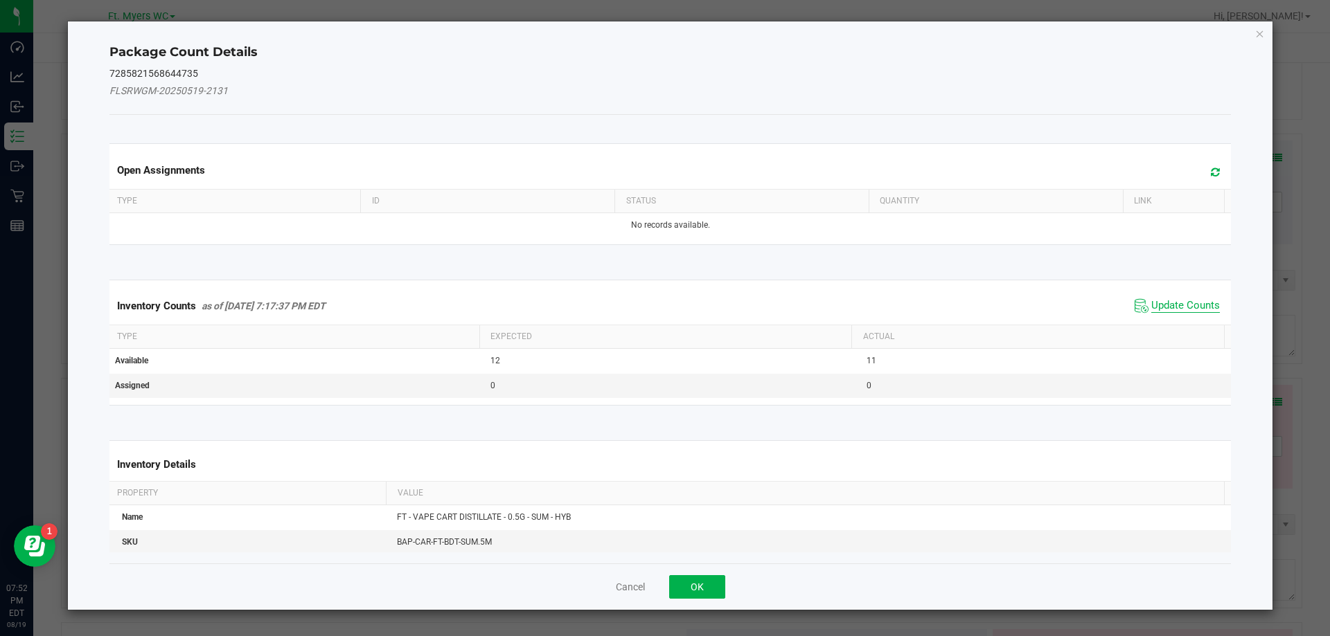
click at [1172, 301] on span "Update Counts" at bounding box center [1185, 306] width 69 height 14
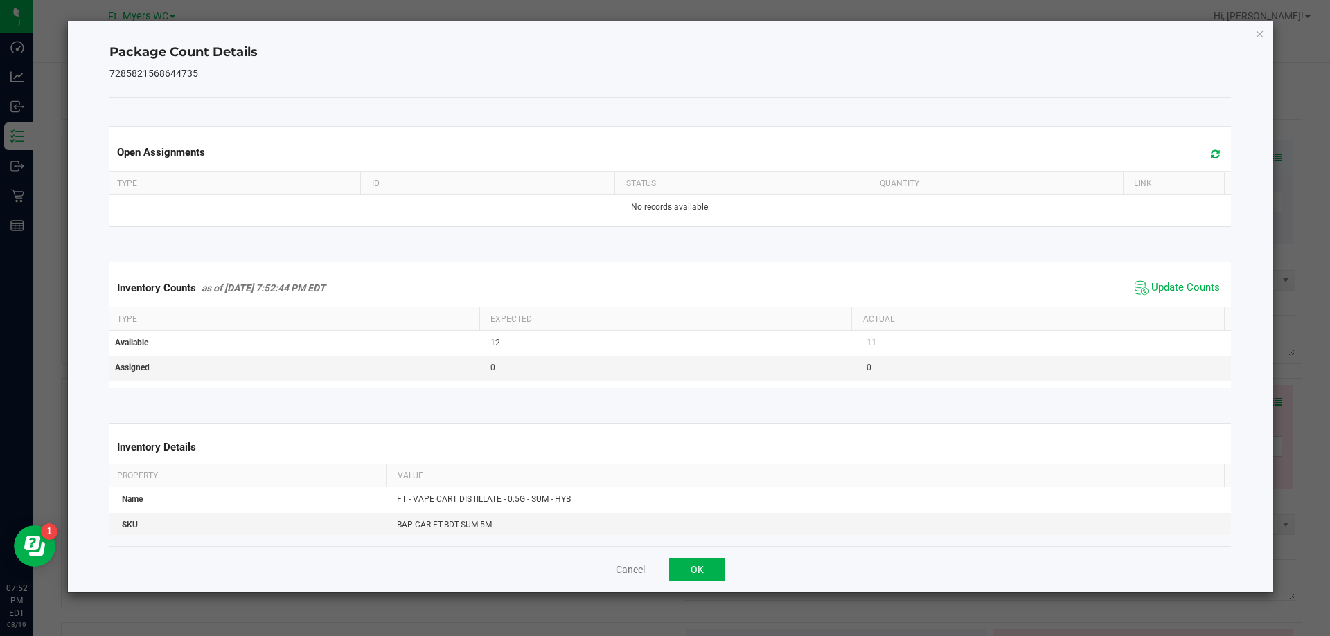
click at [668, 568] on div "Cancel OK" at bounding box center [670, 569] width 1122 height 46
click at [678, 566] on button "OK" at bounding box center [697, 570] width 56 height 24
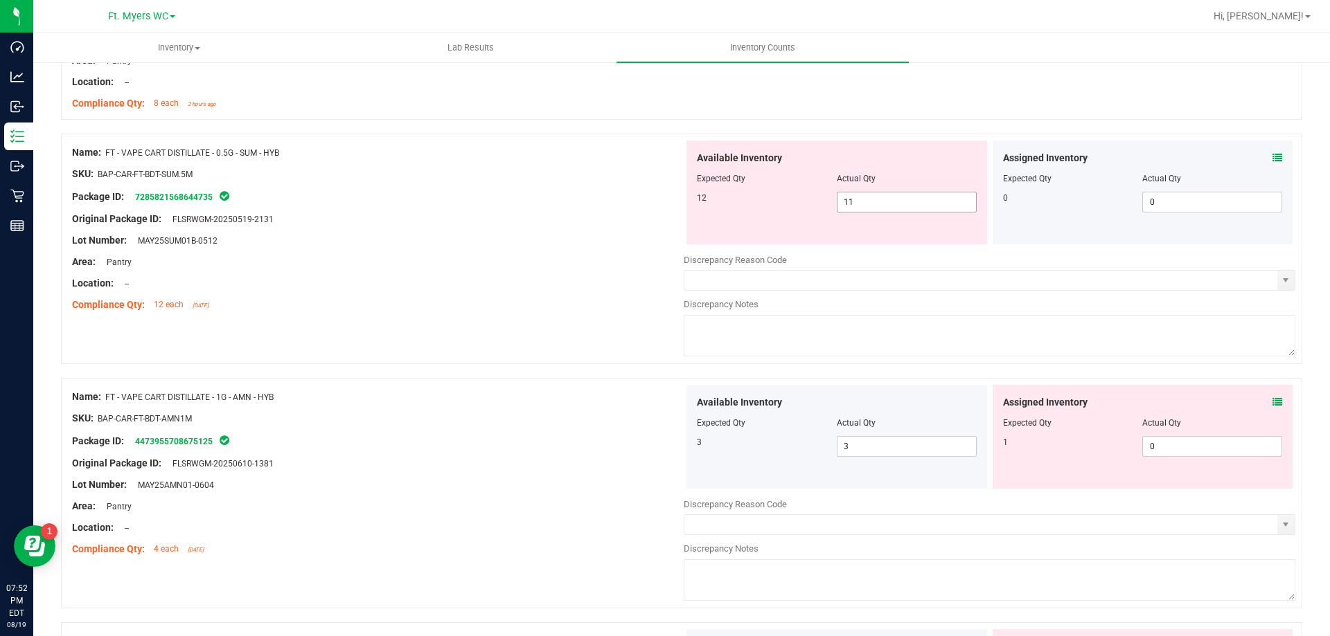
click at [851, 195] on span "11 11" at bounding box center [907, 202] width 140 height 21
click at [851, 195] on input "11" at bounding box center [906, 202] width 138 height 19
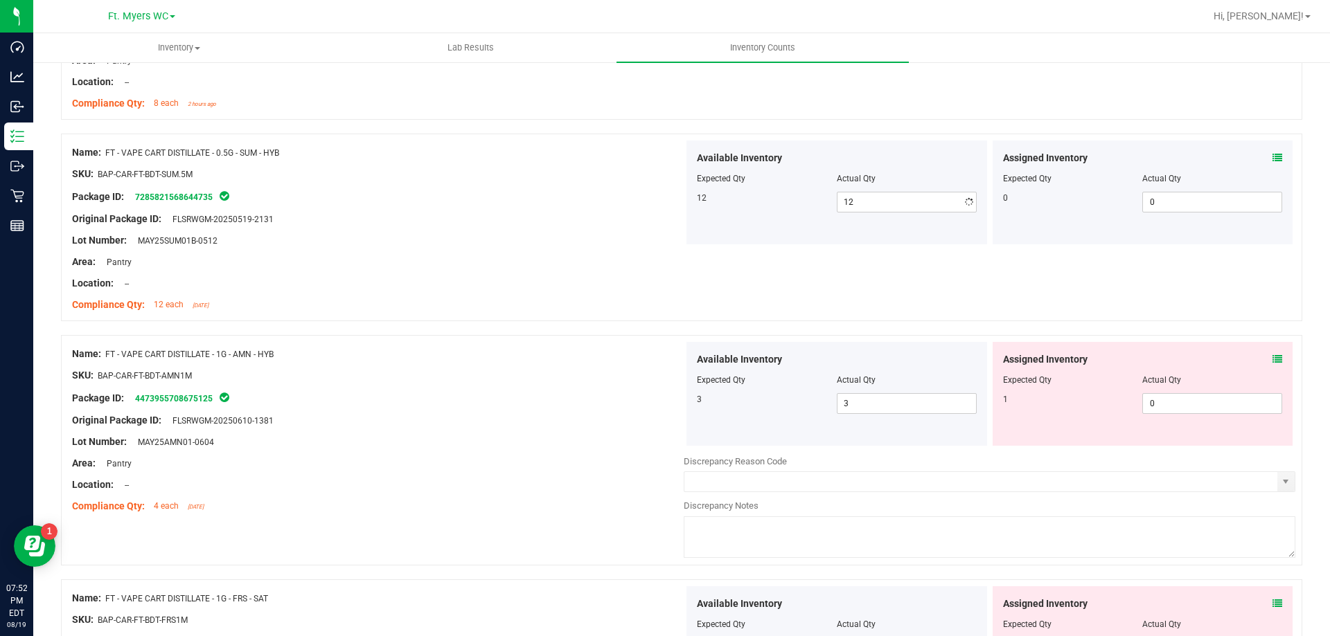
click at [416, 325] on div "Name: FT - VAPE CART DISTILLATE - 0.5G - SUM - HYB SKU: BAP-CAR-FT-BDT-SUM.5M P…" at bounding box center [681, 235] width 1241 height 202
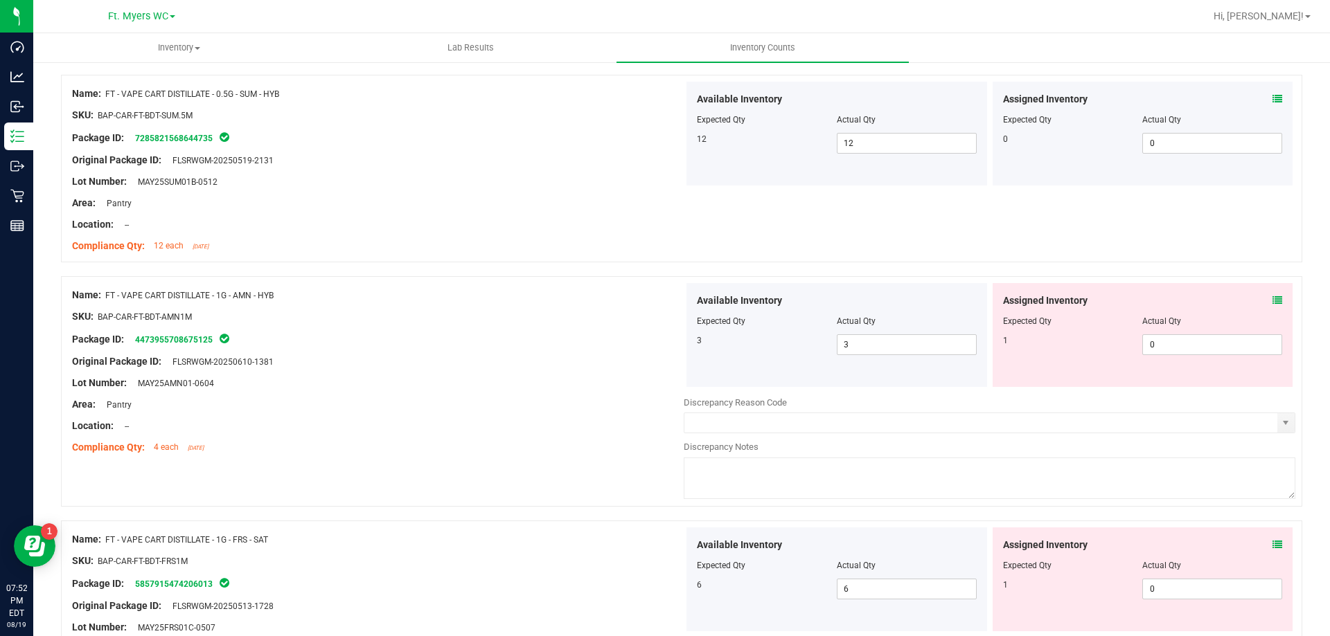
scroll to position [1662, 0]
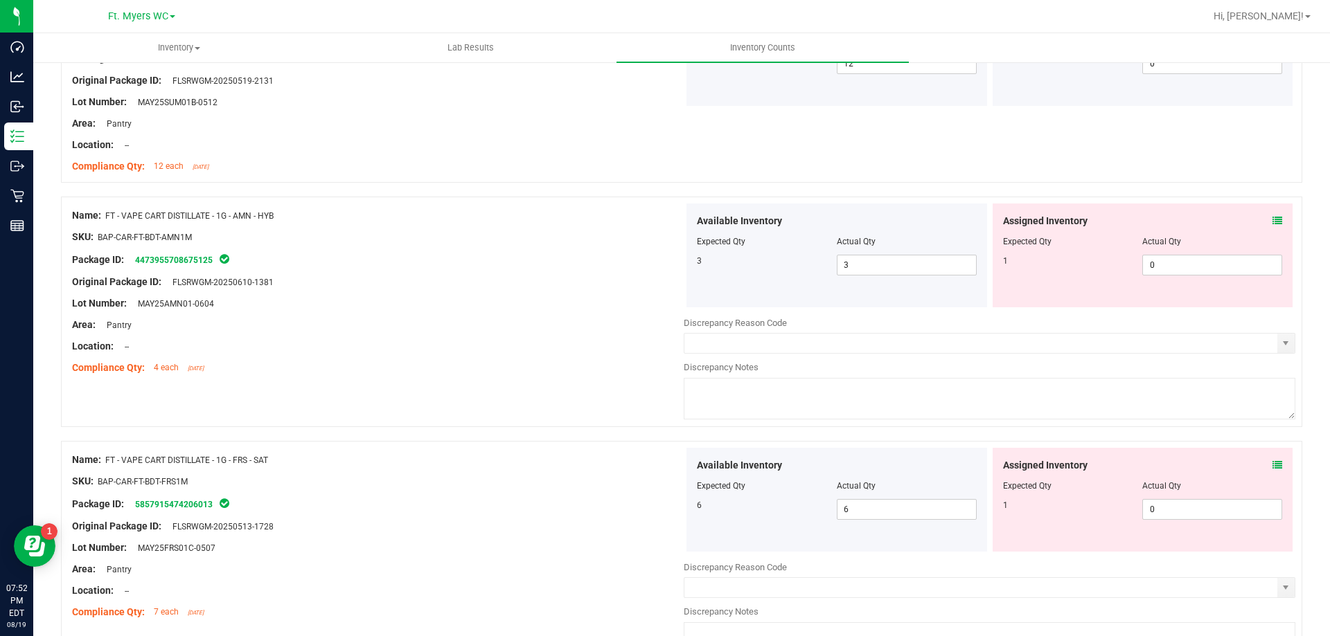
click at [1272, 217] on div "Assigned Inventory Expected Qty Actual Qty 1 0 0" at bounding box center [1142, 256] width 301 height 104
click at [1272, 219] on icon at bounding box center [1277, 221] width 10 height 10
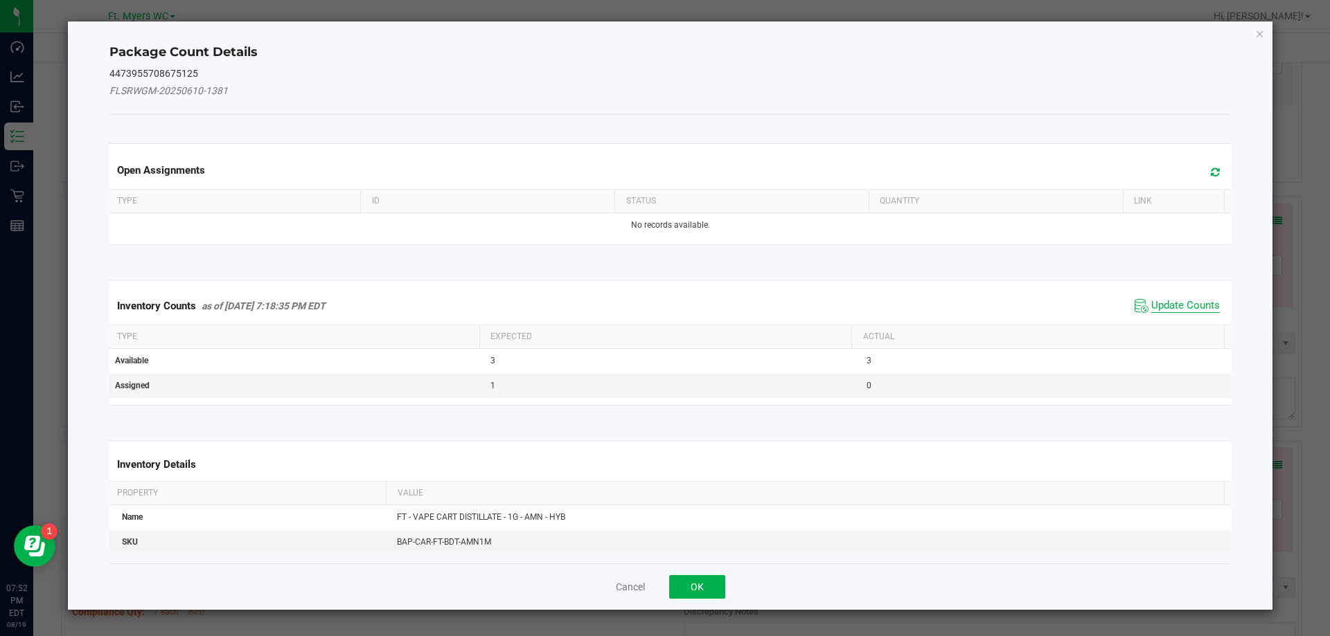
click at [1177, 303] on span "Update Counts" at bounding box center [1185, 306] width 69 height 14
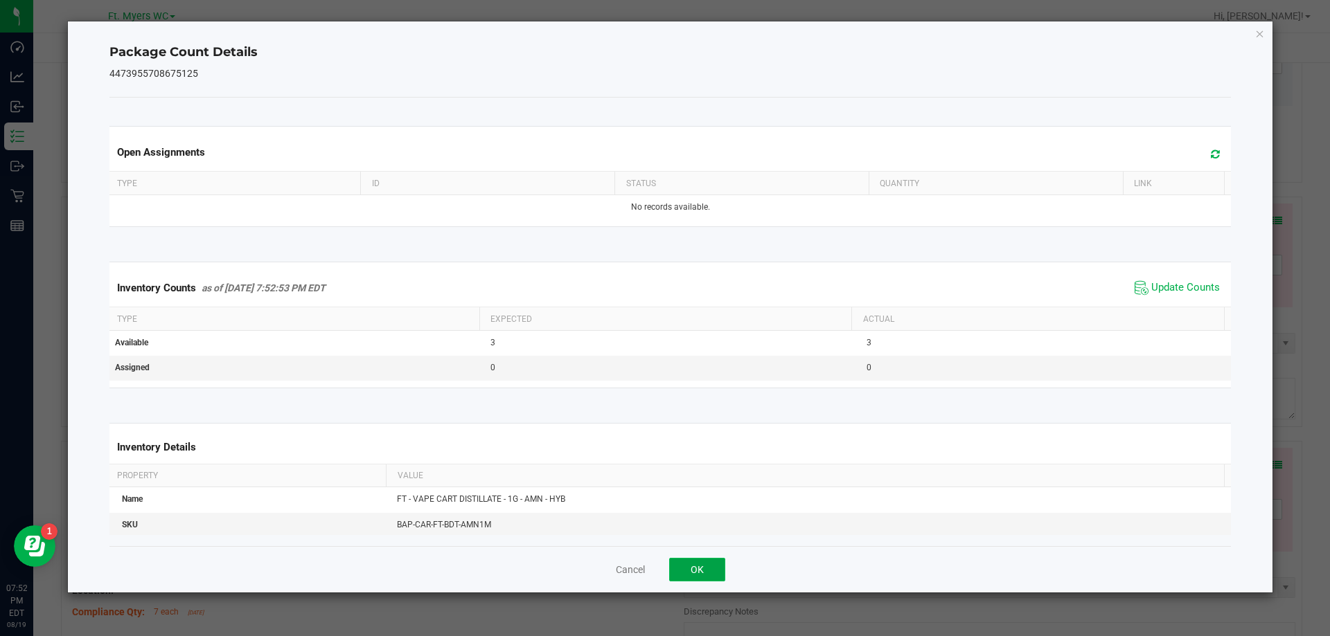
click at [718, 571] on button "OK" at bounding box center [697, 570] width 56 height 24
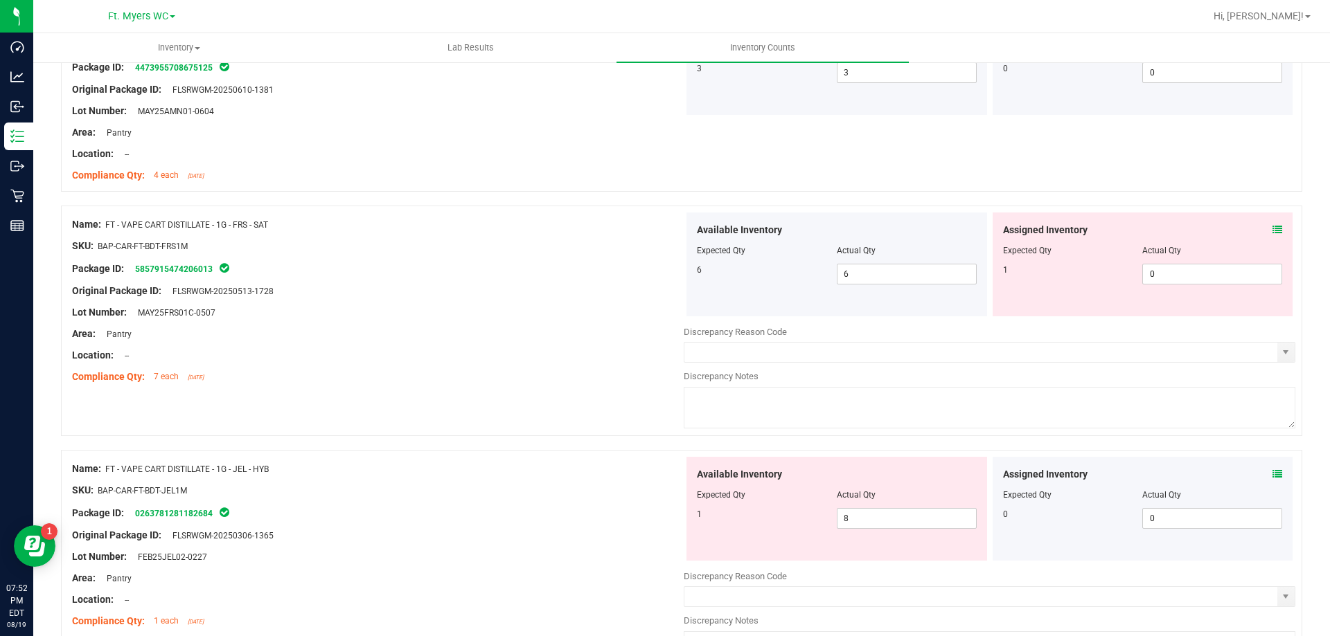
scroll to position [1870, 0]
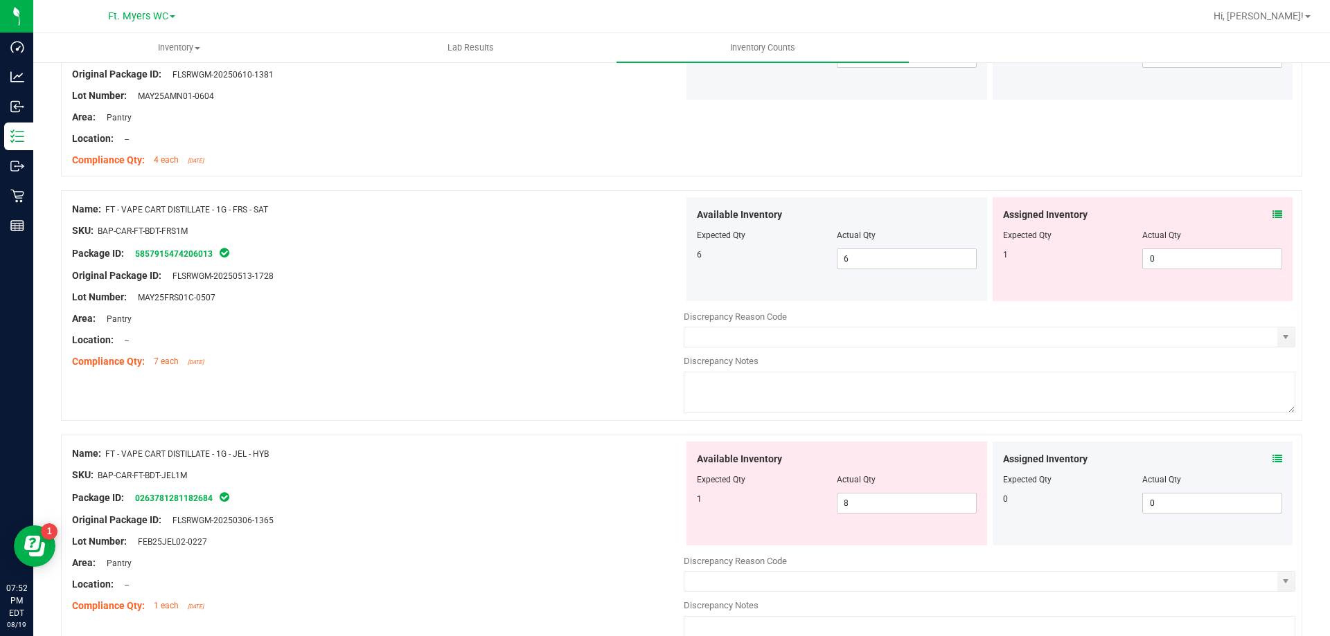
click at [1272, 213] on icon at bounding box center [1277, 215] width 10 height 10
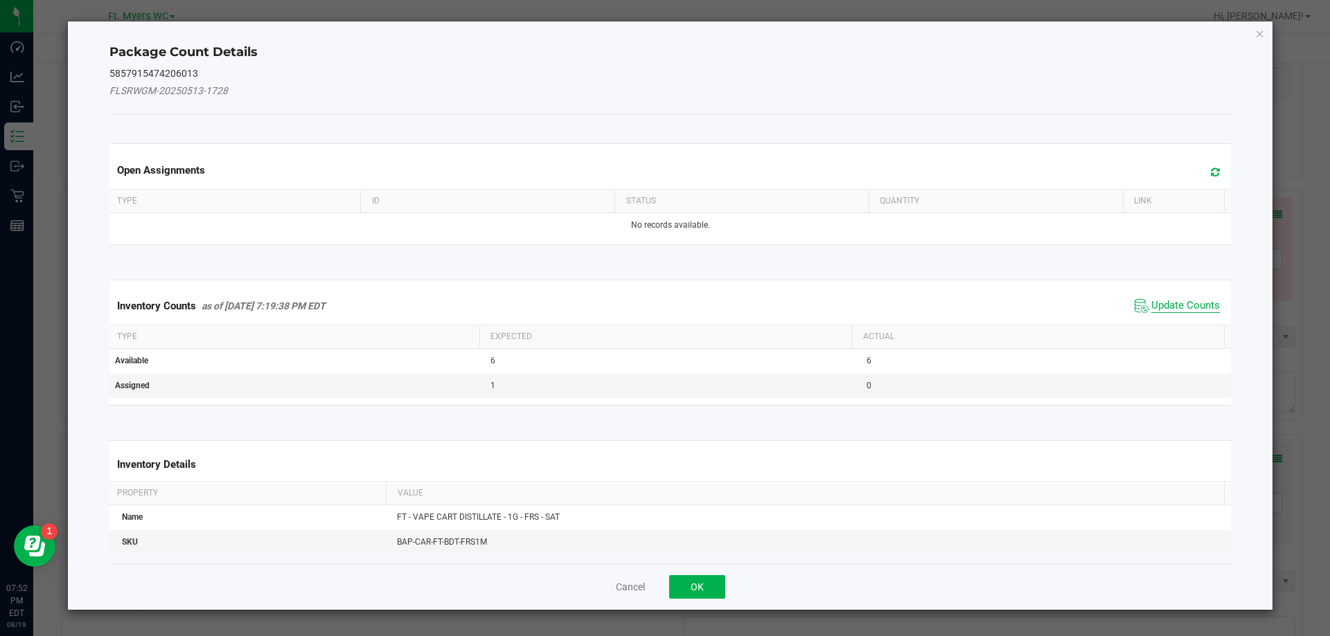
click at [1157, 308] on span "Update Counts" at bounding box center [1185, 306] width 69 height 14
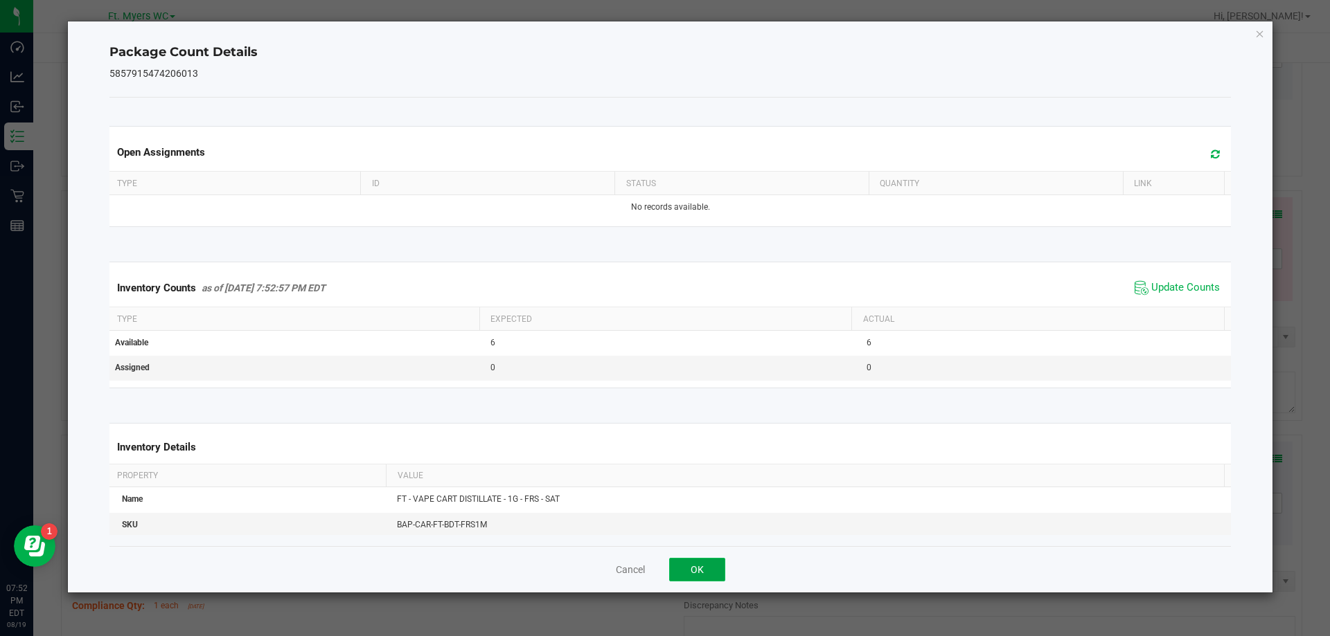
click at [711, 564] on button "OK" at bounding box center [697, 570] width 56 height 24
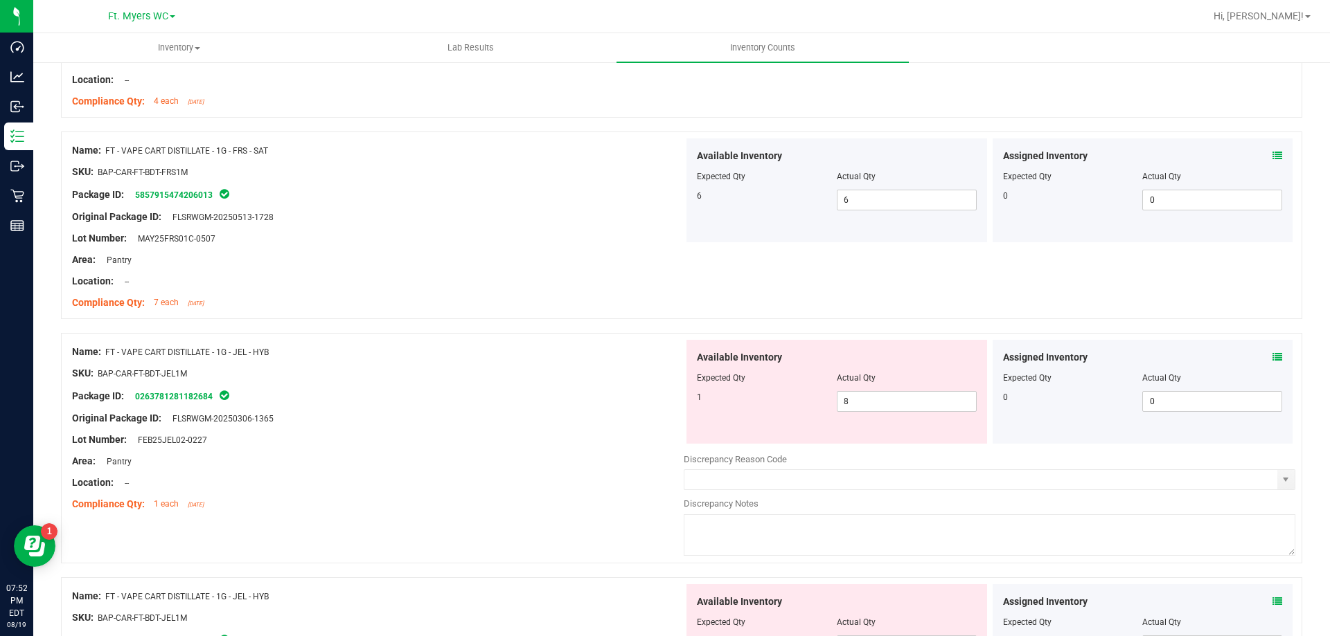
scroll to position [2008, 0]
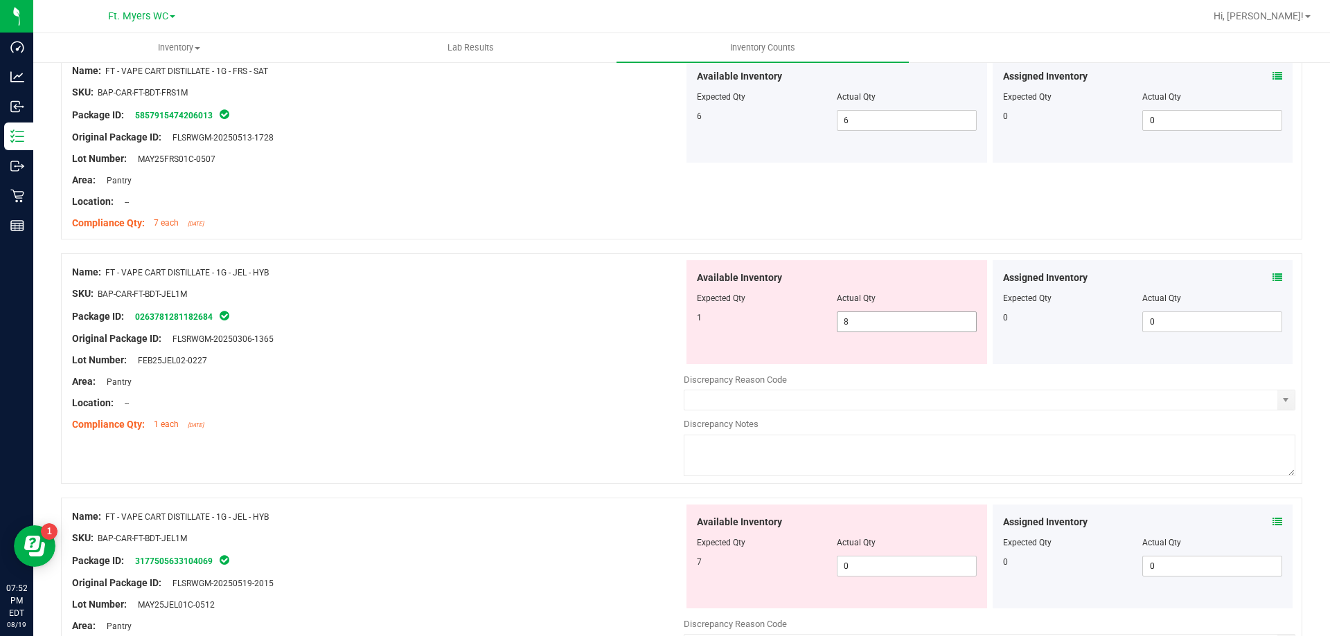
click at [924, 321] on span "8 8" at bounding box center [907, 322] width 140 height 21
click at [924, 321] on input "8" at bounding box center [906, 321] width 138 height 19
click at [884, 568] on div "Available Inventory Expected Qty Actual Qty 7 0 0" at bounding box center [988, 615] width 611 height 220
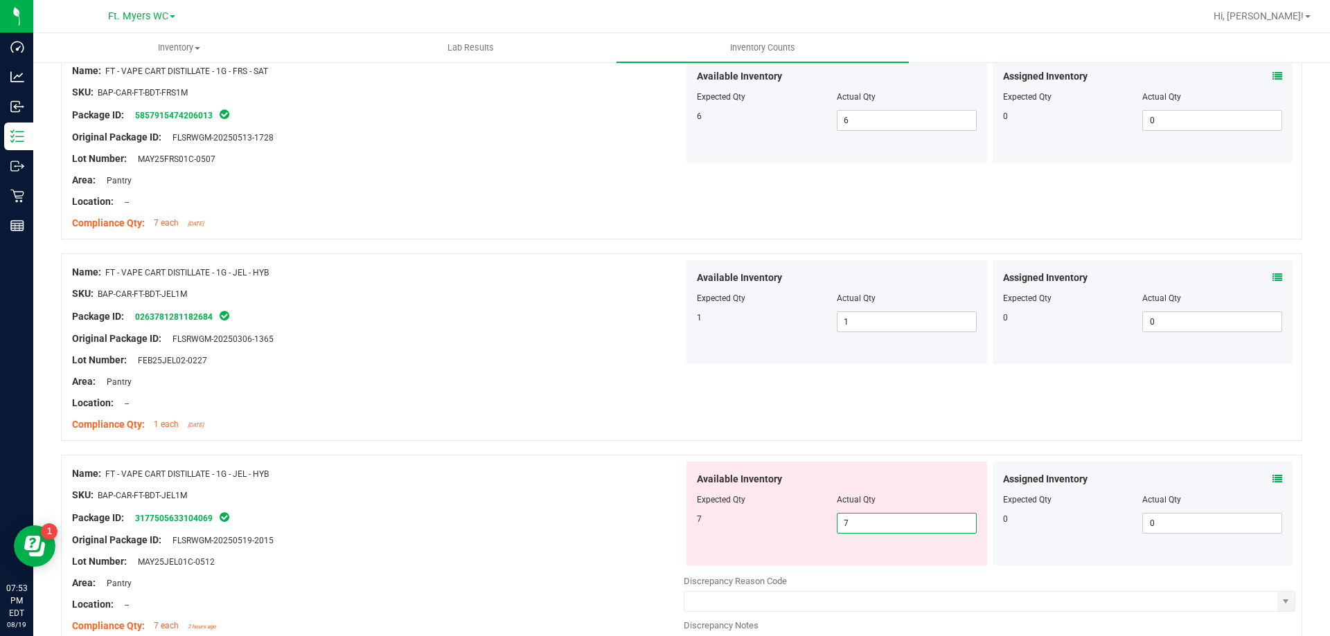
click at [522, 394] on div at bounding box center [377, 392] width 611 height 7
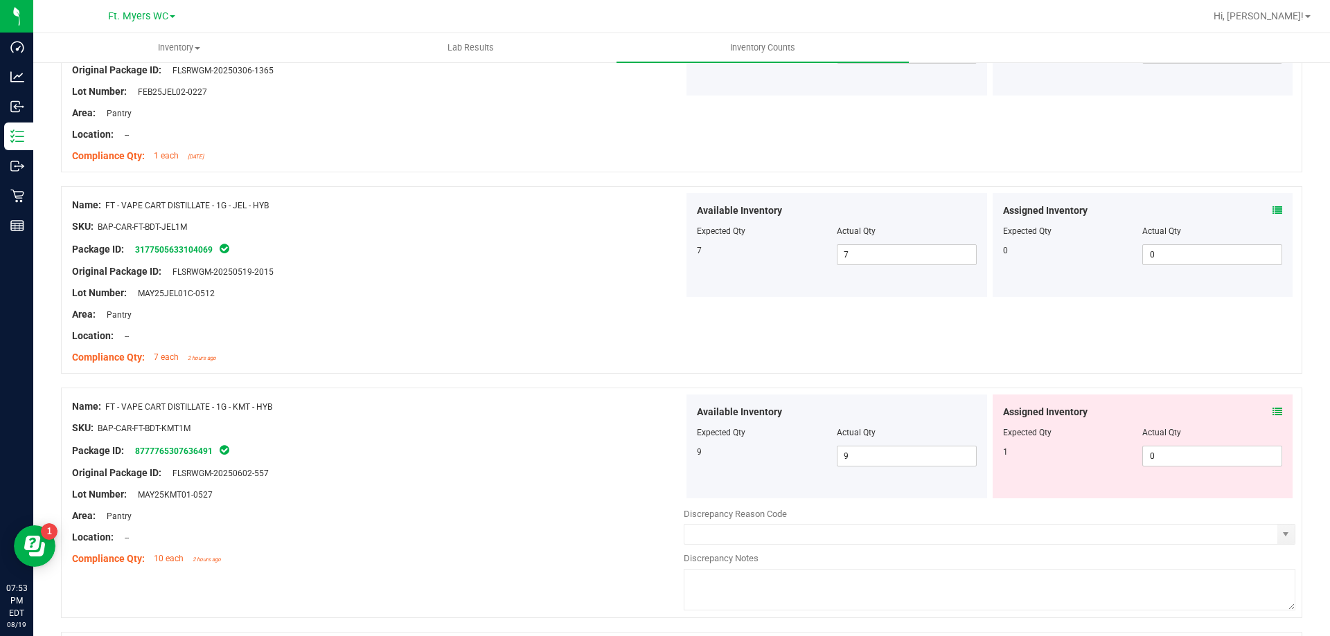
scroll to position [2285, 0]
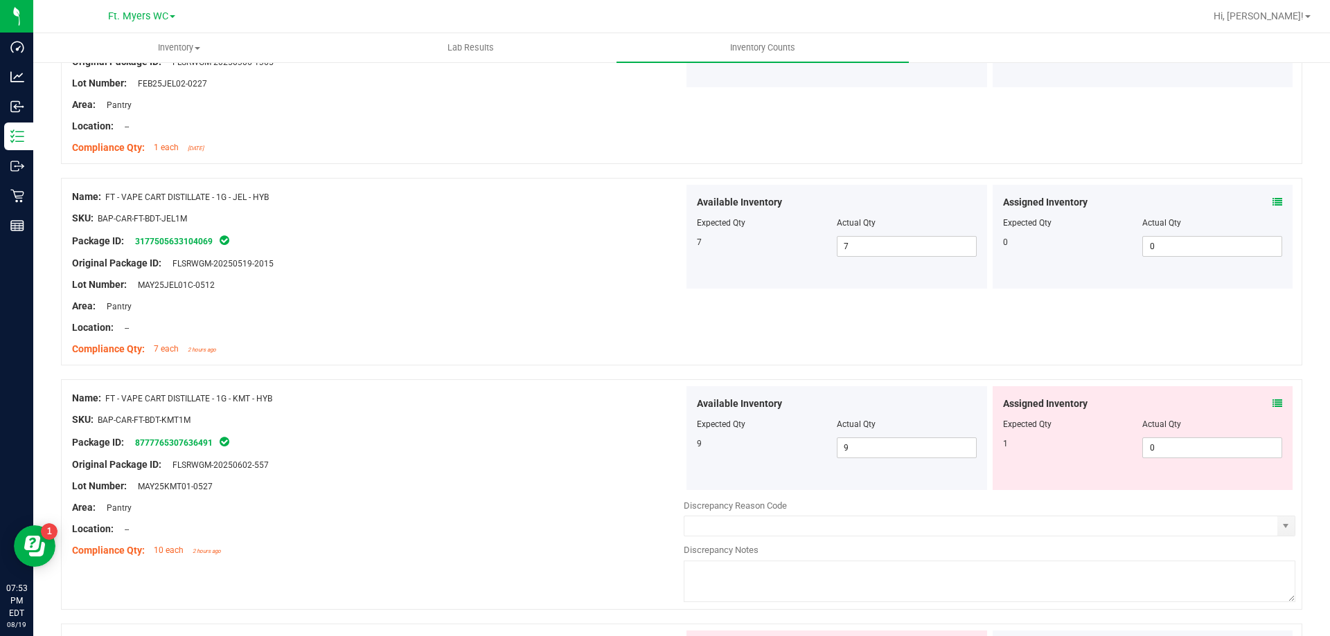
click at [1272, 400] on icon at bounding box center [1277, 404] width 10 height 10
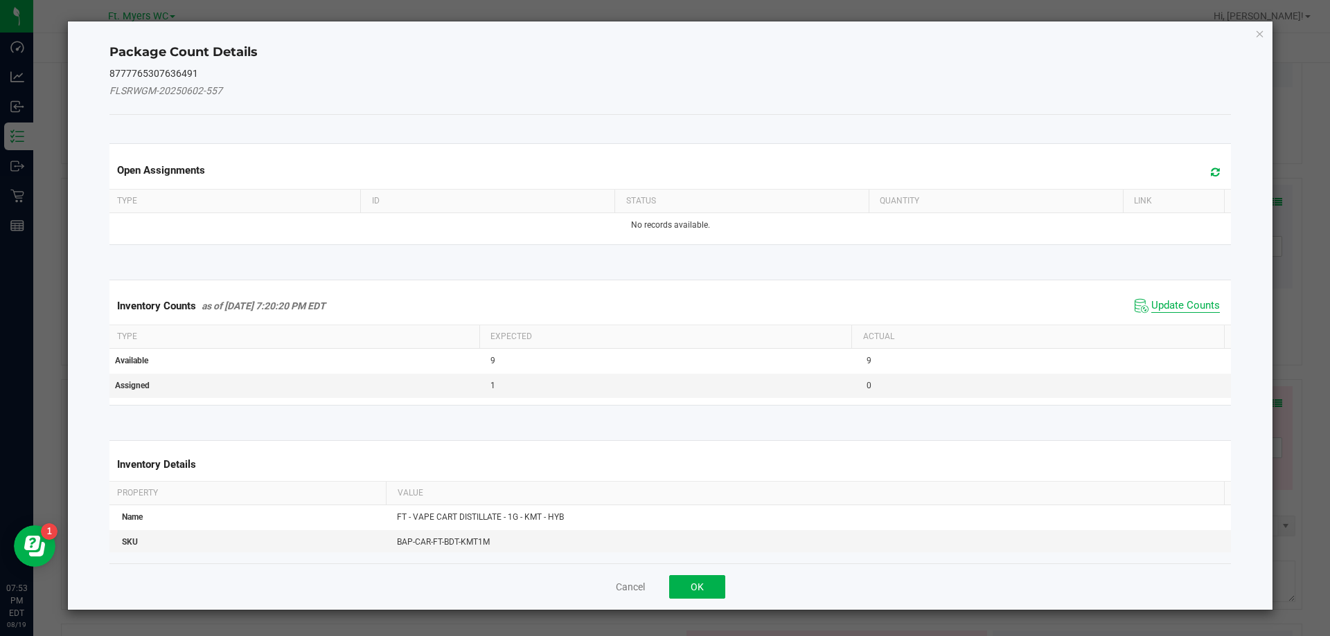
click at [1161, 307] on span "Update Counts" at bounding box center [1185, 306] width 69 height 14
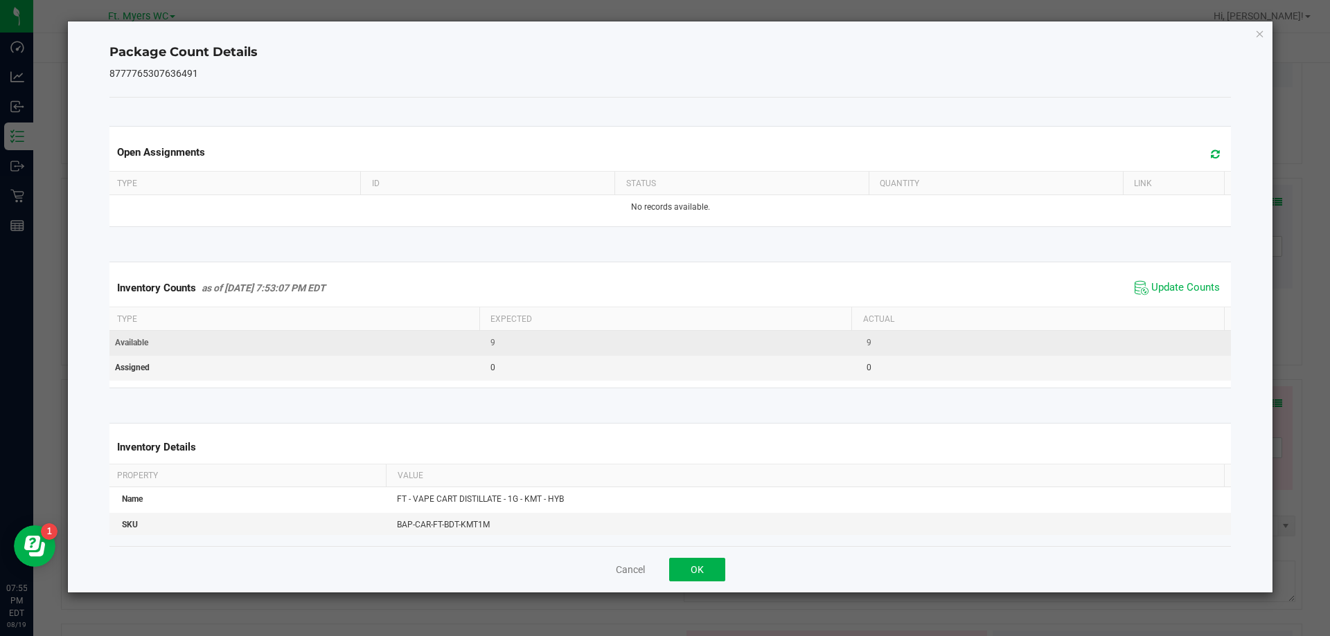
scroll to position [69, 0]
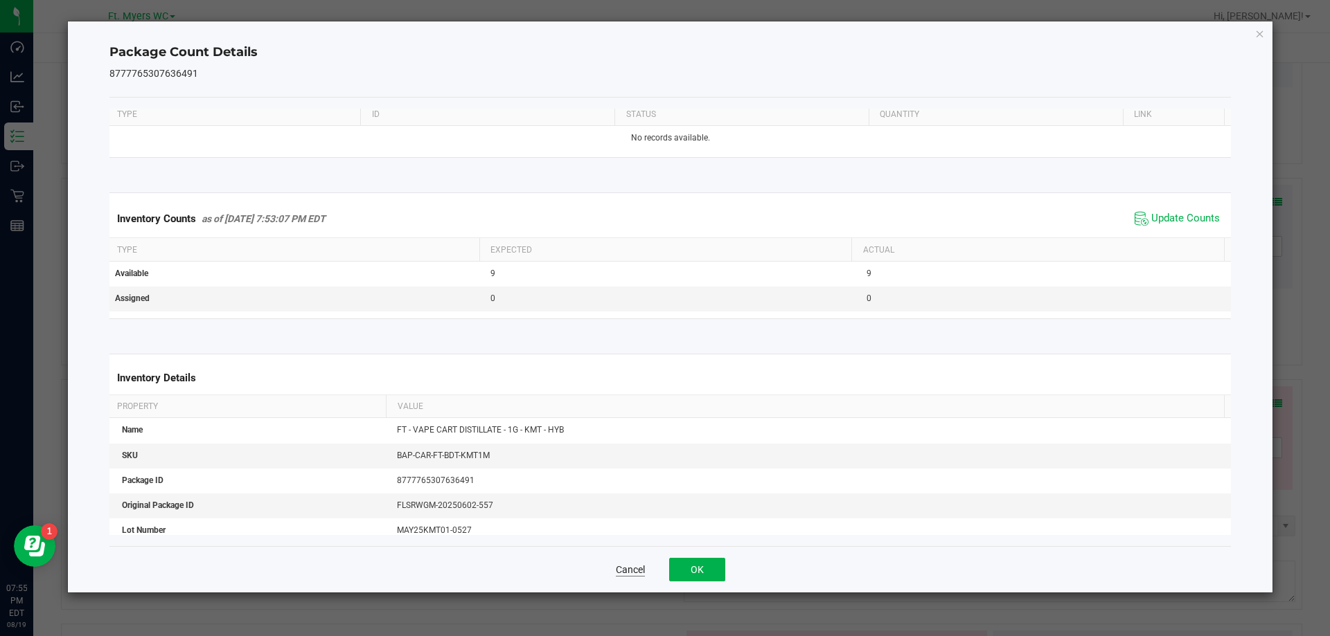
click at [620, 565] on button "Cancel" at bounding box center [630, 570] width 29 height 14
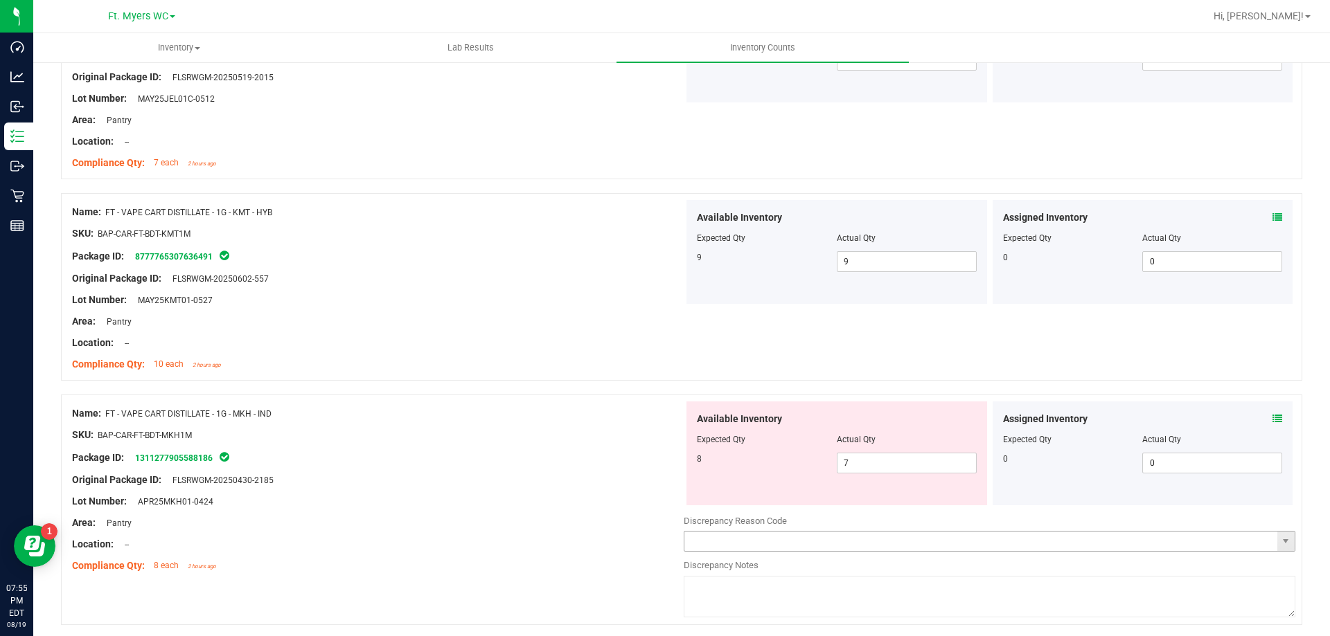
scroll to position [2562, 0]
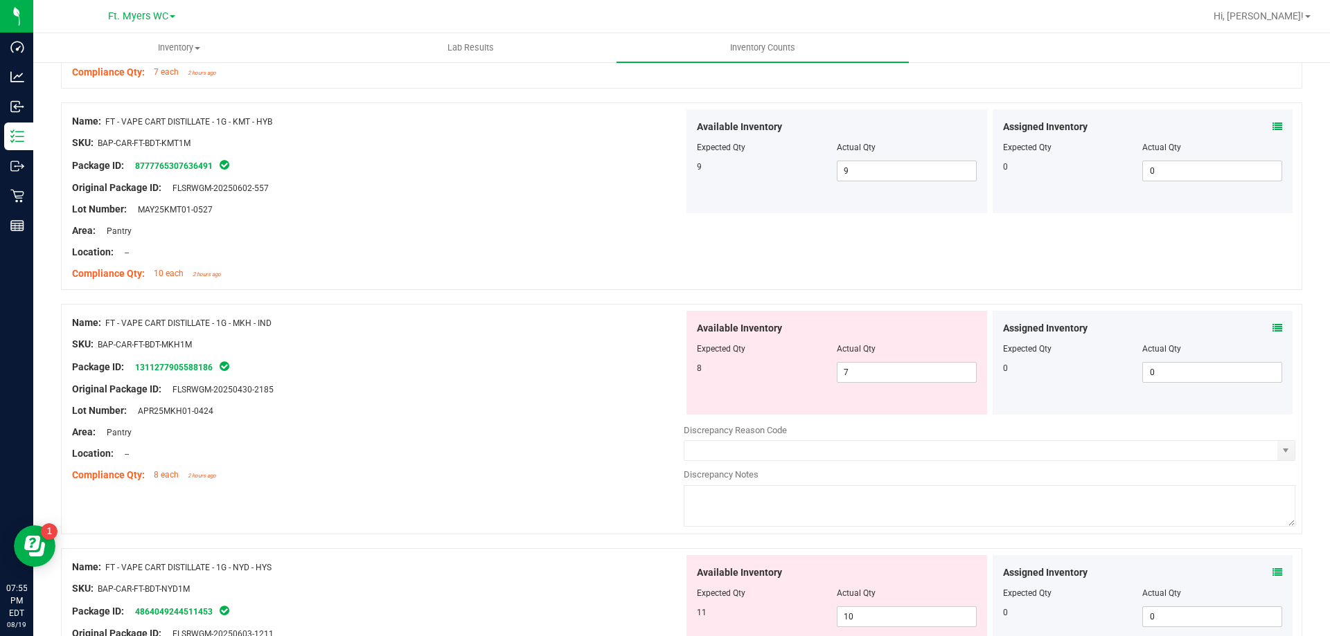
click at [1272, 333] on span at bounding box center [1277, 328] width 10 height 15
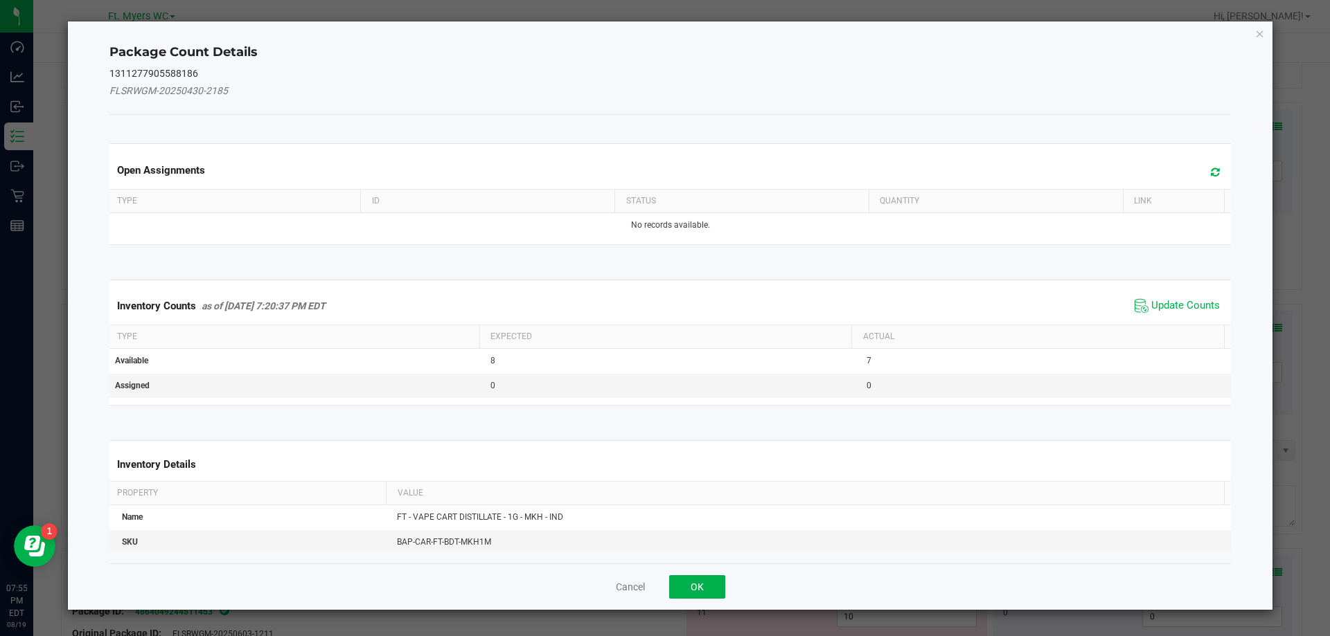
click at [1173, 316] on div "Inventory Counts as of Aug 19, 2025 7:20:37 PM EDT Update Counts" at bounding box center [670, 305] width 1127 height 37
click at [1173, 314] on span "Update Counts" at bounding box center [1177, 306] width 92 height 21
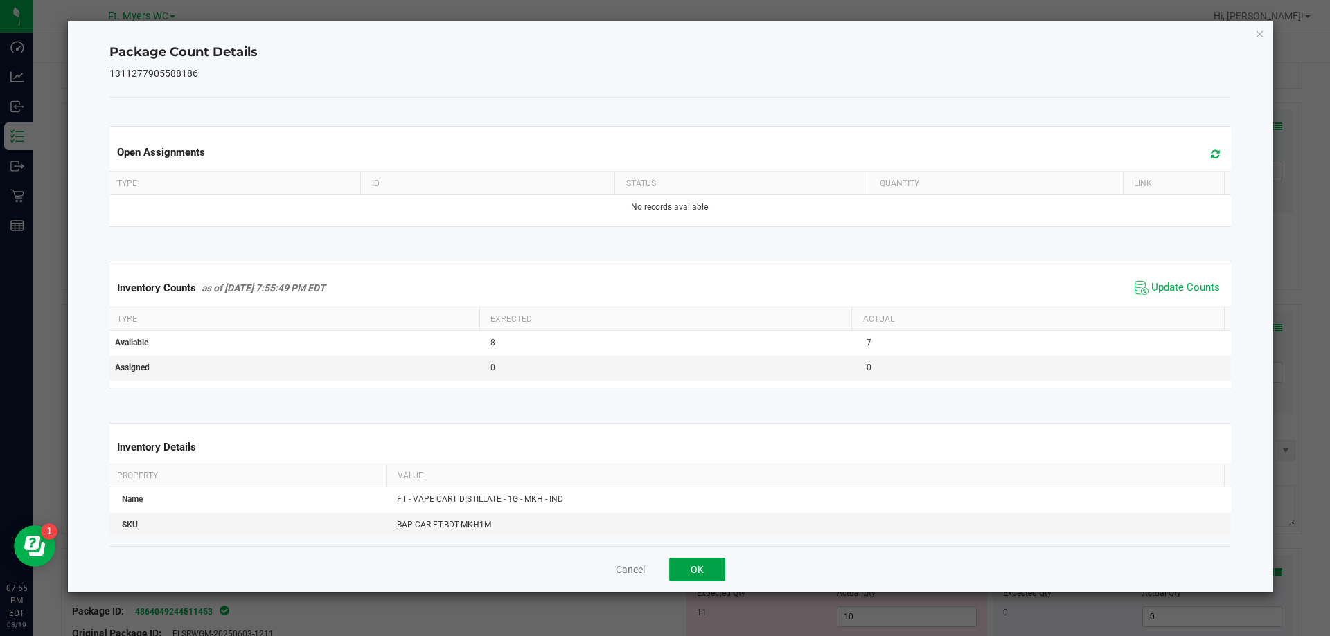
click at [706, 569] on button "OK" at bounding box center [697, 570] width 56 height 24
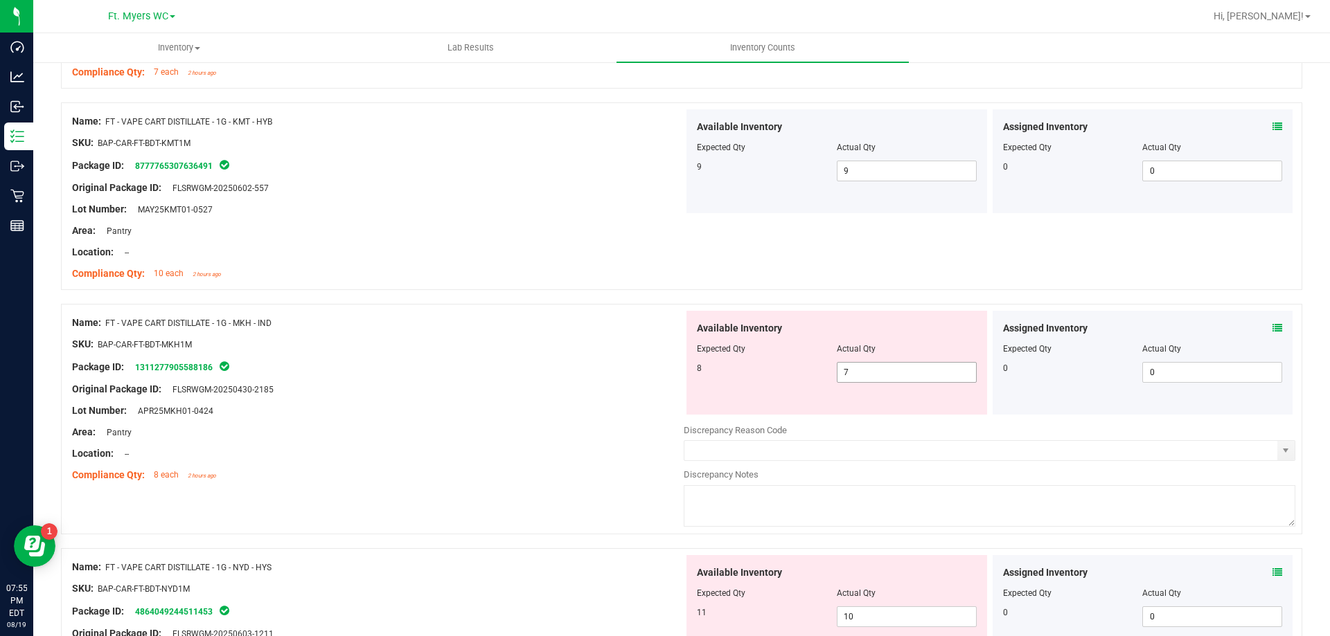
click at [924, 377] on span "7 7" at bounding box center [907, 372] width 140 height 21
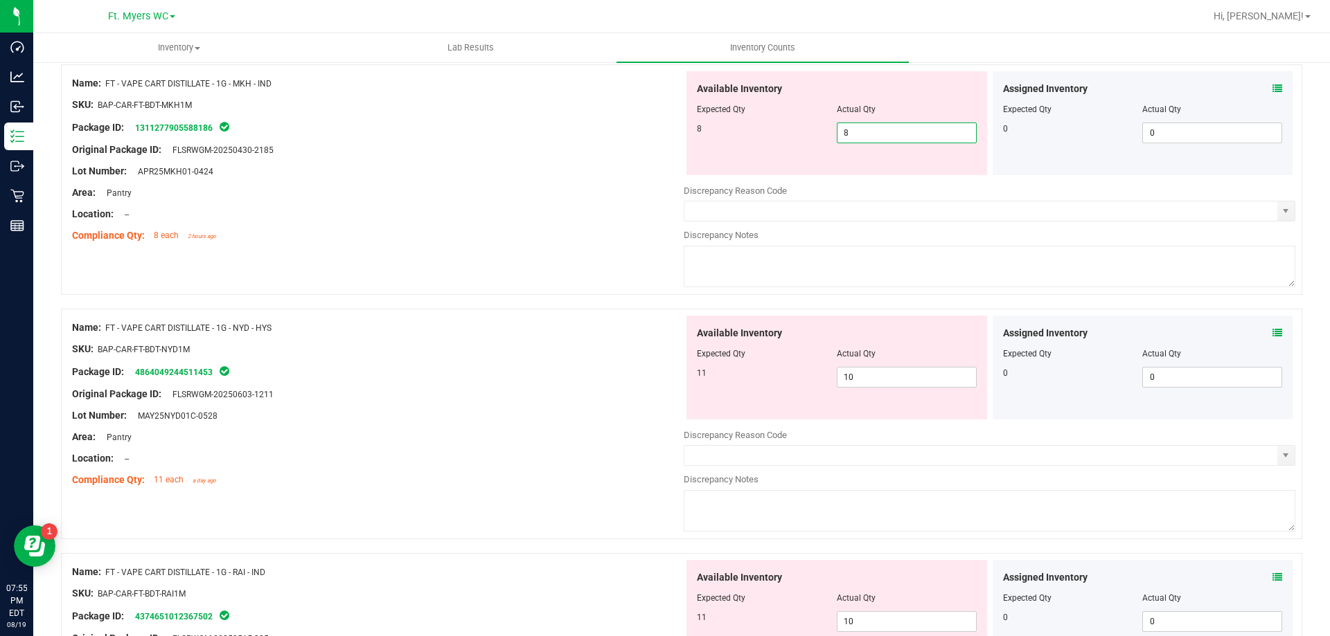
scroll to position [2839, 0]
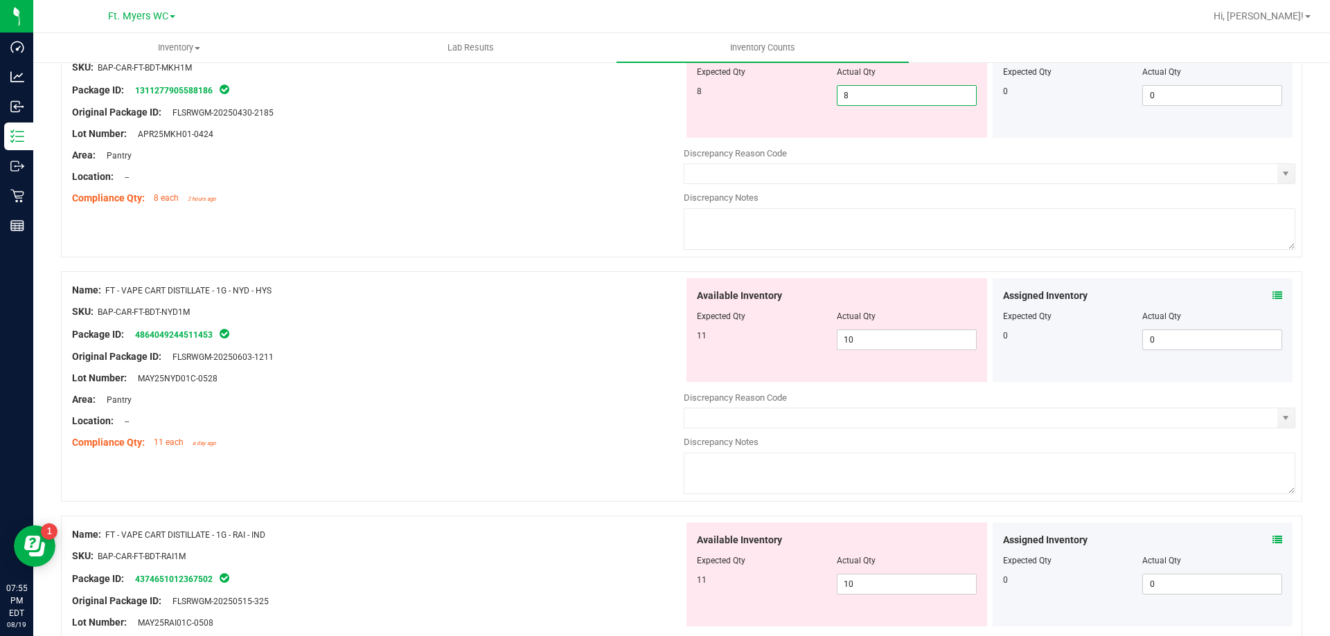
click at [1264, 300] on div "Assigned Inventory Expected Qty Actual Qty 0 0 0" at bounding box center [1142, 330] width 301 height 104
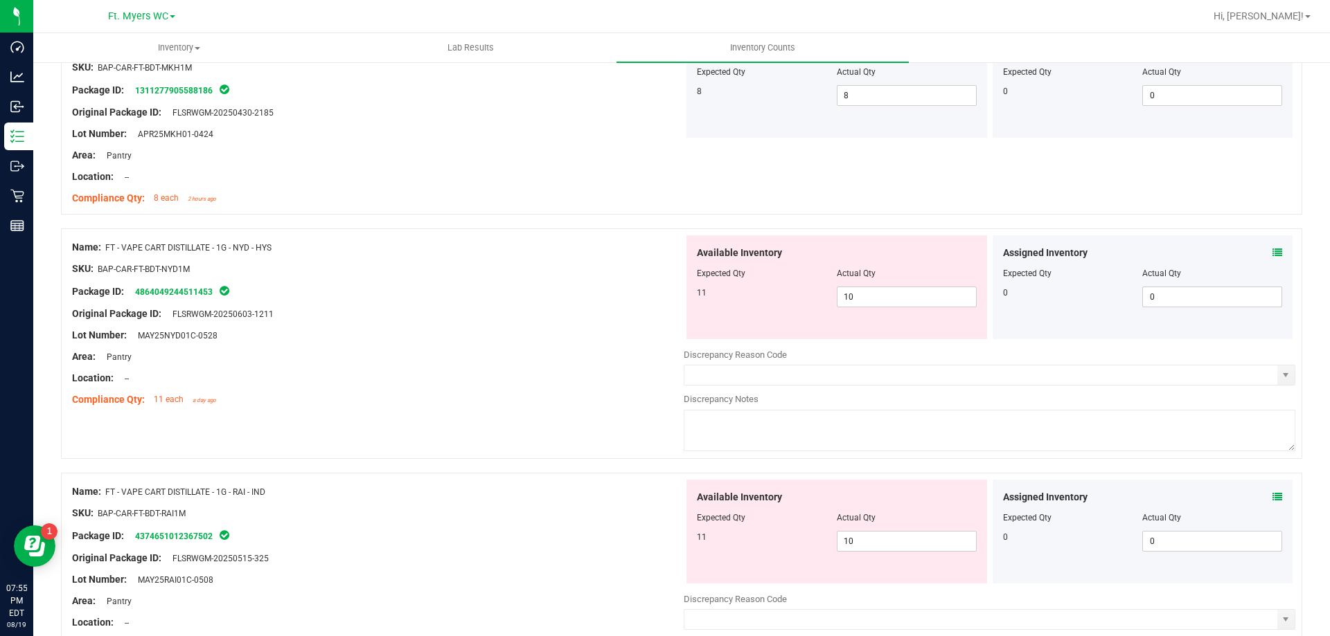
click at [1272, 252] on icon at bounding box center [1277, 253] width 10 height 10
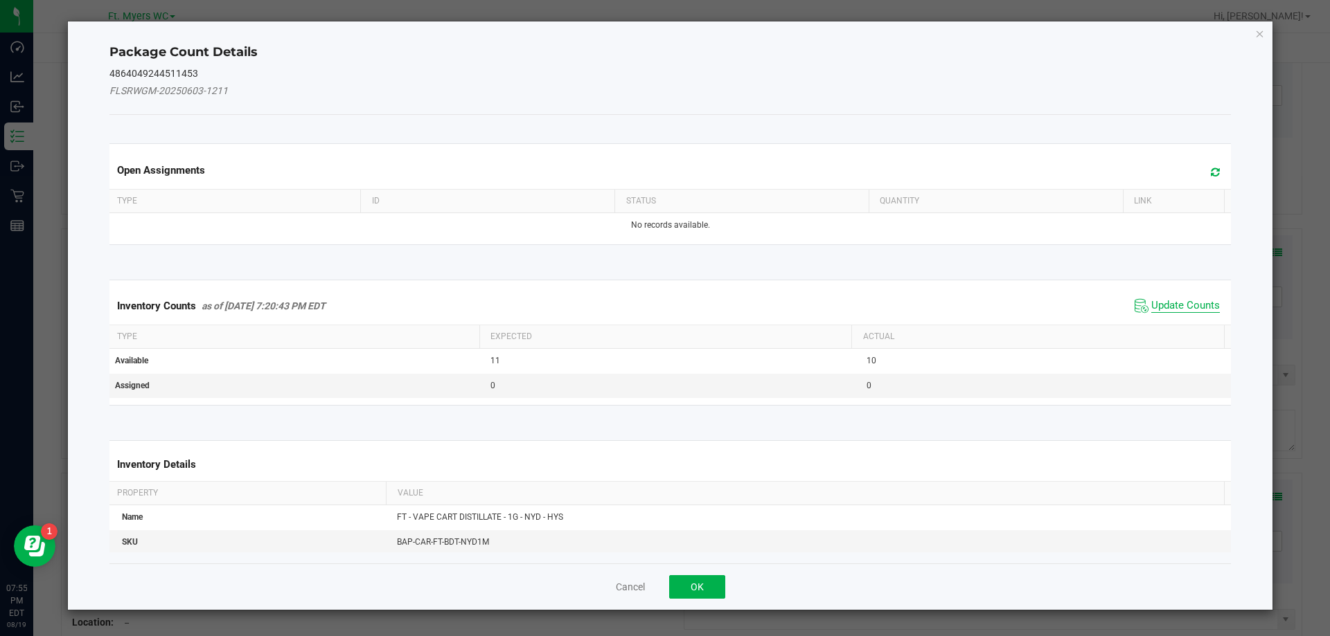
click at [1176, 301] on span "Update Counts" at bounding box center [1185, 306] width 69 height 14
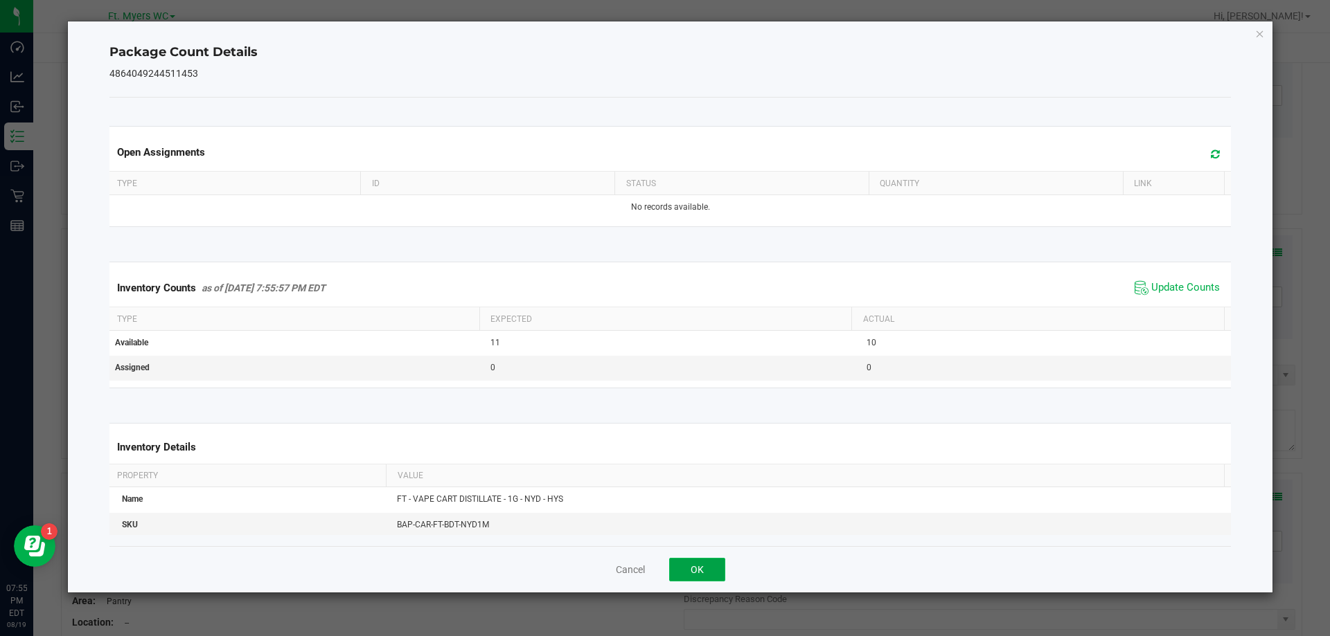
click at [690, 579] on button "OK" at bounding box center [697, 570] width 56 height 24
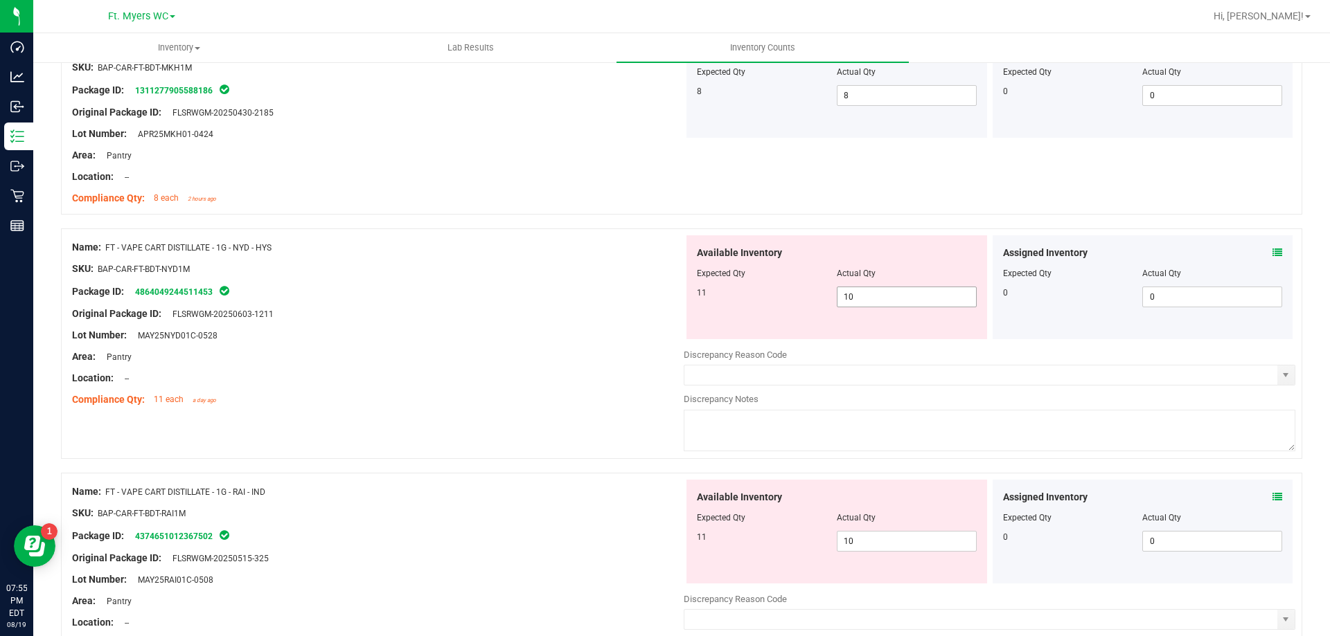
click at [868, 300] on span "10 10" at bounding box center [907, 297] width 140 height 21
click at [868, 300] on input "10" at bounding box center [906, 296] width 138 height 19
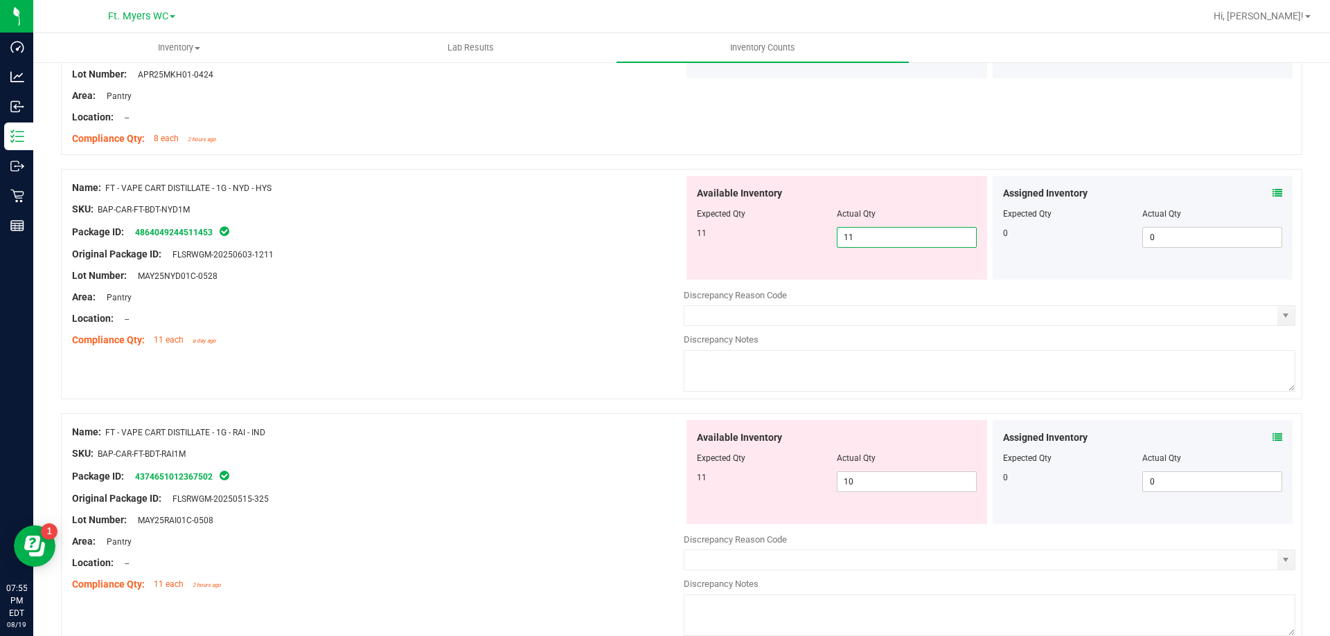
scroll to position [2978, 0]
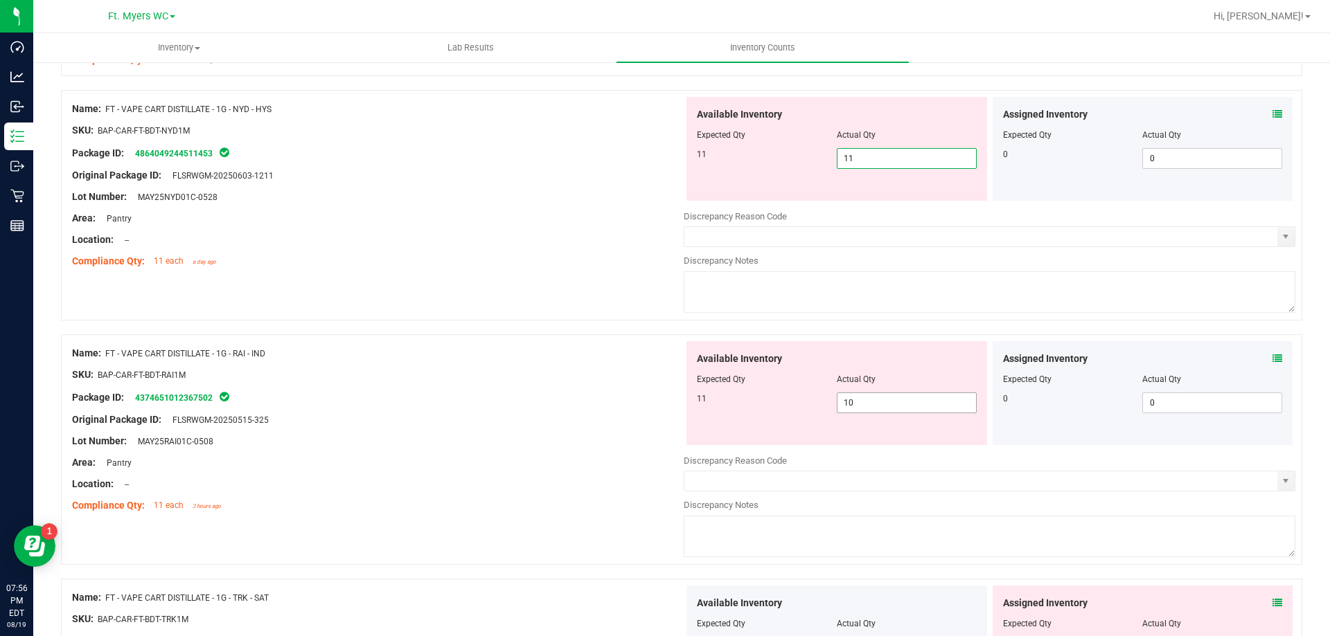
click at [911, 406] on div "Available Inventory Expected Qty Actual Qty 11 10 10" at bounding box center [988, 451] width 611 height 220
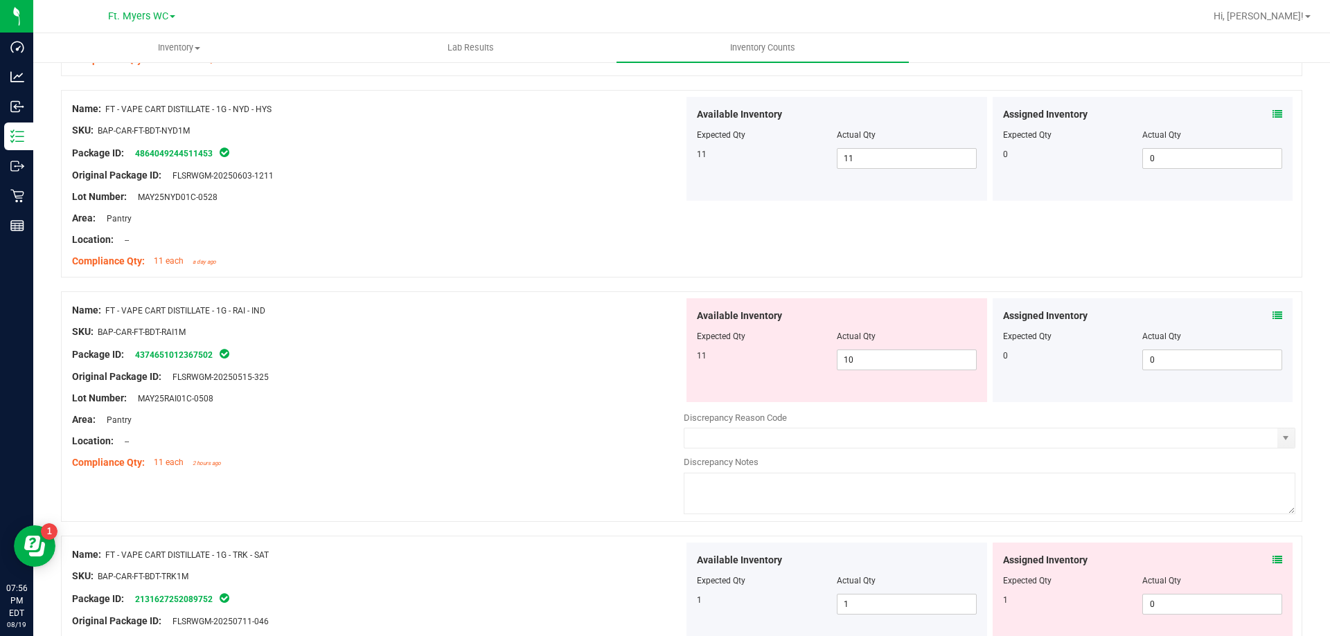
click at [911, 406] on div at bounding box center [988, 407] width 611 height 7
click at [900, 369] on span "10 10" at bounding box center [907, 360] width 140 height 21
click at [900, 369] on input "10" at bounding box center [906, 359] width 138 height 19
click at [520, 346] on div "Package ID: 4374651012367502" at bounding box center [377, 354] width 611 height 17
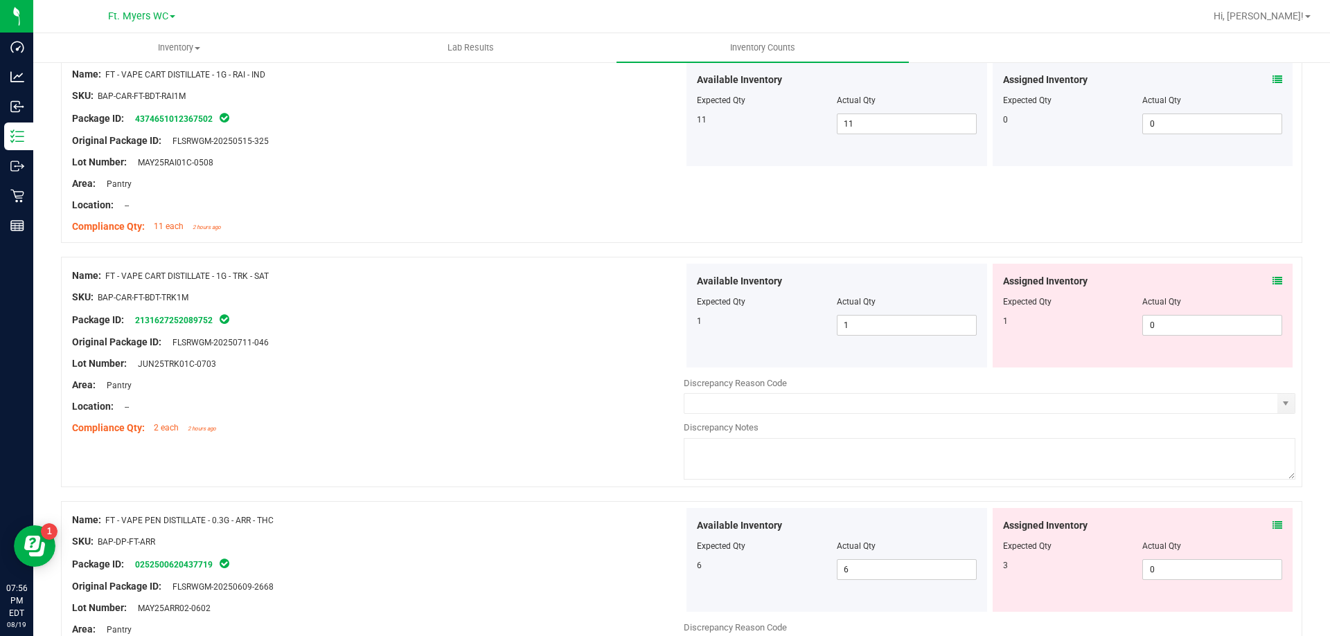
scroll to position [3255, 0]
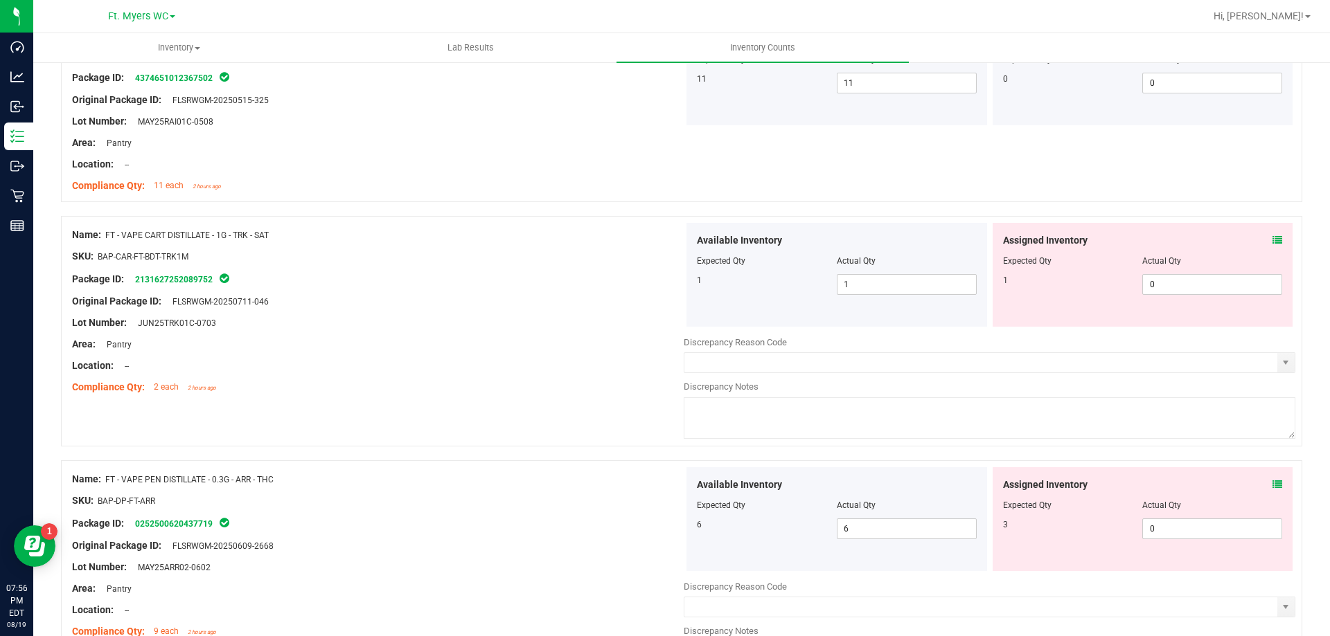
click at [1272, 242] on icon at bounding box center [1277, 240] width 10 height 10
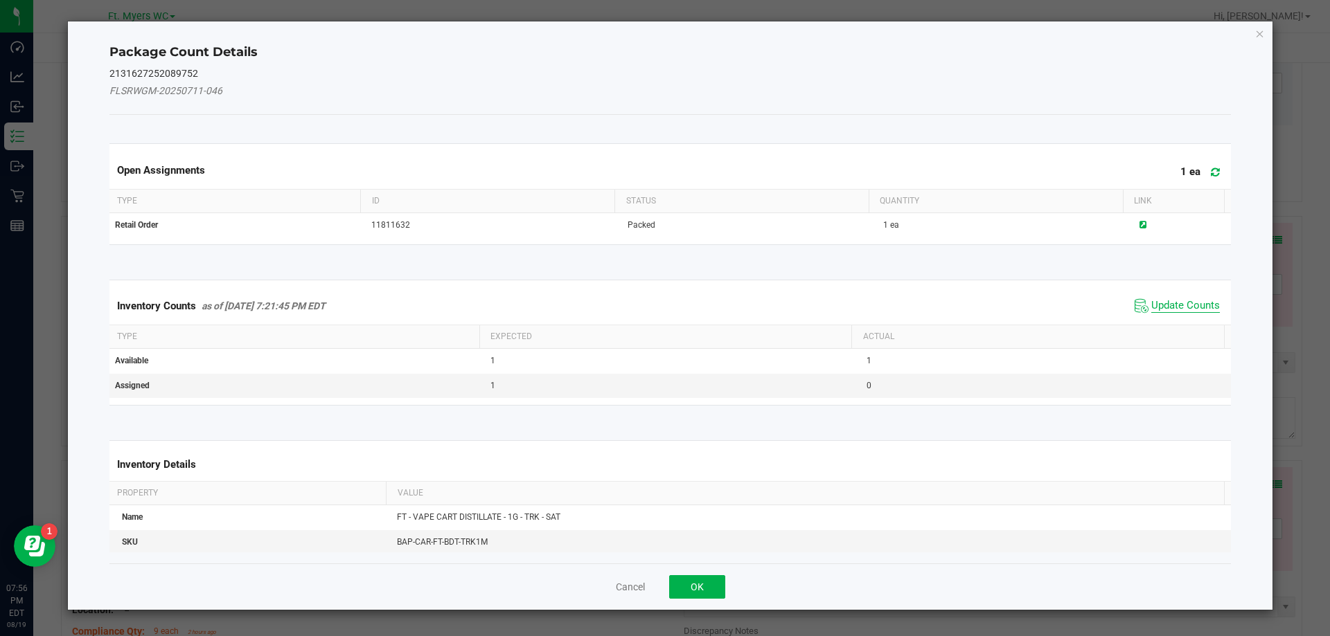
click at [1181, 299] on span "Update Counts" at bounding box center [1185, 306] width 69 height 14
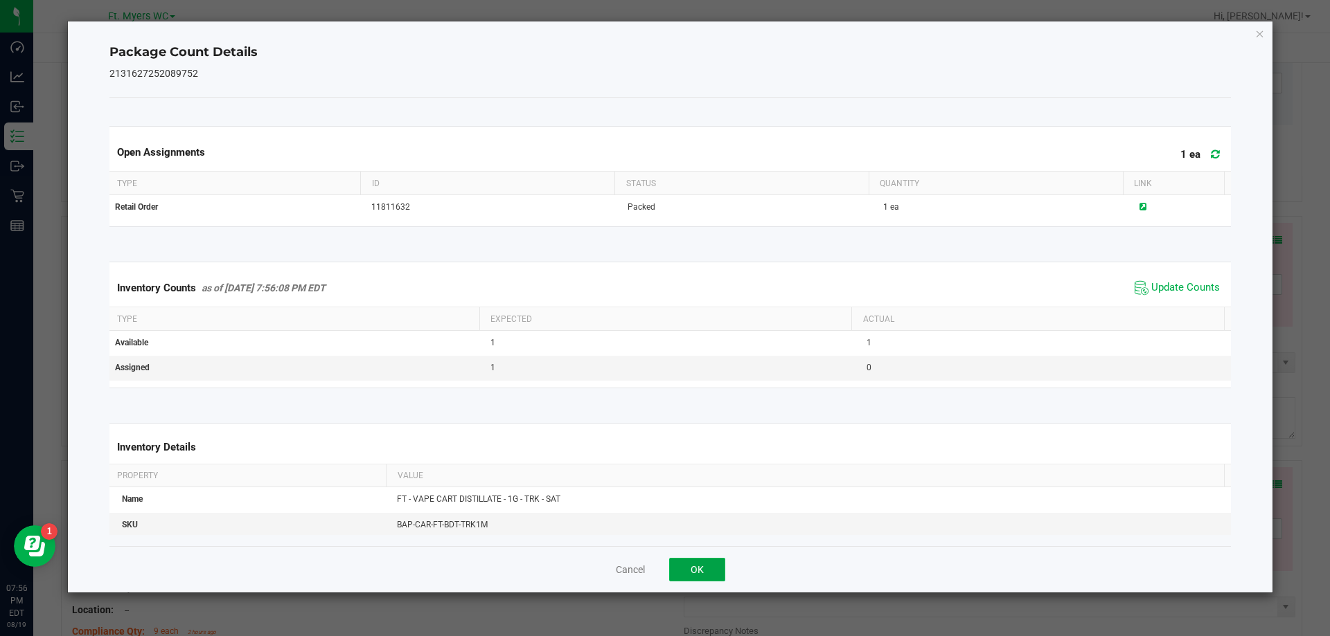
click at [701, 567] on button "OK" at bounding box center [697, 570] width 56 height 24
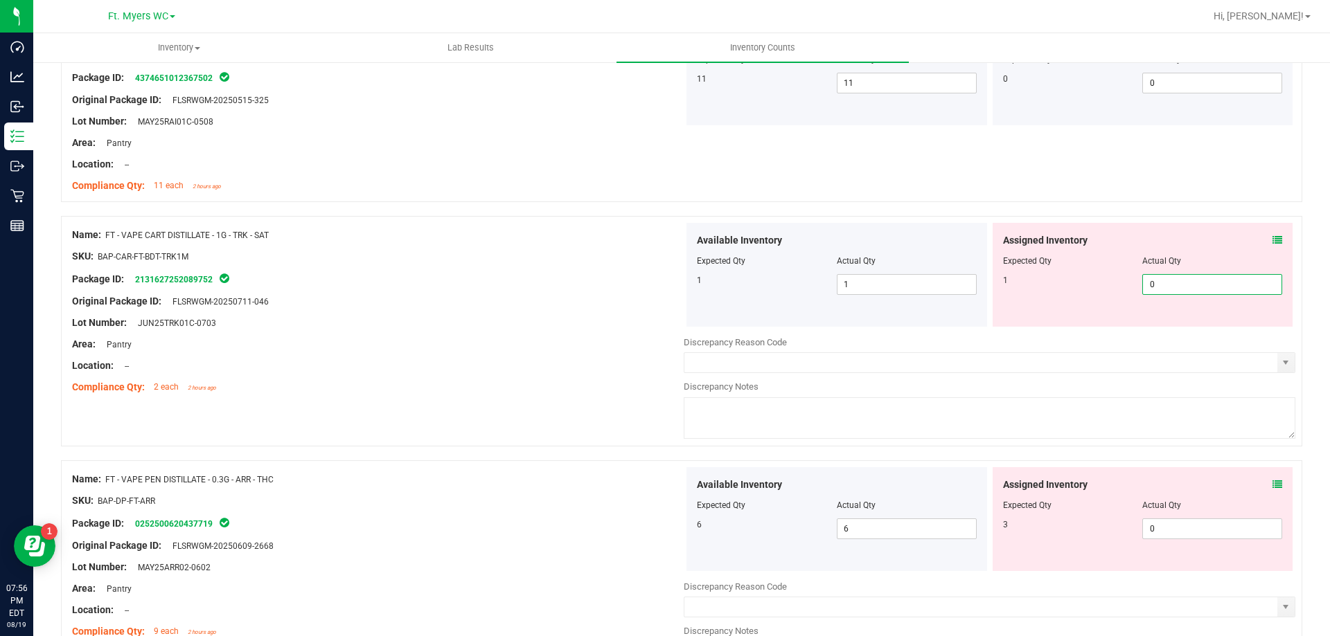
click at [1142, 281] on span "0 0" at bounding box center [1212, 284] width 140 height 21
click at [1143, 281] on input "0" at bounding box center [1212, 284] width 138 height 19
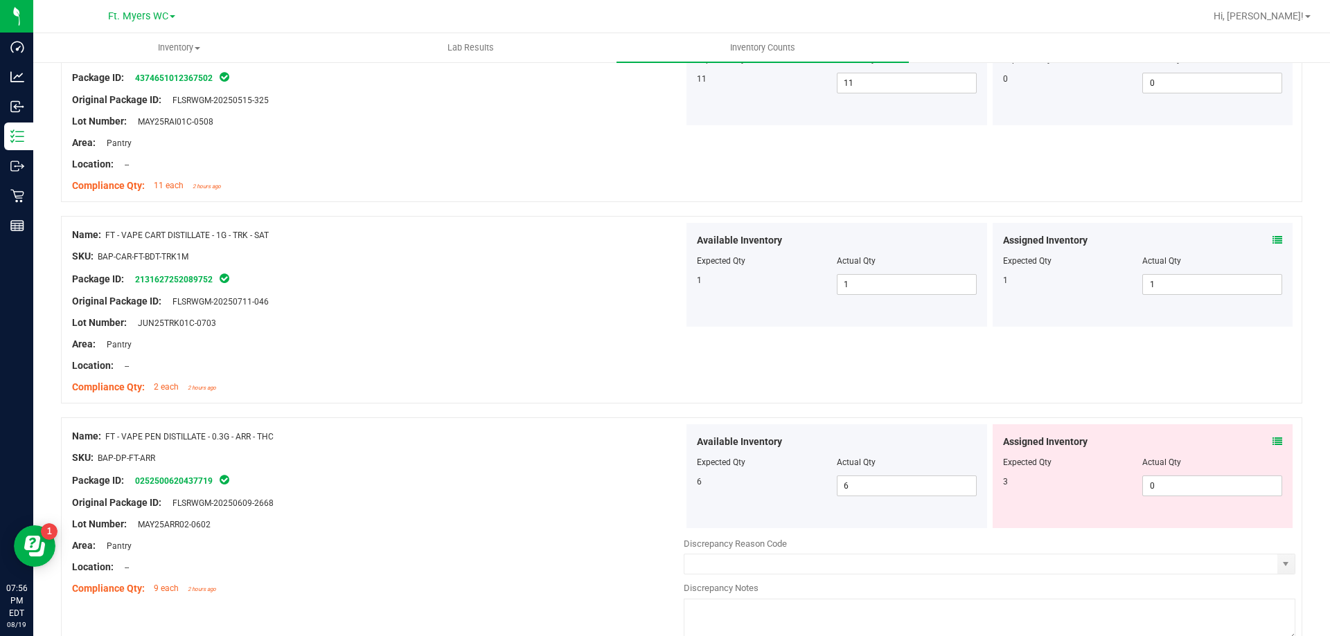
click at [1272, 435] on span at bounding box center [1277, 442] width 10 height 15
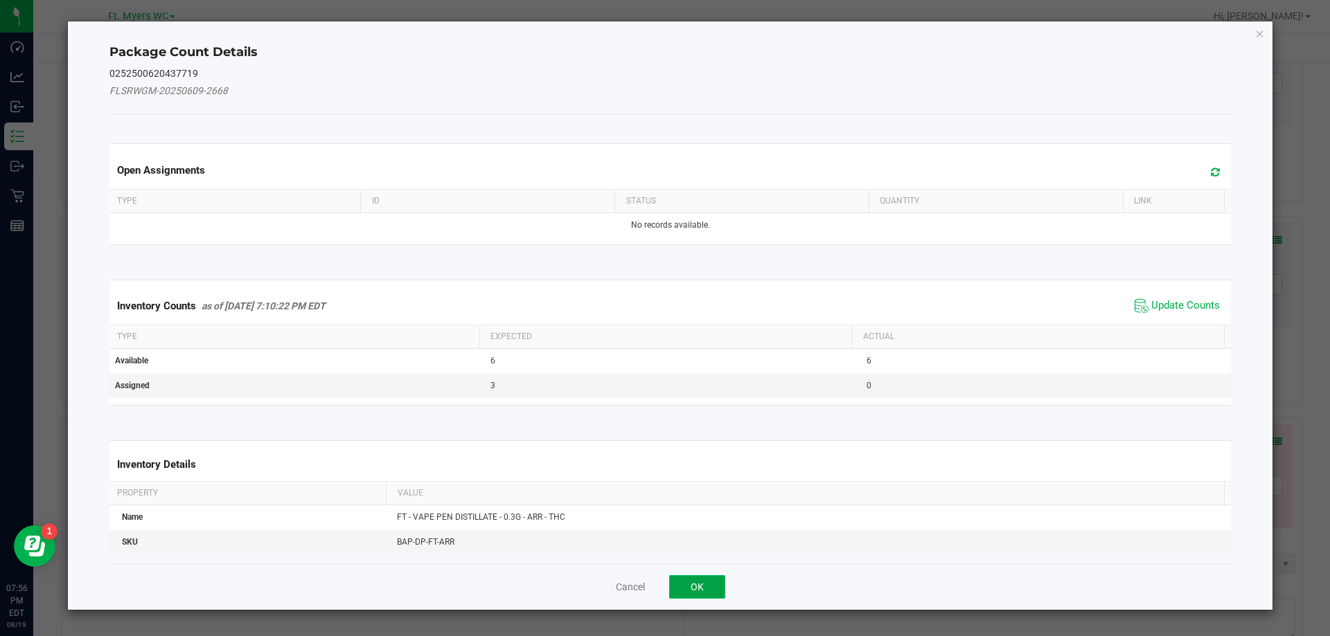
click at [704, 578] on button "OK" at bounding box center [697, 587] width 56 height 24
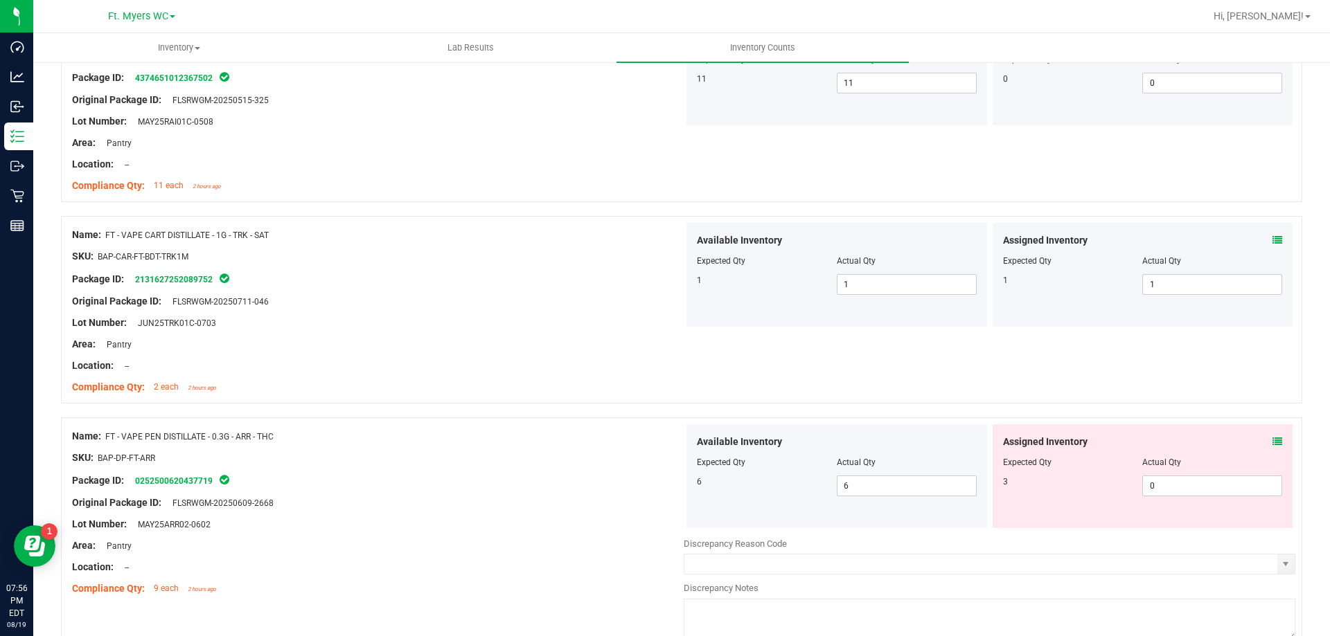
click at [1272, 438] on icon at bounding box center [1277, 442] width 10 height 10
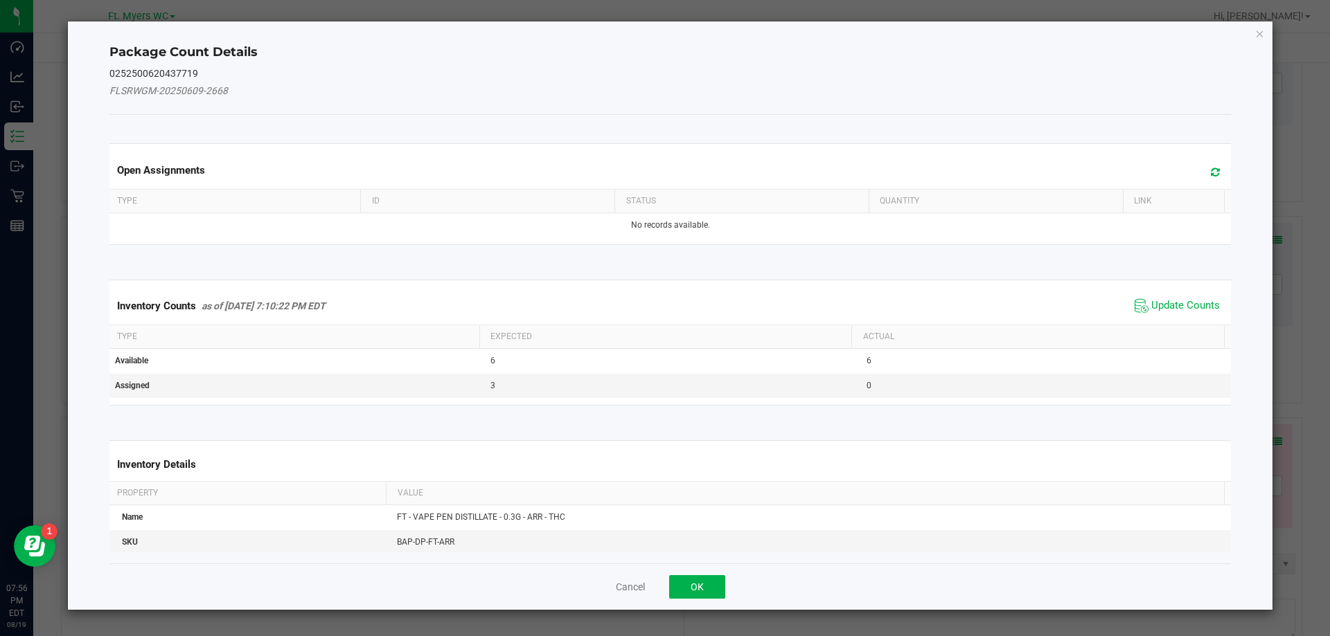
click at [1140, 305] on span "Update Counts" at bounding box center [1177, 306] width 92 height 21
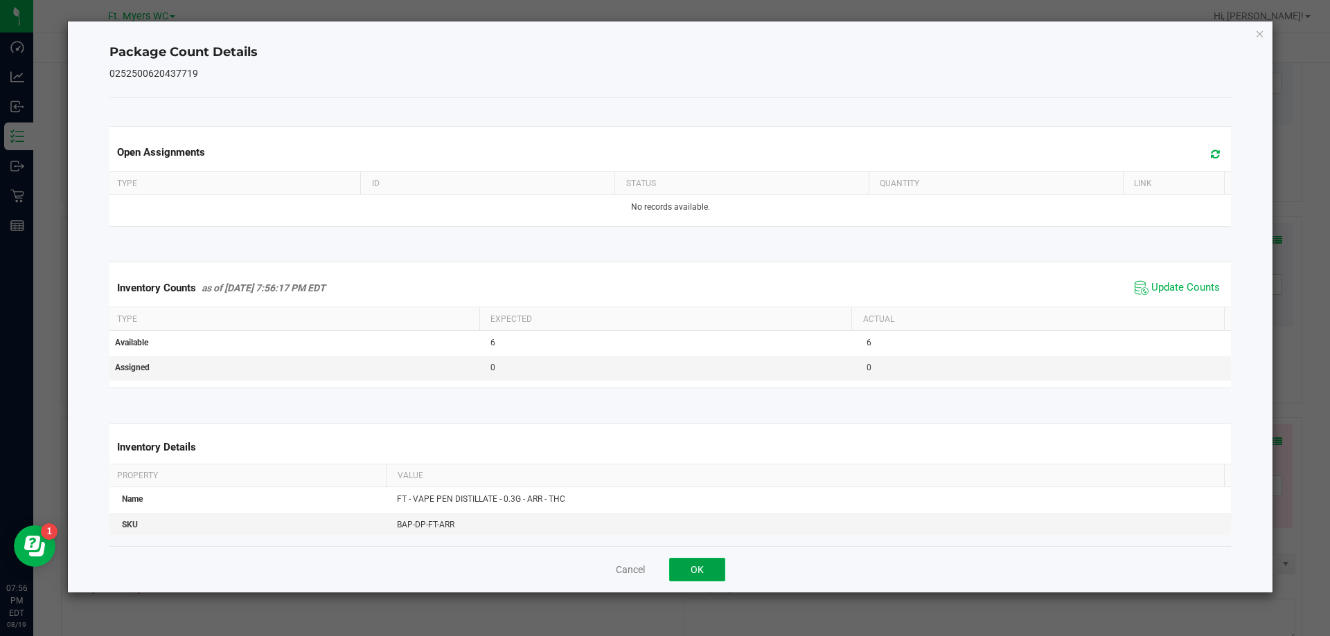
click at [708, 571] on button "OK" at bounding box center [697, 570] width 56 height 24
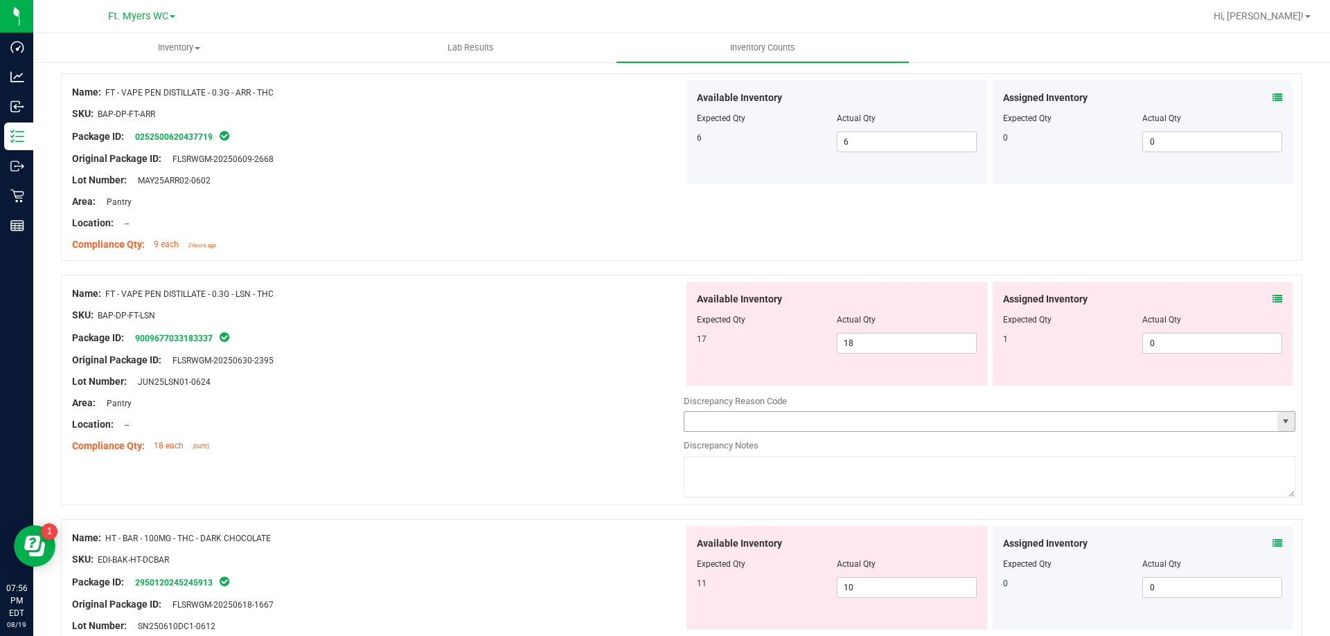
scroll to position [3601, 0]
click at [1272, 297] on icon at bounding box center [1277, 297] width 10 height 10
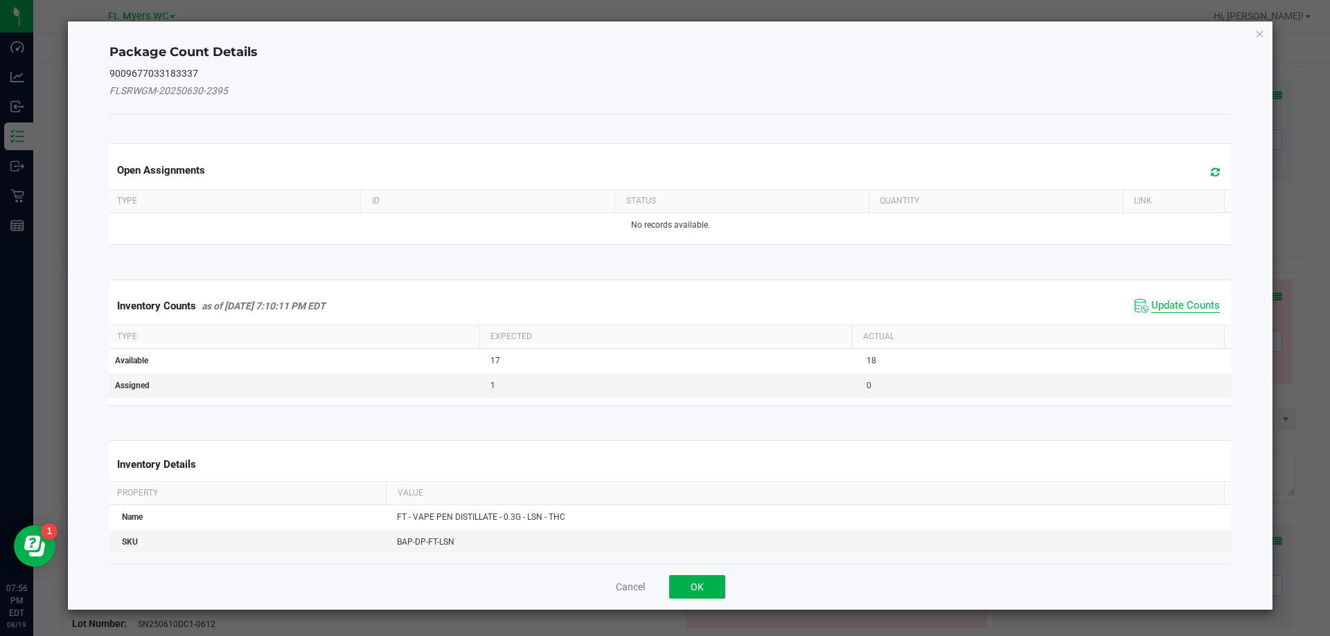
click at [1165, 310] on span "Update Counts" at bounding box center [1185, 306] width 69 height 14
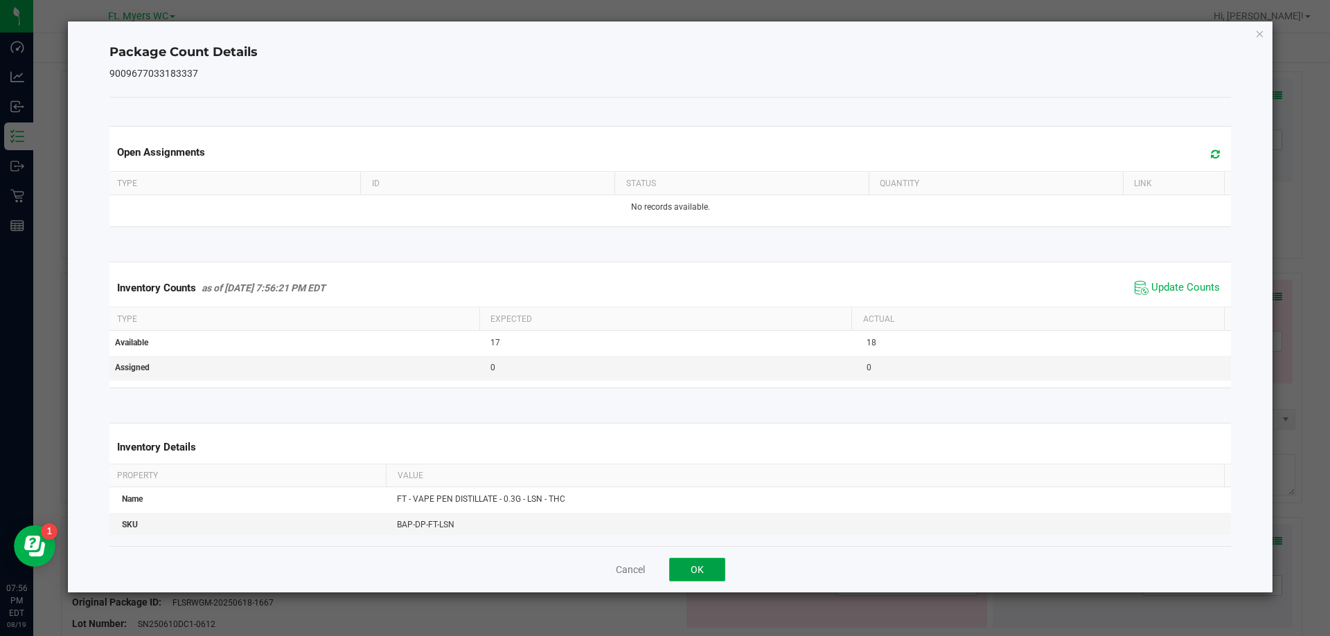
click at [686, 563] on button "OK" at bounding box center [697, 570] width 56 height 24
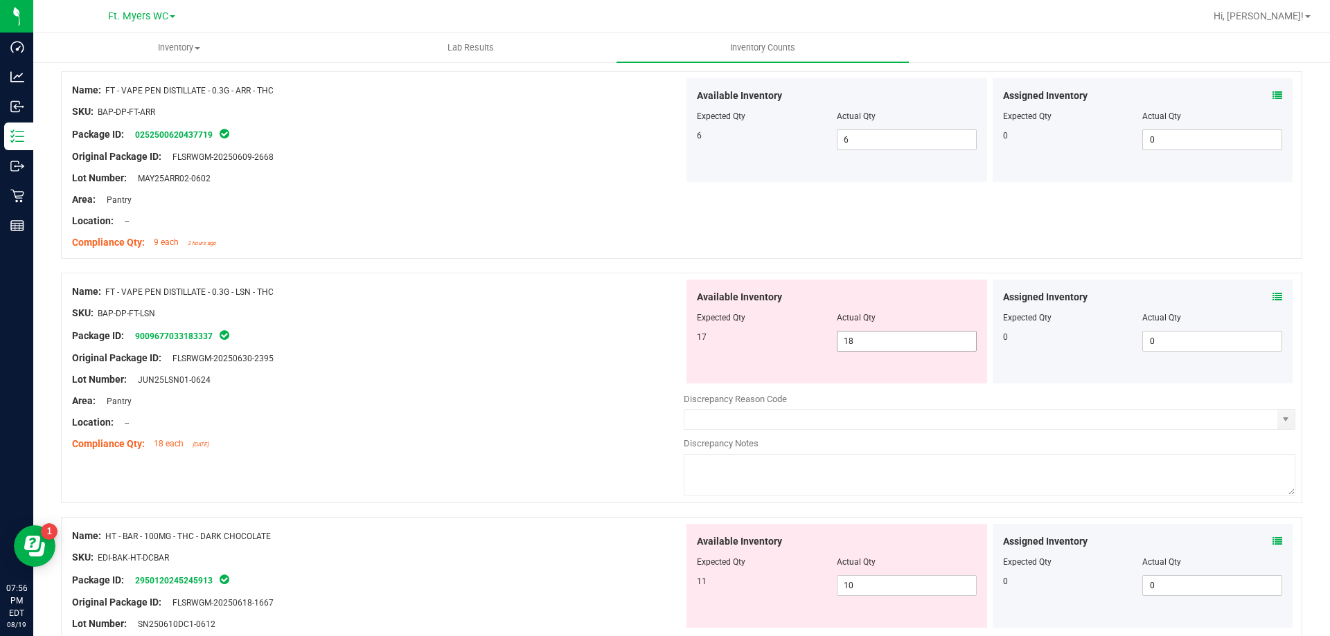
click at [884, 341] on span "18 18" at bounding box center [907, 341] width 140 height 21
click at [884, 341] on input "18" at bounding box center [906, 341] width 138 height 19
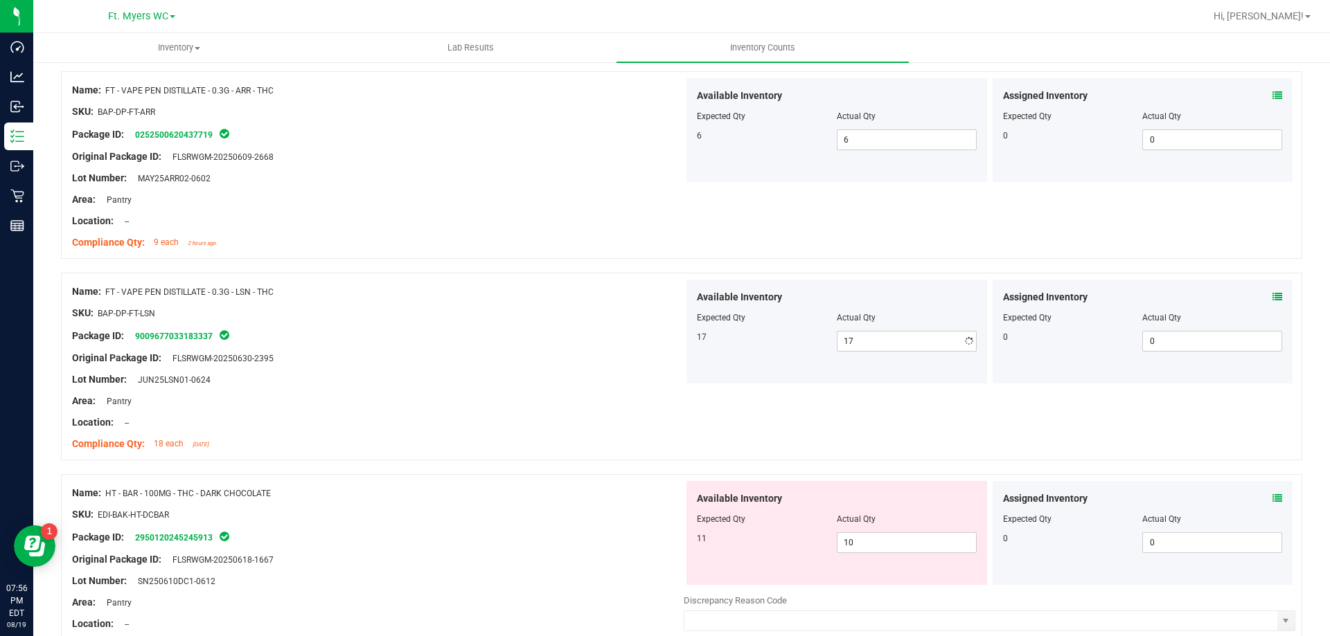
click at [472, 392] on div at bounding box center [377, 390] width 611 height 7
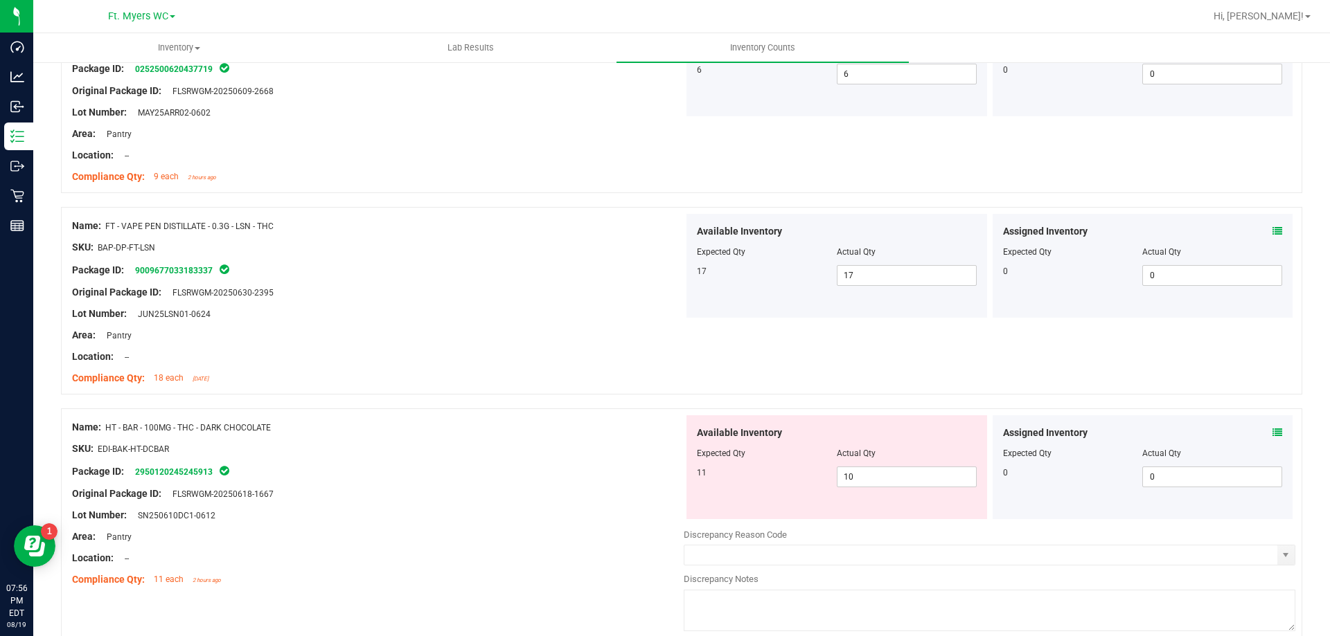
scroll to position [3730, 0]
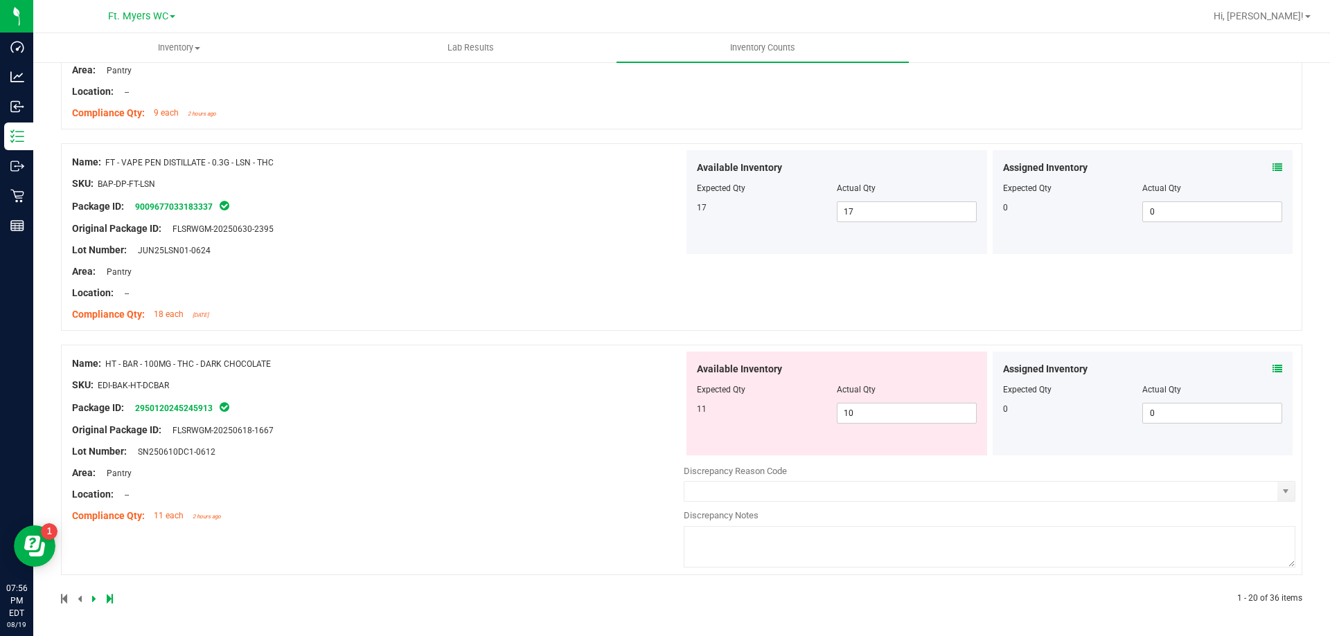
click at [1272, 368] on icon at bounding box center [1277, 369] width 10 height 10
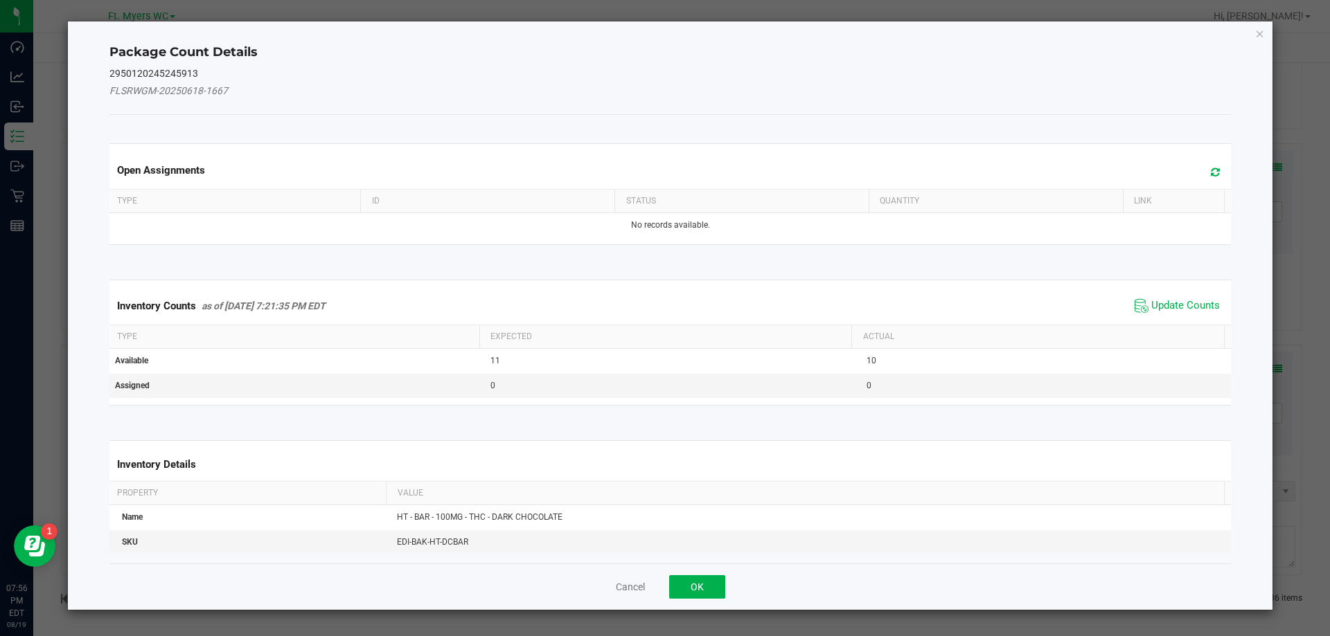
click at [1188, 294] on div "Inventory Counts as of Aug 19, 2025 7:21:35 PM EDT Update Counts" at bounding box center [670, 305] width 1127 height 37
click at [1179, 304] on span "Update Counts" at bounding box center [1185, 306] width 69 height 14
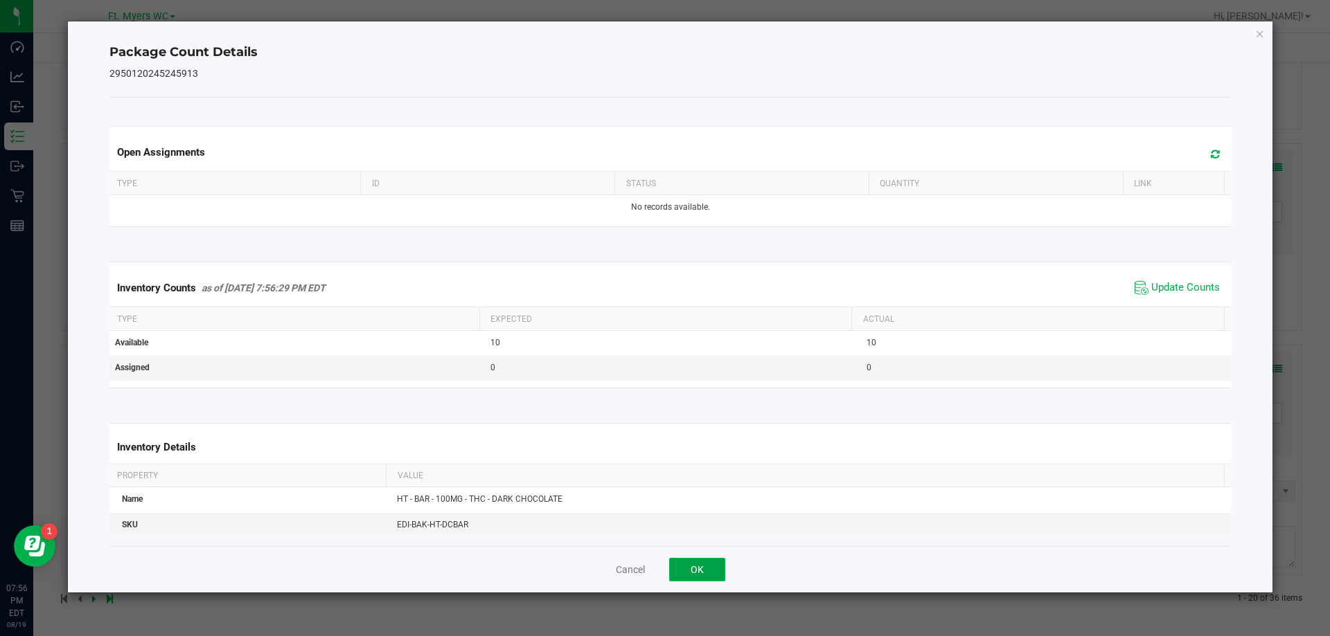
click at [702, 560] on button "OK" at bounding box center [697, 570] width 56 height 24
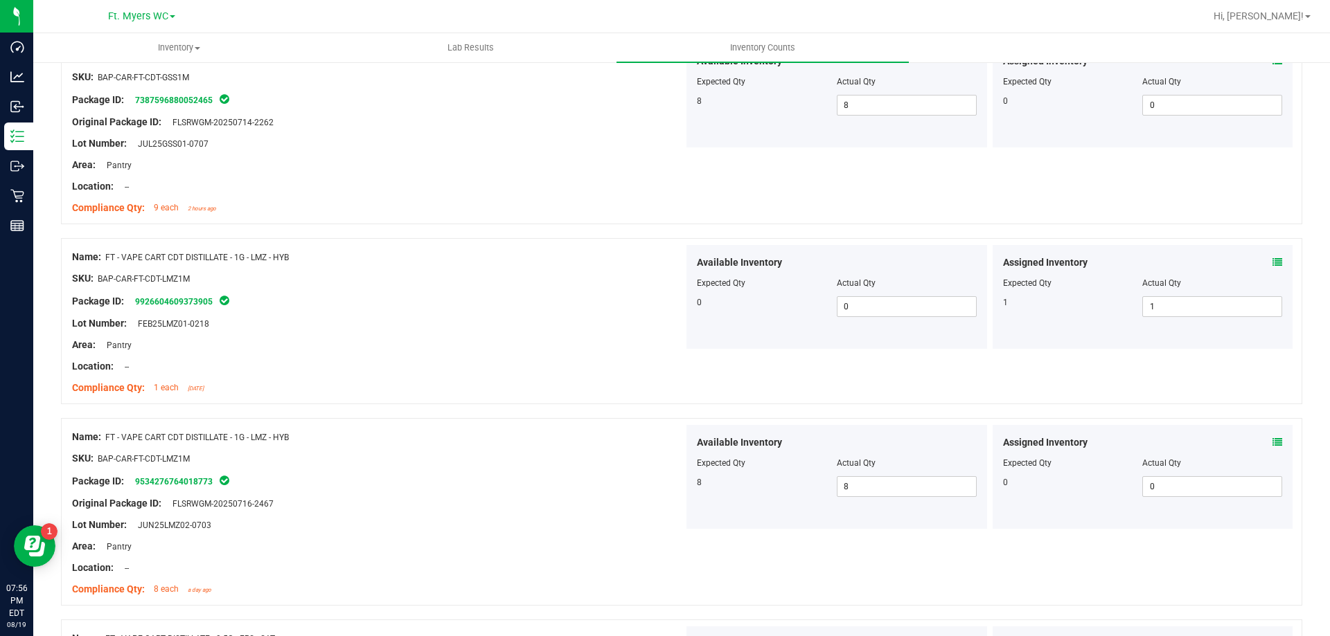
scroll to position [0, 0]
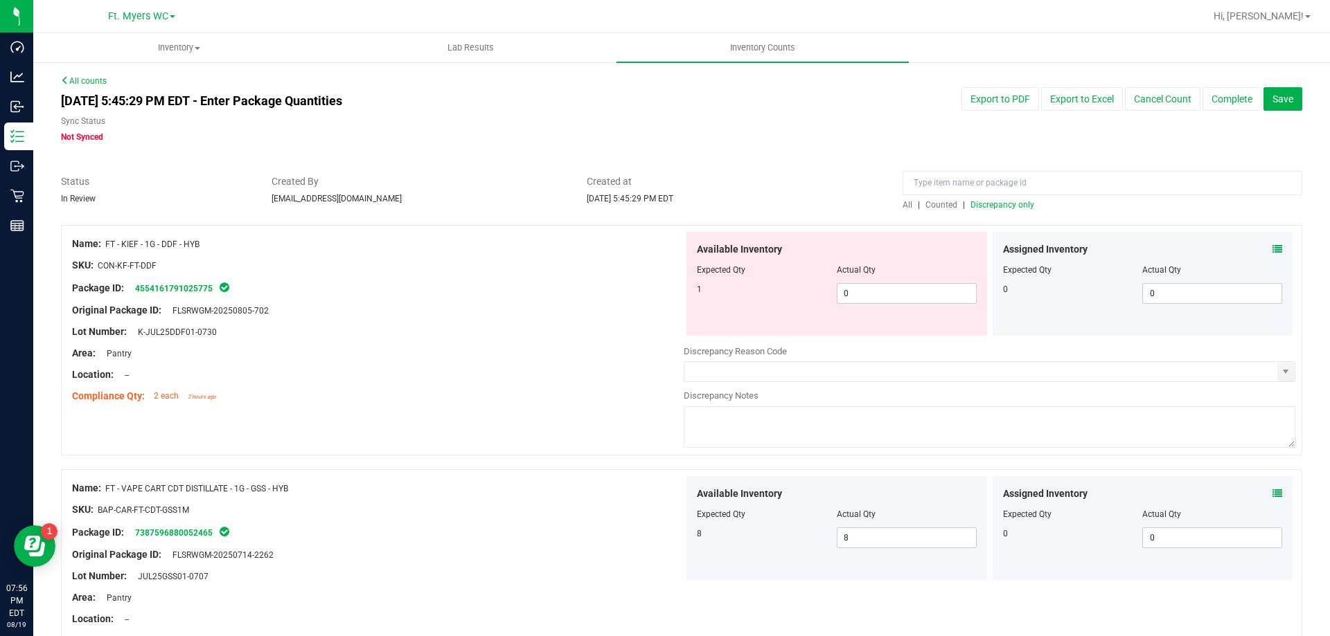
click at [1012, 203] on span "Discrepancy only" at bounding box center [1002, 205] width 64 height 10
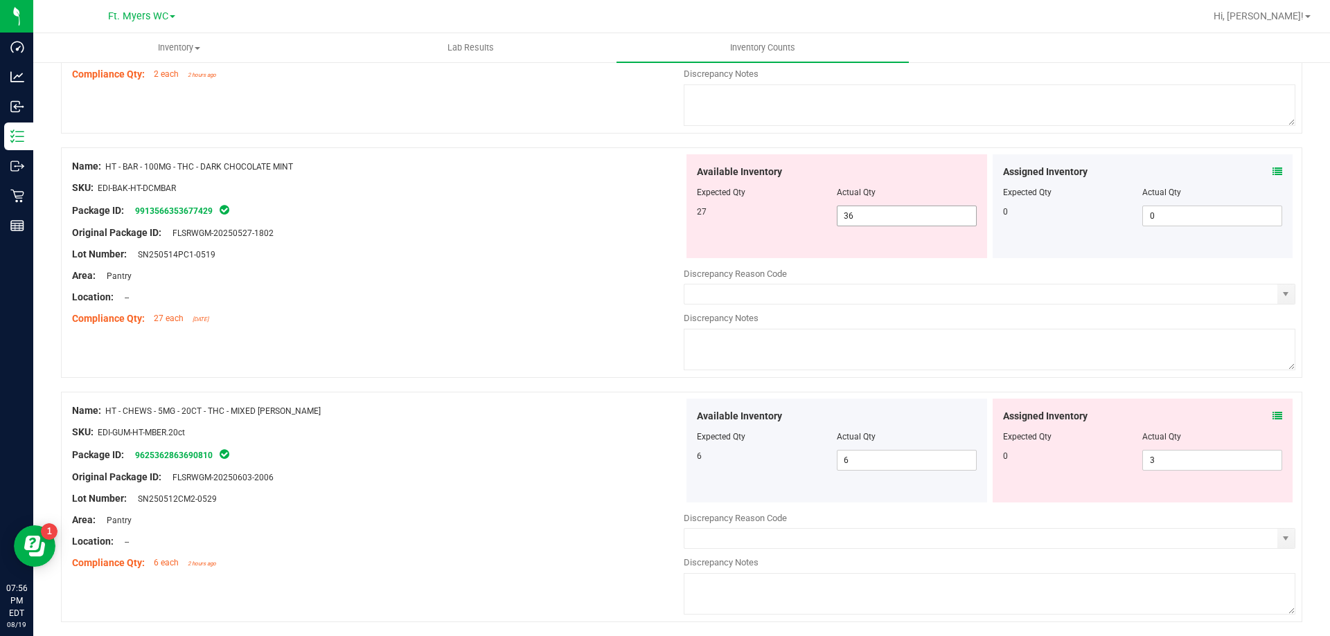
scroll to position [346, 0]
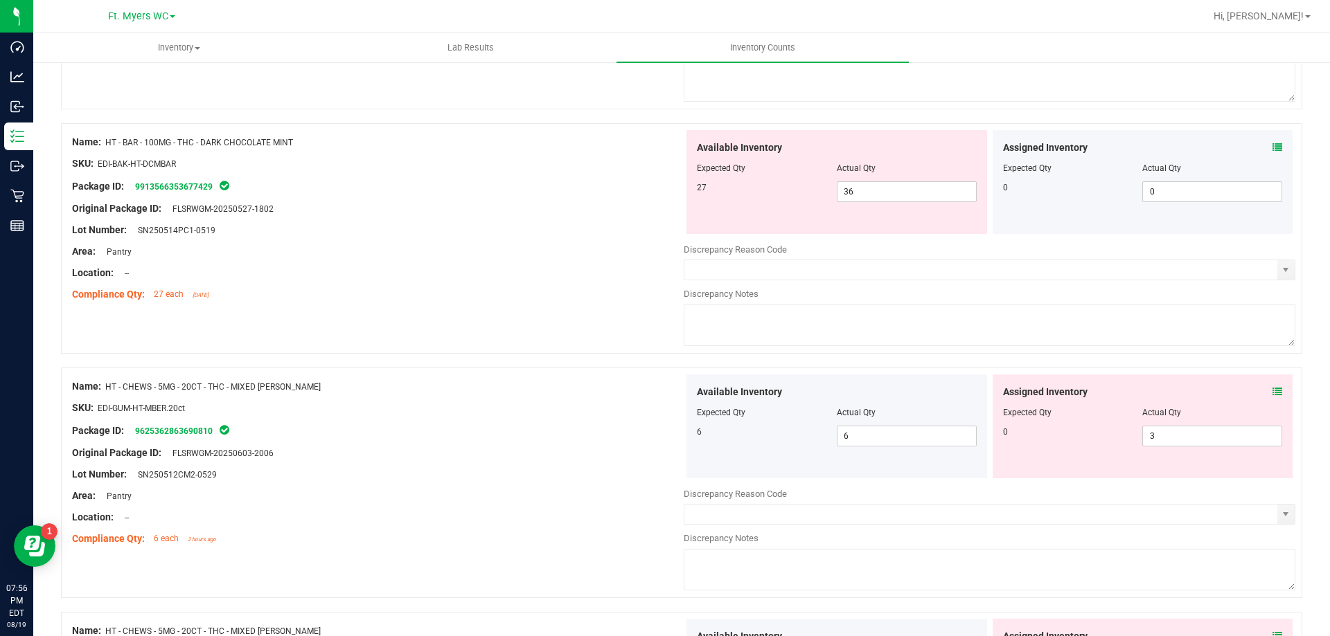
click at [1272, 152] on icon at bounding box center [1277, 148] width 10 height 10
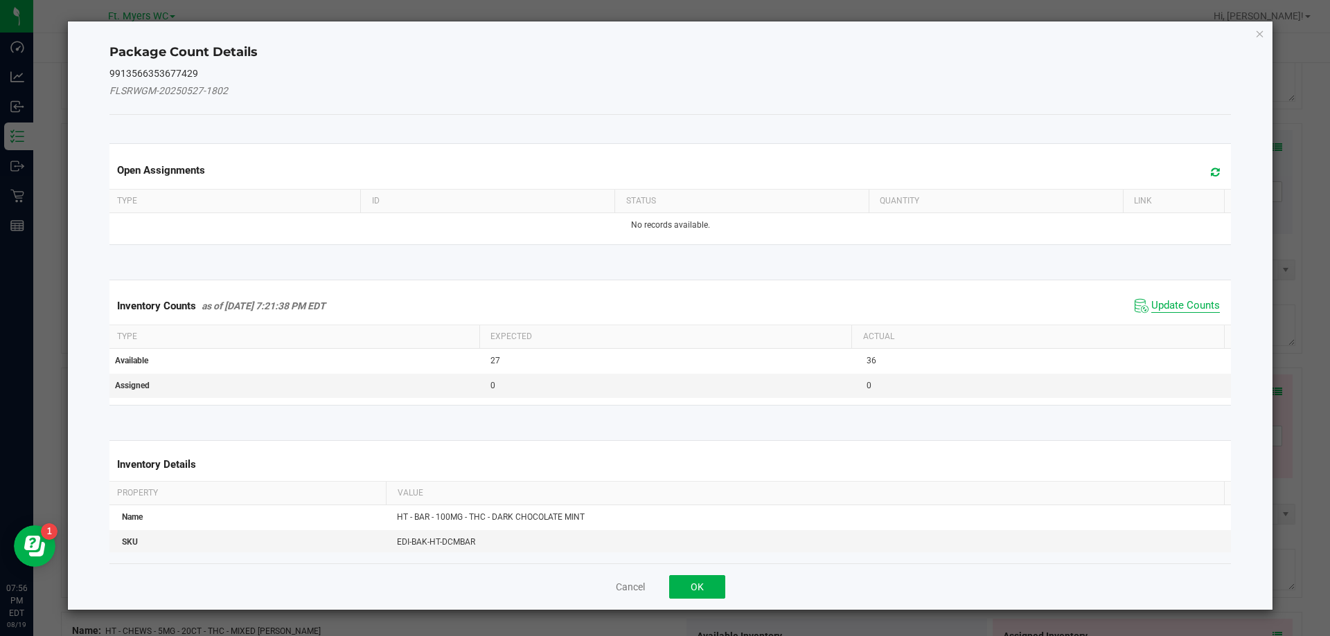
click at [1172, 301] on span "Update Counts" at bounding box center [1185, 306] width 69 height 14
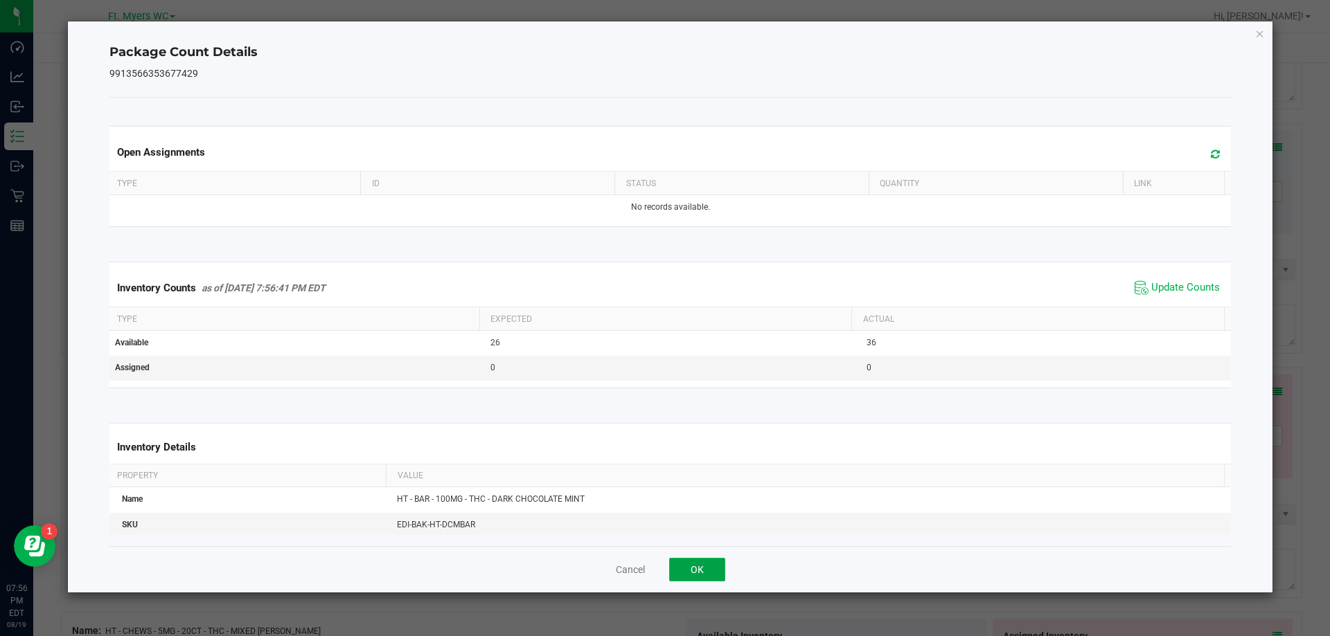
click at [679, 565] on button "OK" at bounding box center [697, 570] width 56 height 24
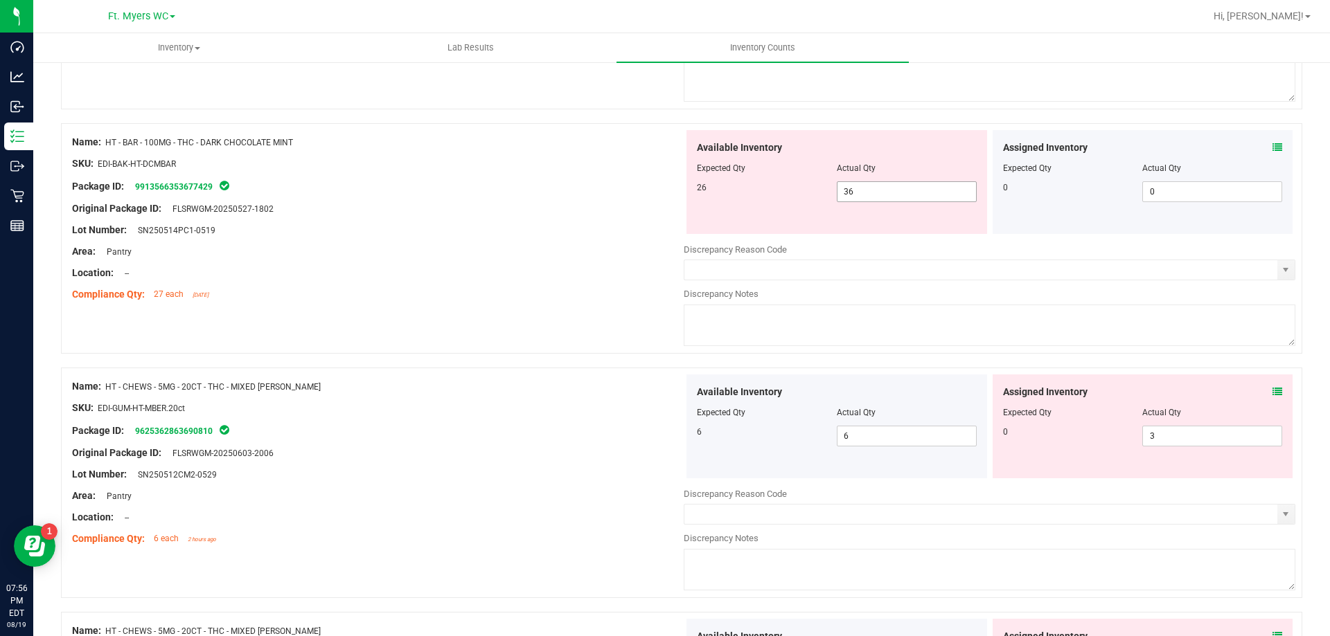
click at [857, 197] on span "36 36" at bounding box center [907, 191] width 140 height 21
click at [857, 197] on input "36" at bounding box center [906, 191] width 138 height 19
click at [508, 198] on div at bounding box center [377, 198] width 611 height 7
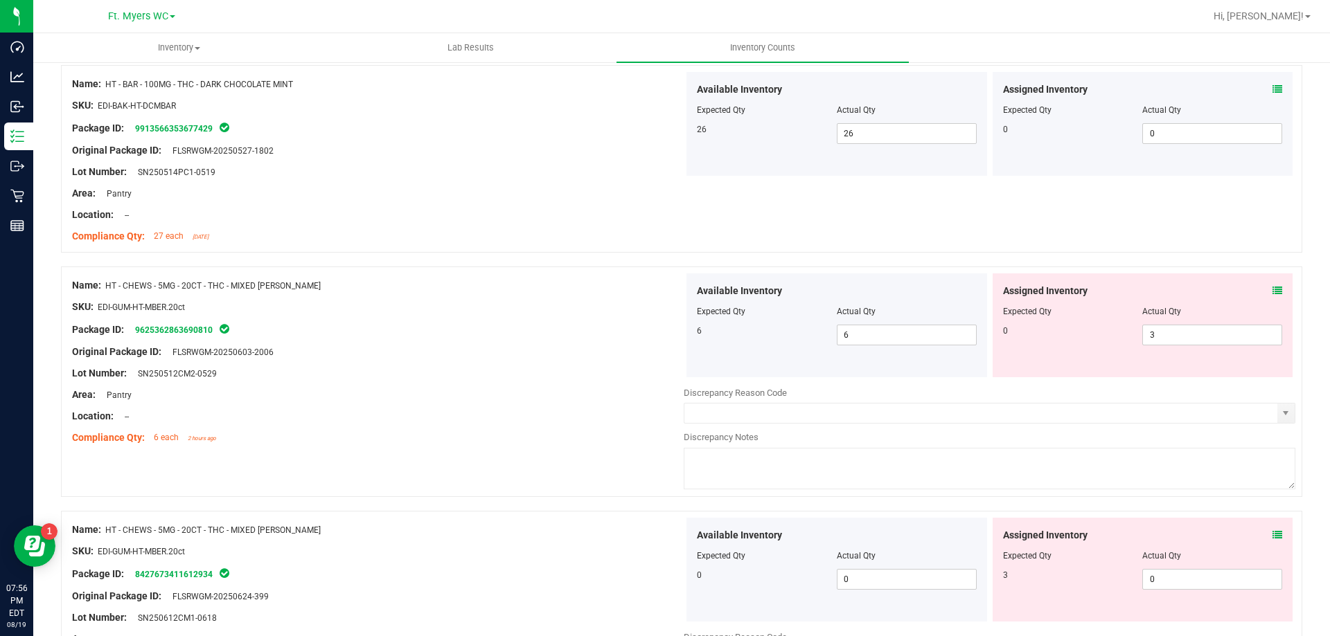
scroll to position [485, 0]
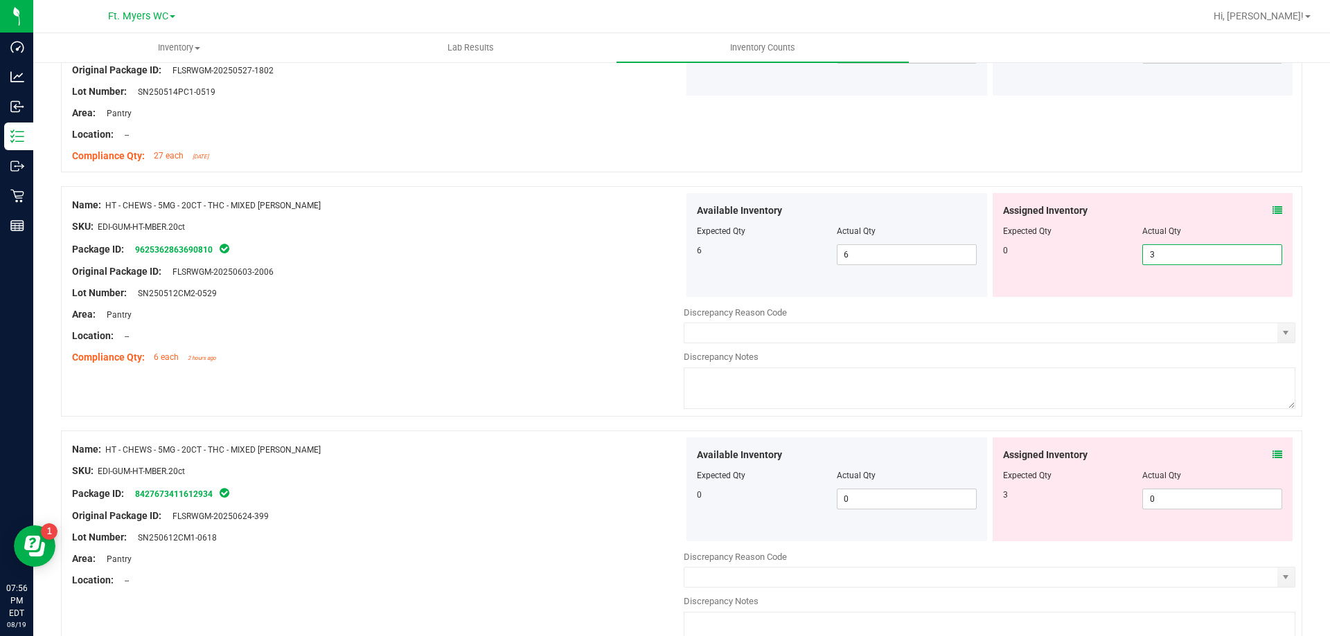
click at [1225, 255] on span "3 3" at bounding box center [1212, 254] width 140 height 21
click at [1225, 255] on input "3" at bounding box center [1212, 254] width 138 height 19
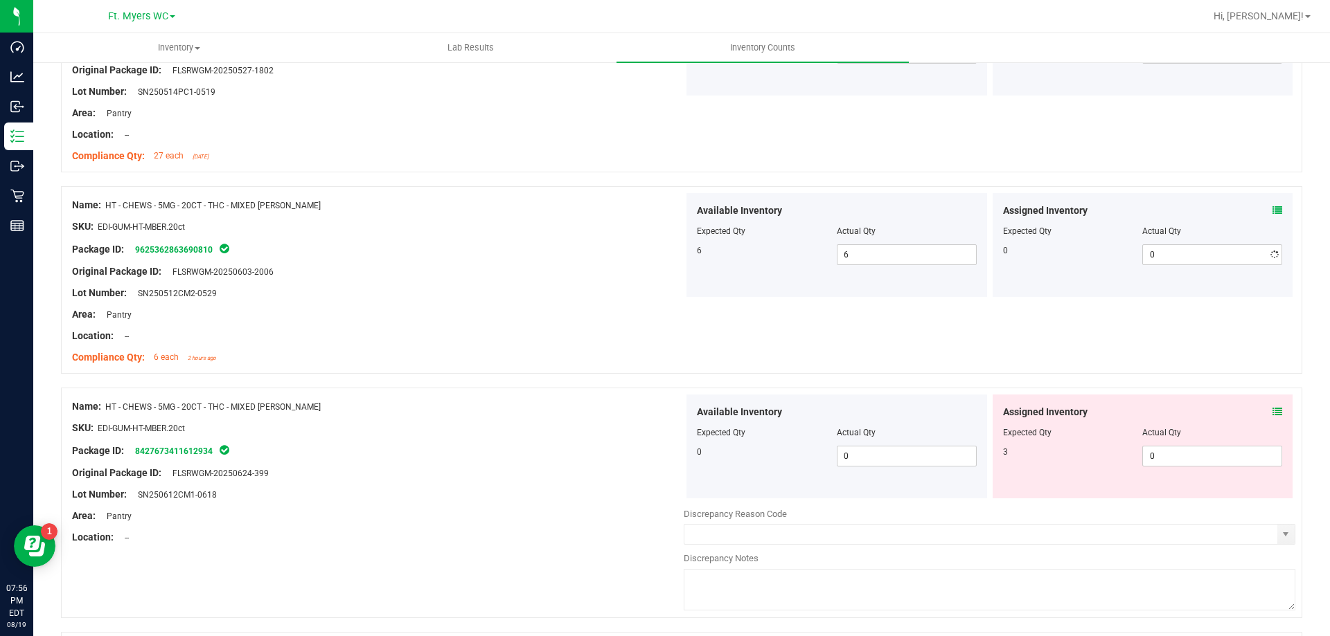
click at [485, 330] on div "Location: --" at bounding box center [377, 336] width 611 height 15
click at [1272, 408] on icon at bounding box center [1277, 412] width 10 height 10
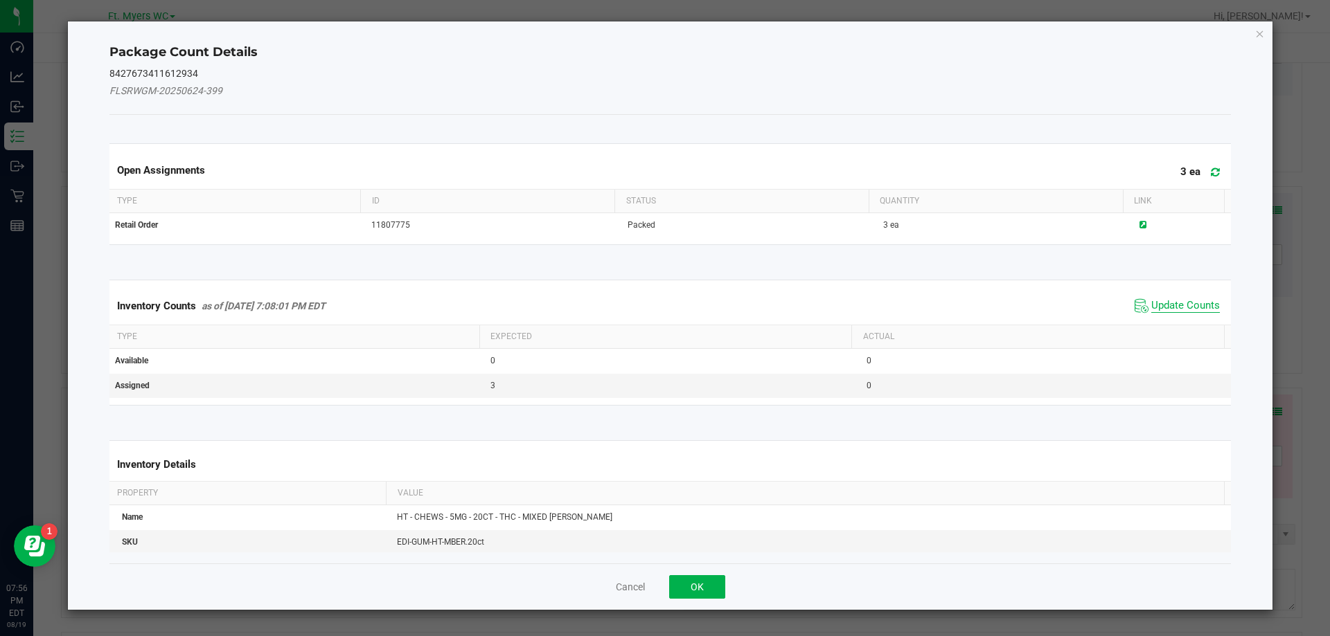
click at [1187, 310] on span "Update Counts" at bounding box center [1185, 306] width 69 height 14
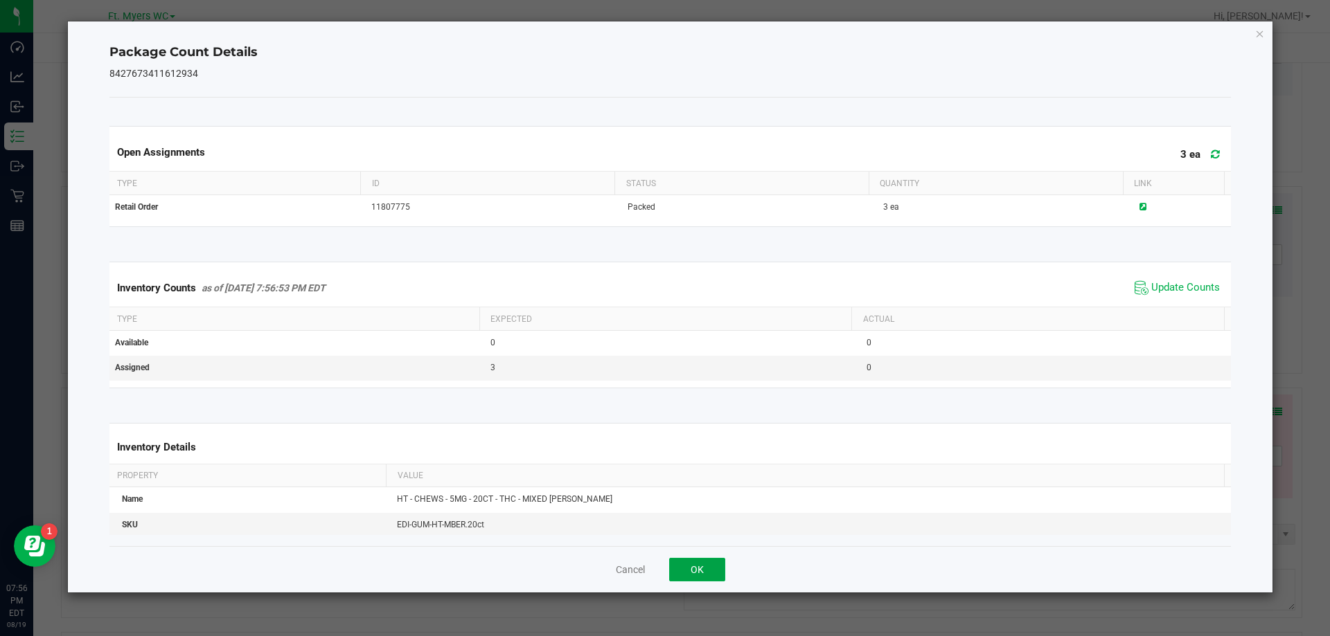
click at [695, 567] on button "OK" at bounding box center [697, 570] width 56 height 24
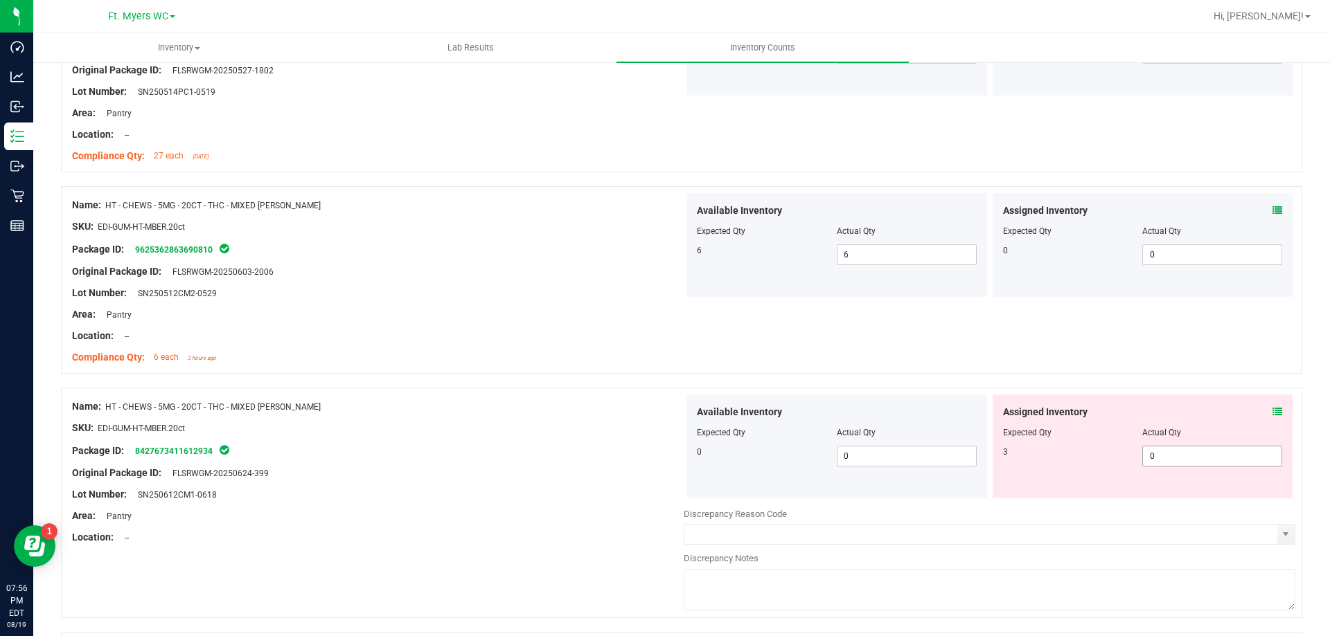
click at [1158, 452] on span "0 0" at bounding box center [1212, 456] width 140 height 21
click at [459, 428] on div "SKU: EDI-GUM-HT-MBER.20ct" at bounding box center [377, 428] width 611 height 15
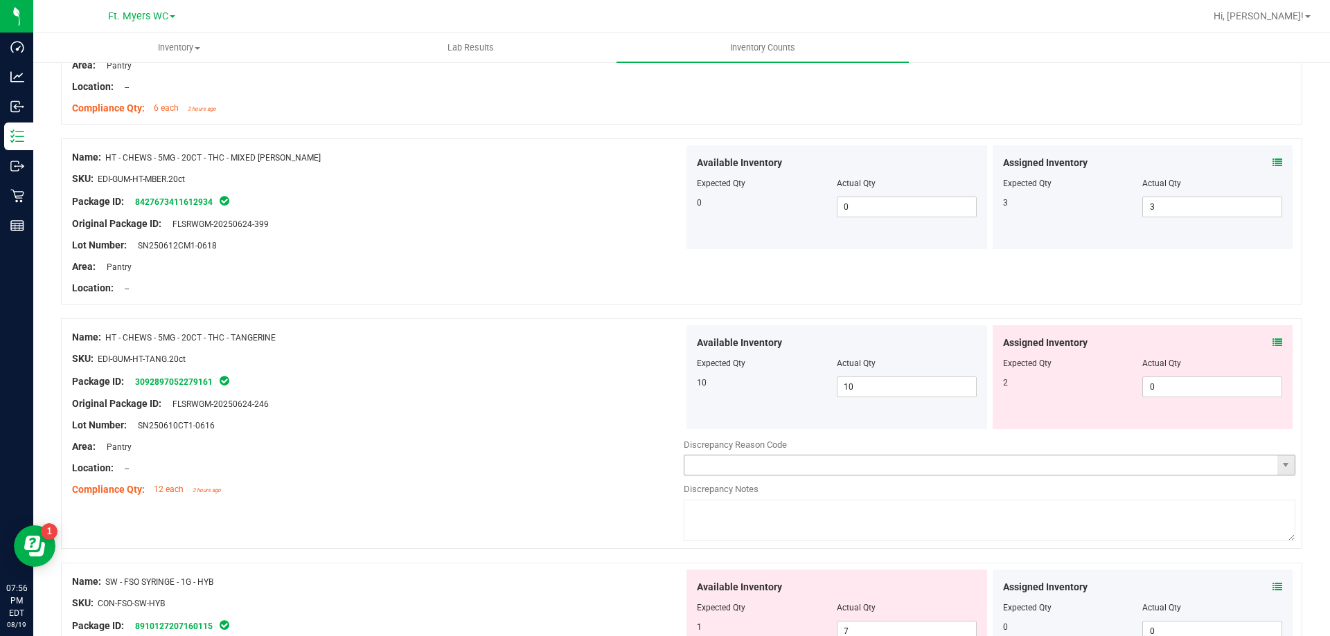
scroll to position [762, 0]
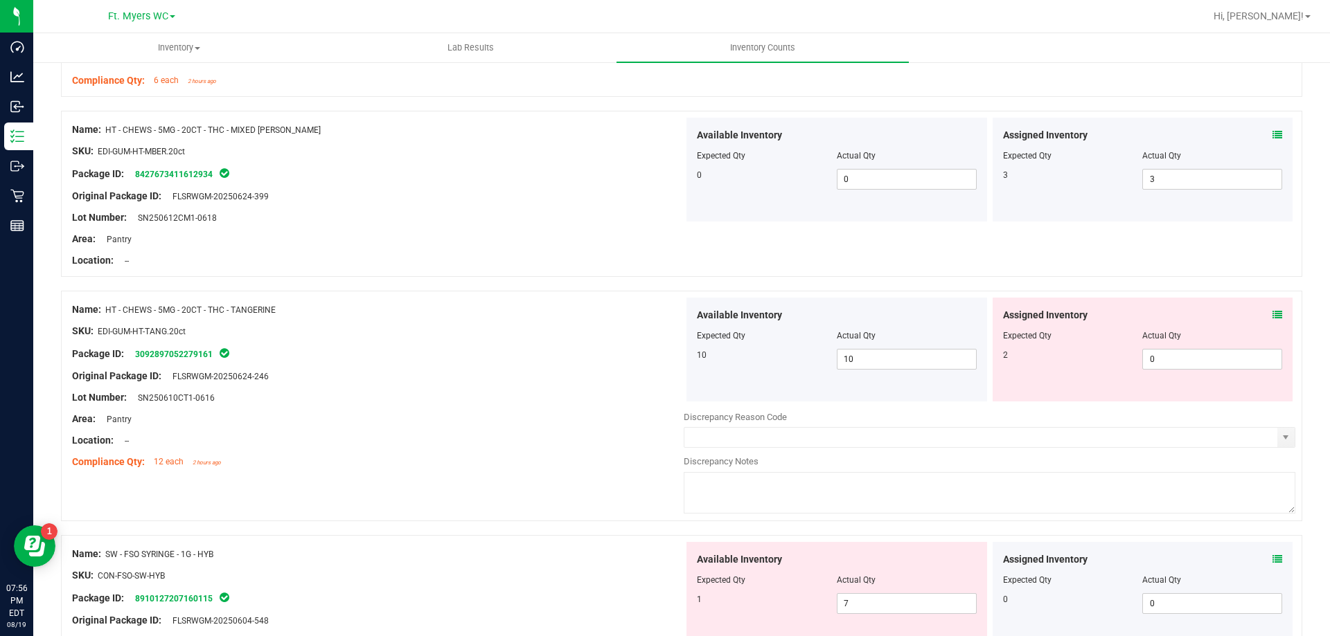
click at [1272, 308] on span at bounding box center [1277, 315] width 10 height 15
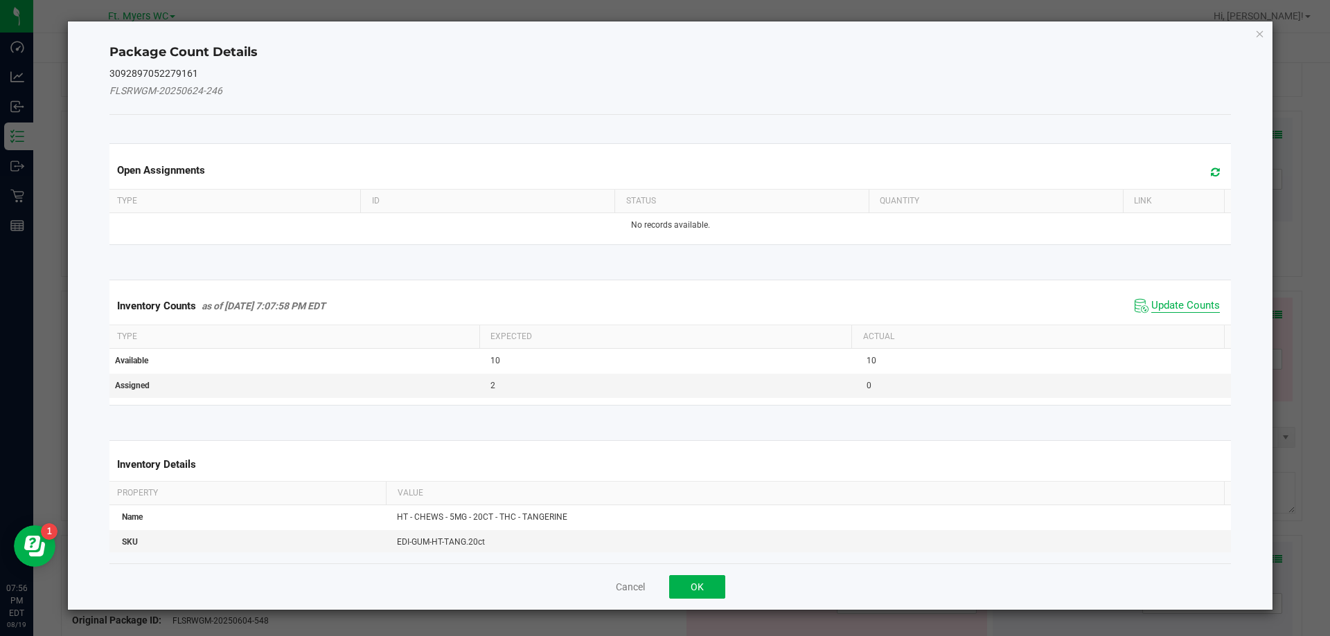
click at [1199, 299] on span "Update Counts" at bounding box center [1185, 306] width 69 height 14
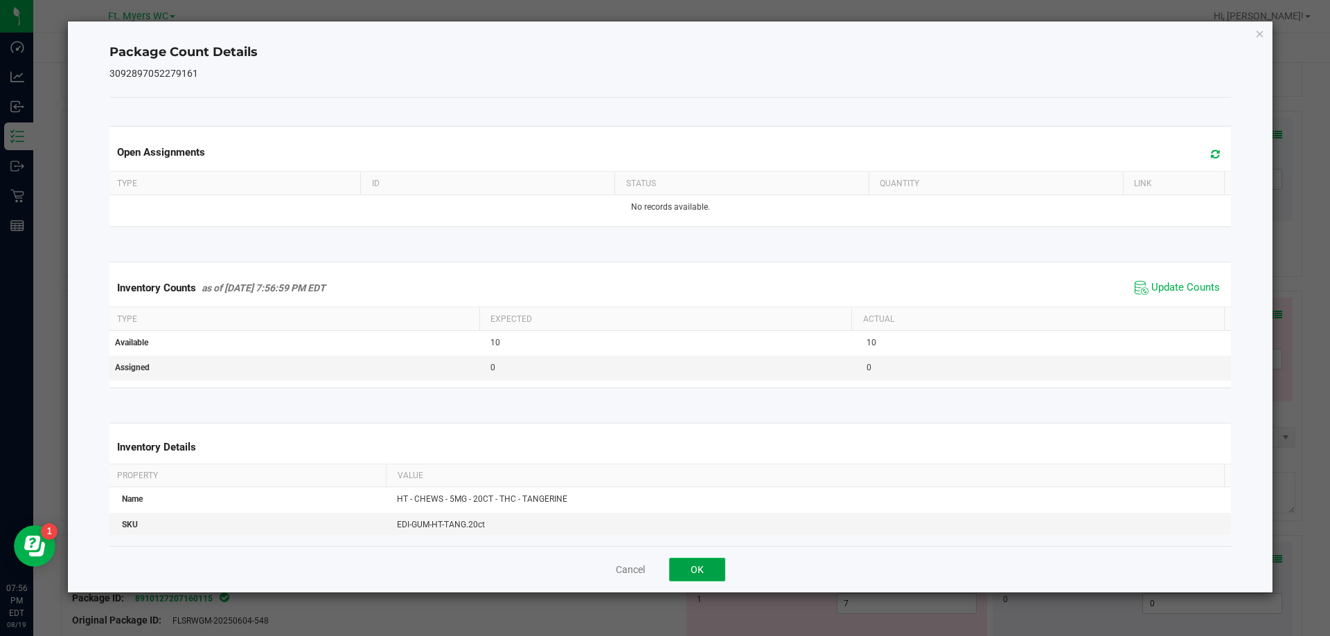
click at [695, 558] on button "OK" at bounding box center [697, 570] width 56 height 24
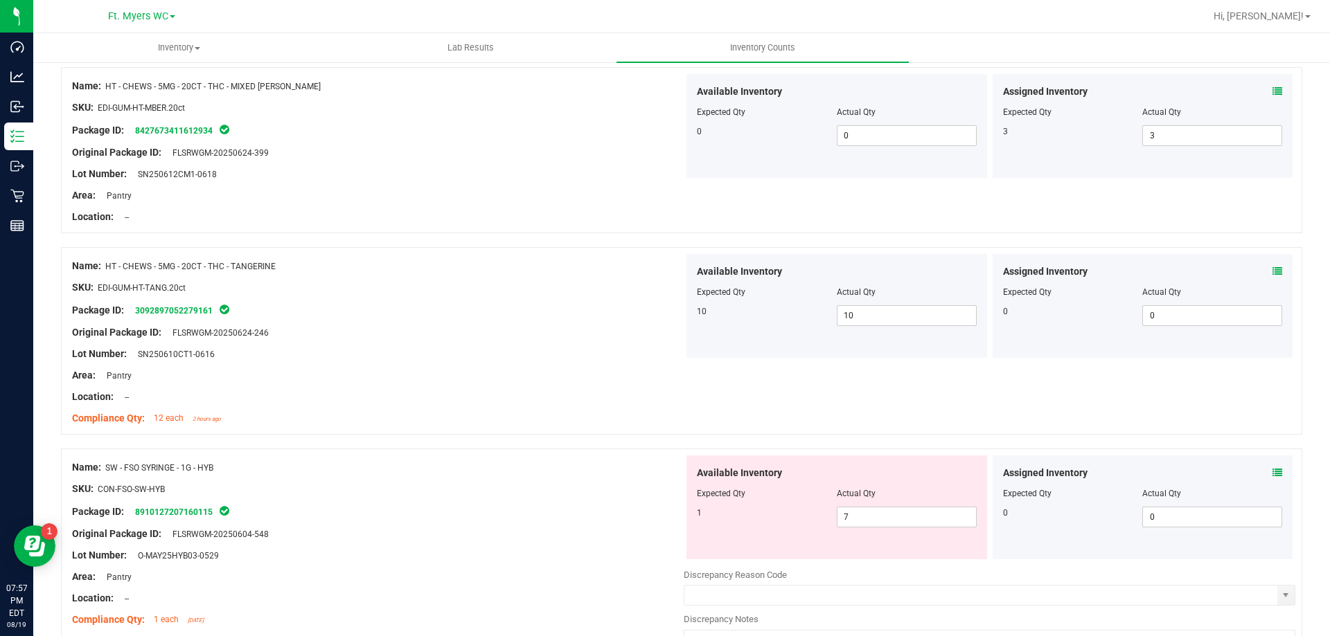
scroll to position [969, 0]
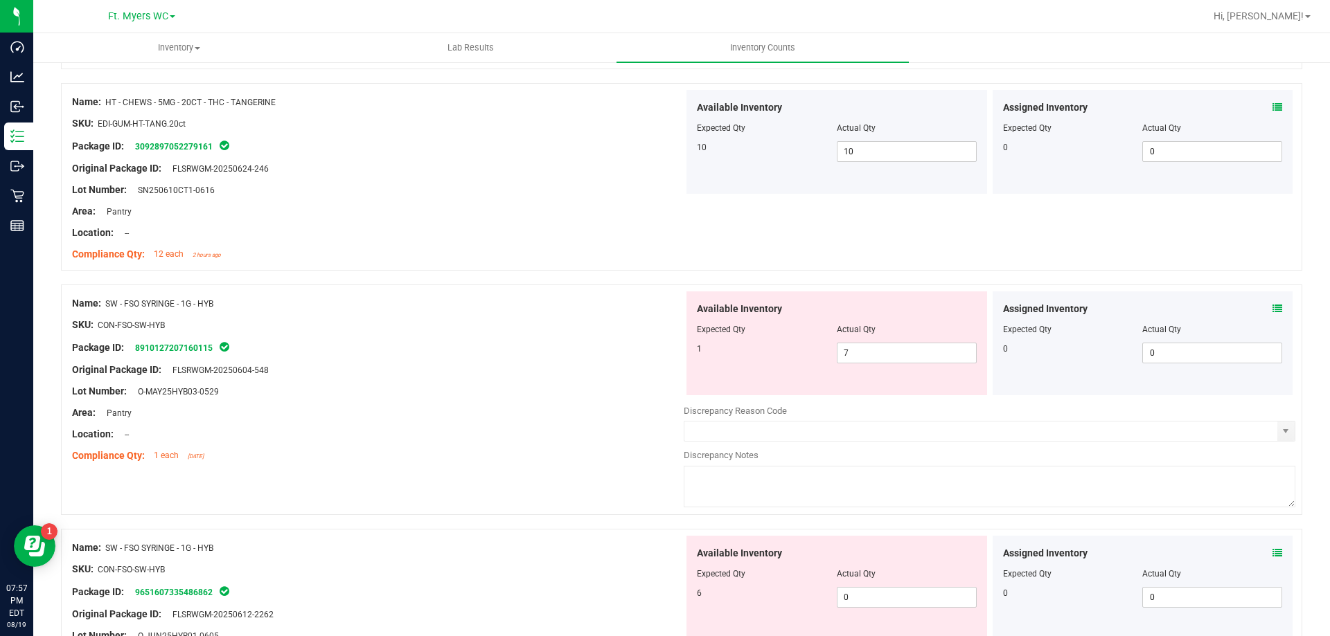
click at [1272, 308] on icon at bounding box center [1277, 309] width 10 height 10
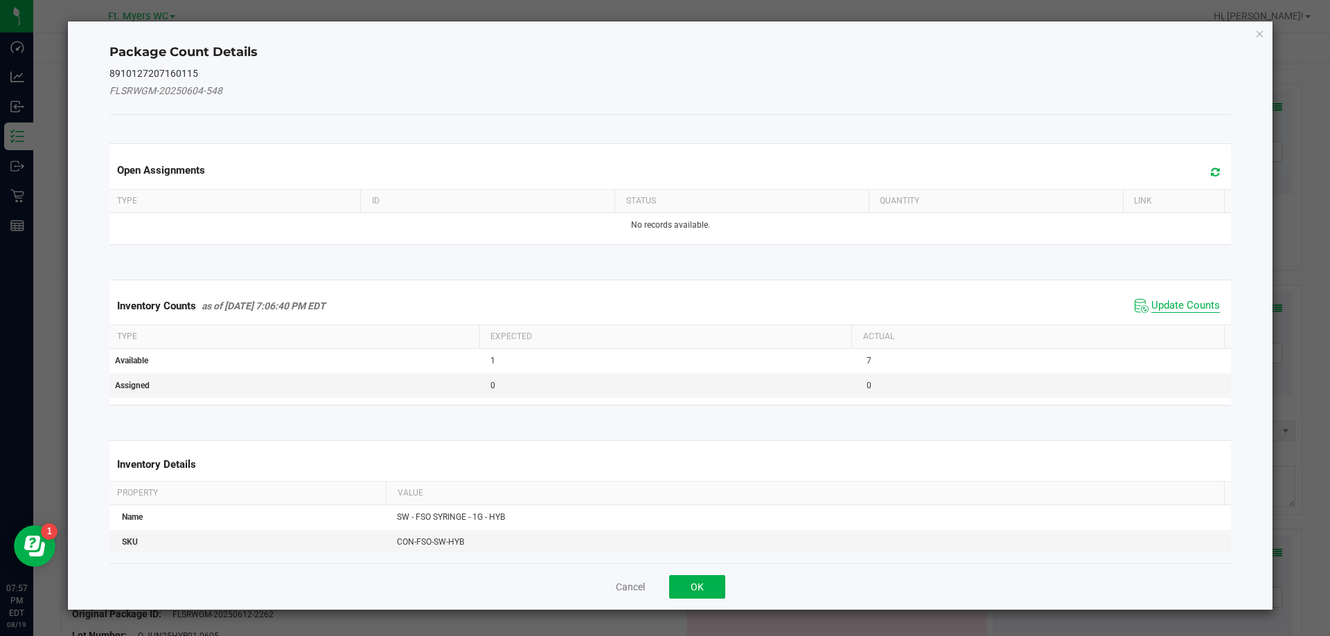
click at [1152, 308] on span "Update Counts" at bounding box center [1185, 306] width 69 height 14
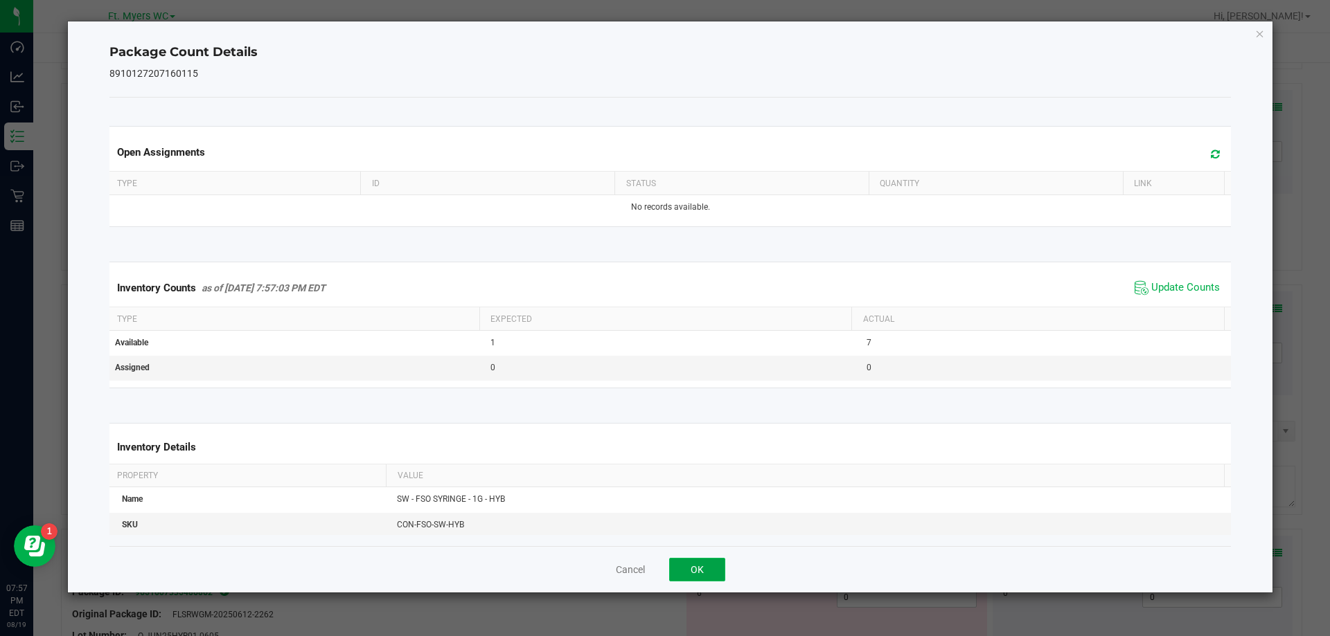
click at [705, 562] on button "OK" at bounding box center [697, 570] width 56 height 24
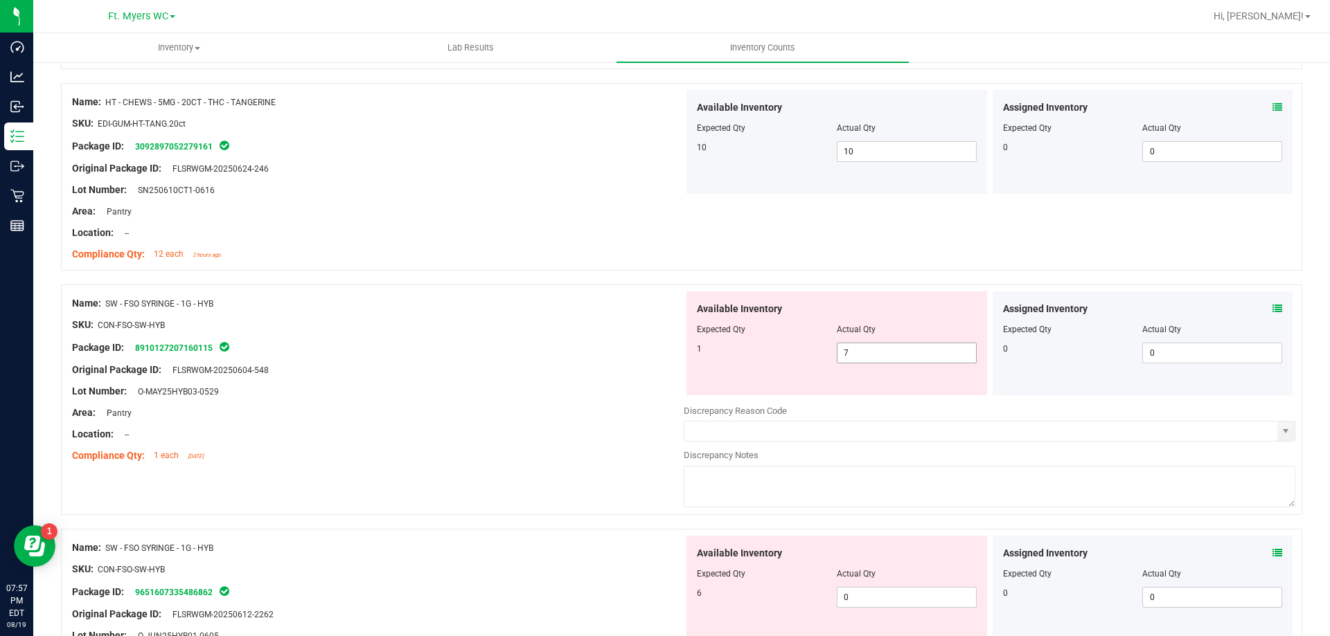
click at [873, 357] on span "7 7" at bounding box center [907, 353] width 140 height 21
click at [873, 357] on input "7" at bounding box center [906, 352] width 138 height 19
click at [866, 599] on div "Available Inventory Expected Qty Actual Qty 6 0 0" at bounding box center [988, 646] width 611 height 220
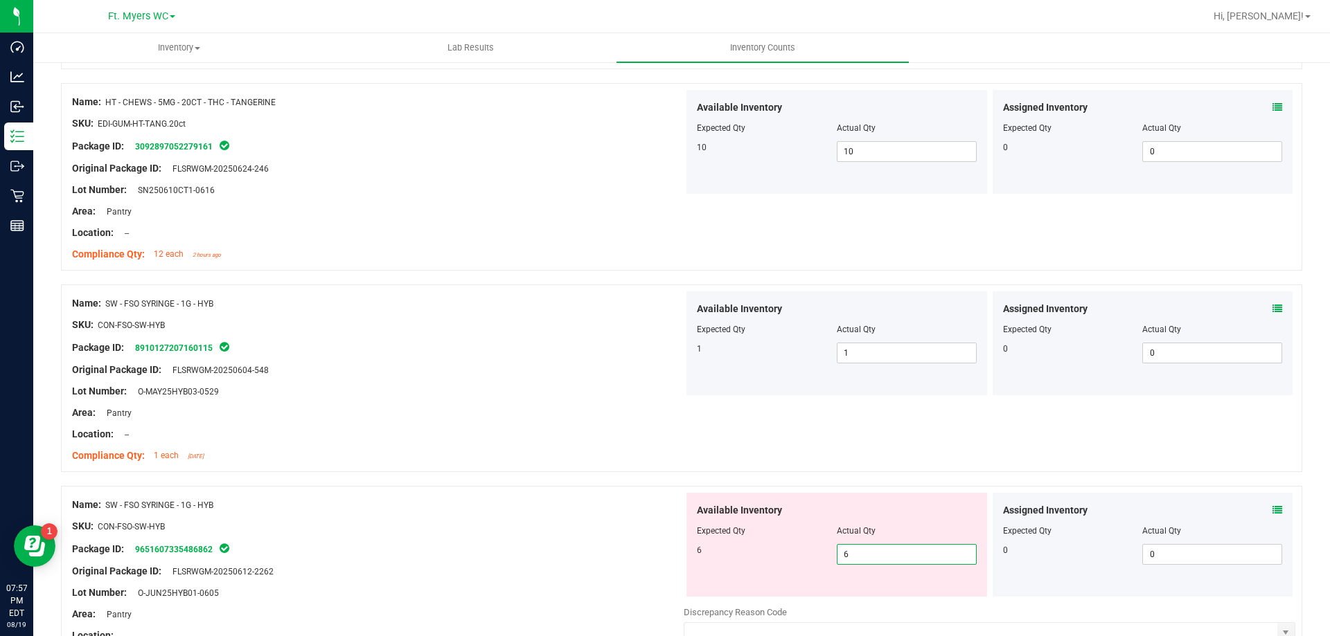
click at [726, 467] on div "Name: SW - FSO SYRINGE - 1G - HYB SKU: CON-FSO-SW-HYB Package ID: 8910127207160…" at bounding box center [681, 379] width 1241 height 188
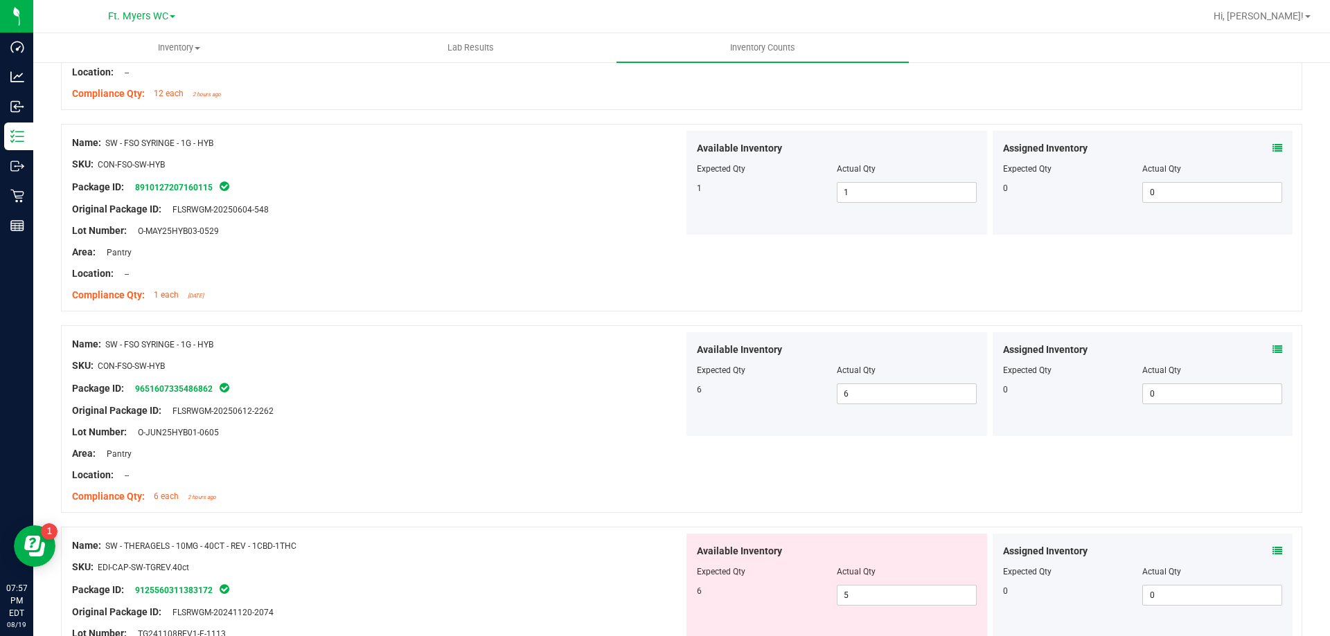
scroll to position [1316, 0]
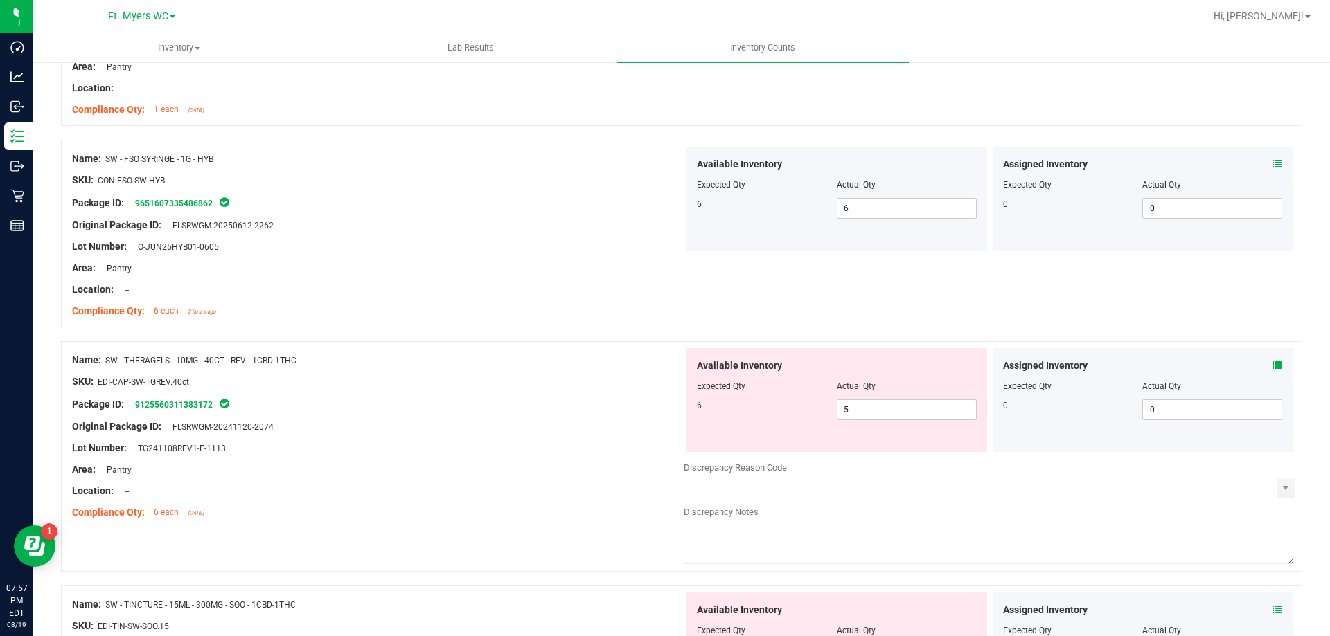
click at [1272, 361] on icon at bounding box center [1277, 366] width 10 height 10
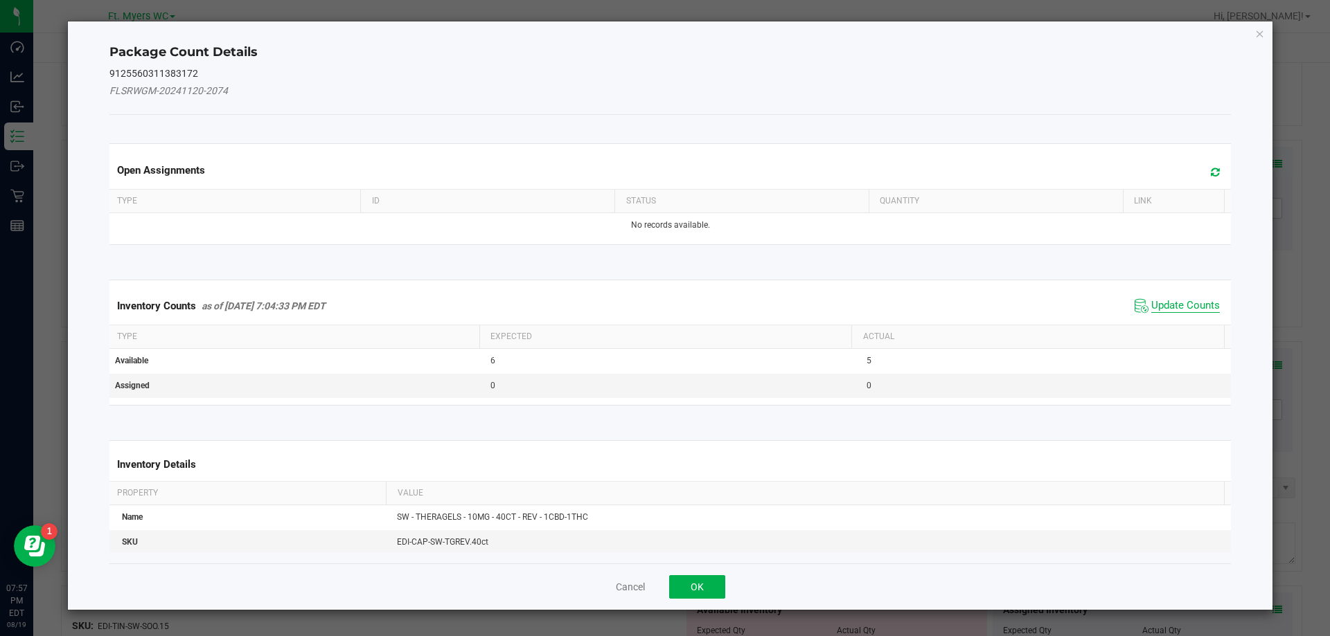
click at [1159, 301] on span "Update Counts" at bounding box center [1185, 306] width 69 height 14
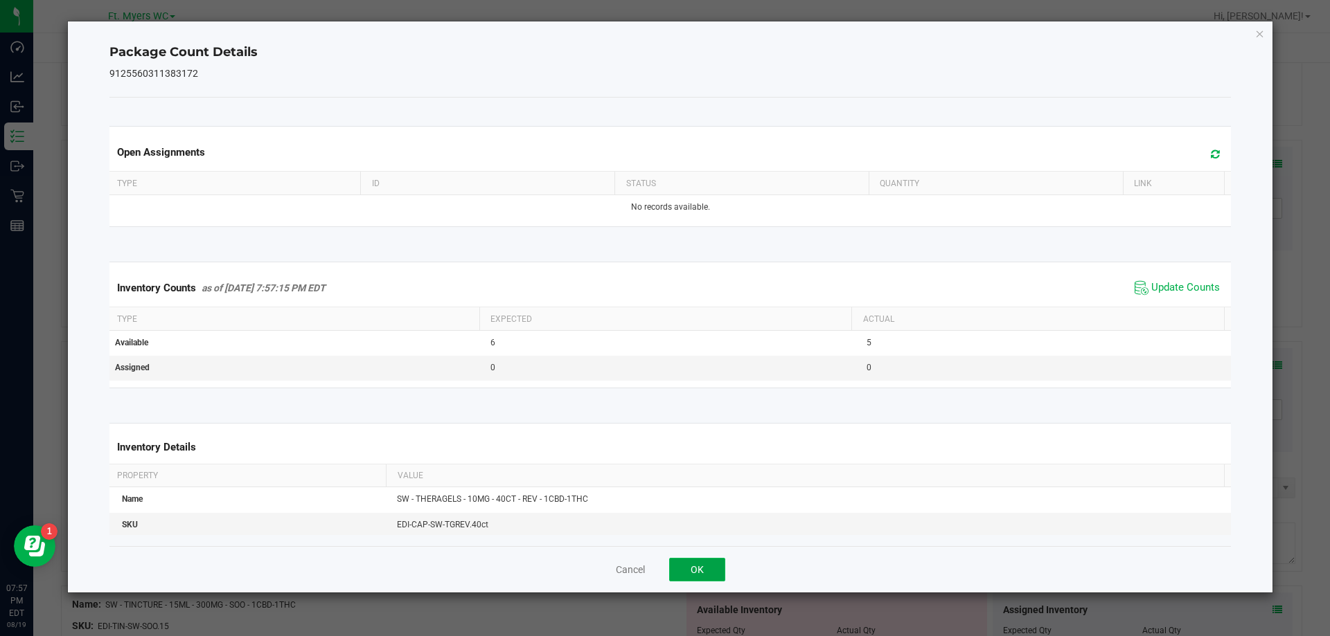
click at [697, 569] on button "OK" at bounding box center [697, 570] width 56 height 24
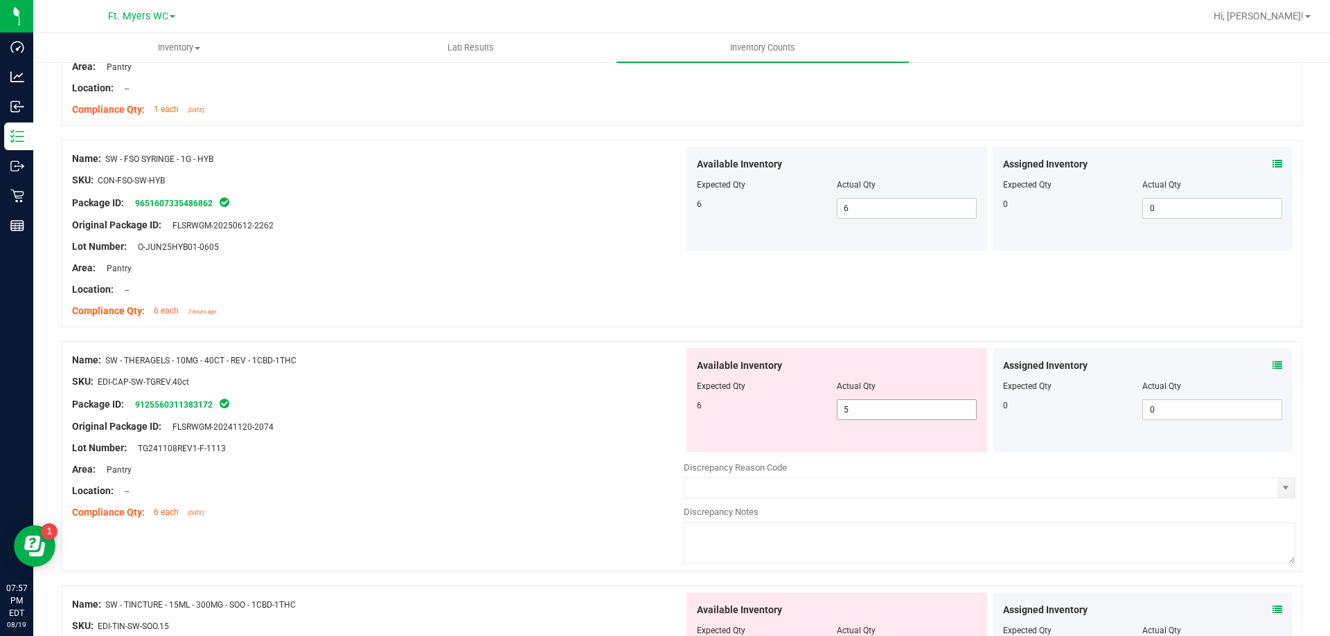
click at [876, 407] on span "5 5" at bounding box center [907, 410] width 140 height 21
click at [0, 0] on input "5" at bounding box center [0, 0] width 0 height 0
click at [569, 430] on div "Original Package ID: FLSRWGM-20241120-2074" at bounding box center [377, 427] width 611 height 15
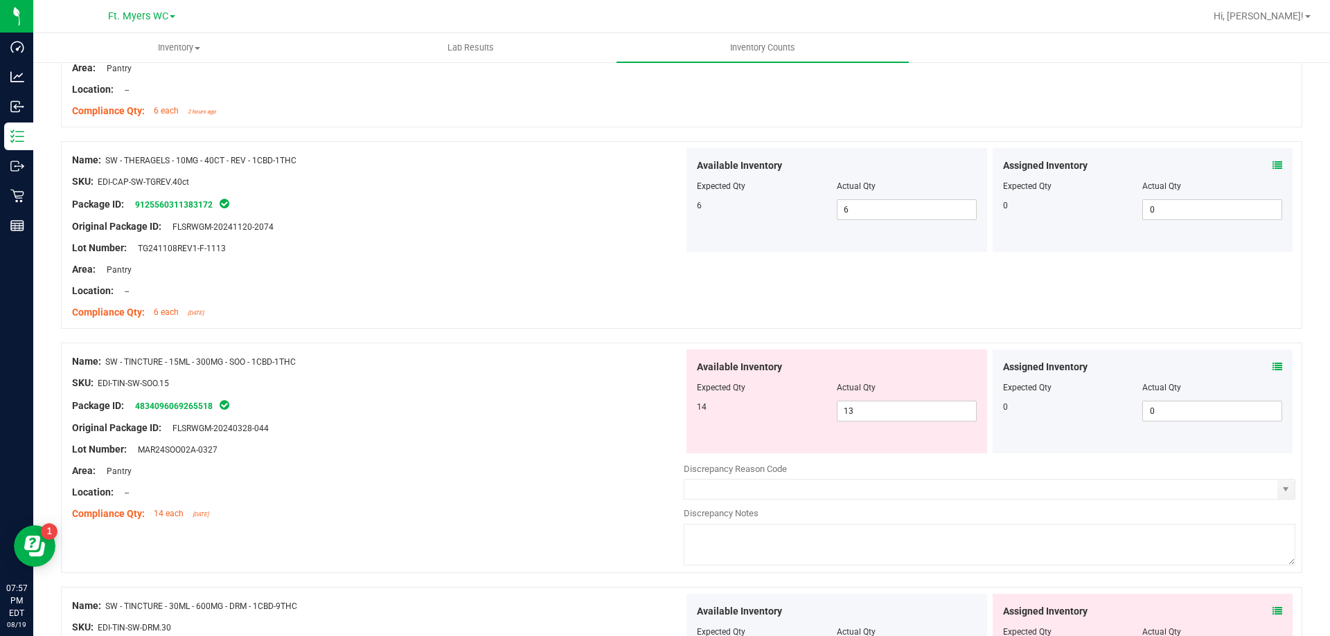
scroll to position [1523, 0]
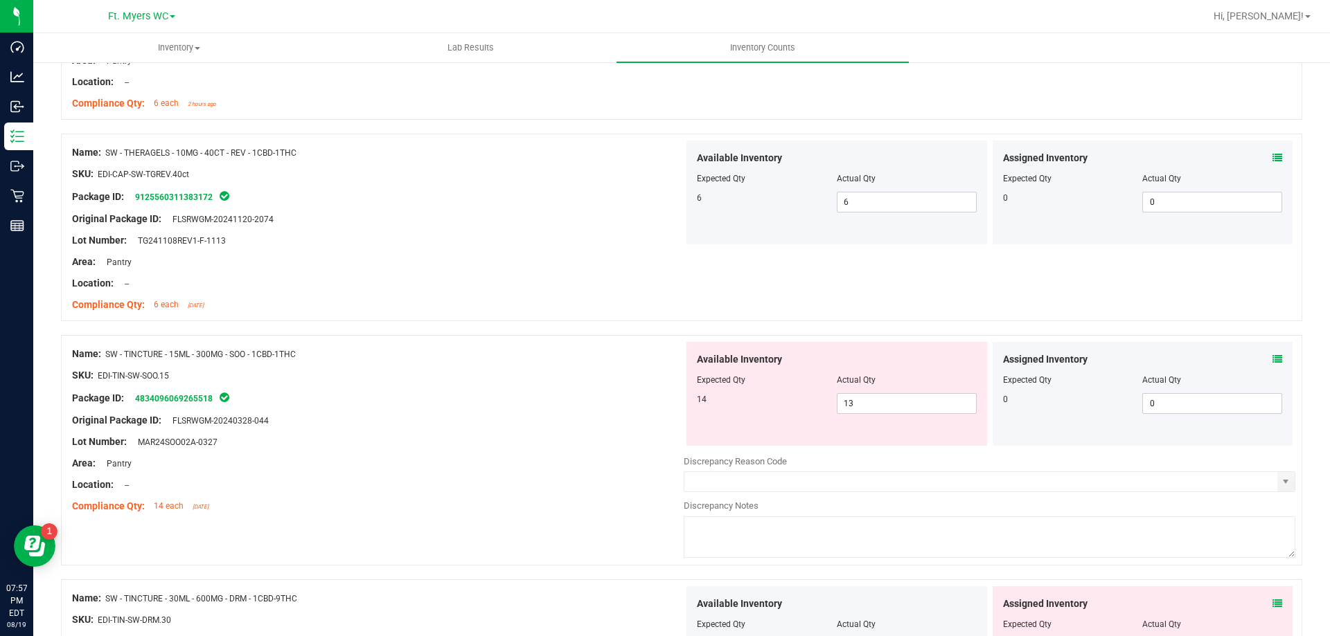
click at [1261, 352] on div "Assigned Inventory" at bounding box center [1143, 359] width 280 height 15
click at [1272, 356] on icon at bounding box center [1277, 360] width 10 height 10
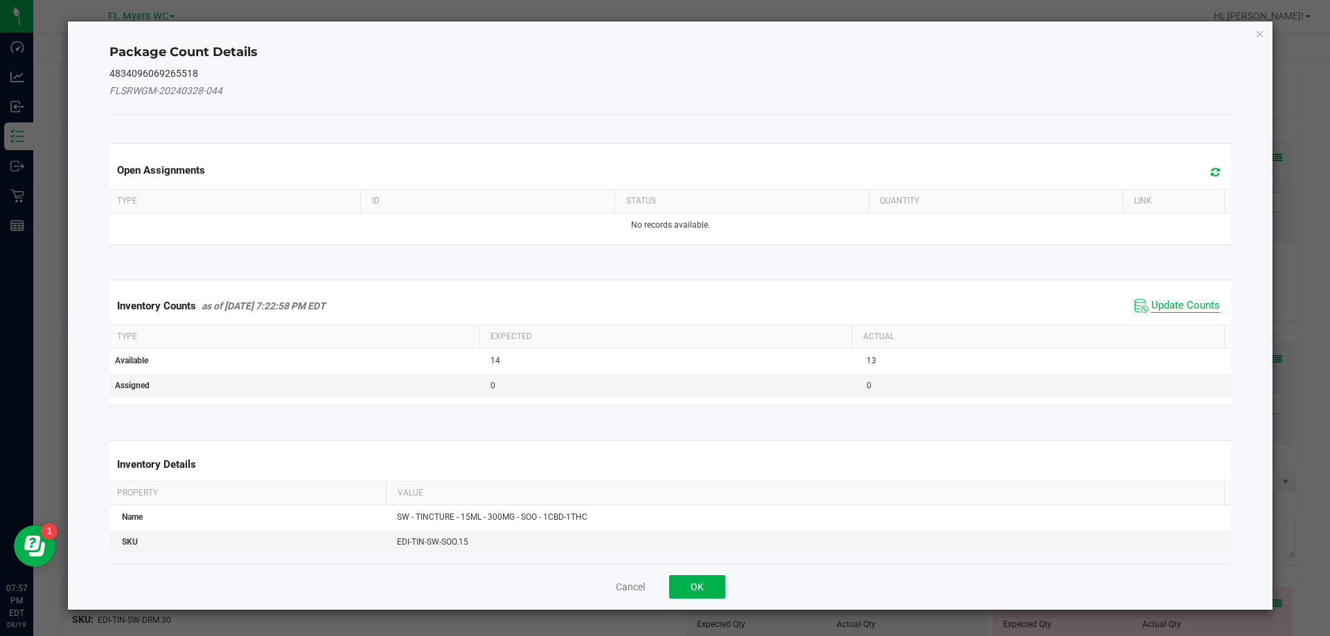
click at [1174, 303] on span "Update Counts" at bounding box center [1185, 306] width 69 height 14
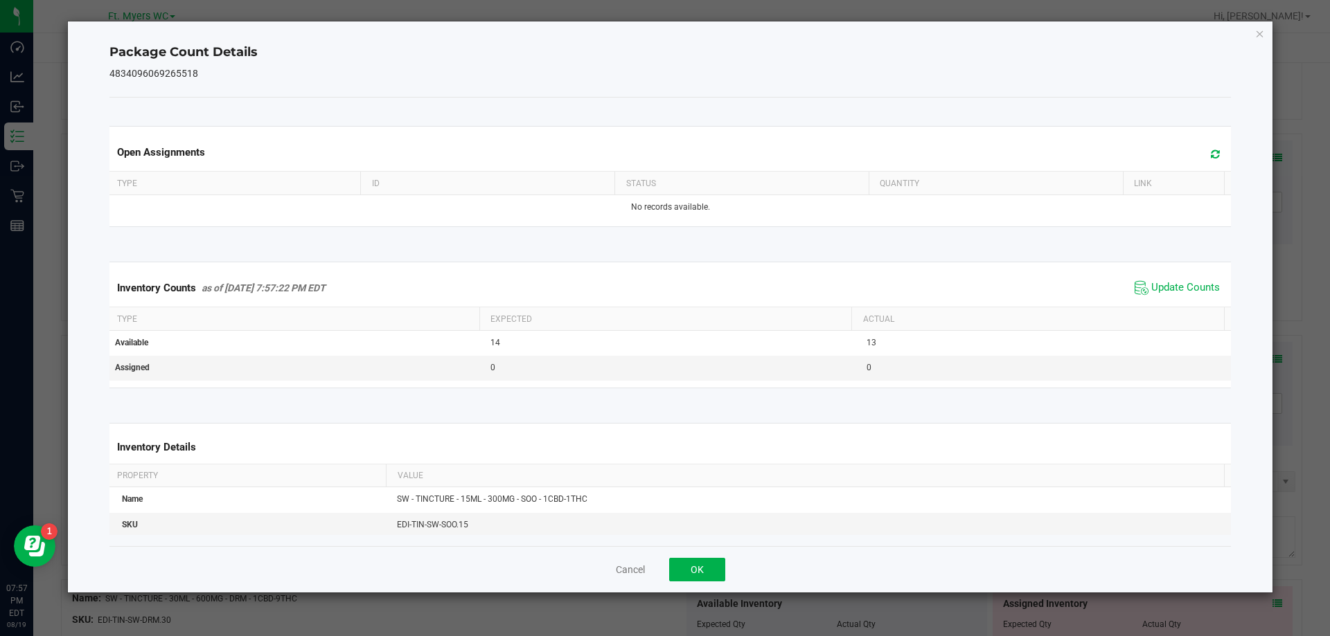
click at [701, 555] on div "Cancel OK" at bounding box center [670, 569] width 1122 height 46
click at [706, 566] on button "OK" at bounding box center [697, 570] width 56 height 24
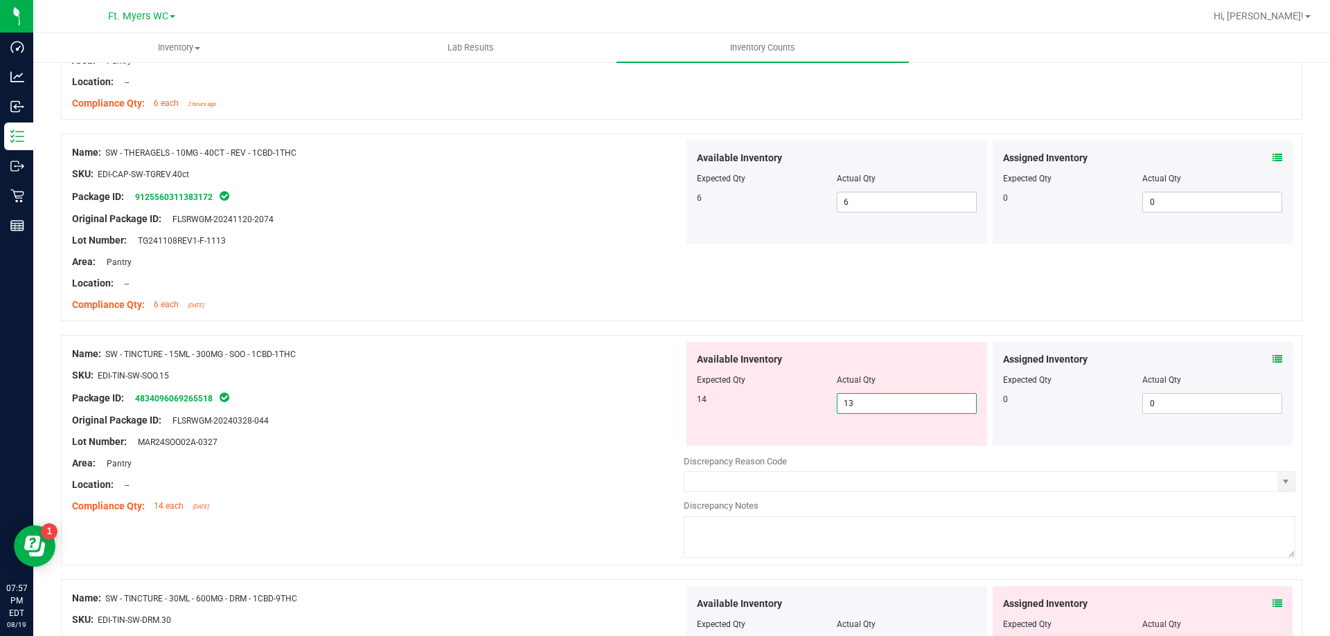
click at [867, 397] on span "13 13" at bounding box center [907, 403] width 140 height 21
click at [867, 397] on input "13" at bounding box center [906, 403] width 138 height 19
click at [595, 375] on div "SKU: EDI-TIN-SW-SOO.15" at bounding box center [377, 375] width 611 height 15
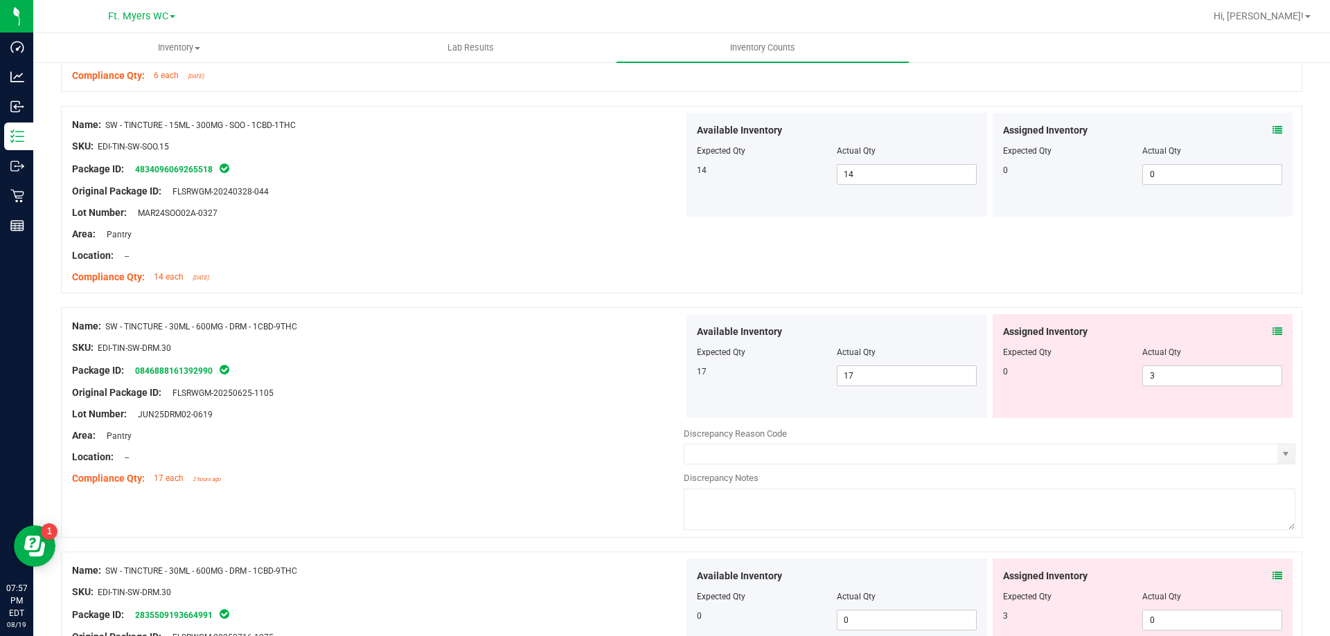
scroll to position [1800, 0]
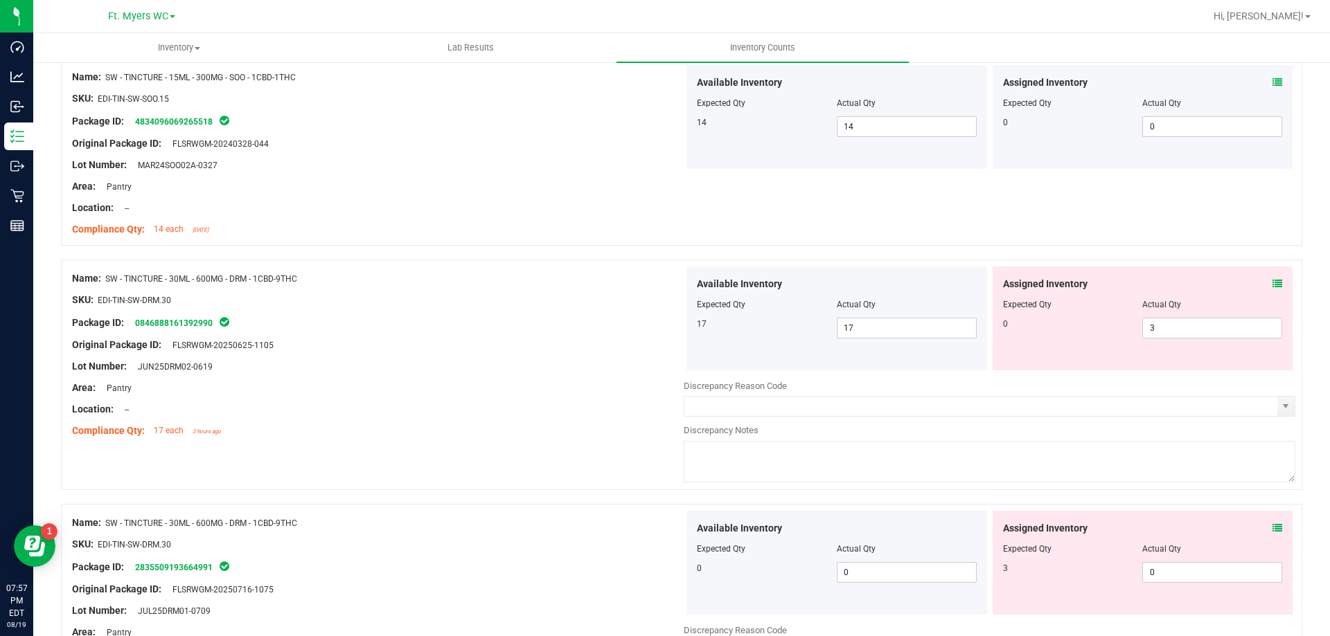
click at [1272, 282] on icon at bounding box center [1277, 284] width 10 height 10
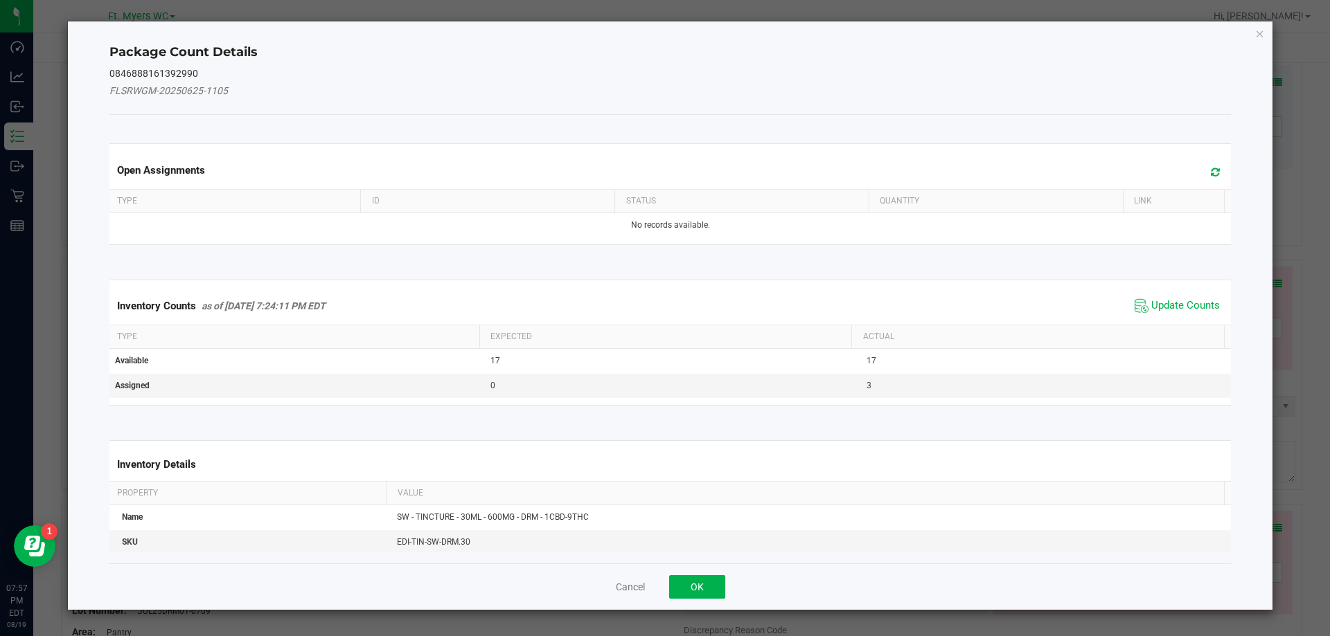
click at [1182, 296] on span "Update Counts" at bounding box center [1177, 306] width 92 height 21
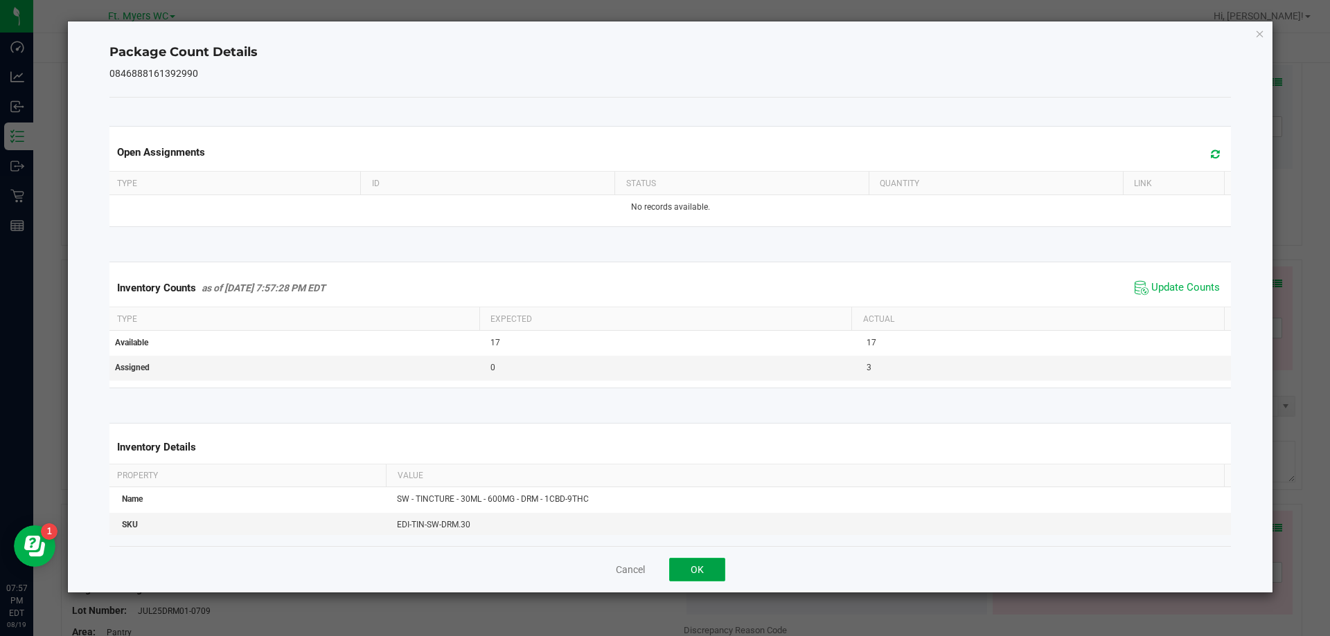
click at [686, 580] on button "OK" at bounding box center [697, 570] width 56 height 24
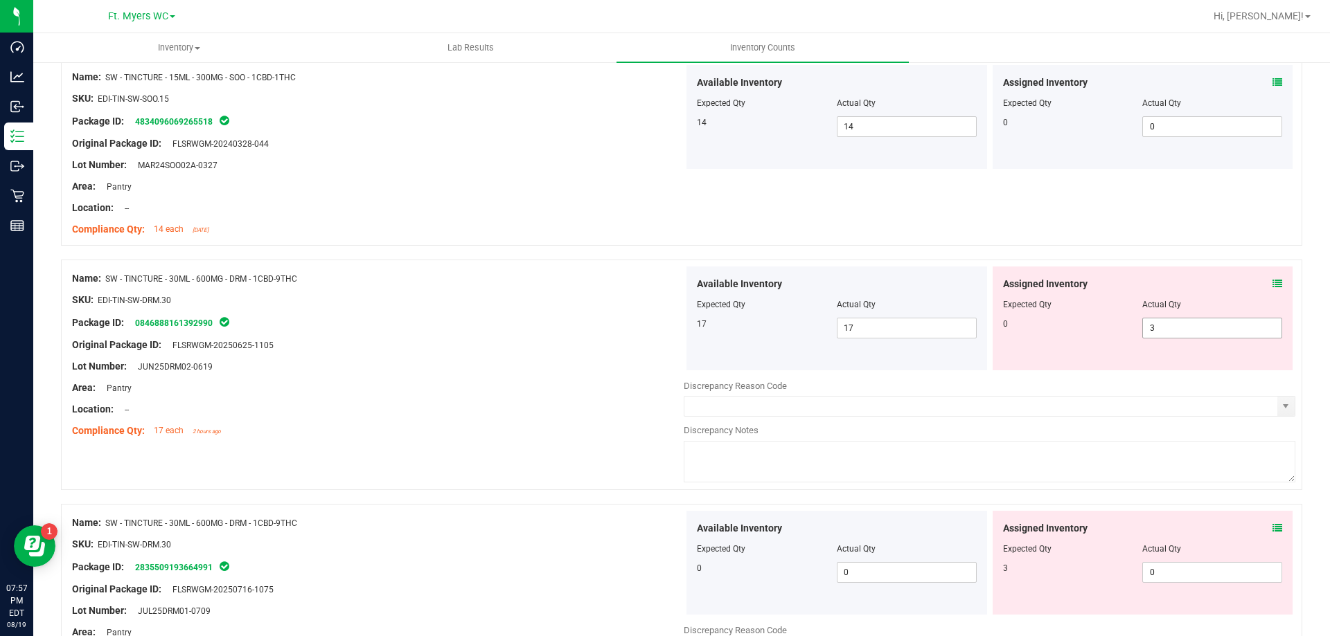
click at [1213, 321] on span "3 3" at bounding box center [1212, 328] width 140 height 21
click at [1213, 321] on input "3" at bounding box center [1212, 328] width 138 height 19
click at [467, 345] on div "Original Package ID: FLSRWGM-20250625-1105" at bounding box center [377, 345] width 611 height 15
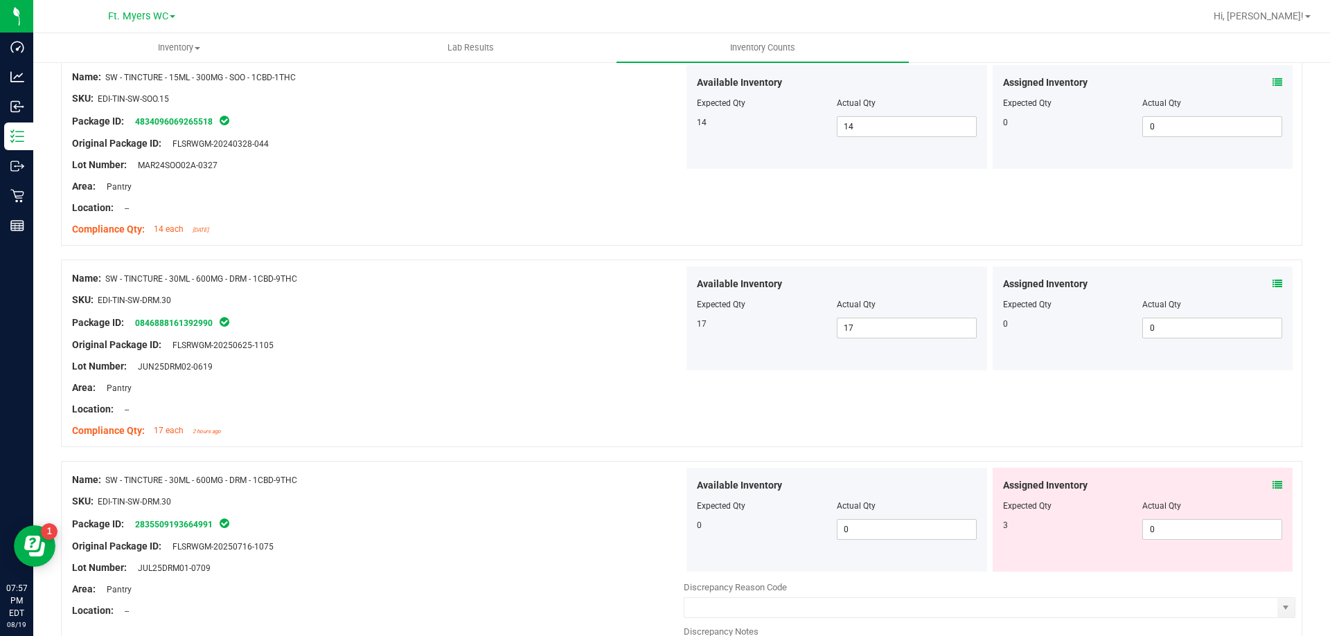
click at [1272, 486] on icon at bounding box center [1277, 486] width 10 height 10
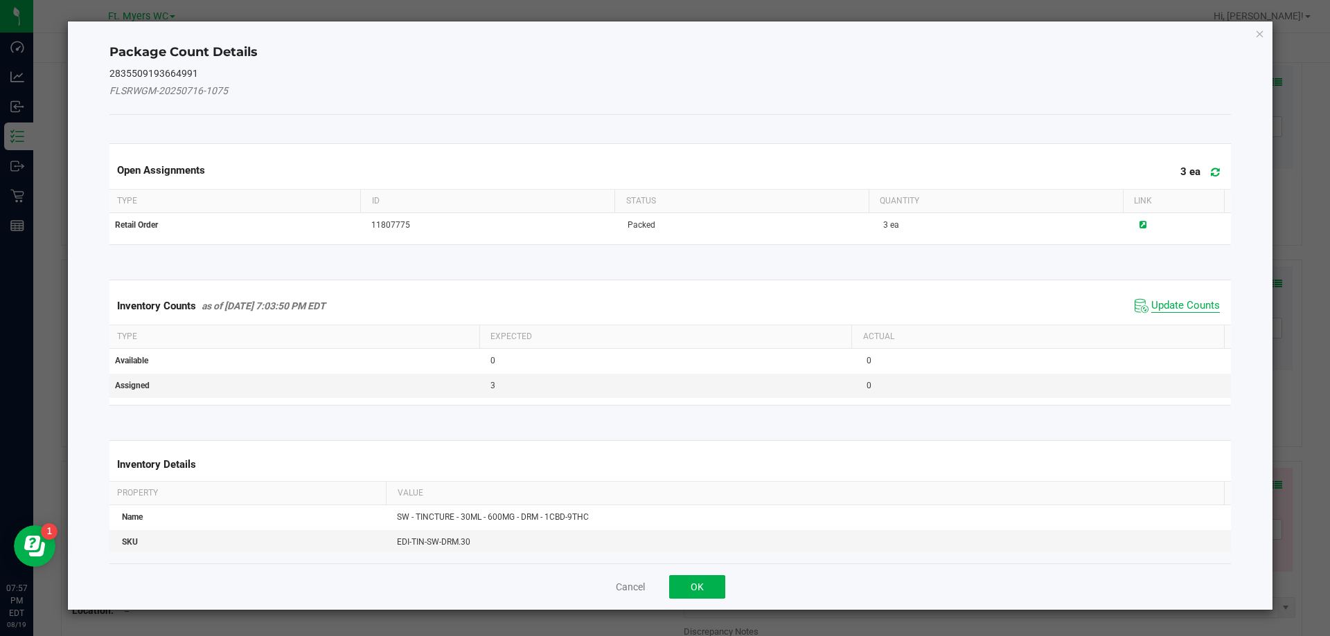
click at [1172, 303] on span "Update Counts" at bounding box center [1185, 306] width 69 height 14
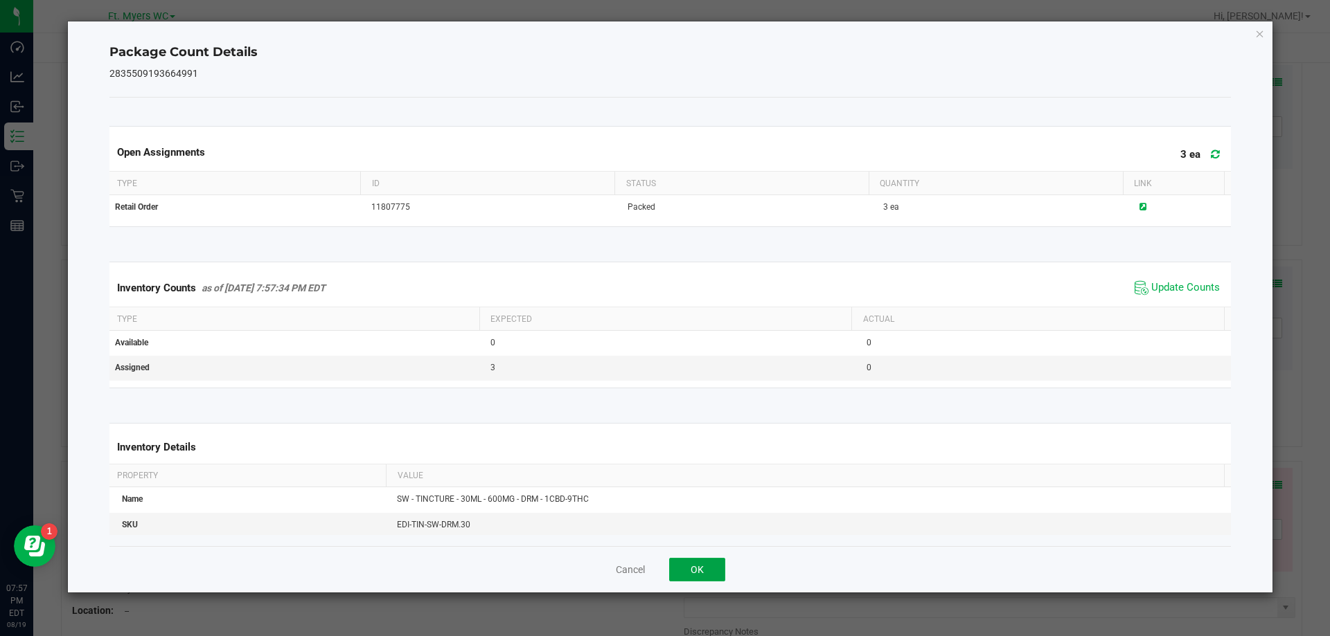
click at [707, 568] on button "OK" at bounding box center [697, 570] width 56 height 24
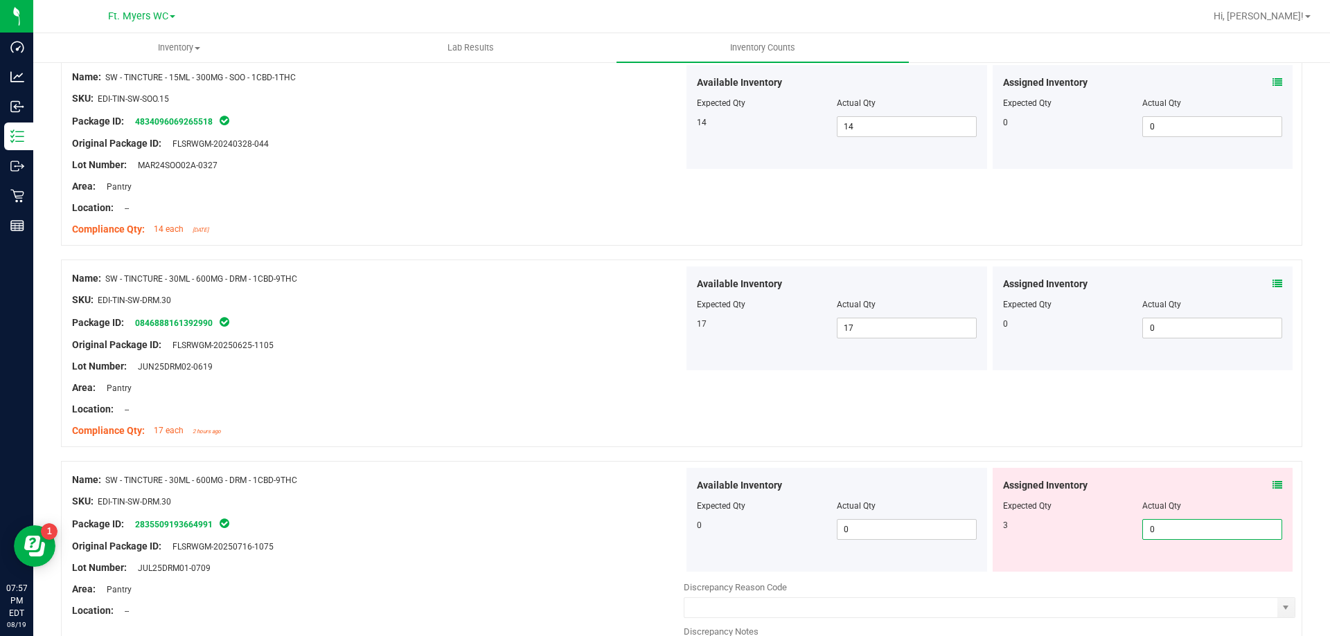
click at [1230, 531] on span "0 0" at bounding box center [1212, 529] width 140 height 21
click at [1230, 531] on input "0" at bounding box center [1212, 529] width 138 height 19
click at [633, 449] on div at bounding box center [681, 454] width 1241 height 14
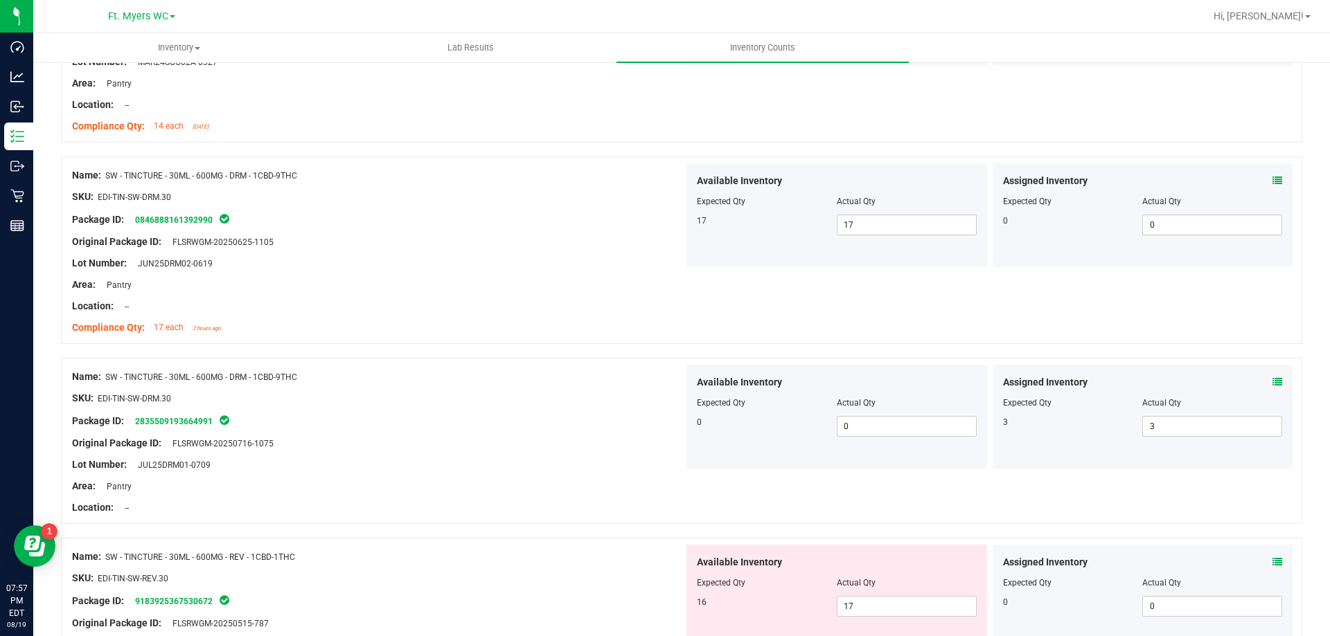
scroll to position [2077, 0]
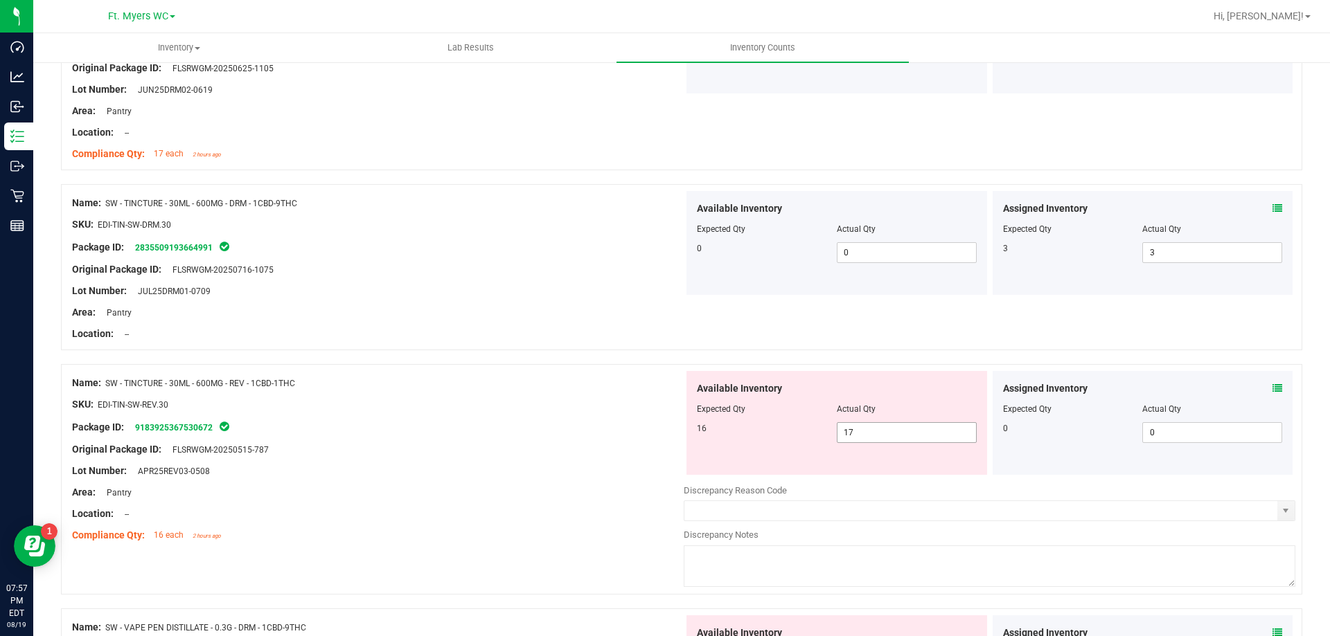
click at [956, 430] on span "17 17" at bounding box center [907, 432] width 140 height 21
click at [956, 430] on input "17" at bounding box center [906, 432] width 138 height 19
click at [1272, 395] on span at bounding box center [1277, 389] width 10 height 15
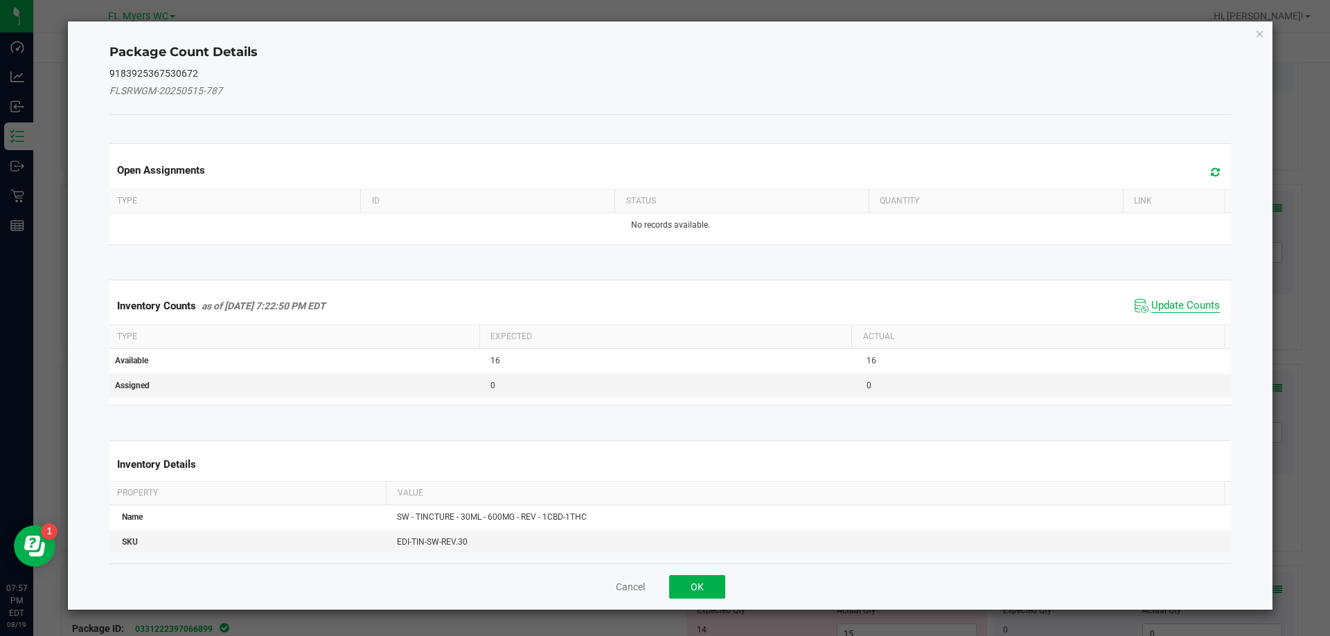
click at [1176, 303] on span "Update Counts" at bounding box center [1185, 306] width 69 height 14
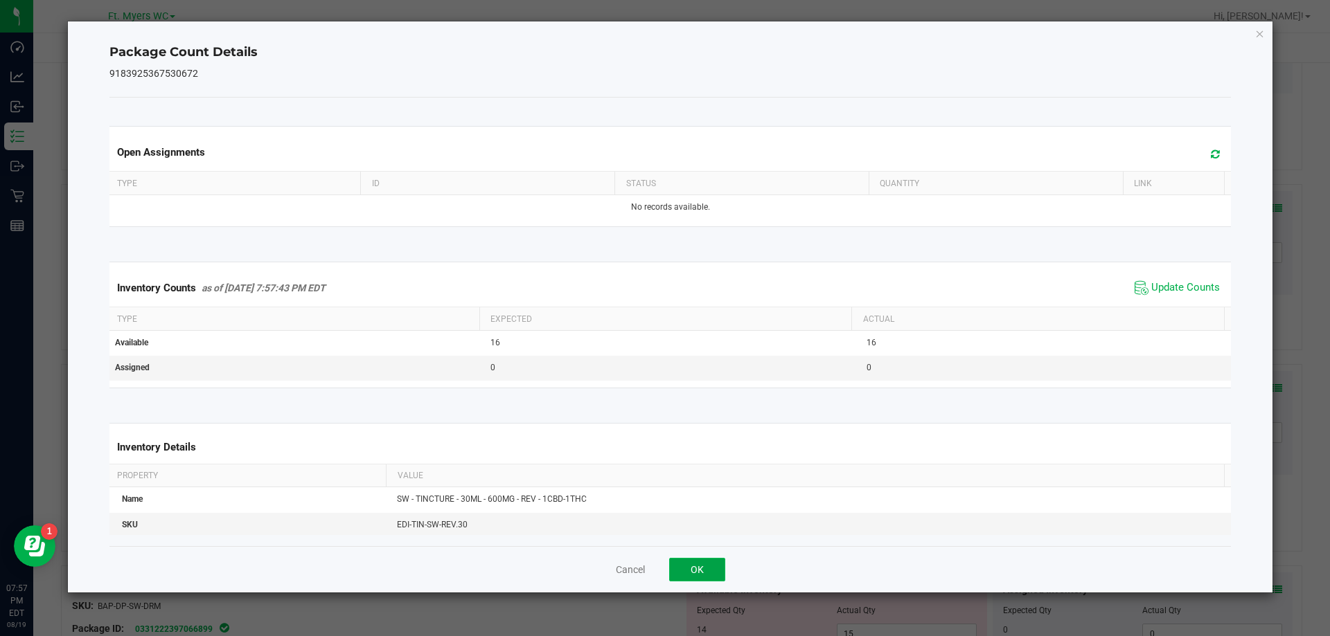
click at [703, 566] on button "OK" at bounding box center [697, 570] width 56 height 24
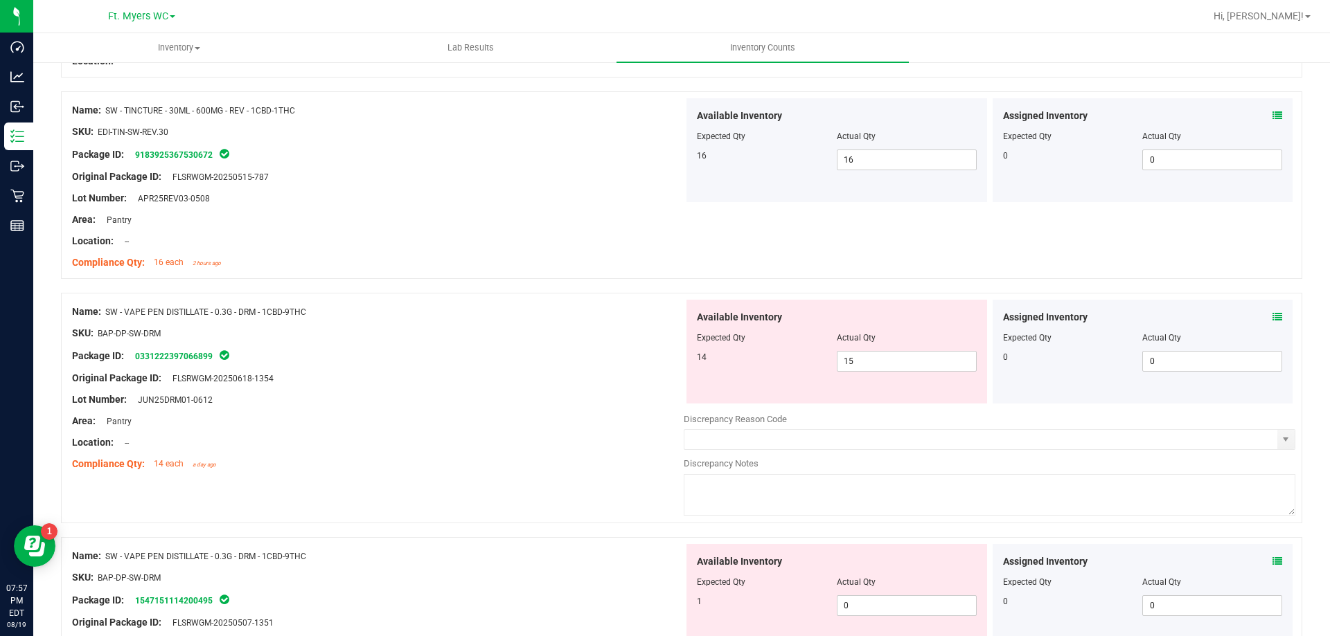
scroll to position [2354, 0]
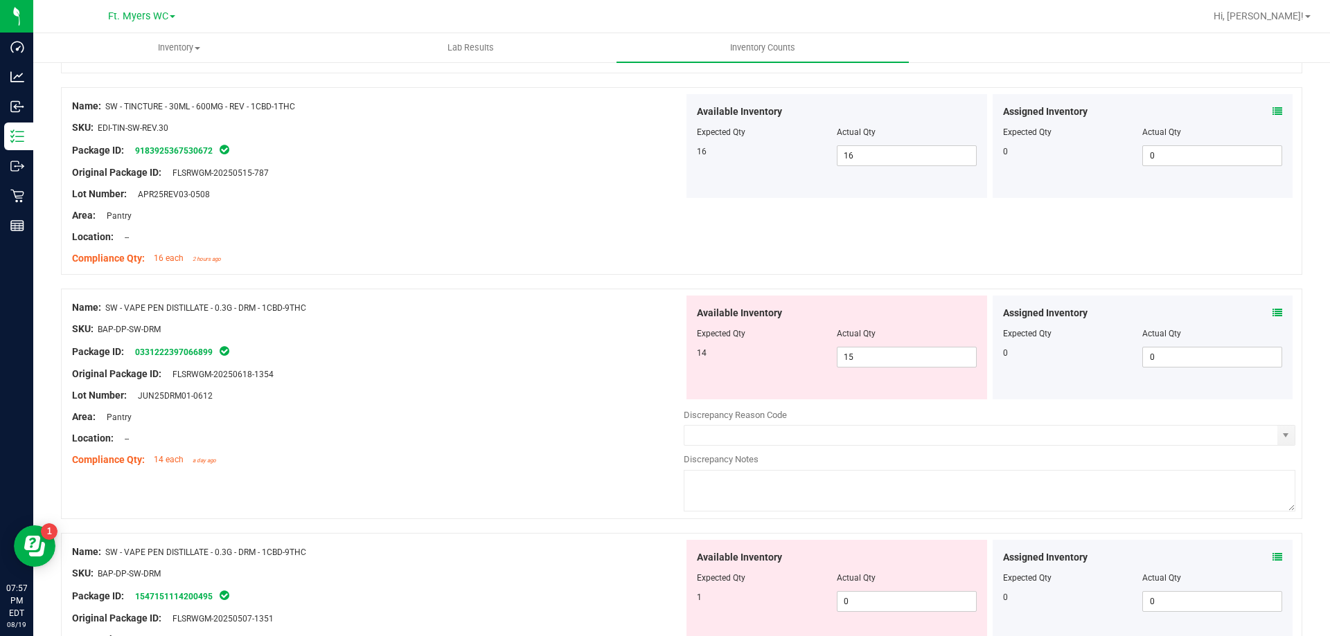
click at [1272, 314] on icon at bounding box center [1277, 313] width 10 height 10
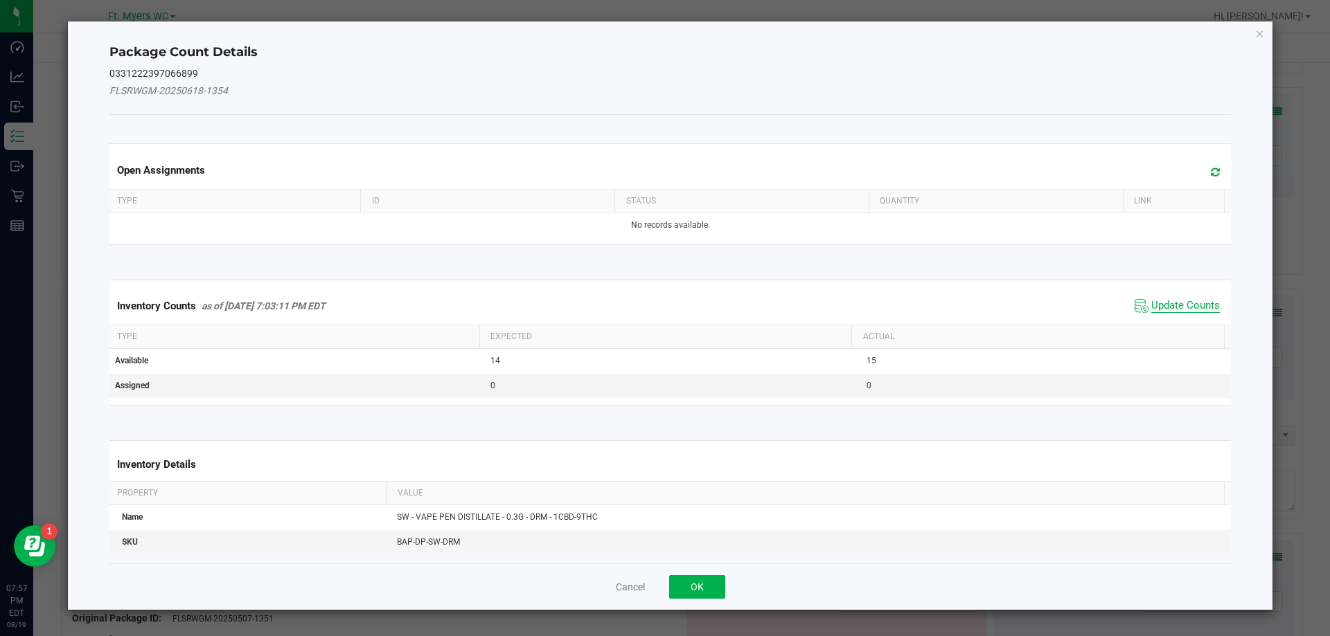
click at [1195, 305] on span "Update Counts" at bounding box center [1185, 306] width 69 height 14
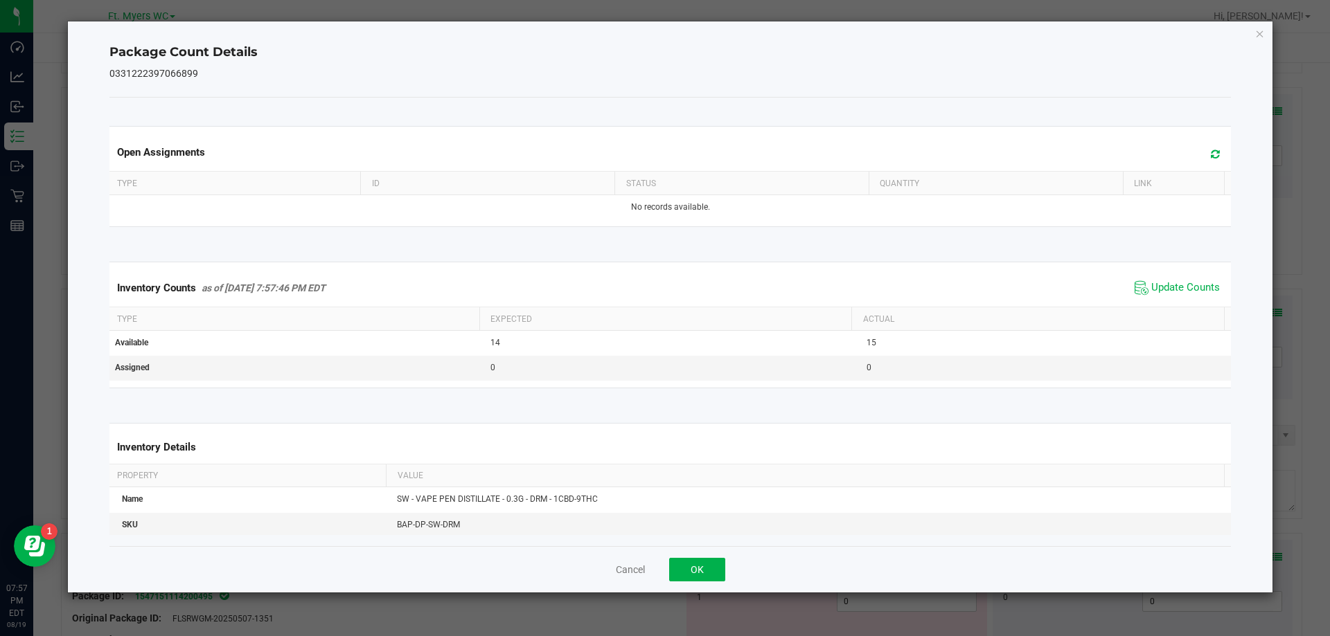
click at [694, 582] on div "Cancel OK" at bounding box center [670, 569] width 1122 height 46
click at [704, 569] on button "OK" at bounding box center [697, 570] width 56 height 24
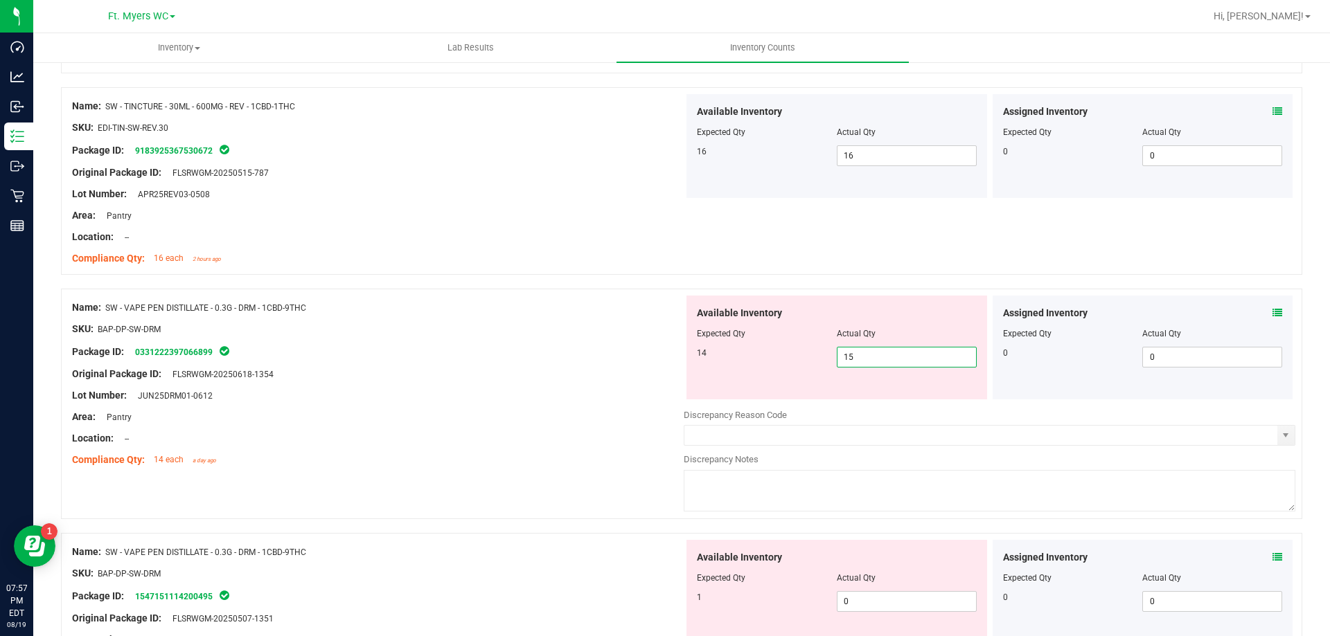
click at [932, 361] on span "15 15" at bounding box center [907, 357] width 140 height 21
click at [932, 361] on input "15" at bounding box center [906, 357] width 138 height 19
click at [510, 408] on div at bounding box center [377, 406] width 611 height 7
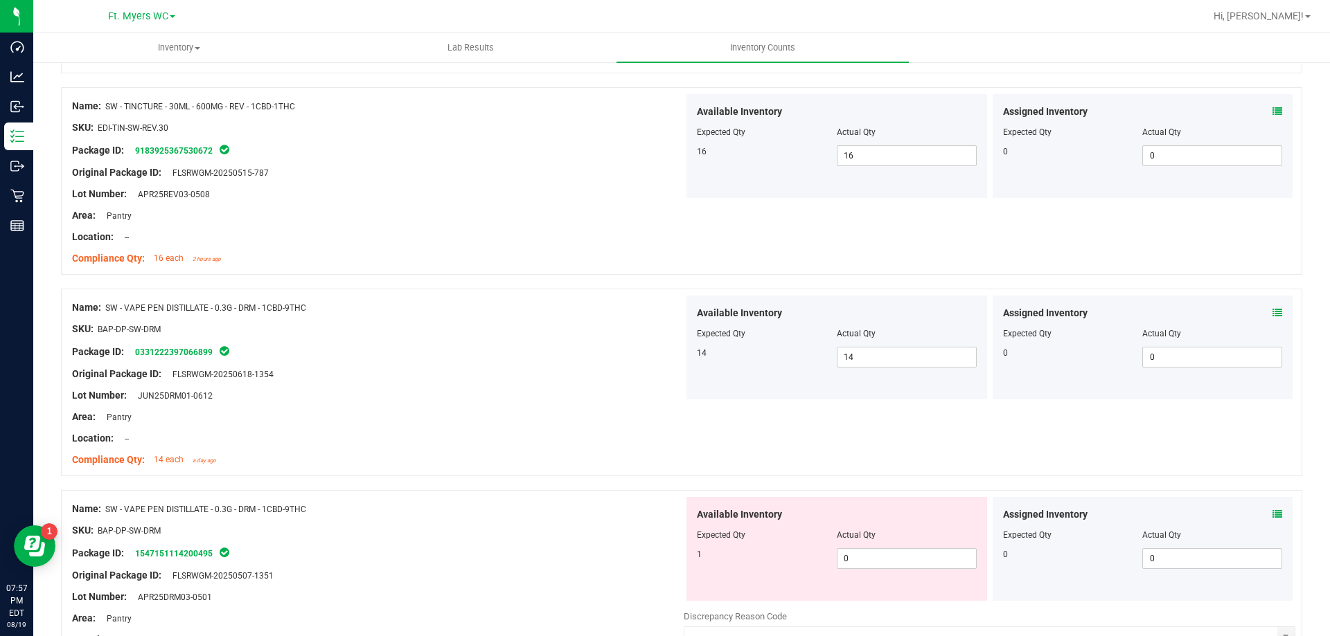
click at [1268, 506] on div "Assigned Inventory Expected Qty Actual Qty 0 0 0" at bounding box center [1142, 549] width 301 height 104
click at [1272, 512] on icon at bounding box center [1277, 515] width 10 height 10
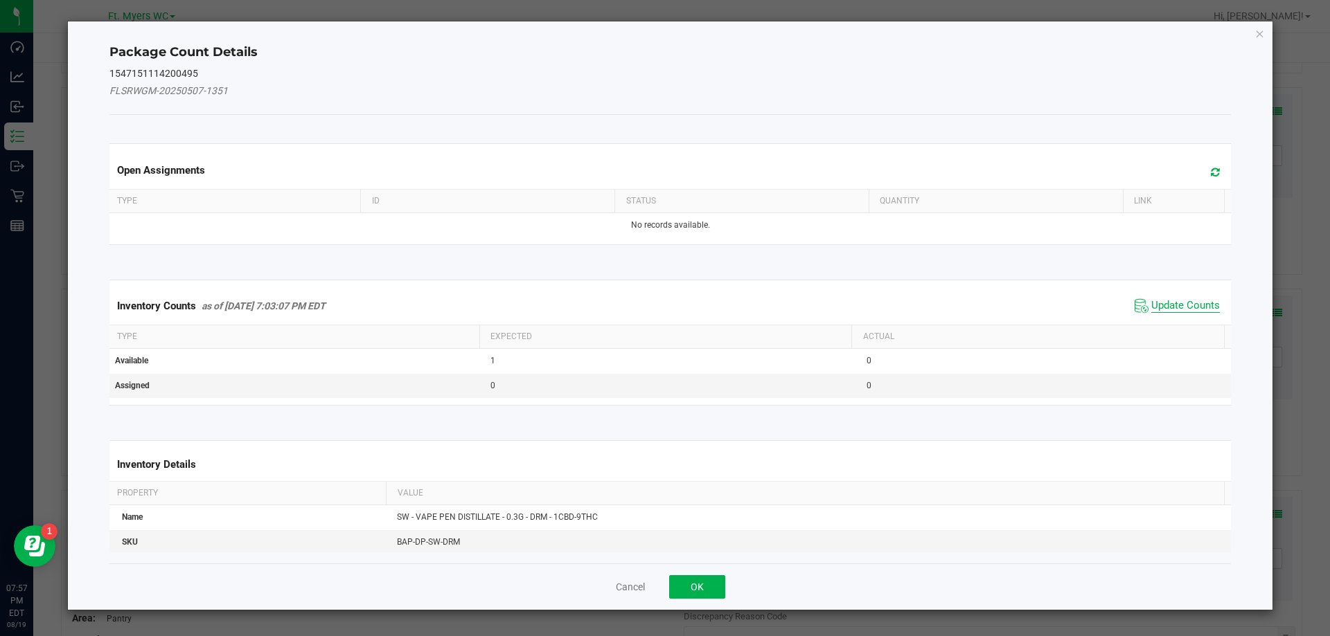
click at [1189, 307] on span "Update Counts" at bounding box center [1185, 306] width 69 height 14
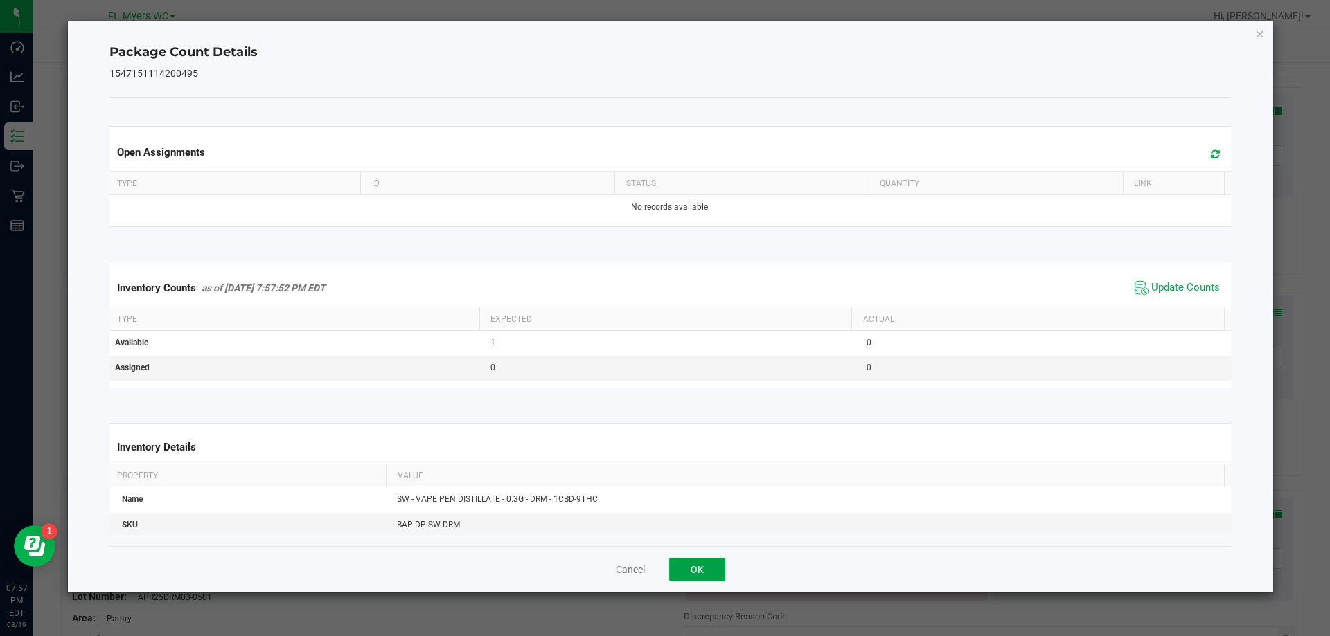
click at [722, 564] on button "OK" at bounding box center [697, 570] width 56 height 24
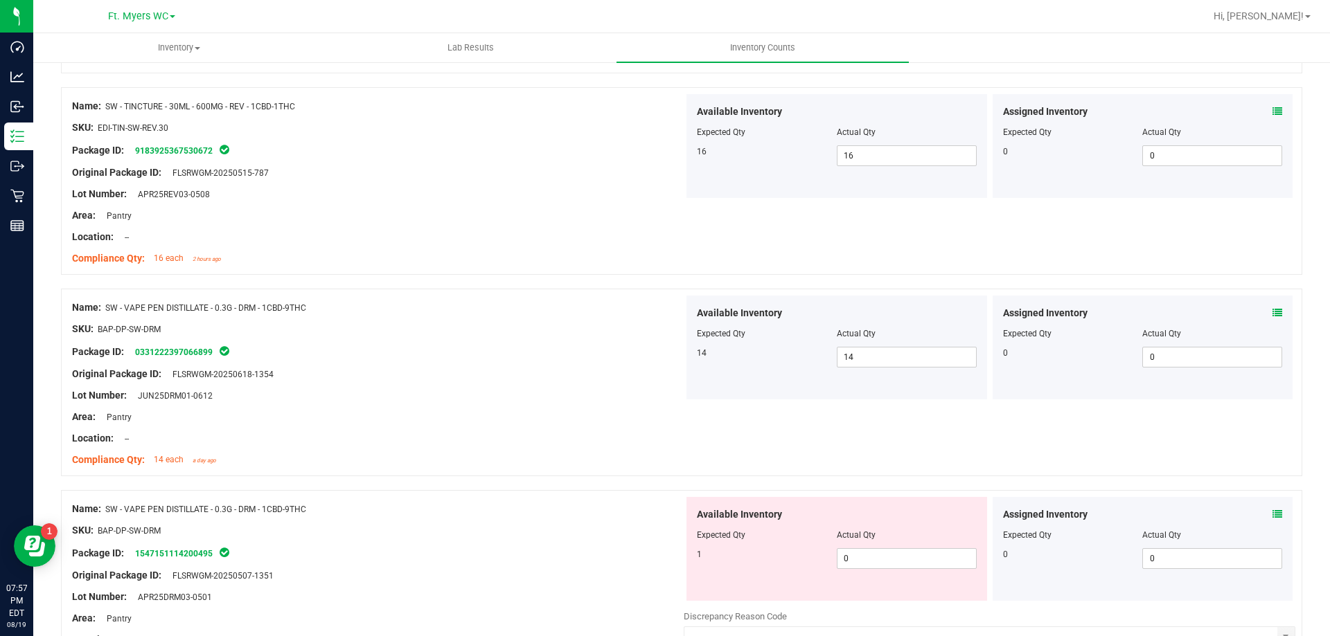
click at [945, 547] on div at bounding box center [837, 545] width 280 height 7
click at [941, 557] on span "0 0" at bounding box center [907, 558] width 140 height 21
click at [372, 388] on div "Lot Number: JUN25DRM01-0612" at bounding box center [377, 395] width 611 height 15
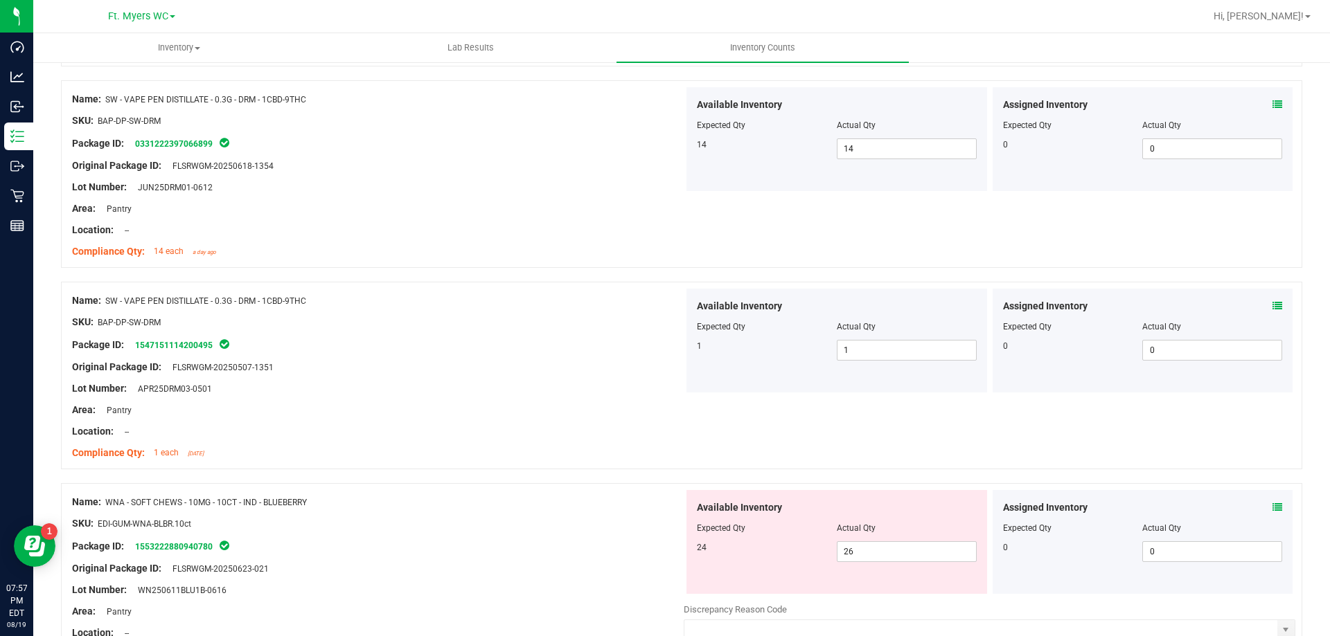
scroll to position [2839, 0]
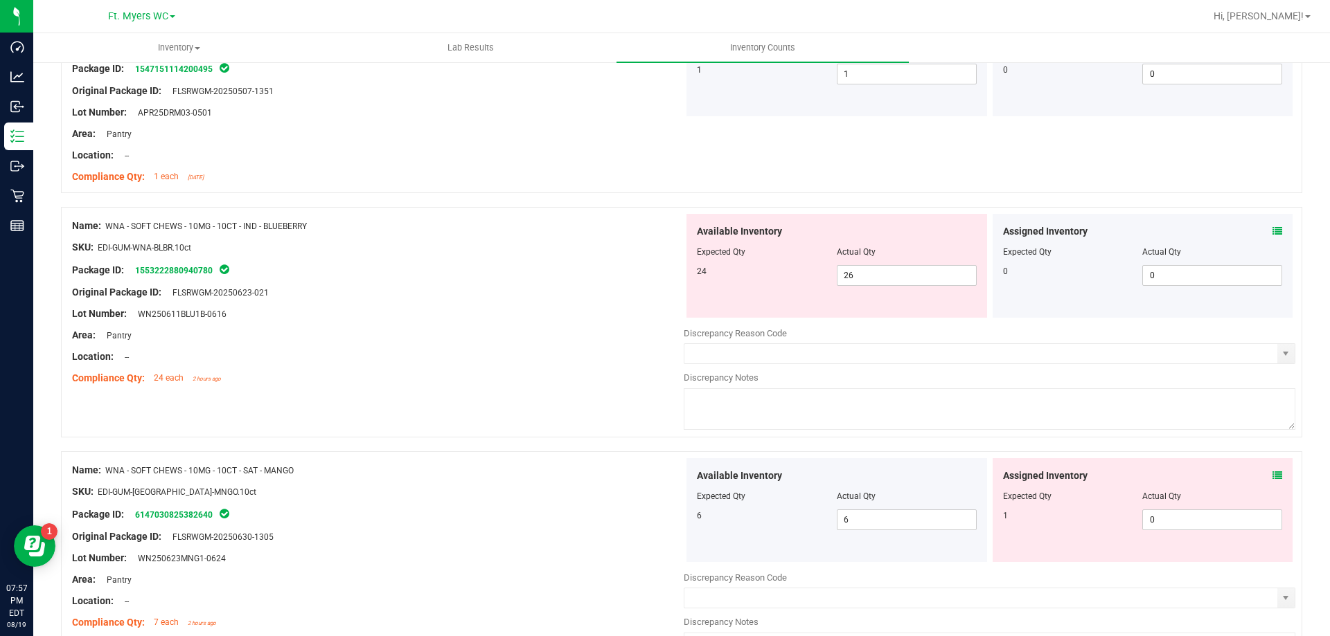
click at [1272, 233] on icon at bounding box center [1277, 231] width 10 height 10
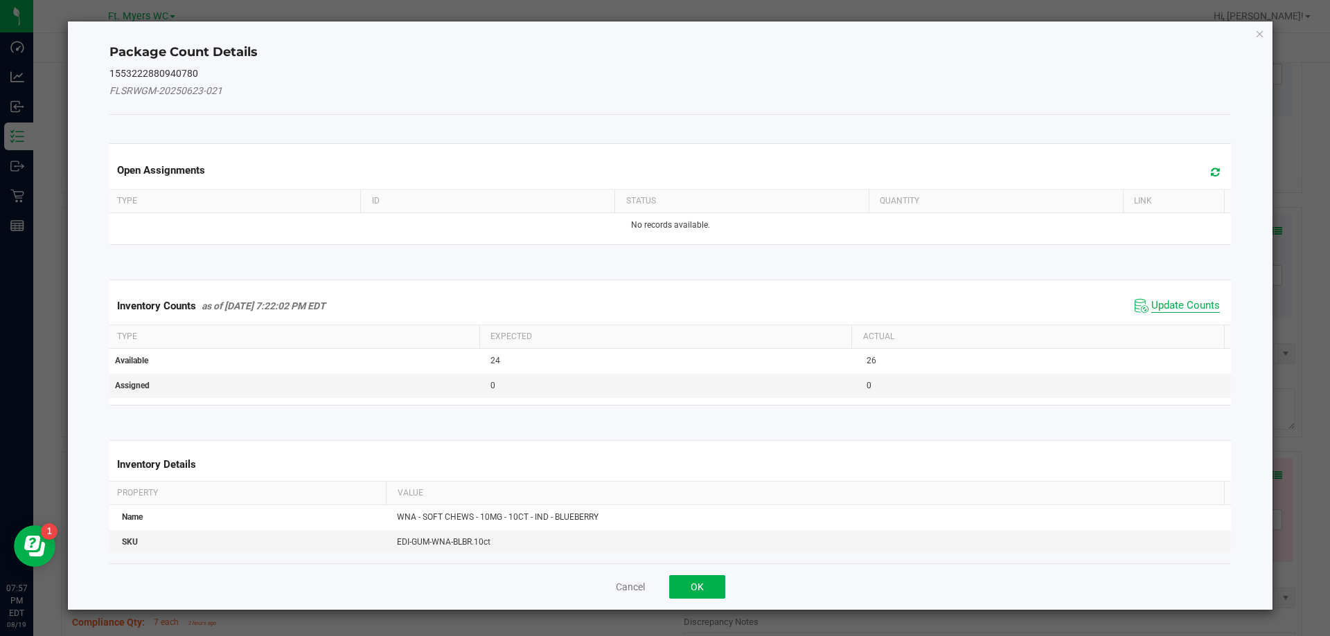
click at [1181, 299] on span "Update Counts" at bounding box center [1185, 306] width 69 height 14
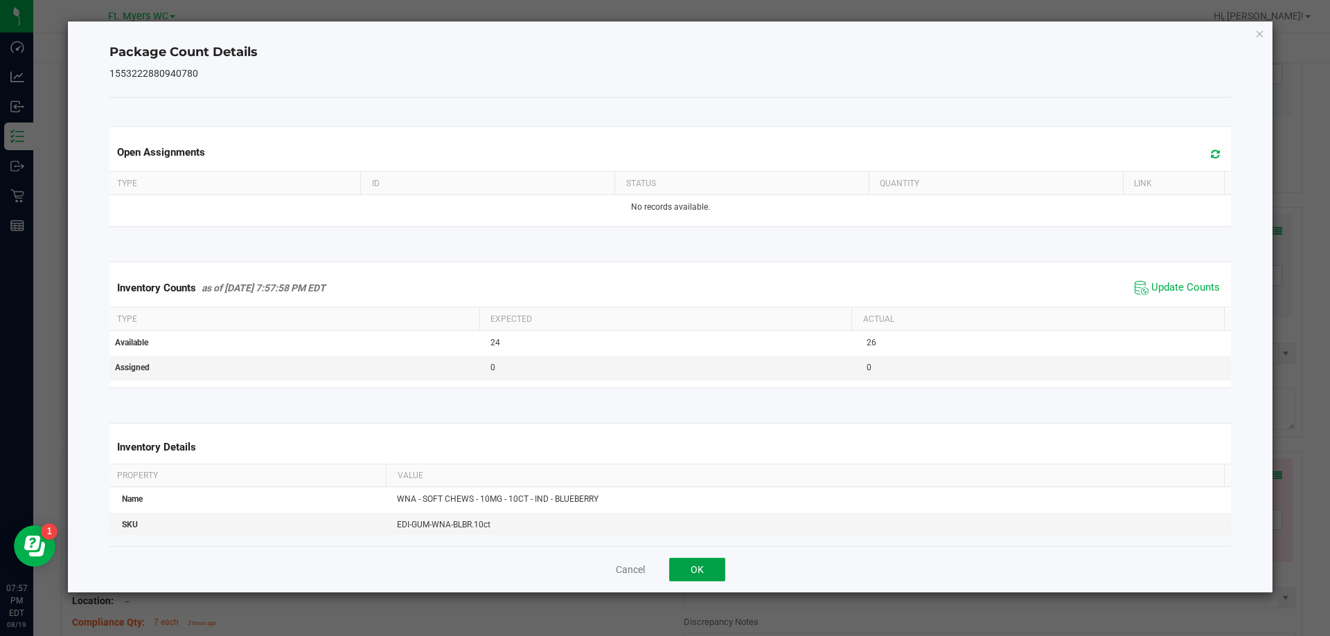
drag, startPoint x: 686, startPoint y: 569, endPoint x: 722, endPoint y: 521, distance: 60.4
click at [686, 570] on button "OK" at bounding box center [697, 570] width 56 height 24
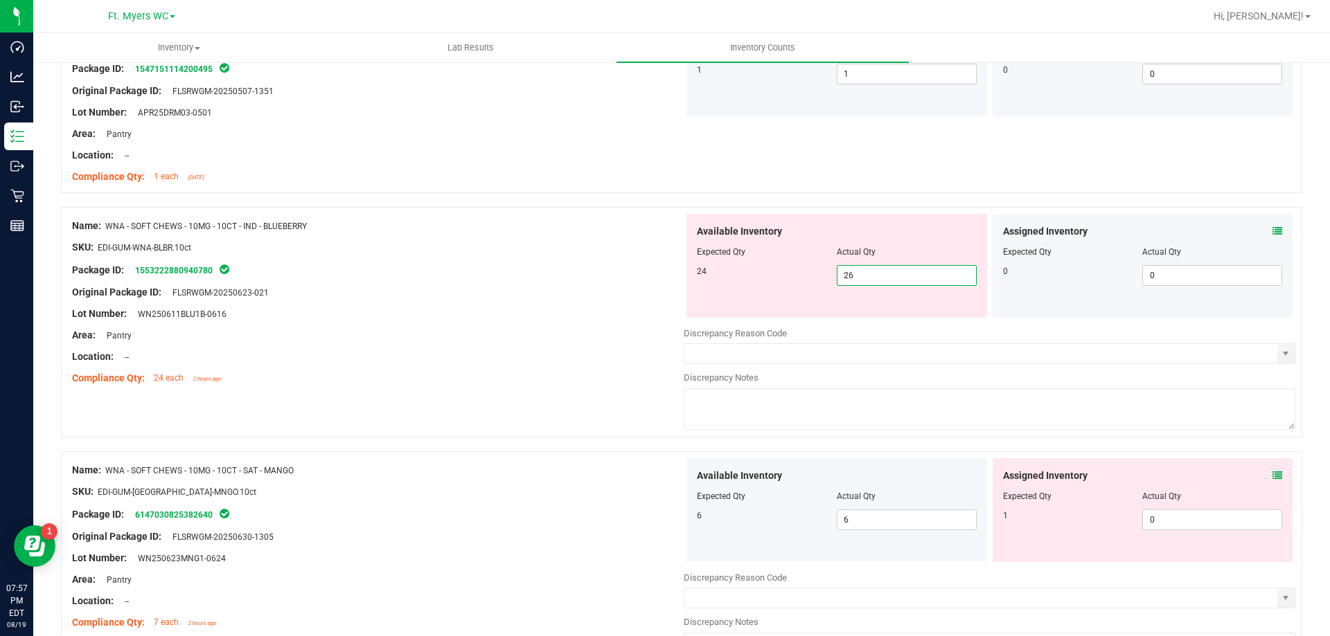
click at [923, 271] on span "26 26" at bounding box center [907, 275] width 140 height 21
click at [923, 271] on input "26" at bounding box center [906, 275] width 138 height 19
click at [576, 357] on div "Location: --" at bounding box center [377, 357] width 611 height 15
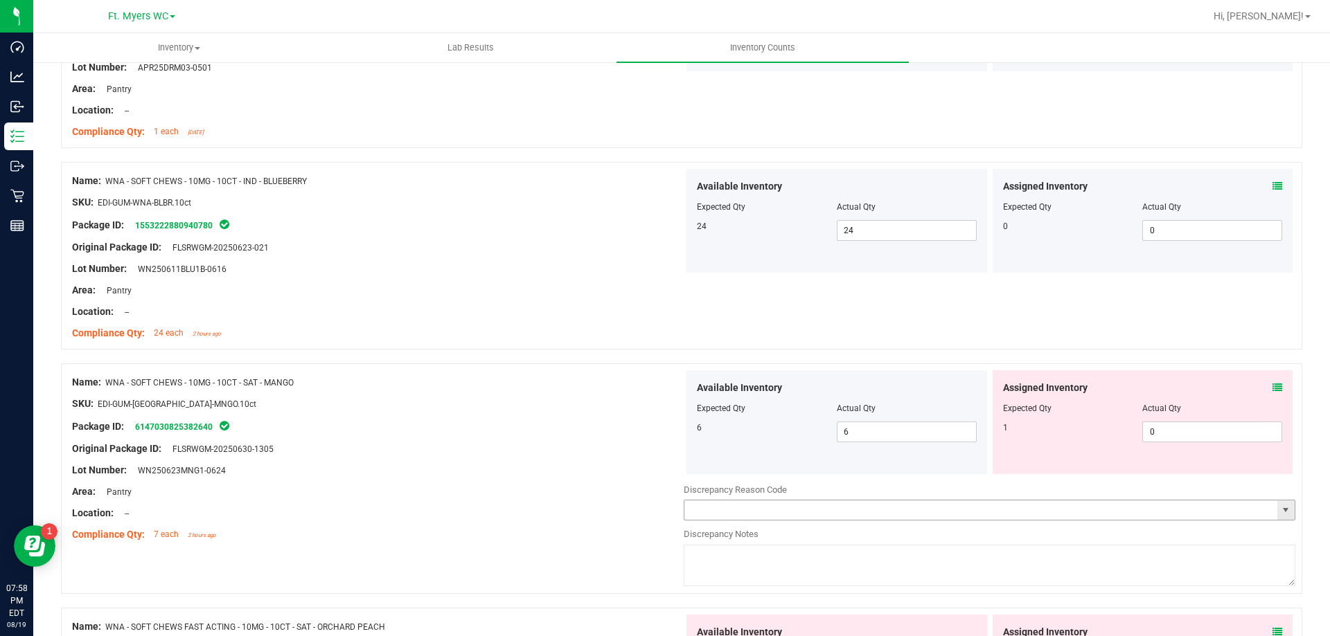
scroll to position [3047, 0]
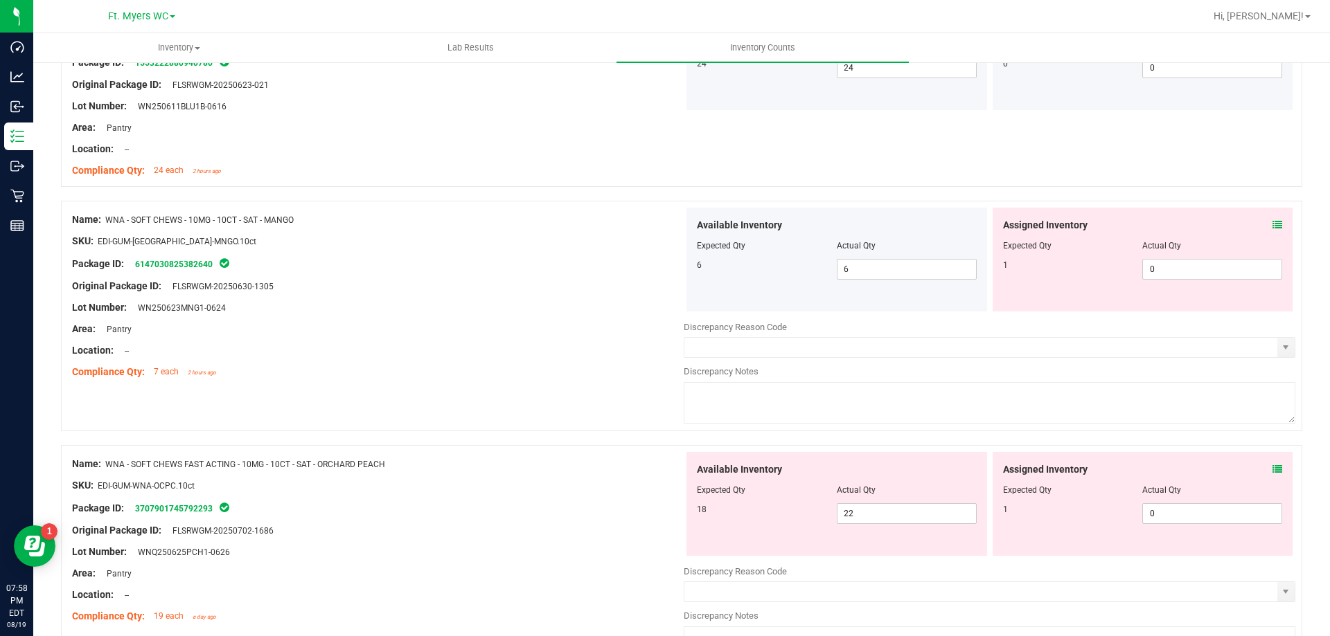
click at [1272, 222] on icon at bounding box center [1277, 225] width 10 height 10
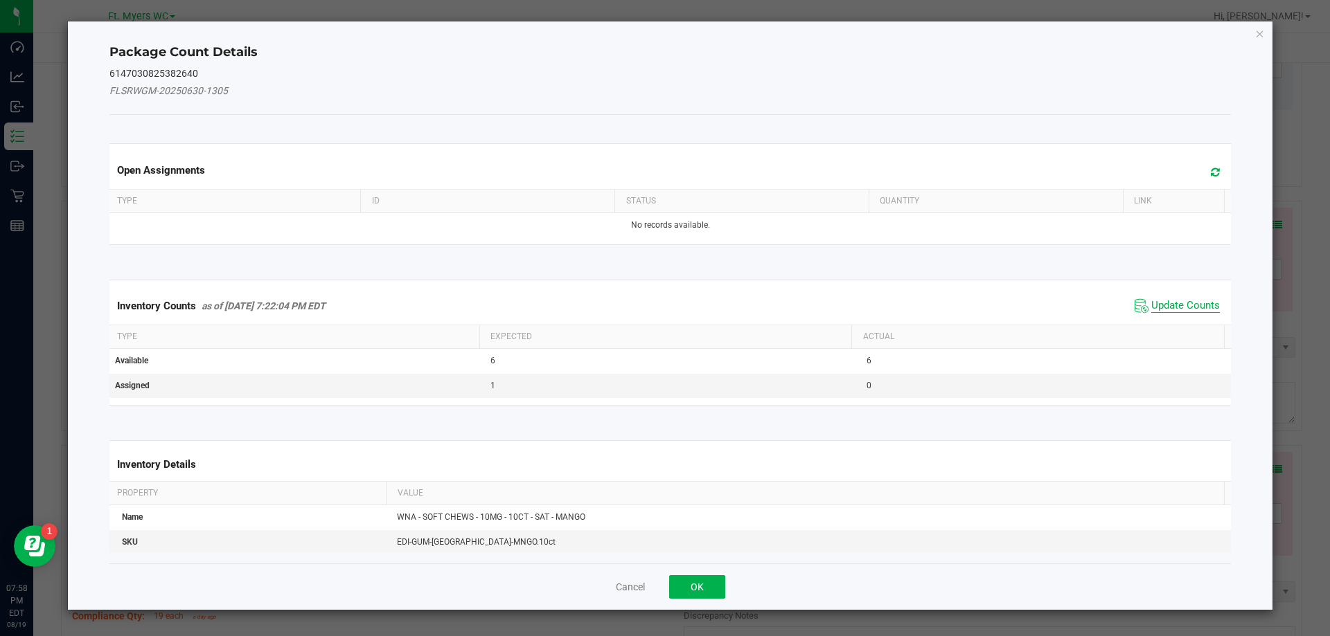
click at [1170, 312] on span "Update Counts" at bounding box center [1185, 306] width 69 height 14
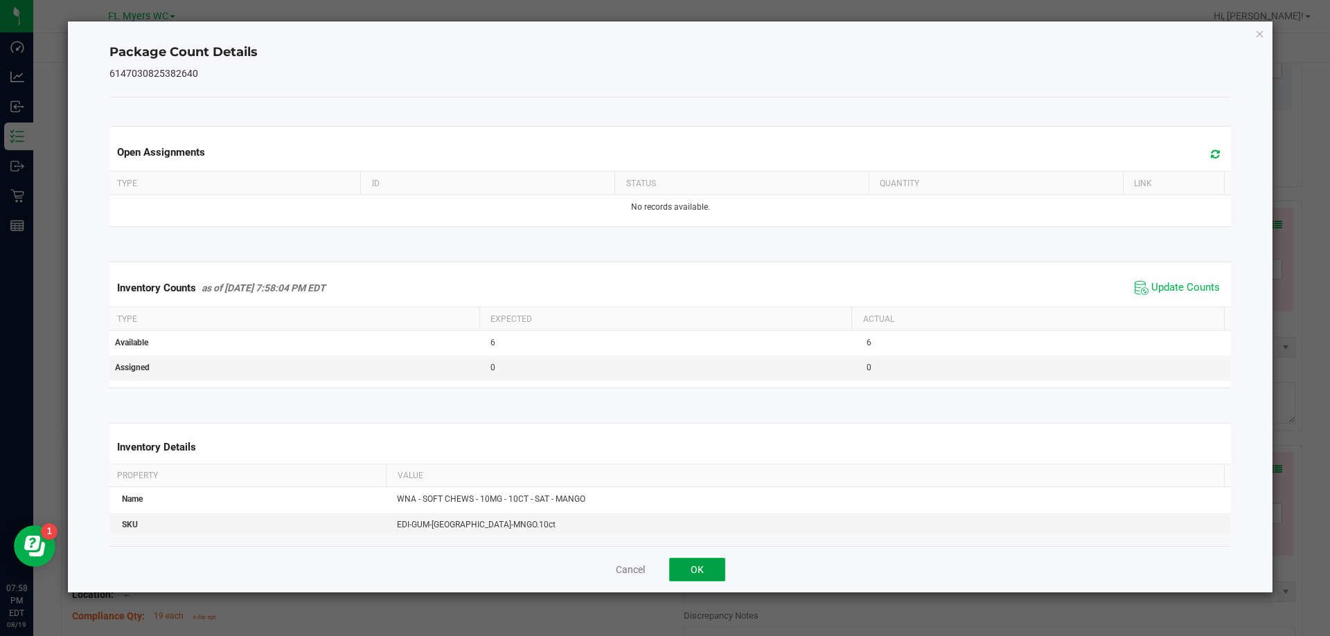
click at [709, 567] on button "OK" at bounding box center [697, 570] width 56 height 24
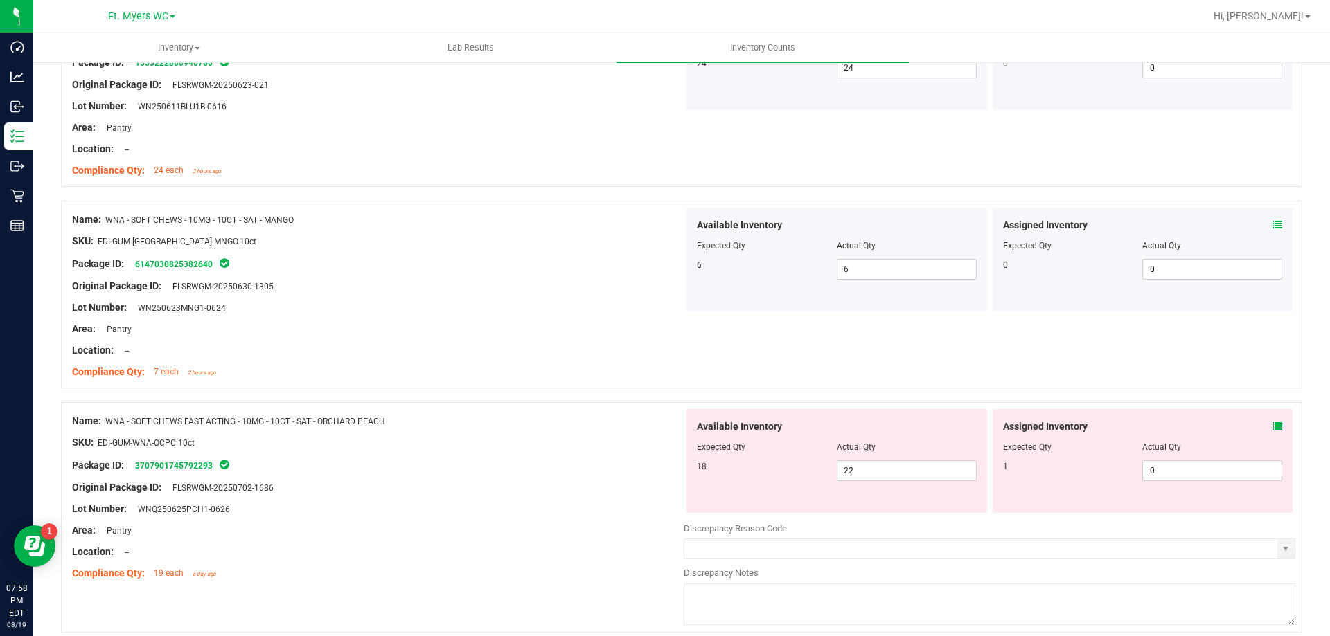
click at [1272, 422] on icon at bounding box center [1277, 427] width 10 height 10
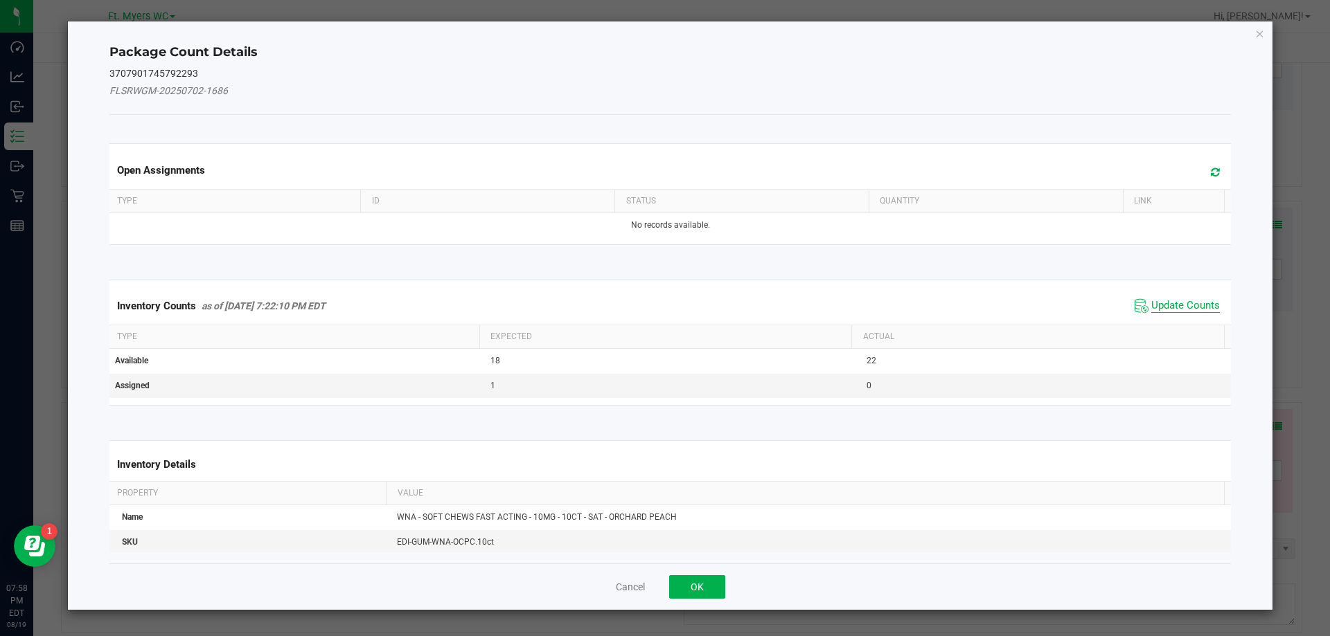
click at [1151, 309] on span "Update Counts" at bounding box center [1185, 306] width 69 height 14
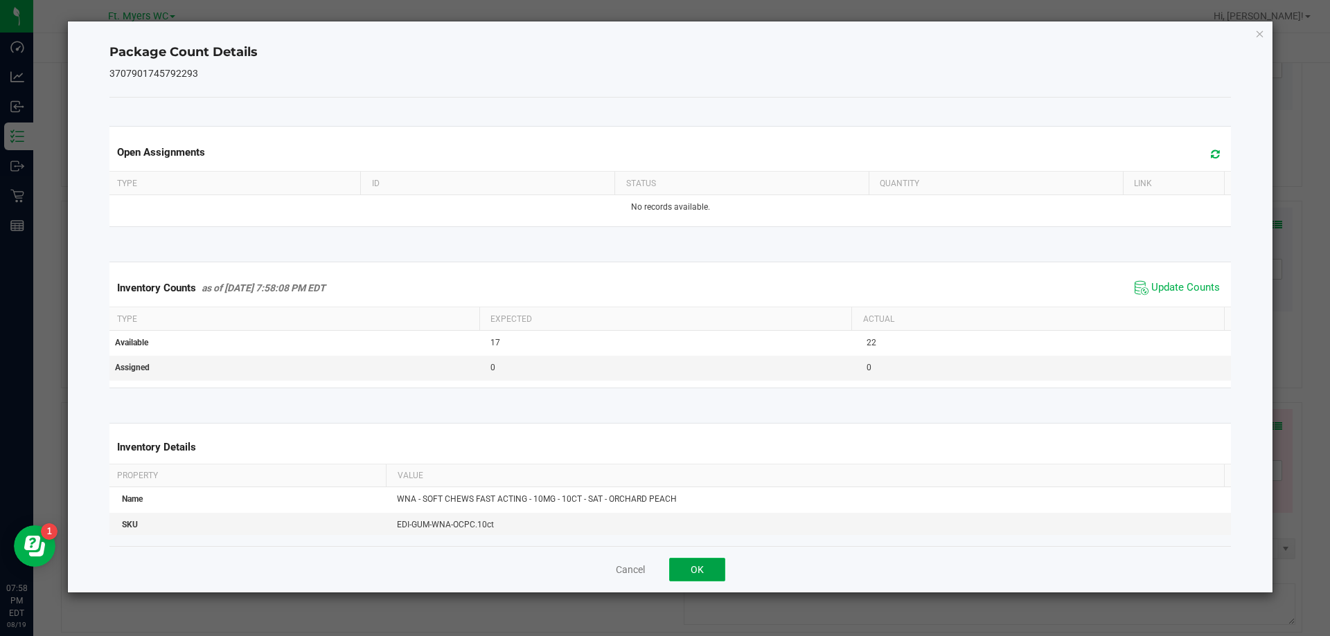
click at [713, 562] on button "OK" at bounding box center [697, 570] width 56 height 24
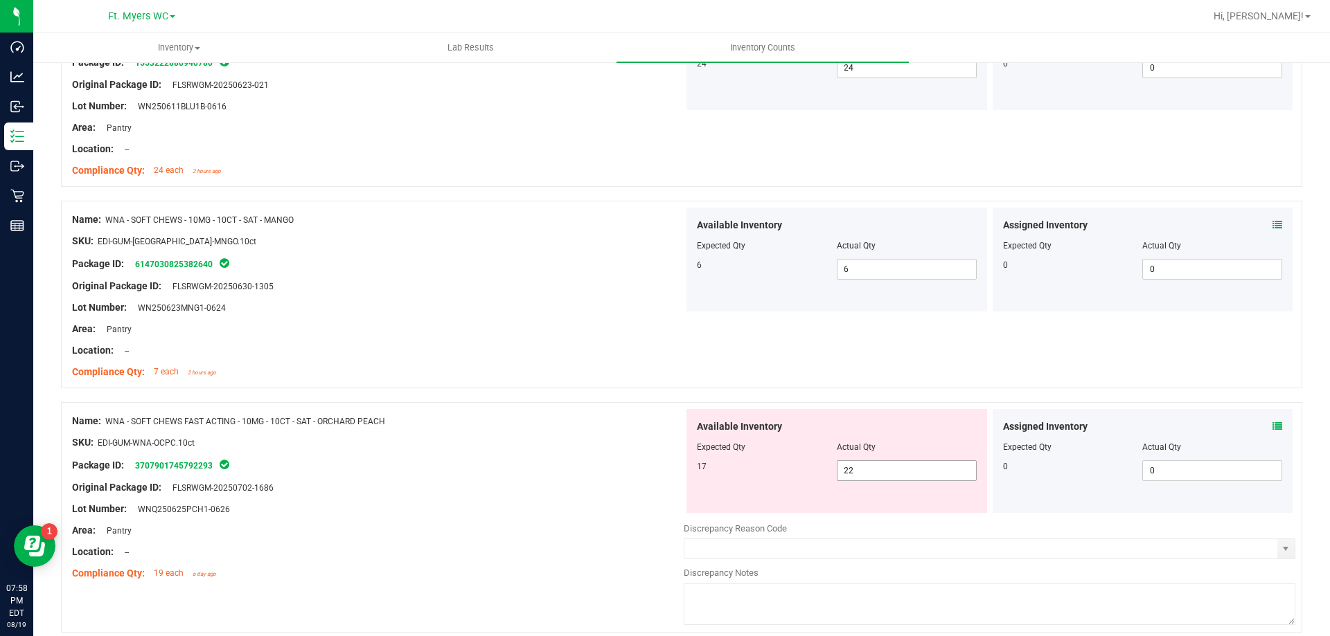
drag, startPoint x: 872, startPoint y: 460, endPoint x: 873, endPoint y: 472, distance: 12.5
click at [872, 461] on span "22 22" at bounding box center [907, 471] width 140 height 21
click at [873, 472] on span "22 22" at bounding box center [907, 471] width 140 height 21
click at [873, 472] on input "22" at bounding box center [906, 470] width 138 height 19
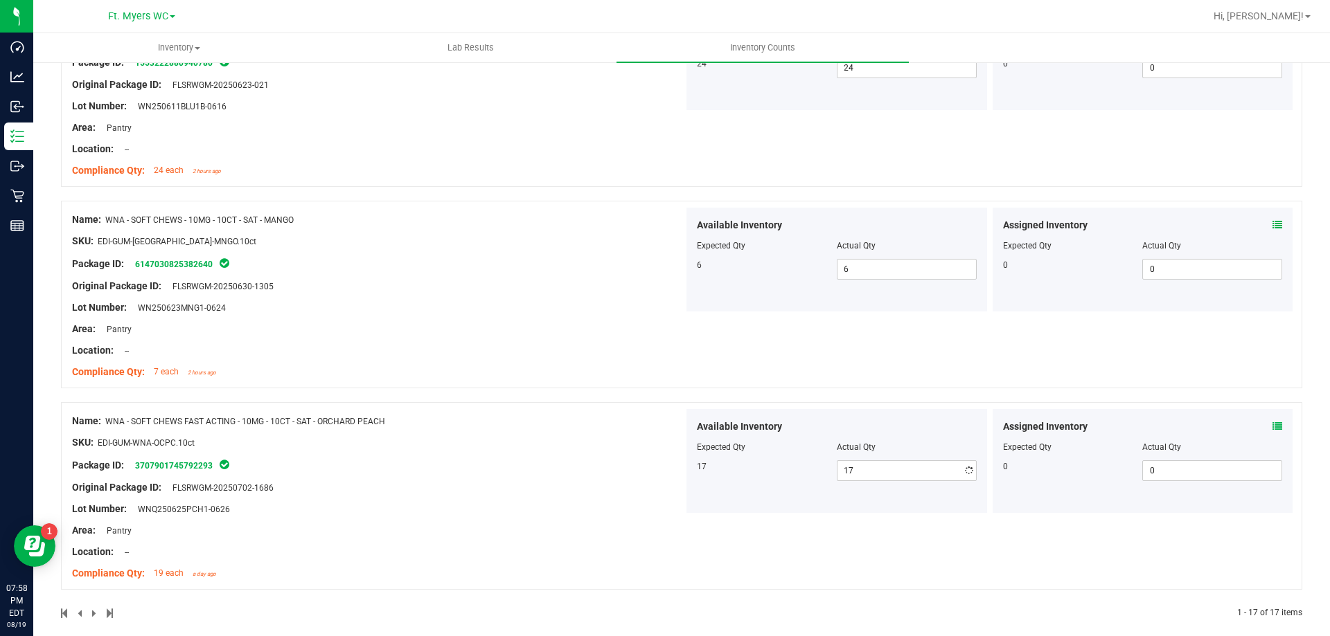
click at [553, 423] on div "Name: WNA - SOFT CHEWS FAST ACTING - 10MG - 10CT - SAT - ORCHARD PEACH" at bounding box center [377, 421] width 611 height 15
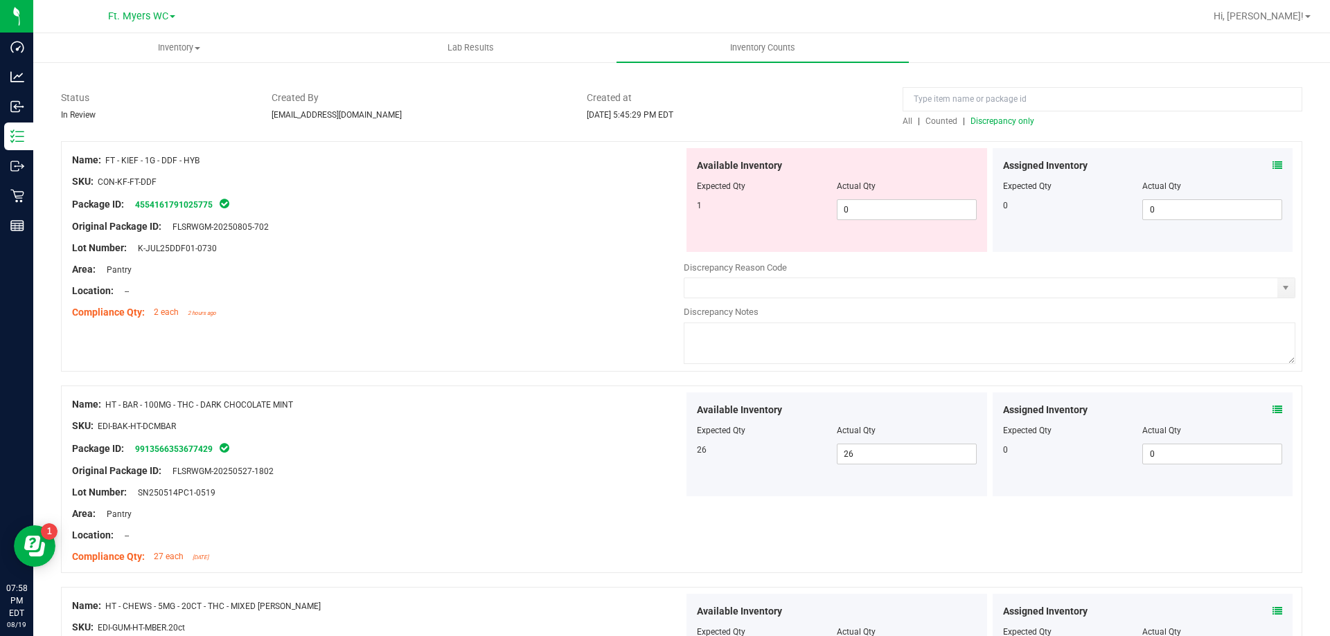
scroll to position [0, 0]
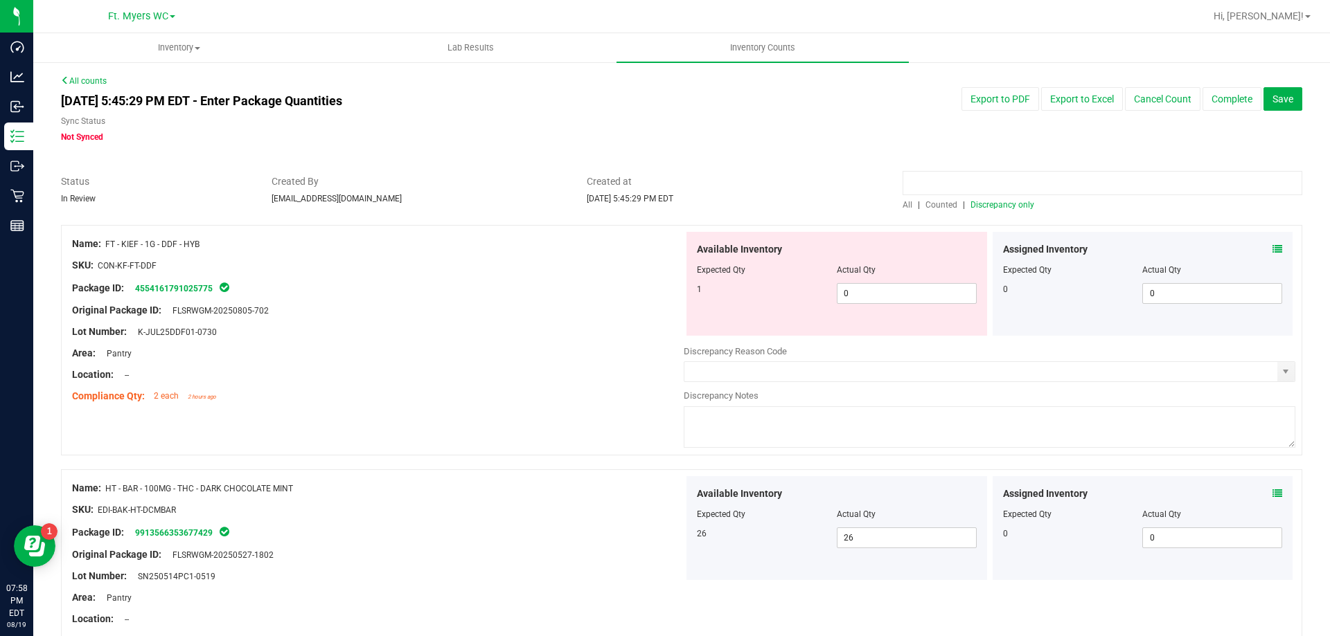
click at [1009, 192] on input at bounding box center [1102, 183] width 400 height 24
click at [1010, 204] on span "Discrepancy only" at bounding box center [1002, 205] width 64 height 10
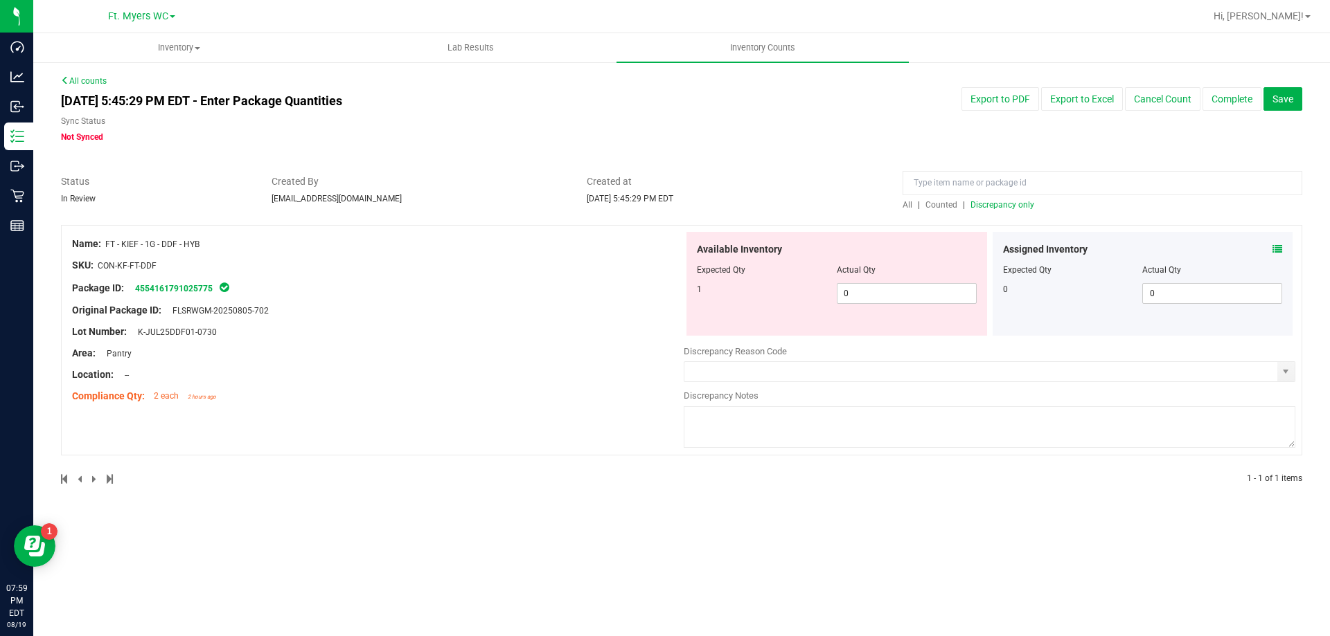
click at [852, 420] on textarea at bounding box center [988, 427] width 611 height 42
click at [1280, 374] on span "select" at bounding box center [1285, 371] width 11 height 11
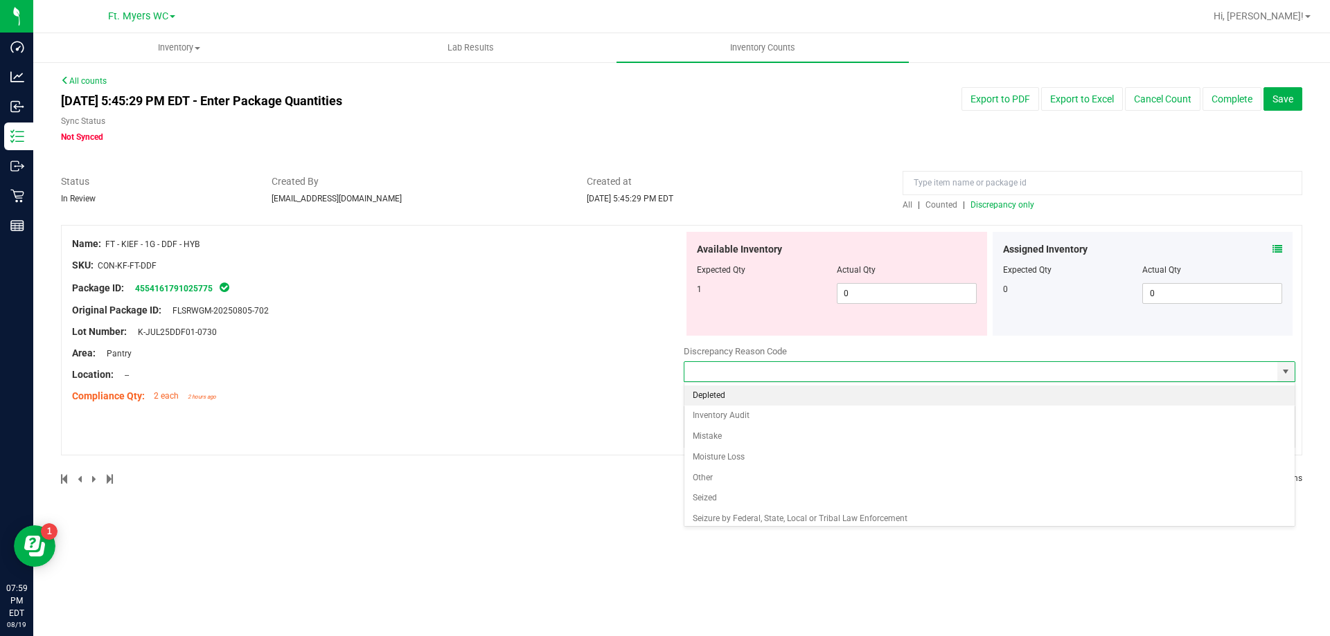
click at [753, 402] on li "Depleted" at bounding box center [989, 396] width 610 height 21
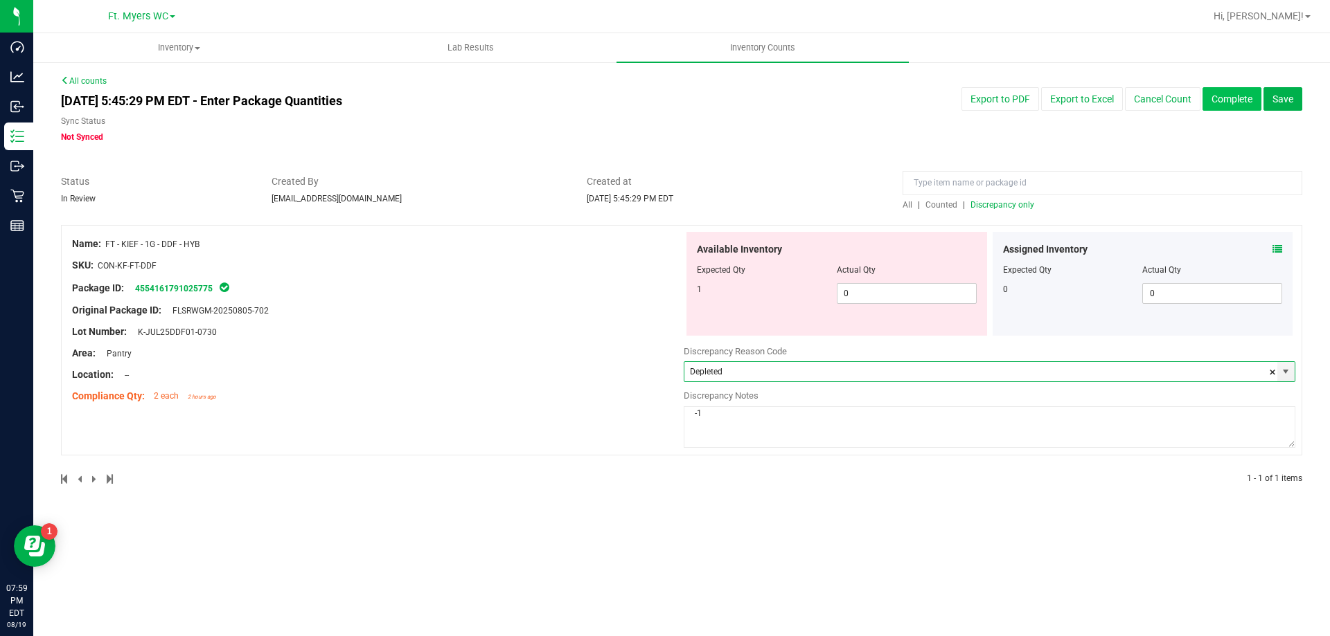
click at [1233, 105] on button "Complete" at bounding box center [1231, 99] width 59 height 24
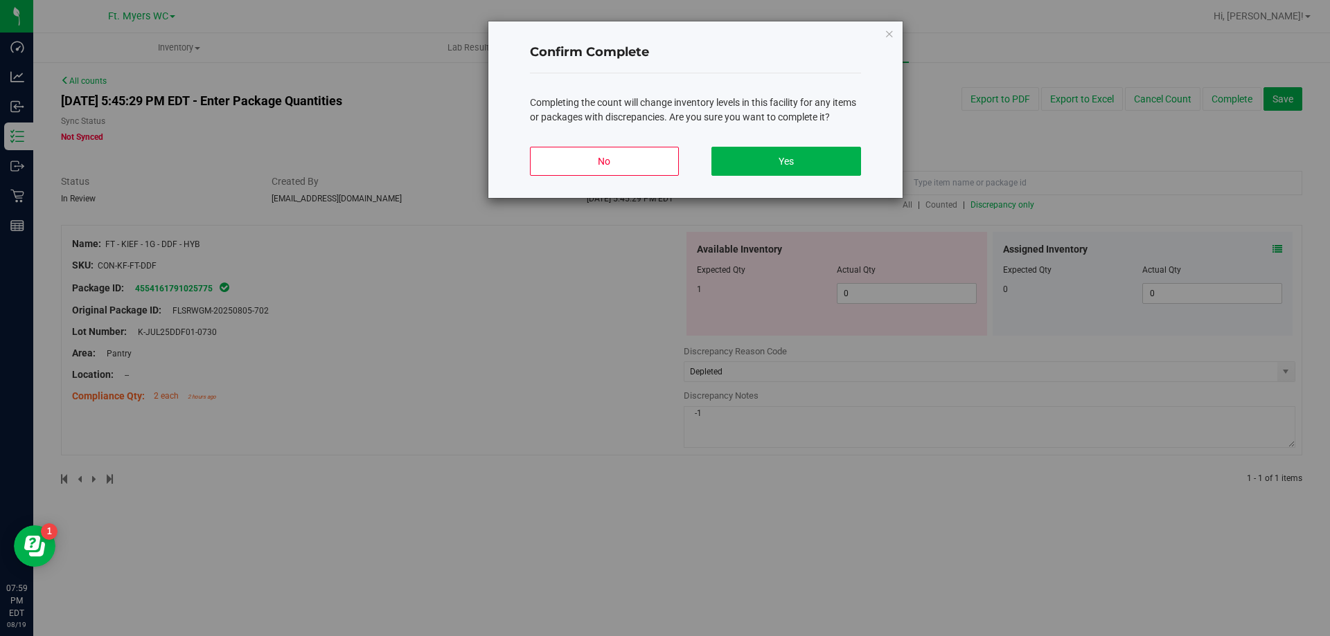
click at [792, 141] on div "No Yes" at bounding box center [695, 167] width 331 height 62
click at [792, 163] on button "Yes" at bounding box center [785, 161] width 149 height 29
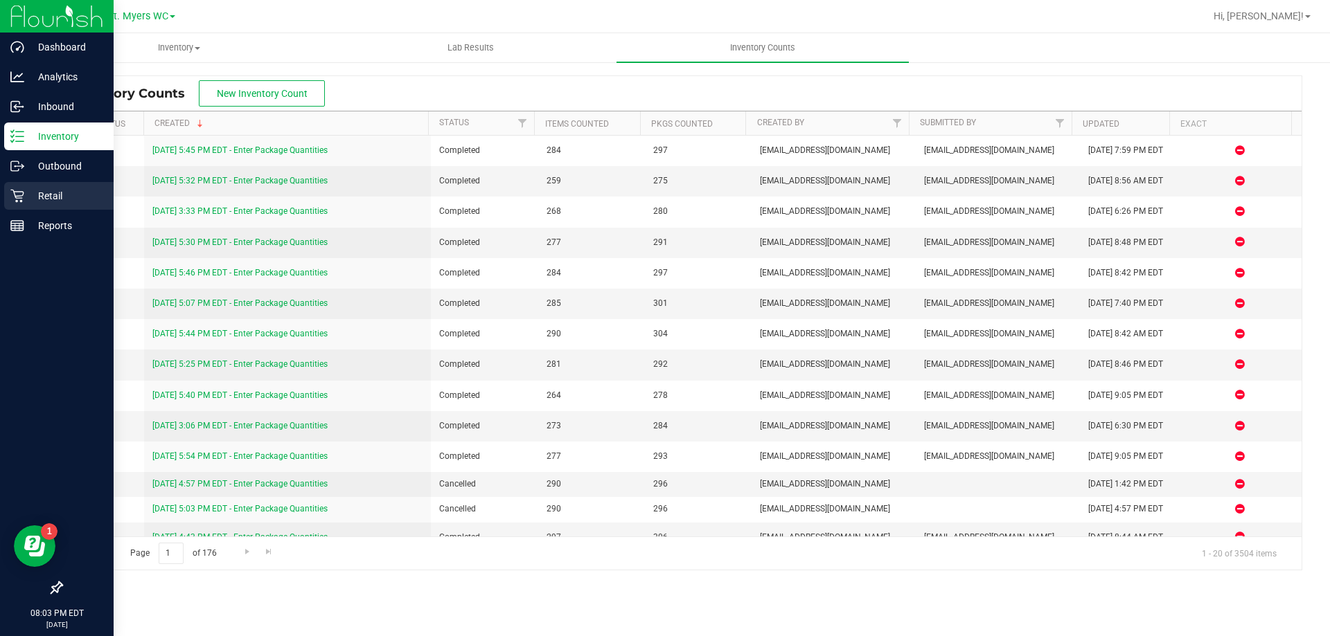
click at [35, 200] on p "Retail" at bounding box center [65, 196] width 83 height 17
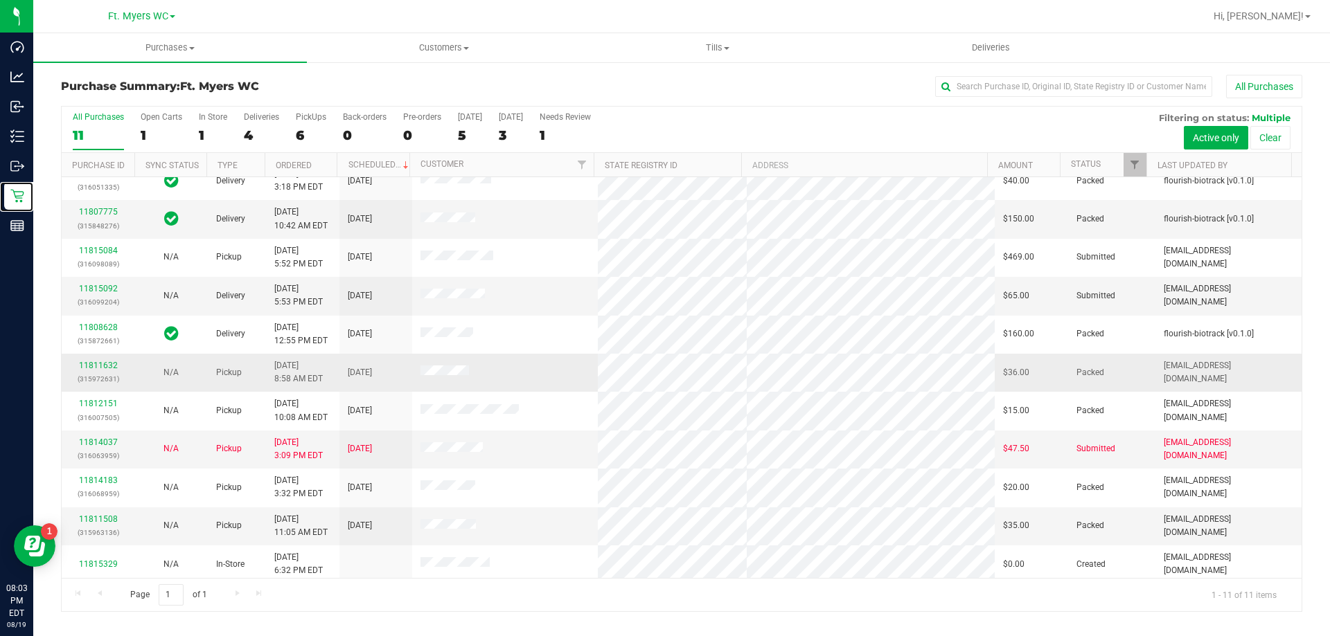
scroll to position [20, 0]
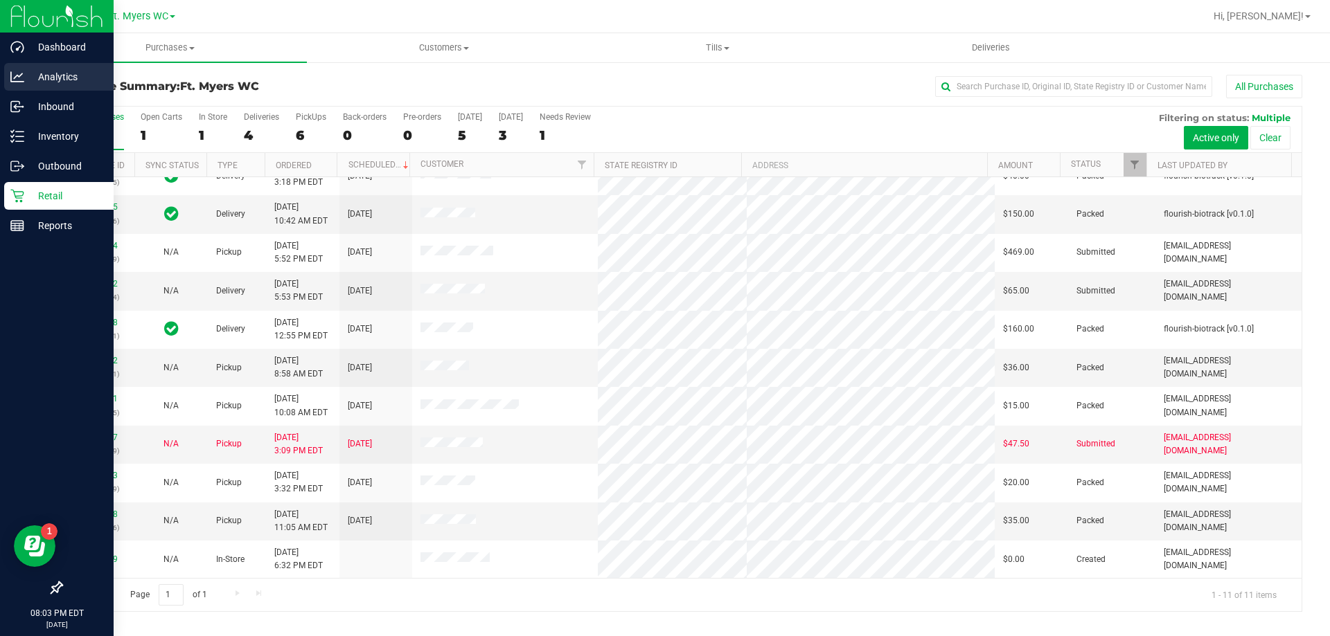
click at [73, 83] on p "Analytics" at bounding box center [65, 77] width 83 height 17
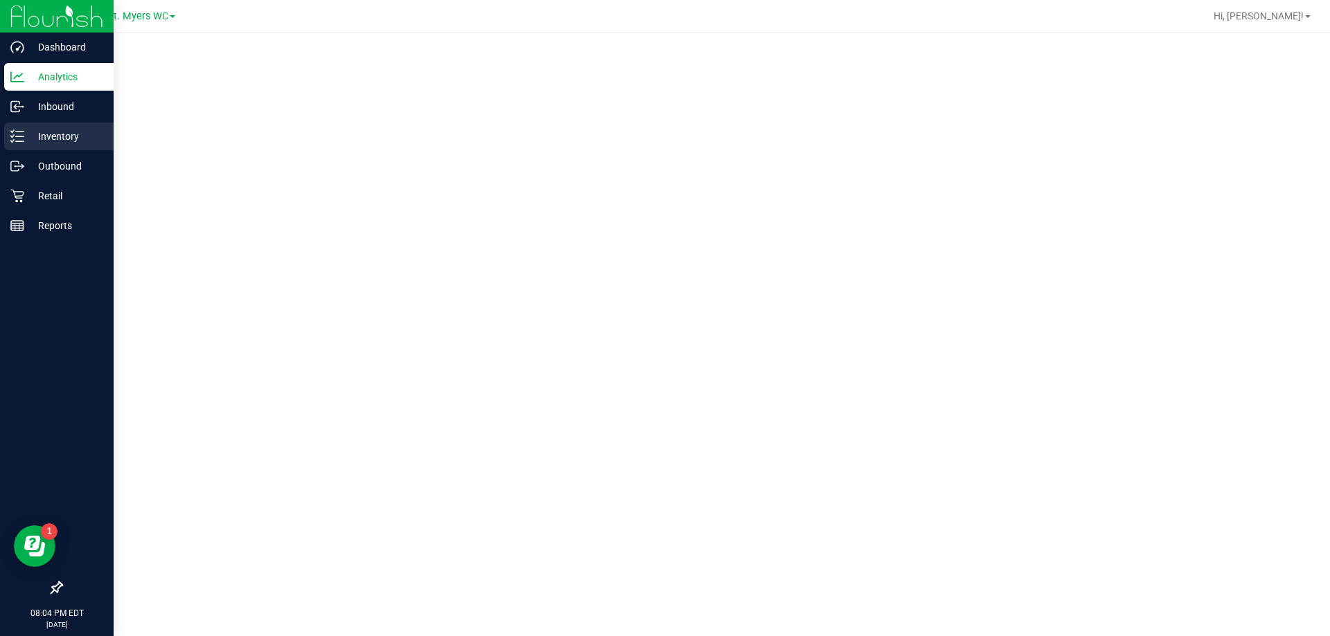
click at [60, 147] on div "Inventory" at bounding box center [58, 137] width 109 height 28
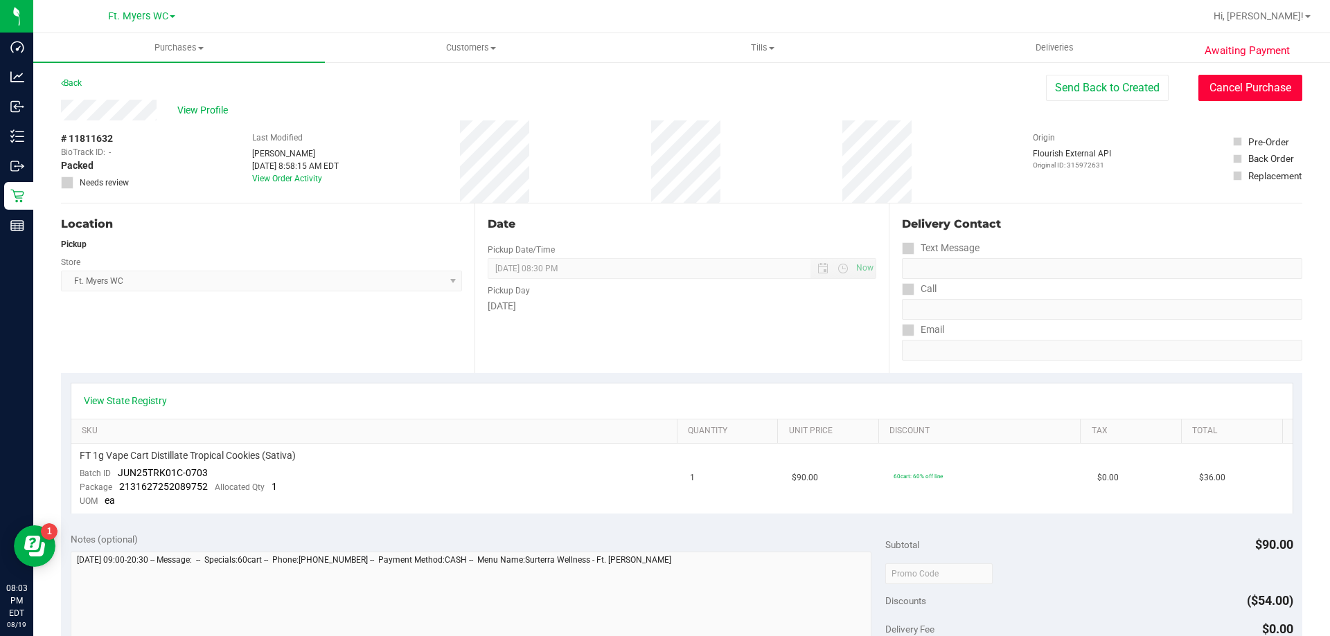
click at [1215, 96] on button "Cancel Purchase" at bounding box center [1250, 88] width 104 height 26
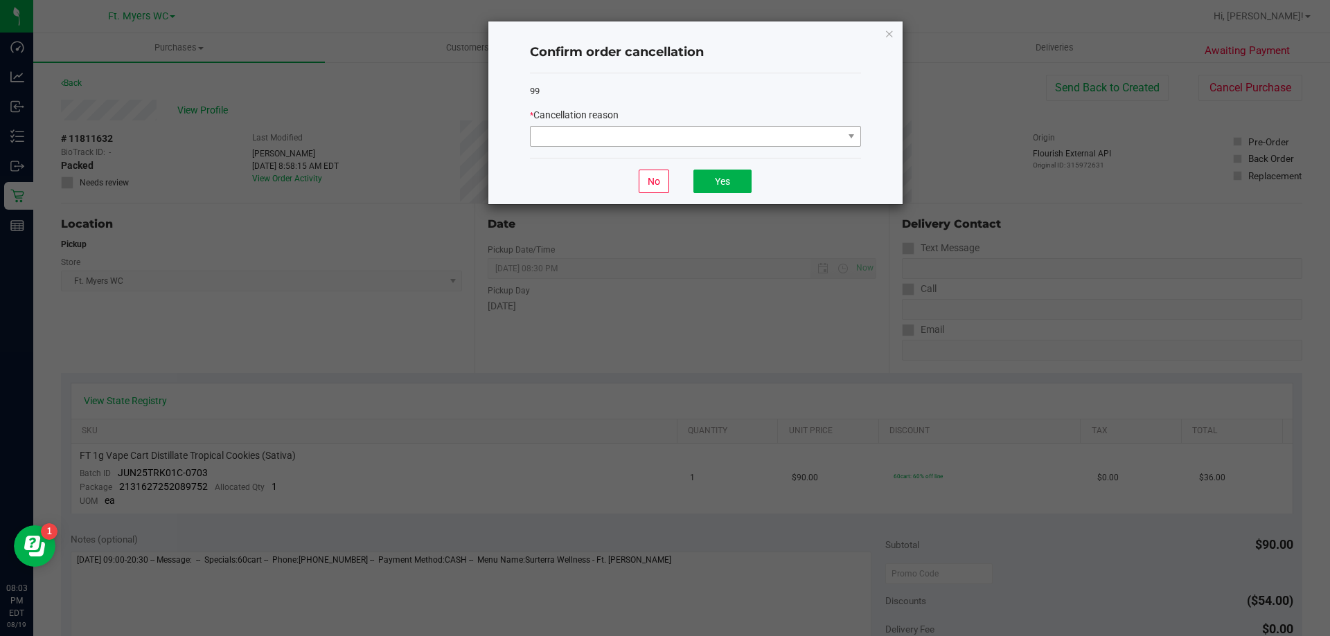
drag, startPoint x: 750, startPoint y: 123, endPoint x: 747, endPoint y: 138, distance: 15.5
click at [748, 131] on div "* Cancellation reason" at bounding box center [695, 127] width 331 height 39
click at [746, 143] on span at bounding box center [686, 136] width 312 height 19
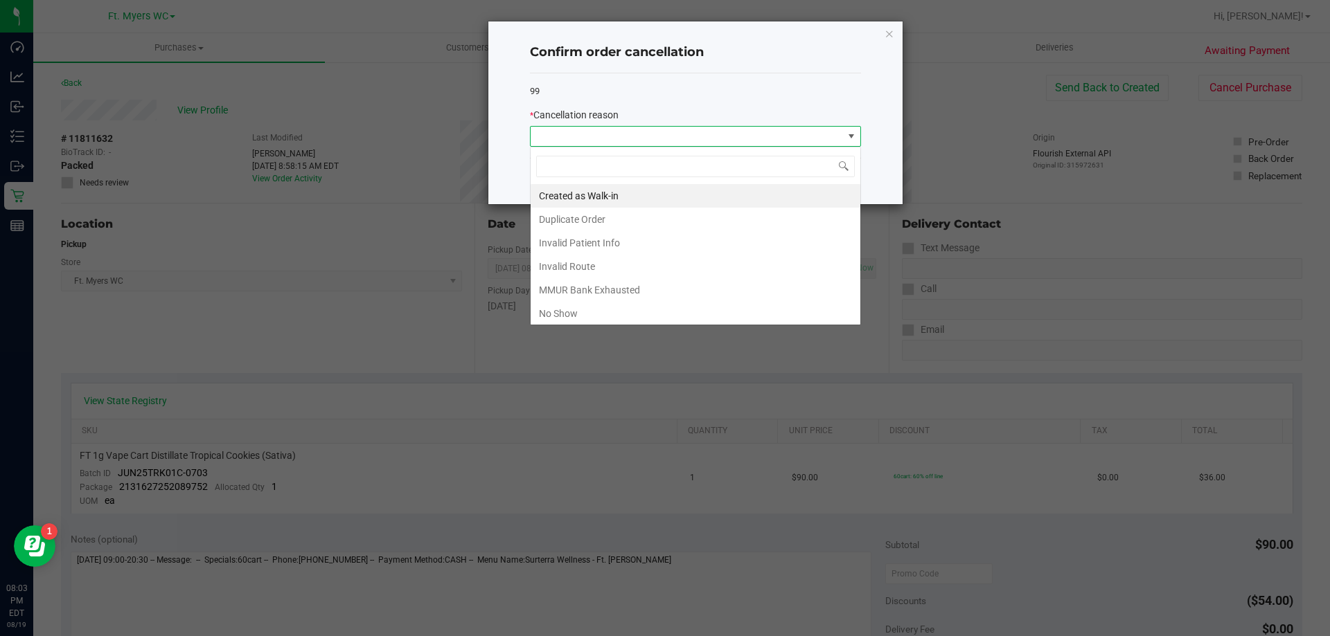
scroll to position [21, 331]
click at [555, 321] on li "No Show" at bounding box center [695, 314] width 330 height 24
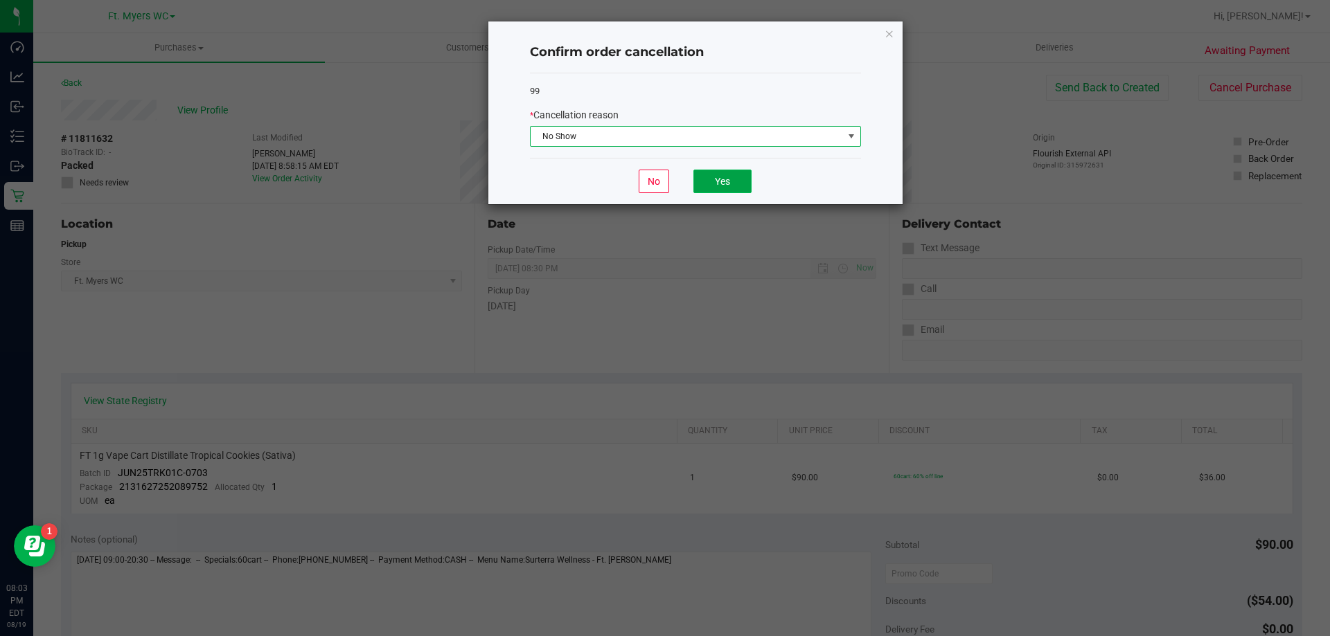
click at [722, 190] on button "Yes" at bounding box center [722, 182] width 58 height 24
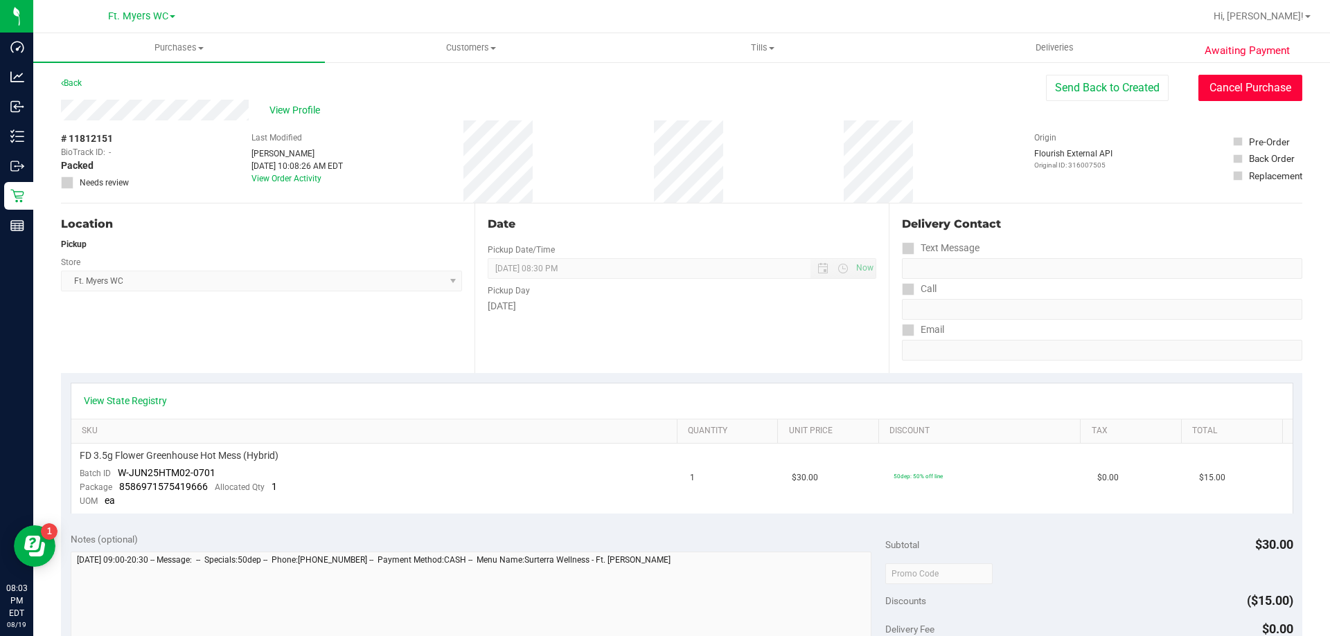
click at [1225, 93] on button "Cancel Purchase" at bounding box center [1250, 88] width 104 height 26
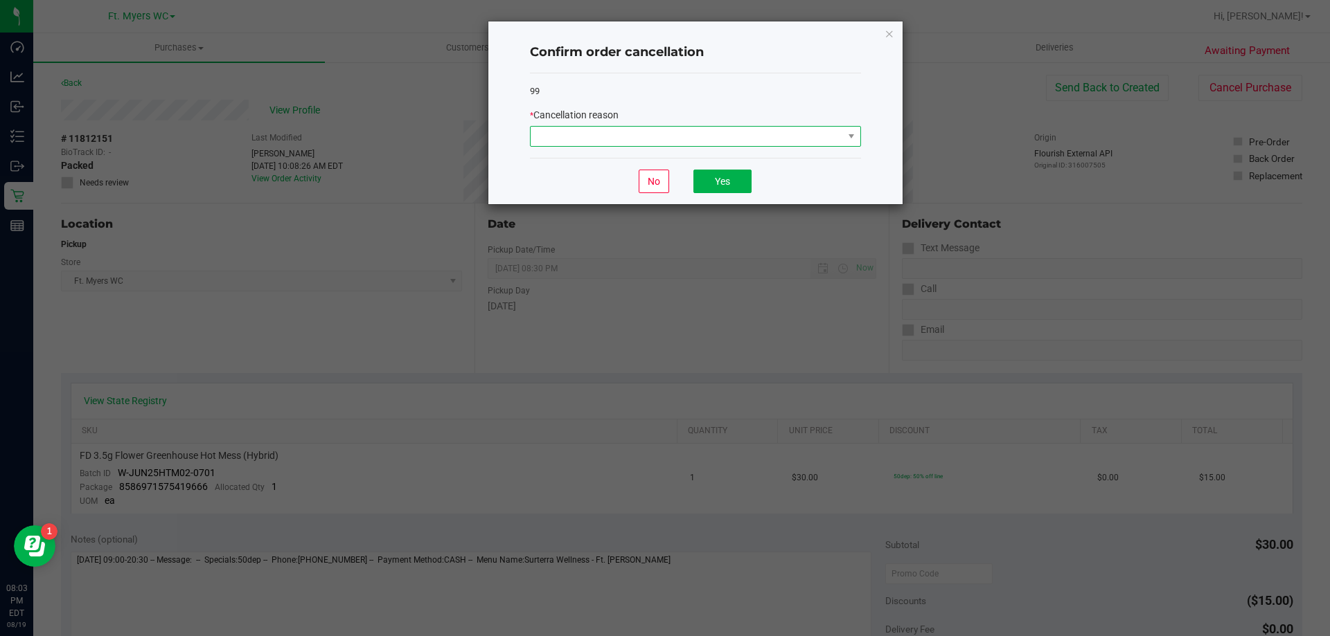
click at [802, 138] on span at bounding box center [686, 136] width 312 height 19
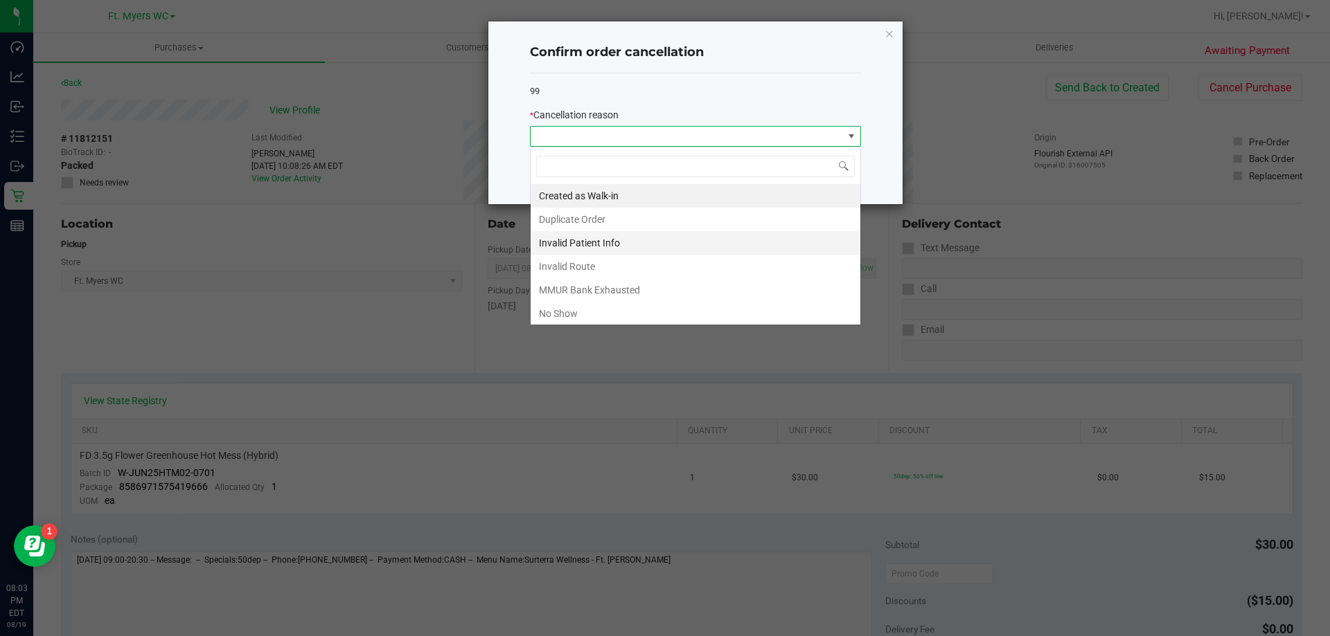
scroll to position [21, 331]
click at [607, 307] on li "No Show" at bounding box center [695, 314] width 330 height 24
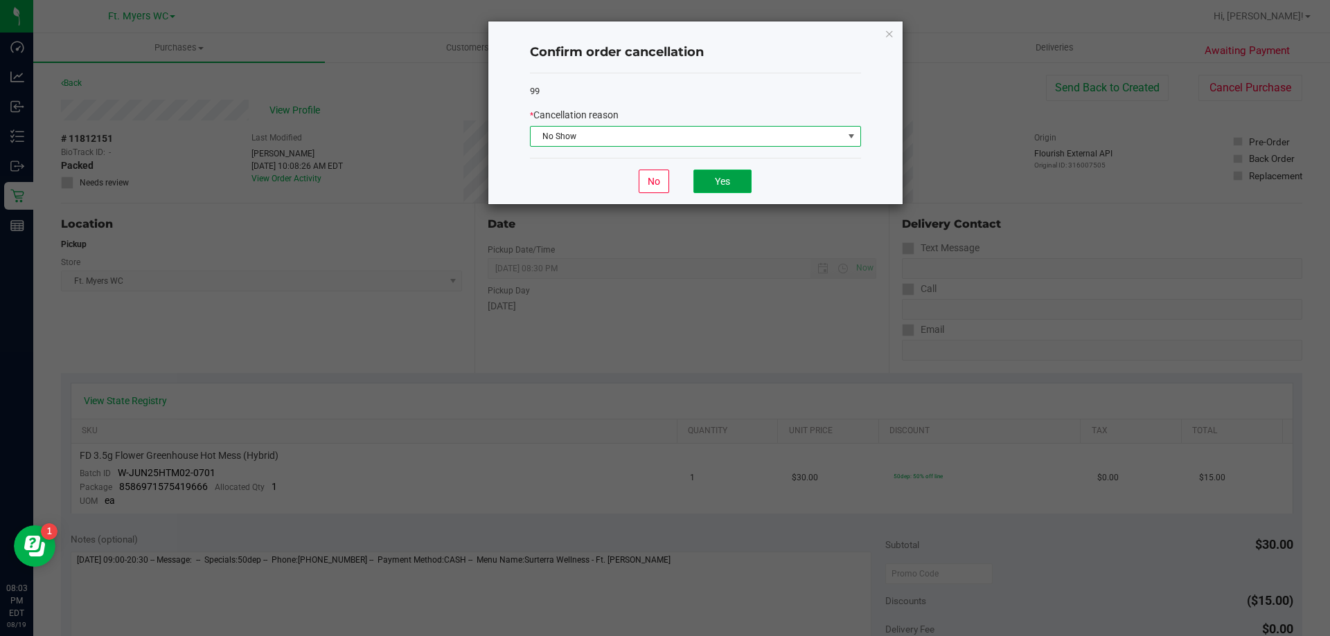
click at [707, 174] on button "Yes" at bounding box center [722, 182] width 58 height 24
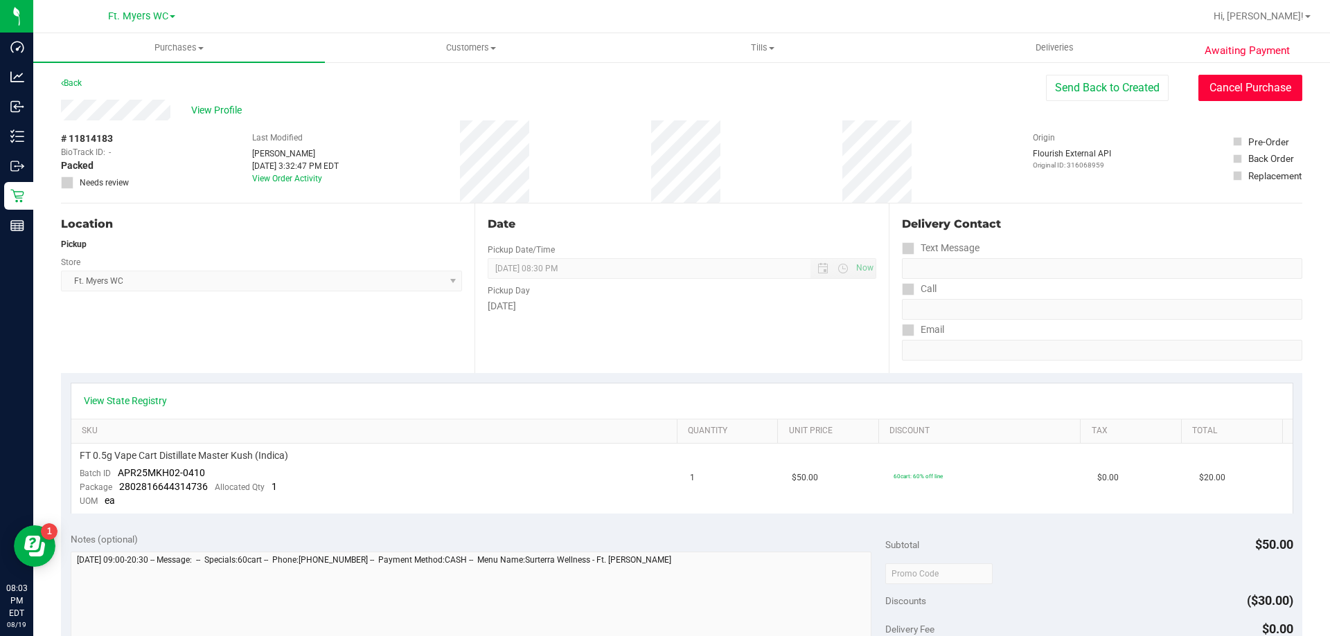
click at [1238, 92] on button "Cancel Purchase" at bounding box center [1250, 88] width 104 height 26
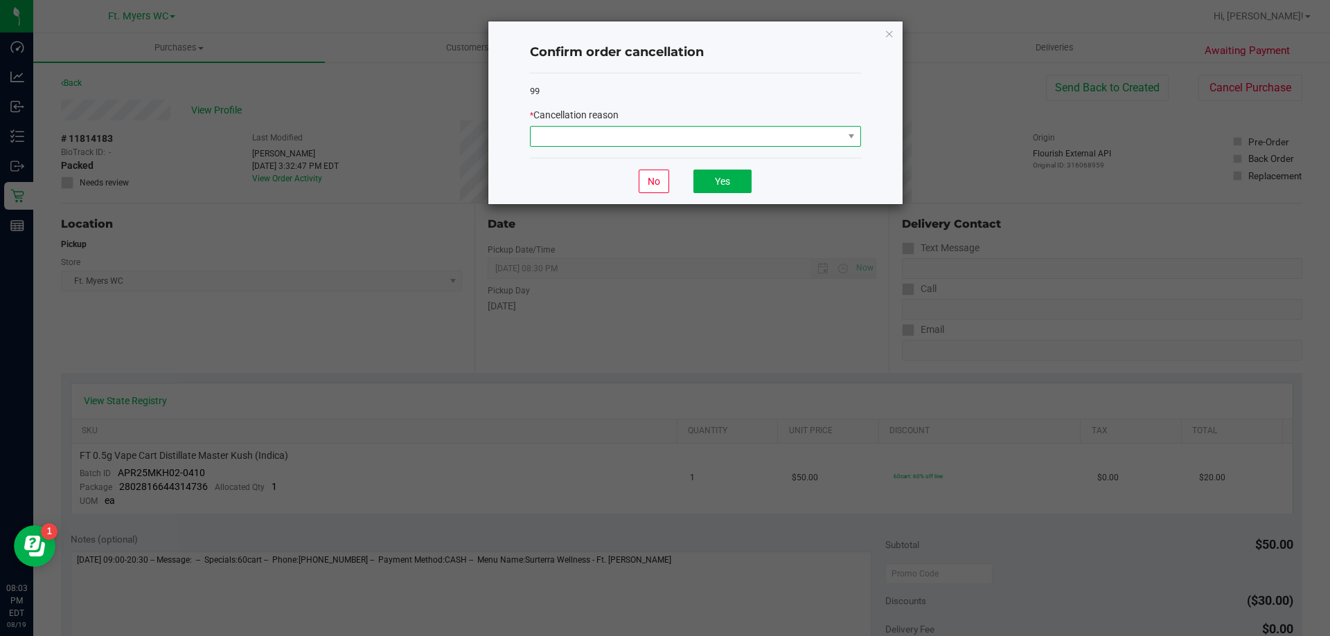
click at [765, 136] on span at bounding box center [686, 136] width 312 height 19
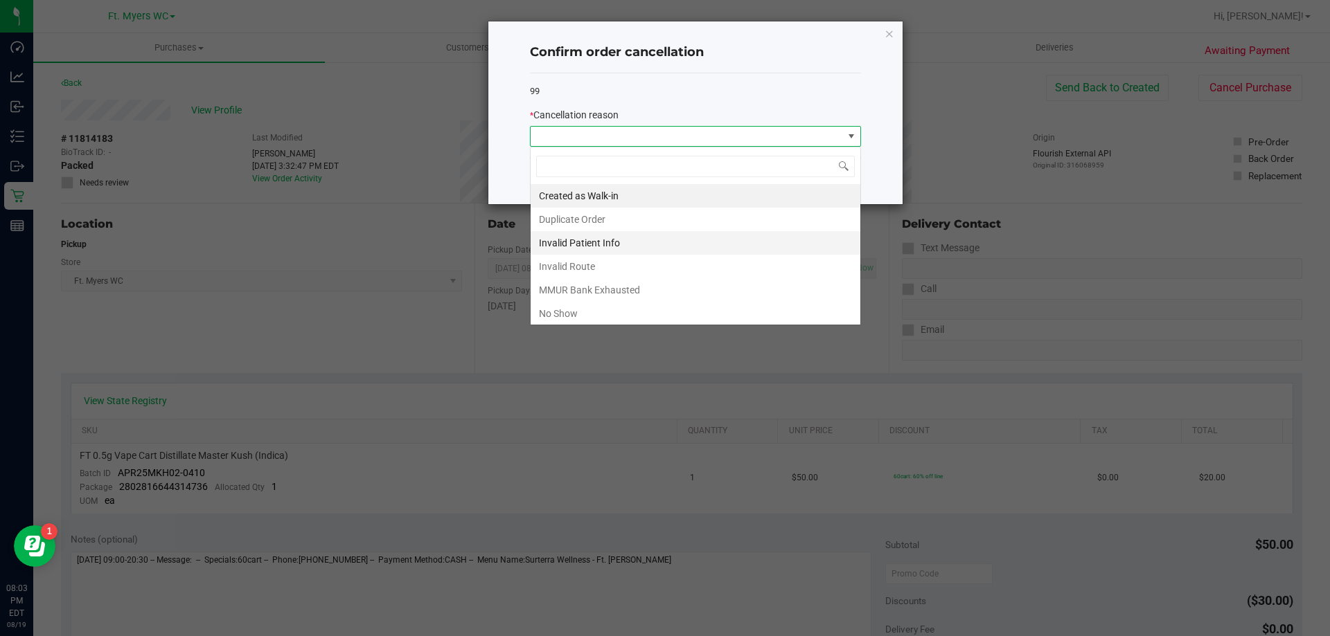
scroll to position [21, 331]
click at [563, 307] on li "No Show" at bounding box center [695, 314] width 330 height 24
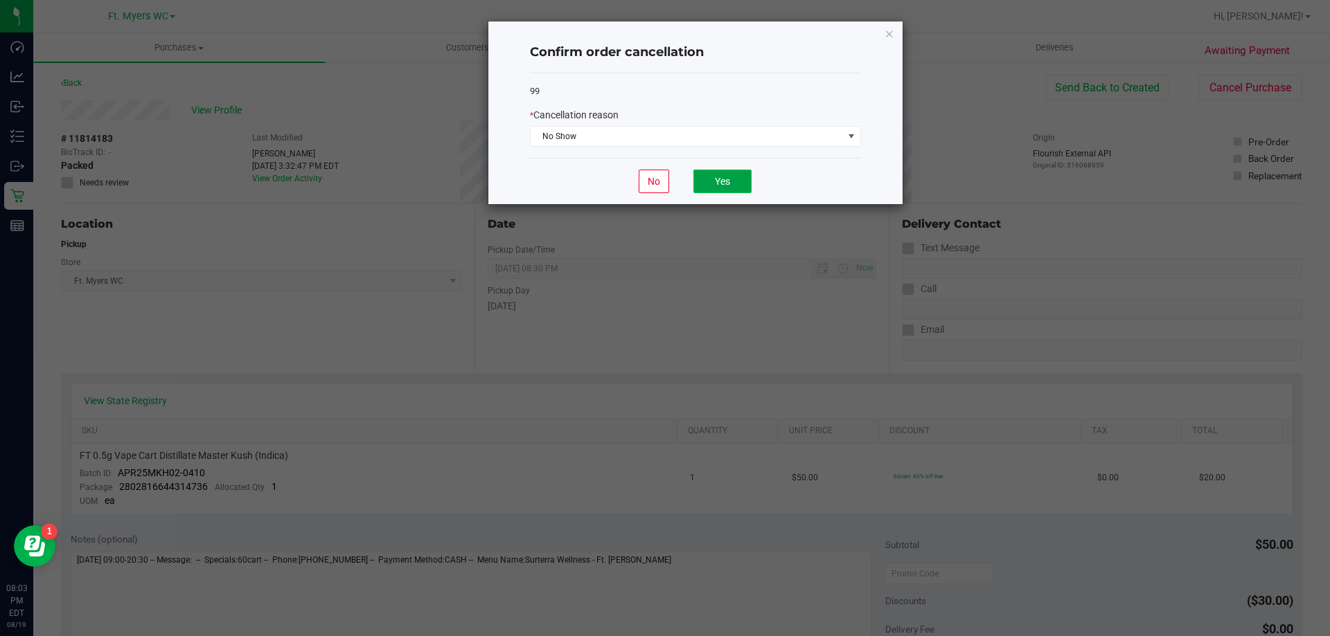
click at [723, 180] on button "Yes" at bounding box center [722, 182] width 58 height 24
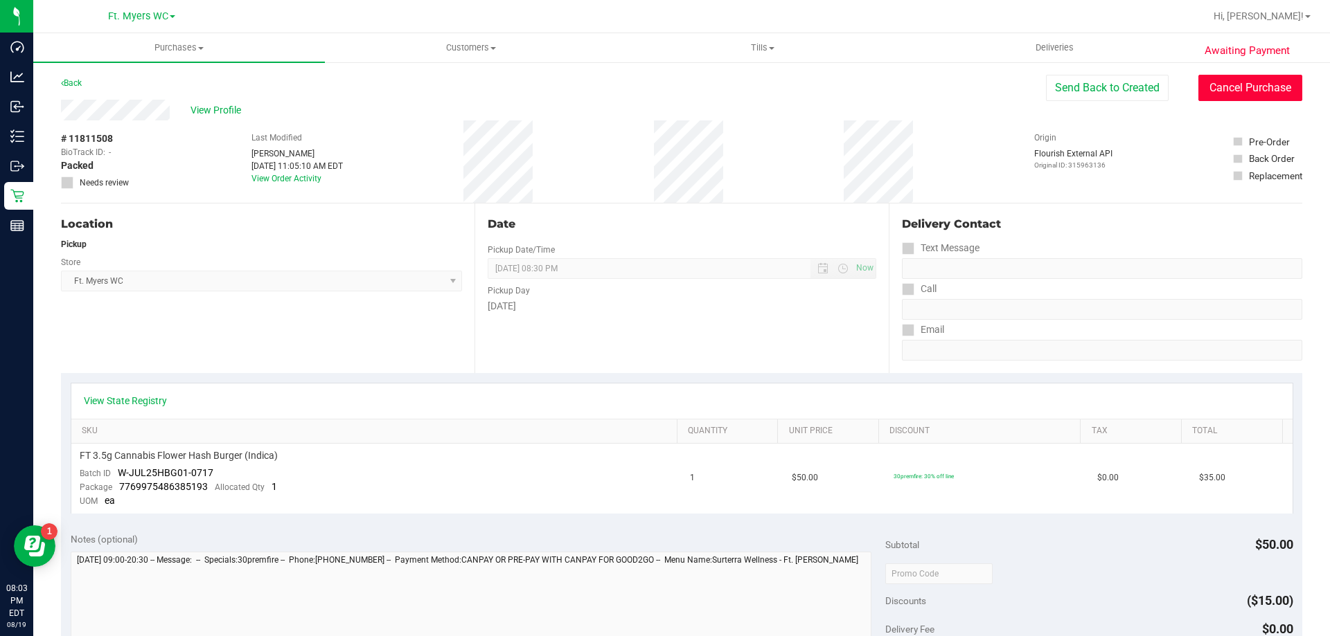
click at [1252, 78] on button "Cancel Purchase" at bounding box center [1250, 88] width 104 height 26
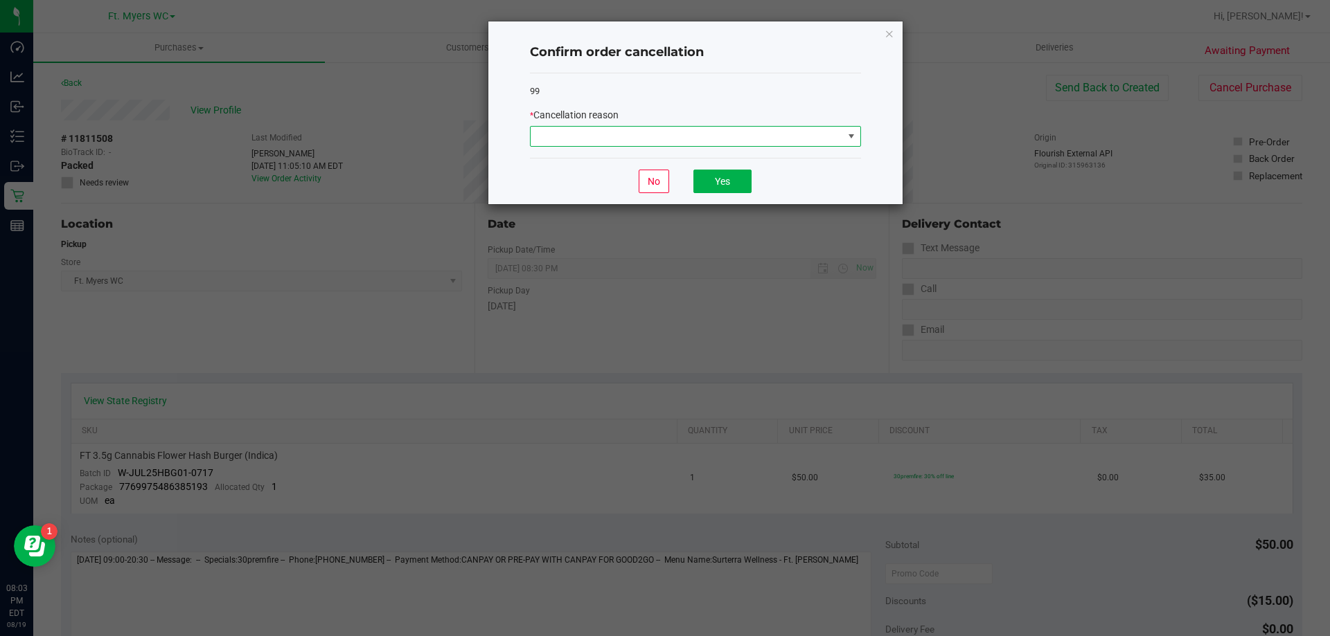
click at [839, 132] on span at bounding box center [686, 136] width 312 height 19
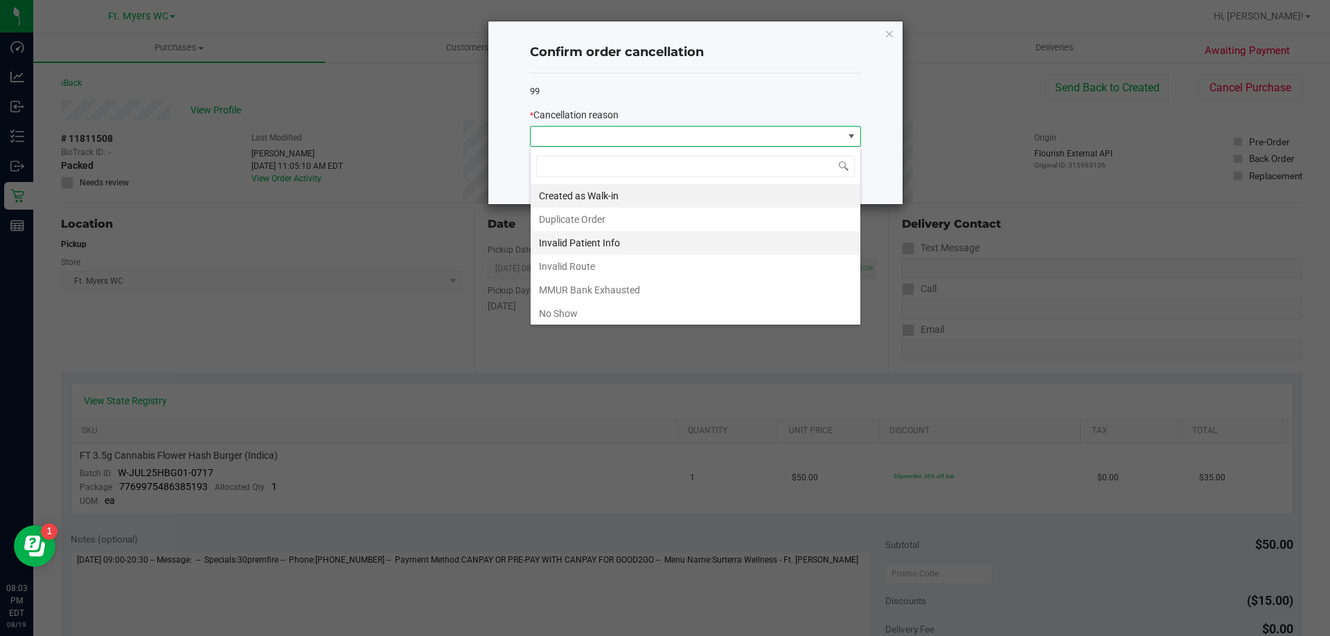
scroll to position [21, 331]
click at [598, 311] on li "No Show" at bounding box center [695, 314] width 330 height 24
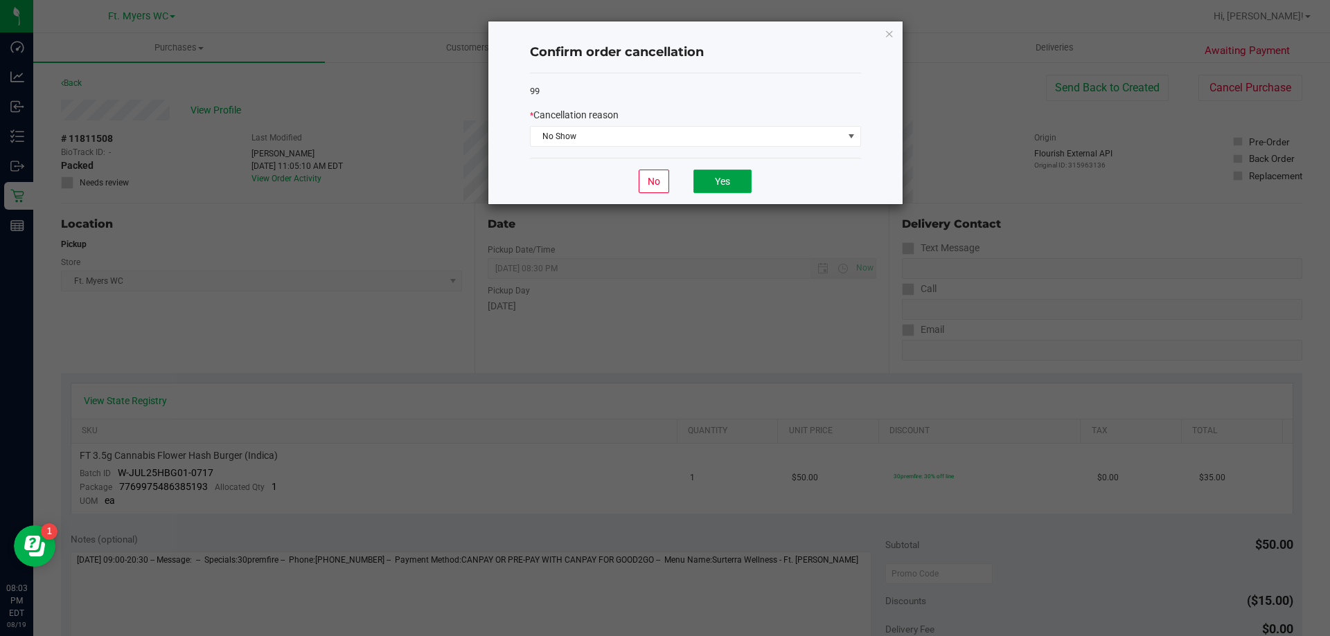
click at [724, 181] on button "Yes" at bounding box center [722, 182] width 58 height 24
